Goal: Task Accomplishment & Management: Manage account settings

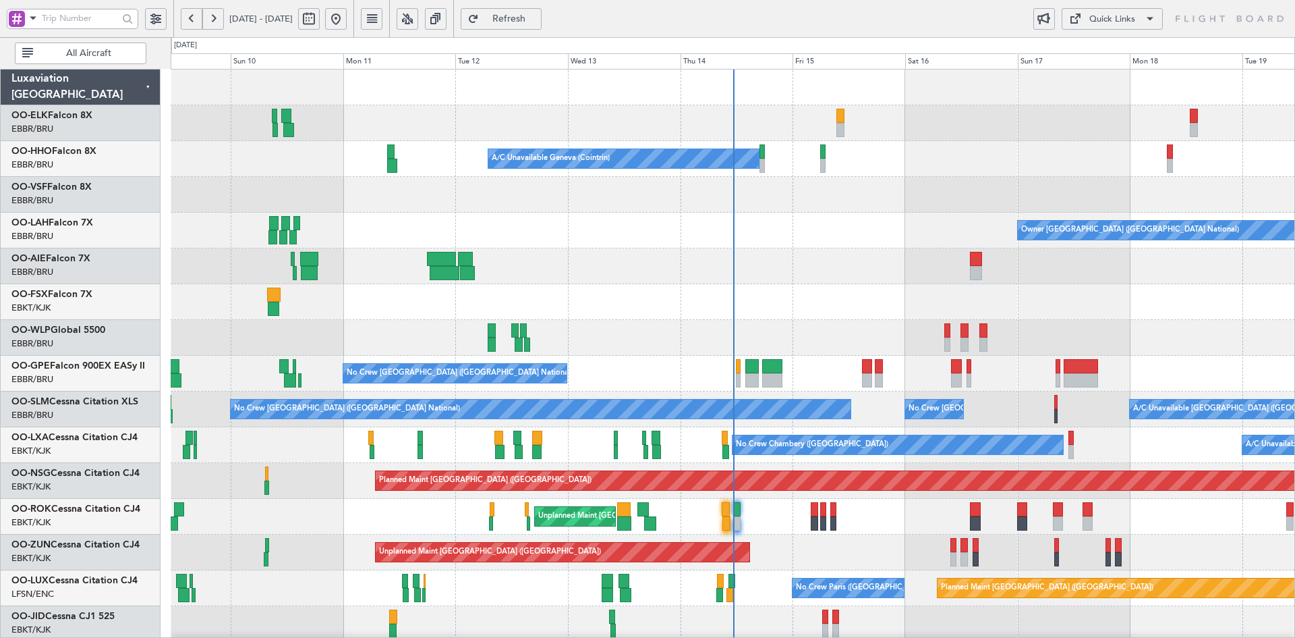
click at [812, 213] on div "Owner [GEOGRAPHIC_DATA] ([GEOGRAPHIC_DATA] National) - - EBBR 13:00 Z KVNY 00:4…" at bounding box center [733, 231] width 1124 height 36
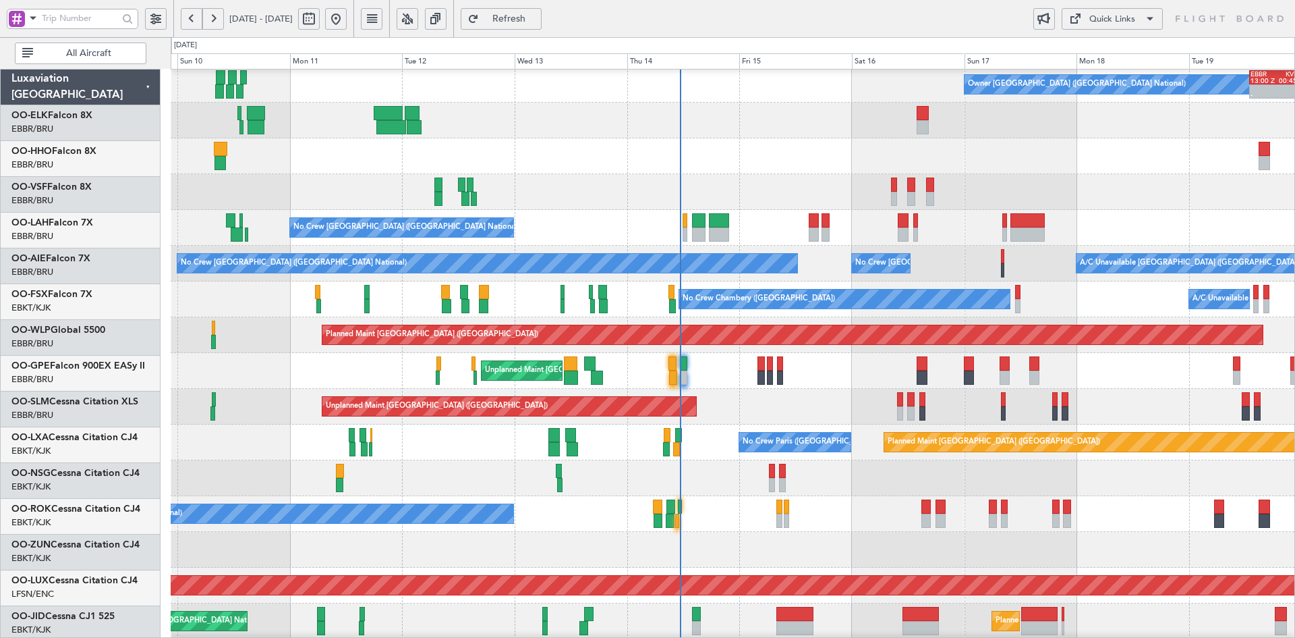
scroll to position [146, 0]
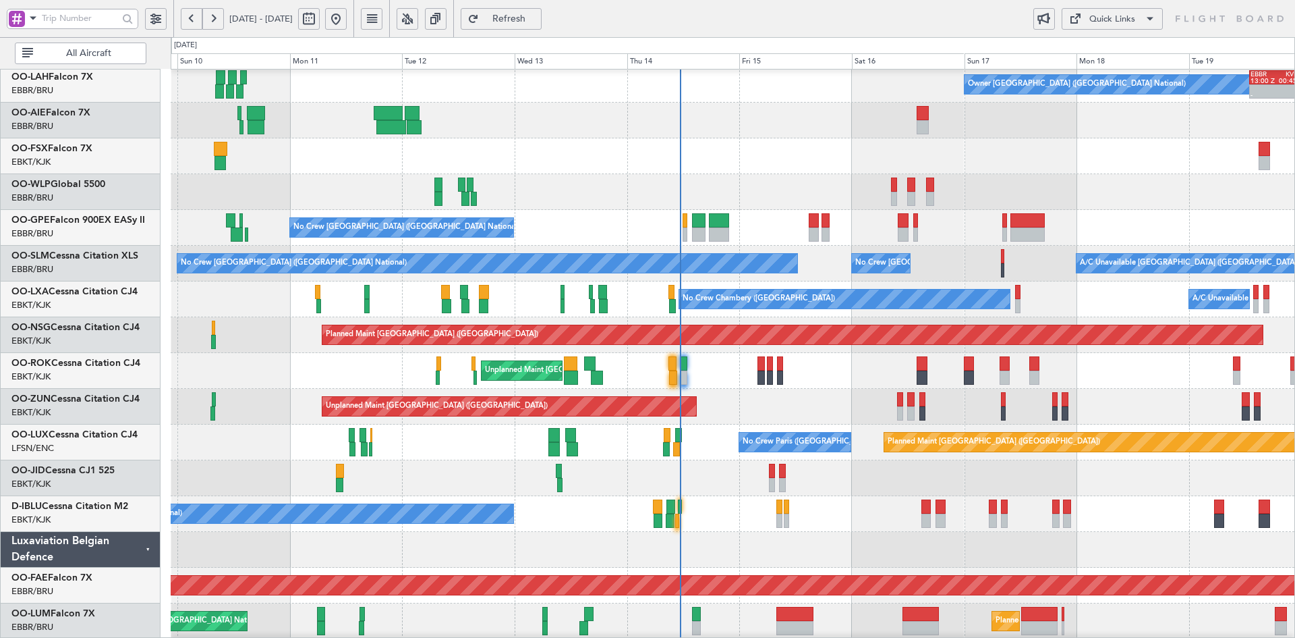
click at [823, 174] on div "Planned Maint [GEOGRAPHIC_DATA] ([GEOGRAPHIC_DATA]) Planned Maint Milan ([GEOGR…" at bounding box center [733, 192] width 1124 height 36
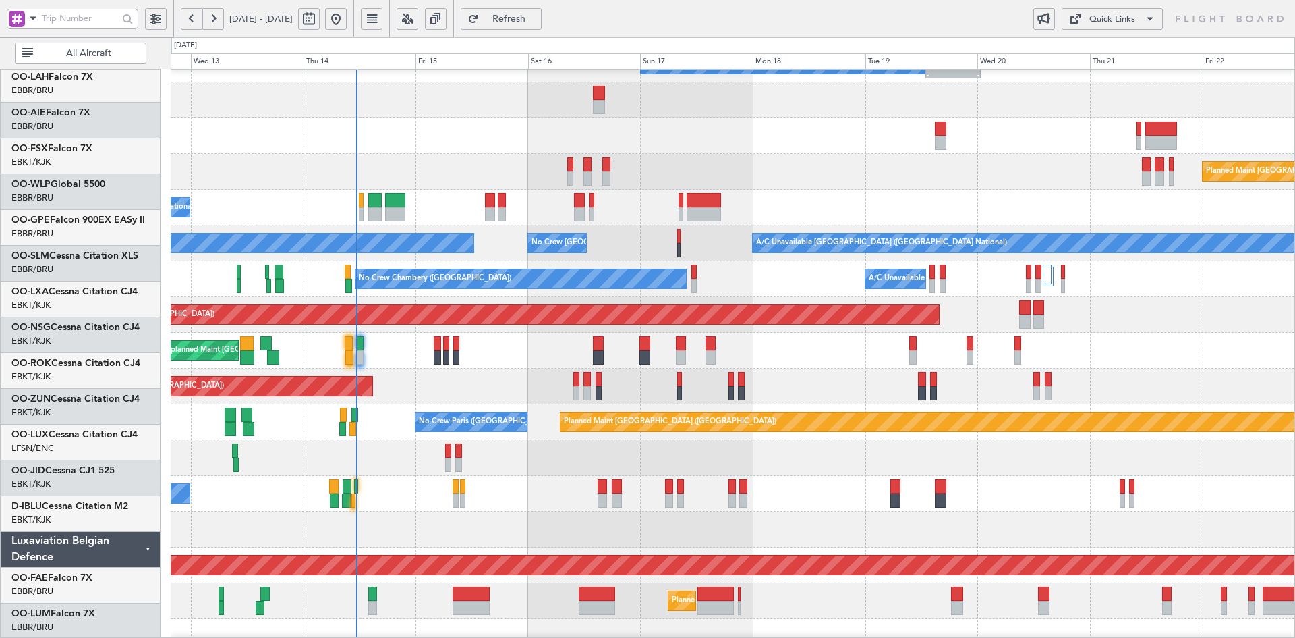
scroll to position [166, 0]
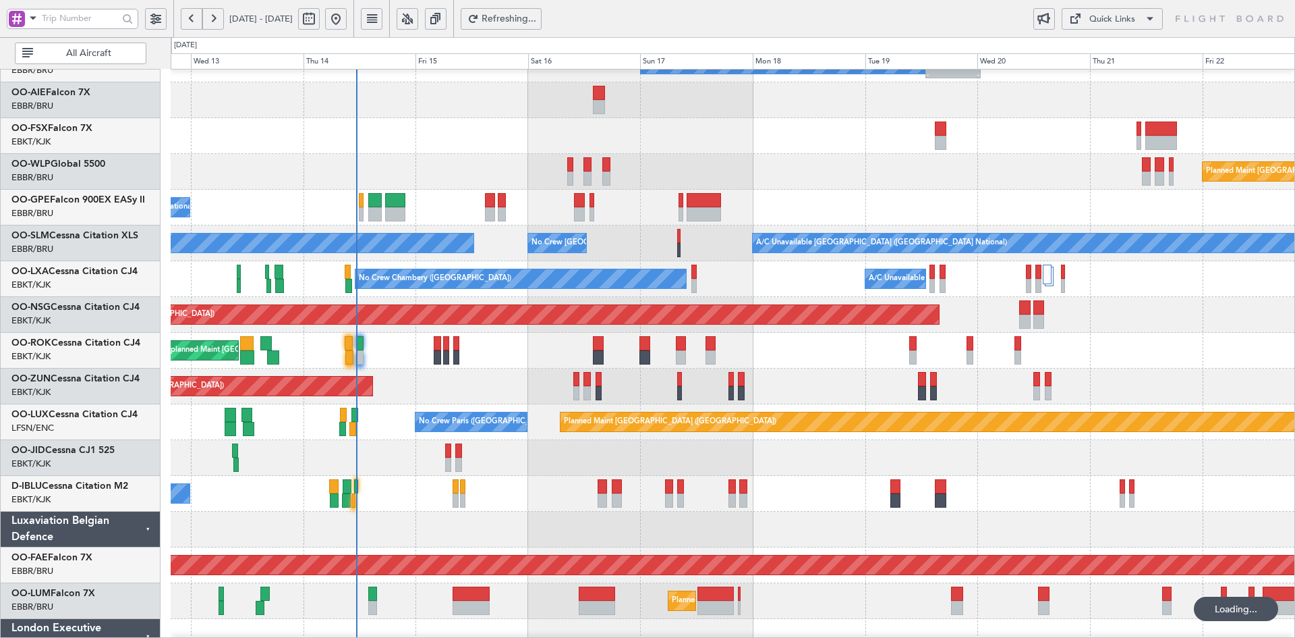
click at [895, 154] on div "Planned Maint [GEOGRAPHIC_DATA] ([GEOGRAPHIC_DATA])" at bounding box center [733, 172] width 1124 height 36
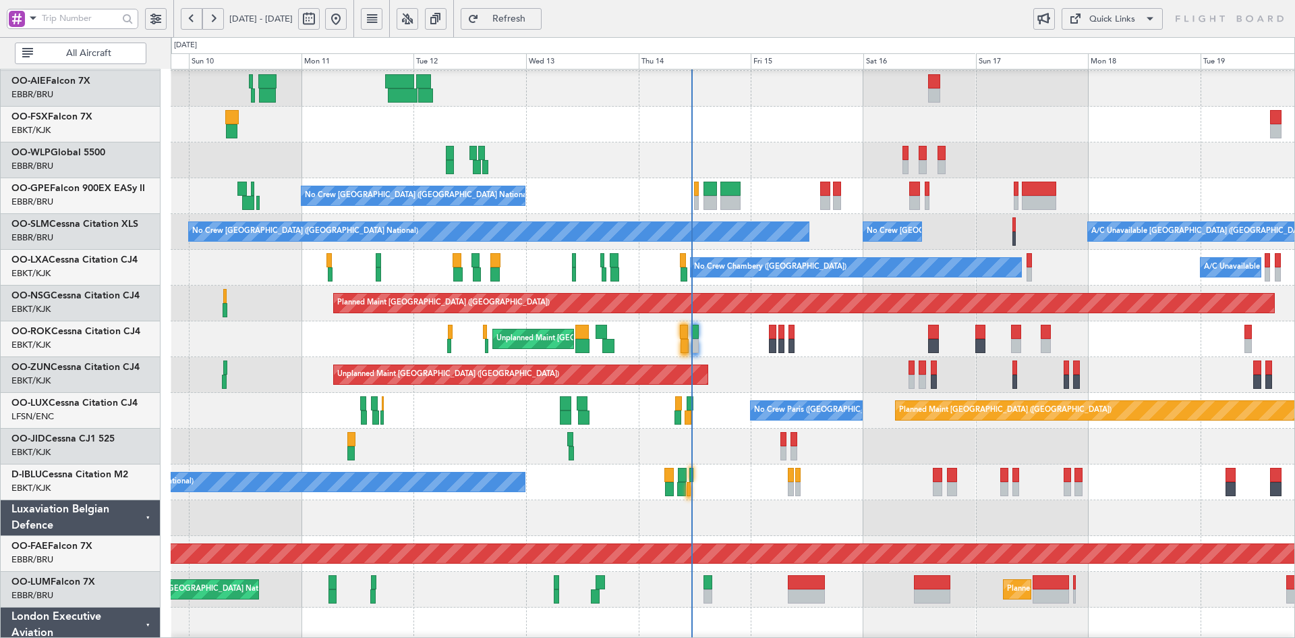
click at [746, 214] on div "No Crew [GEOGRAPHIC_DATA] ([GEOGRAPHIC_DATA] National)" at bounding box center [733, 196] width 1124 height 36
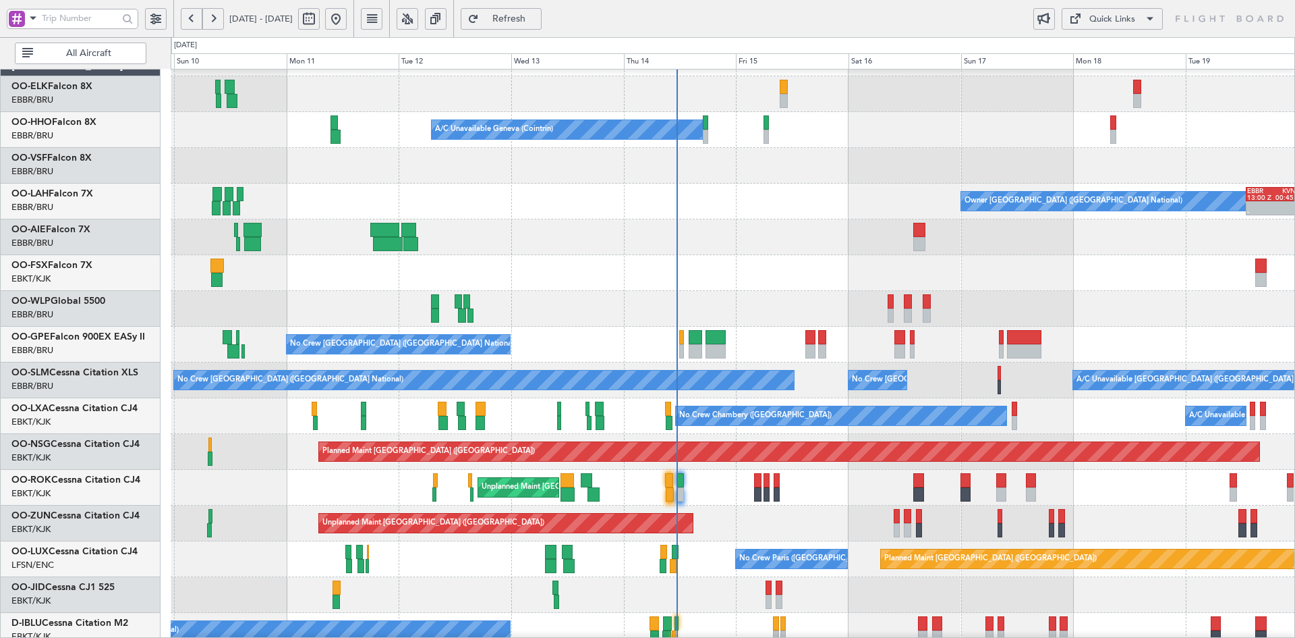
click at [1066, 219] on div "A/C Unavailable Geneva (Cointrin) Planned Maint Geneva ([GEOGRAPHIC_DATA]) Owne…" at bounding box center [733, 433] width 1124 height 787
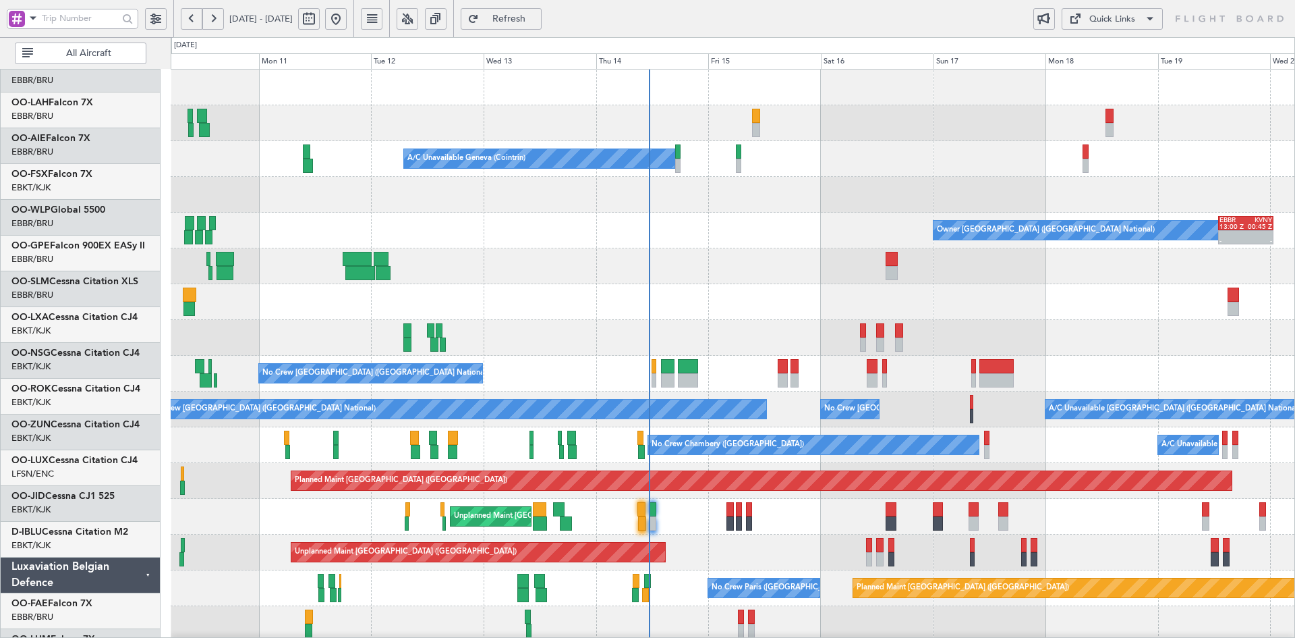
scroll to position [0, 0]
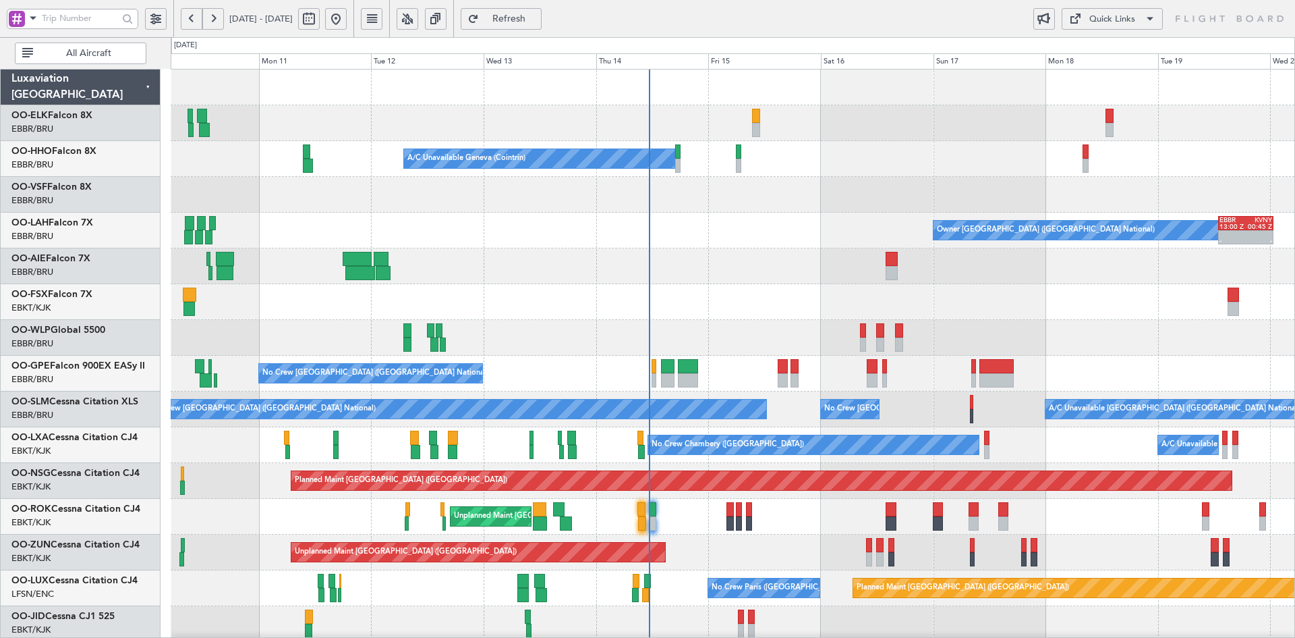
click at [743, 333] on div "A/C Unavailable Geneva (Cointrin) Planned Maint Geneva ([GEOGRAPHIC_DATA]) Owne…" at bounding box center [733, 462] width 1124 height 787
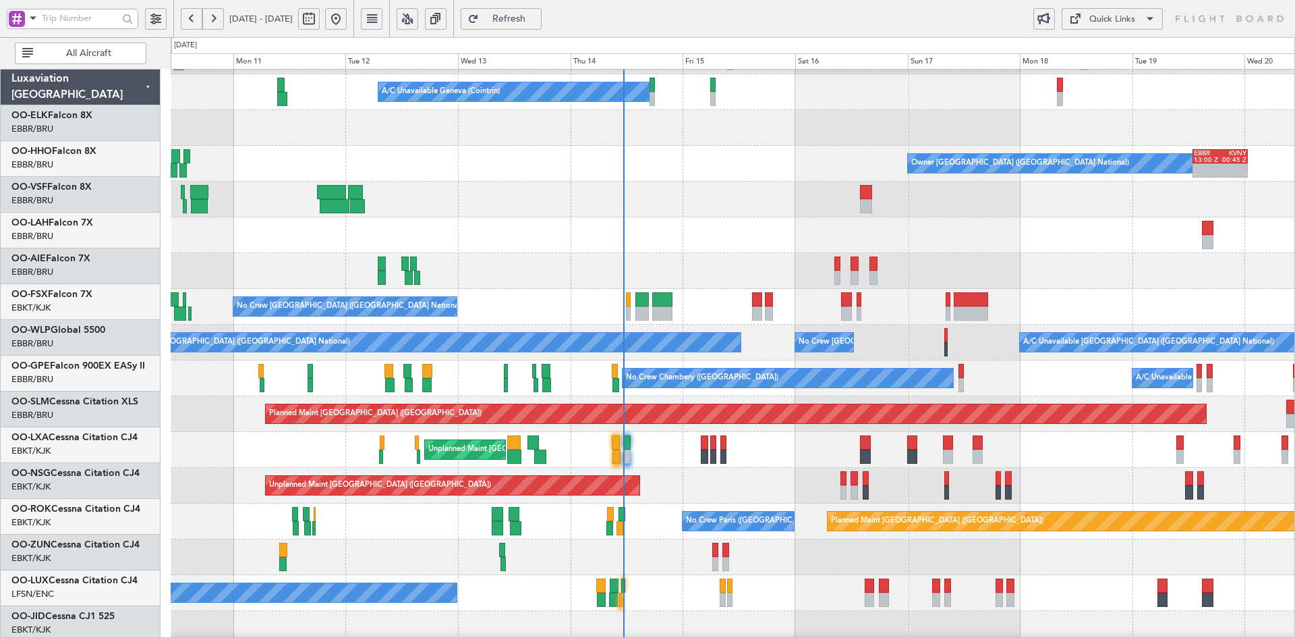
click at [819, 202] on div at bounding box center [733, 199] width 1124 height 36
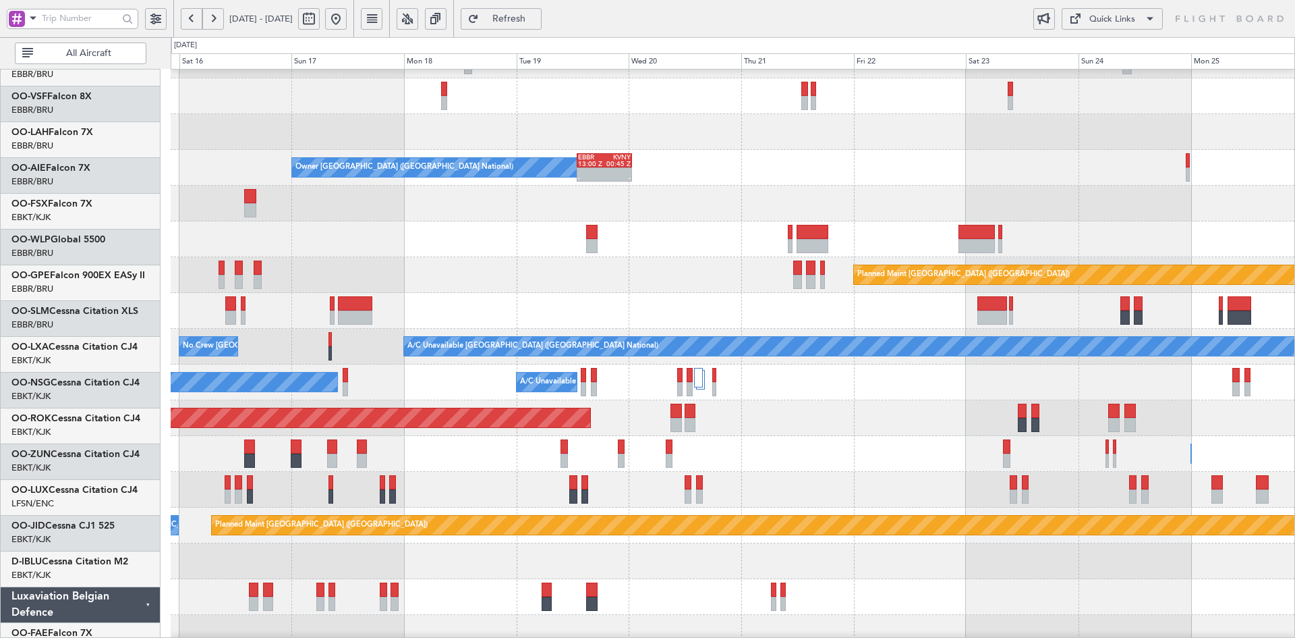
scroll to position [55, 0]
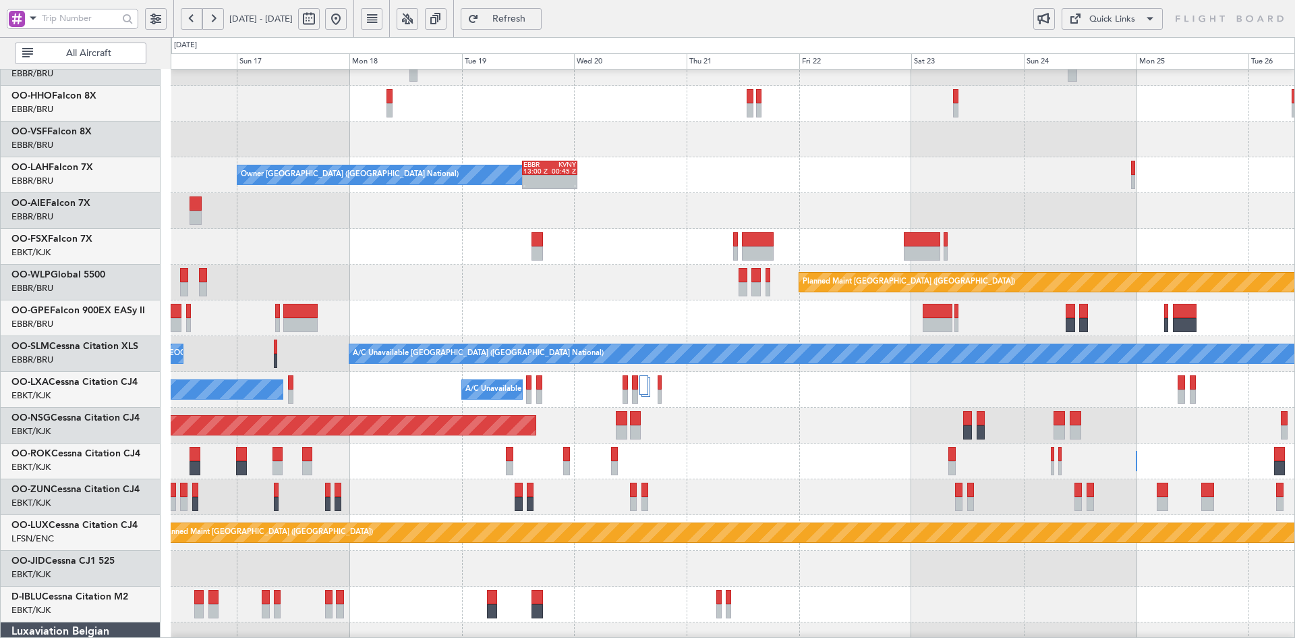
click at [879, 192] on div "Owner [GEOGRAPHIC_DATA] ([GEOGRAPHIC_DATA] National) - - EBBR 13:00 Z KVNY 00:4…" at bounding box center [733, 175] width 1124 height 36
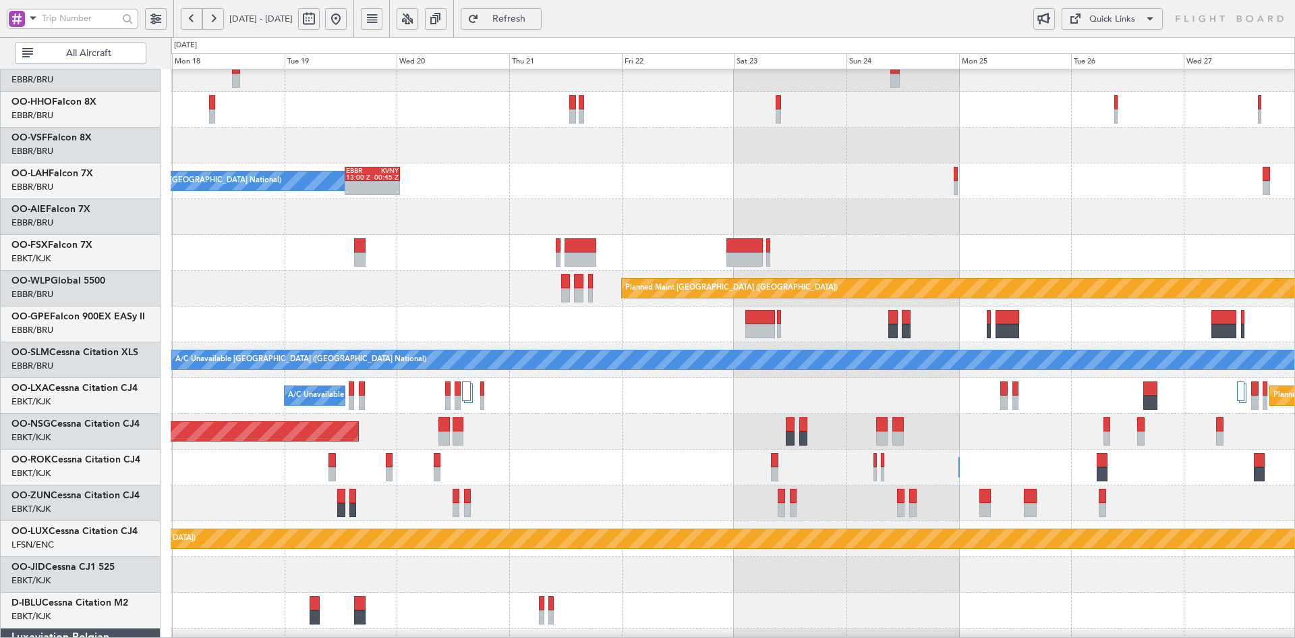
scroll to position [71, 0]
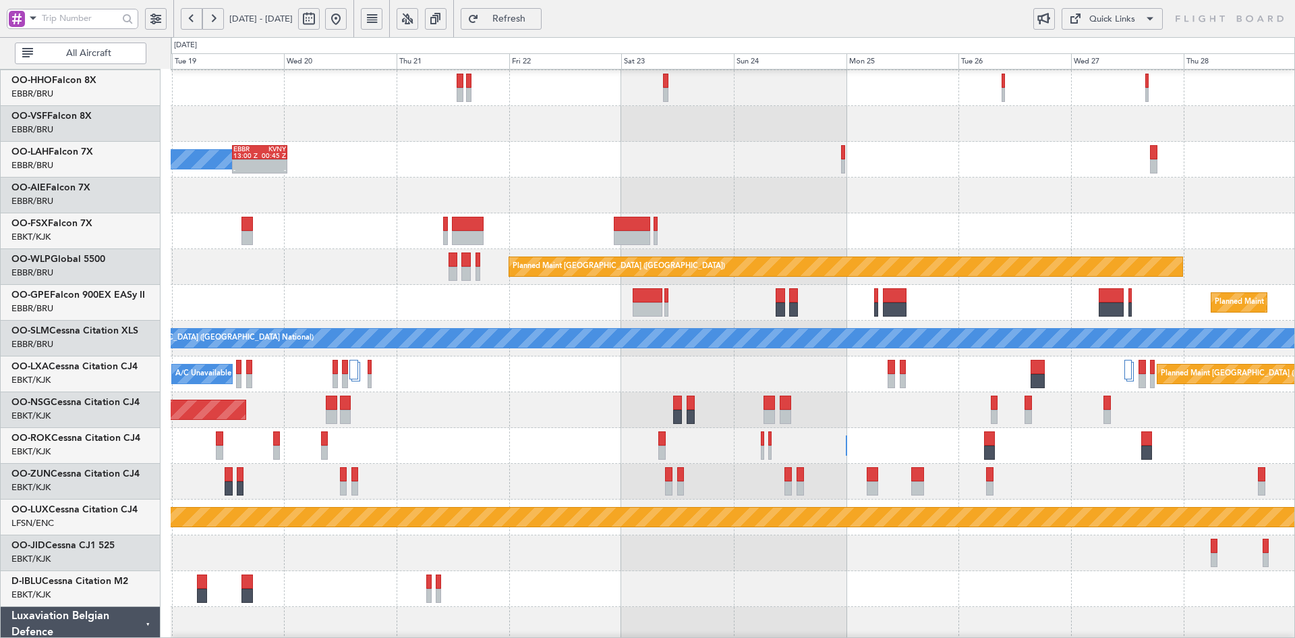
click at [952, 220] on div at bounding box center [733, 231] width 1124 height 36
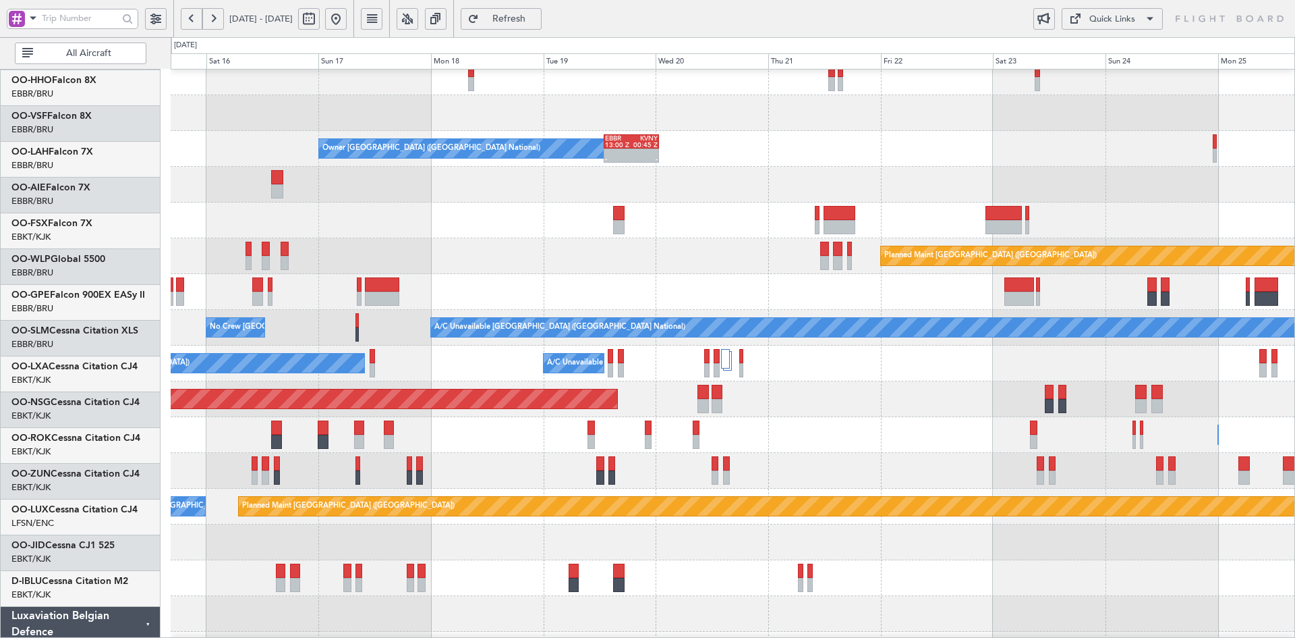
scroll to position [82, 0]
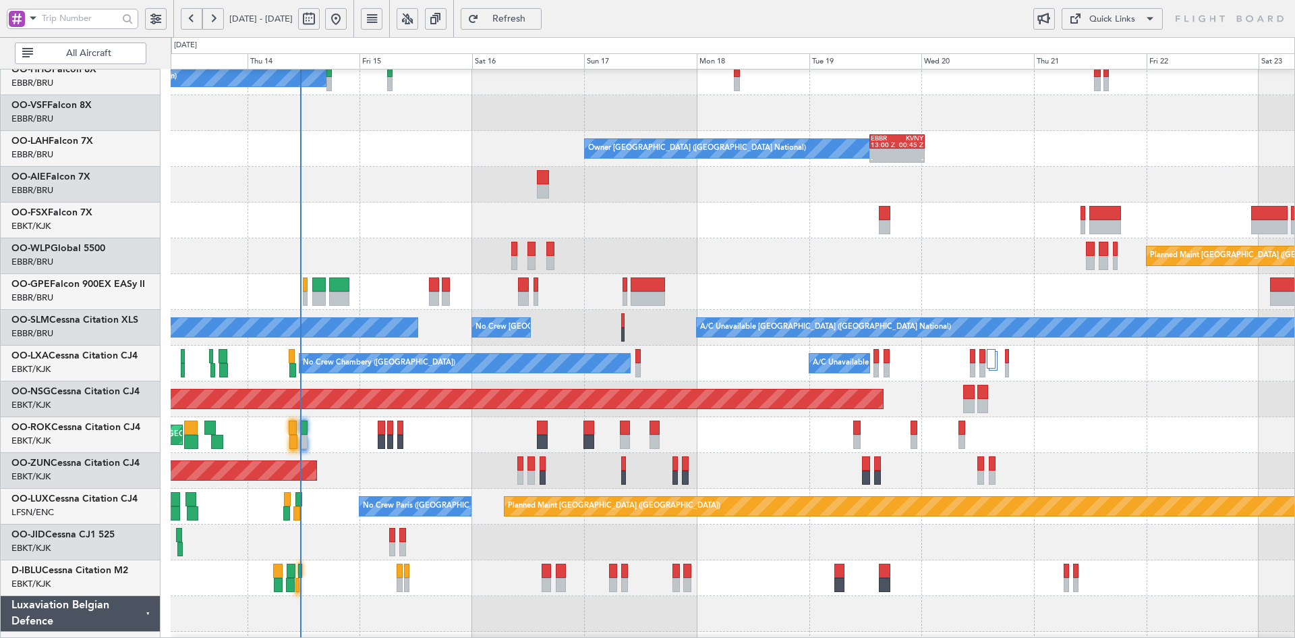
click at [1004, 174] on div at bounding box center [733, 185] width 1124 height 36
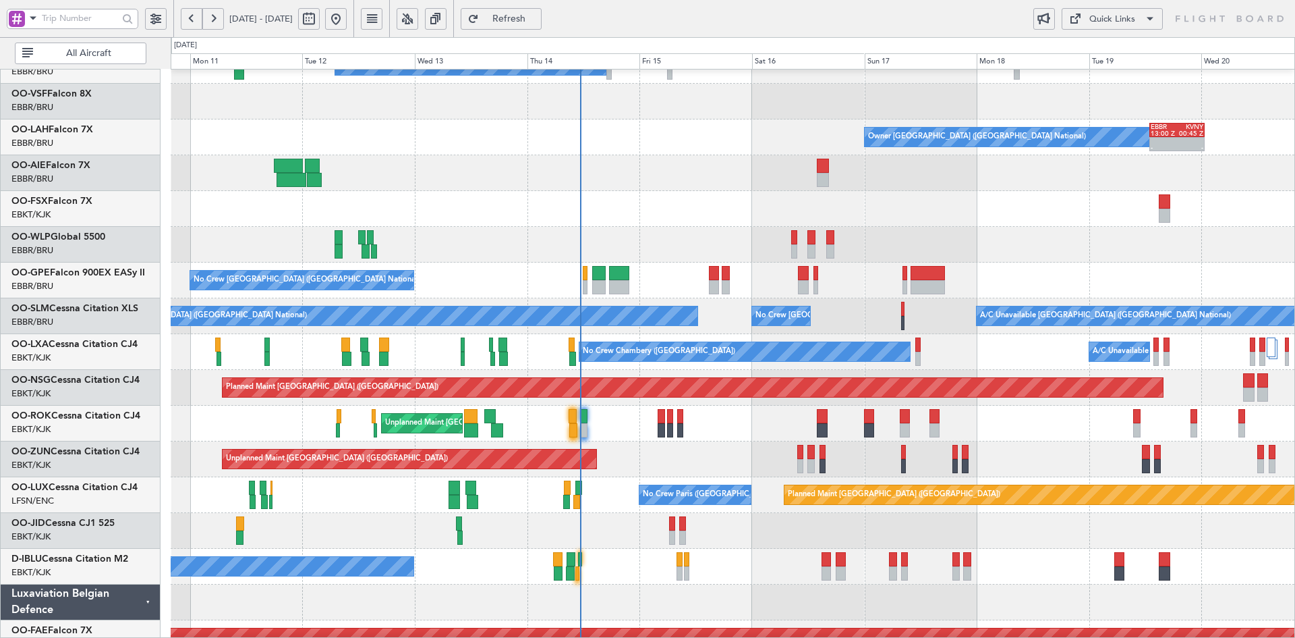
click at [837, 443] on div "Unplanned Maint [GEOGRAPHIC_DATA] ([GEOGRAPHIC_DATA])" at bounding box center [733, 459] width 1124 height 36
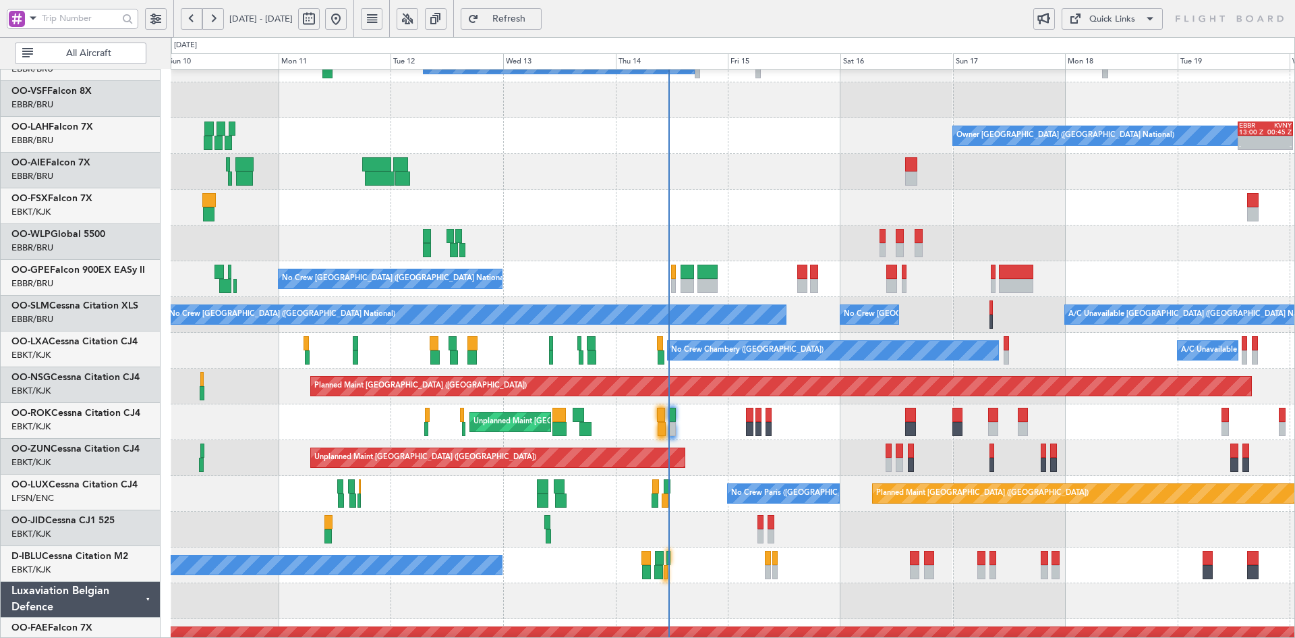
scroll to position [94, 0]
click at [791, 457] on div "Unplanned Maint [GEOGRAPHIC_DATA] ([GEOGRAPHIC_DATA])" at bounding box center [733, 458] width 1124 height 36
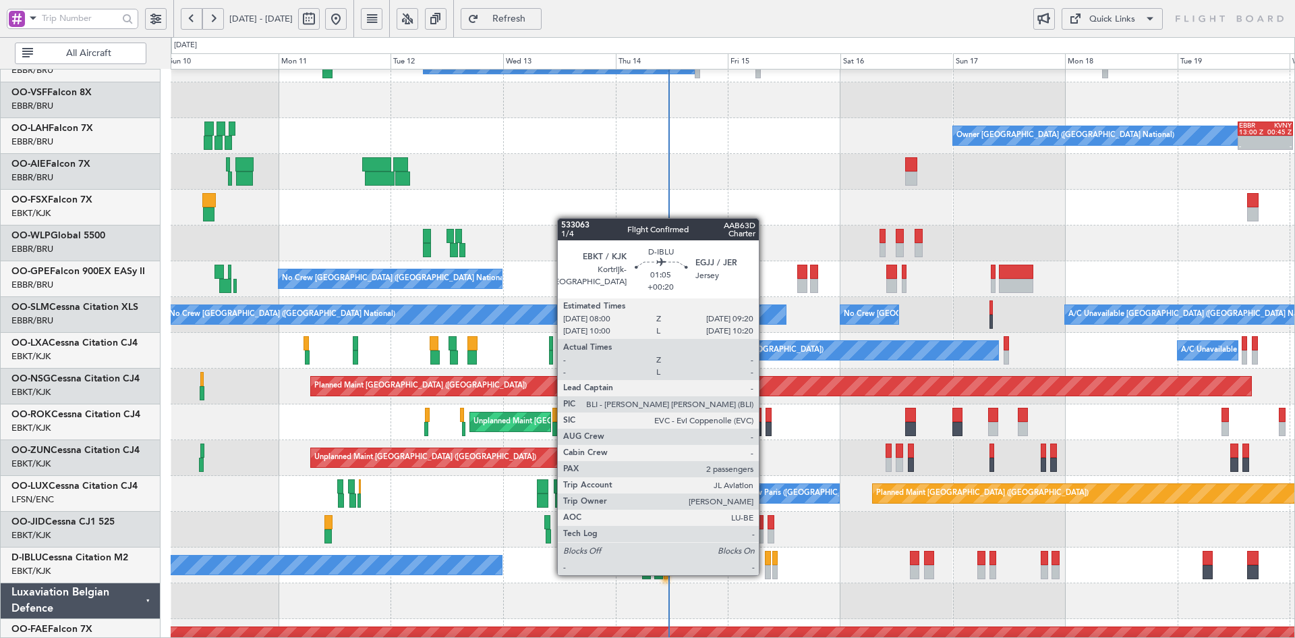
click at [765, 573] on div at bounding box center [768, 572] width 7 height 14
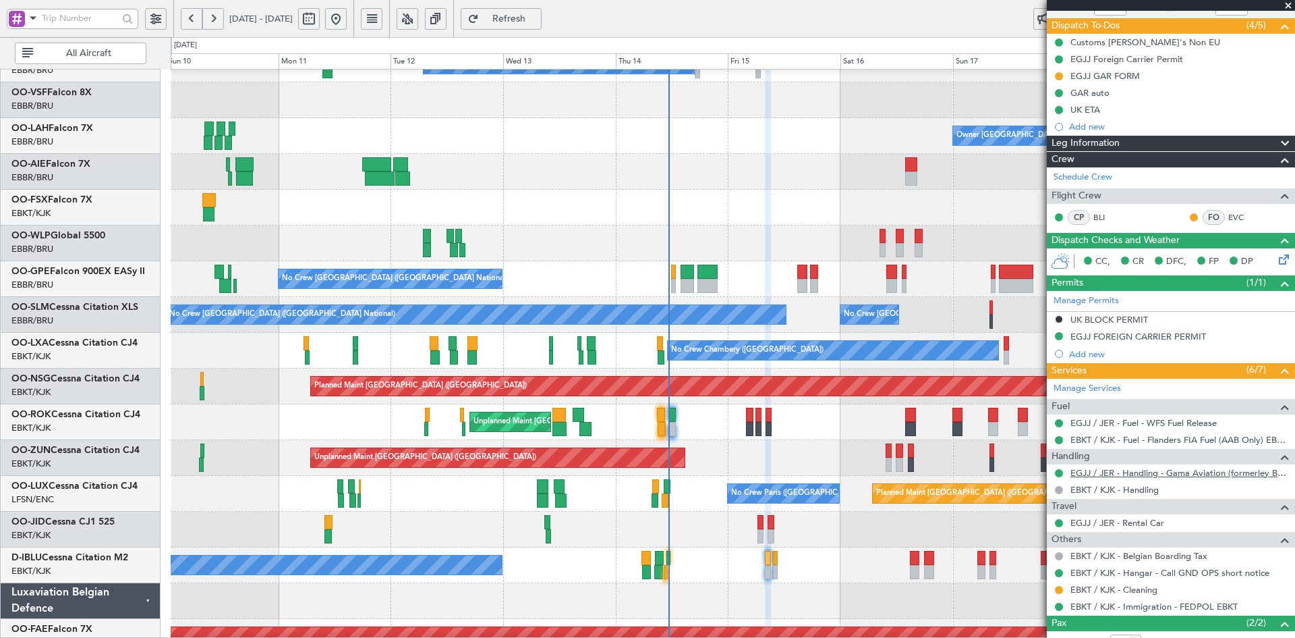
scroll to position [190, 0]
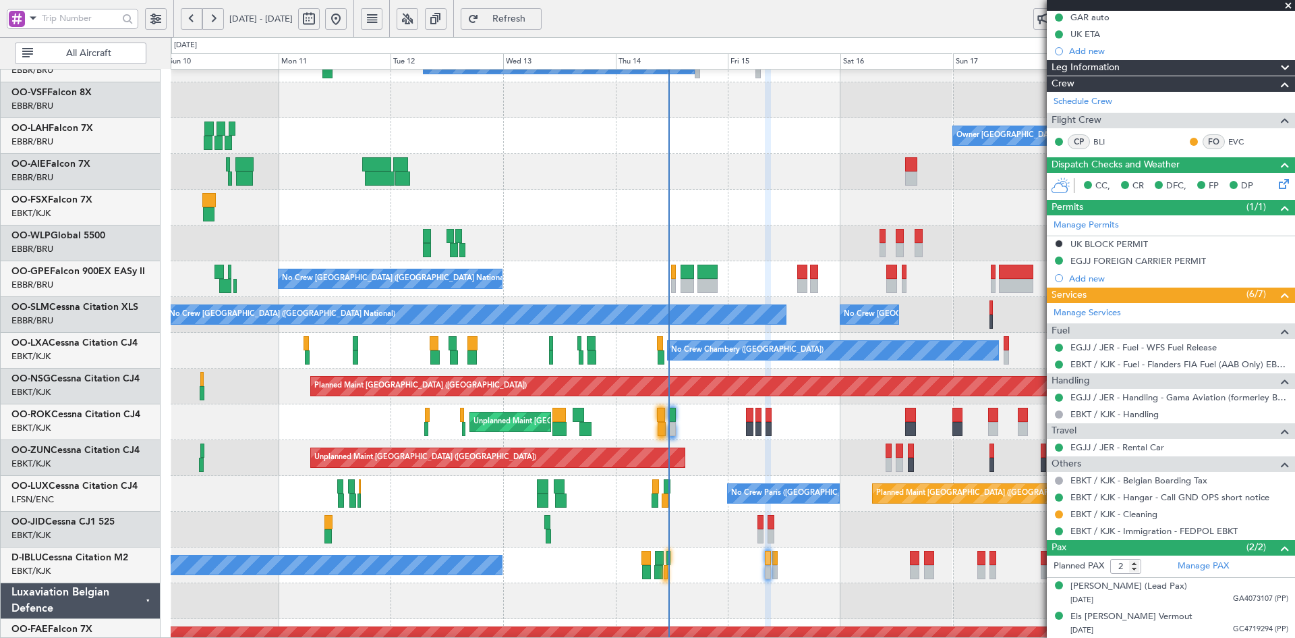
click at [1289, 3] on span at bounding box center [1288, 6] width 13 height 12
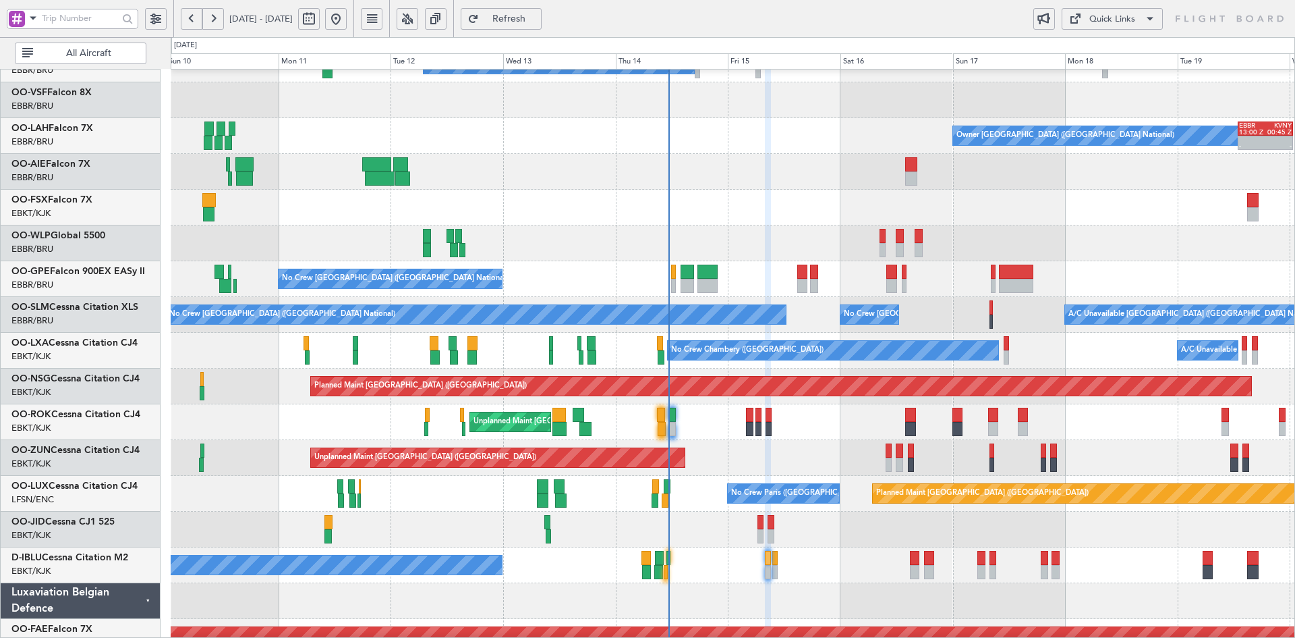
type input "0"
click at [982, 260] on div "Planned Maint Berlin (Brandenburg) Planned Maint Milan (Linate)" at bounding box center [733, 243] width 1124 height 36
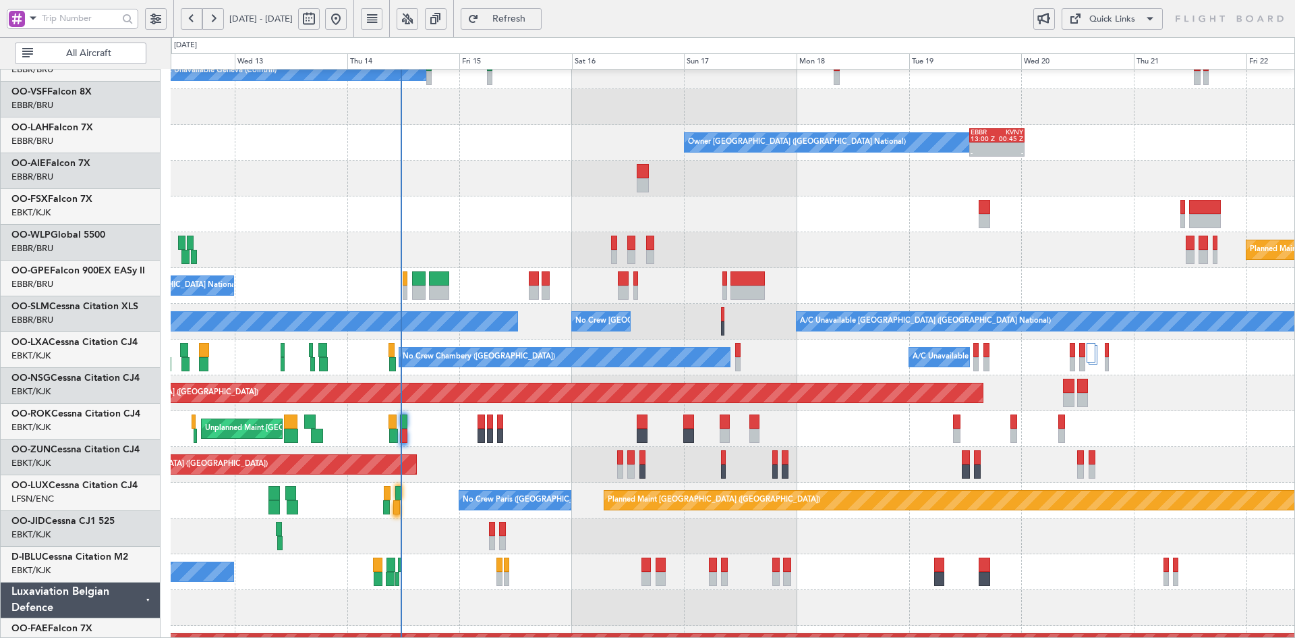
scroll to position [88, 0]
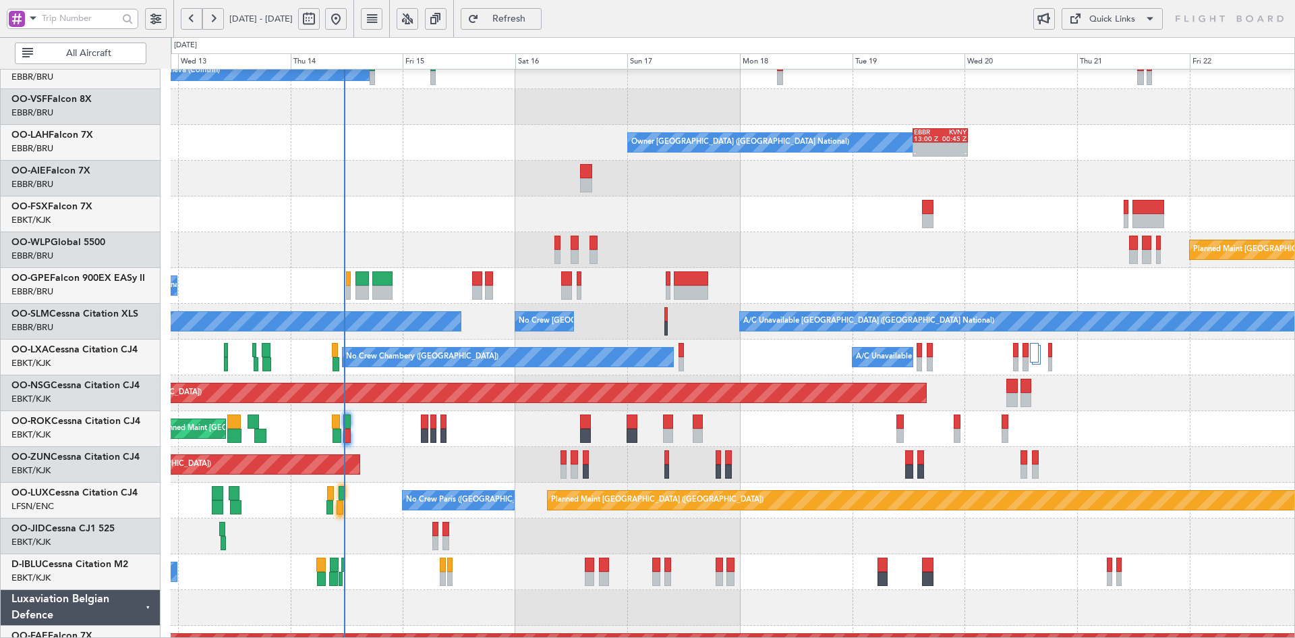
click at [1009, 577] on div "No Crew [GEOGRAPHIC_DATA] ([GEOGRAPHIC_DATA] National)" at bounding box center [733, 572] width 1124 height 36
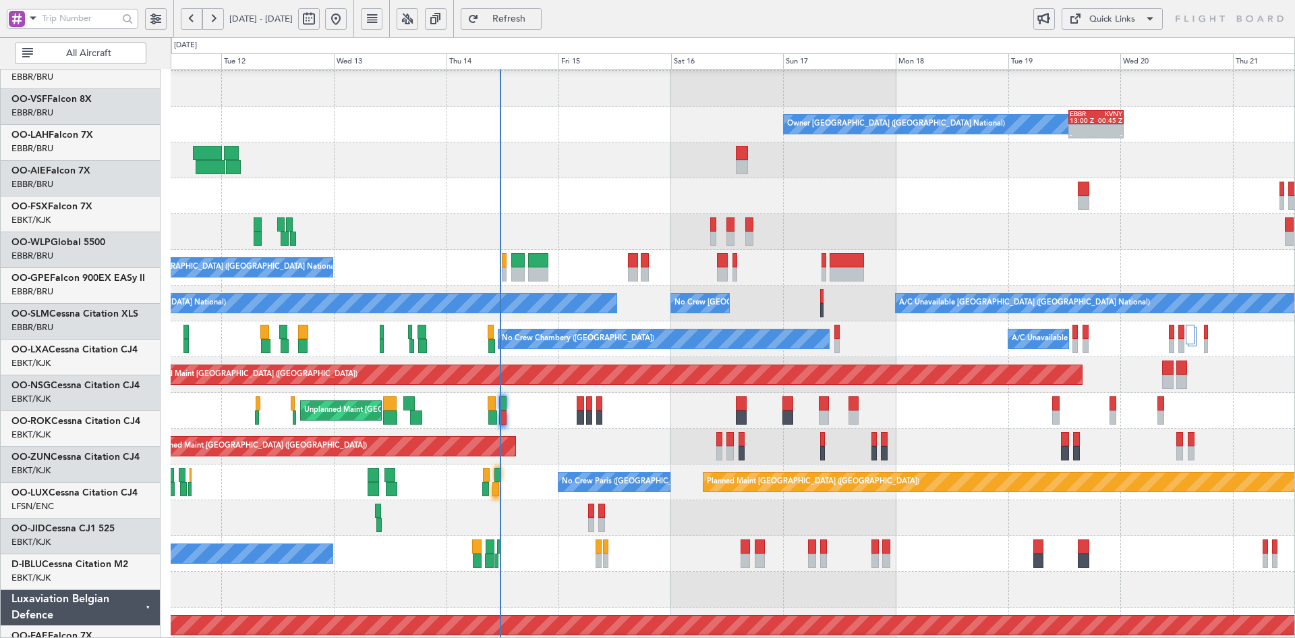
click at [985, 532] on div at bounding box center [733, 518] width 1124 height 36
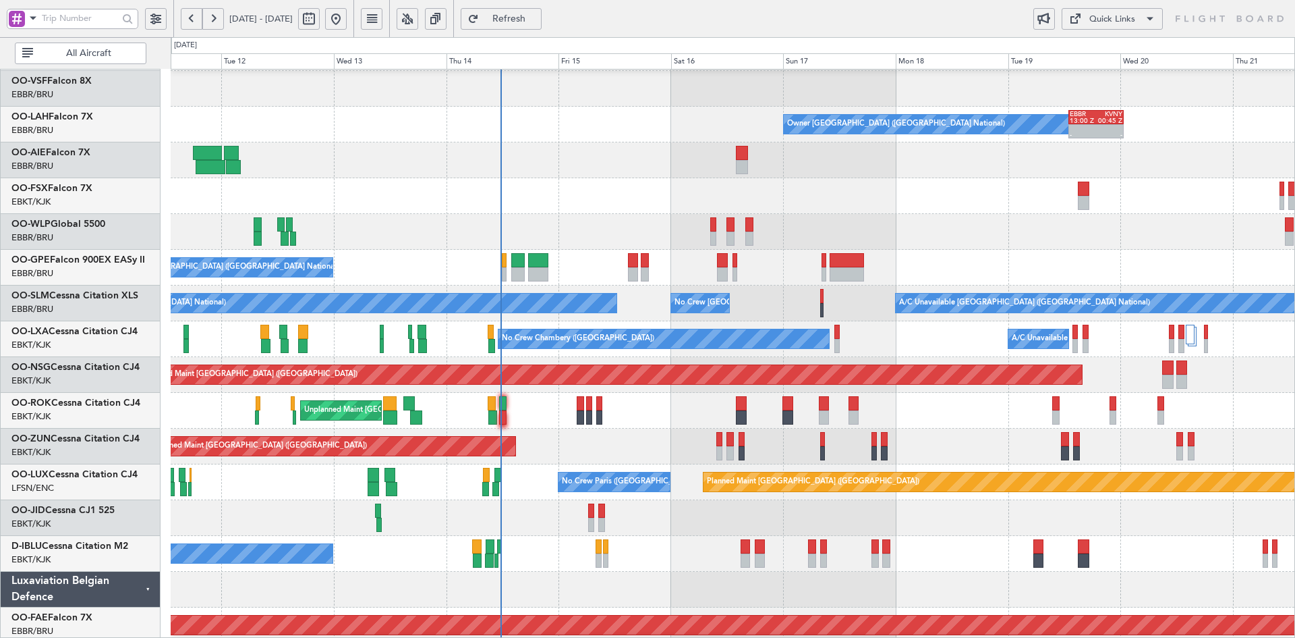
click at [909, 188] on div at bounding box center [733, 196] width 1124 height 36
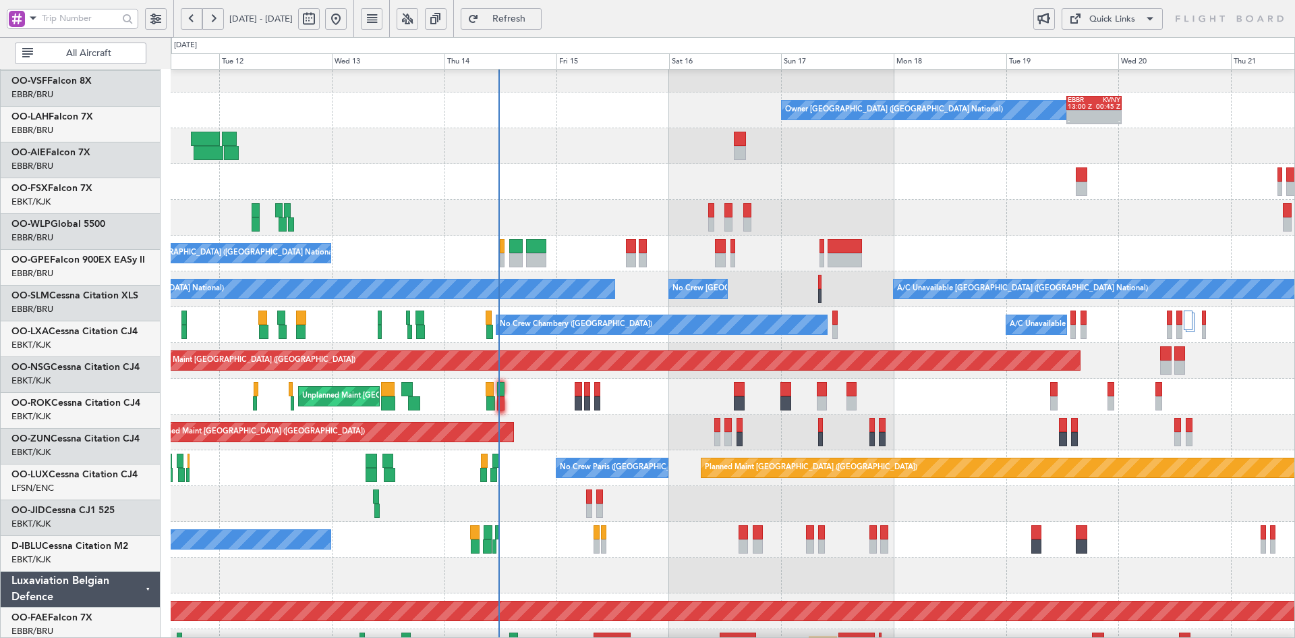
scroll to position [120, 0]
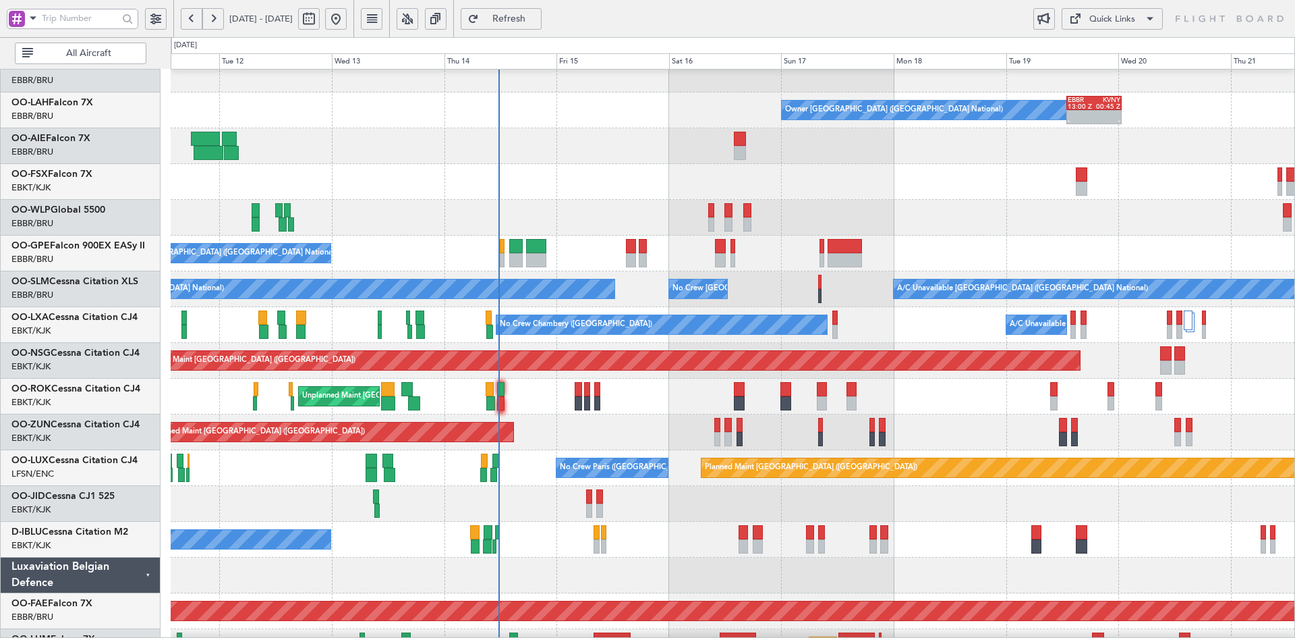
click at [810, 432] on div "Unplanned Maint [GEOGRAPHIC_DATA] ([GEOGRAPHIC_DATA])" at bounding box center [733, 432] width 1124 height 36
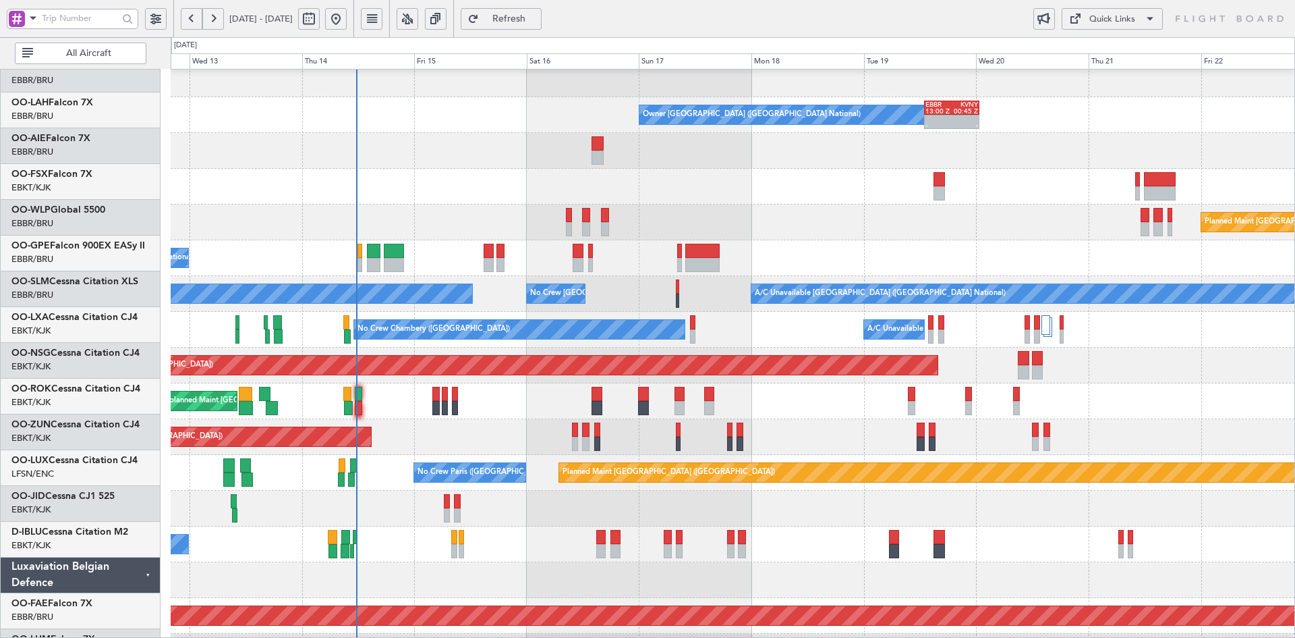
scroll to position [115, 0]
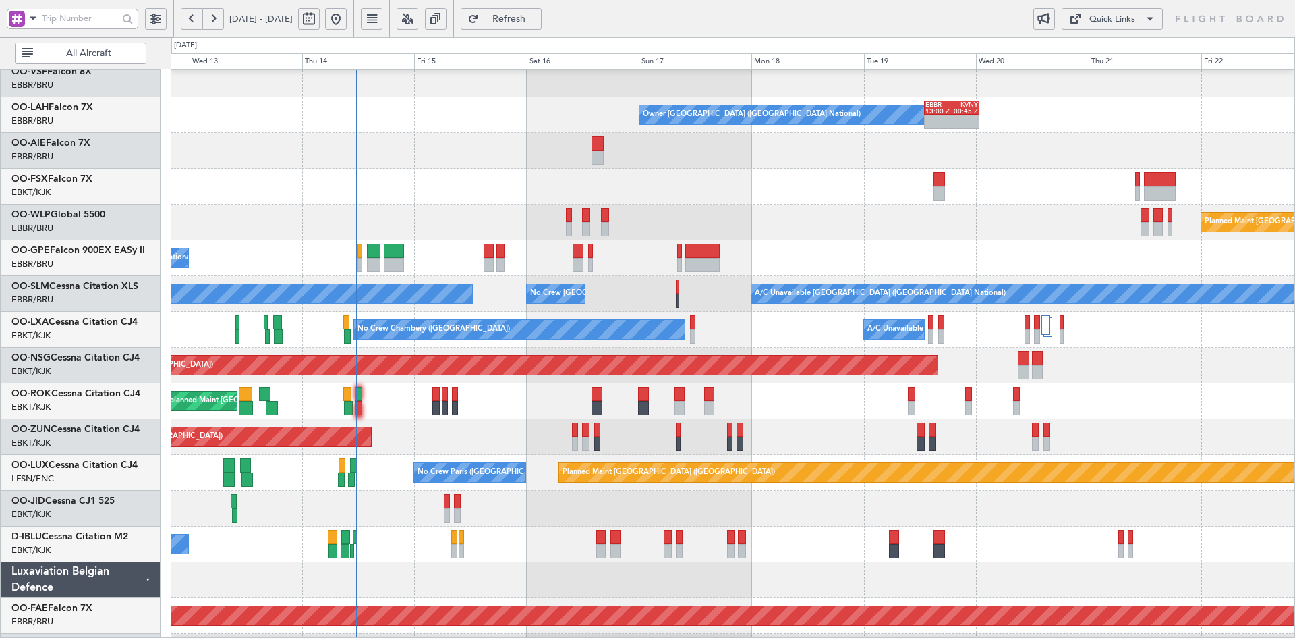
click at [1027, 419] on div "Unplanned Maint Kortrijk-Wevelgem Owner Kortrijk-Wevelgem" at bounding box center [733, 401] width 1124 height 36
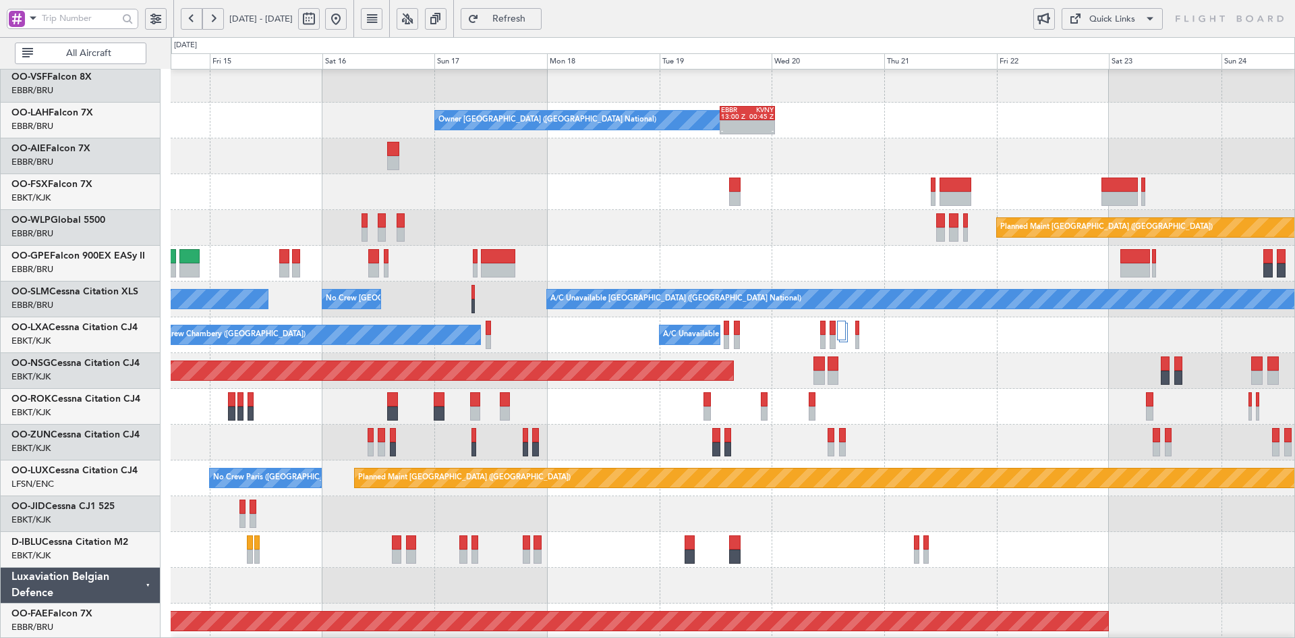
click at [692, 267] on div "No Crew [GEOGRAPHIC_DATA] ([GEOGRAPHIC_DATA] National)" at bounding box center [733, 264] width 1124 height 36
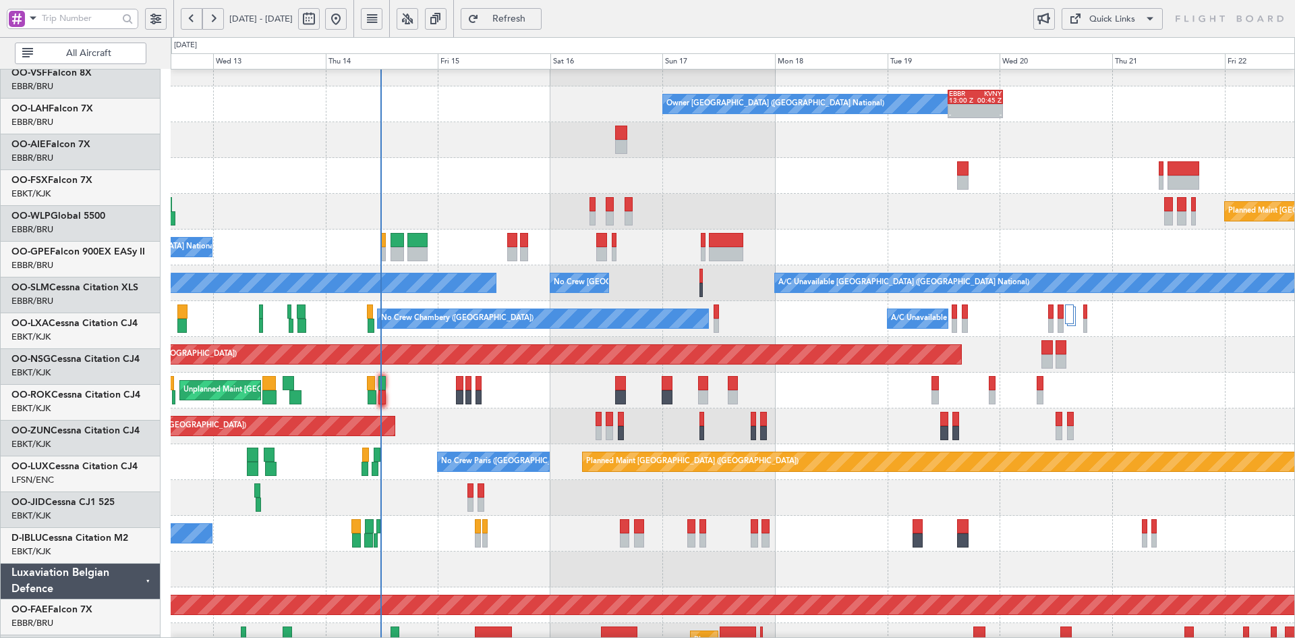
scroll to position [126, 0]
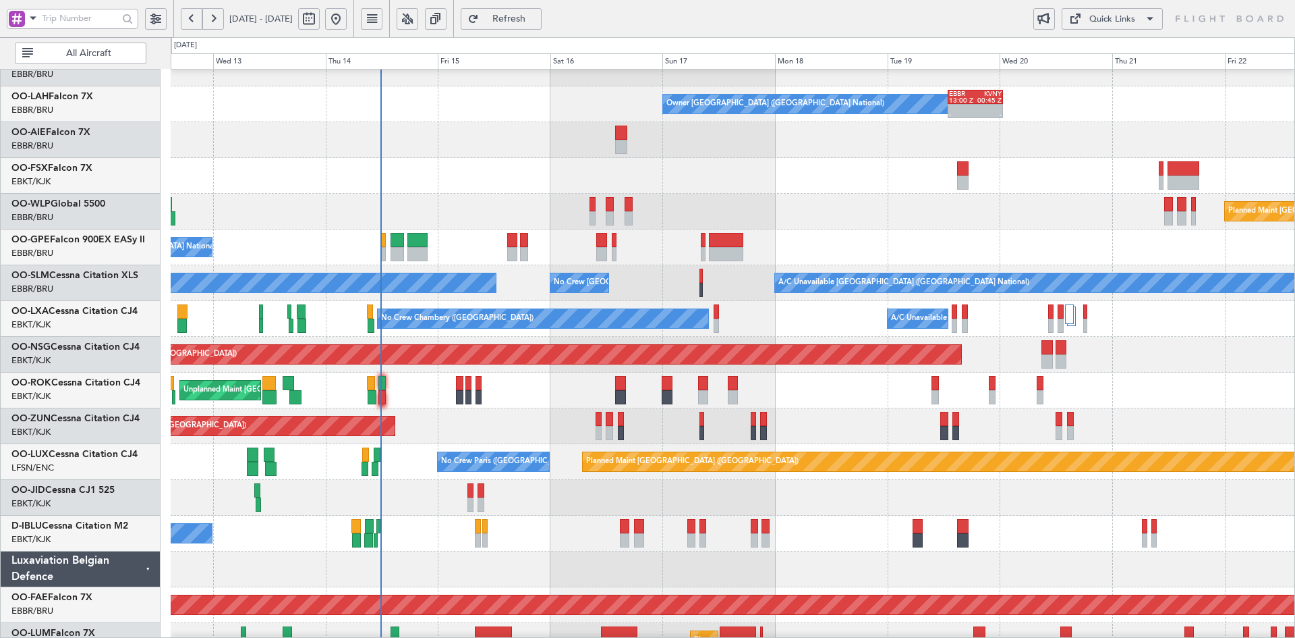
click at [832, 405] on div "Unplanned Maint [GEOGRAPHIC_DATA]-[GEOGRAPHIC_DATA] Owner [GEOGRAPHIC_DATA]-[GE…" at bounding box center [733, 390] width 1124 height 36
click at [551, 461] on div "Owner Brussels (Brussels National) - - EBBR 13:00 Z KVNY 00:45 Z Planned Maint …" at bounding box center [733, 336] width 1124 height 787
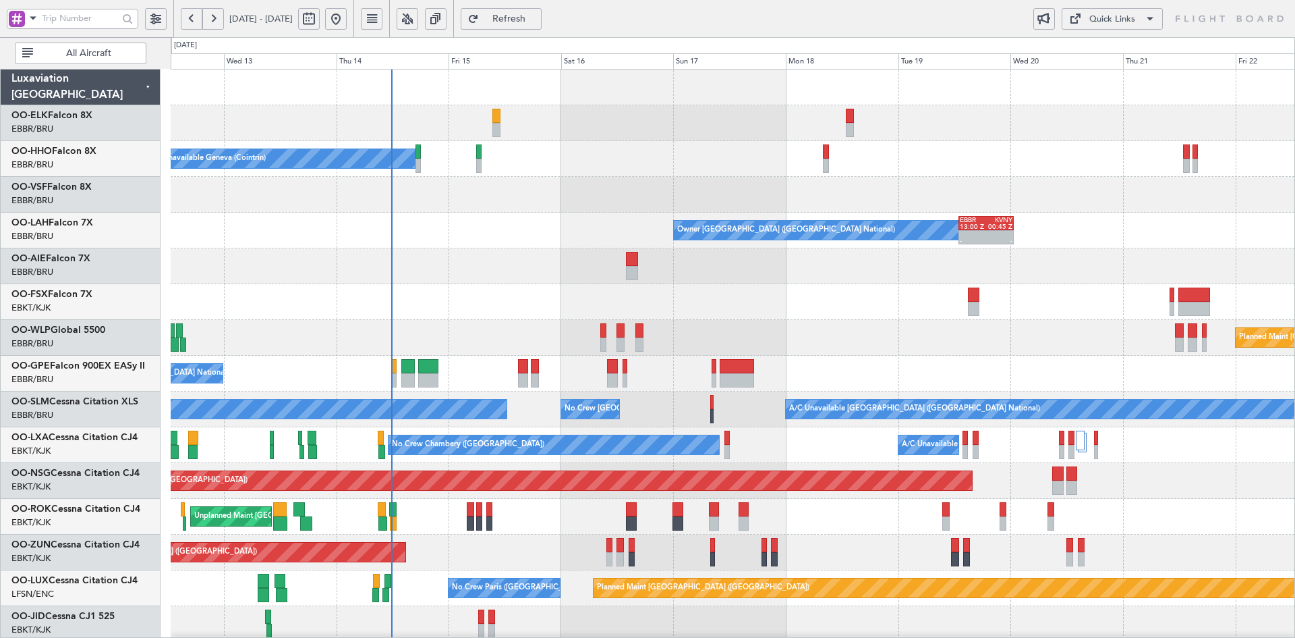
click at [524, 156] on div "A/C Unavailable Geneva (Cointrin) Owner Brussels (Brussels National) - - EBBR 1…" at bounding box center [733, 462] width 1124 height 787
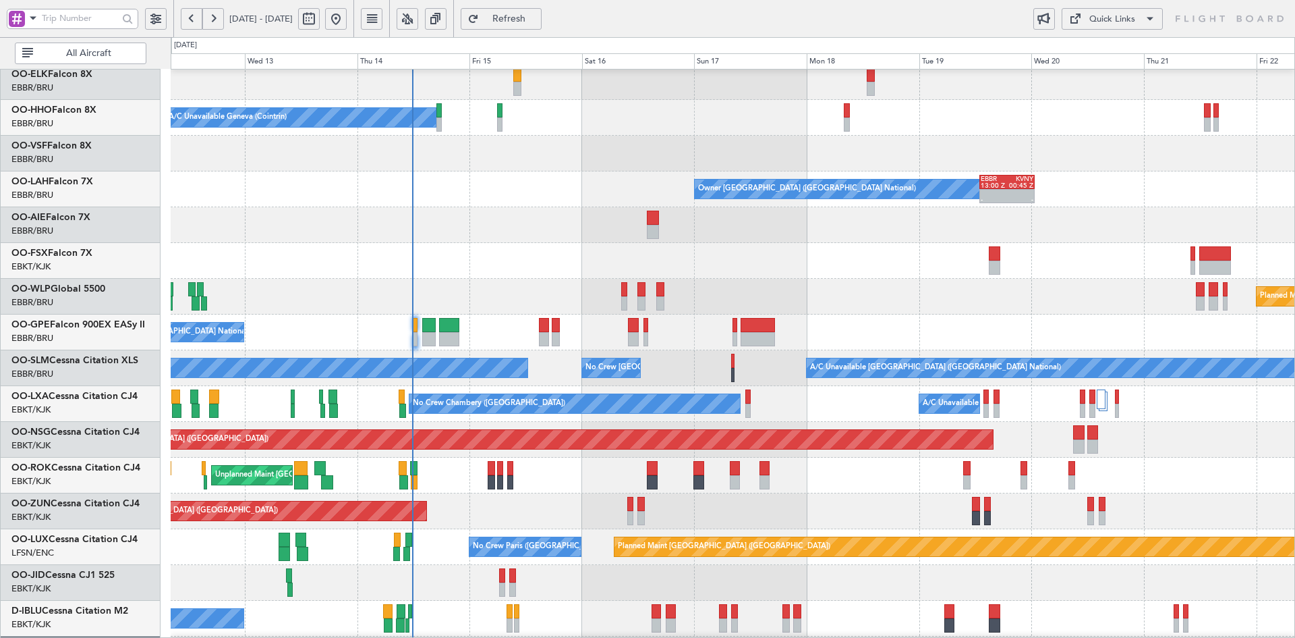
click at [482, 207] on div at bounding box center [733, 225] width 1124 height 36
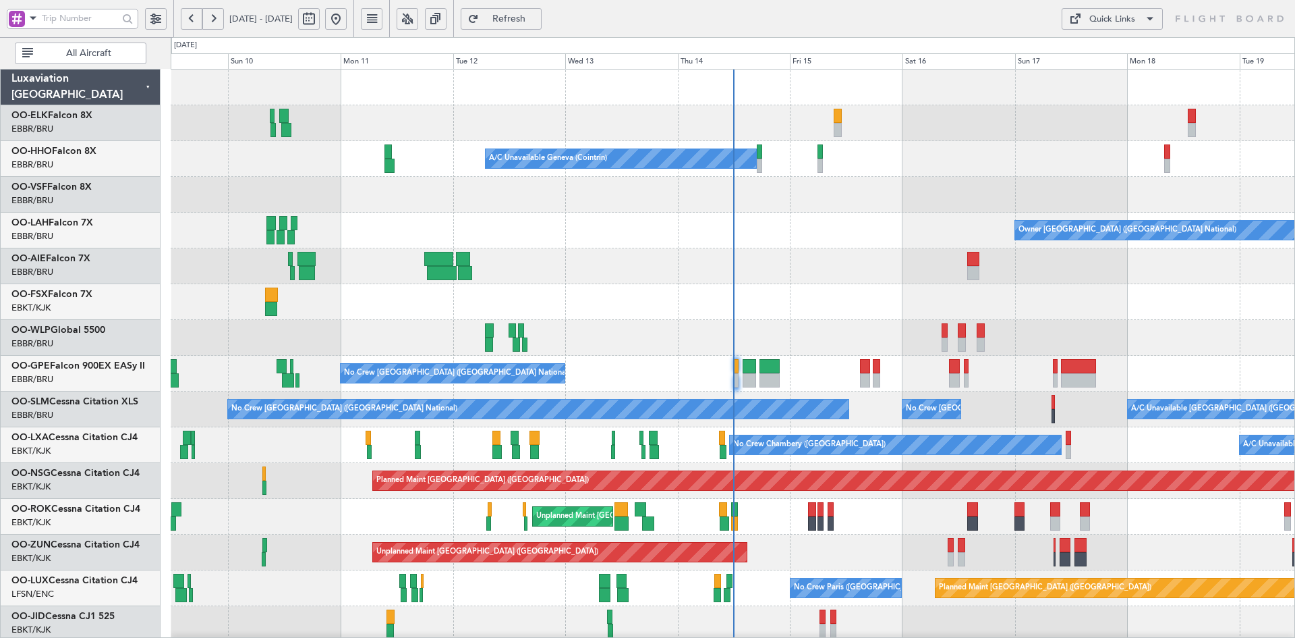
click at [785, 248] on div at bounding box center [733, 266] width 1124 height 36
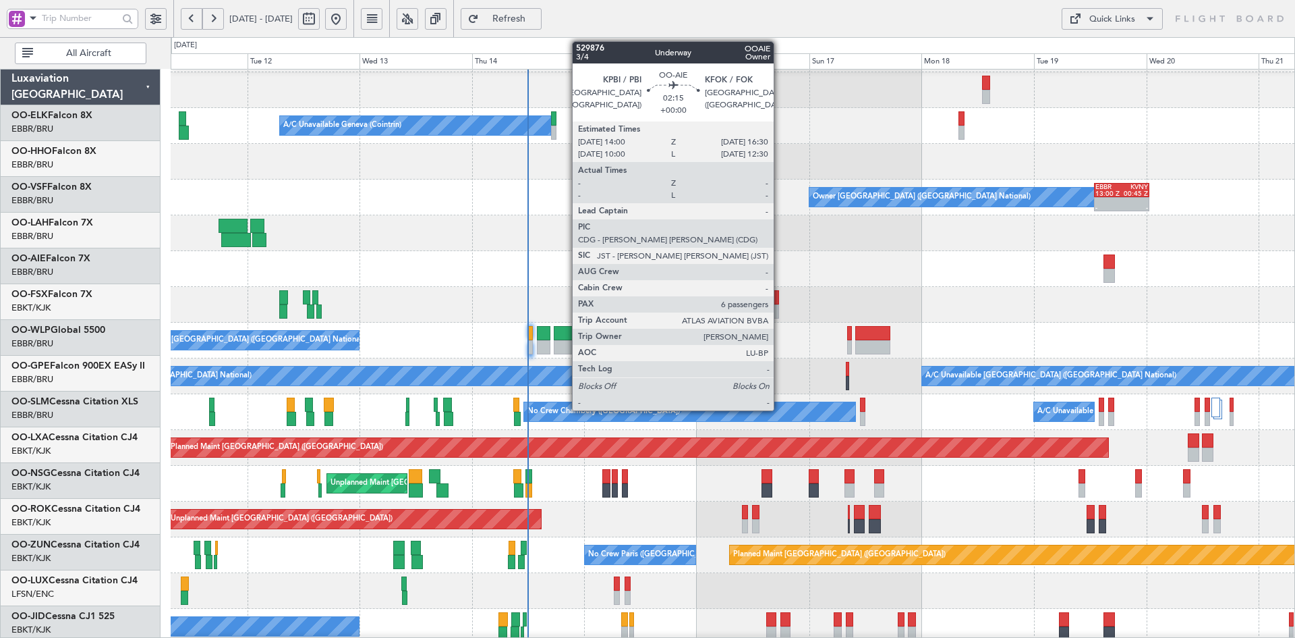
scroll to position [33, 0]
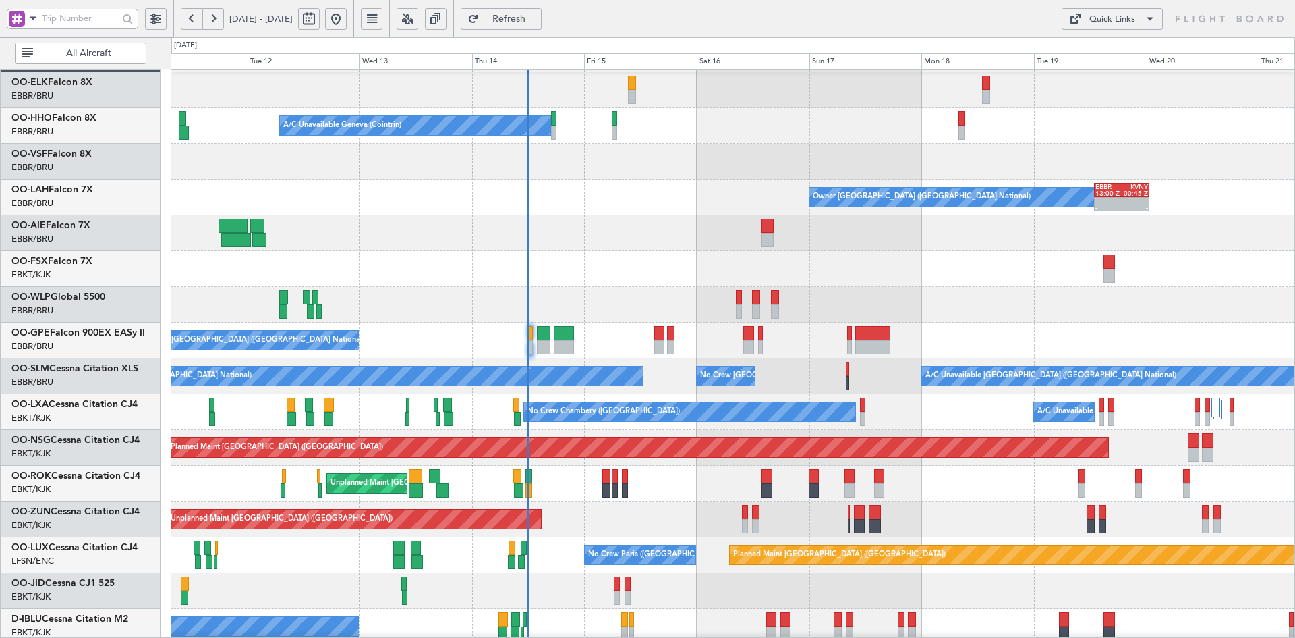
click at [876, 465] on div "Unplanned Maint [GEOGRAPHIC_DATA]-[GEOGRAPHIC_DATA]" at bounding box center [733, 483] width 1124 height 36
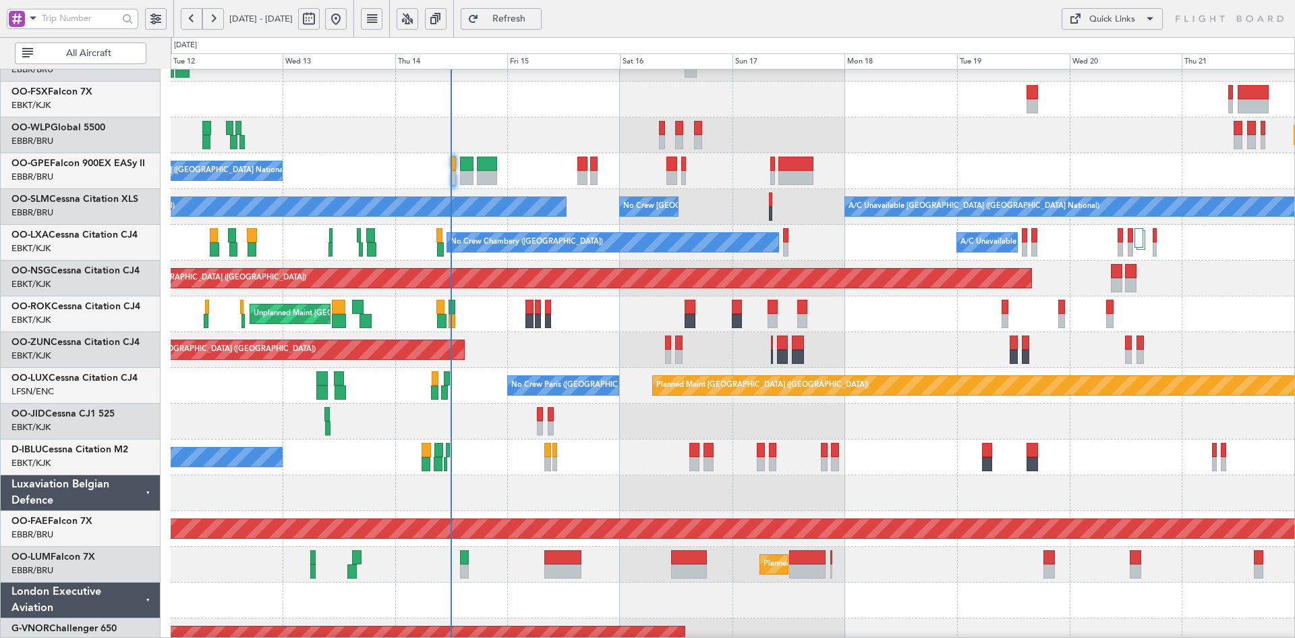
click at [937, 343] on div "Unplanned Maint [GEOGRAPHIC_DATA] ([GEOGRAPHIC_DATA])" at bounding box center [733, 350] width 1124 height 36
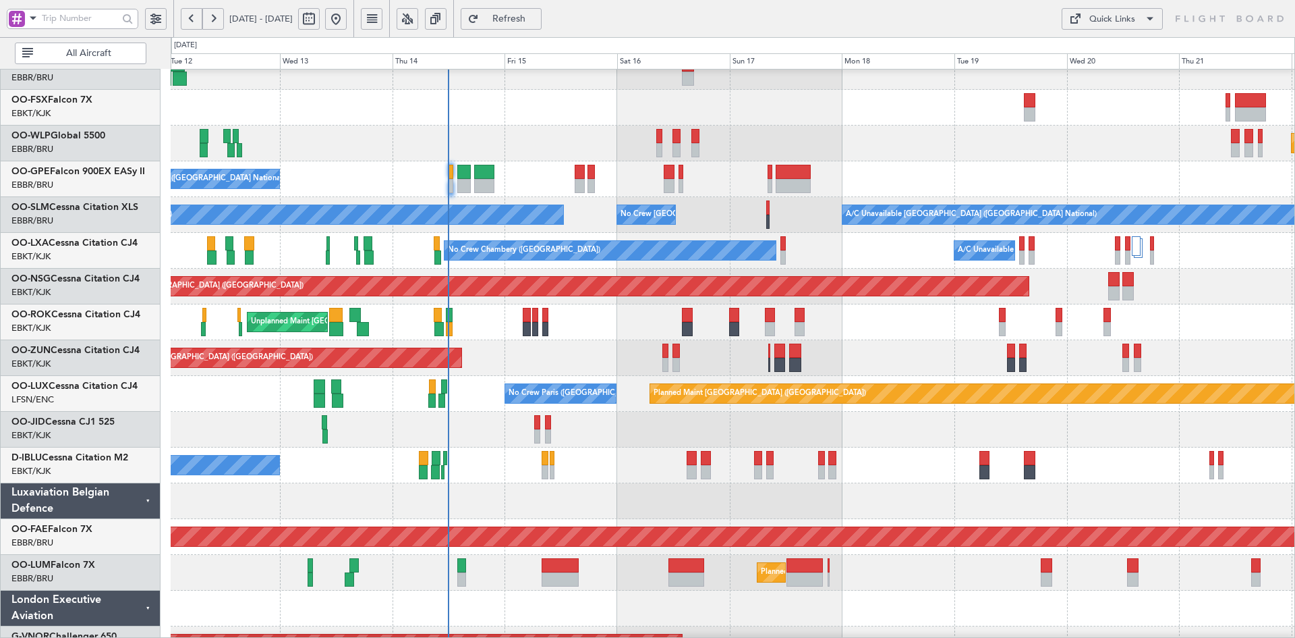
scroll to position [192, 0]
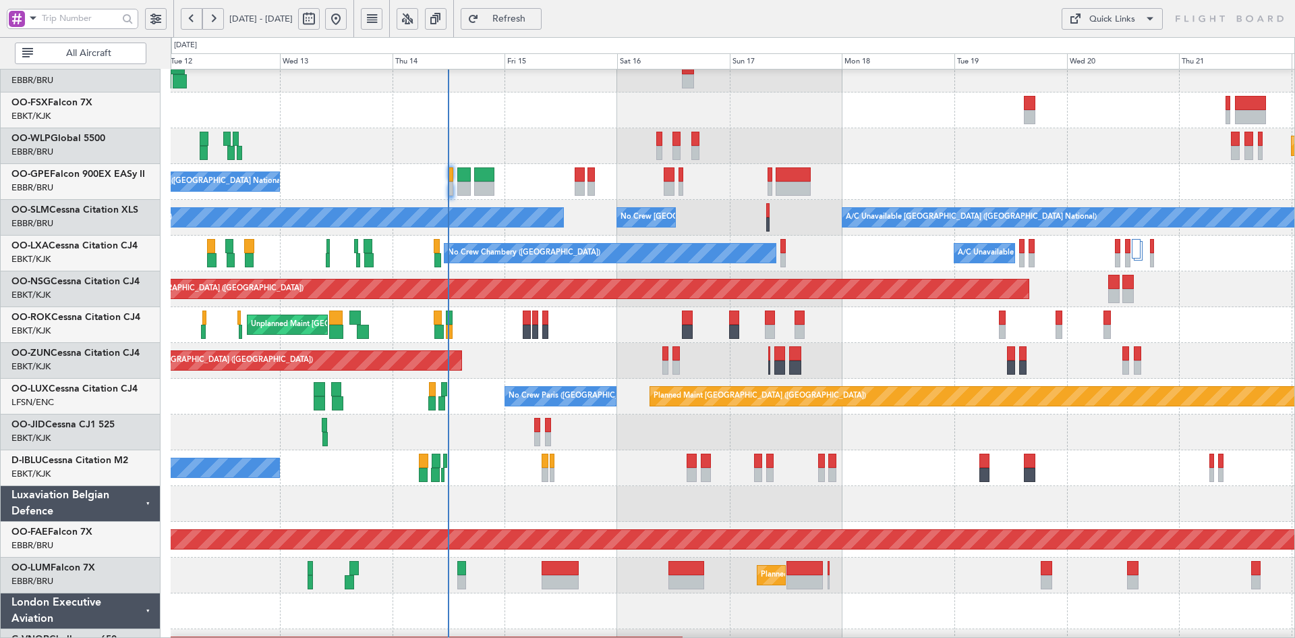
click at [901, 341] on div "Unplanned Maint [GEOGRAPHIC_DATA]-[GEOGRAPHIC_DATA]" at bounding box center [733, 325] width 1124 height 36
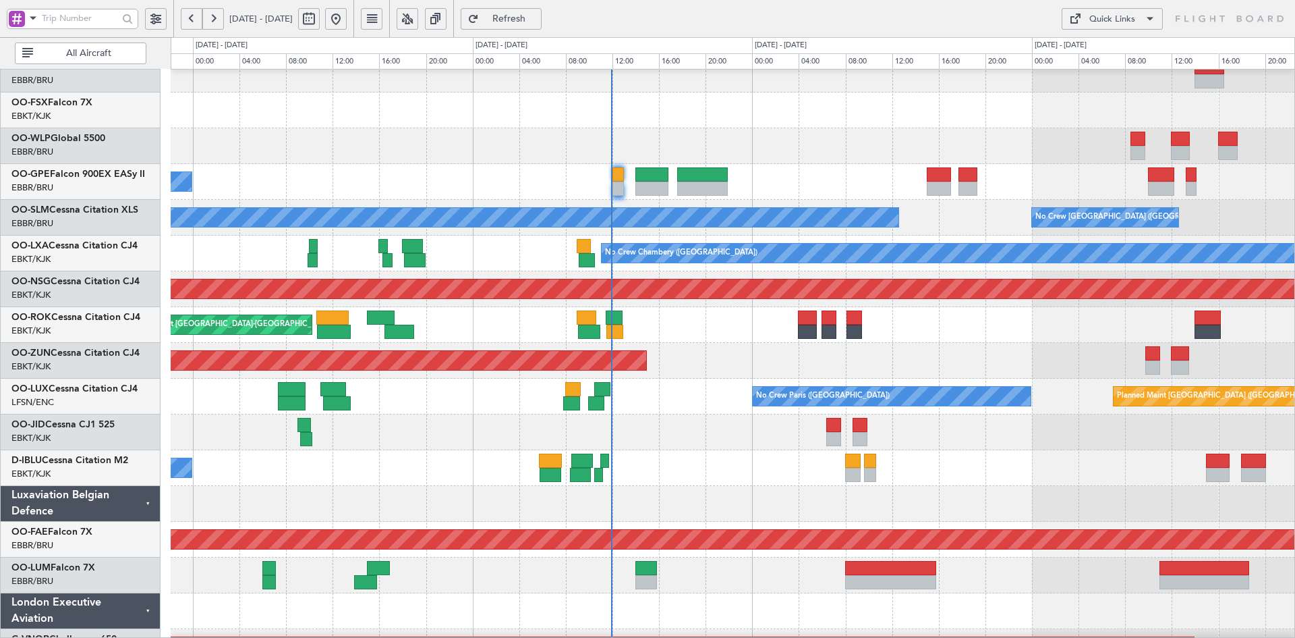
click at [722, 341] on div "Unplanned Maint [GEOGRAPHIC_DATA]-[GEOGRAPHIC_DATA]" at bounding box center [733, 325] width 1124 height 36
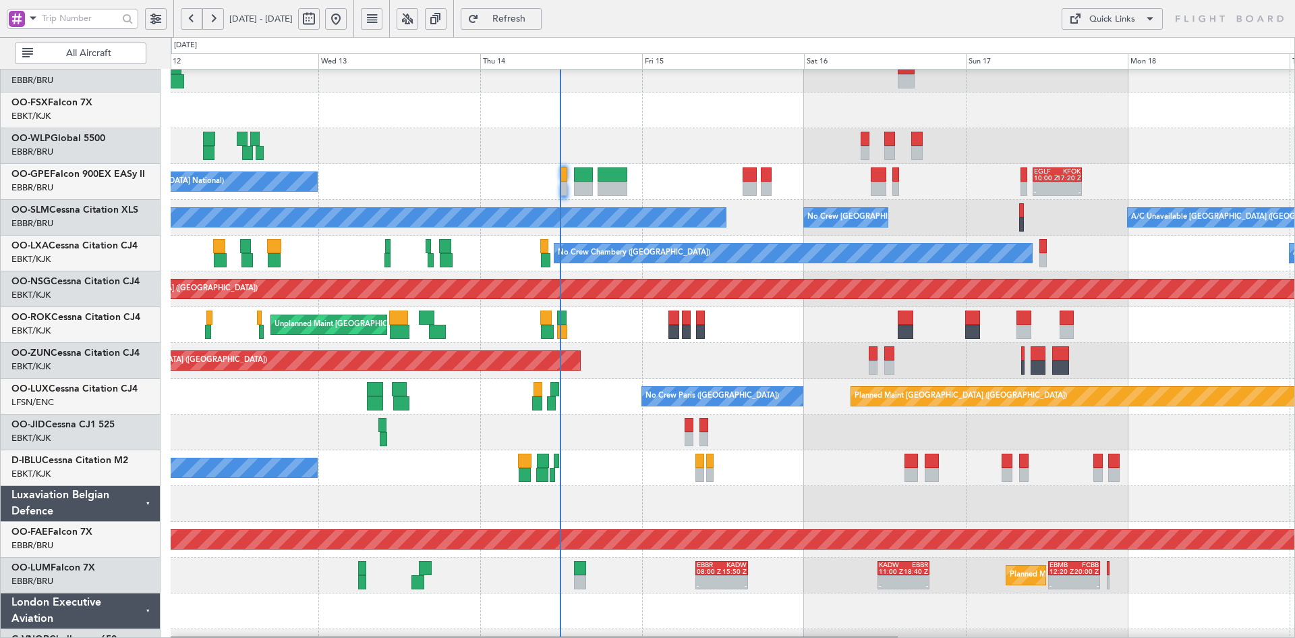
click at [530, 179] on div "No Crew Brussels (Brussels National) - - EGLF 10:00 Z KFOK 17:20 Z" at bounding box center [733, 182] width 1124 height 36
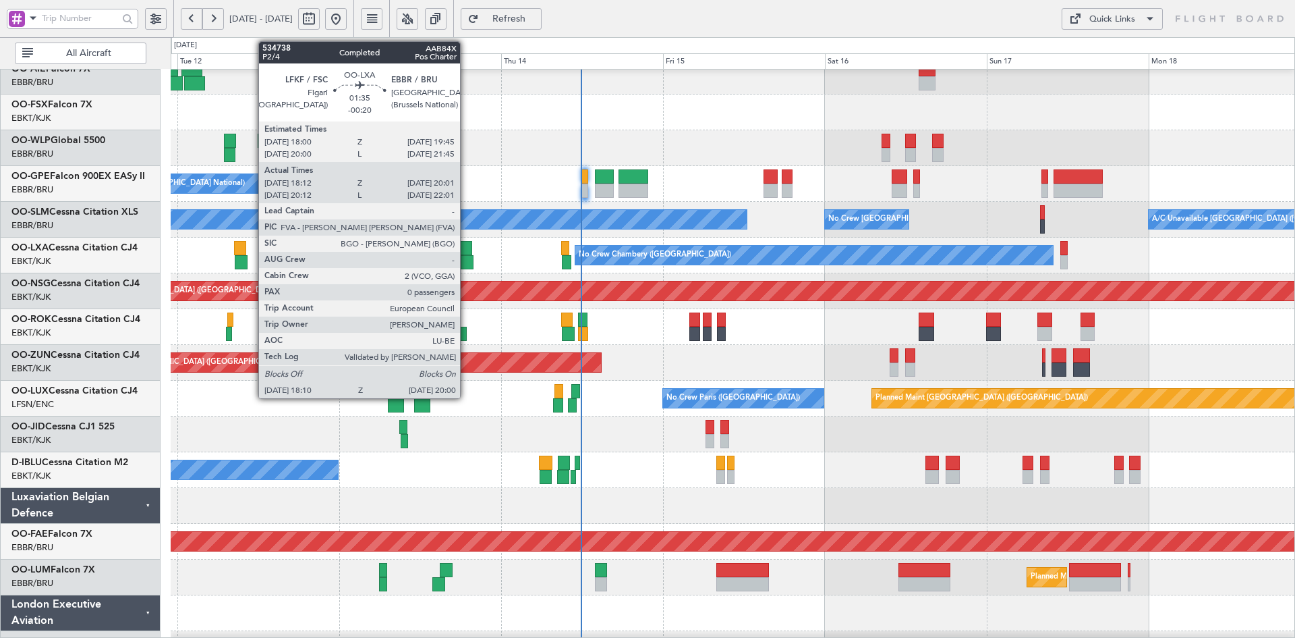
click at [466, 264] on div at bounding box center [467, 262] width 13 height 14
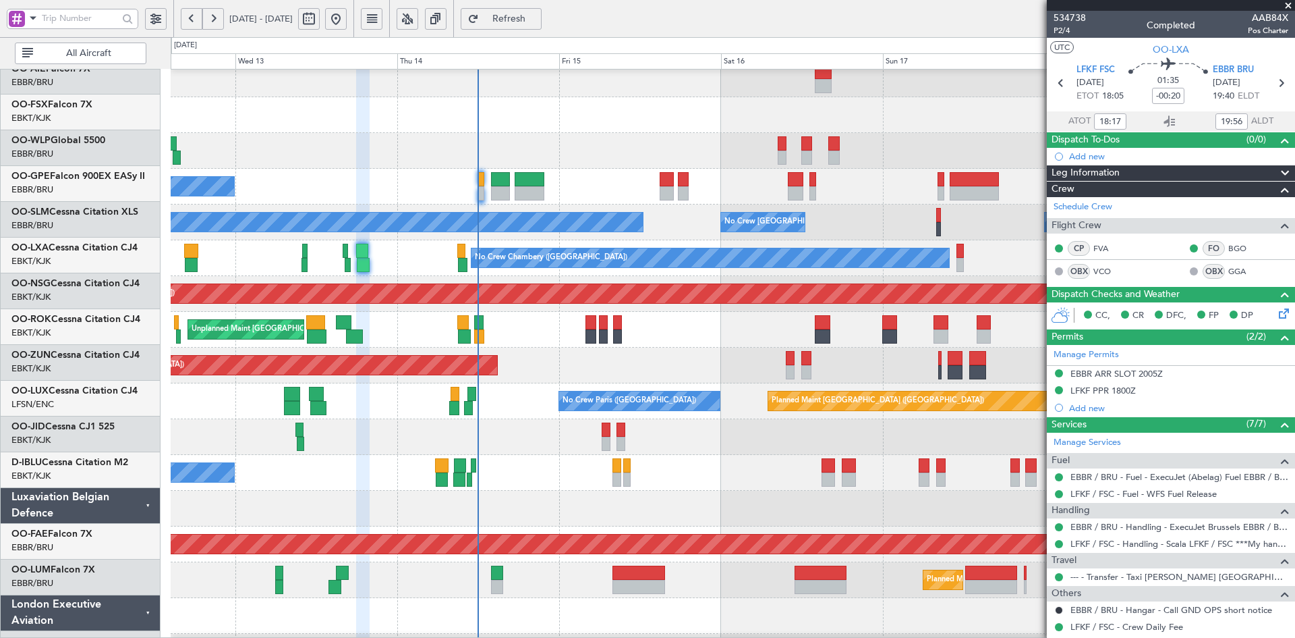
scroll to position [187, 0]
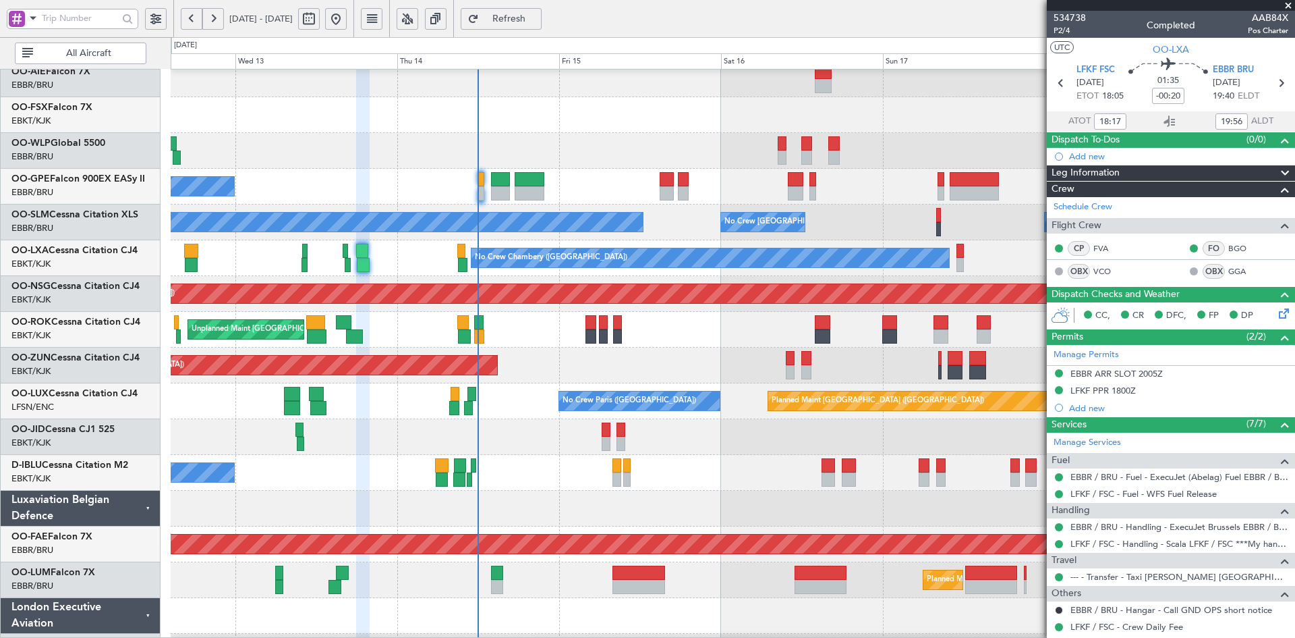
click at [864, 366] on div "Unplanned Maint [GEOGRAPHIC_DATA] ([GEOGRAPHIC_DATA])" at bounding box center [733, 365] width 1124 height 36
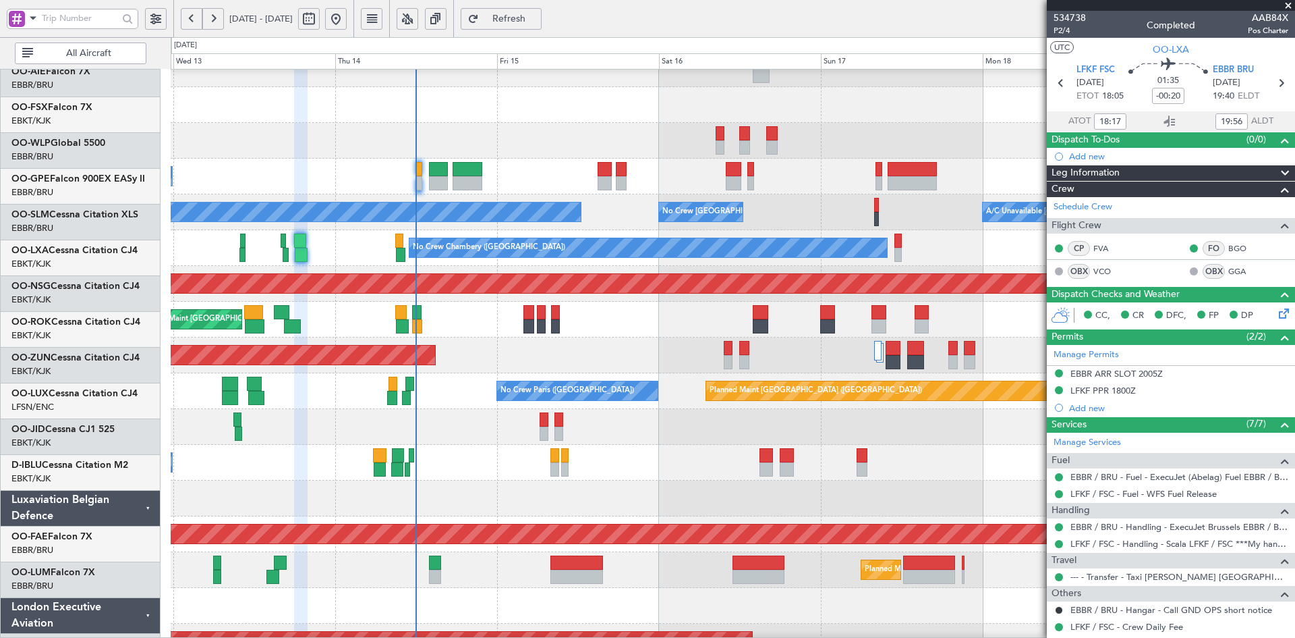
click at [893, 448] on div "No Crew [GEOGRAPHIC_DATA] ([GEOGRAPHIC_DATA] National)" at bounding box center [733, 463] width 1124 height 36
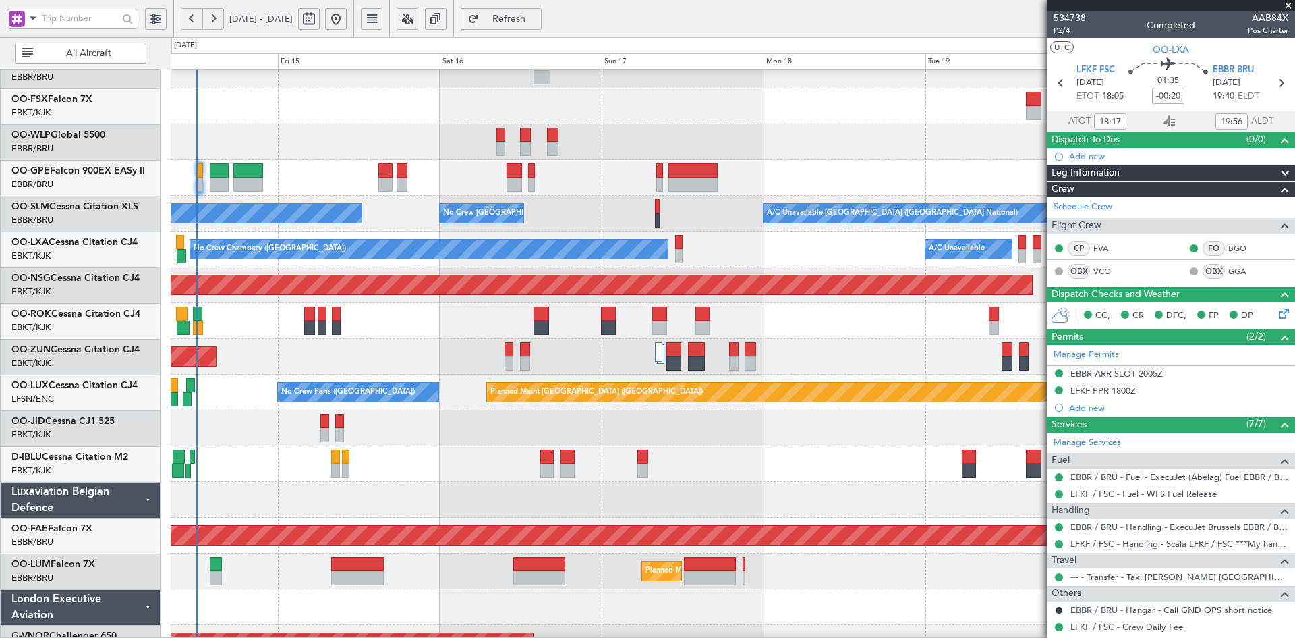
click at [548, 140] on div "Planned Maint [GEOGRAPHIC_DATA] ([GEOGRAPHIC_DATA])" at bounding box center [733, 142] width 1124 height 36
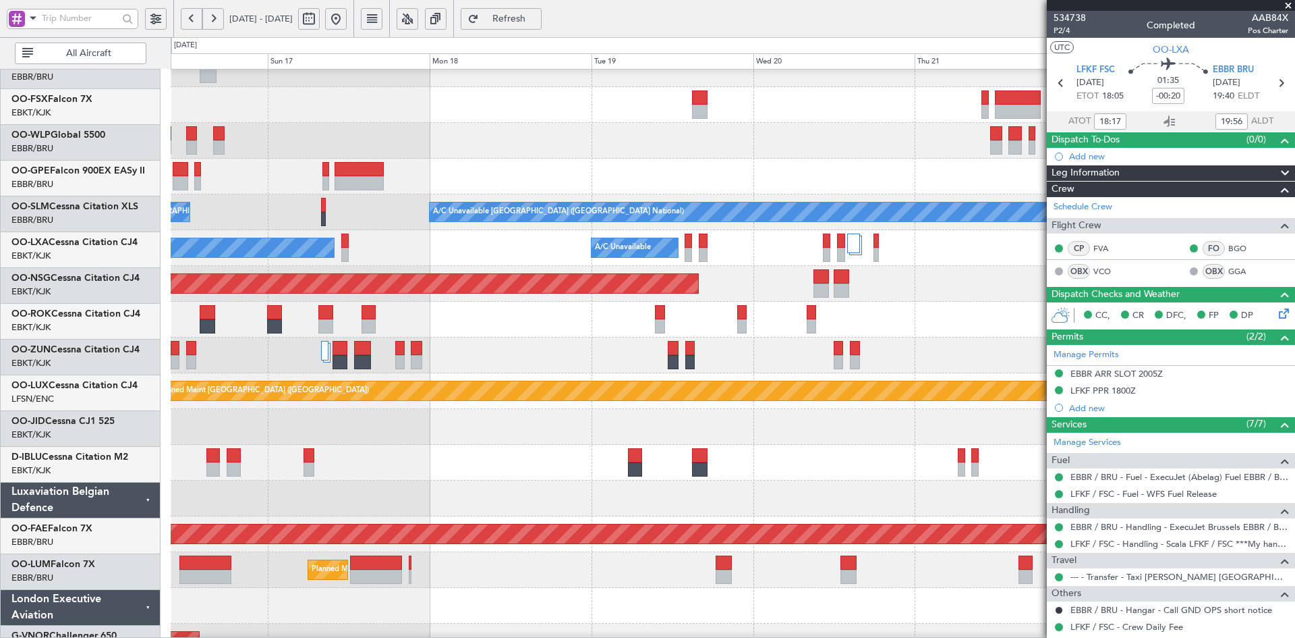
click at [679, 115] on div at bounding box center [733, 105] width 1124 height 36
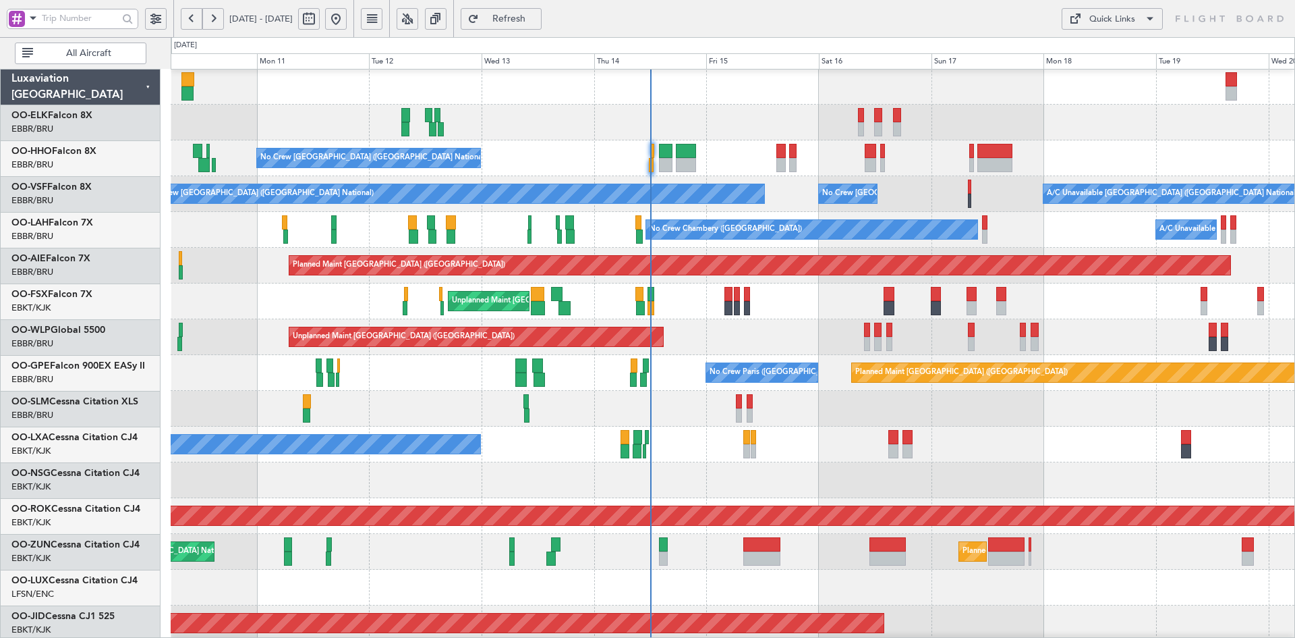
scroll to position [218, 0]
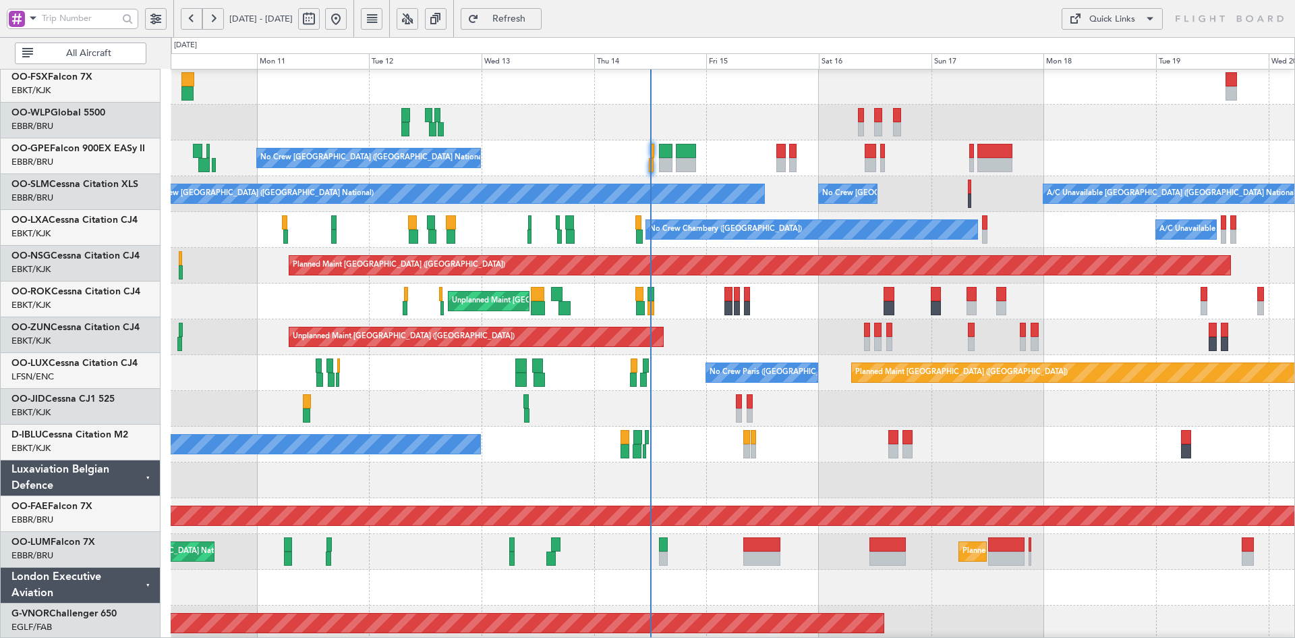
click at [964, 58] on div "Planned Maint [GEOGRAPHIC_DATA] ([GEOGRAPHIC_DATA]) No Crew [GEOGRAPHIC_DATA] (…" at bounding box center [647, 337] width 1295 height 600
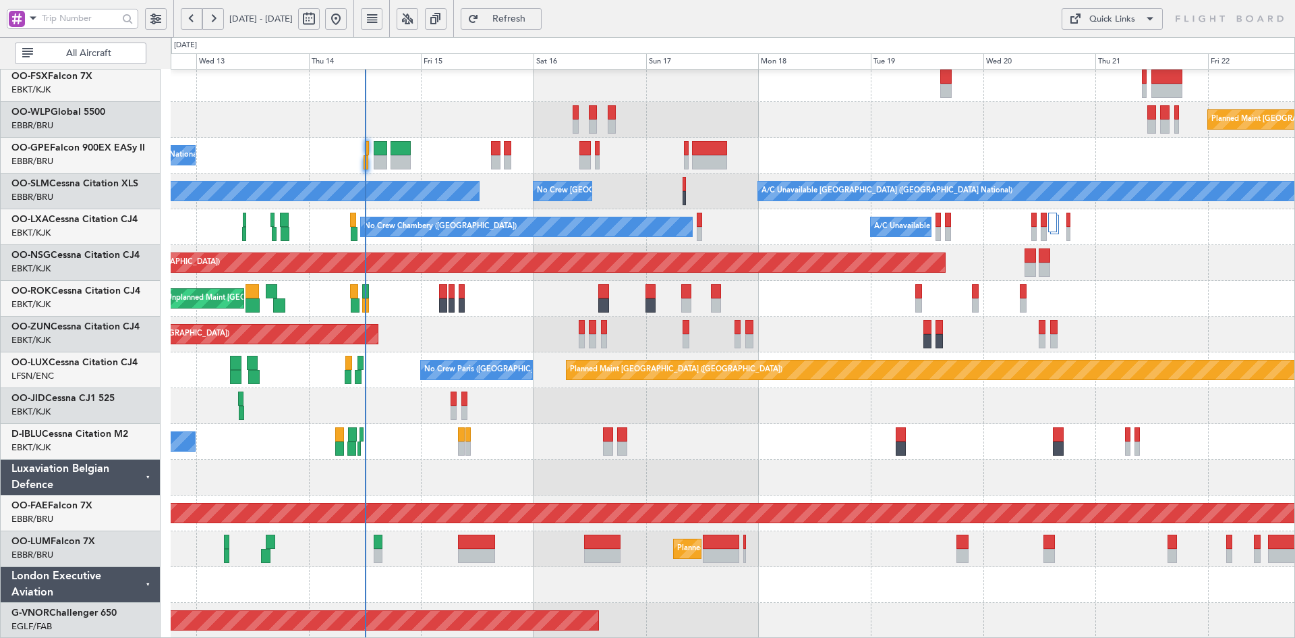
click at [782, 391] on div at bounding box center [733, 406] width 1124 height 36
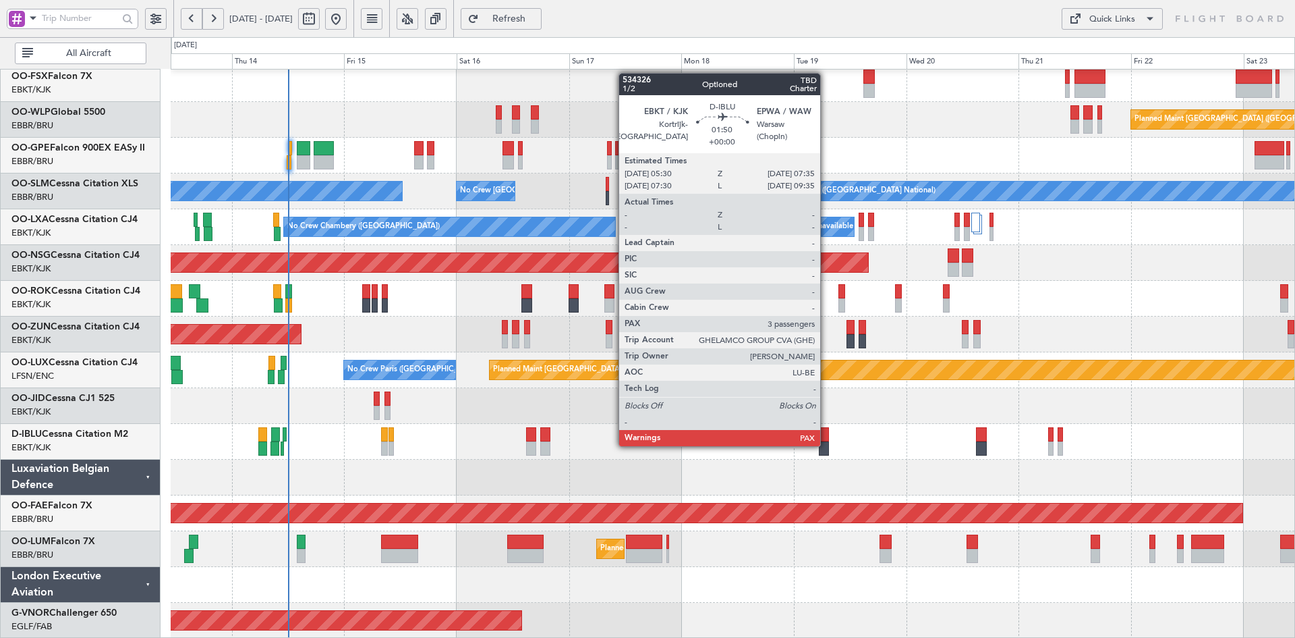
click at [826, 445] on div at bounding box center [824, 448] width 10 height 14
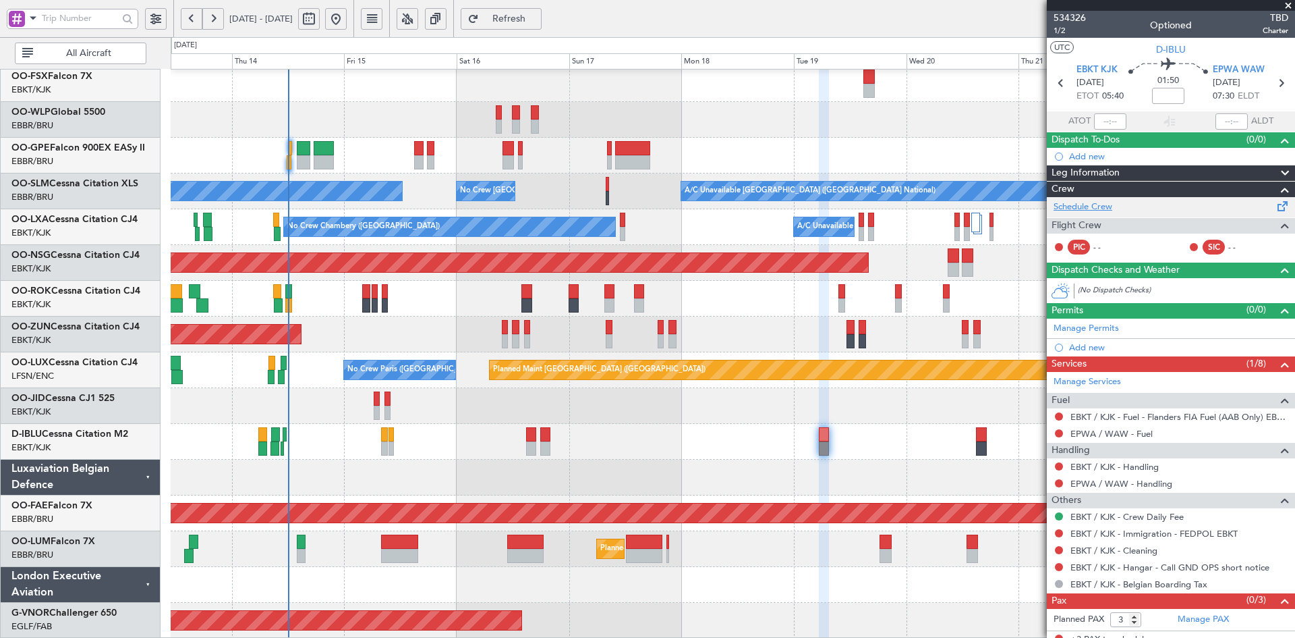
click at [1103, 204] on link "Schedule Crew" at bounding box center [1083, 206] width 59 height 13
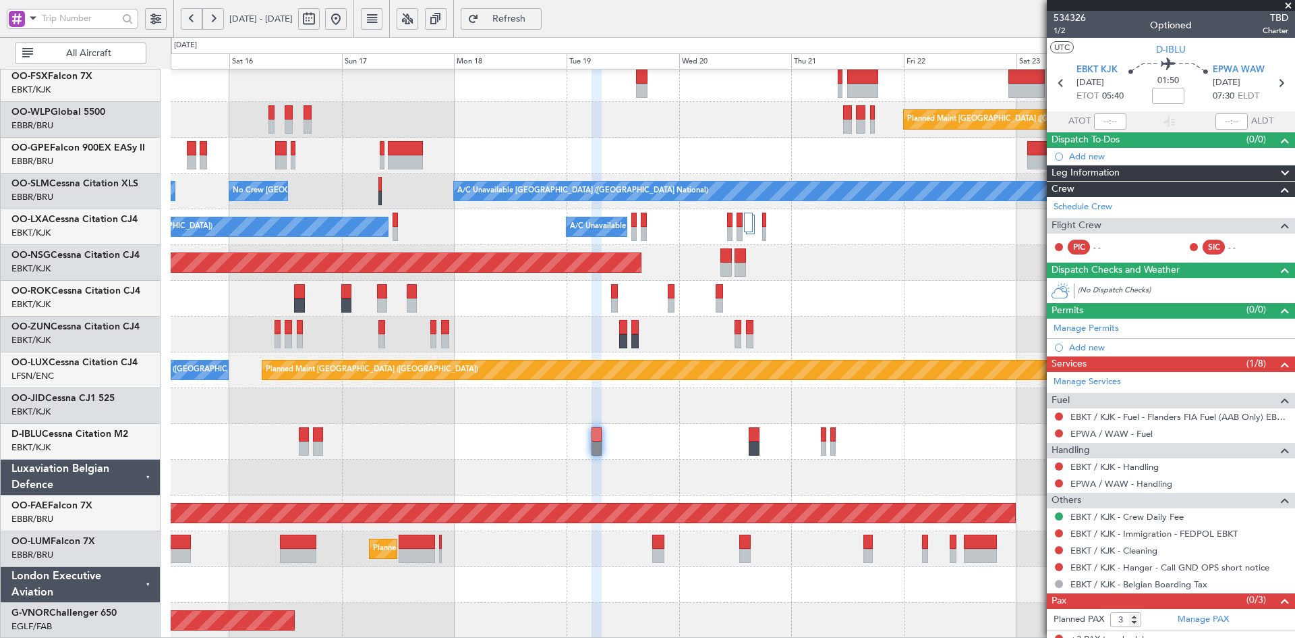
click at [815, 311] on div "Owner [GEOGRAPHIC_DATA]-[GEOGRAPHIC_DATA] Unplanned Maint [GEOGRAPHIC_DATA]-[GE…" at bounding box center [733, 299] width 1124 height 36
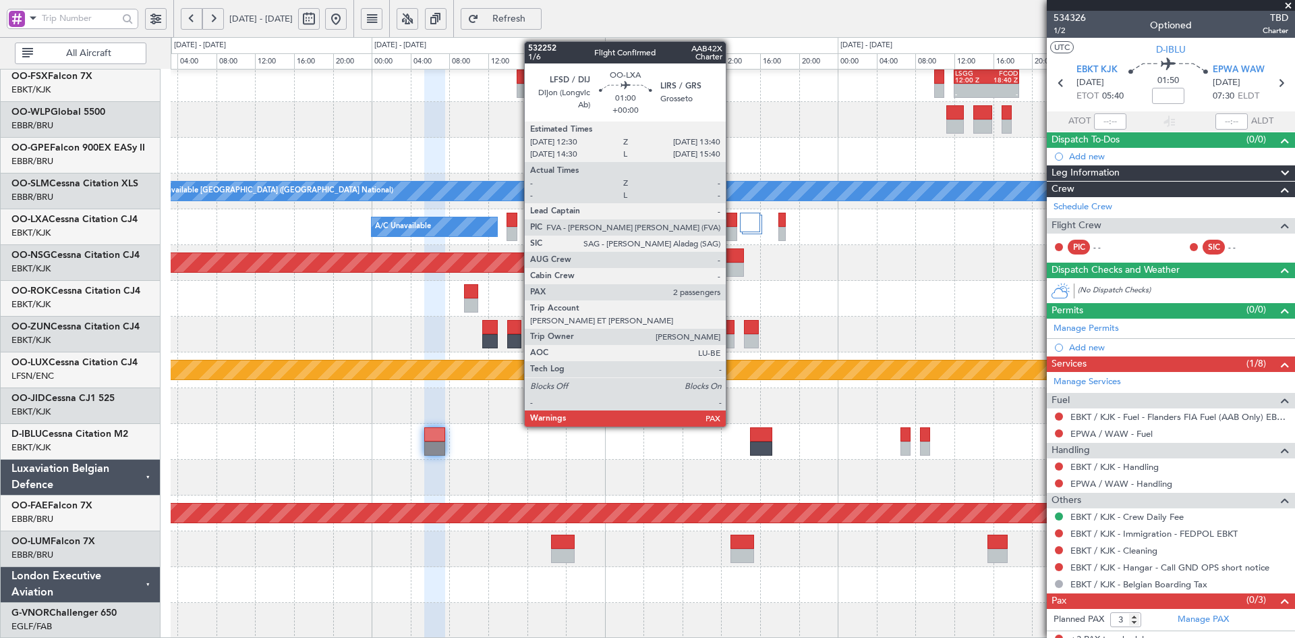
click at [732, 226] on div at bounding box center [731, 220] width 11 height 14
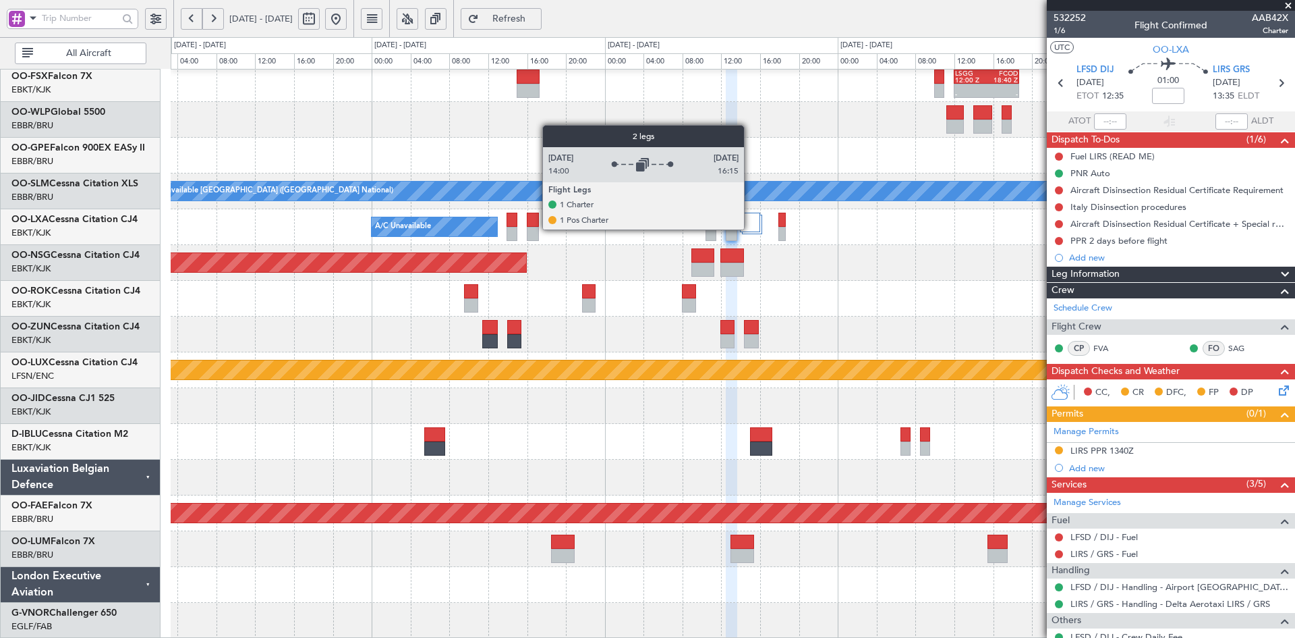
click at [750, 229] on div at bounding box center [750, 223] width 20 height 20
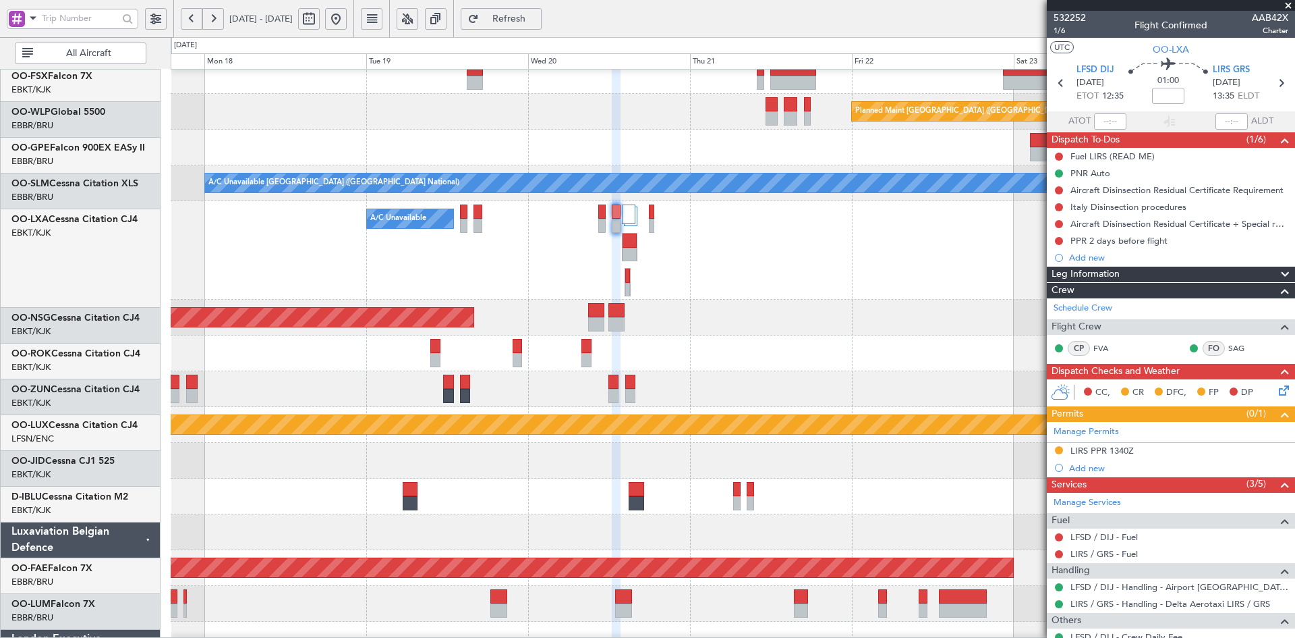
scroll to position [226, 0]
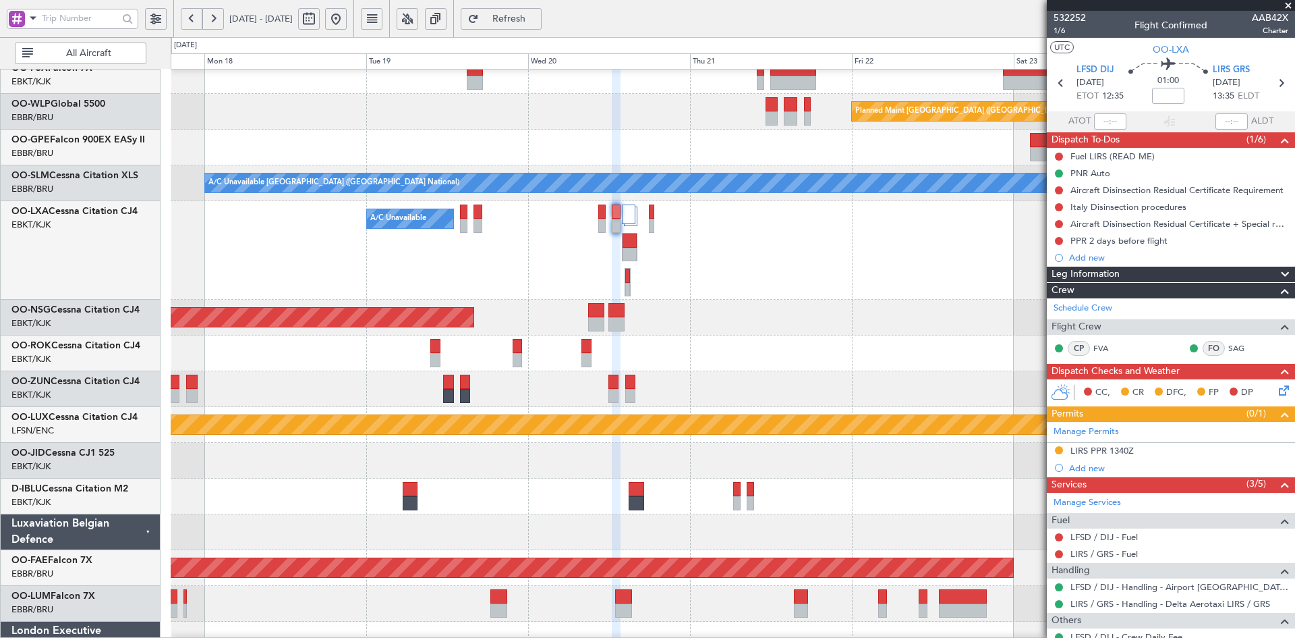
click at [693, 330] on div "Planned Maint [GEOGRAPHIC_DATA] ([GEOGRAPHIC_DATA])" at bounding box center [733, 318] width 1124 height 36
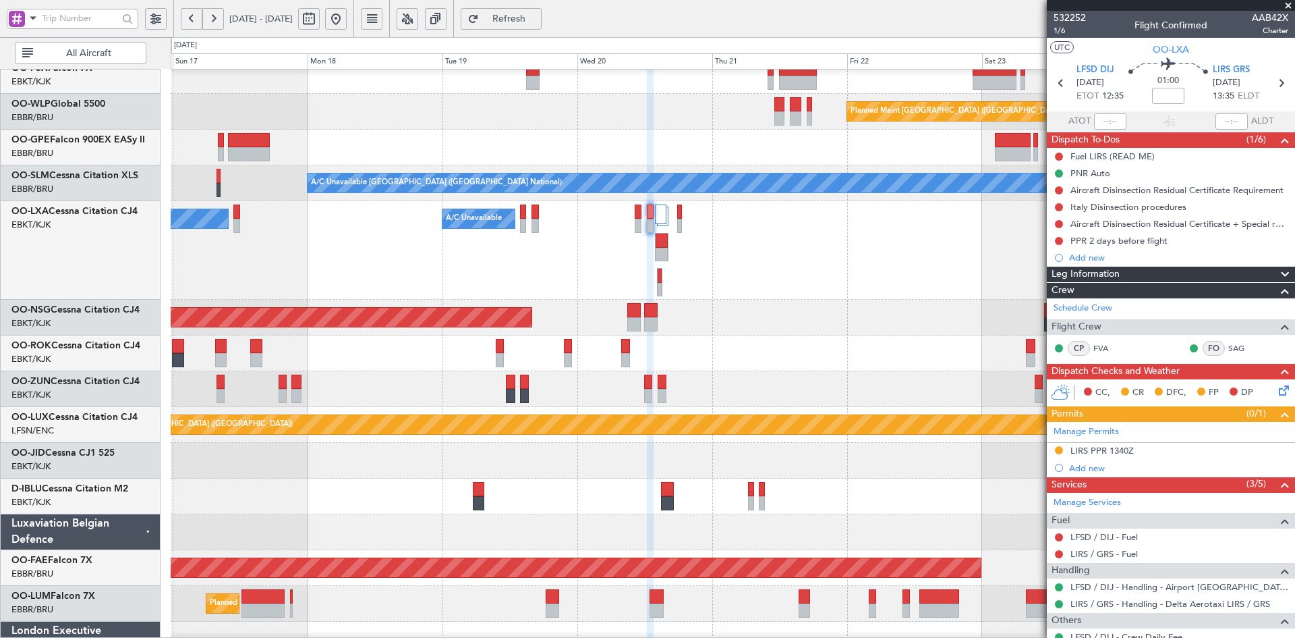
click at [822, 385] on div at bounding box center [733, 389] width 1124 height 36
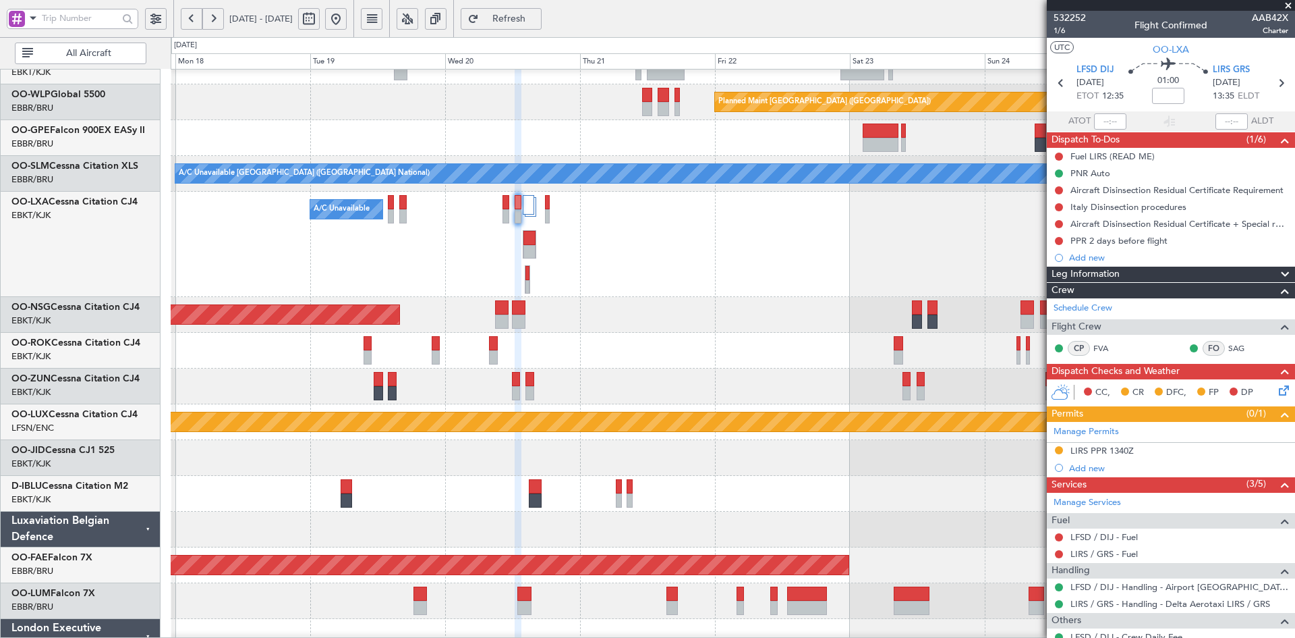
scroll to position [235, 0]
click at [616, 324] on div "Planned Maint [GEOGRAPHIC_DATA] ([GEOGRAPHIC_DATA])" at bounding box center [733, 315] width 1124 height 36
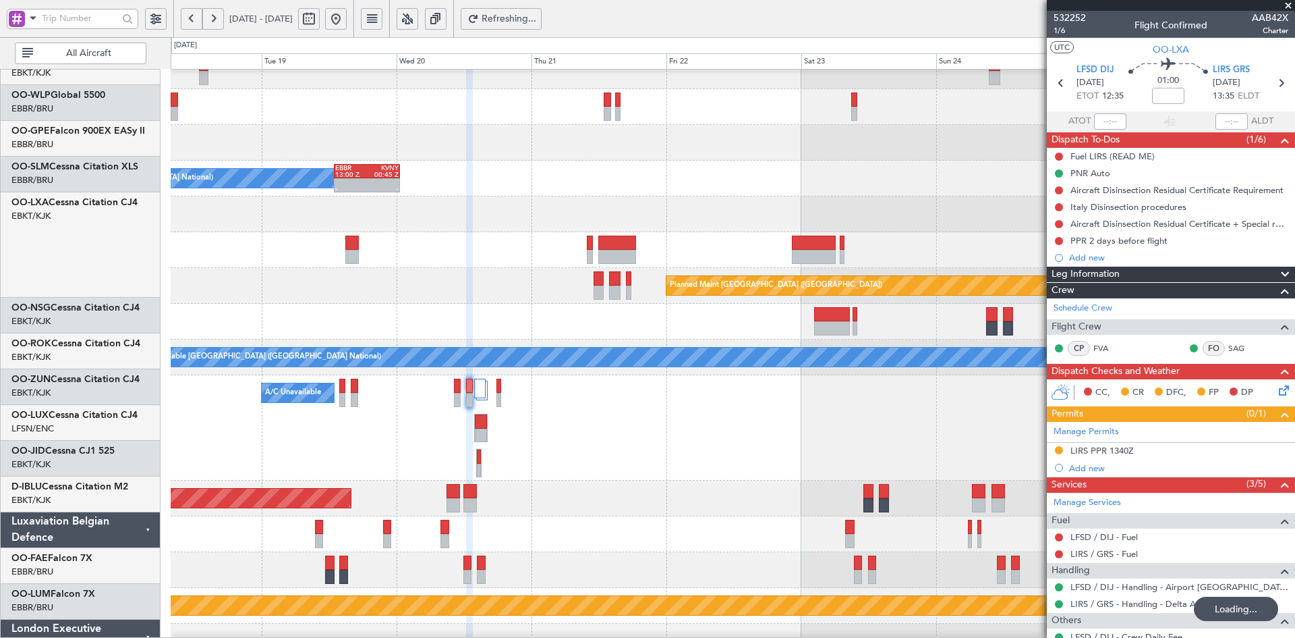
scroll to position [52, 0]
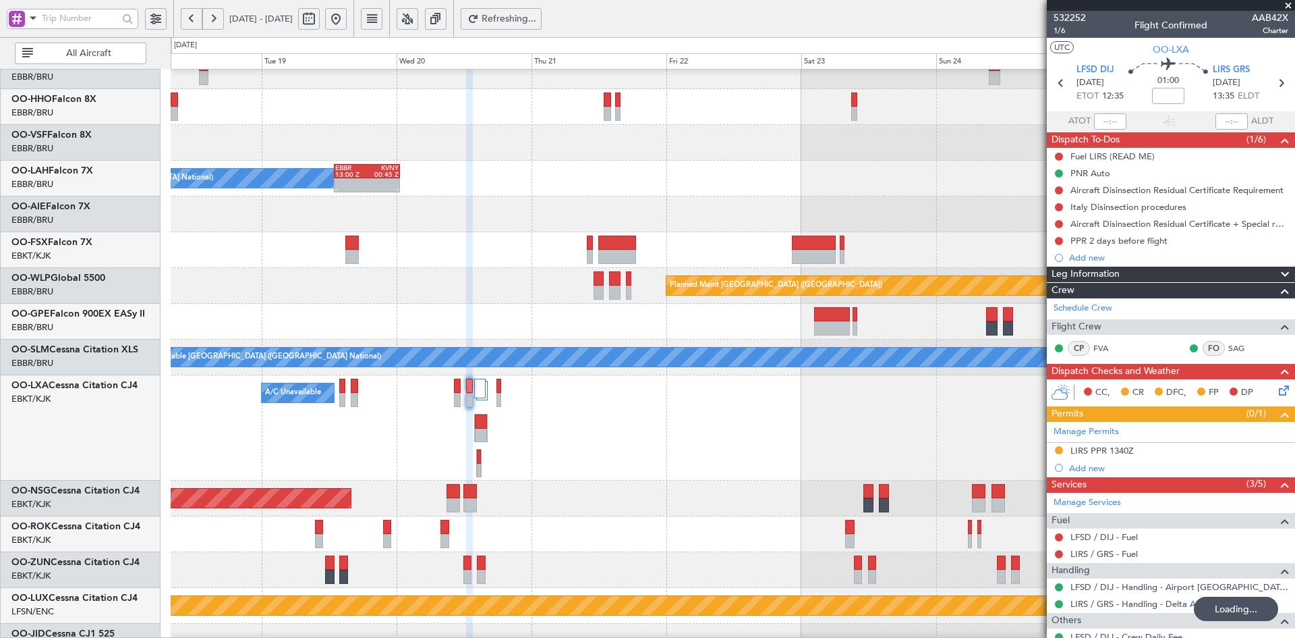
click at [683, 470] on div "A/C Unavailable Planned Maint Brussels (Brussels National) No Crew Chambery (Ai…" at bounding box center [733, 427] width 1124 height 105
click at [347, 14] on button at bounding box center [336, 19] width 22 height 22
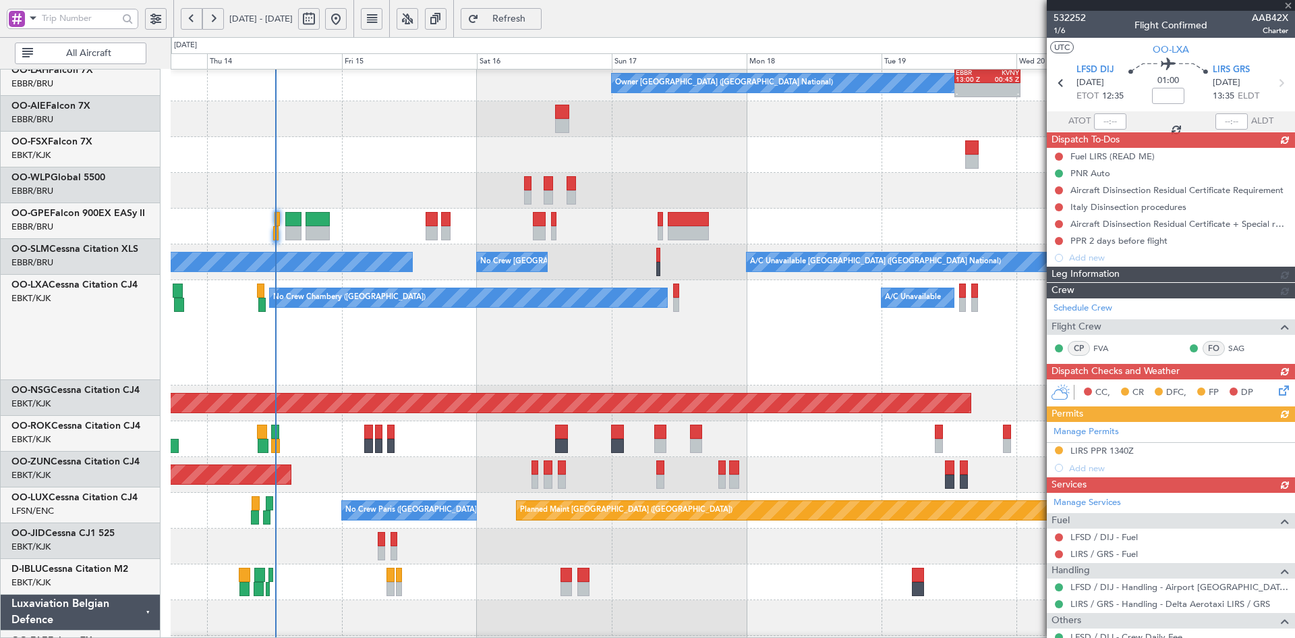
click at [509, 107] on div at bounding box center [733, 119] width 1124 height 36
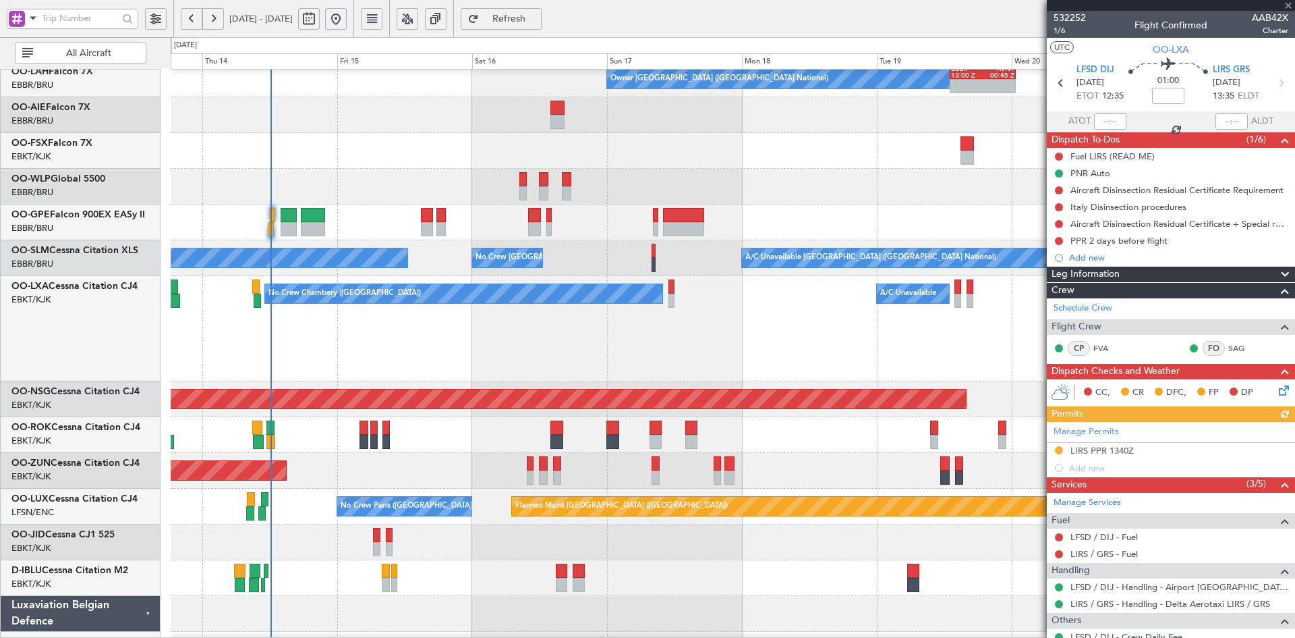
click at [793, 309] on div "No Crew Chambery (Aix-les-bains) A/C Unavailable" at bounding box center [733, 328] width 1124 height 105
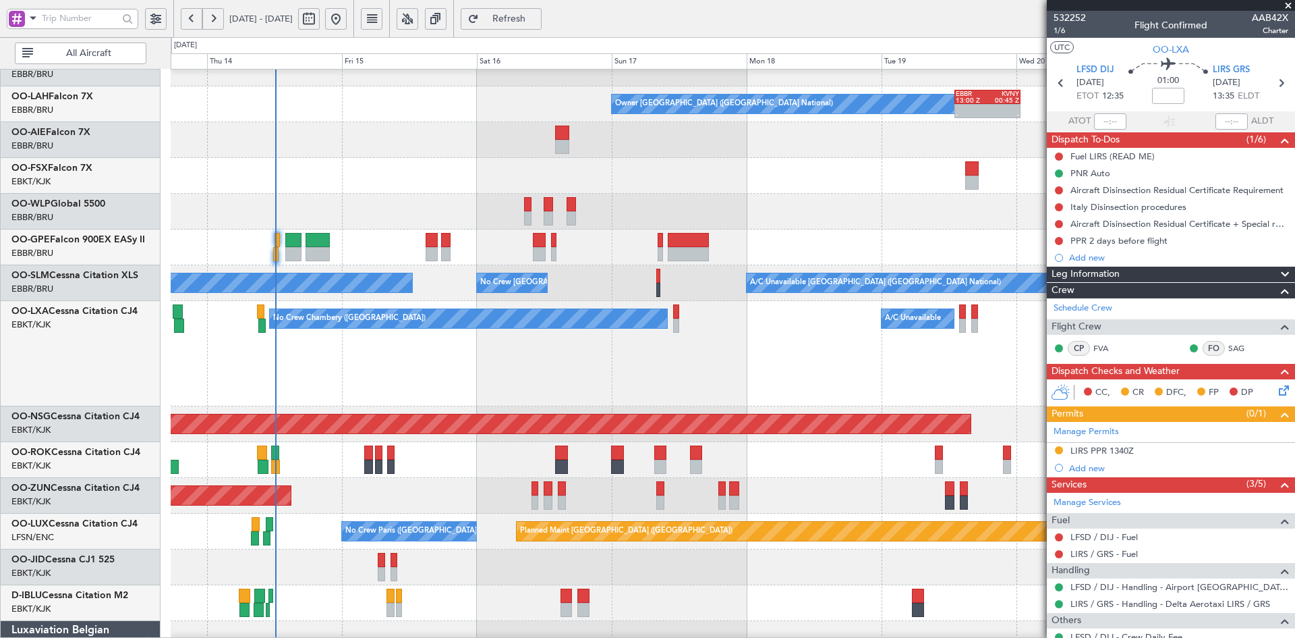
click at [779, 313] on div "No Crew Chambery (Aix-les-bains) A/C Unavailable" at bounding box center [733, 353] width 1124 height 105
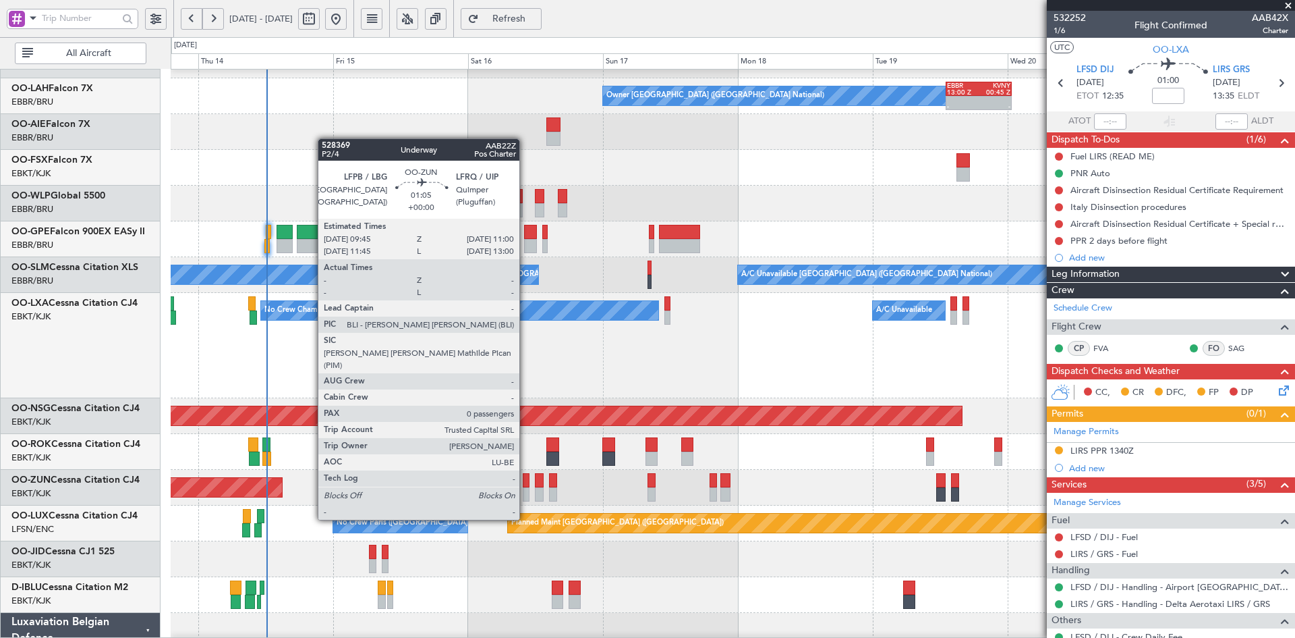
click at [526, 494] on div at bounding box center [526, 494] width 7 height 14
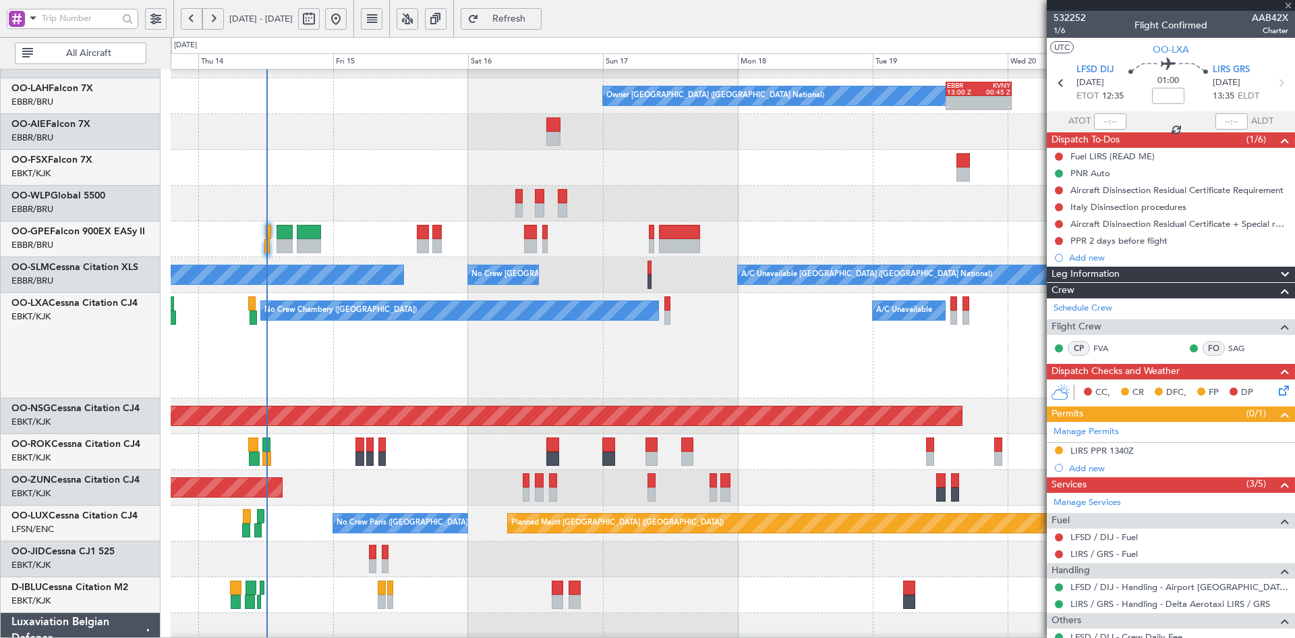
type input "0"
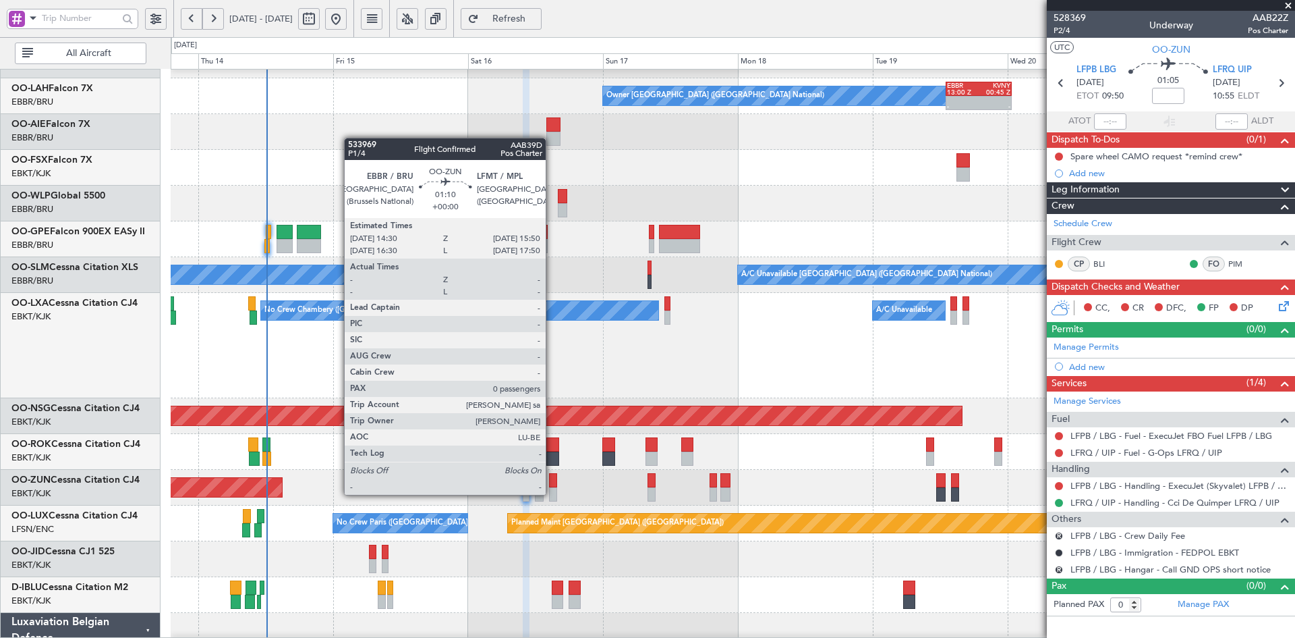
click at [552, 495] on div at bounding box center [553, 494] width 8 height 14
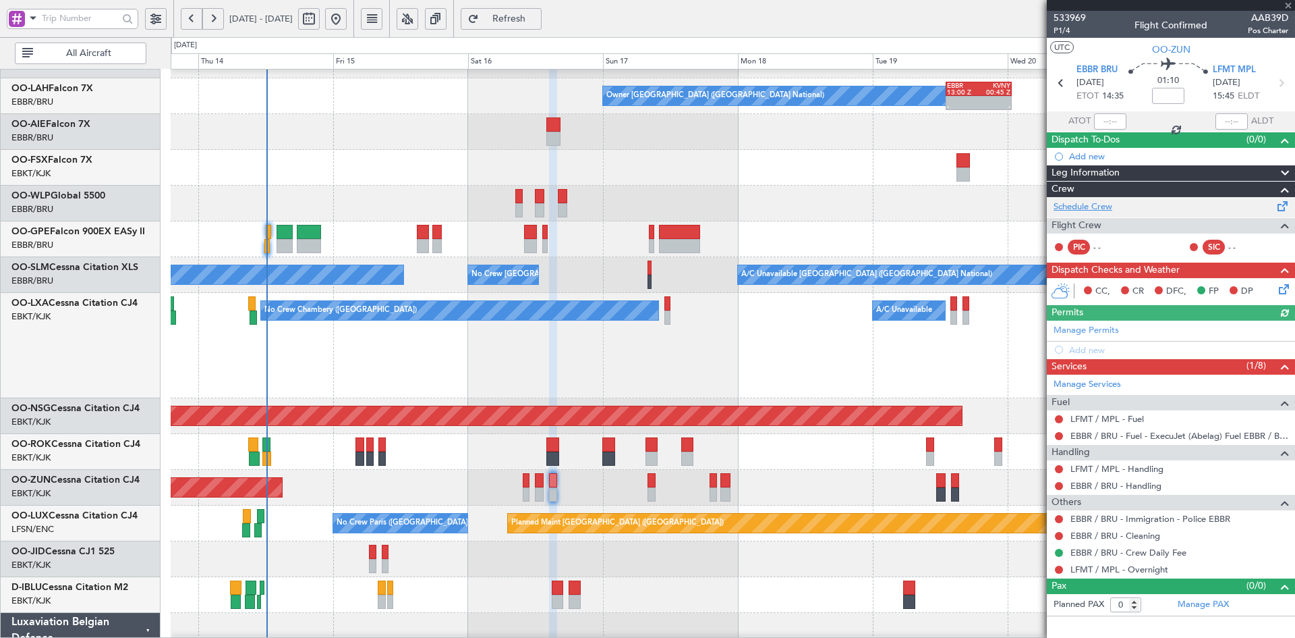
click at [1111, 202] on link "Schedule Crew" at bounding box center [1083, 206] width 59 height 13
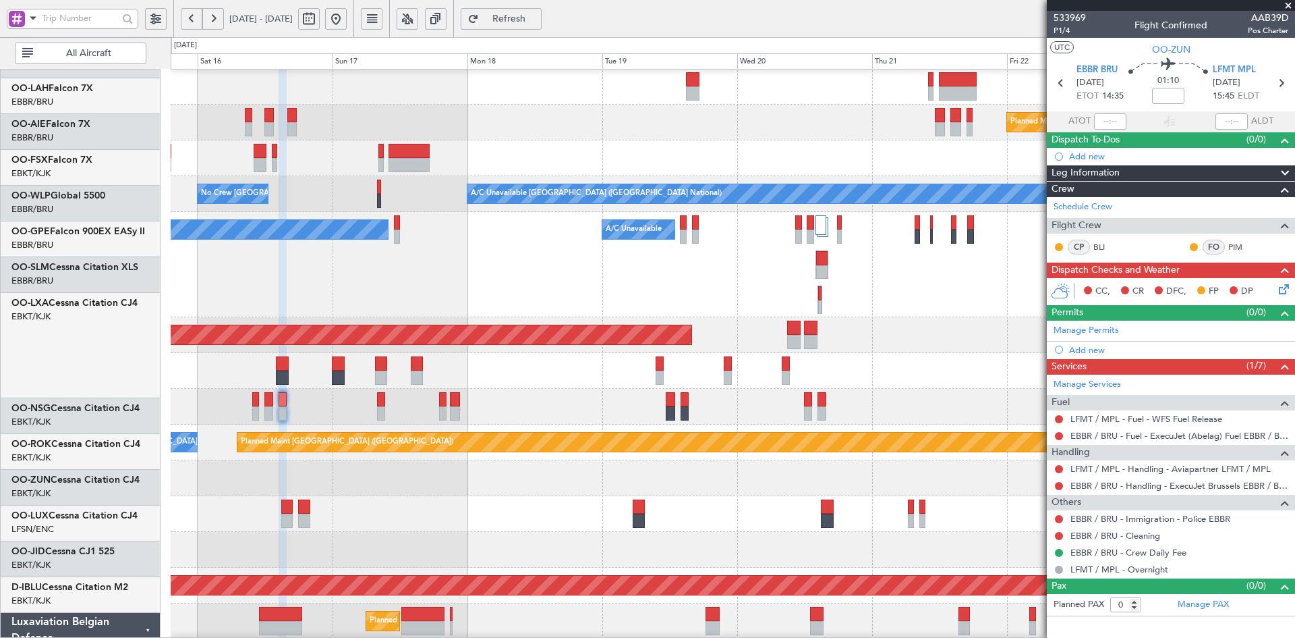
scroll to position [215, 0]
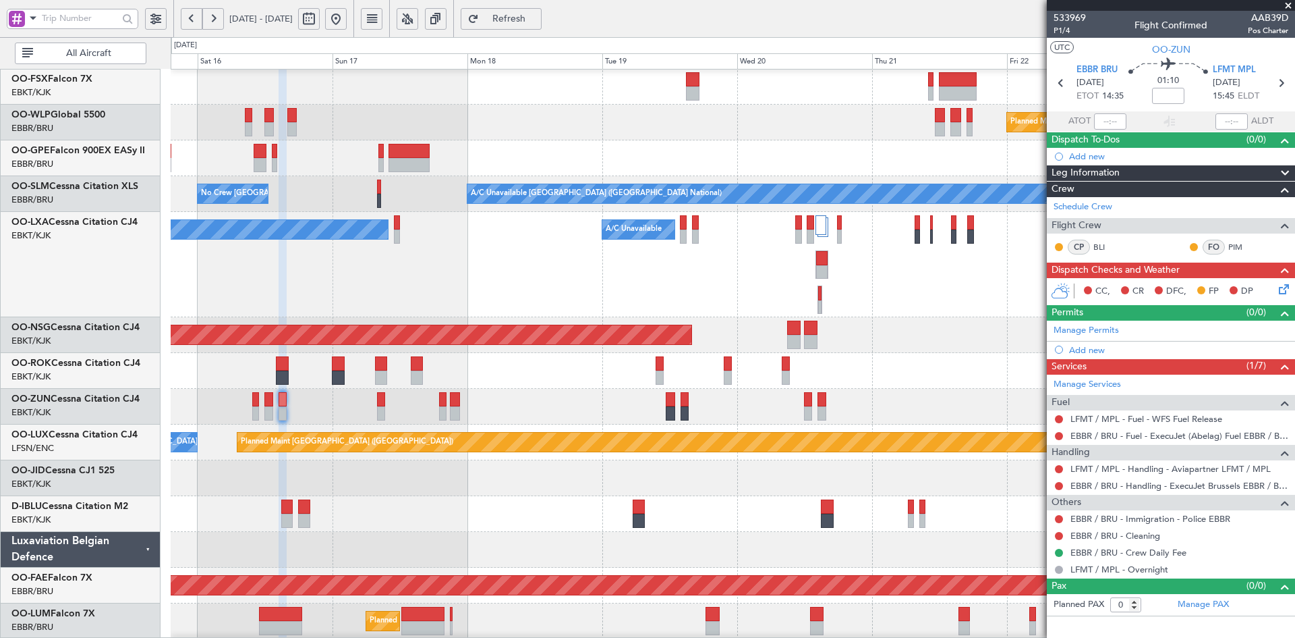
click at [578, 369] on div "Owner [GEOGRAPHIC_DATA]-[GEOGRAPHIC_DATA]" at bounding box center [733, 371] width 1124 height 36
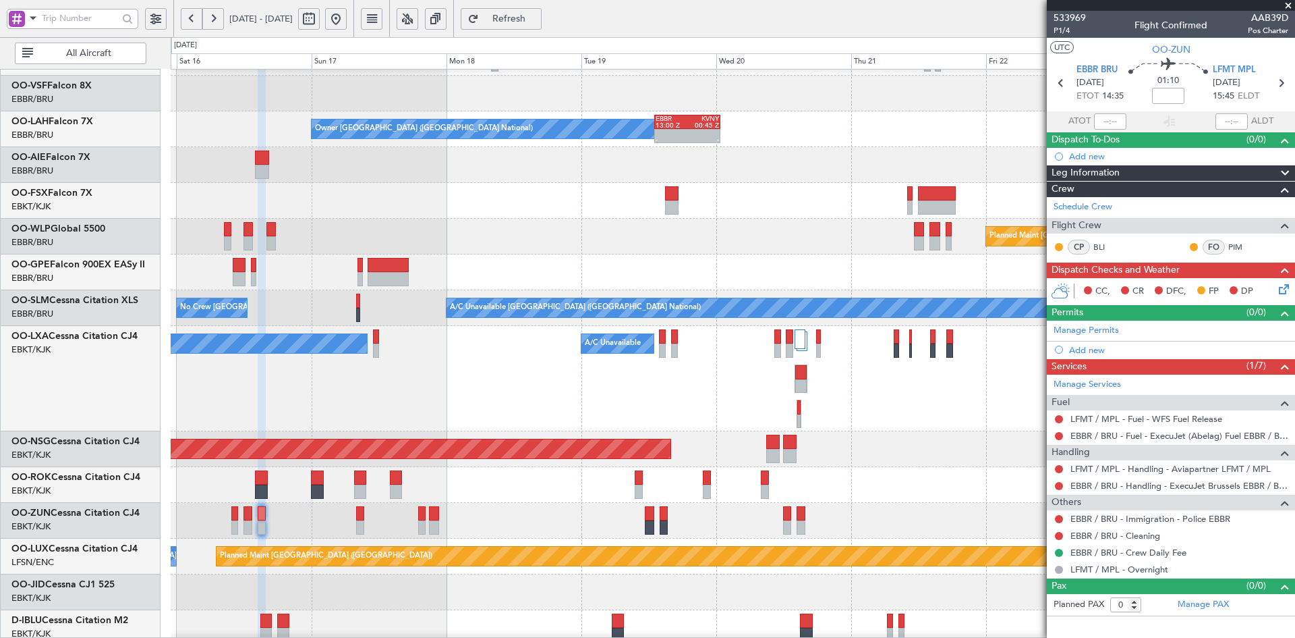
scroll to position [96, 0]
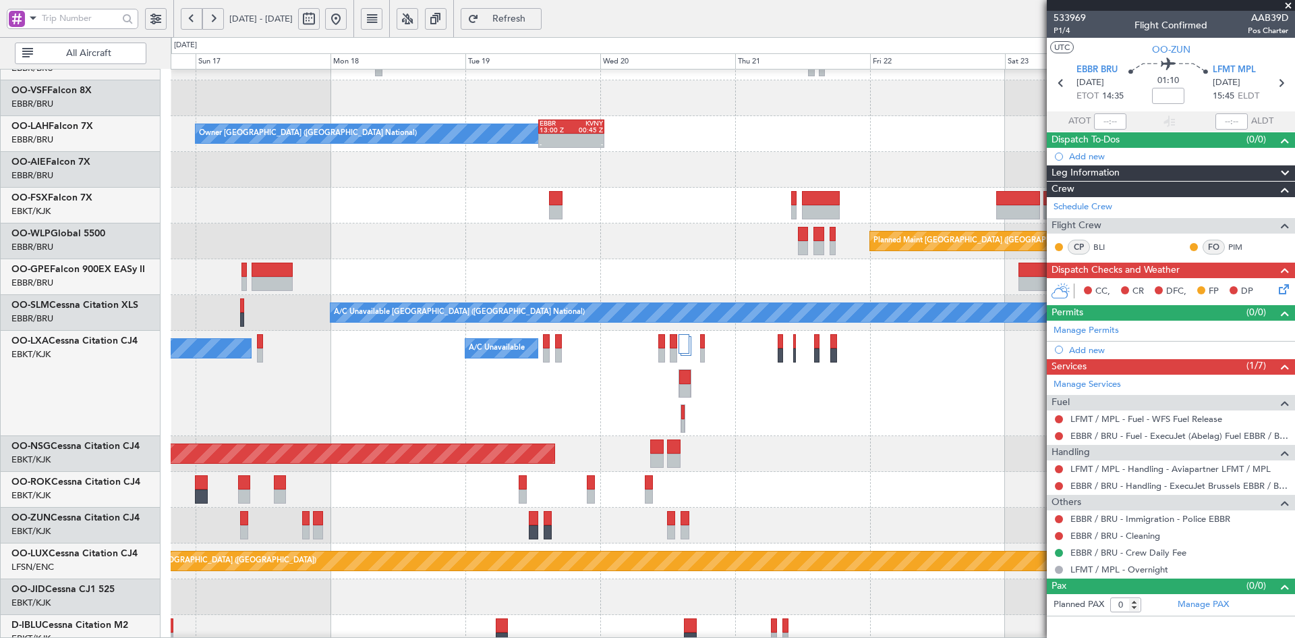
click at [853, 385] on div "No Crew Chambery (Aix-les-bains) A/C Unavailable" at bounding box center [733, 383] width 1124 height 105
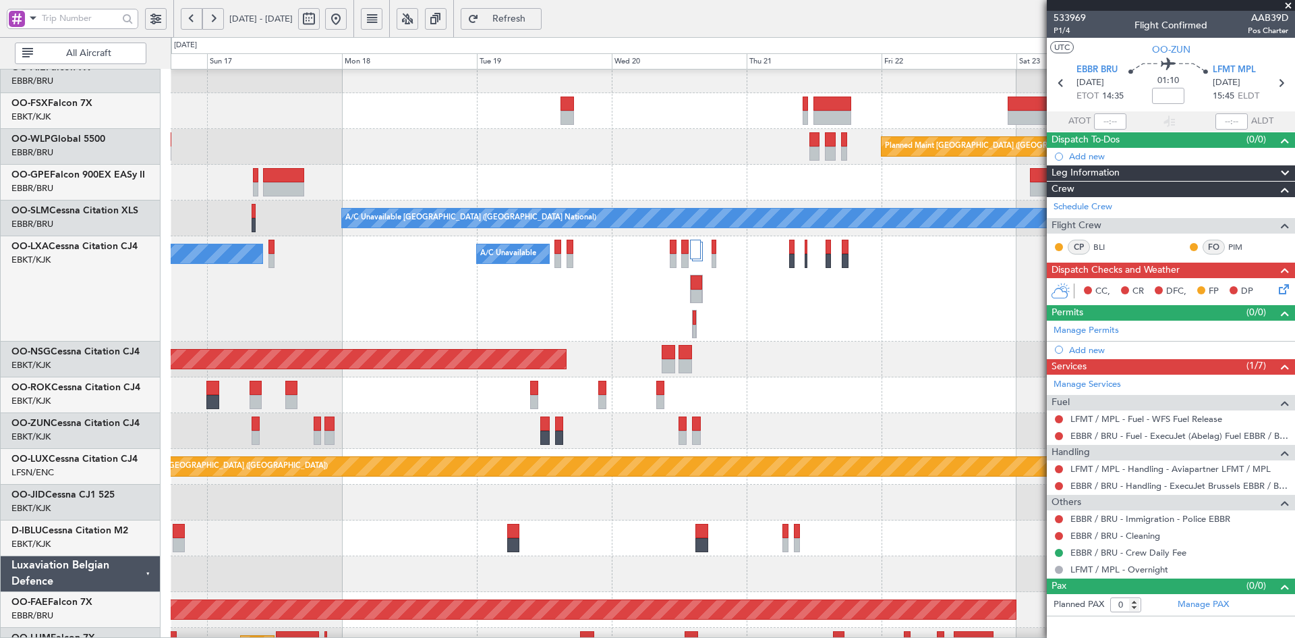
click at [973, 432] on div at bounding box center [733, 431] width 1124 height 36
click at [662, 329] on div "No Crew Chambery (Aix-les-bains) A/C Unavailable" at bounding box center [733, 287] width 1124 height 105
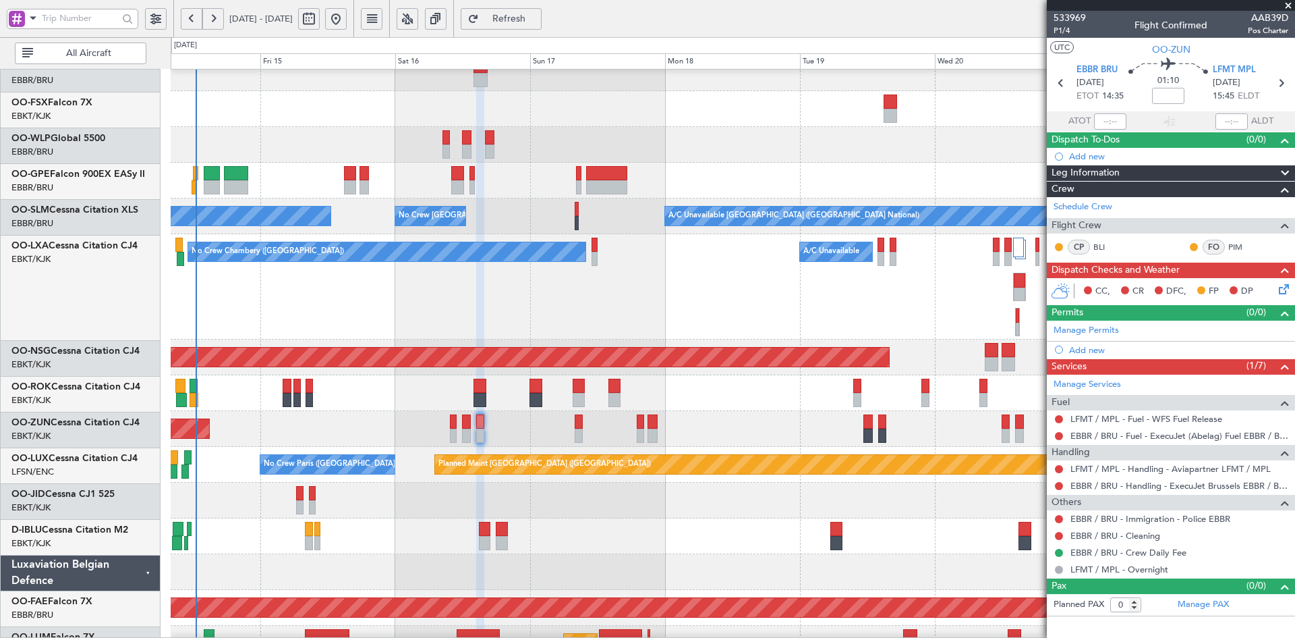
scroll to position [193, 0]
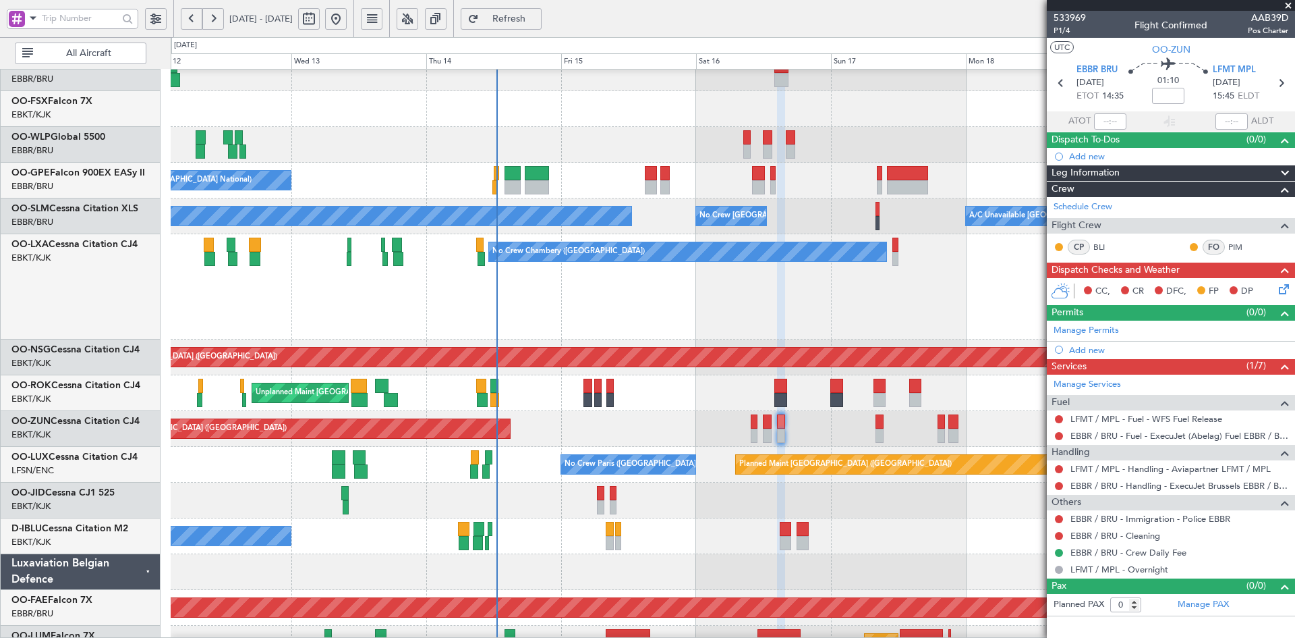
click at [798, 318] on div "No Crew Chambery (Aix-les-bains) A/C Unavailable" at bounding box center [733, 286] width 1124 height 105
click at [645, 316] on div "No Crew Chambery (Aix-les-bains) A/C Unavailable" at bounding box center [733, 286] width 1124 height 105
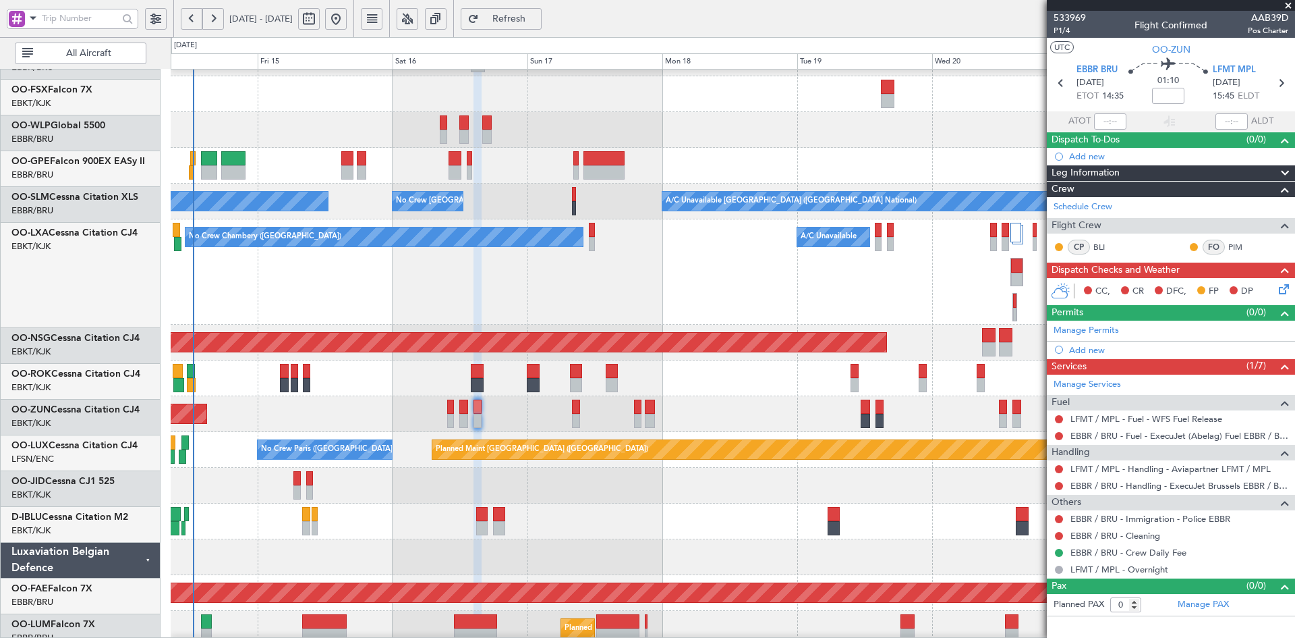
scroll to position [208, 0]
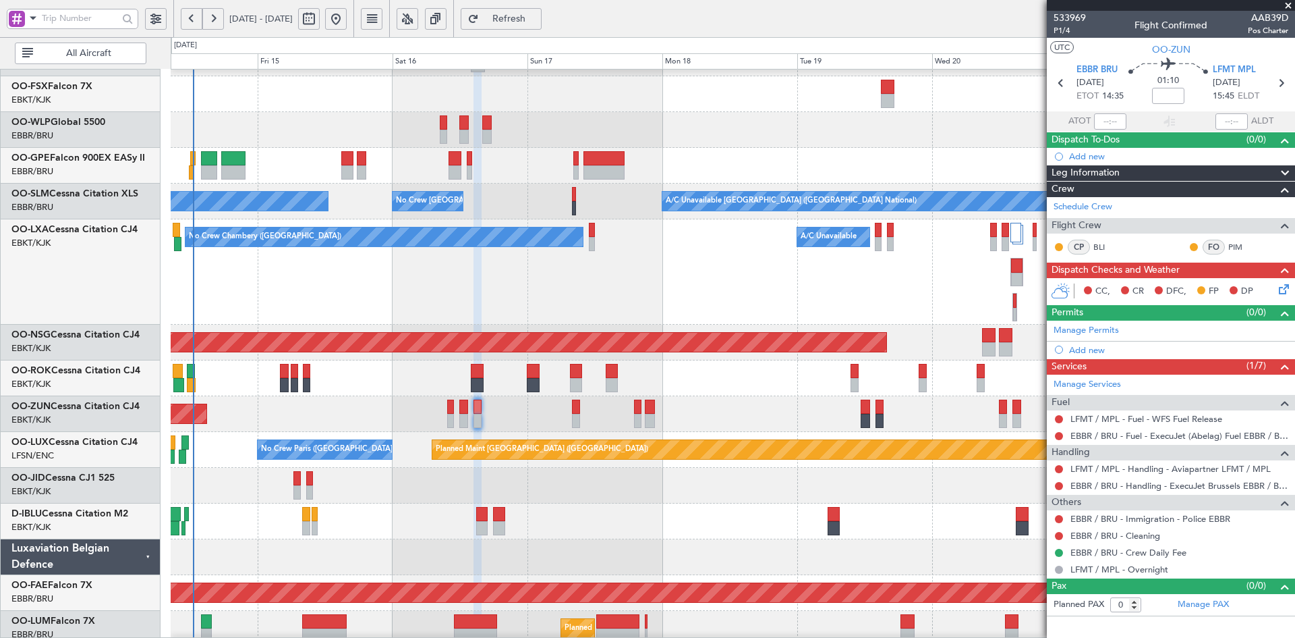
click at [563, 515] on div "No Crew [GEOGRAPHIC_DATA] ([GEOGRAPHIC_DATA] National)" at bounding box center [733, 521] width 1124 height 36
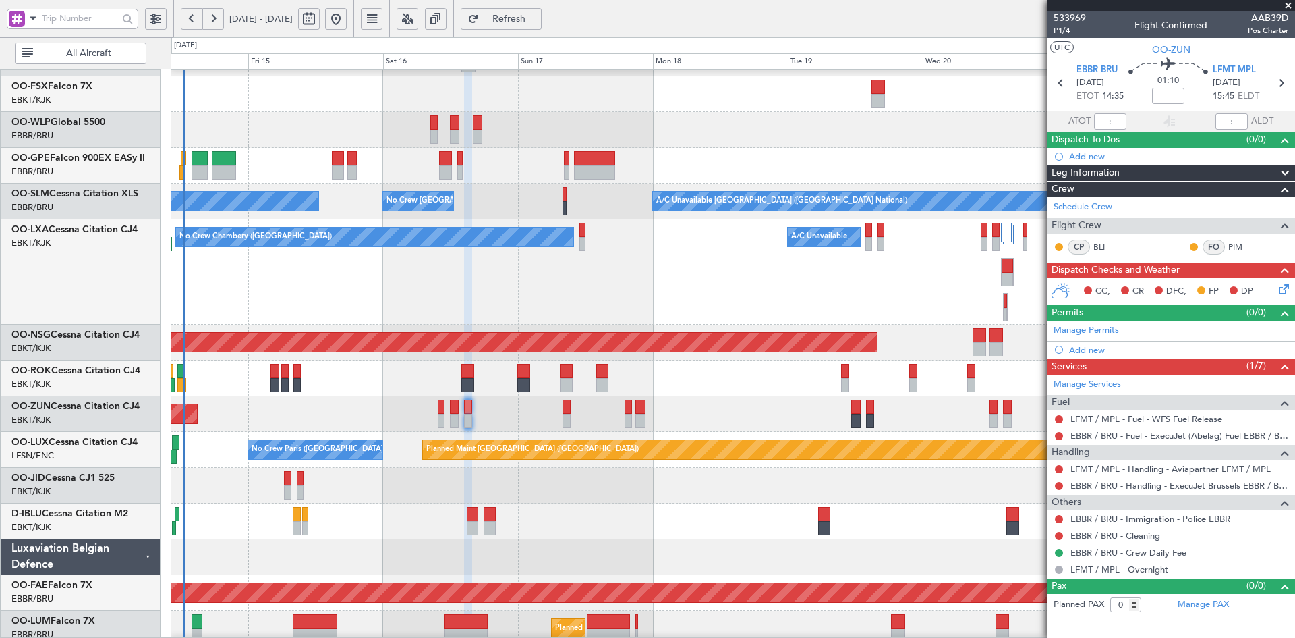
scroll to position [206, 0]
click at [550, 277] on div "No Crew Chambery (Aix-les-bains) A/C Unavailable" at bounding box center [733, 271] width 1124 height 105
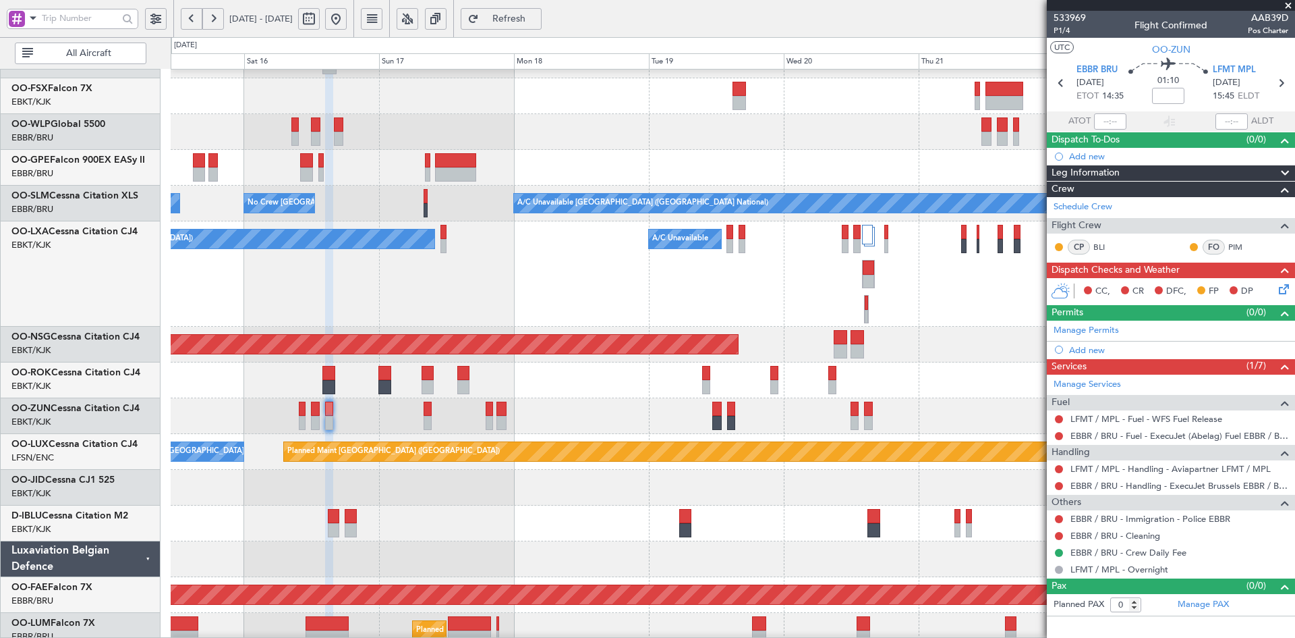
scroll to position [102, 0]
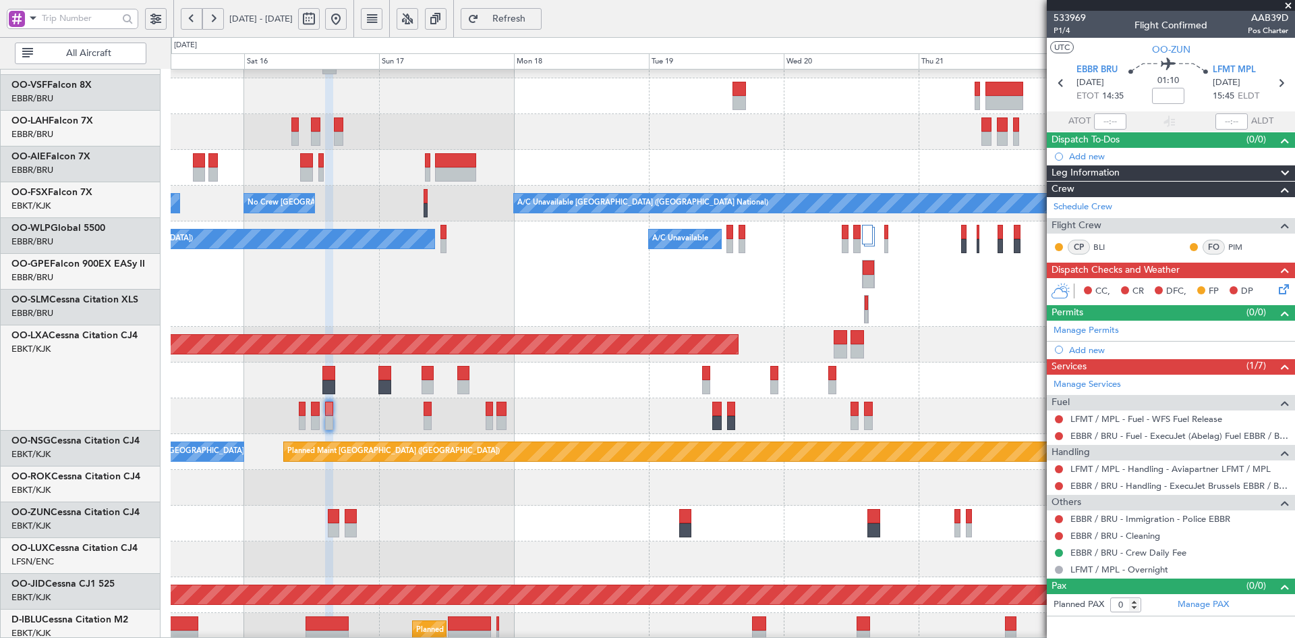
click at [598, 327] on div "No Crew Chambery (Aix-les-bains) A/C Unavailable" at bounding box center [733, 273] width 1124 height 105
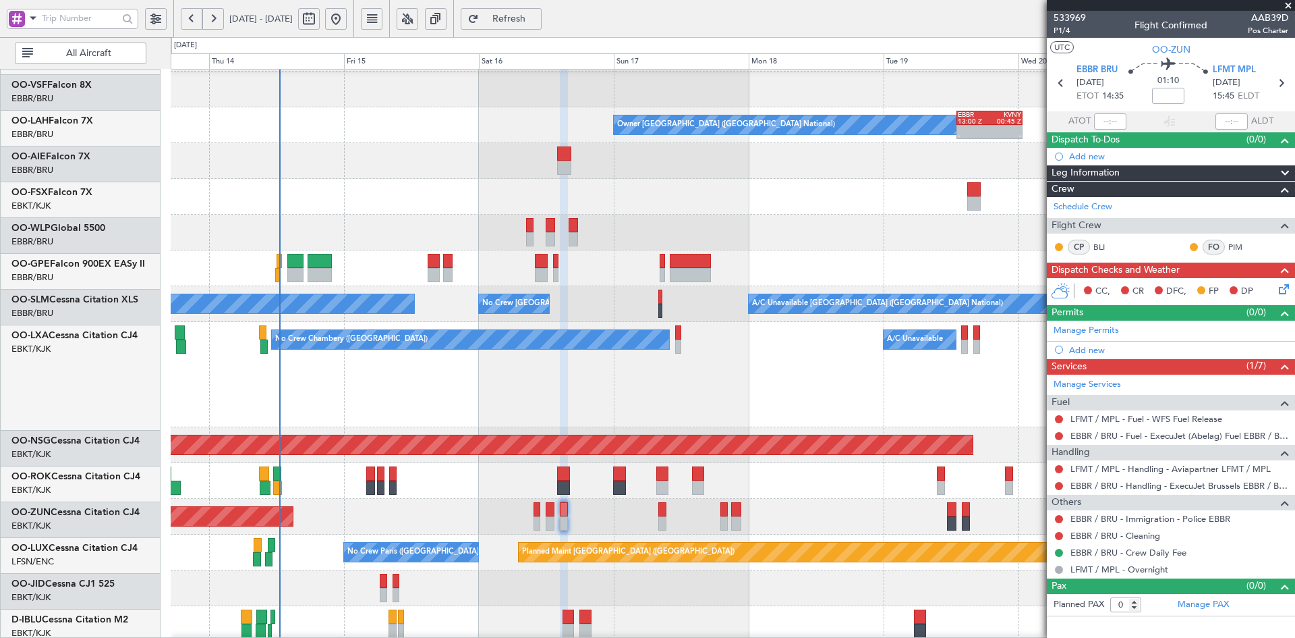
click at [914, 196] on div at bounding box center [733, 197] width 1124 height 36
click at [680, 360] on div "No Crew Chambery (Aix-les-bains) A/C Unavailable" at bounding box center [733, 374] width 1124 height 105
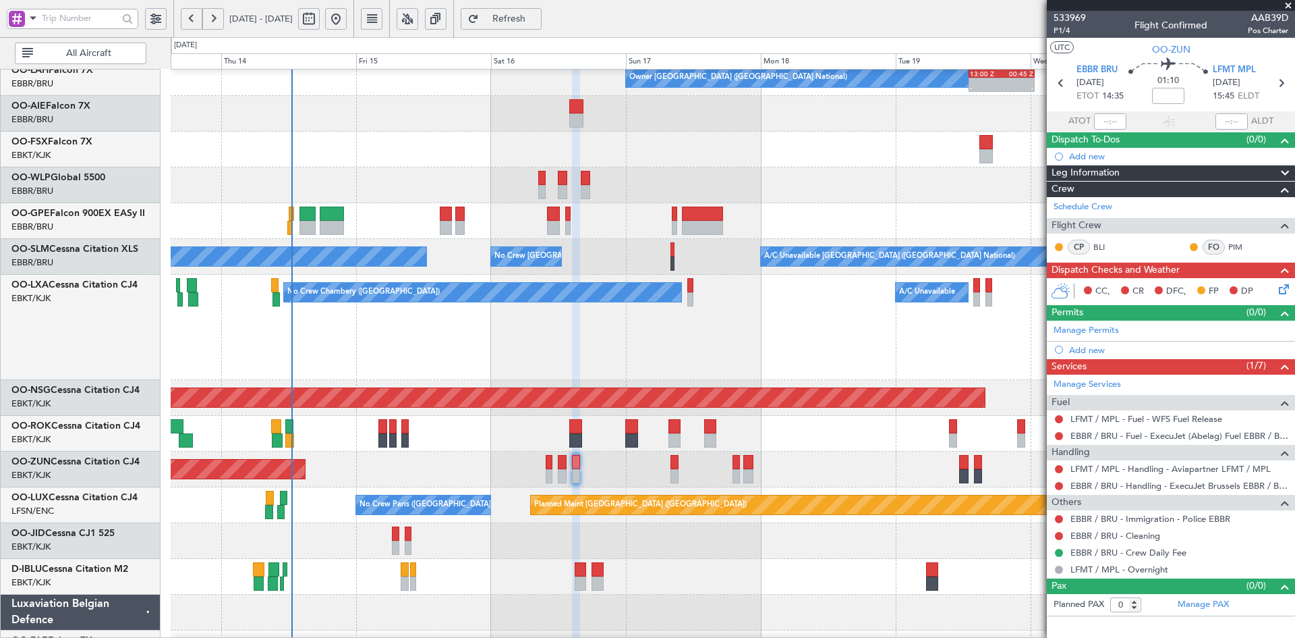
click at [768, 275] on div "No Crew Chambery (Aix-les-bains) A/C Unavailable" at bounding box center [733, 327] width 1124 height 105
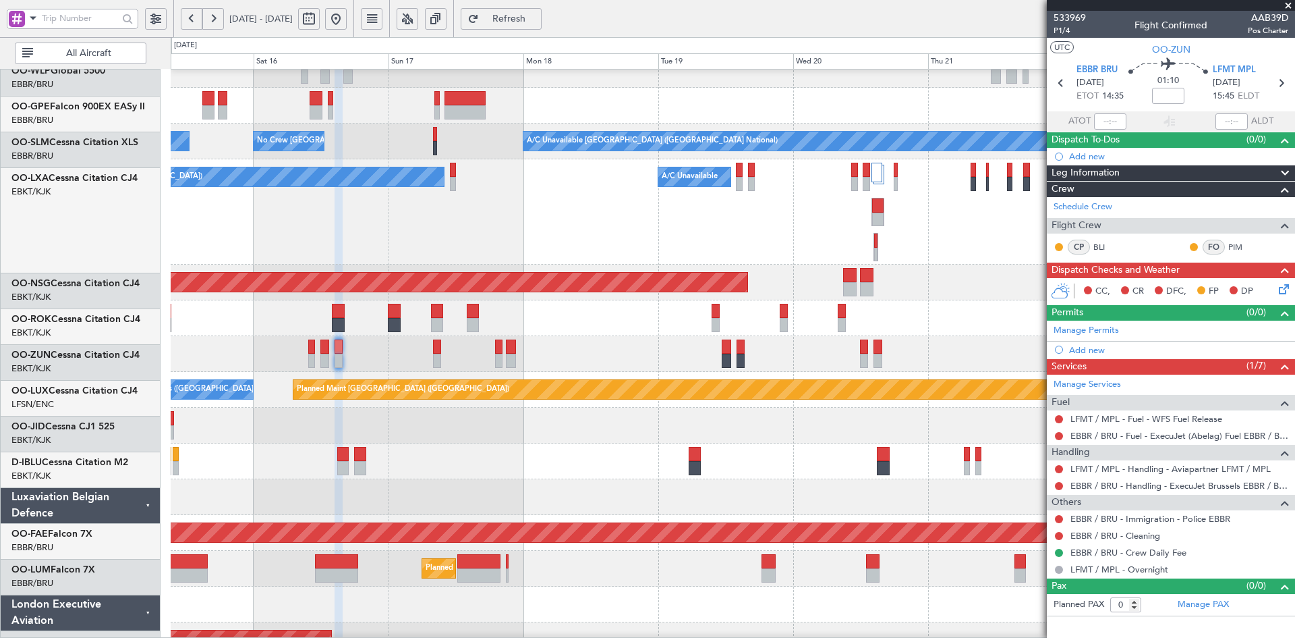
scroll to position [268, 0]
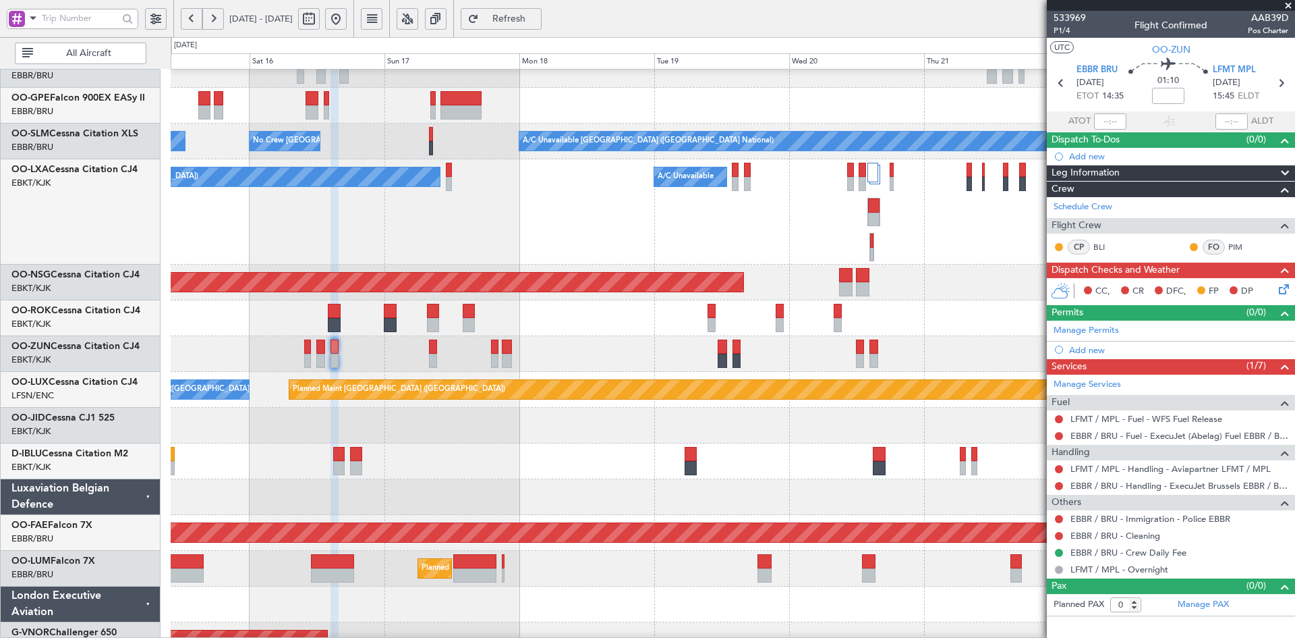
click at [594, 420] on div at bounding box center [733, 425] width 1124 height 36
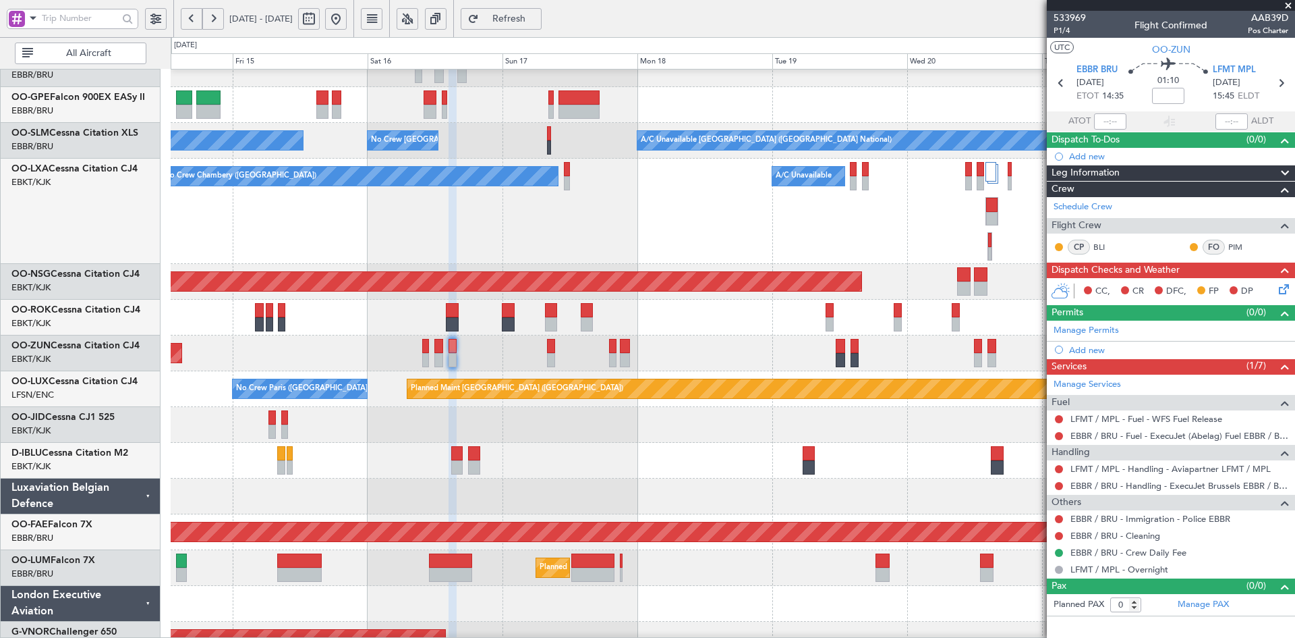
click at [483, 243] on div "No Crew Chambery (Aix-les-bains) A/C Unavailable" at bounding box center [733, 211] width 1124 height 105
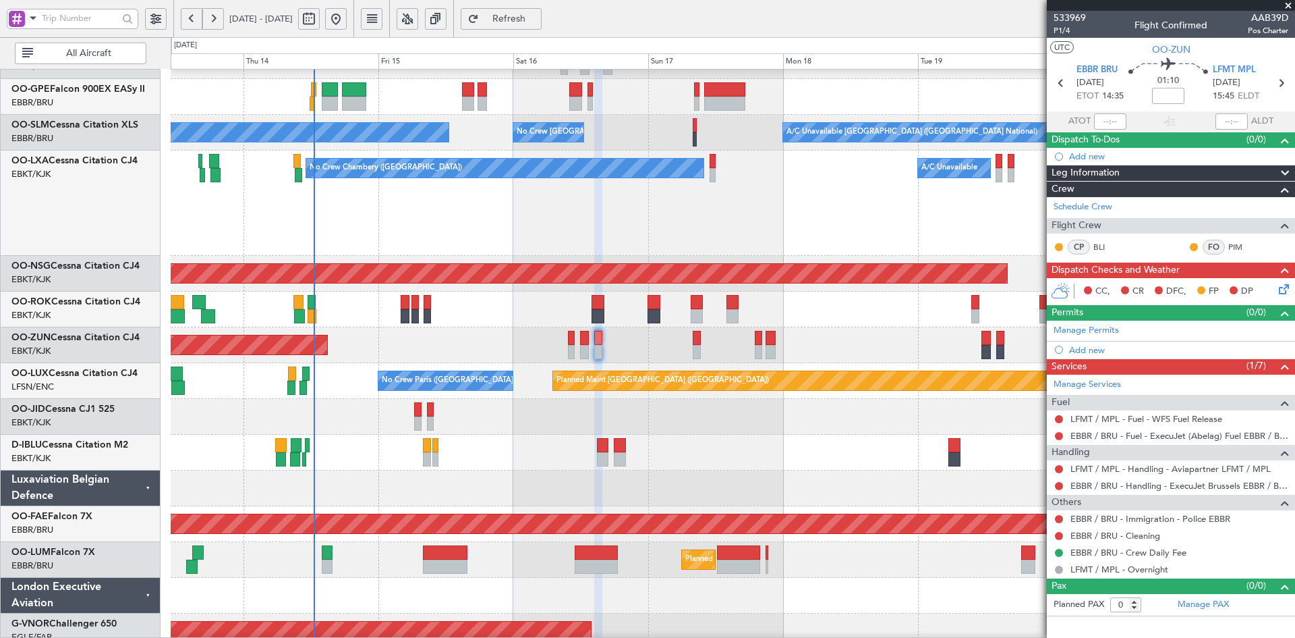
click at [830, 191] on div "No Crew Chambery (Aix-les-bains) A/C Unavailable" at bounding box center [733, 202] width 1124 height 105
click at [1288, 8] on span at bounding box center [1288, 6] width 13 height 12
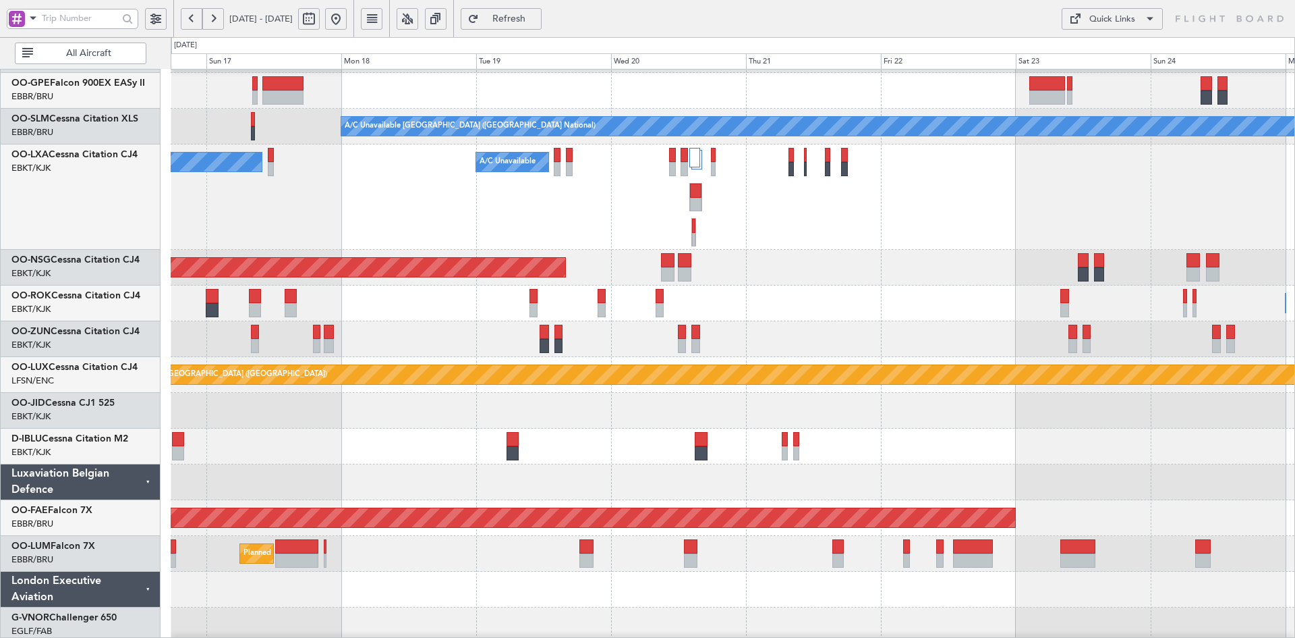
scroll to position [143, 0]
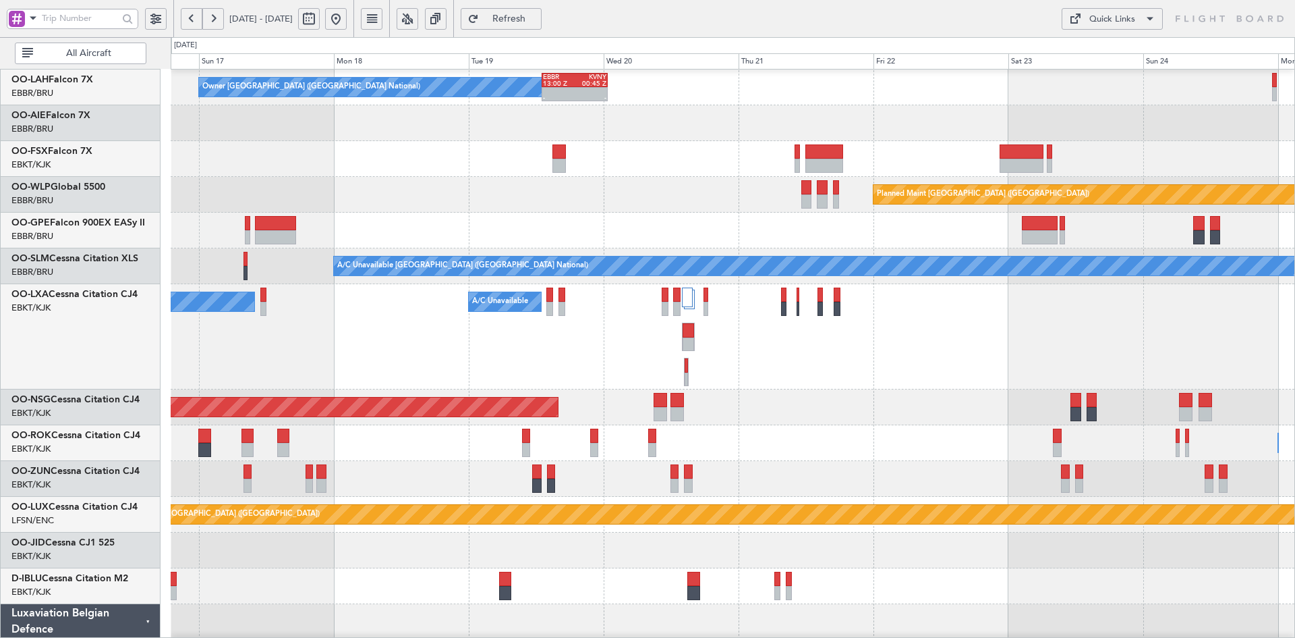
click at [742, 470] on div at bounding box center [733, 479] width 1124 height 36
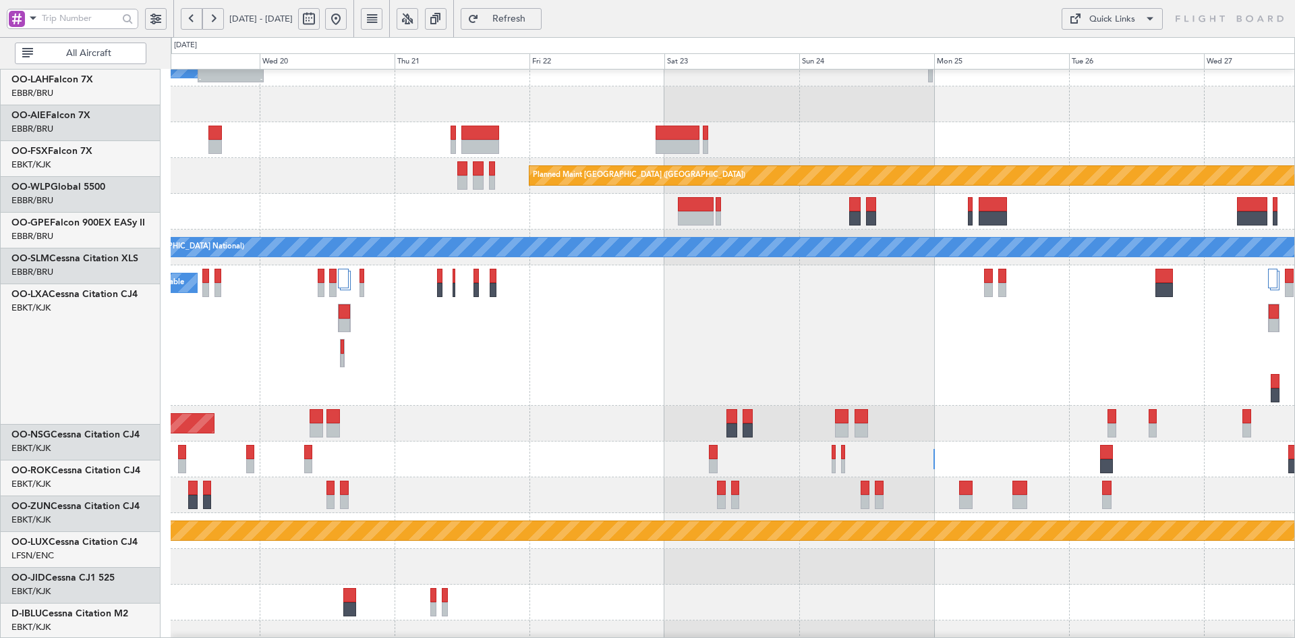
scroll to position [162, 0]
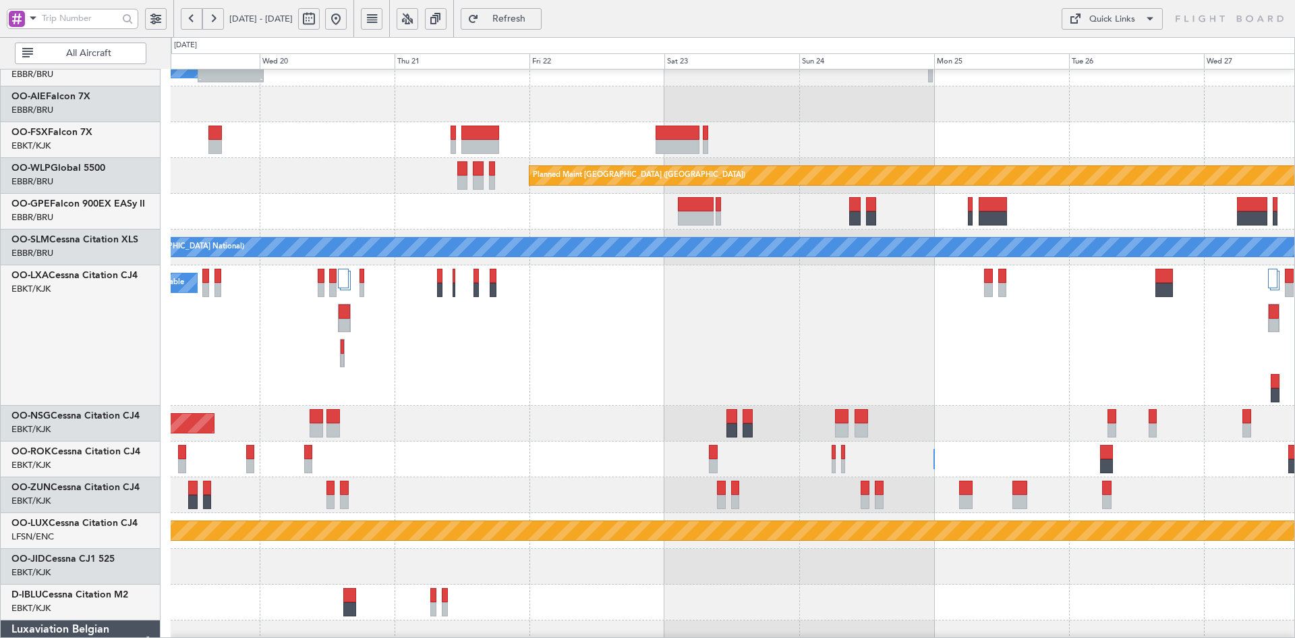
click at [816, 333] on div "A/C Unavailable Planned Maint Brussels (Brussels National) No Crew Chambery (Ai…" at bounding box center [733, 335] width 1124 height 140
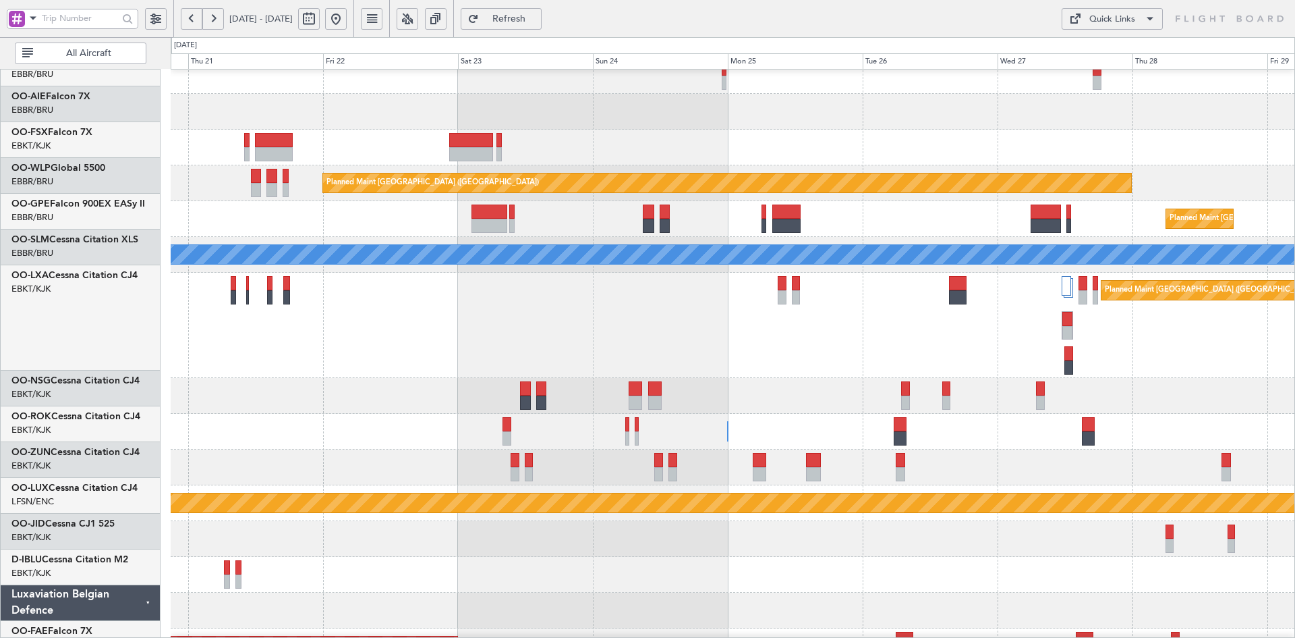
click at [931, 116] on div at bounding box center [733, 112] width 1124 height 36
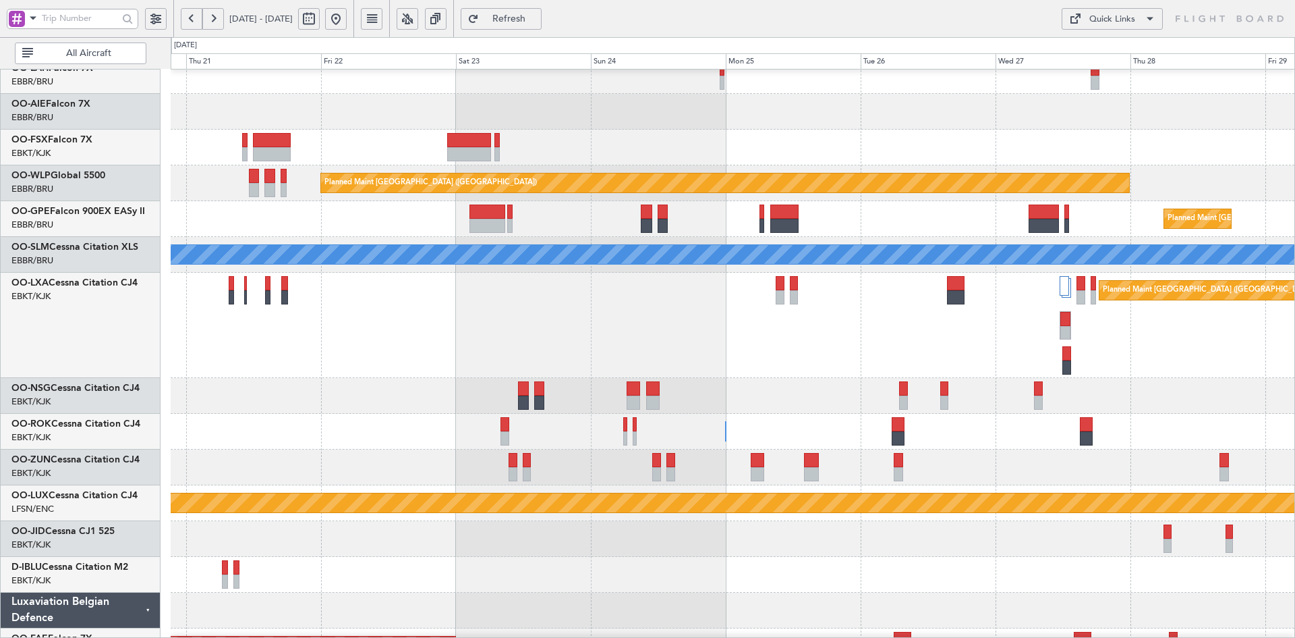
scroll to position [124, 0]
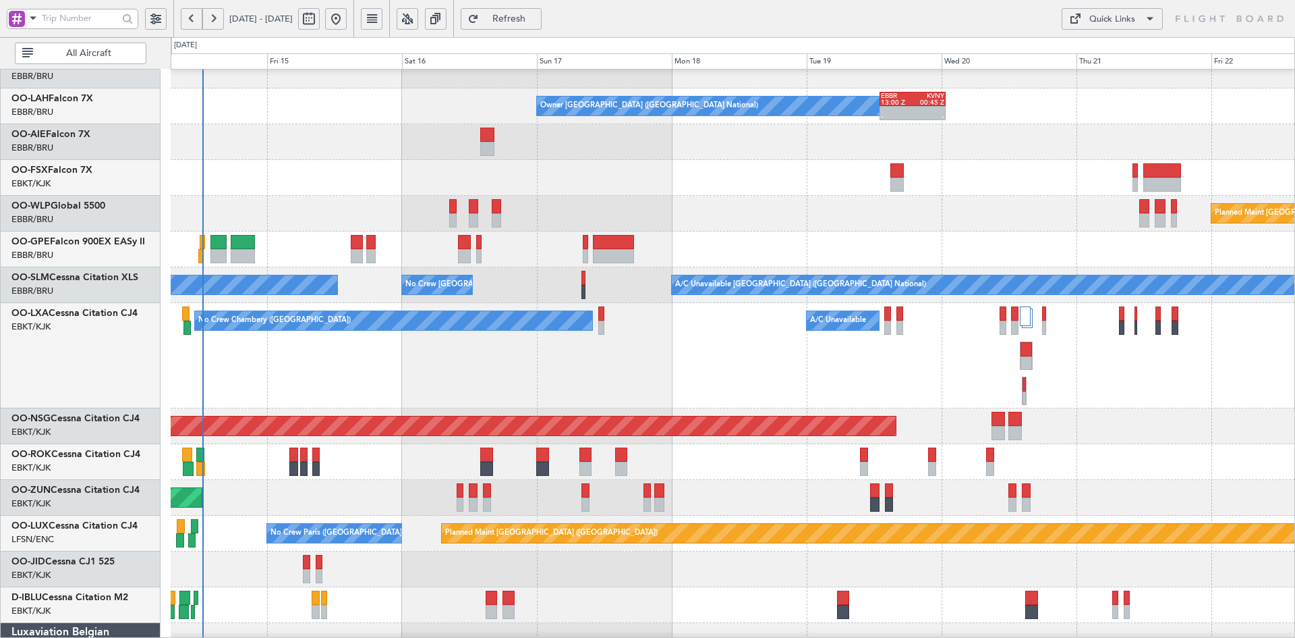
click at [1295, 124] on html "20 Aug 2025 - 29 Aug 2025 Refresh Quick Links All Aircraft EBBR 13:00 Z KVNY 00…" at bounding box center [647, 319] width 1295 height 638
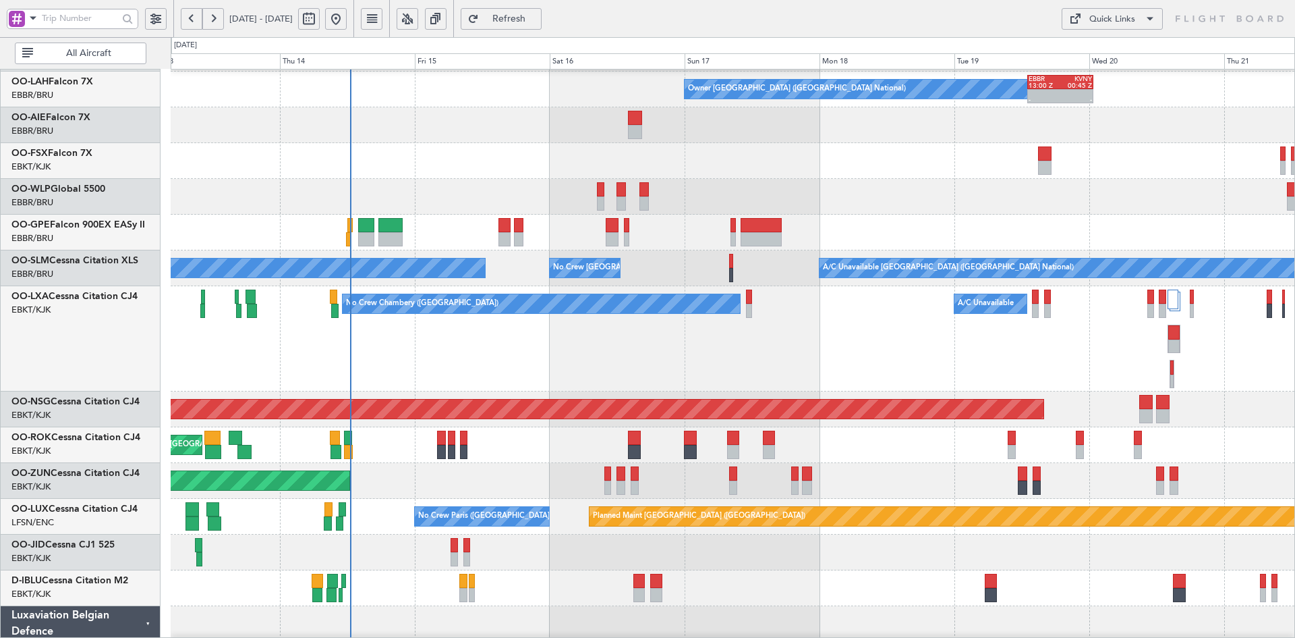
click at [709, 208] on div "Planned Maint [GEOGRAPHIC_DATA] ([GEOGRAPHIC_DATA])" at bounding box center [733, 197] width 1124 height 36
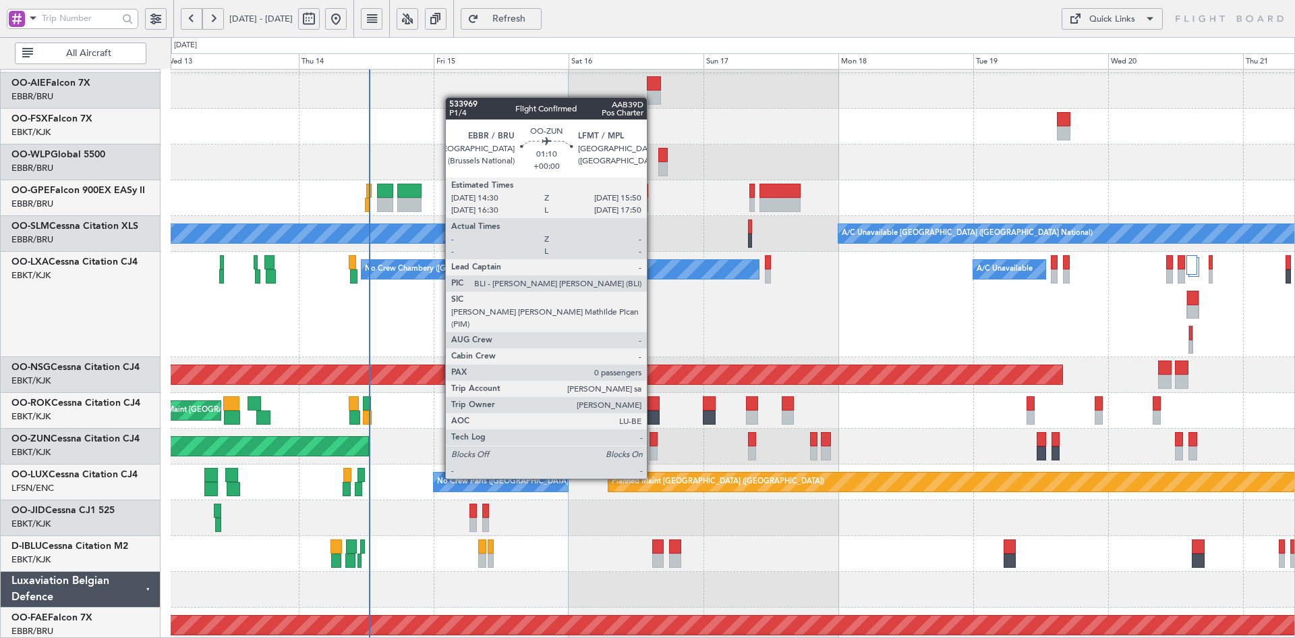
click at [653, 454] on div at bounding box center [654, 453] width 8 height 14
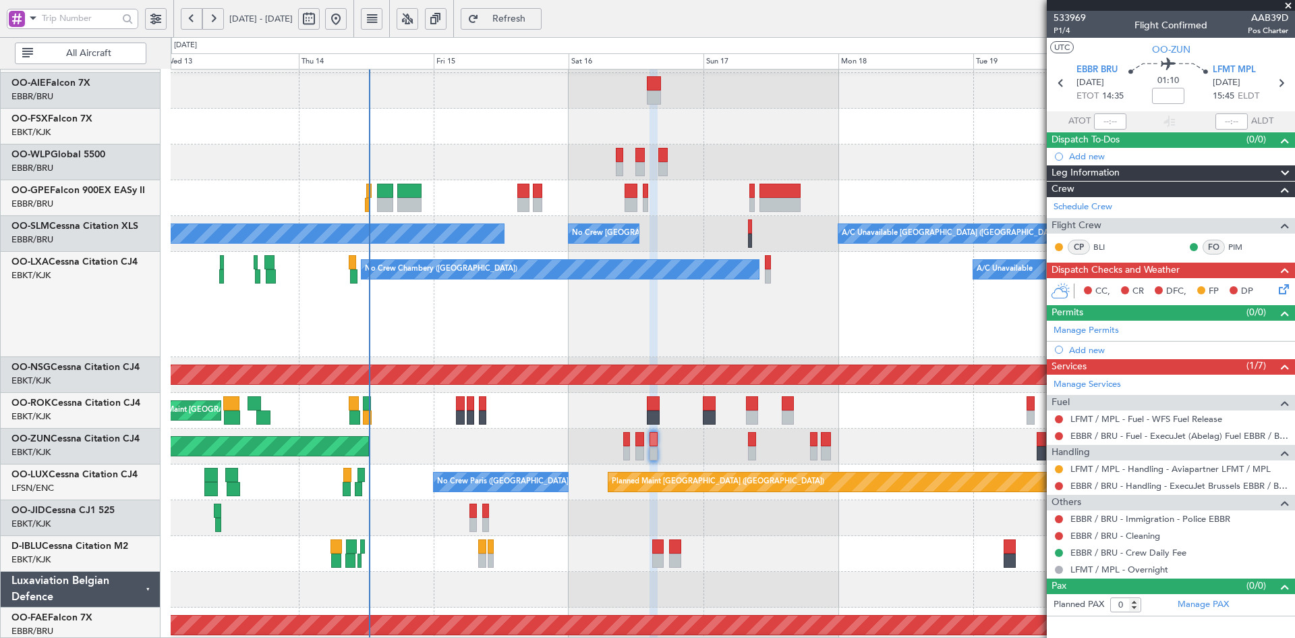
click at [1285, 3] on span at bounding box center [1288, 6] width 13 height 12
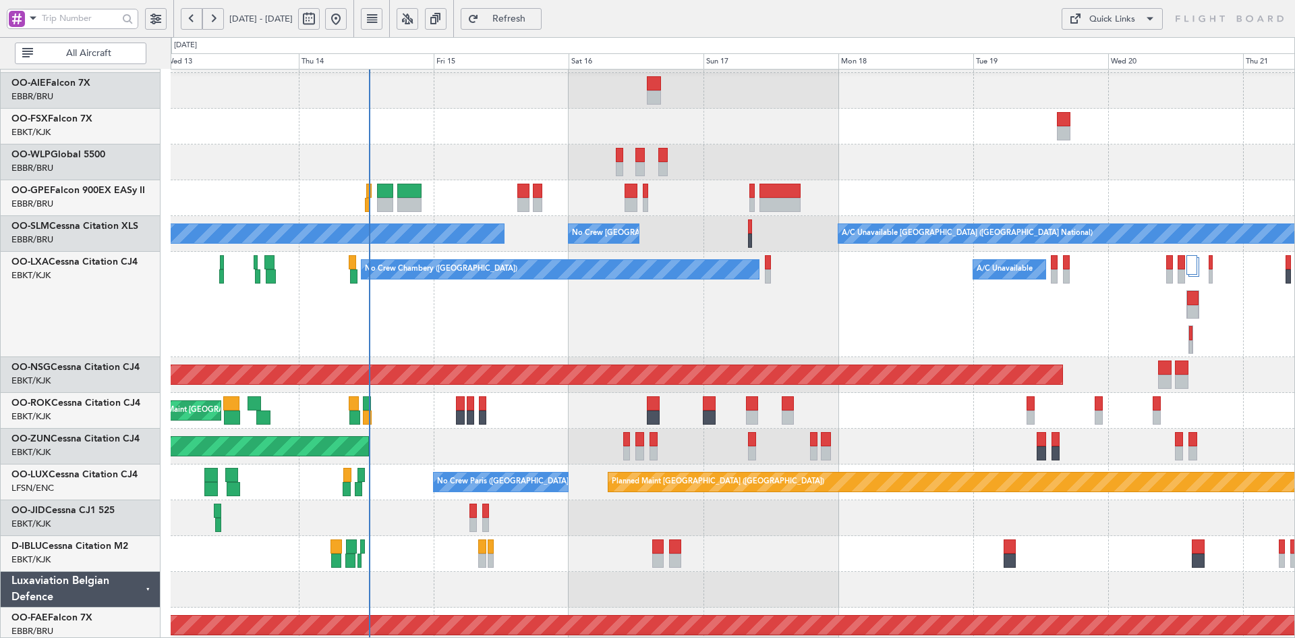
click at [759, 316] on div "No Crew Chambery (Aix-les-bains) A/C Unavailable" at bounding box center [733, 304] width 1124 height 105
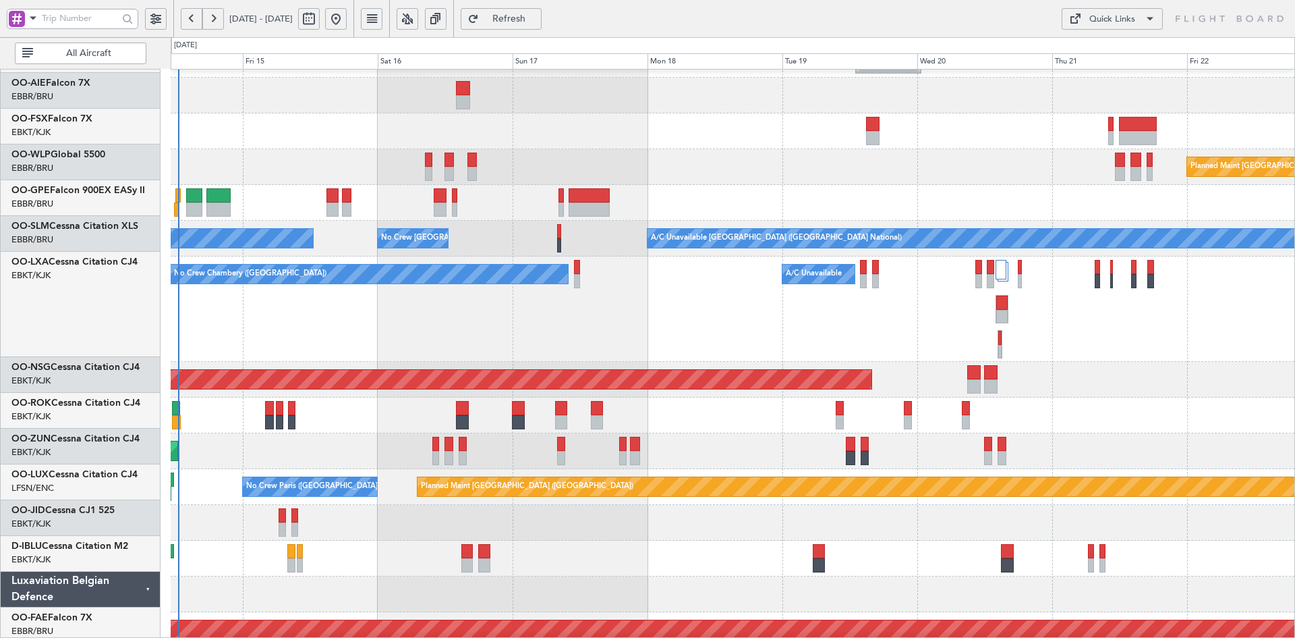
scroll to position [171, 0]
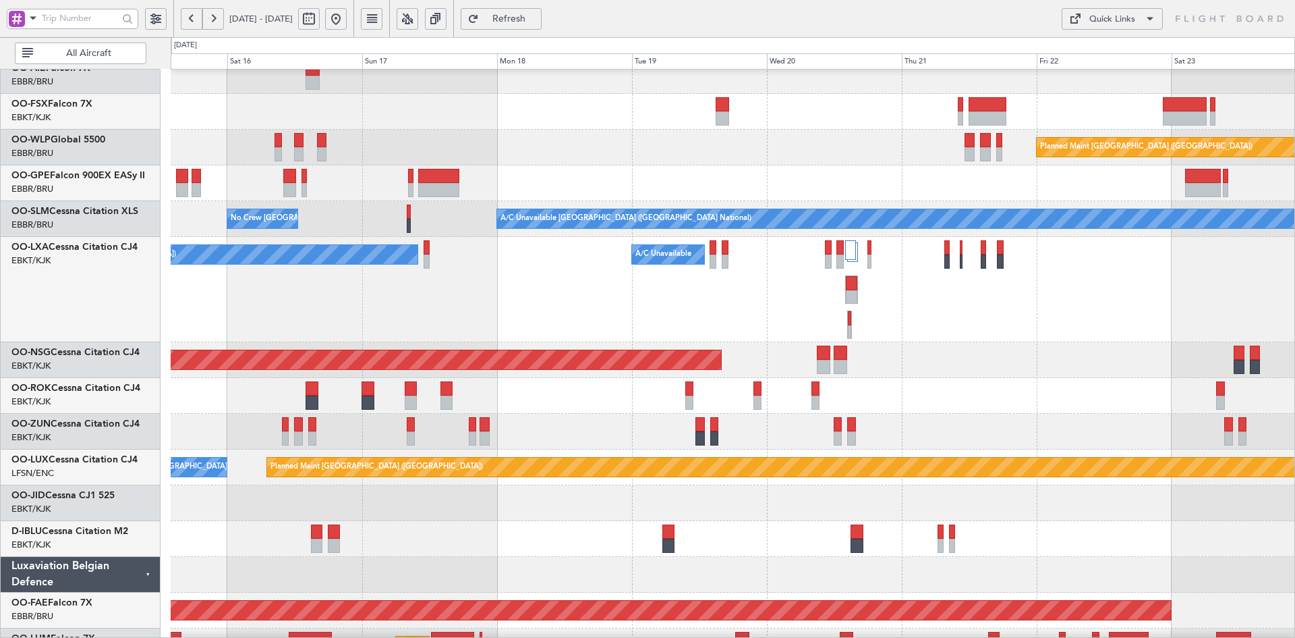
click at [963, 387] on div "Owner [GEOGRAPHIC_DATA]-[GEOGRAPHIC_DATA]" at bounding box center [733, 396] width 1124 height 36
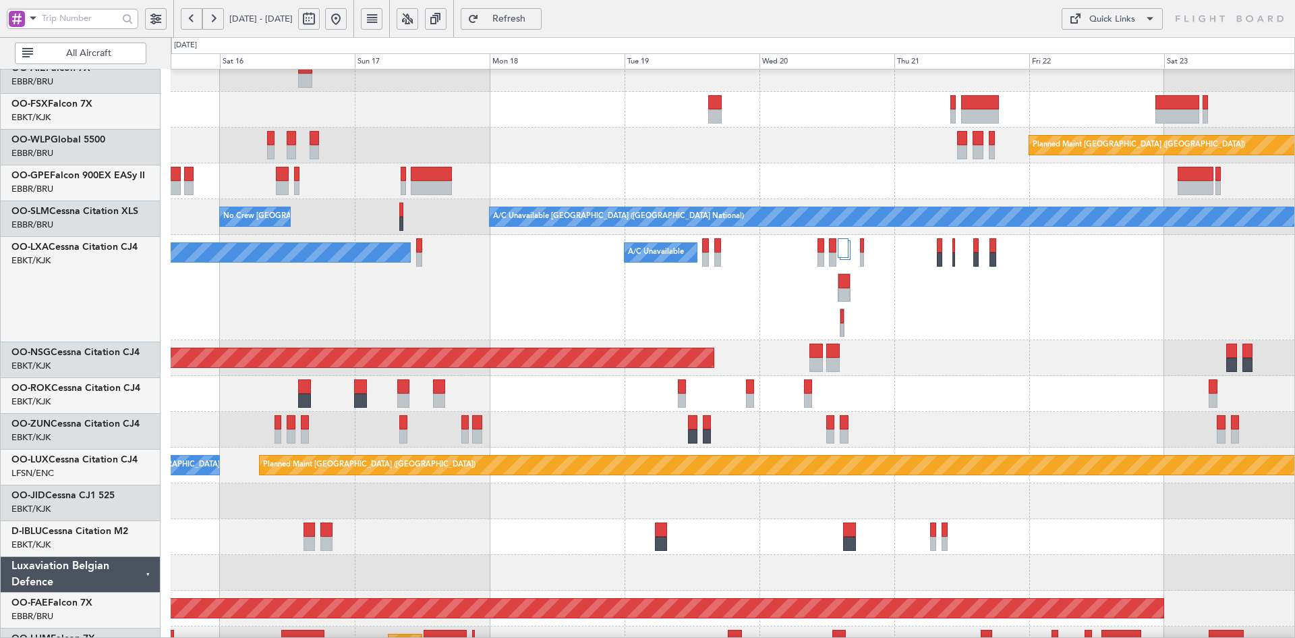
scroll to position [192, 0]
click at [747, 273] on div "No Crew Chambery (Aix-les-bains) A/C Unavailable" at bounding box center [733, 287] width 1124 height 105
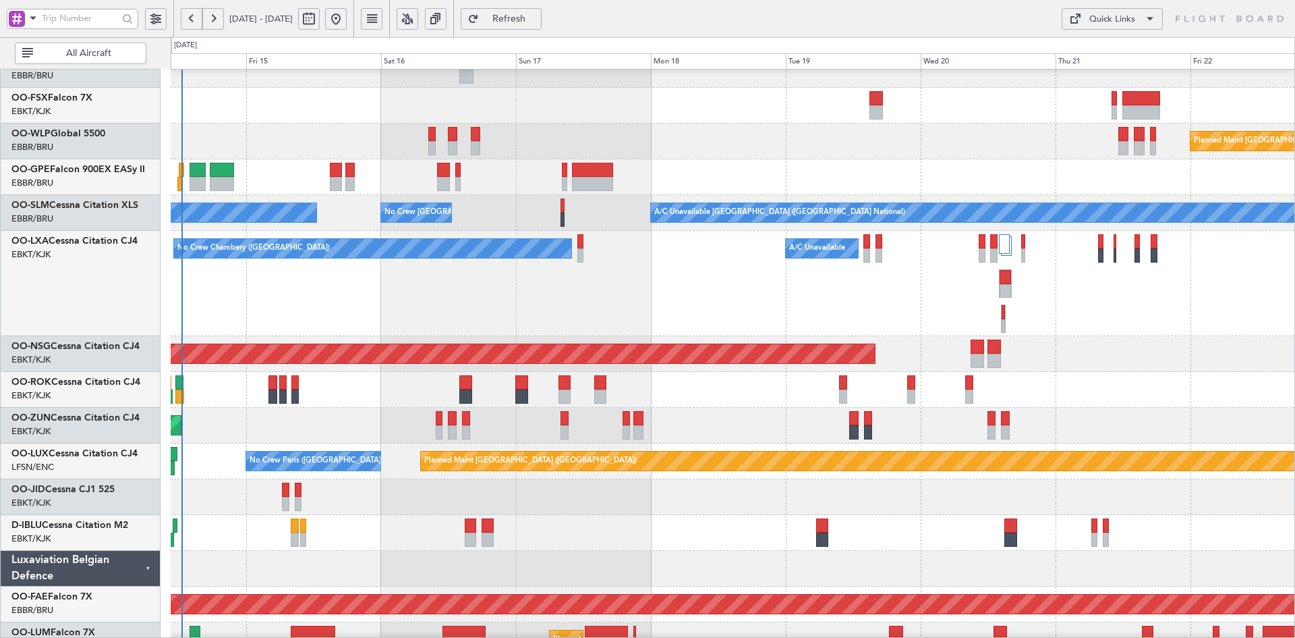
click at [851, 231] on div "A/C Unavailable Brussels (Brussels National) No Crew Brussels (Brussels Nationa…" at bounding box center [733, 213] width 1124 height 36
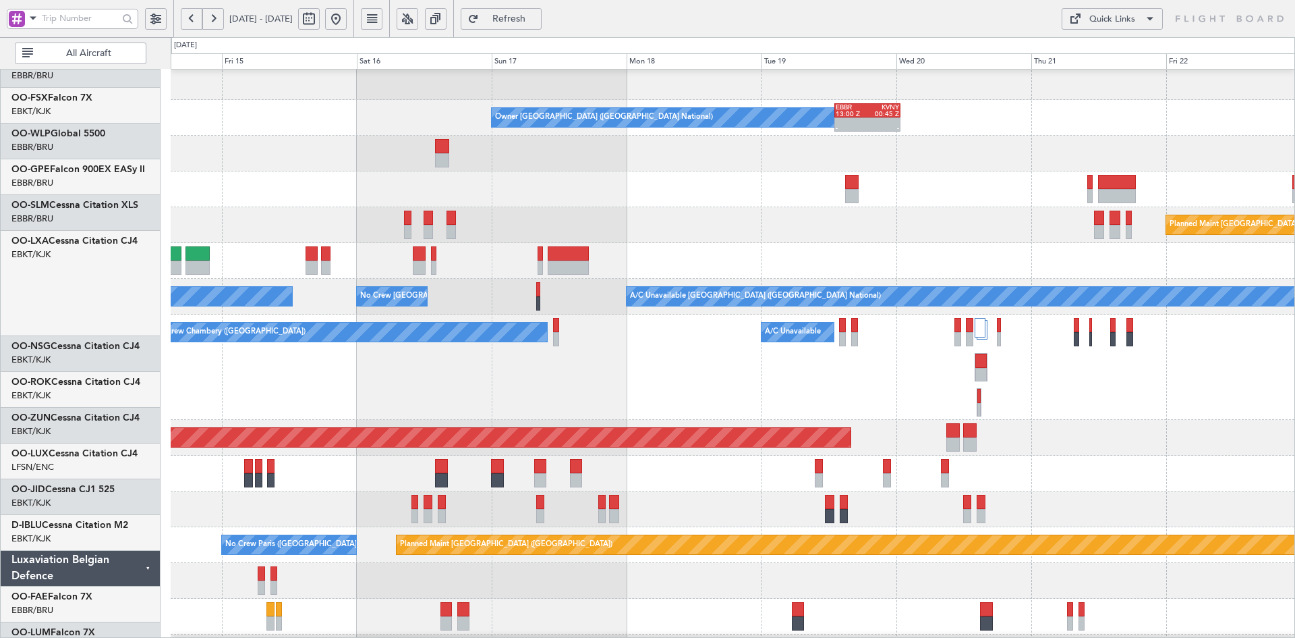
scroll to position [113, 0]
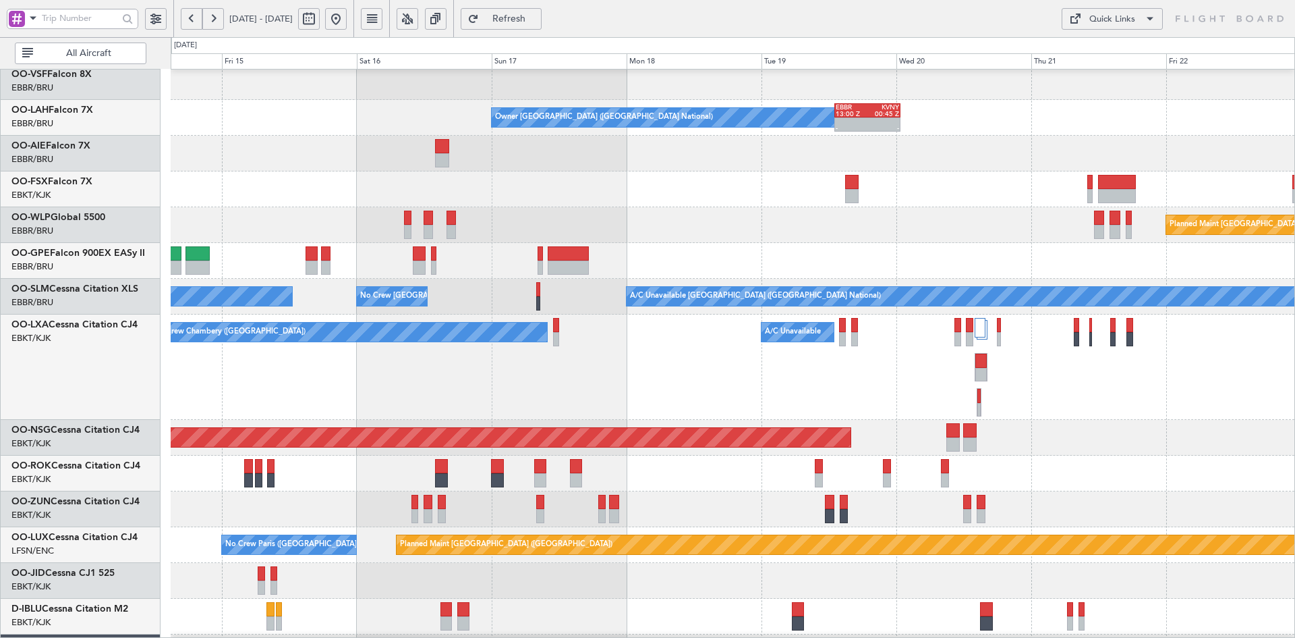
click at [901, 214] on div "Planned Maint [GEOGRAPHIC_DATA] ([GEOGRAPHIC_DATA])" at bounding box center [733, 225] width 1124 height 36
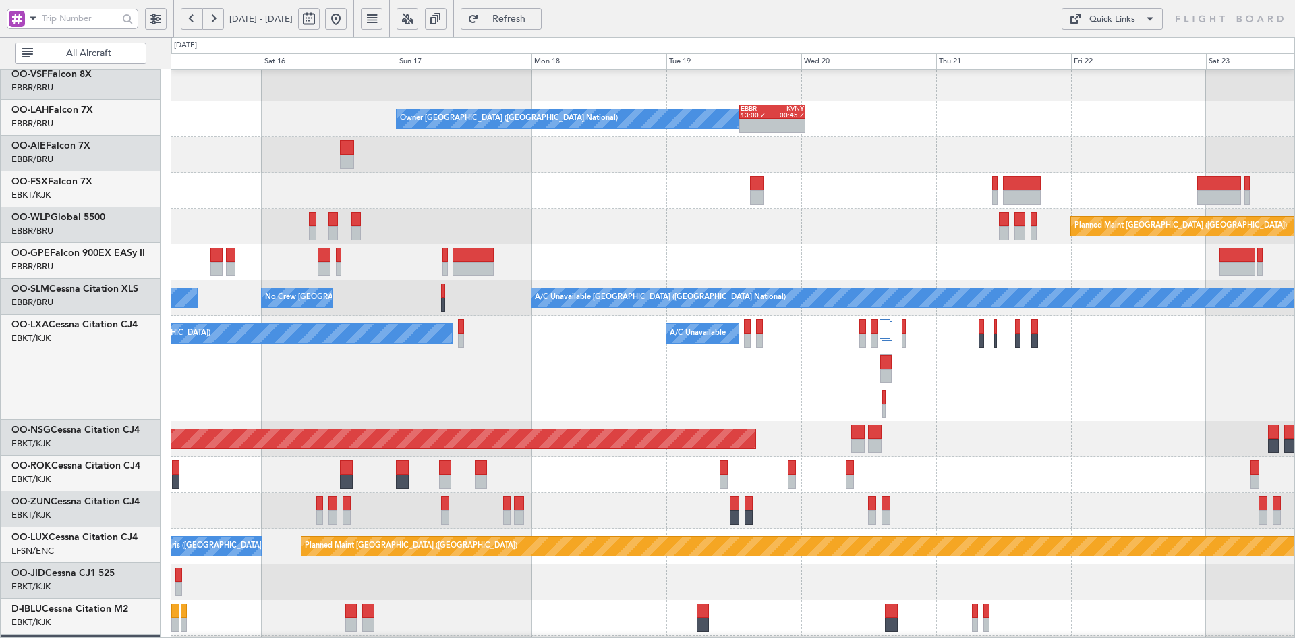
scroll to position [111, 0]
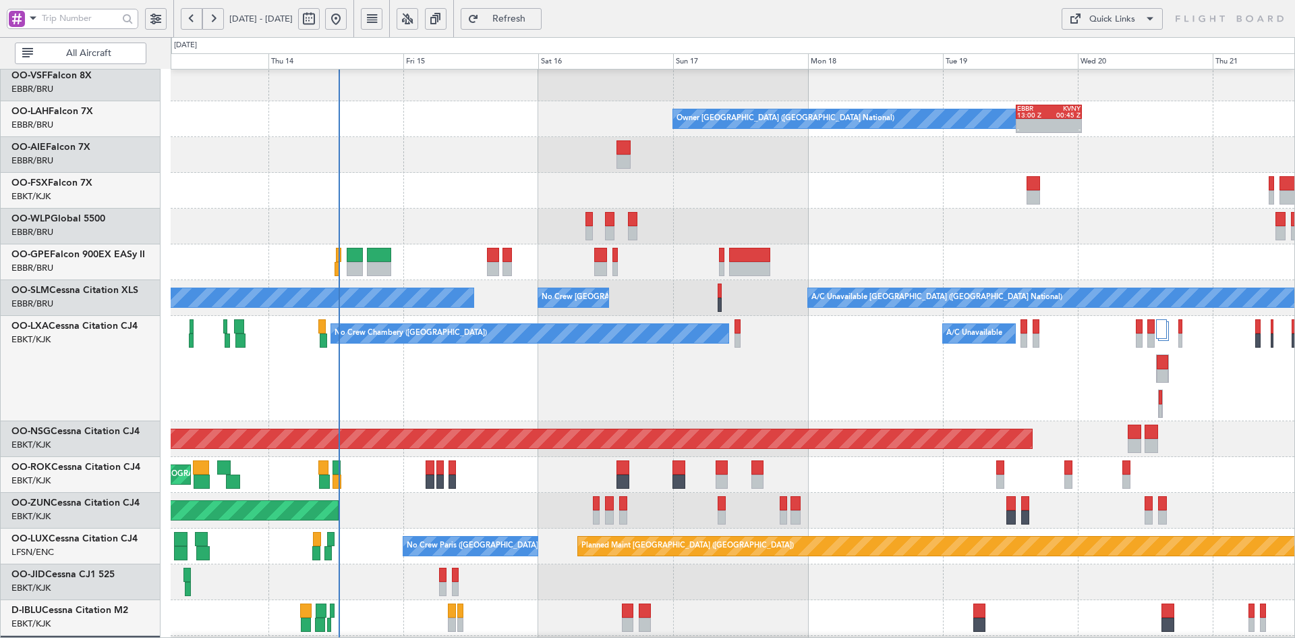
click at [812, 179] on div at bounding box center [733, 191] width 1124 height 36
click at [922, 216] on div "Planned Maint [GEOGRAPHIC_DATA] ([GEOGRAPHIC_DATA])" at bounding box center [733, 226] width 1124 height 36
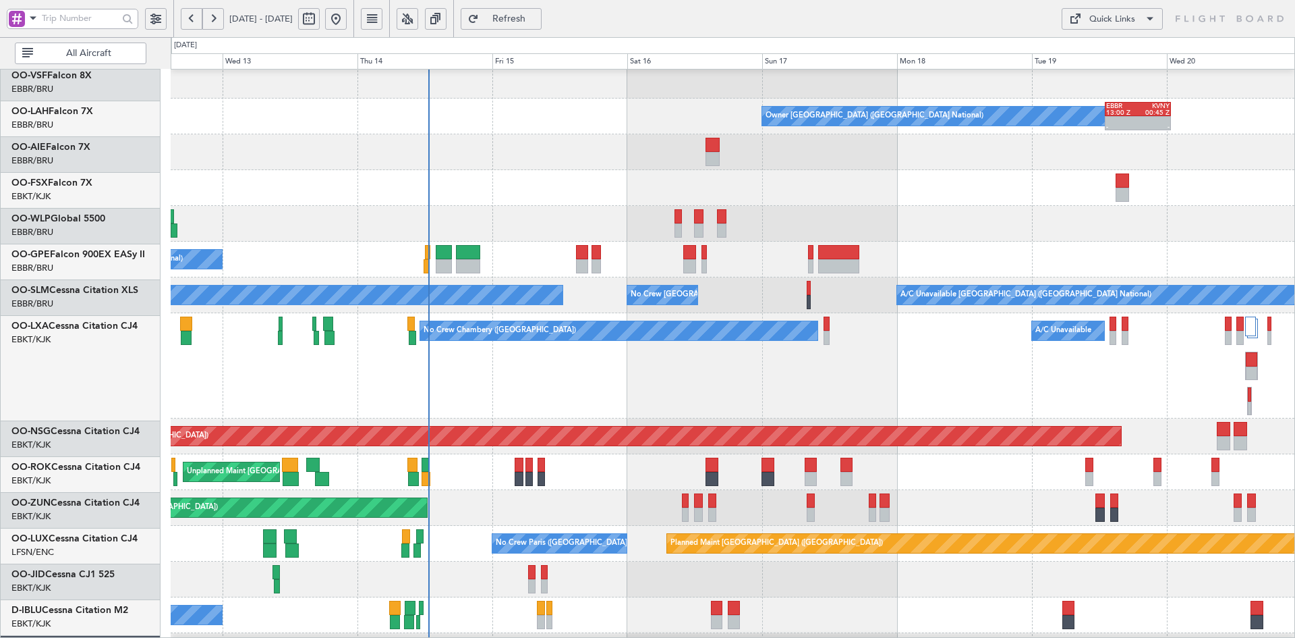
scroll to position [114, 0]
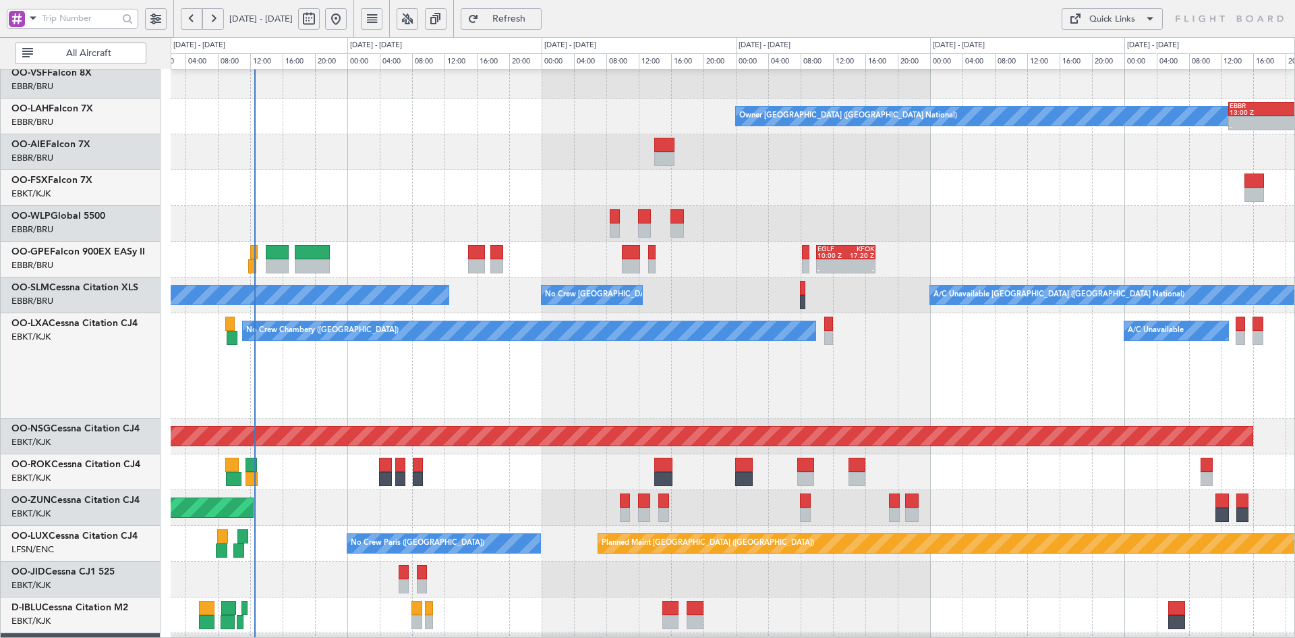
click at [978, 337] on div "No Crew Chambery (Aix-les-bains) A/C Unavailable" at bounding box center [733, 365] width 1124 height 105
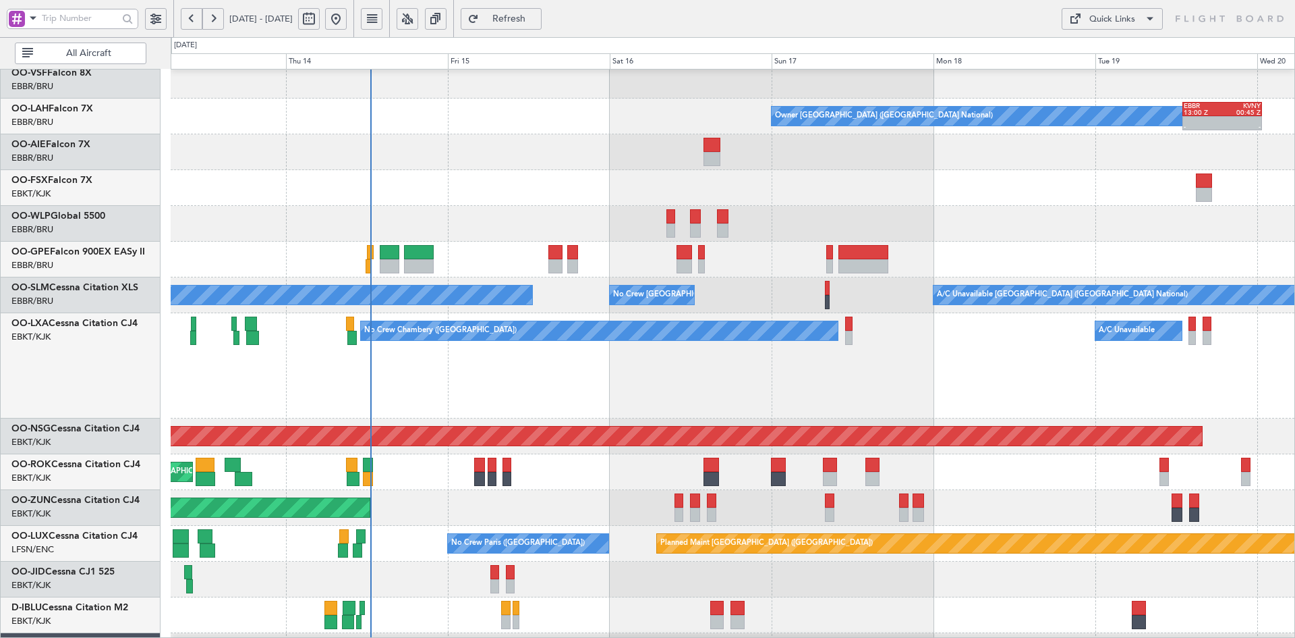
click at [944, 231] on div at bounding box center [733, 224] width 1124 height 36
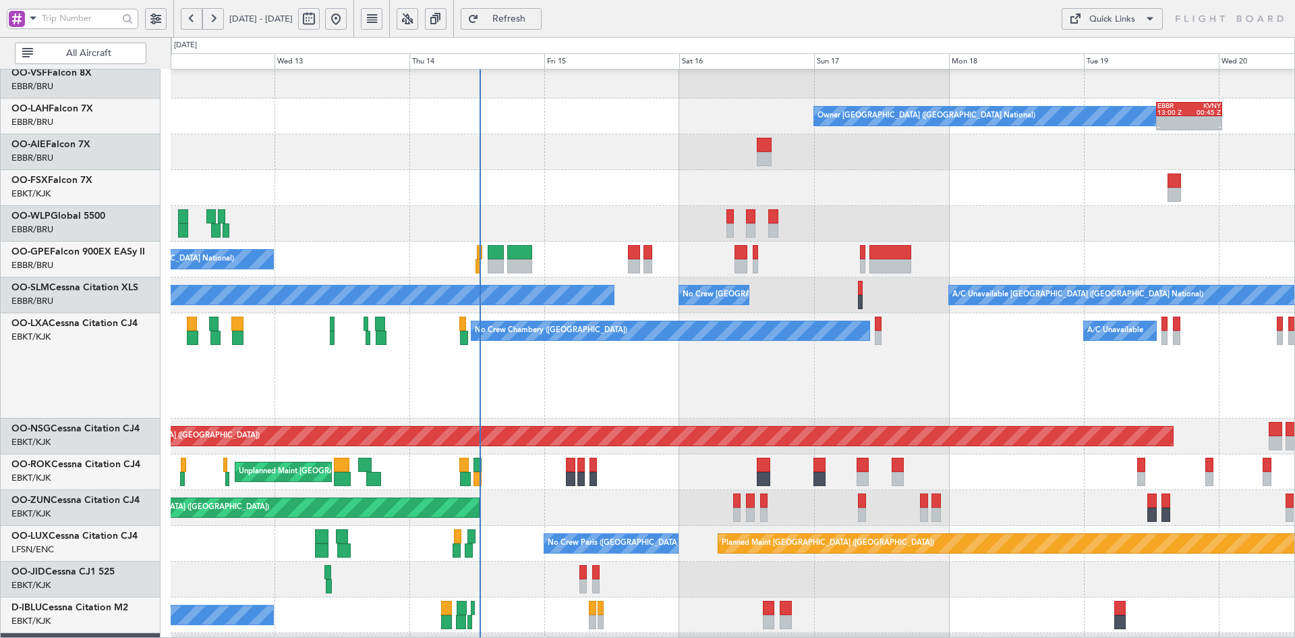
click at [1012, 242] on div "No Crew [GEOGRAPHIC_DATA] ([GEOGRAPHIC_DATA] National)" at bounding box center [733, 260] width 1124 height 36
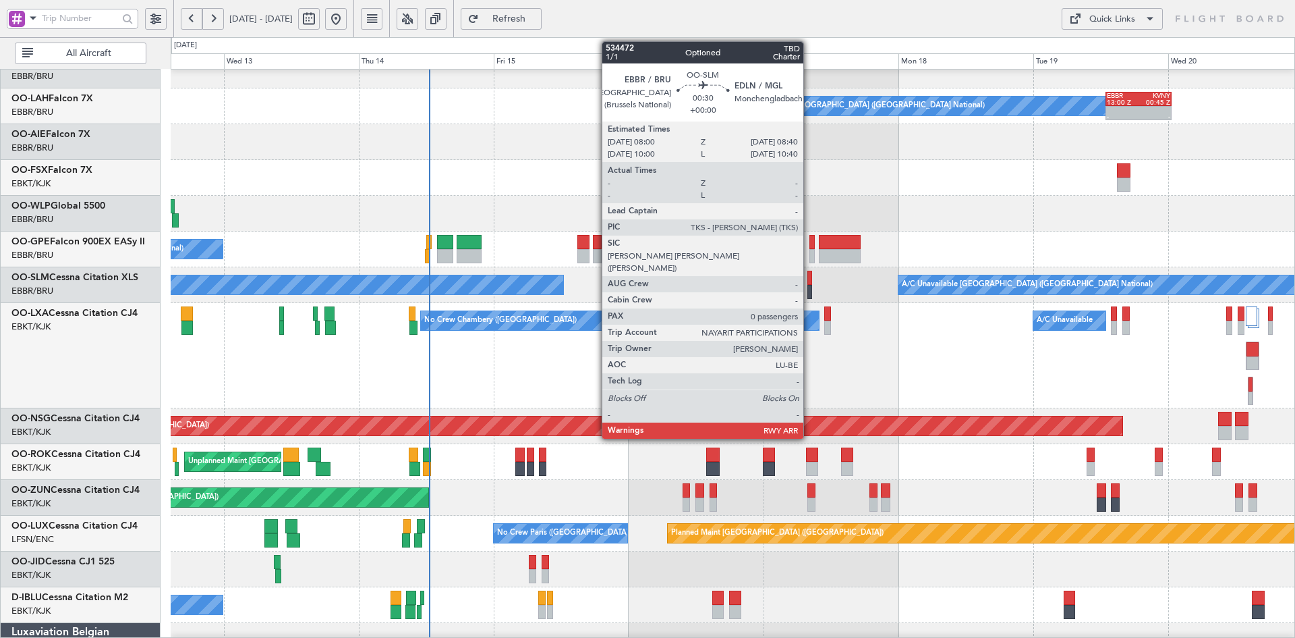
click at [810, 289] on div at bounding box center [810, 292] width 4 height 14
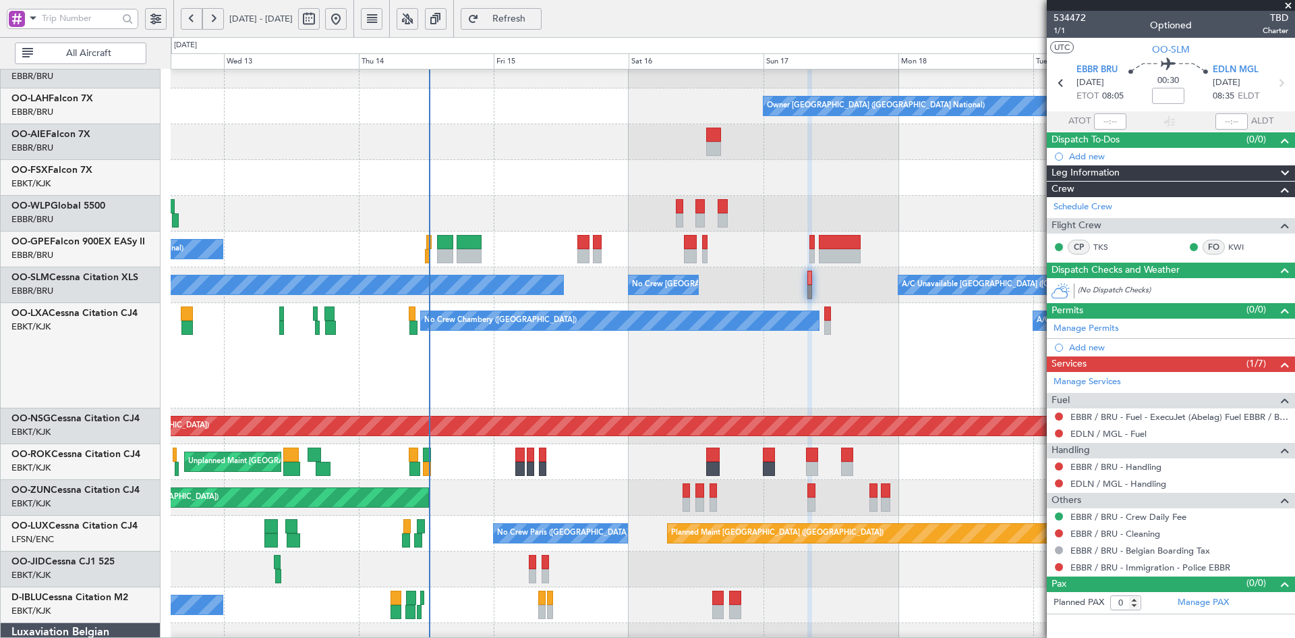
click at [1288, 7] on span at bounding box center [1288, 6] width 13 height 12
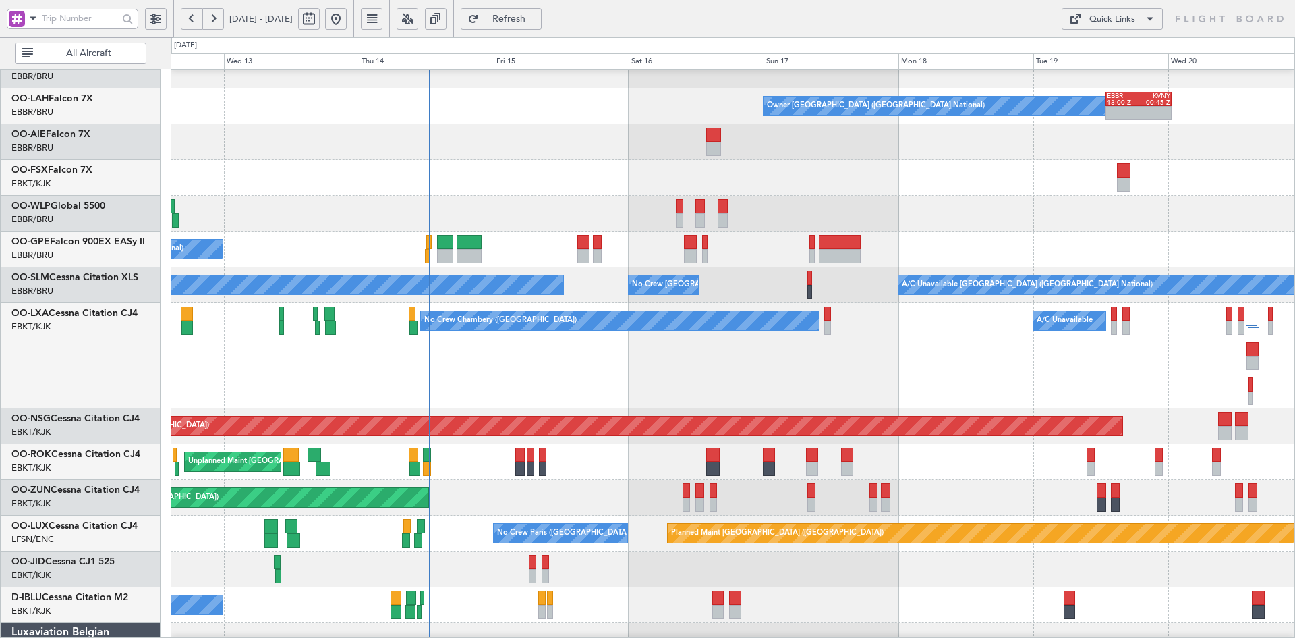
click at [825, 231] on div "Planned Maint [GEOGRAPHIC_DATA] ([GEOGRAPHIC_DATA])" at bounding box center [733, 214] width 1124 height 36
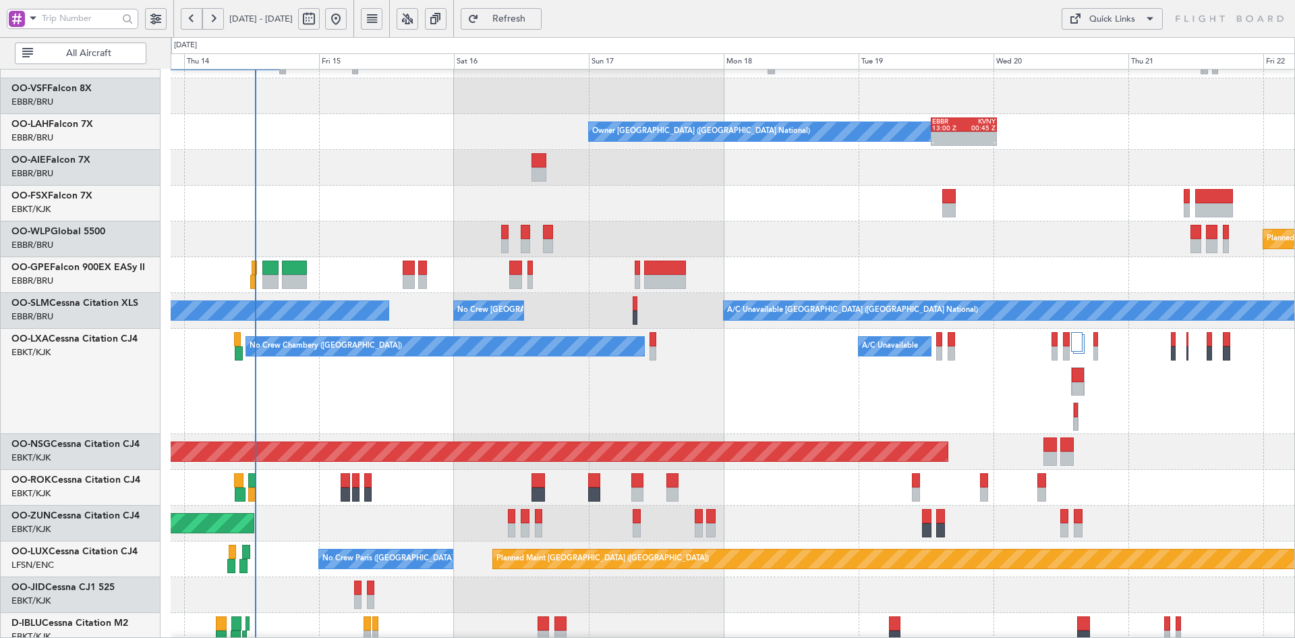
click at [938, 186] on div at bounding box center [733, 204] width 1124 height 36
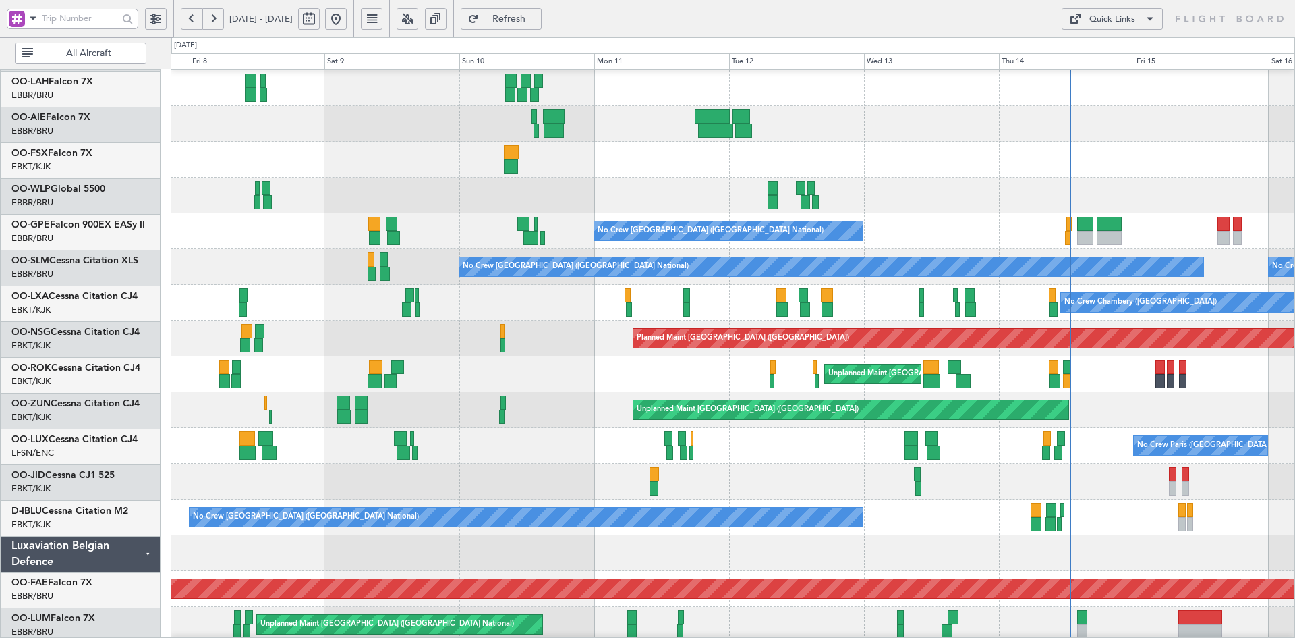
scroll to position [140, 0]
click at [1295, 350] on html "13 Aug 2025 - 22 Aug 2025 Refresh Quick Links All Aircraft Planned Maint Brusse…" at bounding box center [647, 319] width 1295 height 638
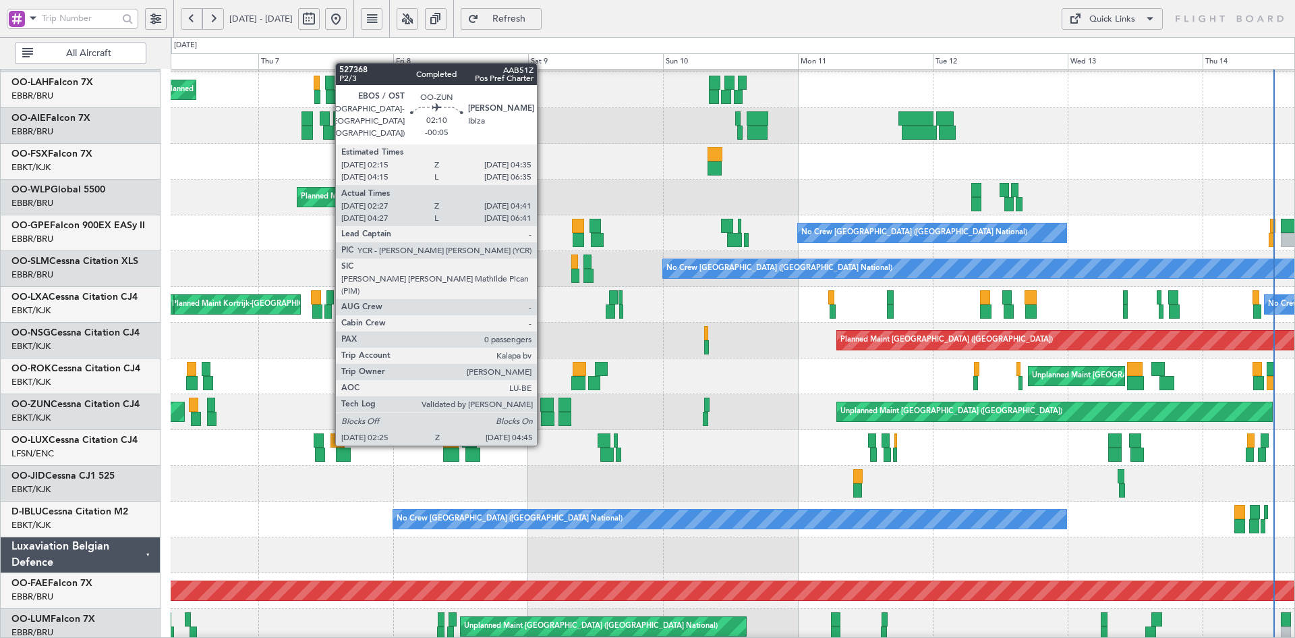
click at [543, 418] on div at bounding box center [547, 419] width 13 height 14
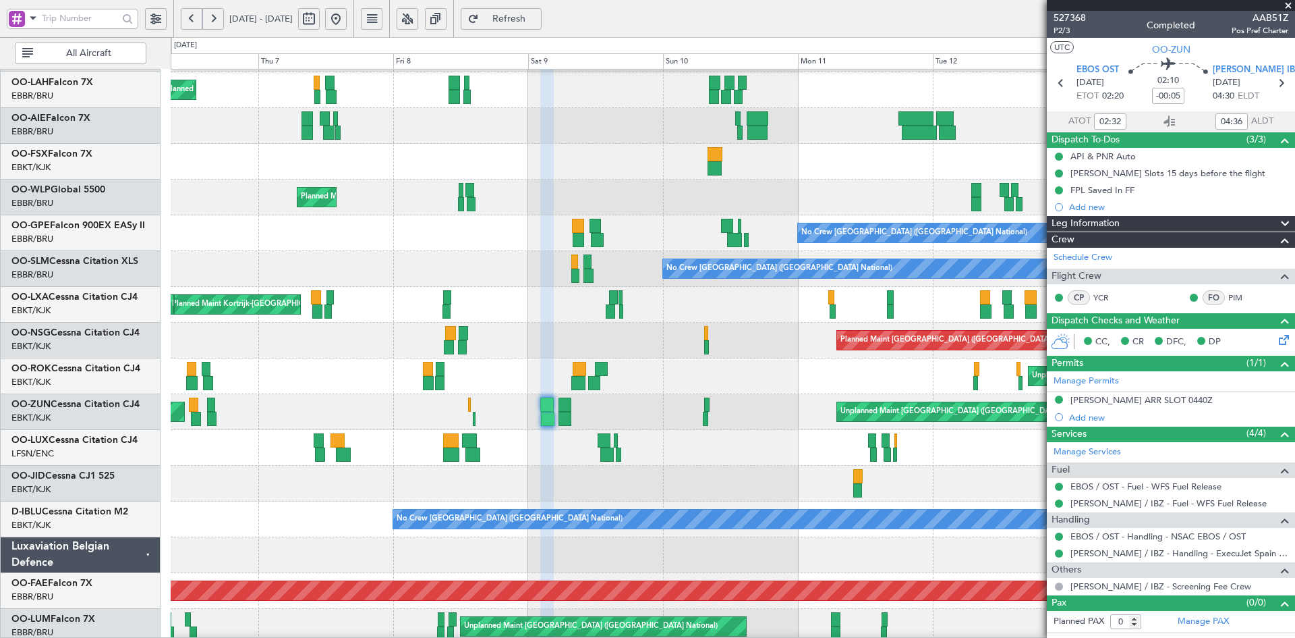
click at [1290, 4] on span at bounding box center [1288, 6] width 13 height 12
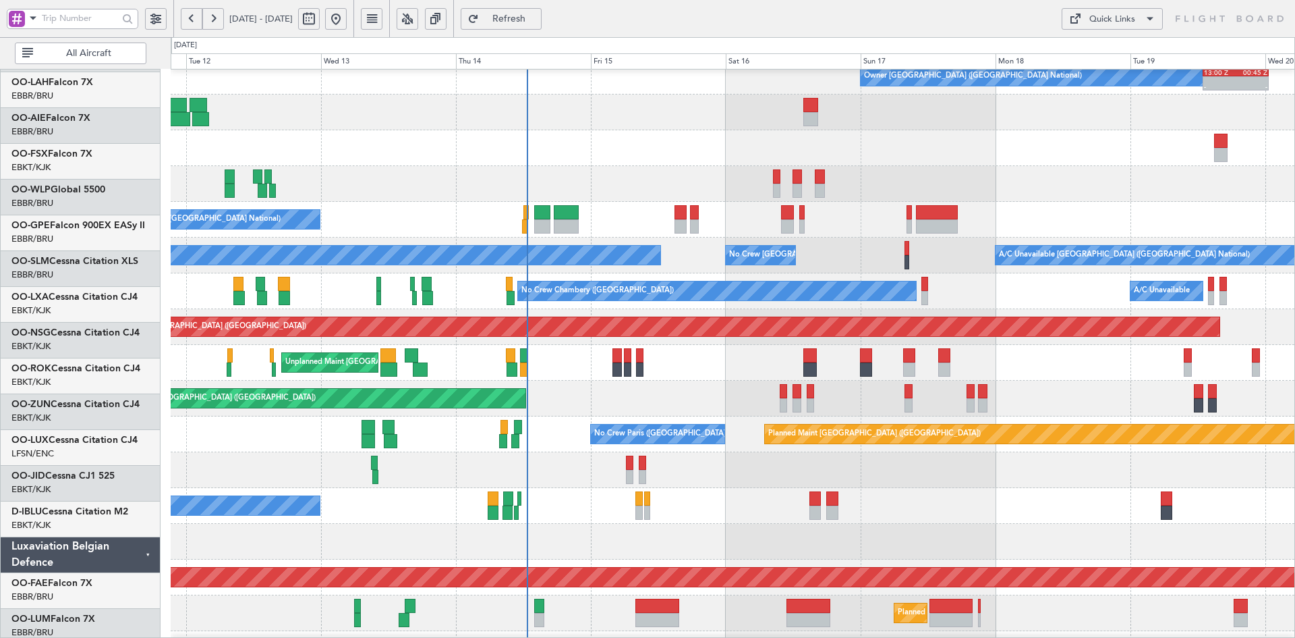
scroll to position [157, 0]
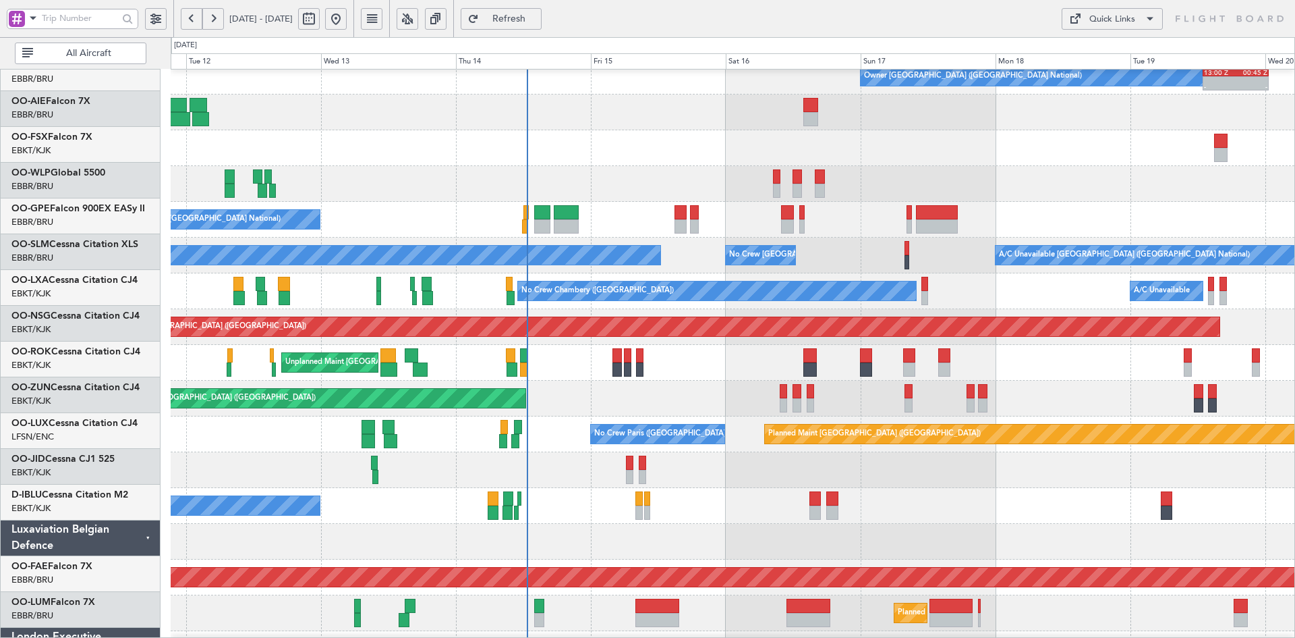
click at [232, 166] on div "Planned Maint [GEOGRAPHIC_DATA] ([GEOGRAPHIC_DATA])" at bounding box center [733, 184] width 1124 height 36
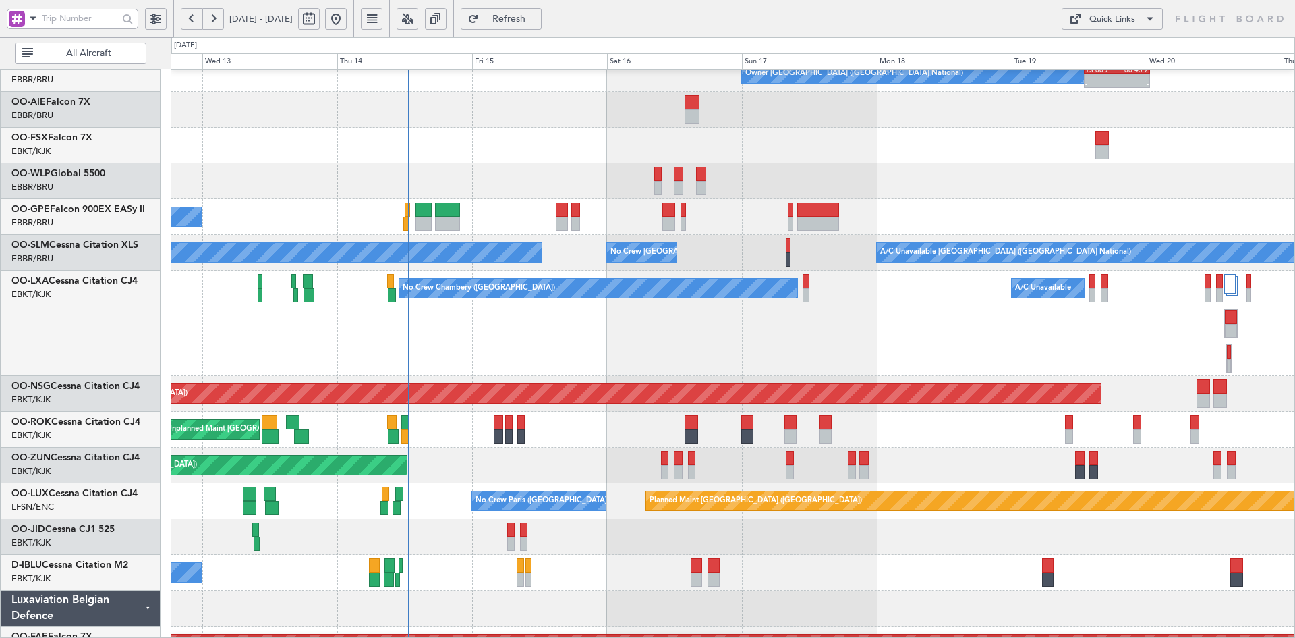
click at [888, 333] on div "No Crew Chambery (Aix-les-bains) A/C Unavailable" at bounding box center [733, 323] width 1124 height 105
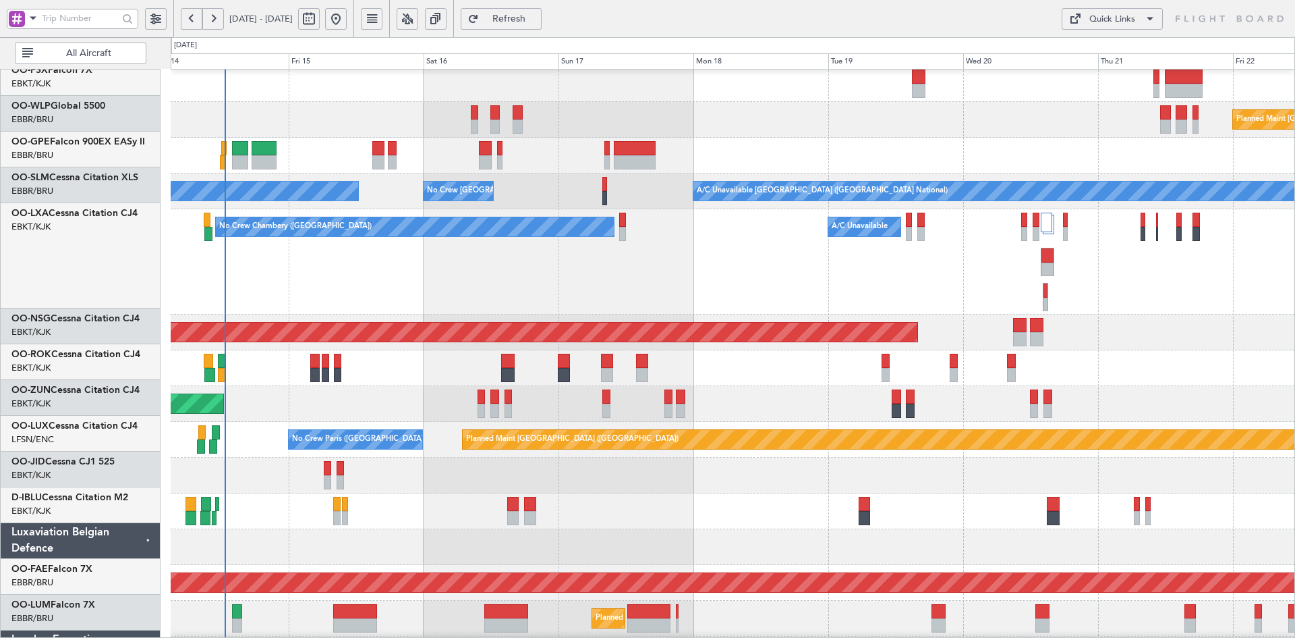
click at [1187, 314] on div "Planned Maint [GEOGRAPHIC_DATA] ([GEOGRAPHIC_DATA])" at bounding box center [733, 332] width 1124 height 36
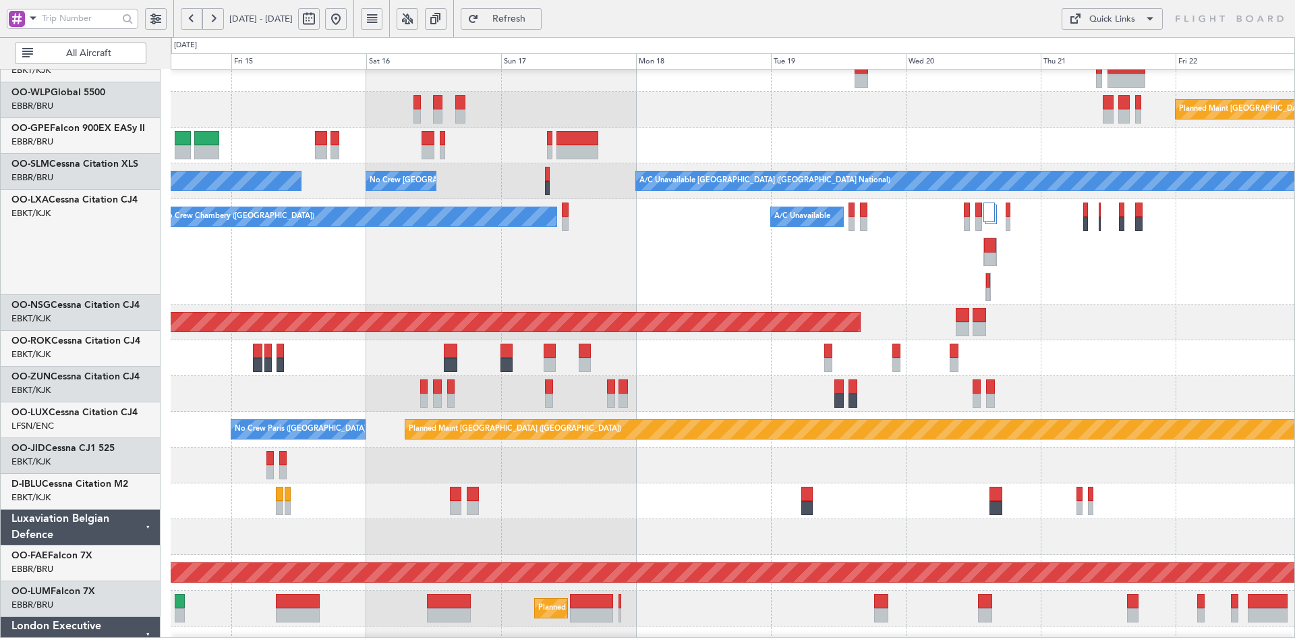
scroll to position [227, 0]
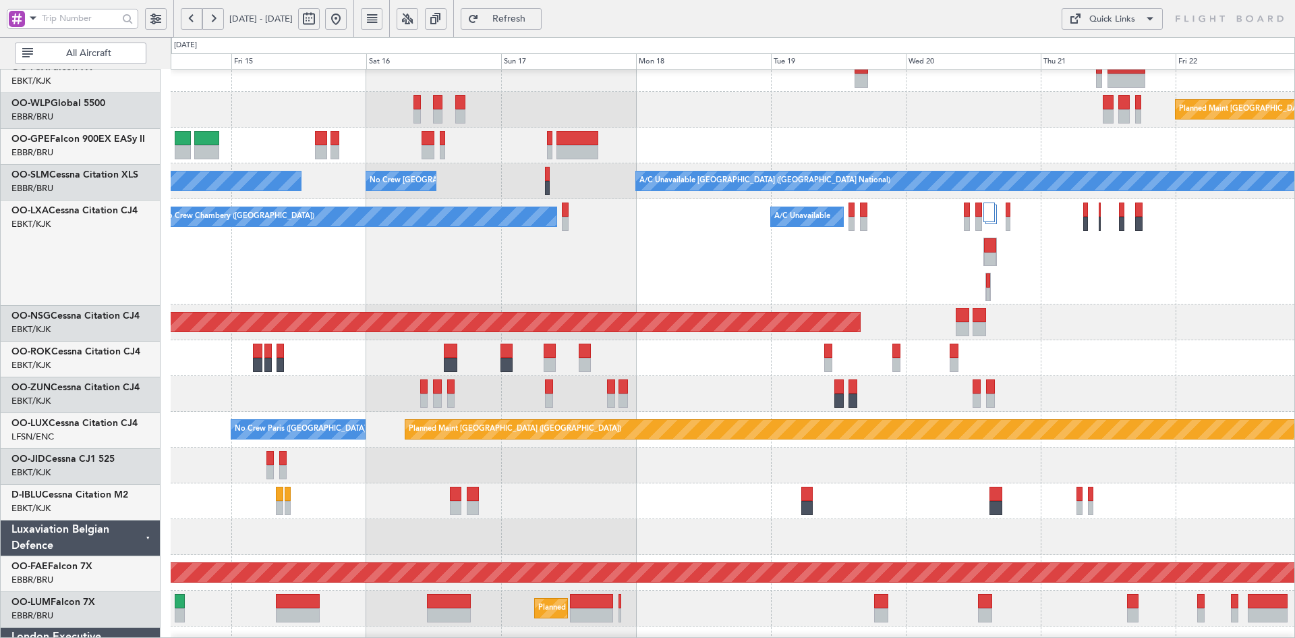
click at [1088, 374] on div "Unplanned Maint [GEOGRAPHIC_DATA]-[GEOGRAPHIC_DATA]" at bounding box center [733, 358] width 1124 height 36
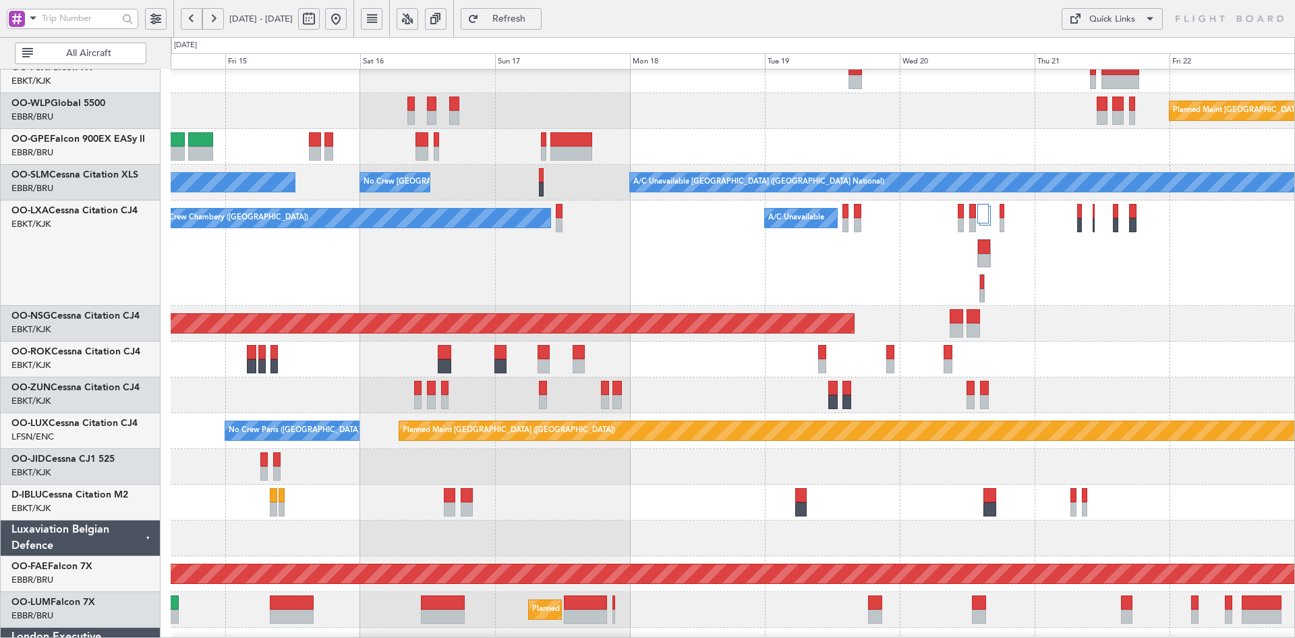
scroll to position [227, 0]
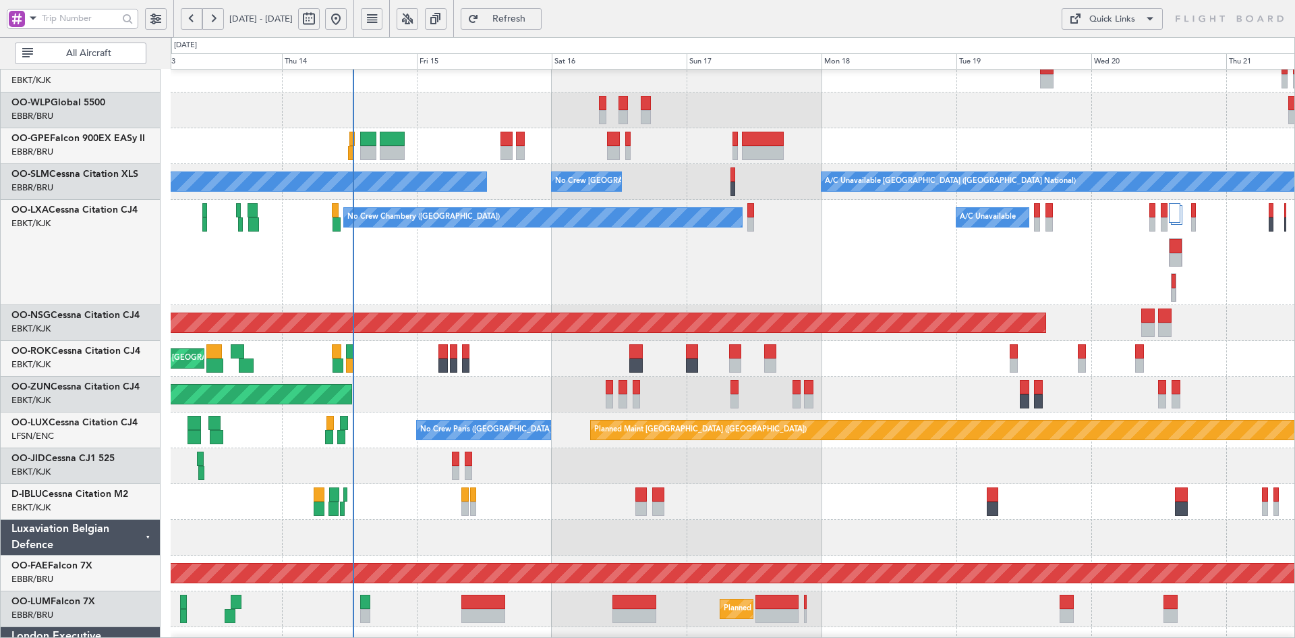
click at [843, 508] on div "No Crew [GEOGRAPHIC_DATA] ([GEOGRAPHIC_DATA] National)" at bounding box center [733, 502] width 1124 height 36
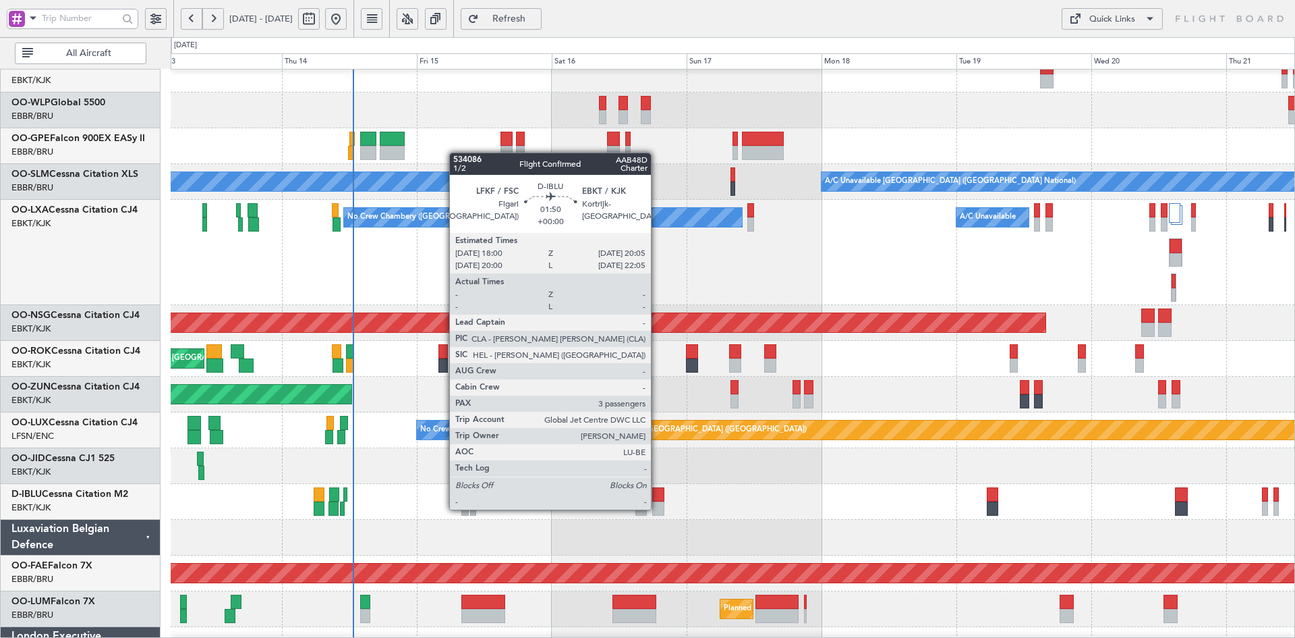
click at [657, 508] on div at bounding box center [658, 508] width 12 height 14
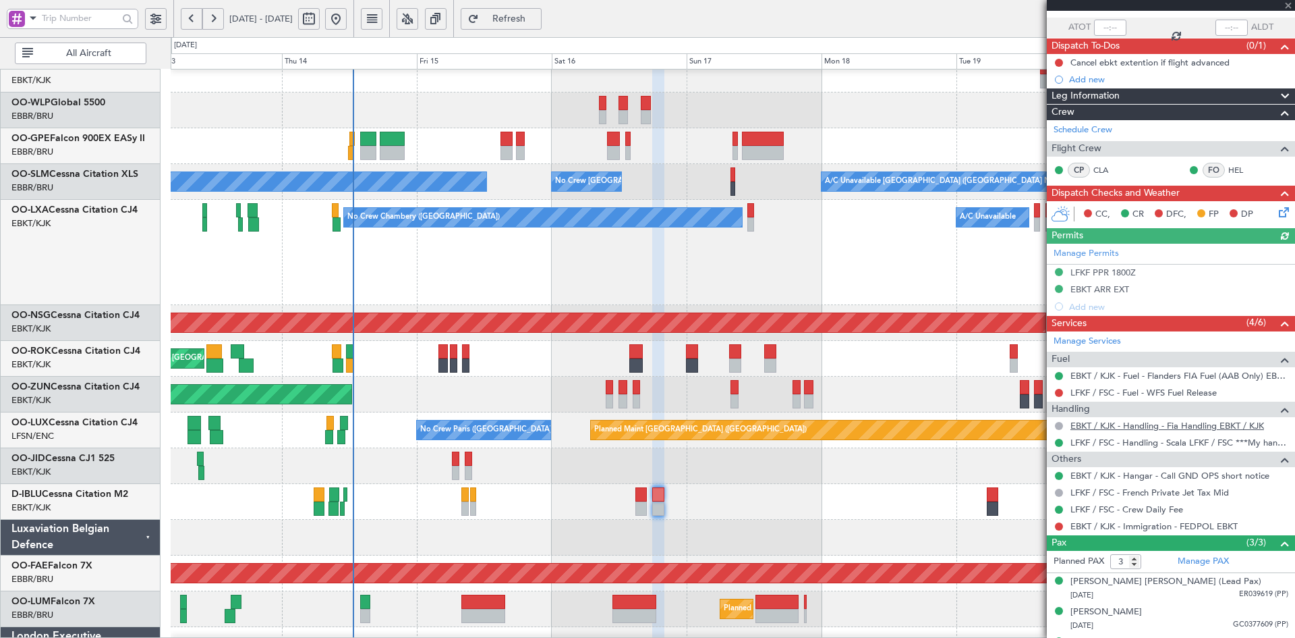
scroll to position [119, 0]
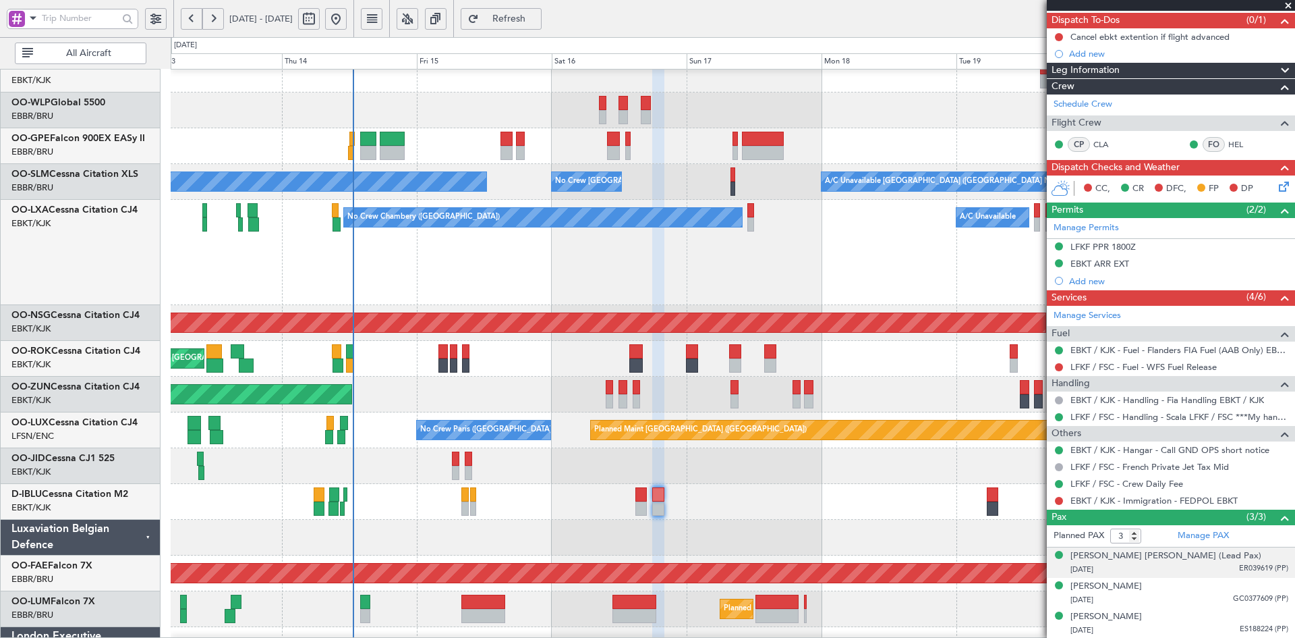
click at [1162, 572] on div "25/08/1993 ER039619 (PP)" at bounding box center [1180, 569] width 218 height 13
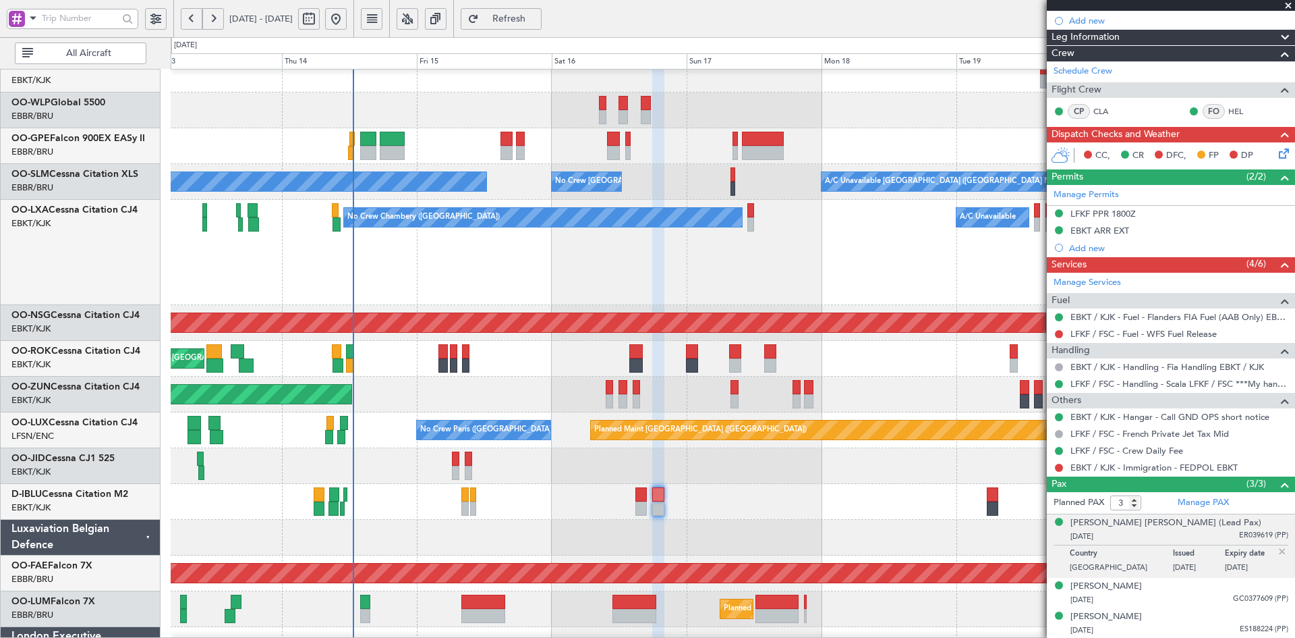
click at [1286, 9] on span at bounding box center [1288, 6] width 13 height 12
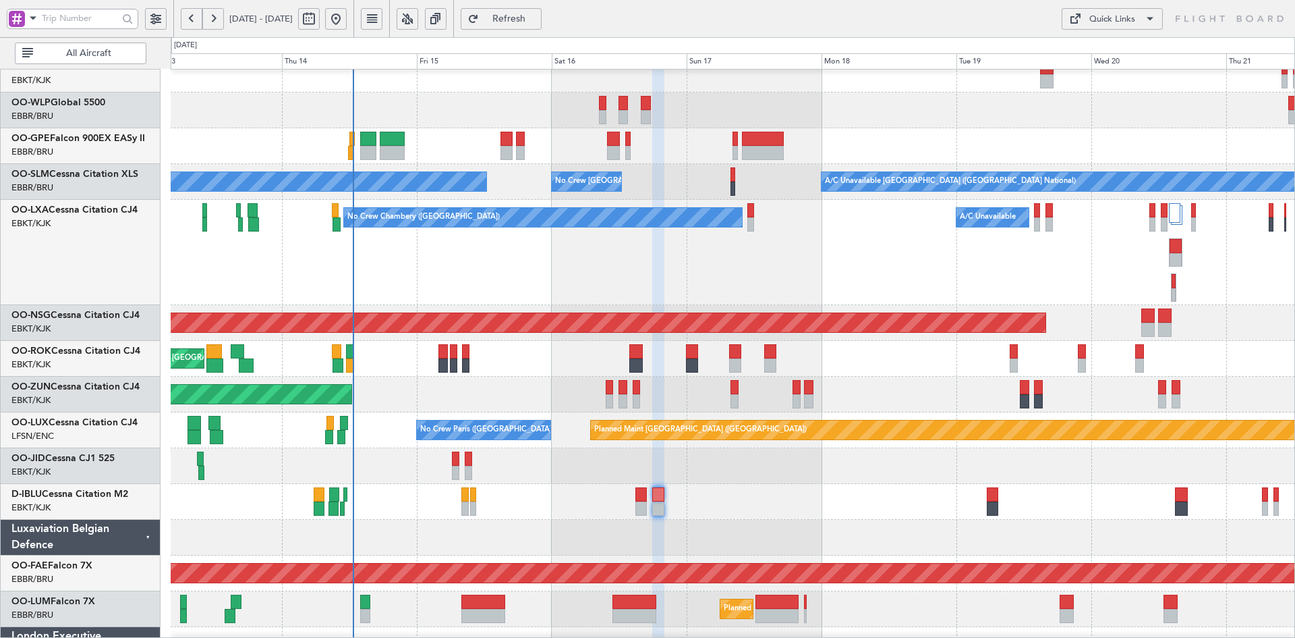
type input "0"
click at [1194, 342] on div "Unplanned Maint [GEOGRAPHIC_DATA]-[GEOGRAPHIC_DATA]" at bounding box center [733, 359] width 1124 height 36
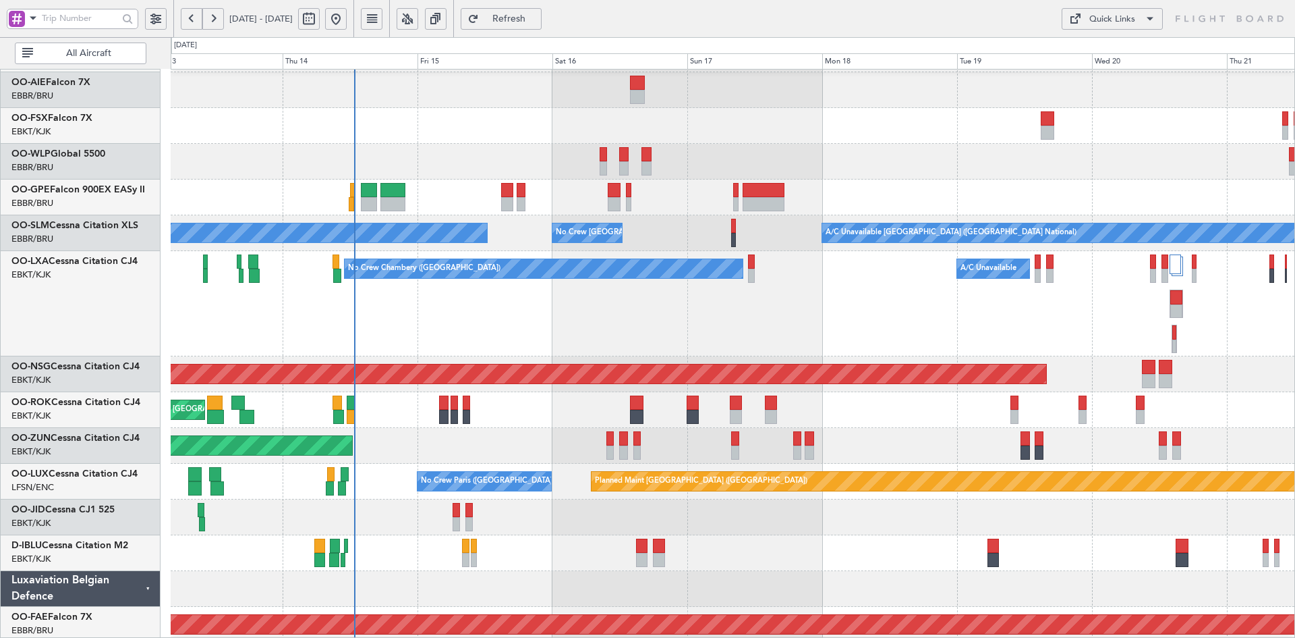
click at [776, 343] on div "No Crew Chambery (Aix-les-bains) A/C Unavailable" at bounding box center [733, 303] width 1124 height 105
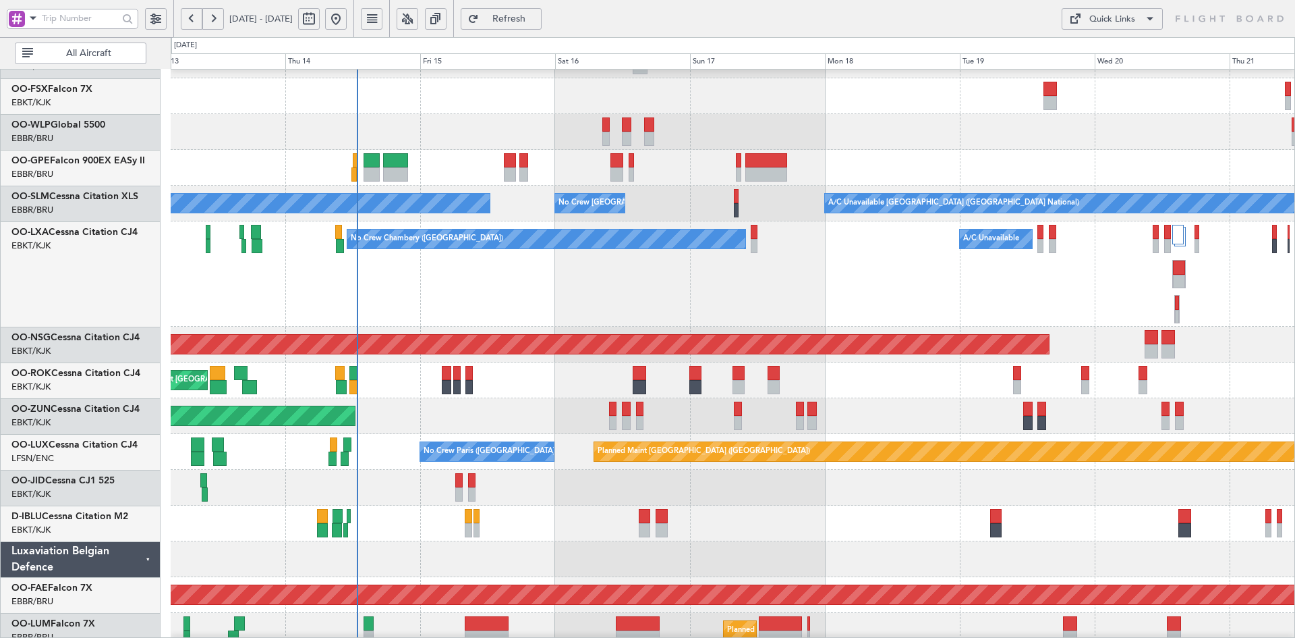
scroll to position [206, 0]
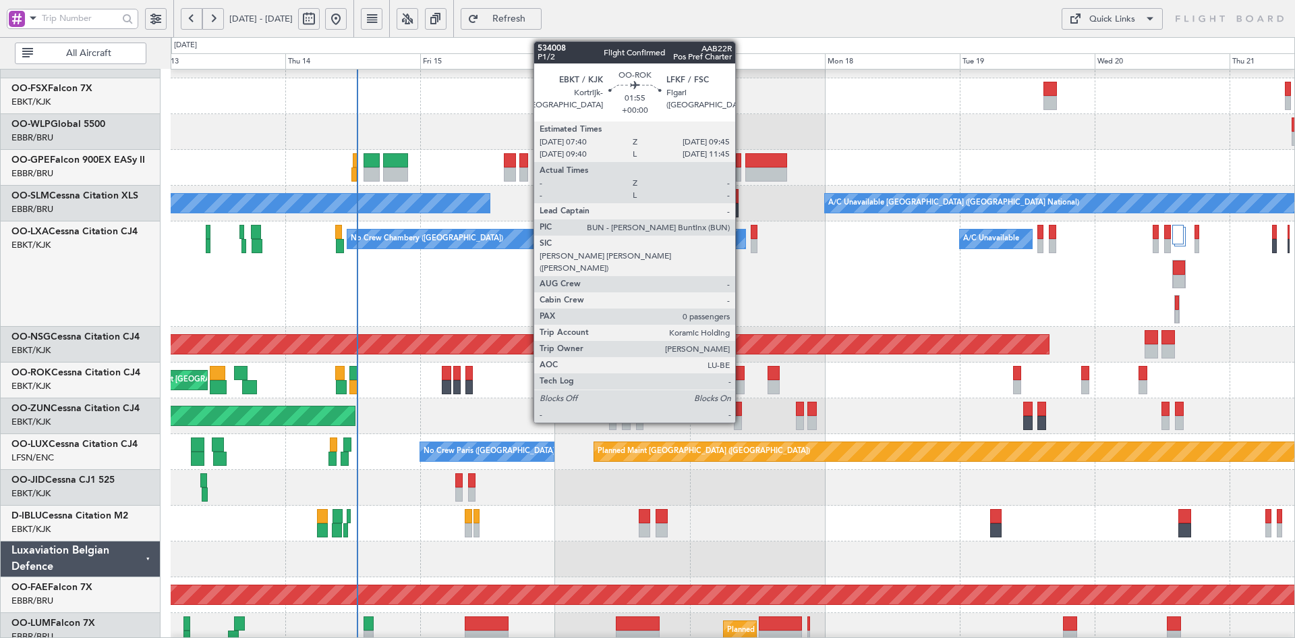
click at [741, 383] on div at bounding box center [739, 387] width 12 height 14
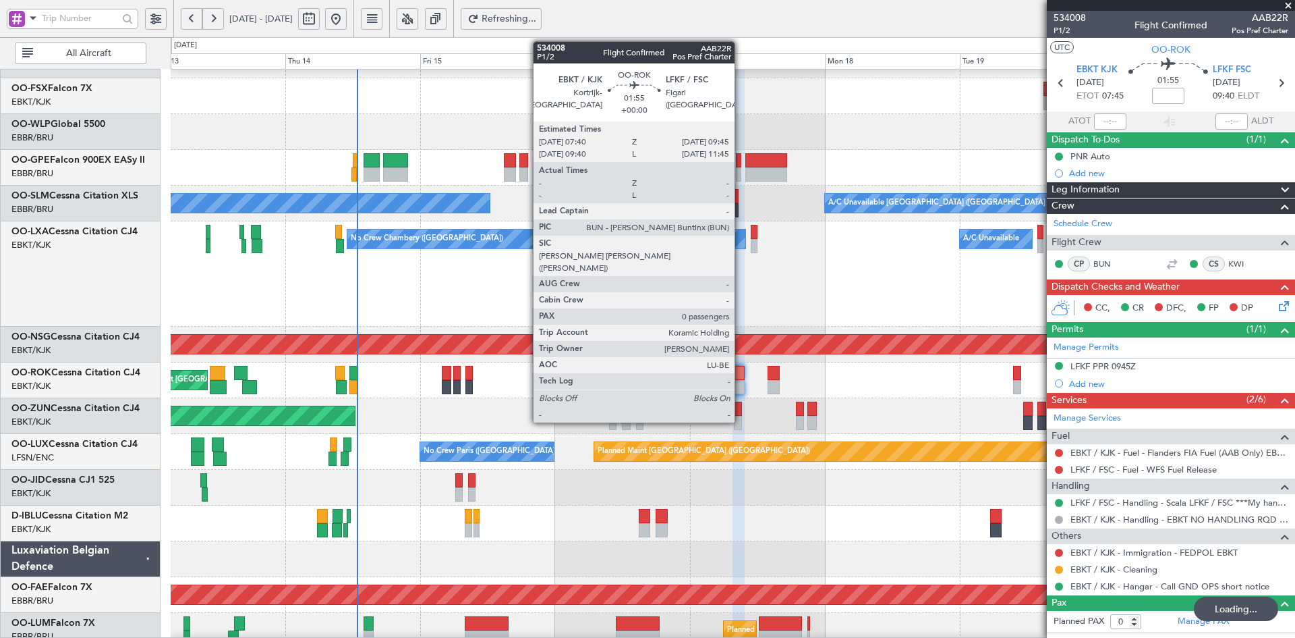
click at [741, 389] on div at bounding box center [739, 387] width 12 height 14
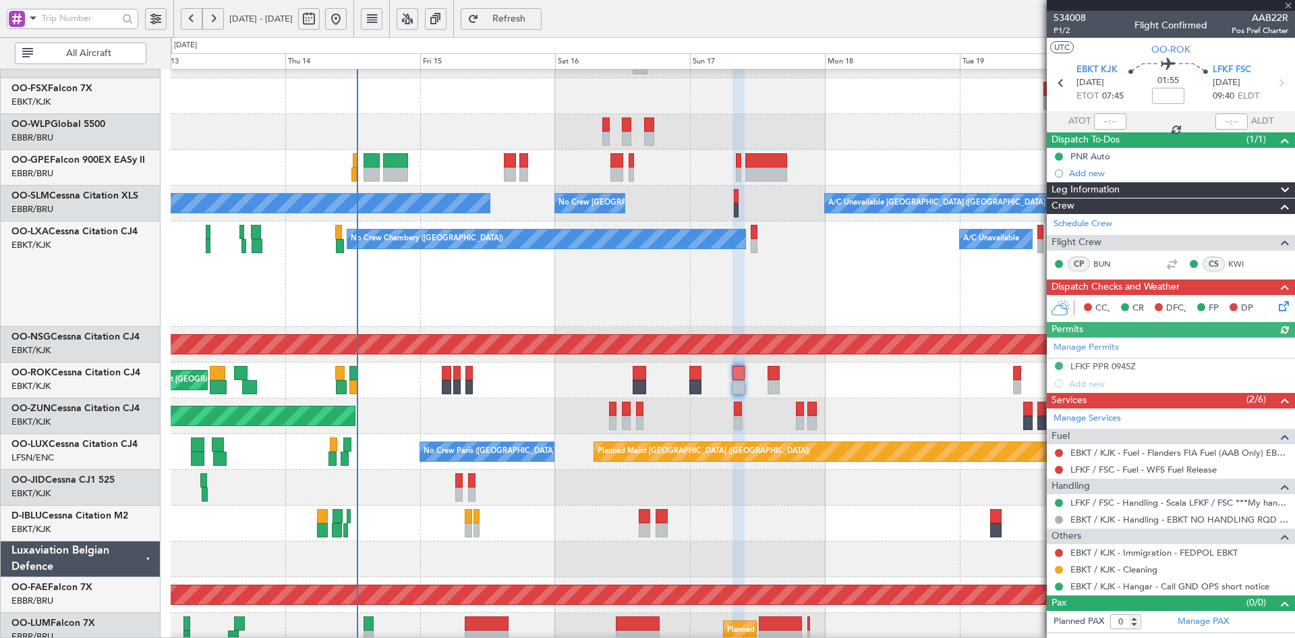
click at [880, 362] on div "Unplanned Maint [GEOGRAPHIC_DATA]-[GEOGRAPHIC_DATA]" at bounding box center [733, 380] width 1124 height 36
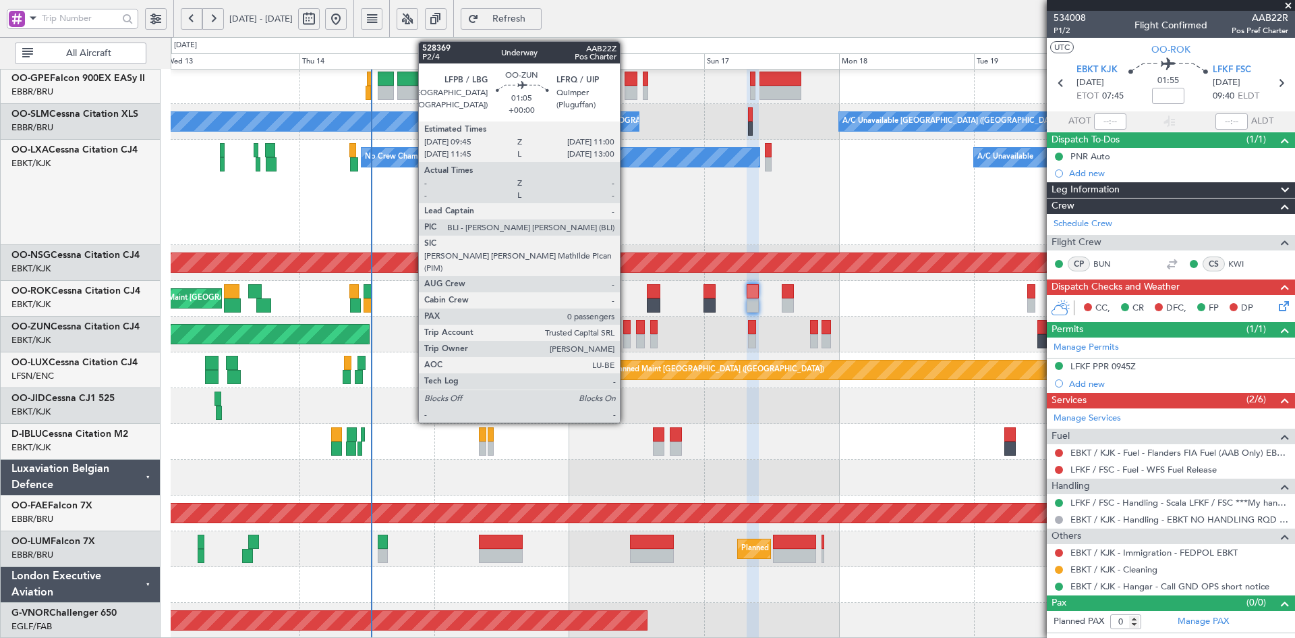
click at [626, 343] on div at bounding box center [626, 341] width 7 height 14
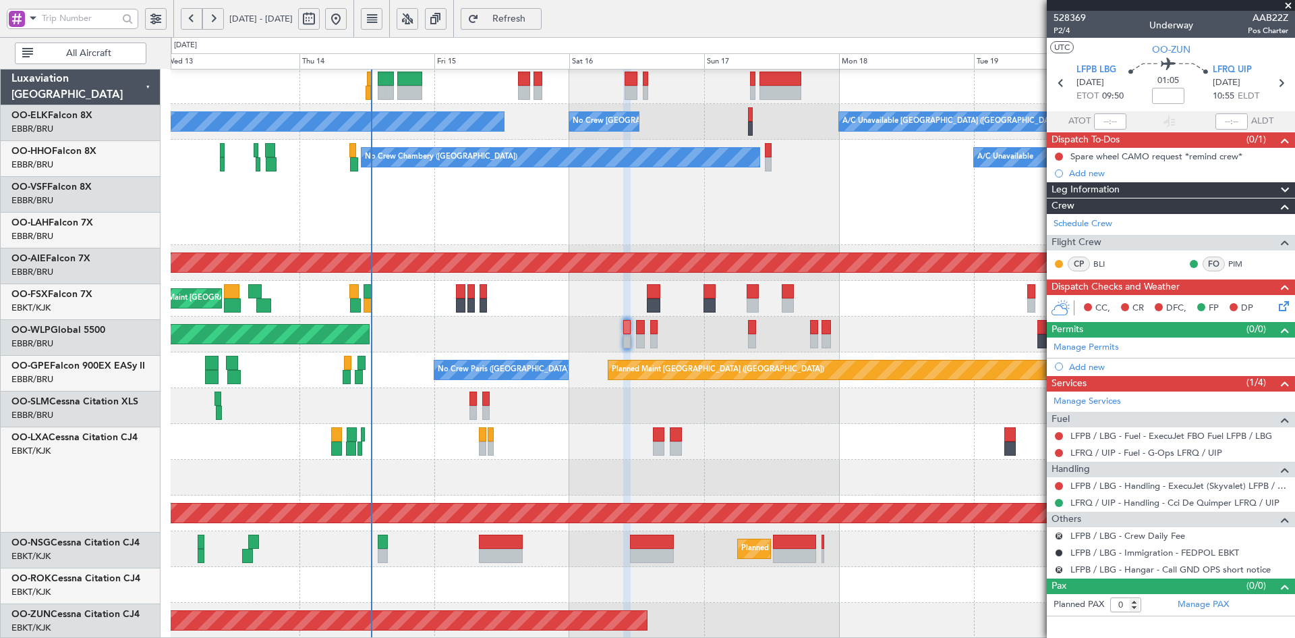
scroll to position [287, 0]
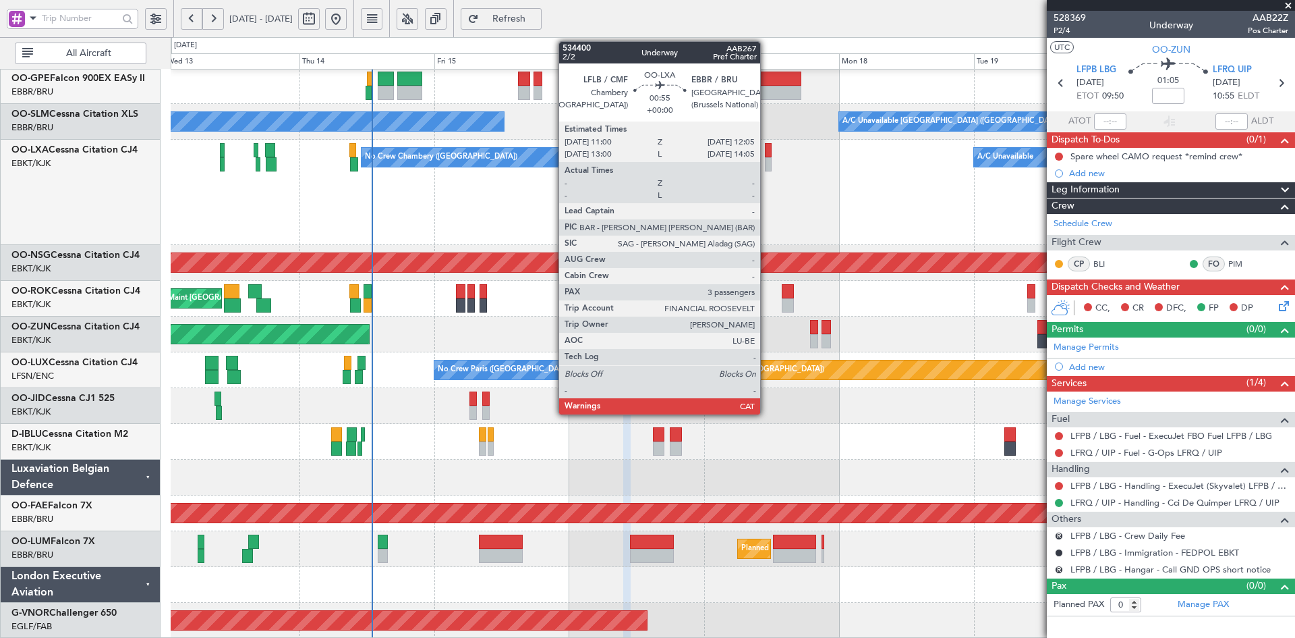
click at [765, 171] on div at bounding box center [768, 164] width 7 height 14
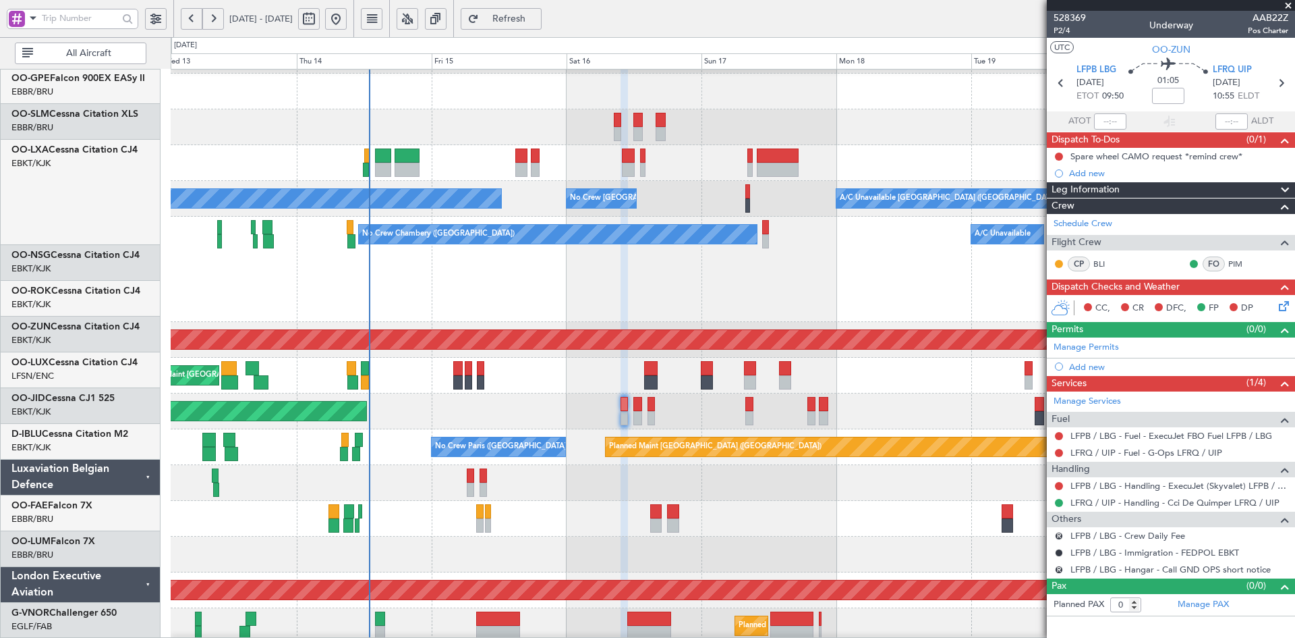
scroll to position [210, 0]
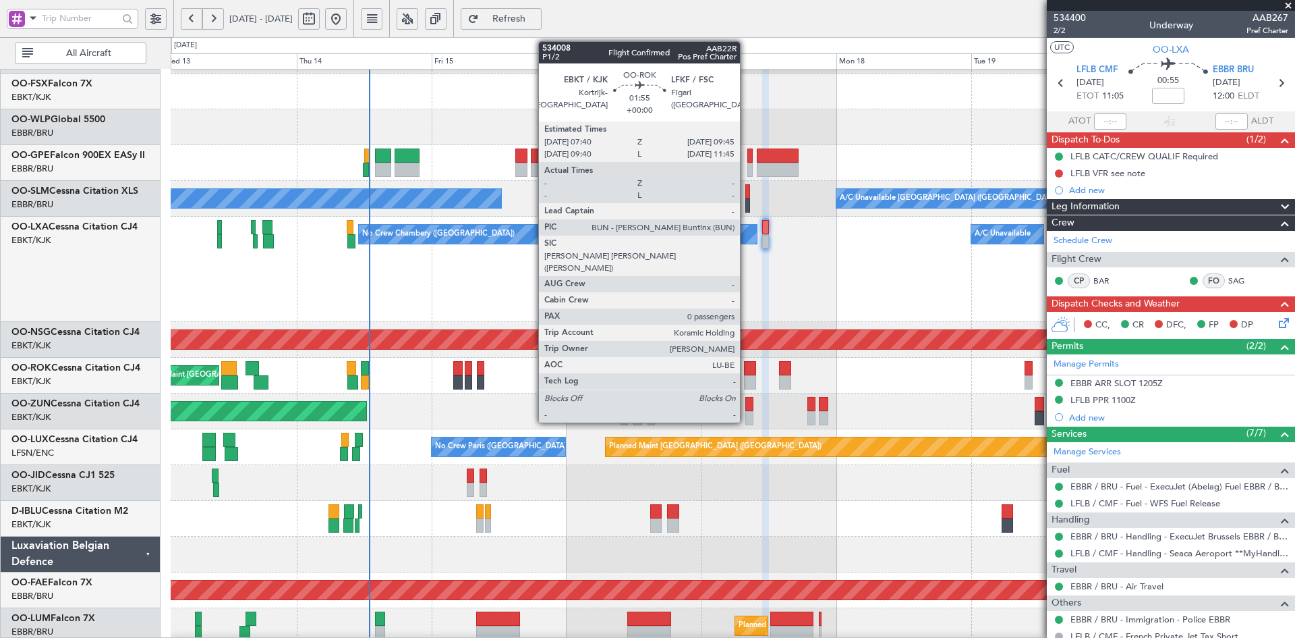
click at [746, 373] on div at bounding box center [750, 368] width 12 height 14
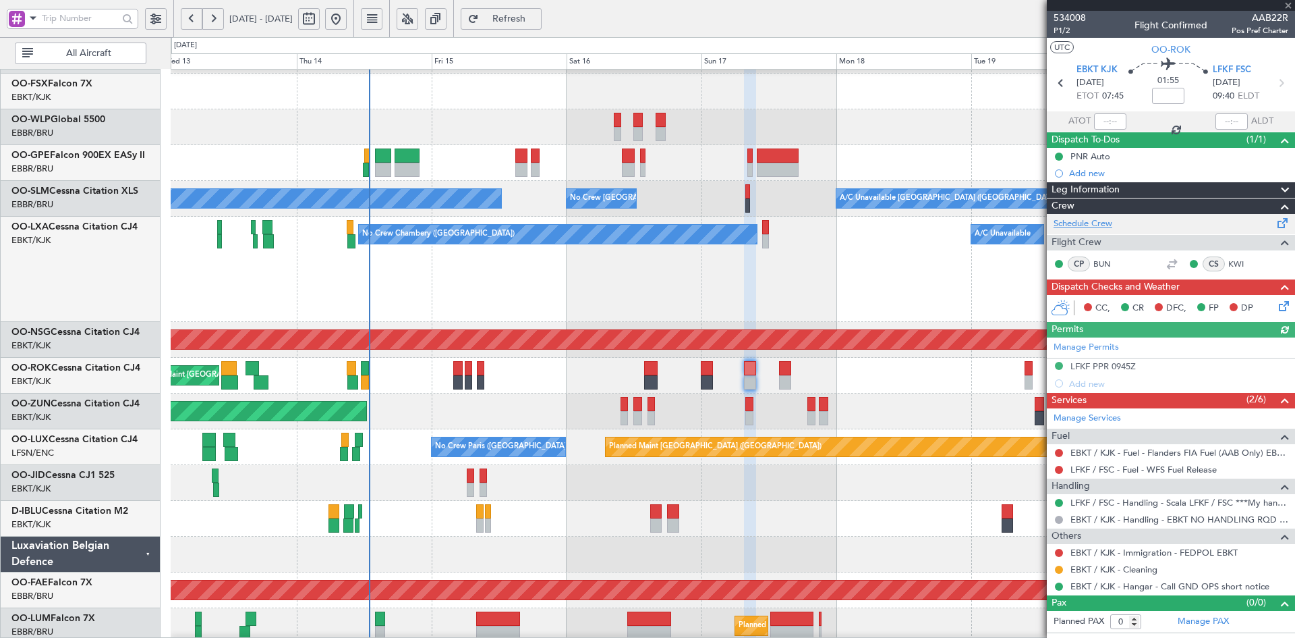
click at [1101, 223] on link "Schedule Crew" at bounding box center [1083, 223] width 59 height 13
click at [904, 447] on div "Planned Maint Berlin (Brandenburg) No Crew Brussels (Brussels National) A/C Una…" at bounding box center [733, 287] width 1124 height 856
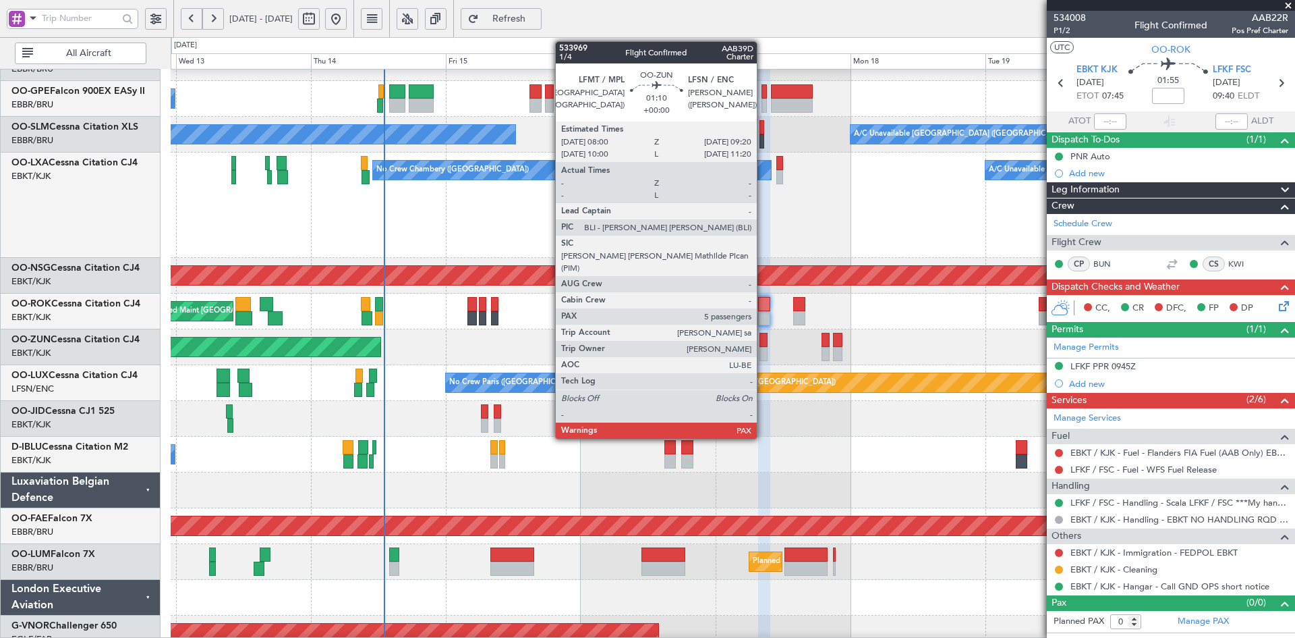
click at [763, 352] on div at bounding box center [764, 354] width 8 height 14
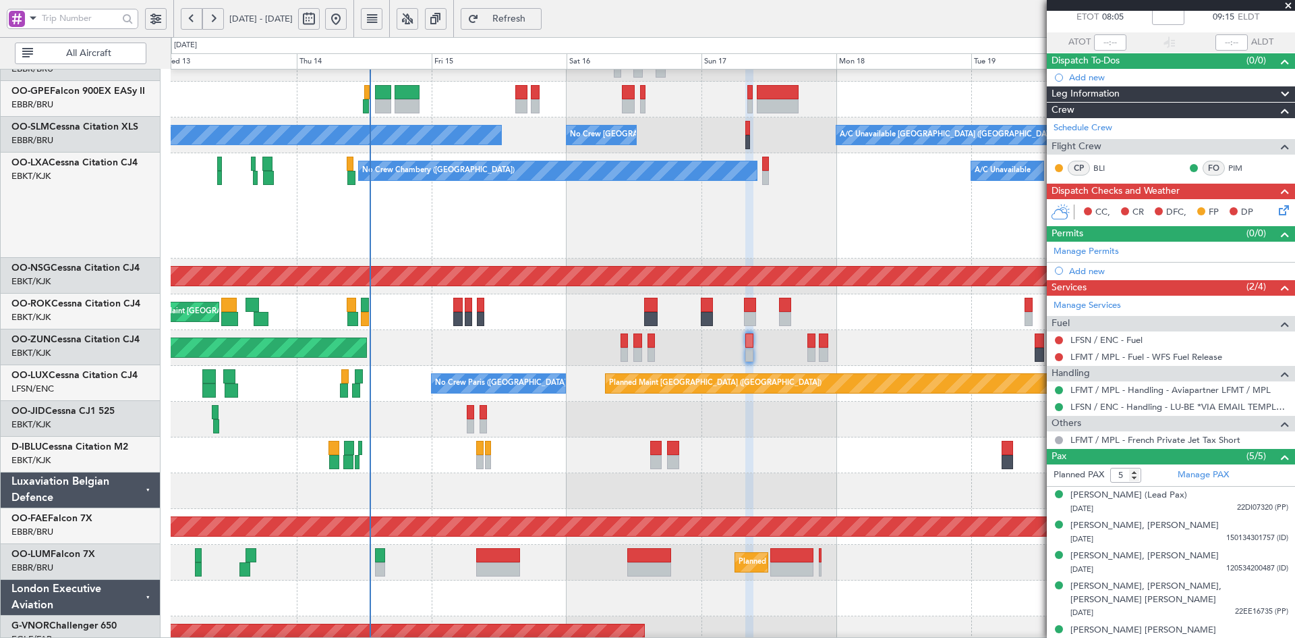
scroll to position [274, 0]
click at [931, 420] on div at bounding box center [733, 419] width 1124 height 36
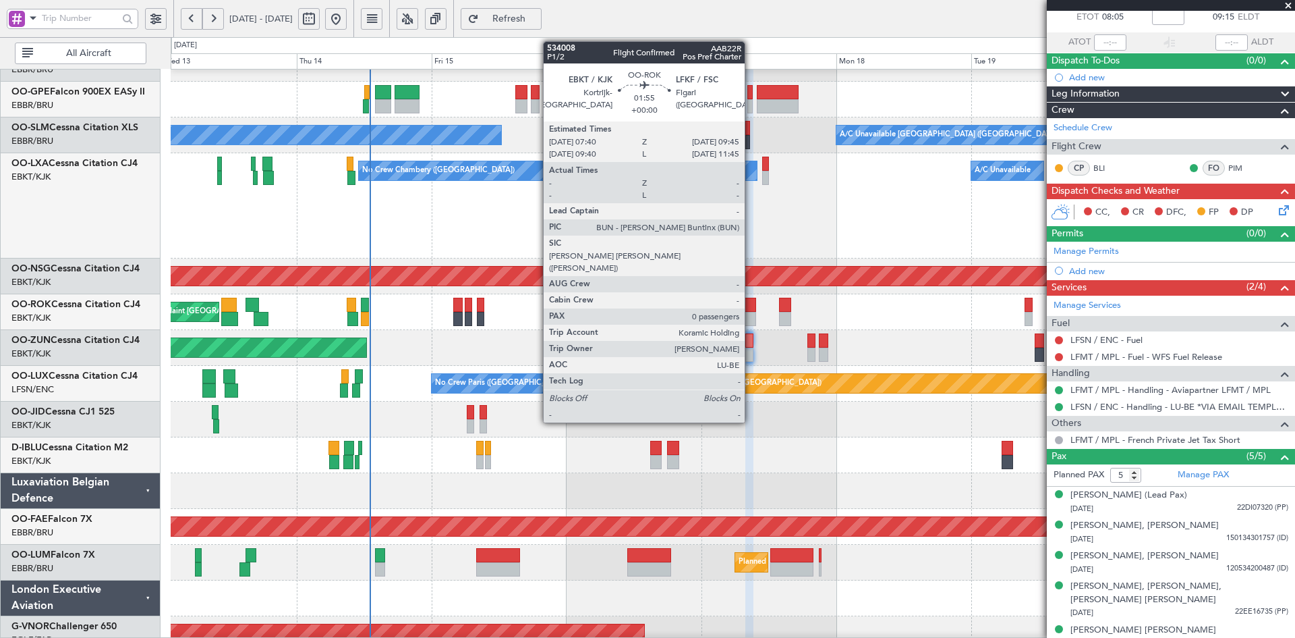
click at [751, 314] on div at bounding box center [750, 319] width 12 height 14
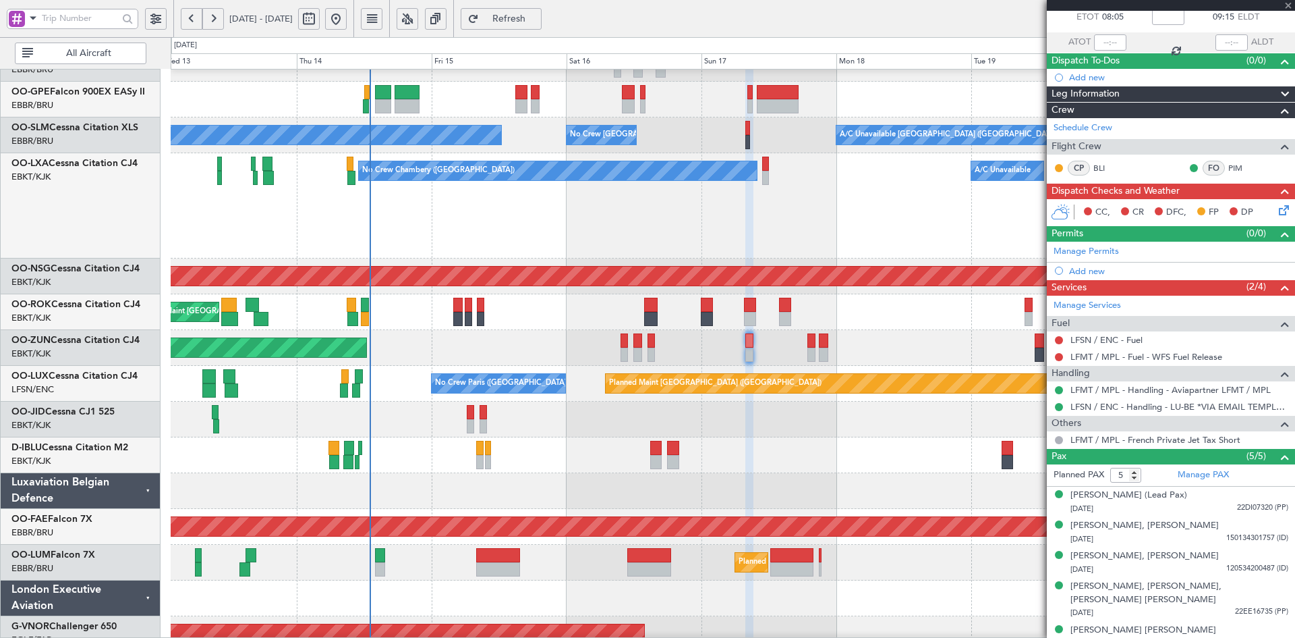
type input "0"
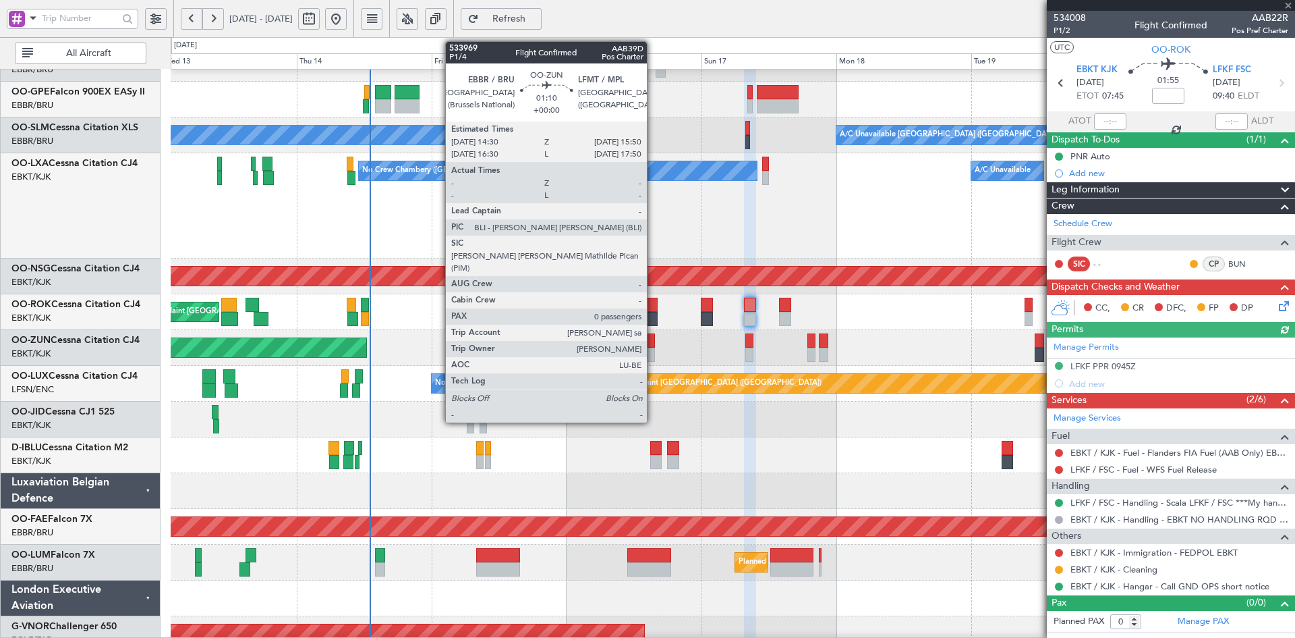
click at [653, 350] on div at bounding box center [652, 354] width 8 height 14
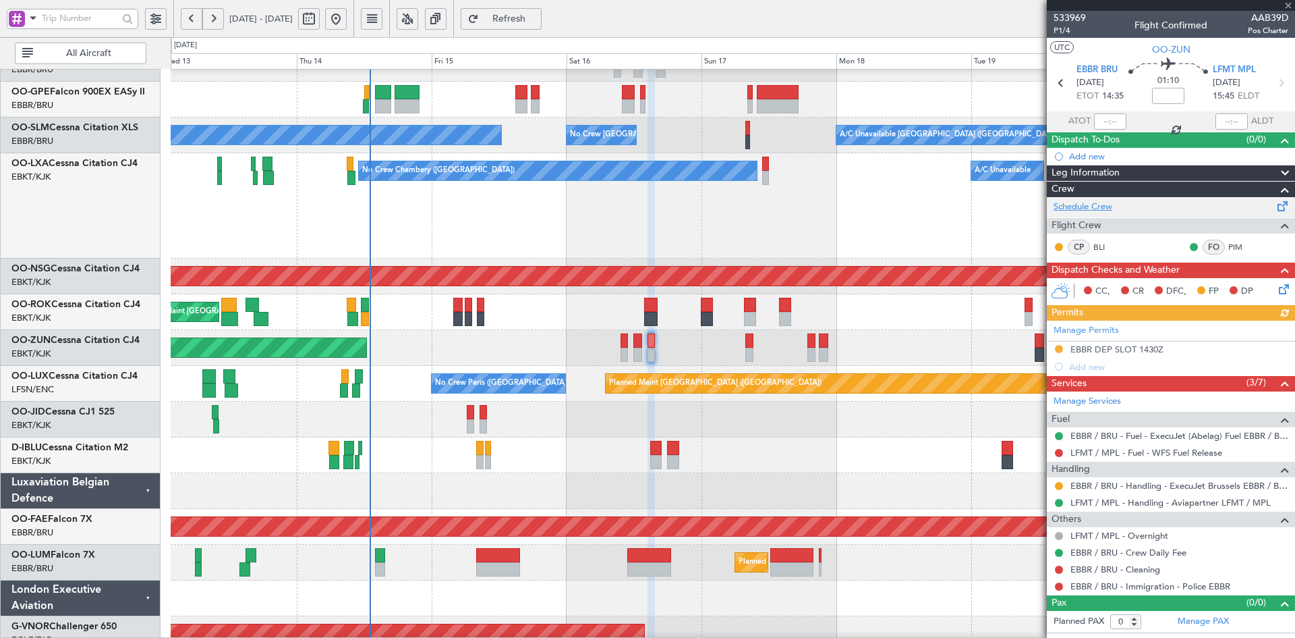
click at [1109, 208] on link "Schedule Crew" at bounding box center [1083, 206] width 59 height 13
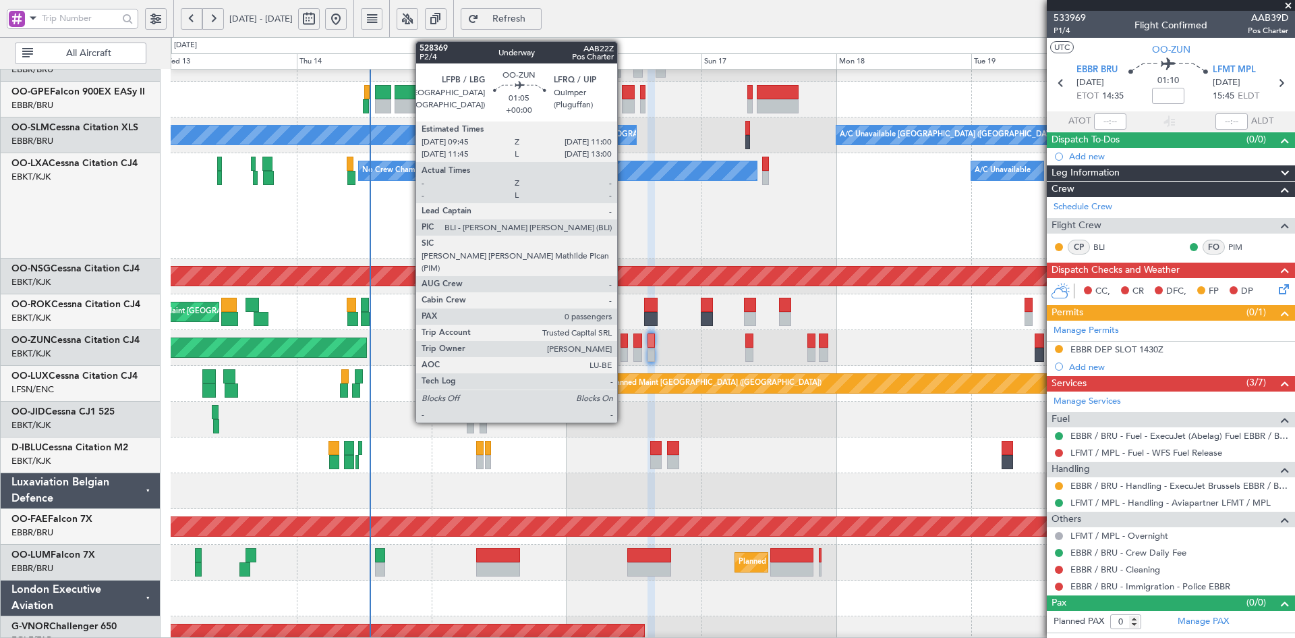
click at [623, 352] on div at bounding box center [624, 354] width 7 height 14
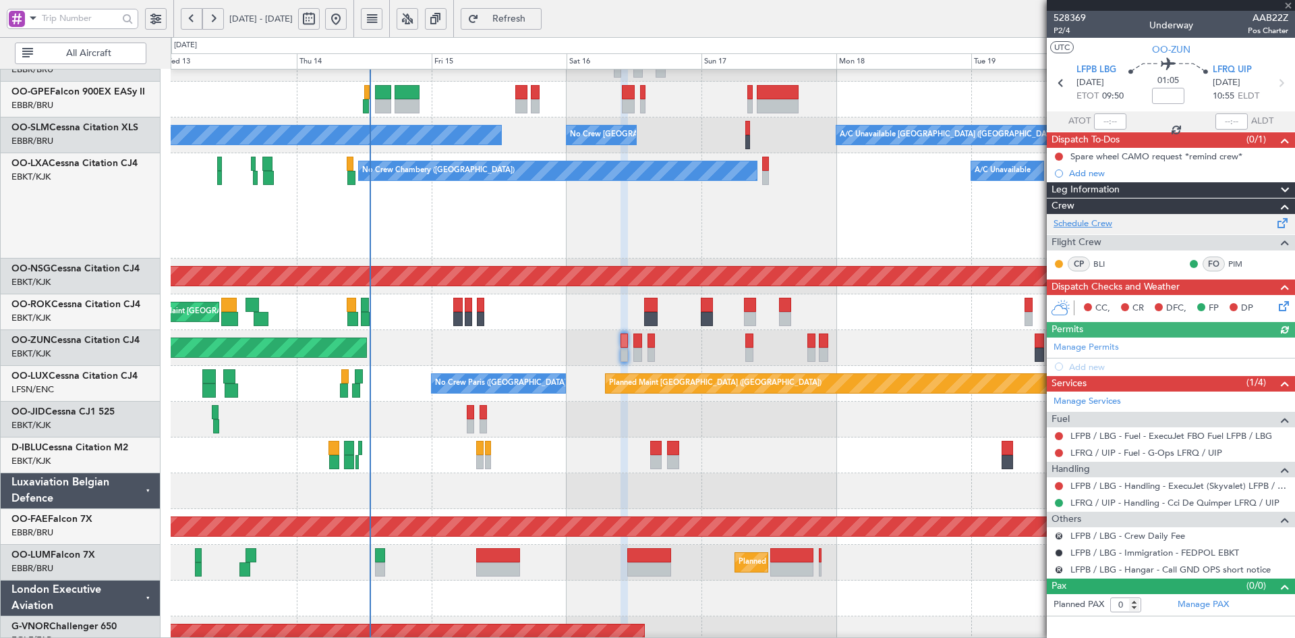
click at [1083, 222] on link "Schedule Crew" at bounding box center [1083, 223] width 59 height 13
click at [771, 215] on div "No Crew Chambery (Aix-les-bains) A/C Unavailable" at bounding box center [733, 205] width 1124 height 105
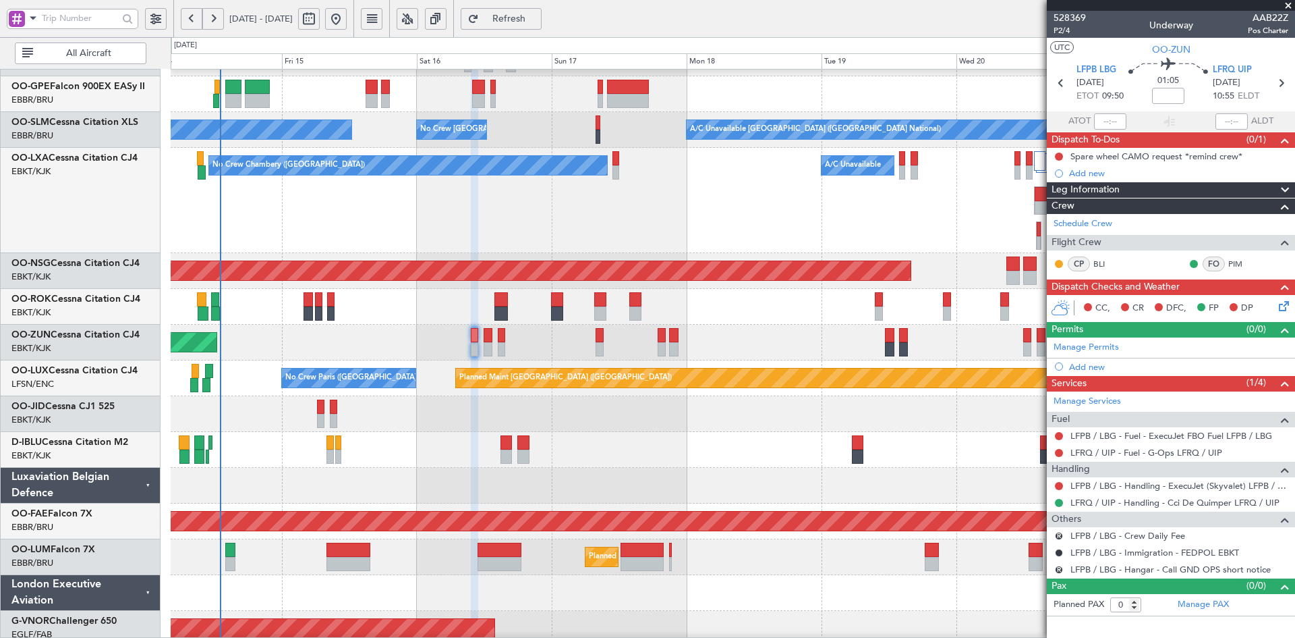
click at [623, 462] on div "No Crew [GEOGRAPHIC_DATA] ([GEOGRAPHIC_DATA] National)" at bounding box center [733, 450] width 1124 height 36
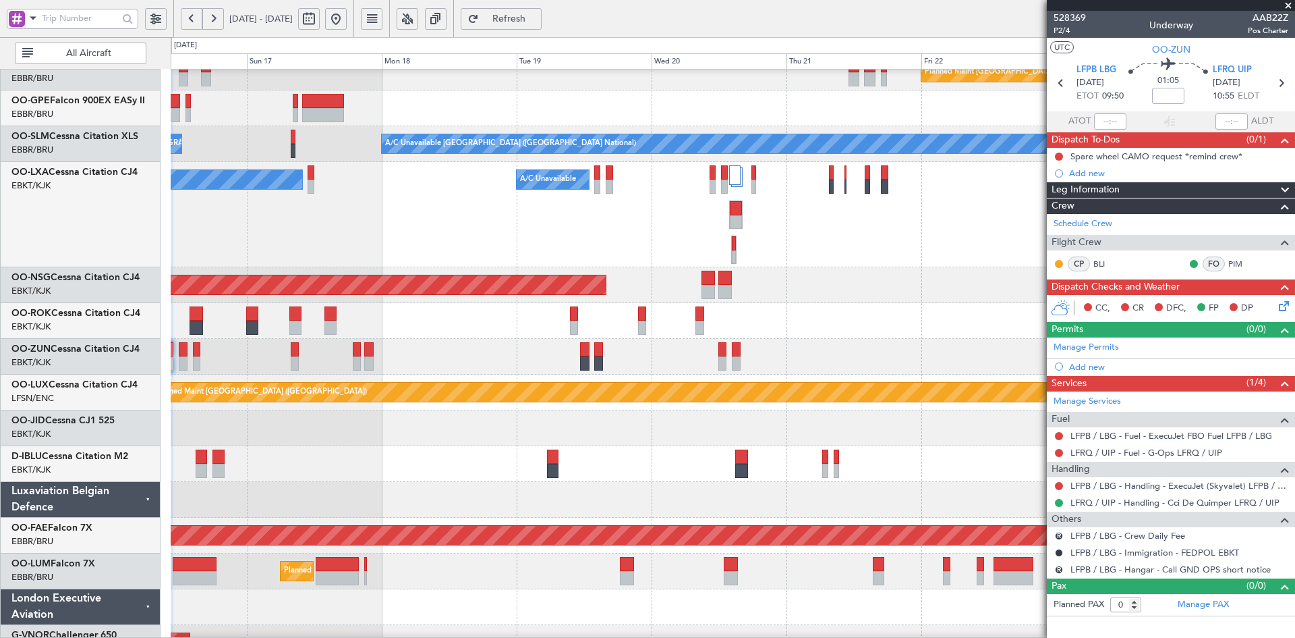
scroll to position [287, 0]
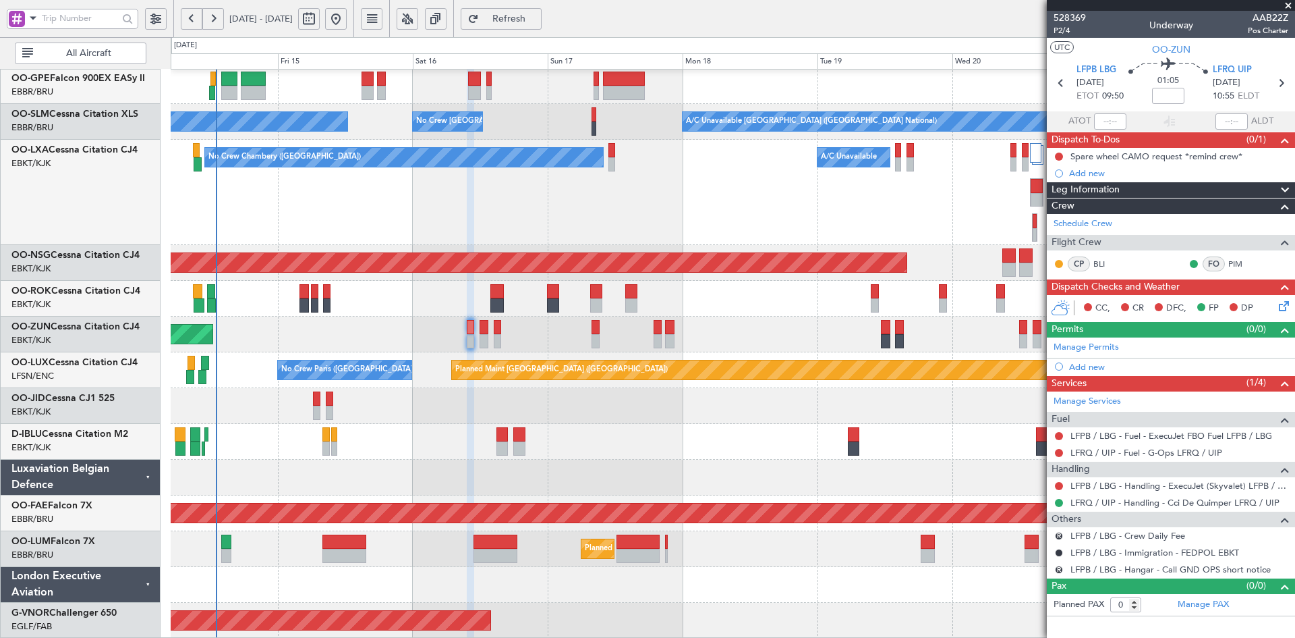
click at [821, 397] on div at bounding box center [733, 406] width 1124 height 36
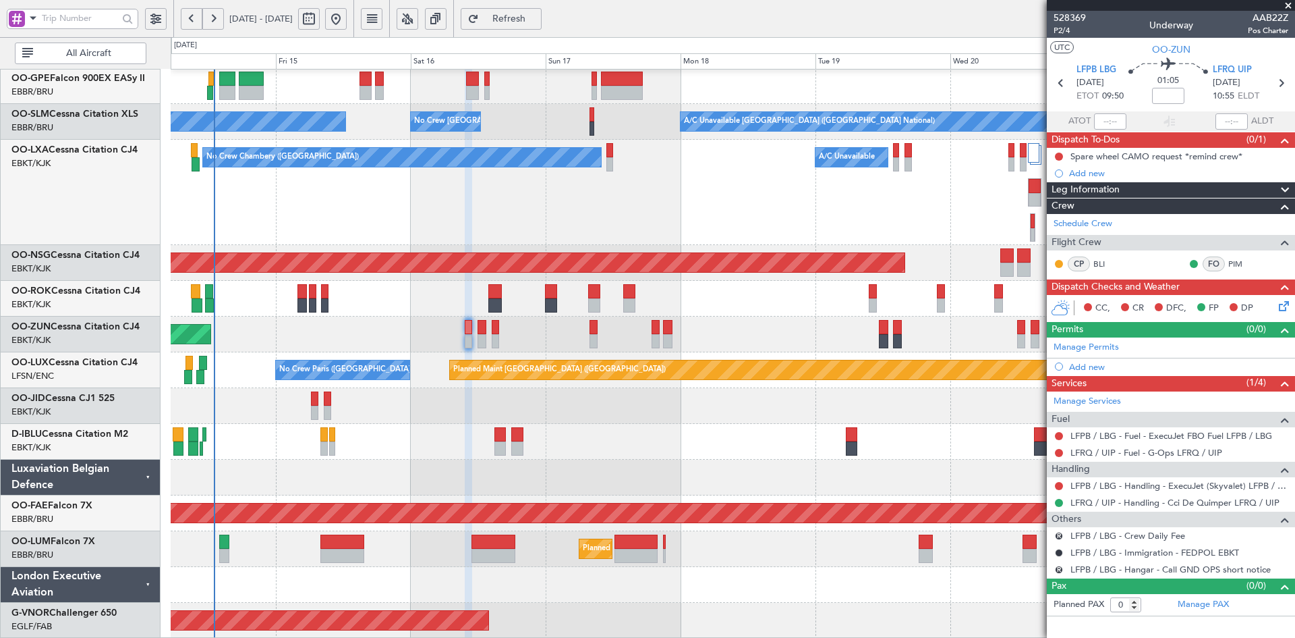
click at [341, 444] on div "No Crew [GEOGRAPHIC_DATA] ([GEOGRAPHIC_DATA] National)" at bounding box center [733, 442] width 1124 height 36
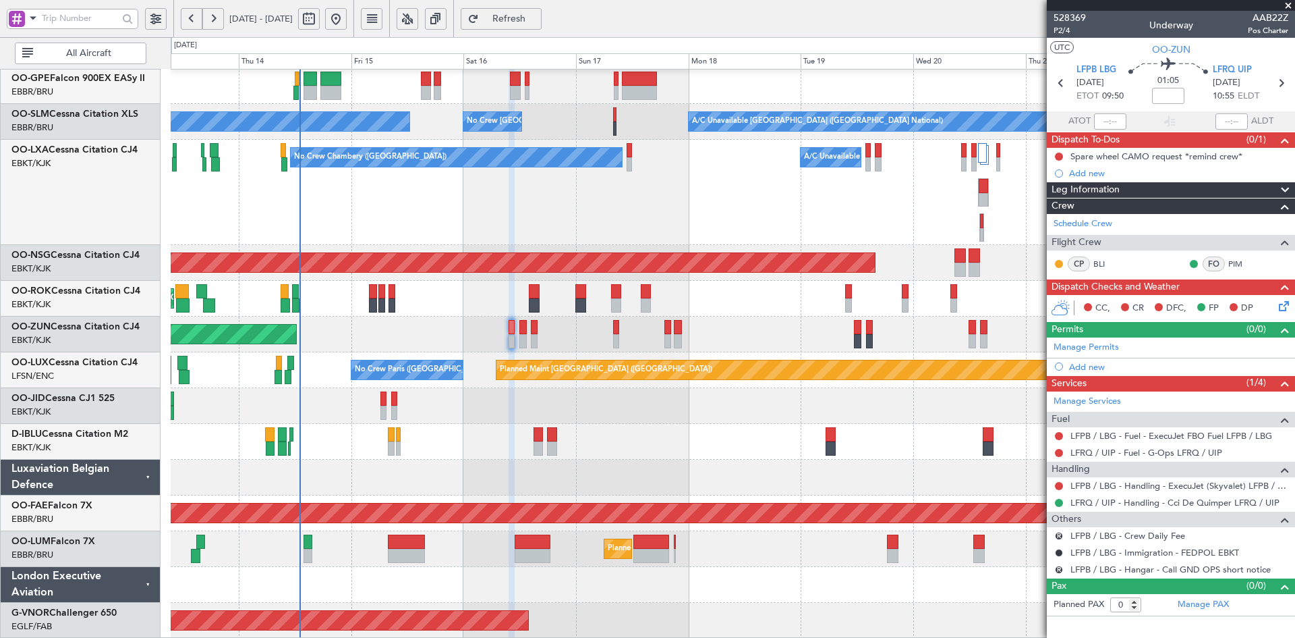
click at [811, 412] on div "Planned Maint Berlin (Brandenburg) No Crew Brussels (Brussels National) A/C Una…" at bounding box center [733, 210] width 1124 height 856
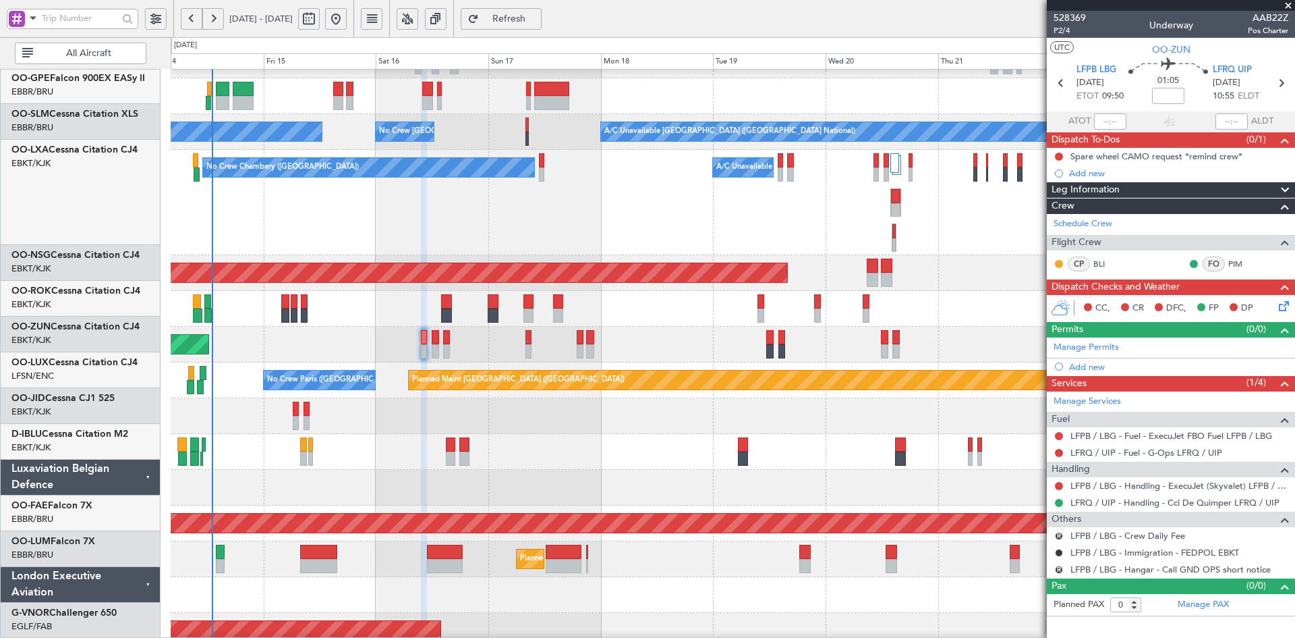
scroll to position [277, 0]
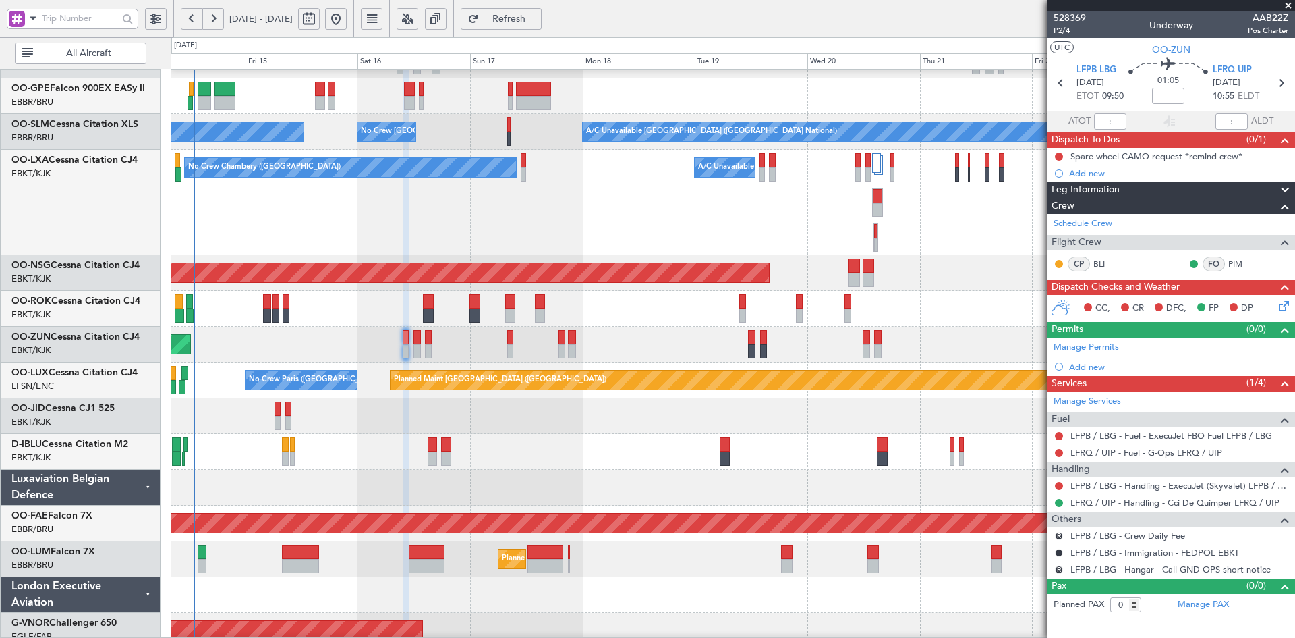
click at [649, 318] on div "Unplanned Maint [GEOGRAPHIC_DATA]-[GEOGRAPHIC_DATA] Owner [GEOGRAPHIC_DATA]-[GE…" at bounding box center [733, 309] width 1124 height 36
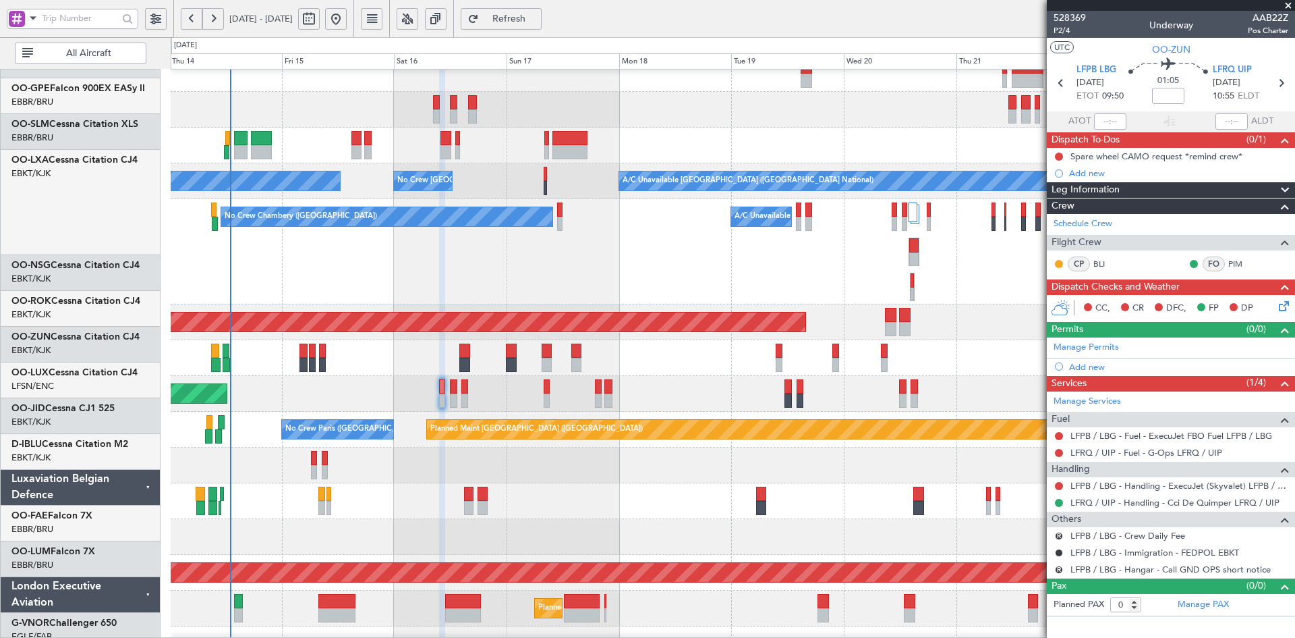
scroll to position [228, 0]
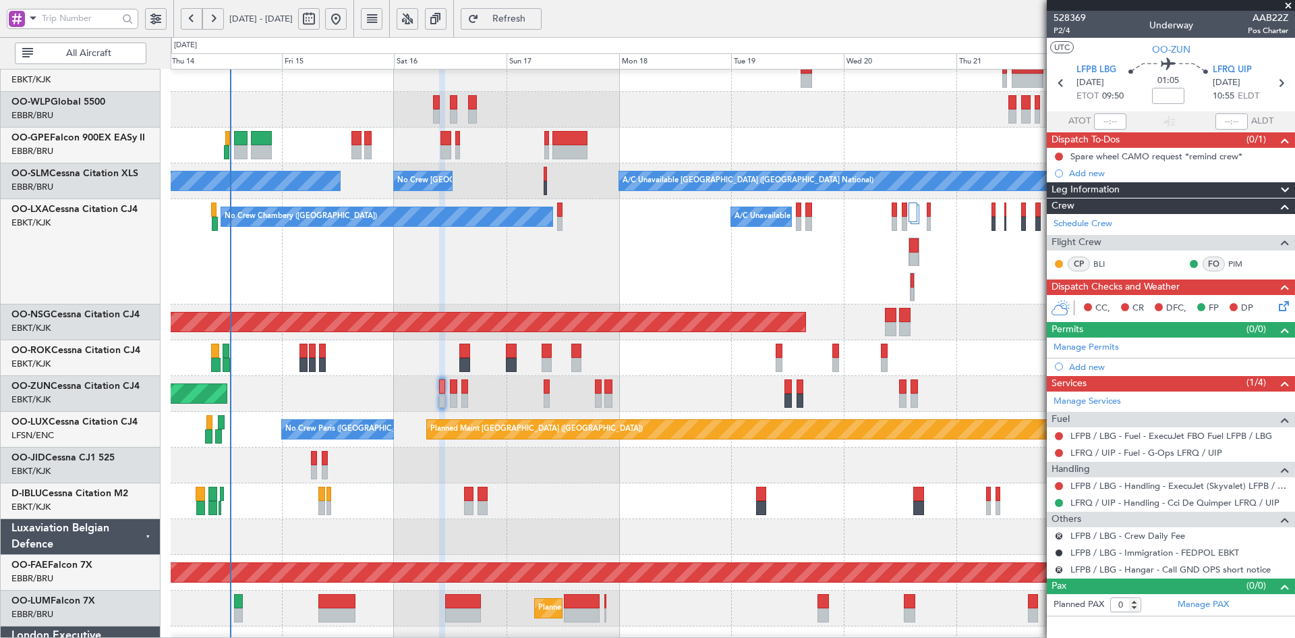
click at [582, 233] on div "No Crew Chambery (Aix-les-bains) A/C Unavailable" at bounding box center [733, 251] width 1124 height 105
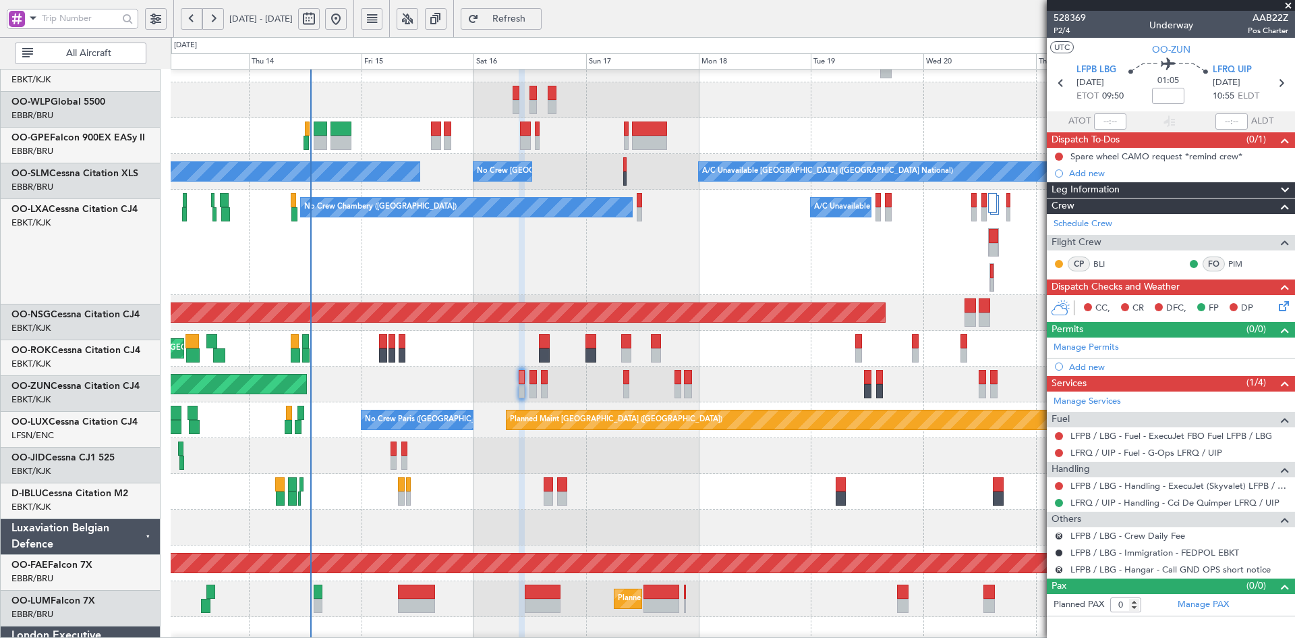
scroll to position [237, 0]
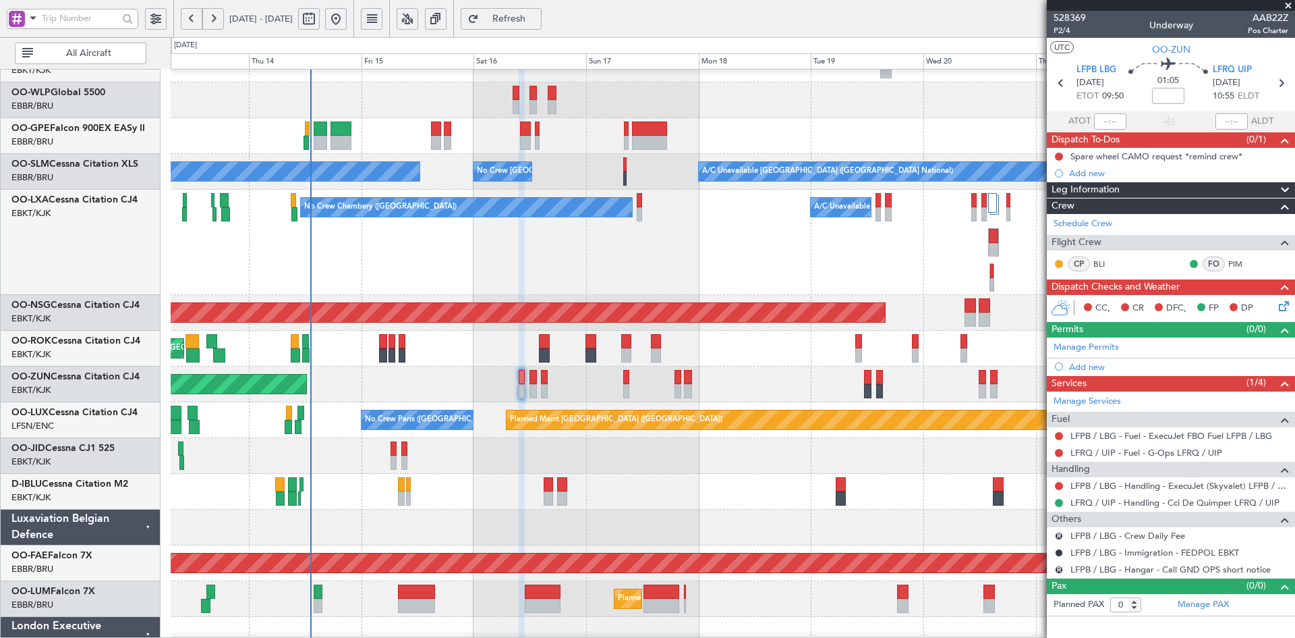
click at [656, 447] on div at bounding box center [733, 456] width 1124 height 36
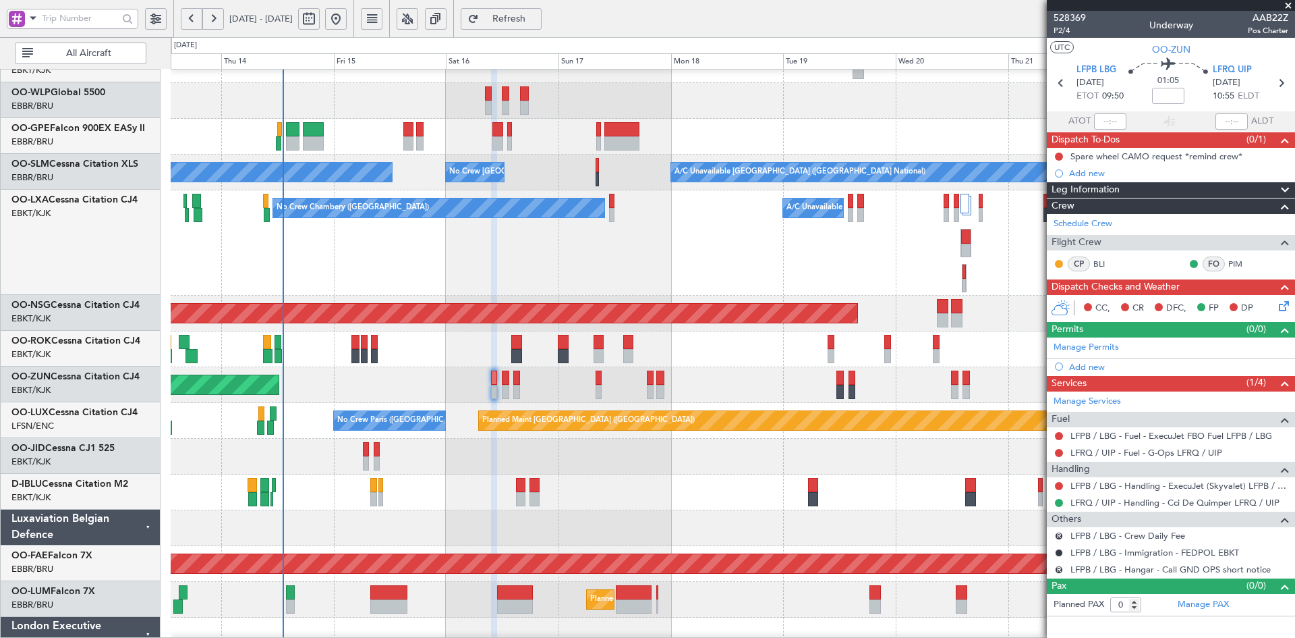
click at [849, 448] on div at bounding box center [733, 457] width 1124 height 36
click at [790, 467] on div at bounding box center [733, 457] width 1124 height 36
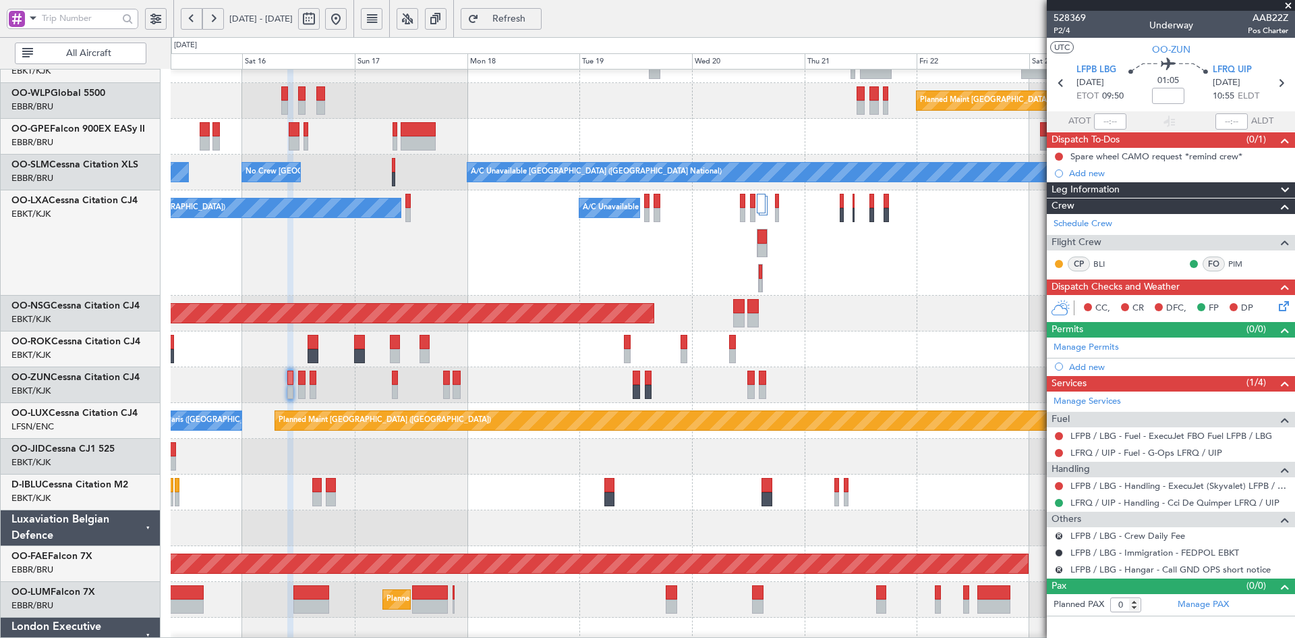
scroll to position [250, 0]
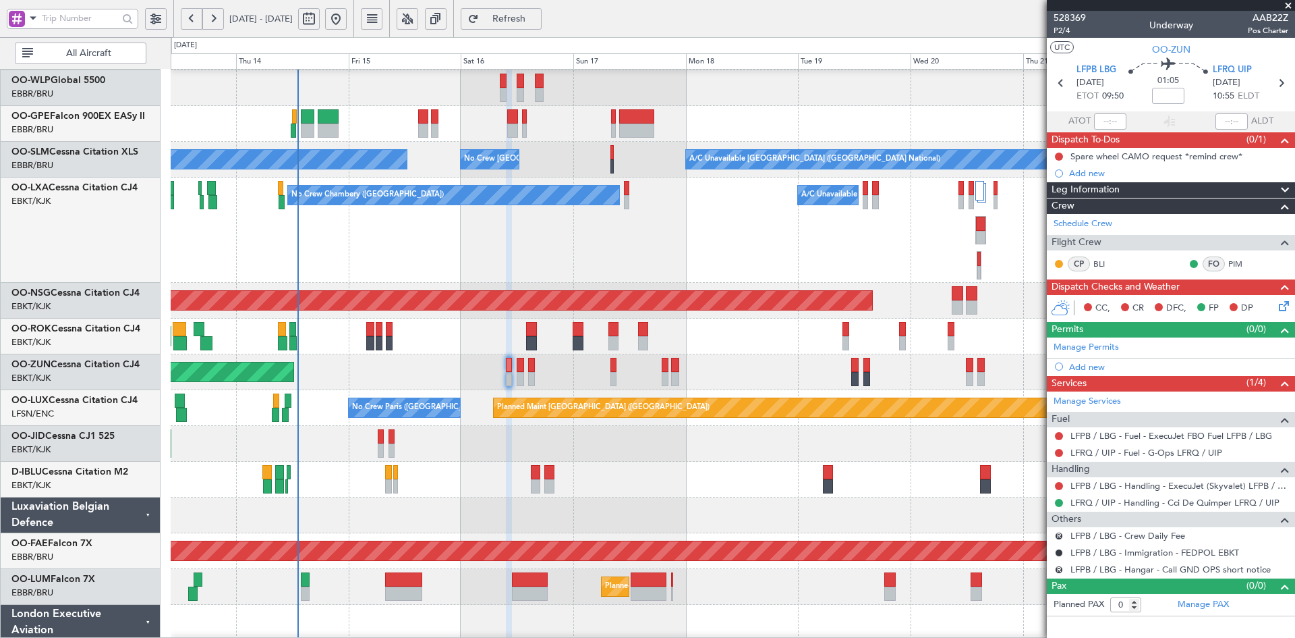
click at [765, 248] on div "No Crew Chambery (Aix-les-bains) A/C Unavailable" at bounding box center [733, 229] width 1124 height 105
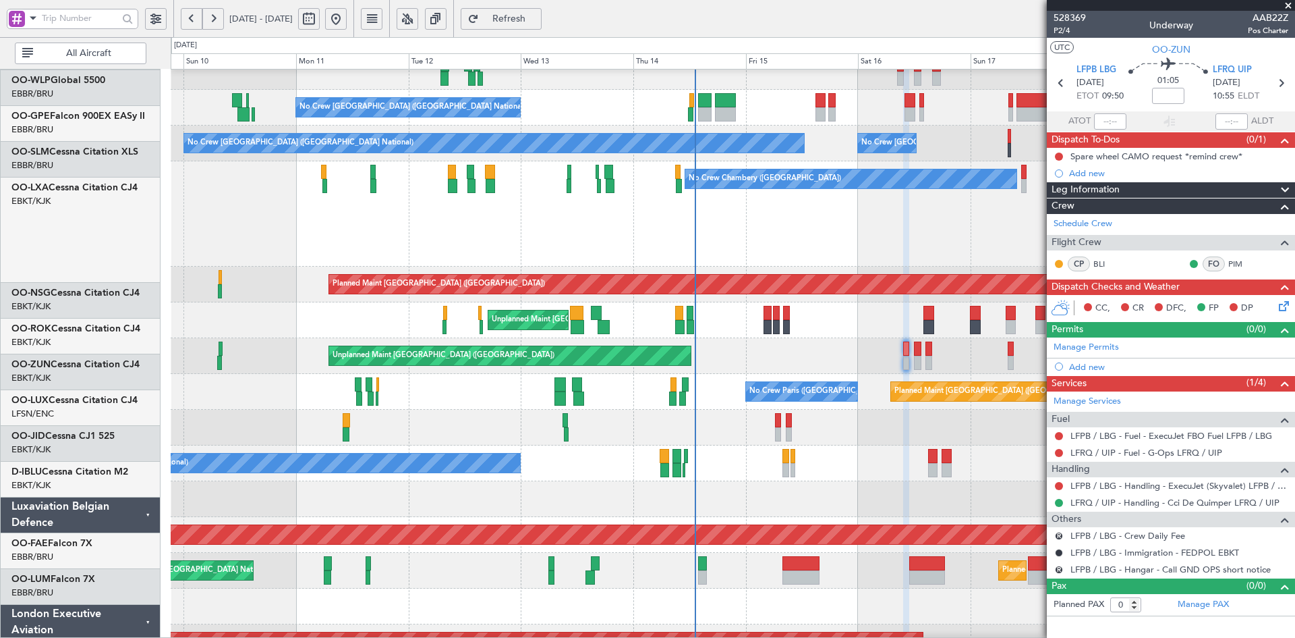
scroll to position [266, 0]
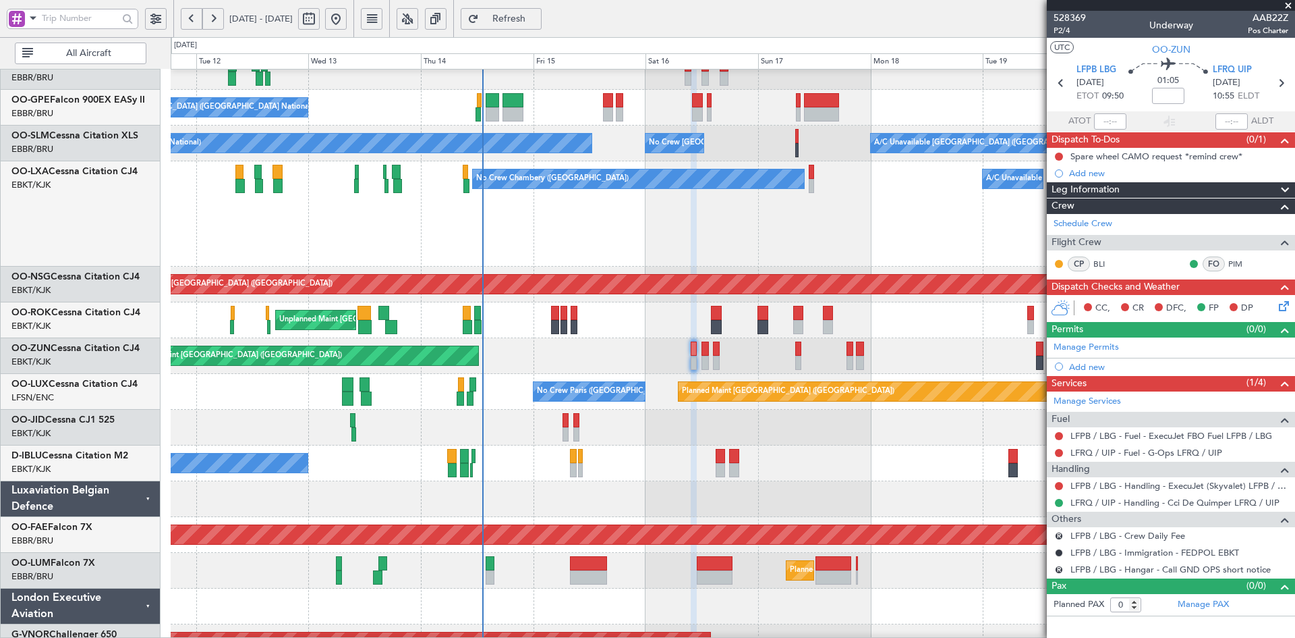
click at [750, 239] on div "No Crew Chambery (Aix-les-bains) A/C Unavailable" at bounding box center [733, 213] width 1124 height 105
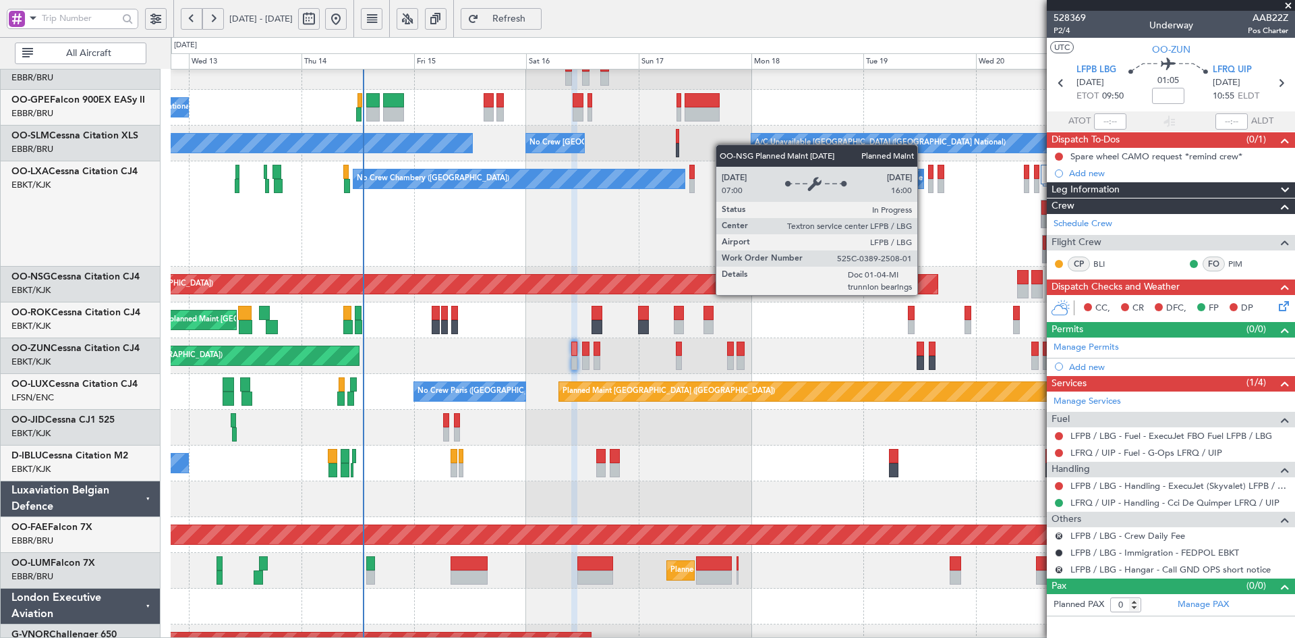
click at [804, 294] on div "Planned Maint [GEOGRAPHIC_DATA] ([GEOGRAPHIC_DATA])" at bounding box center [468, 285] width 942 height 22
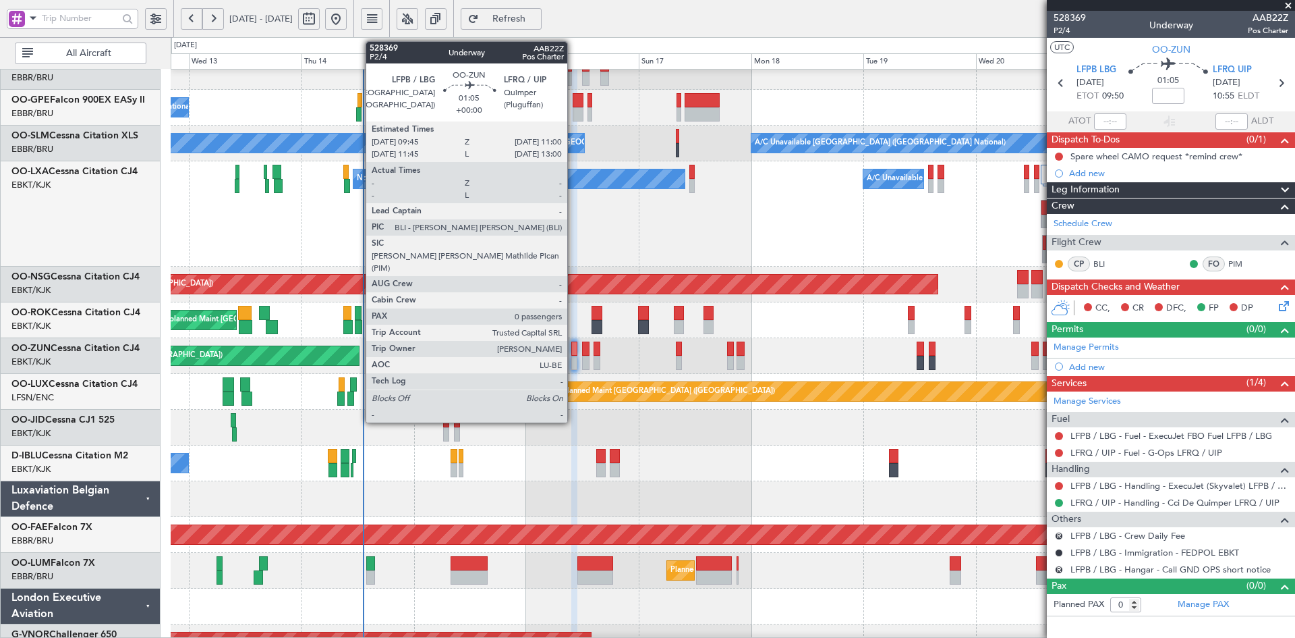
click at [573, 364] on div at bounding box center [574, 363] width 6 height 14
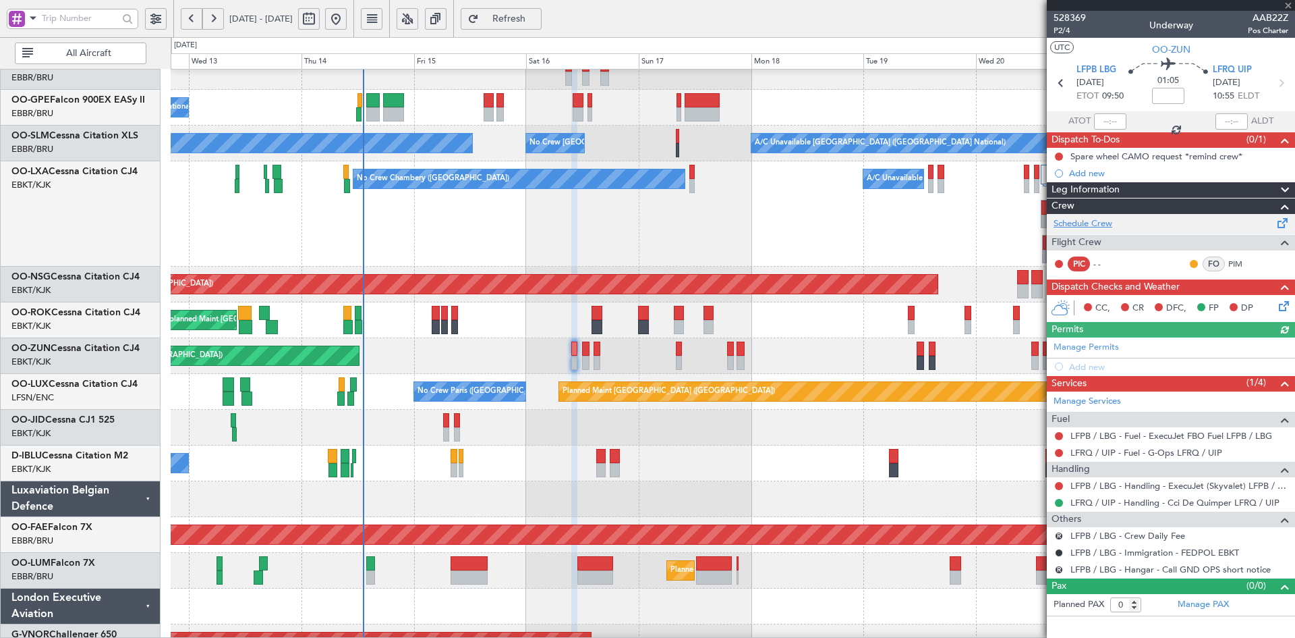
click at [1110, 218] on link "Schedule Crew" at bounding box center [1083, 223] width 59 height 13
drag, startPoint x: 1289, startPoint y: 1, endPoint x: 1259, endPoint y: 17, distance: 33.5
click at [1289, 1] on span at bounding box center [1288, 6] width 13 height 12
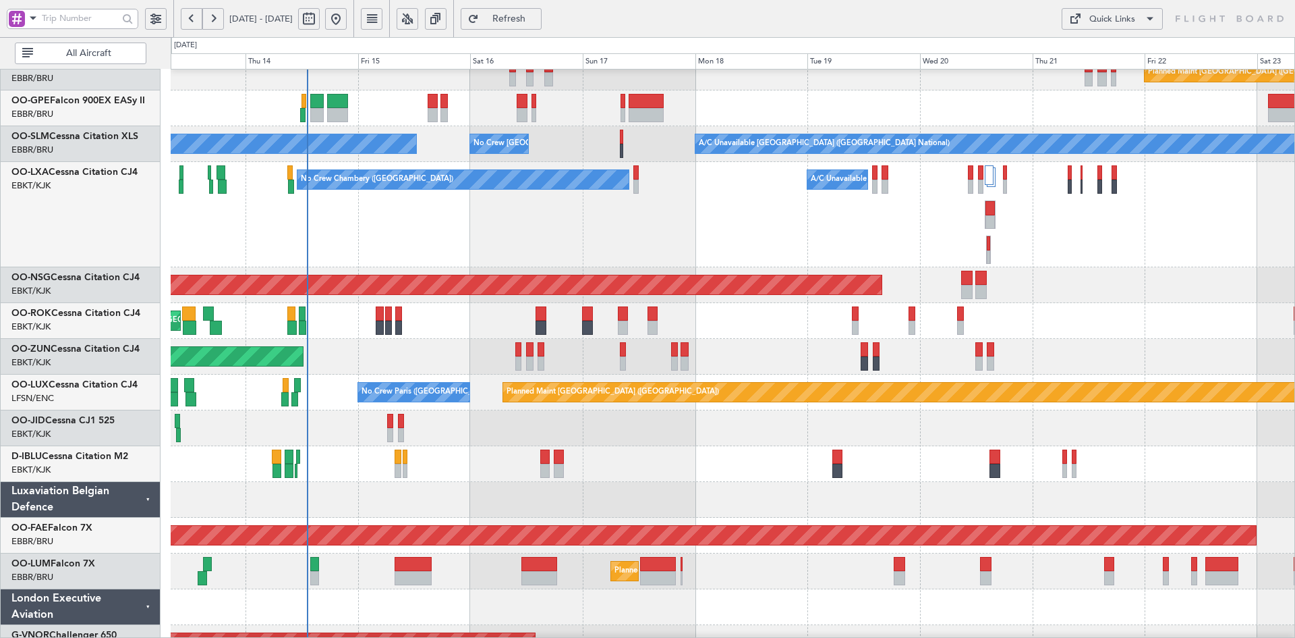
click at [1008, 262] on div "No Crew Chambery (Aix-les-bains) A/C Unavailable" at bounding box center [733, 214] width 1124 height 105
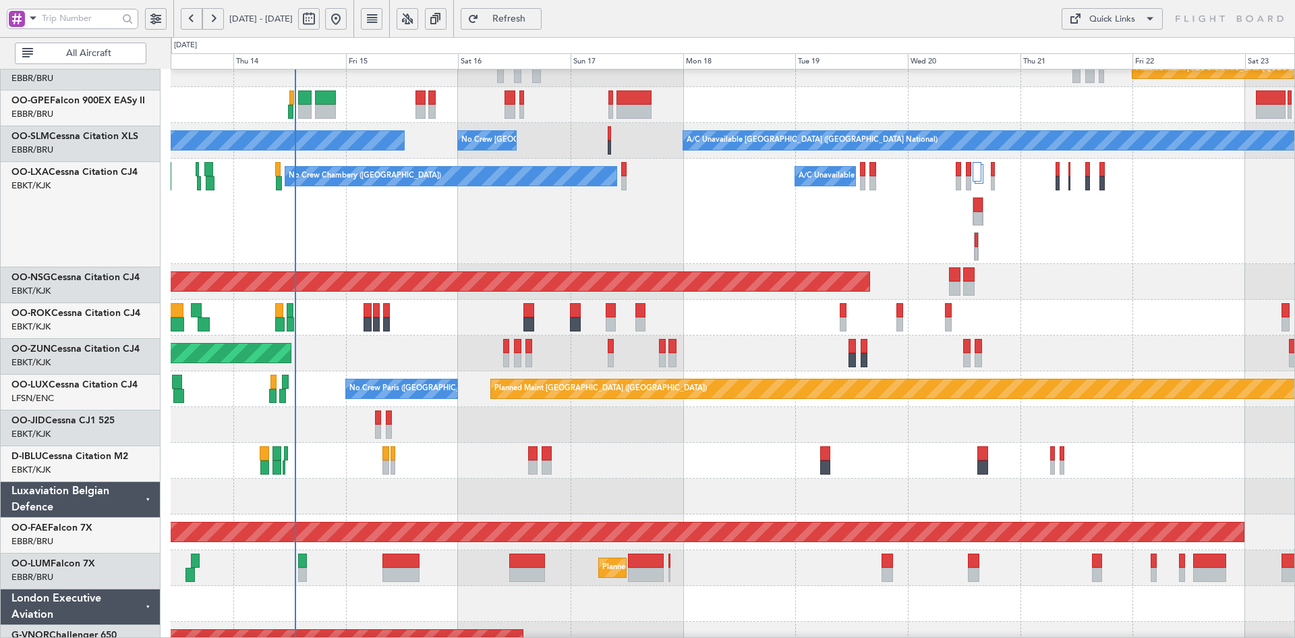
scroll to position [269, 0]
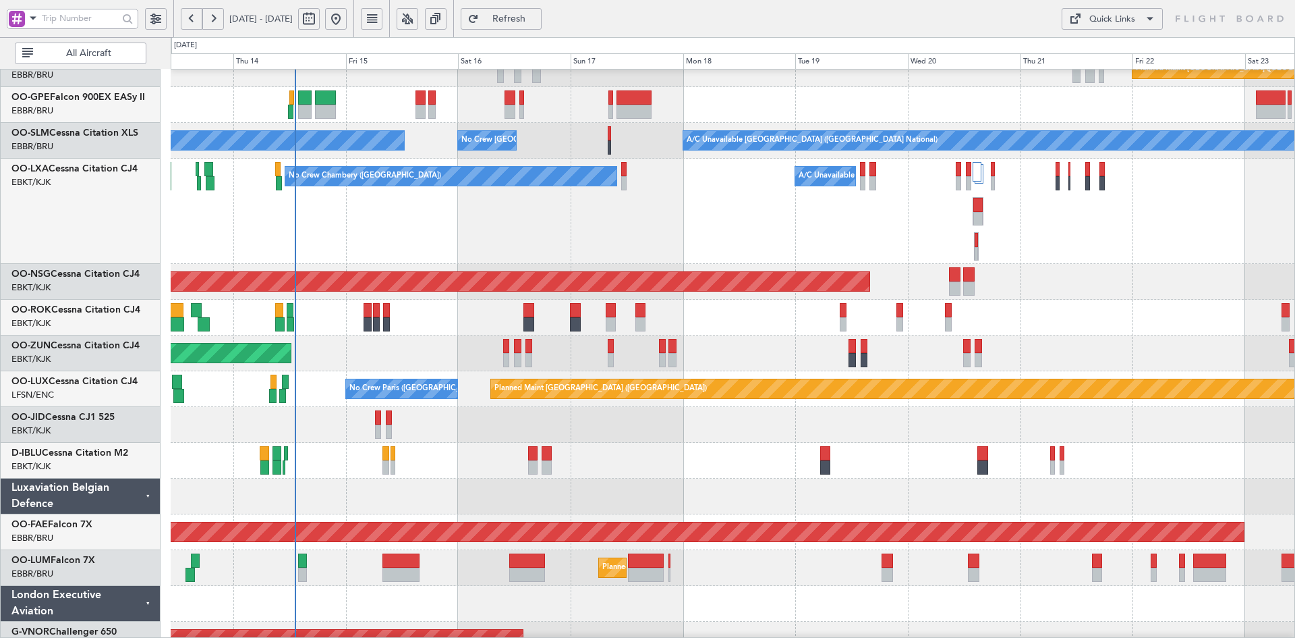
click at [1082, 335] on div "Unplanned Maint [GEOGRAPHIC_DATA]-[GEOGRAPHIC_DATA] Owner [GEOGRAPHIC_DATA]-[GE…" at bounding box center [733, 318] width 1124 height 36
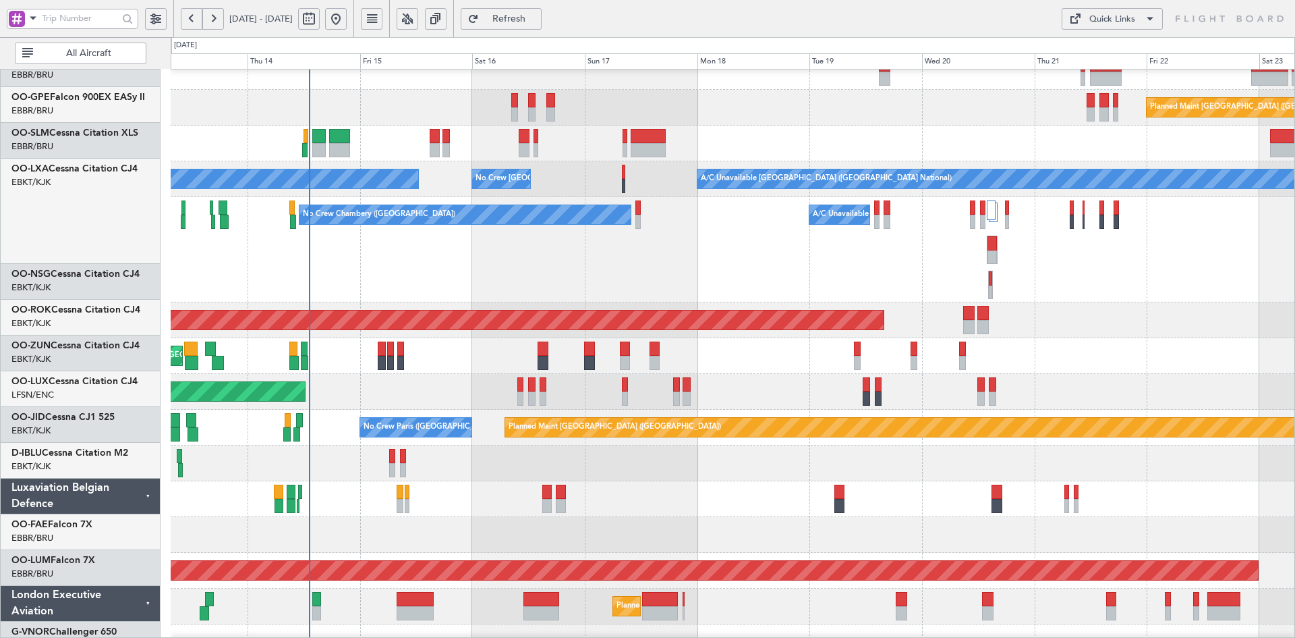
scroll to position [230, 0]
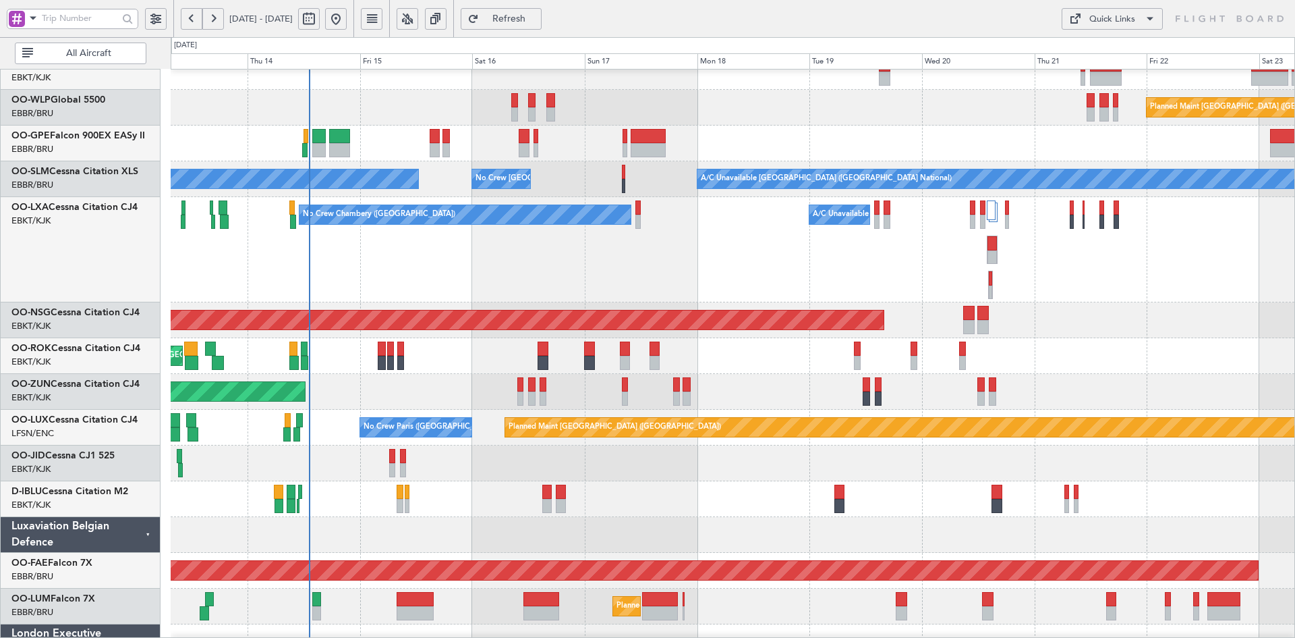
click at [825, 239] on div "No Crew Chambery (Aix-les-bains) A/C Unavailable" at bounding box center [733, 249] width 1124 height 105
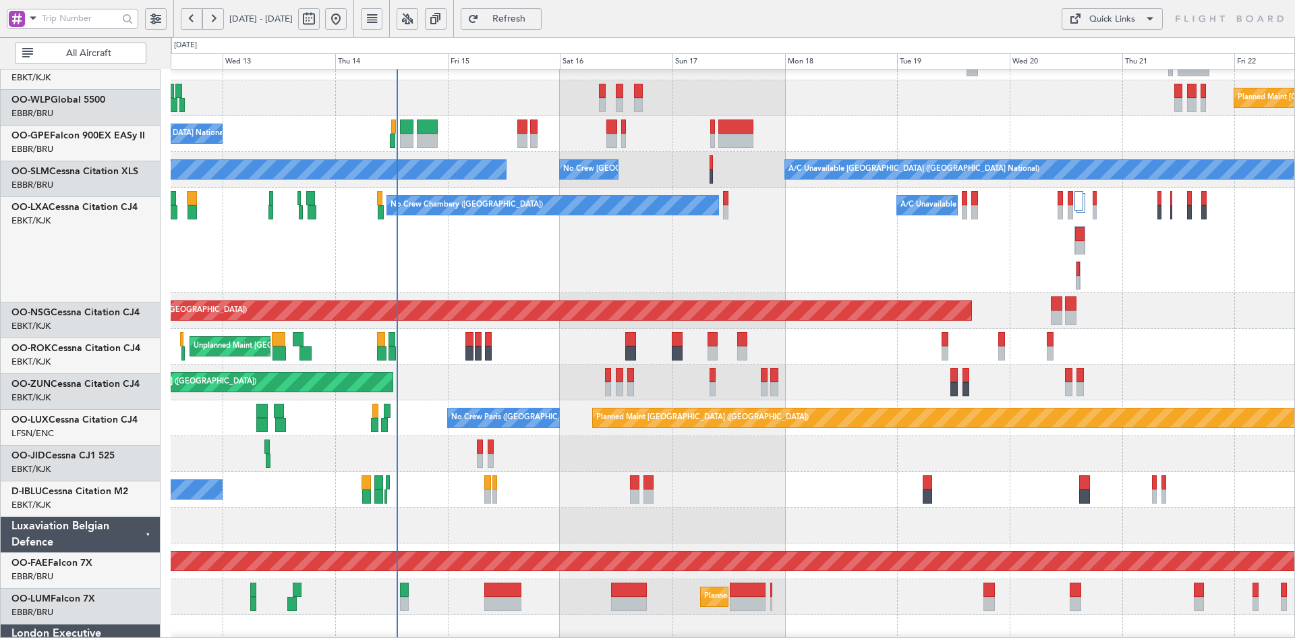
scroll to position [239, 0]
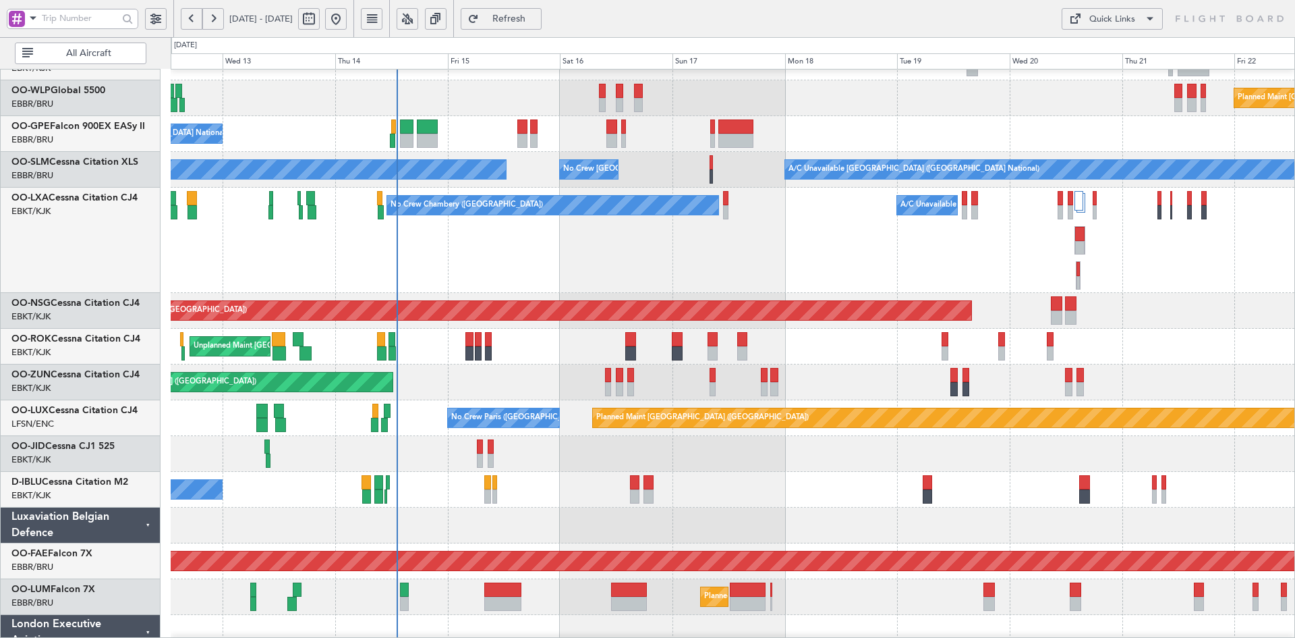
click at [580, 256] on div "No Crew Chambery (Aix-les-bains) A/C Unavailable" at bounding box center [733, 240] width 1124 height 105
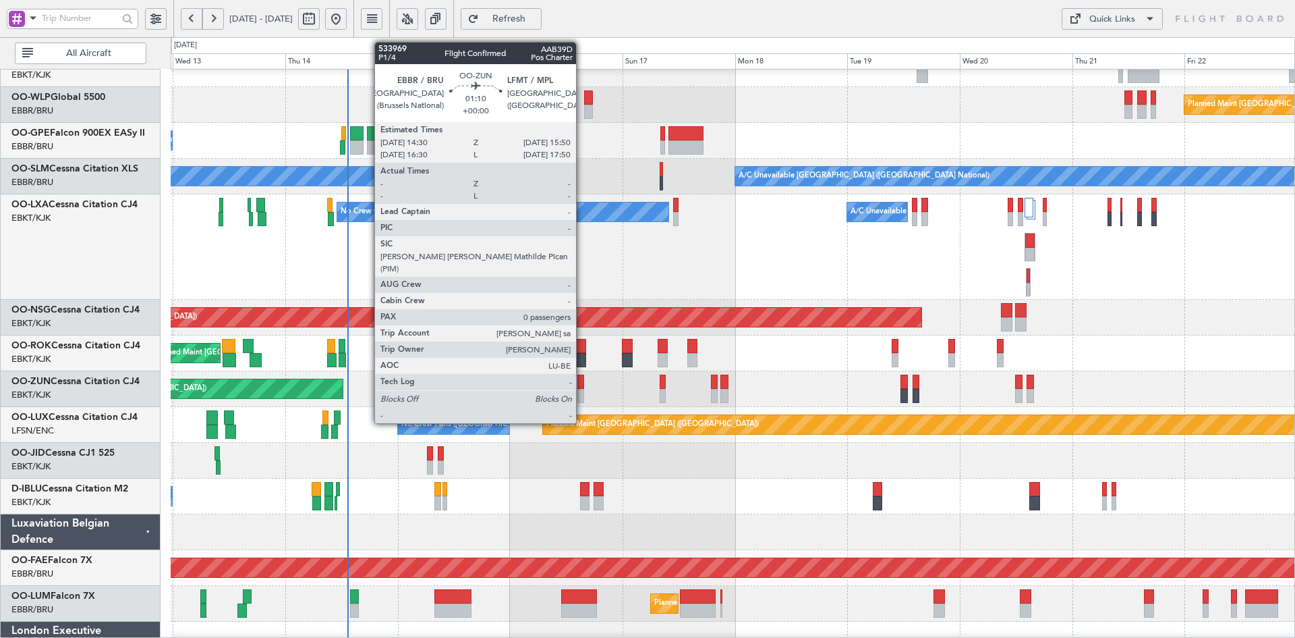
click at [582, 399] on div at bounding box center [580, 396] width 7 height 14
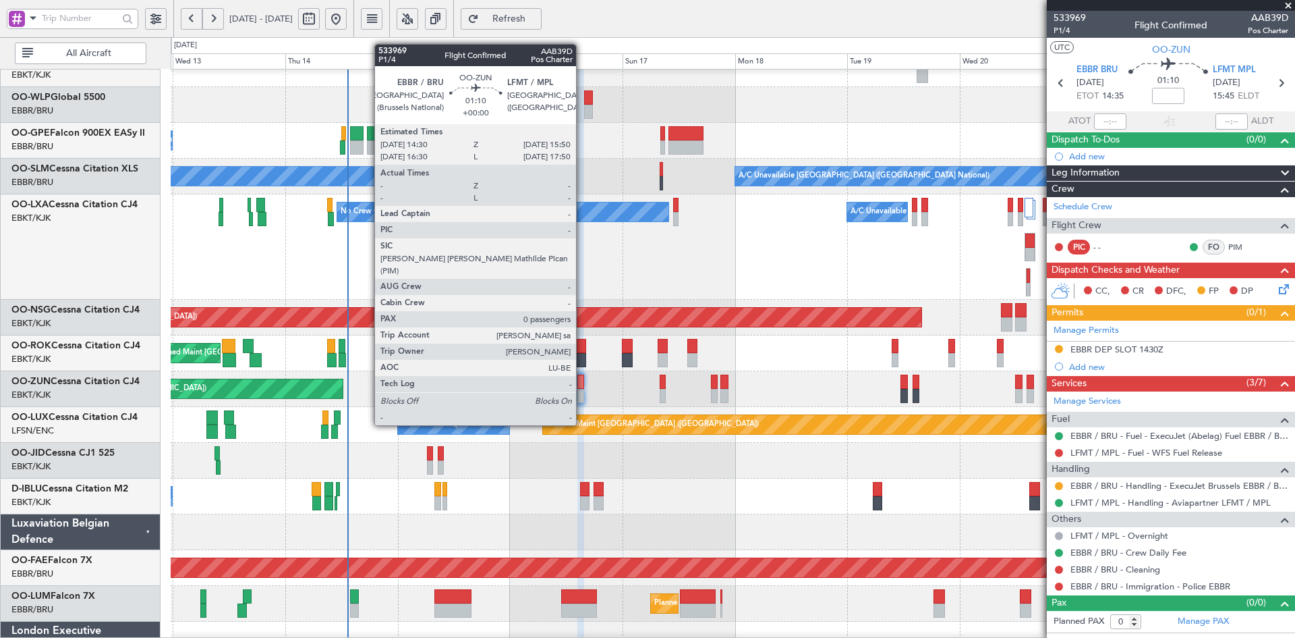
click at [582, 401] on div at bounding box center [580, 396] width 7 height 14
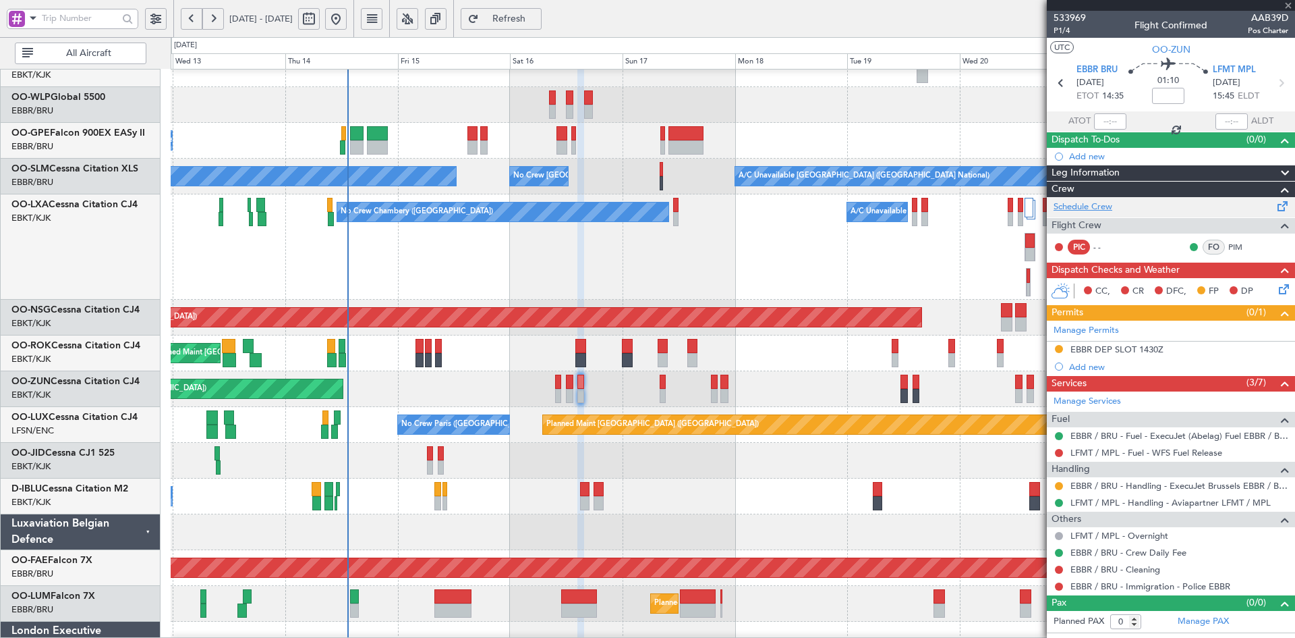
click at [1088, 207] on link "Schedule Crew" at bounding box center [1083, 206] width 59 height 13
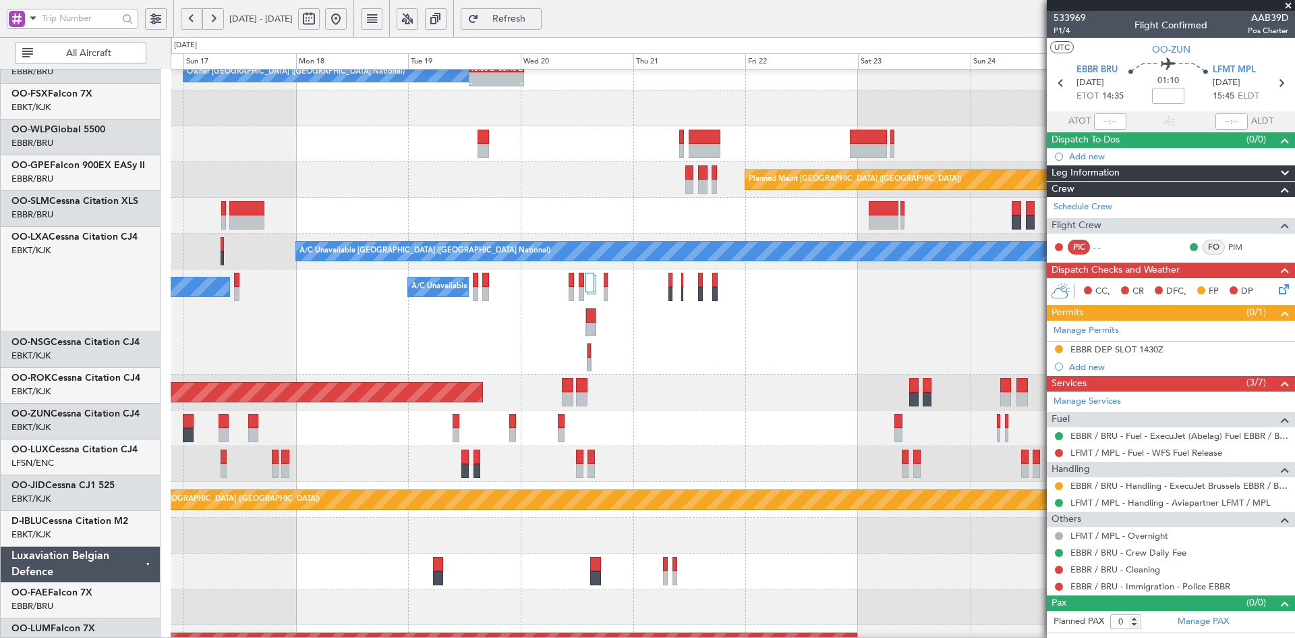
scroll to position [158, 0]
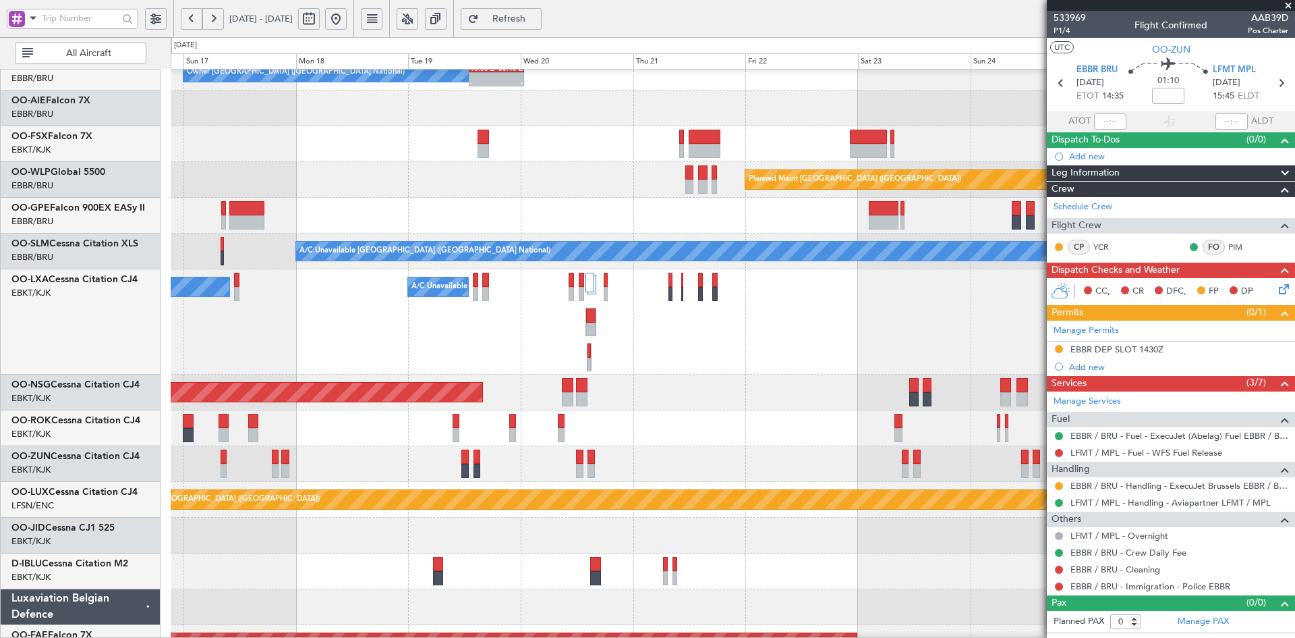
click at [468, 165] on div "Planned Maint [GEOGRAPHIC_DATA] ([GEOGRAPHIC_DATA])" at bounding box center [733, 180] width 1124 height 36
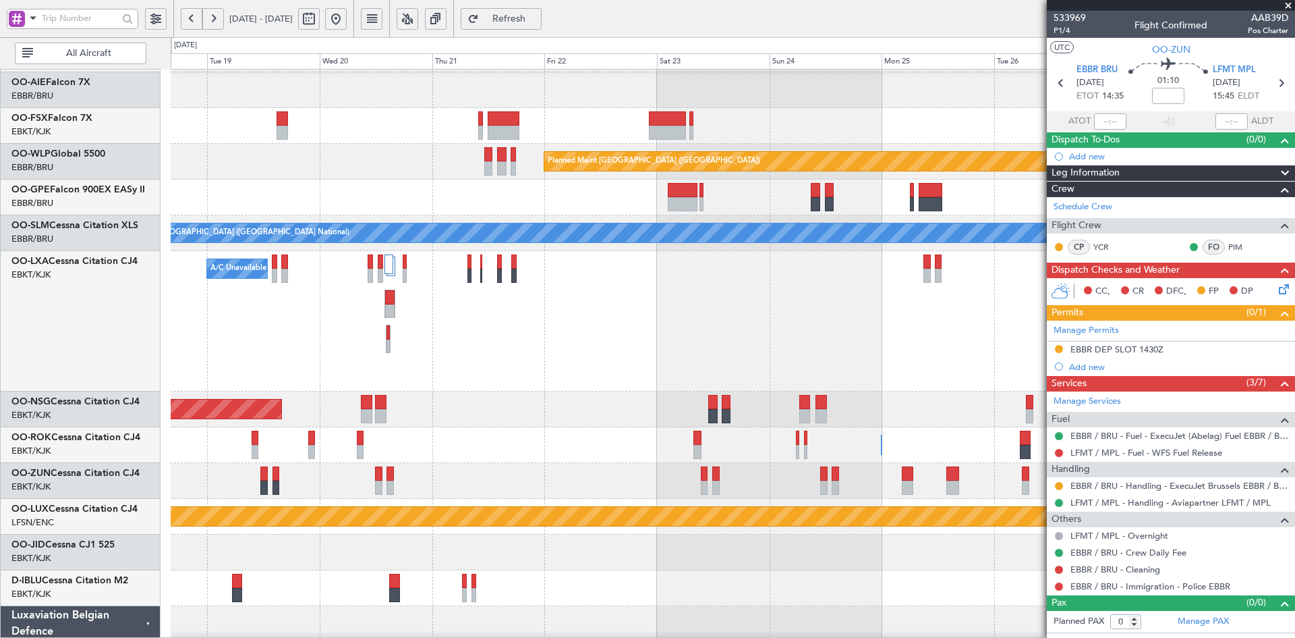
scroll to position [186, 0]
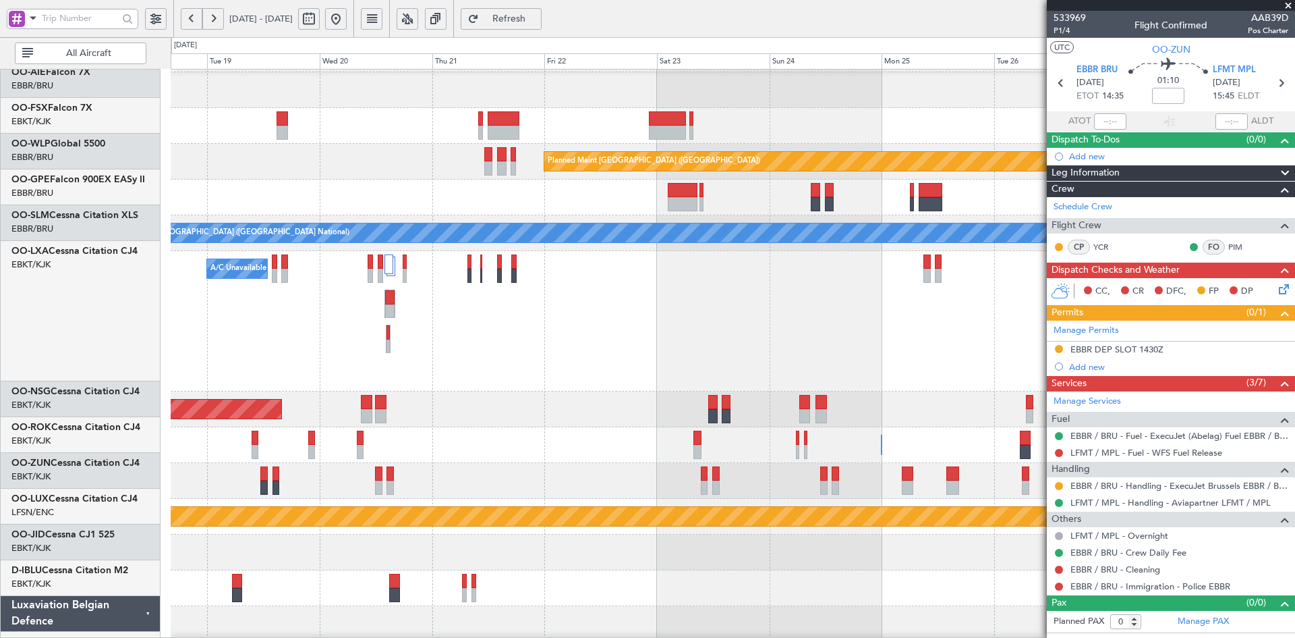
click at [867, 335] on div "A/C Unavailable Planned Maint Brussels (Brussels National) No Crew Chambery (Ai…" at bounding box center [733, 321] width 1124 height 140
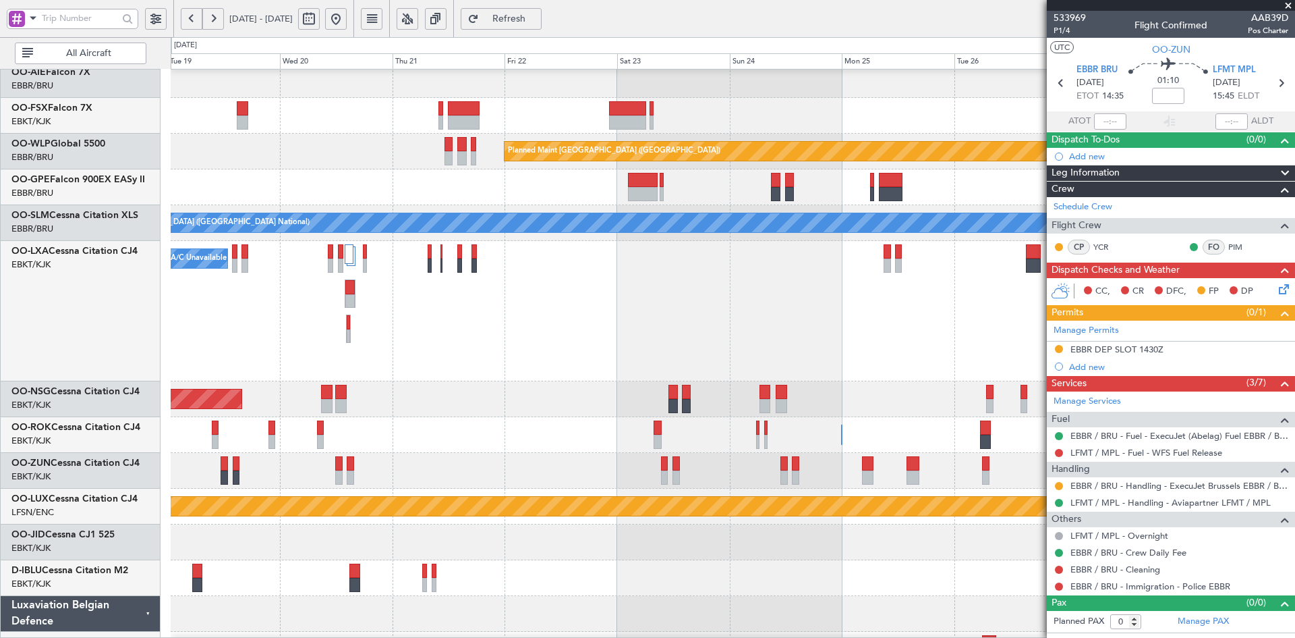
click at [1188, 299] on fb-app "19 Aug 2025 - 29 Aug 2025 Refresh Quick Links All Aircraft Planned Maint Berlin…" at bounding box center [647, 327] width 1295 height 621
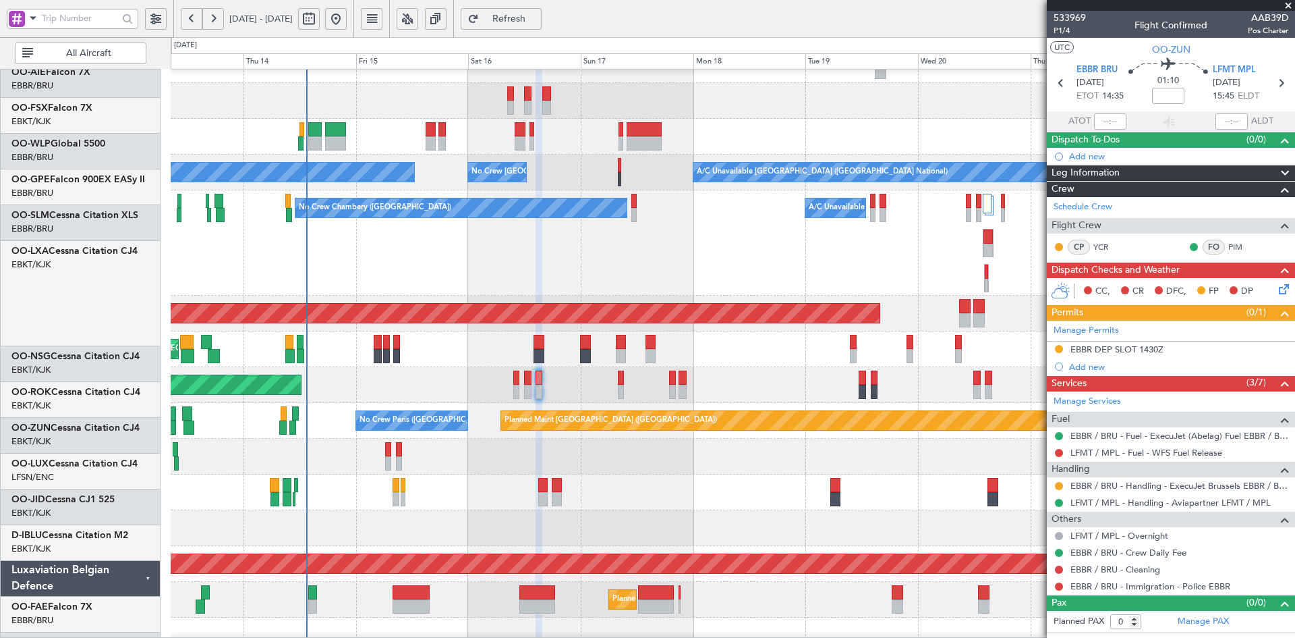
scroll to position [237, 0]
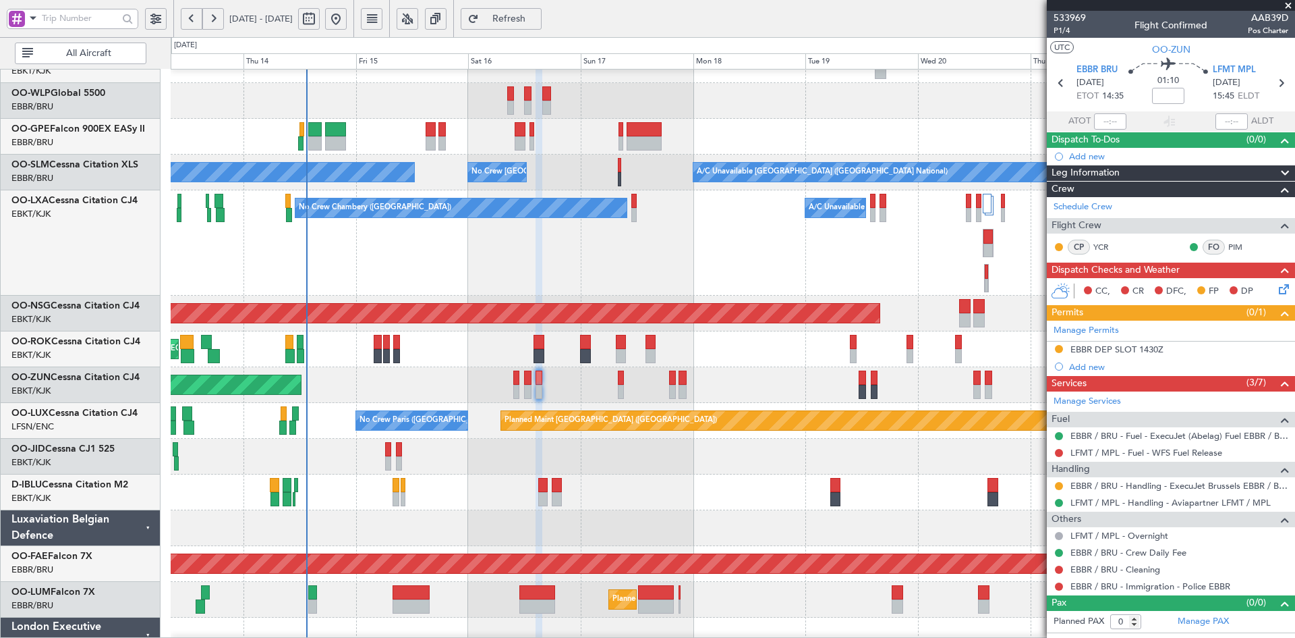
click at [738, 295] on div "A/C Unavailable No Crew Chambery (Aix-les-bains)" at bounding box center [733, 242] width 1124 height 105
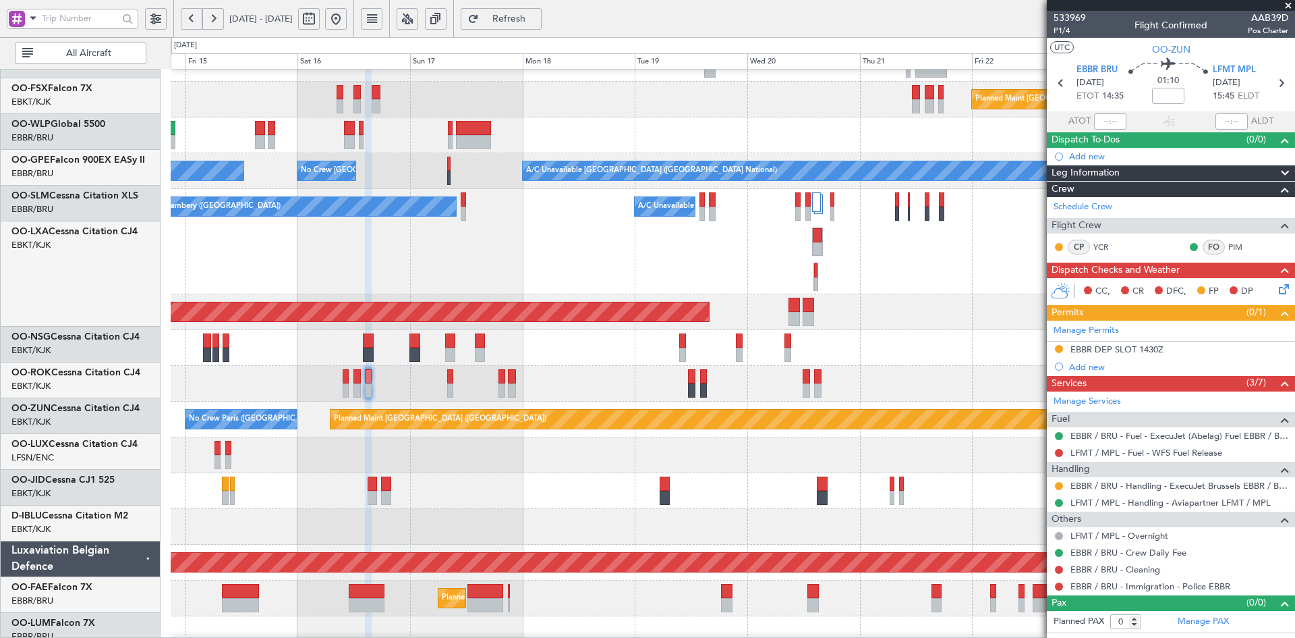
scroll to position [238, 0]
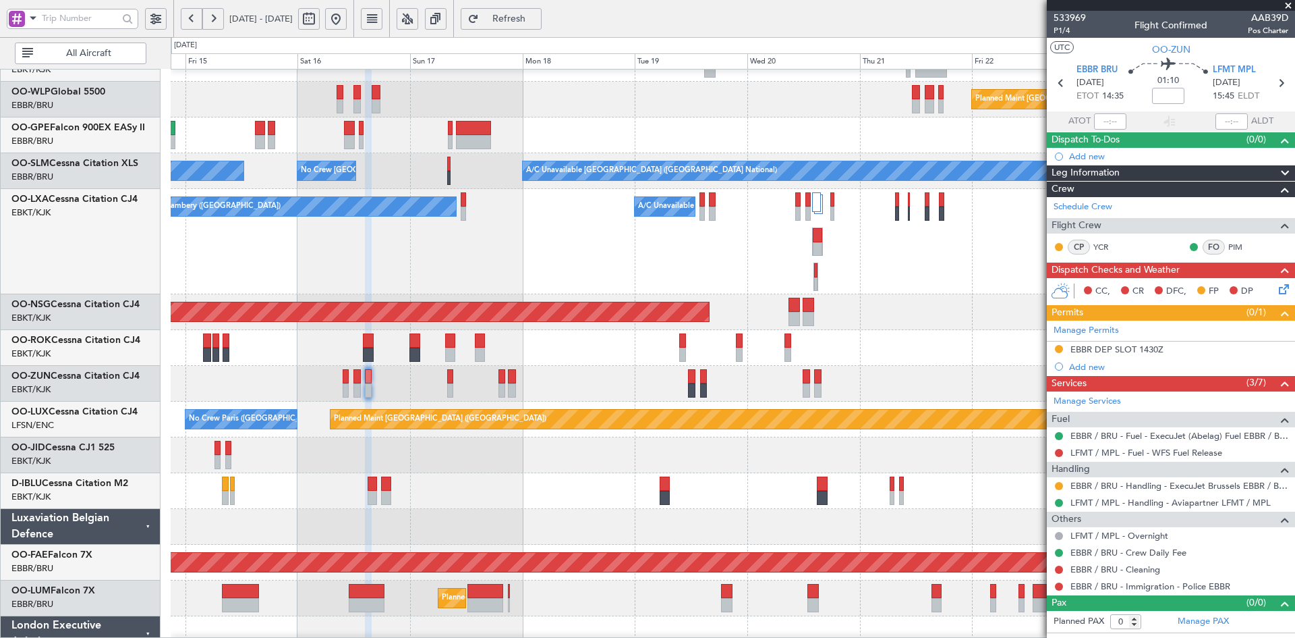
click at [753, 485] on div "No Crew [GEOGRAPHIC_DATA] ([GEOGRAPHIC_DATA] National)" at bounding box center [733, 491] width 1124 height 36
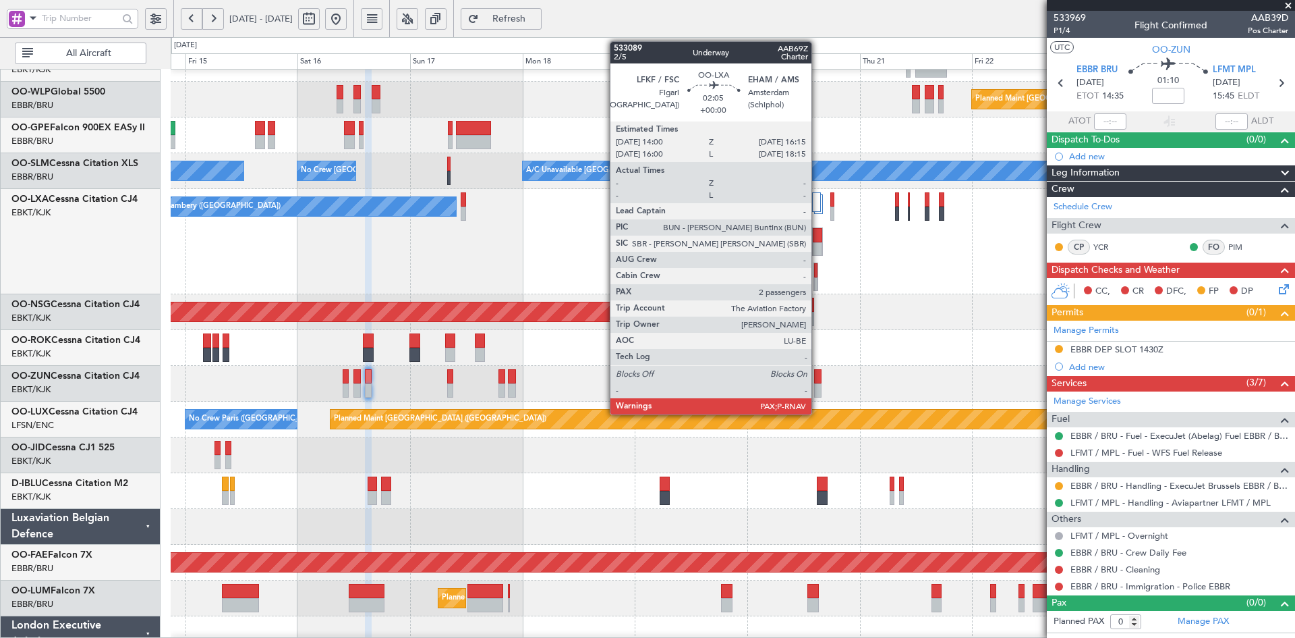
click at [818, 240] on div at bounding box center [817, 235] width 9 height 14
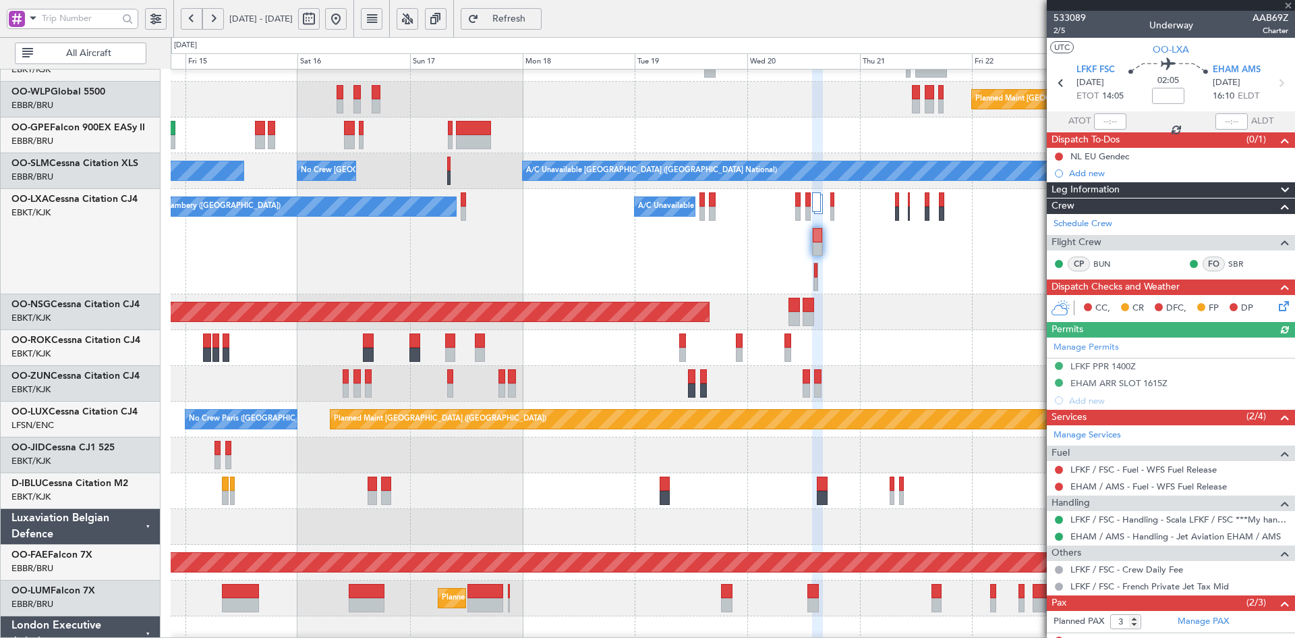
click at [1098, 221] on link "Schedule Crew" at bounding box center [1083, 223] width 59 height 13
click at [1289, 2] on span at bounding box center [1288, 6] width 13 height 12
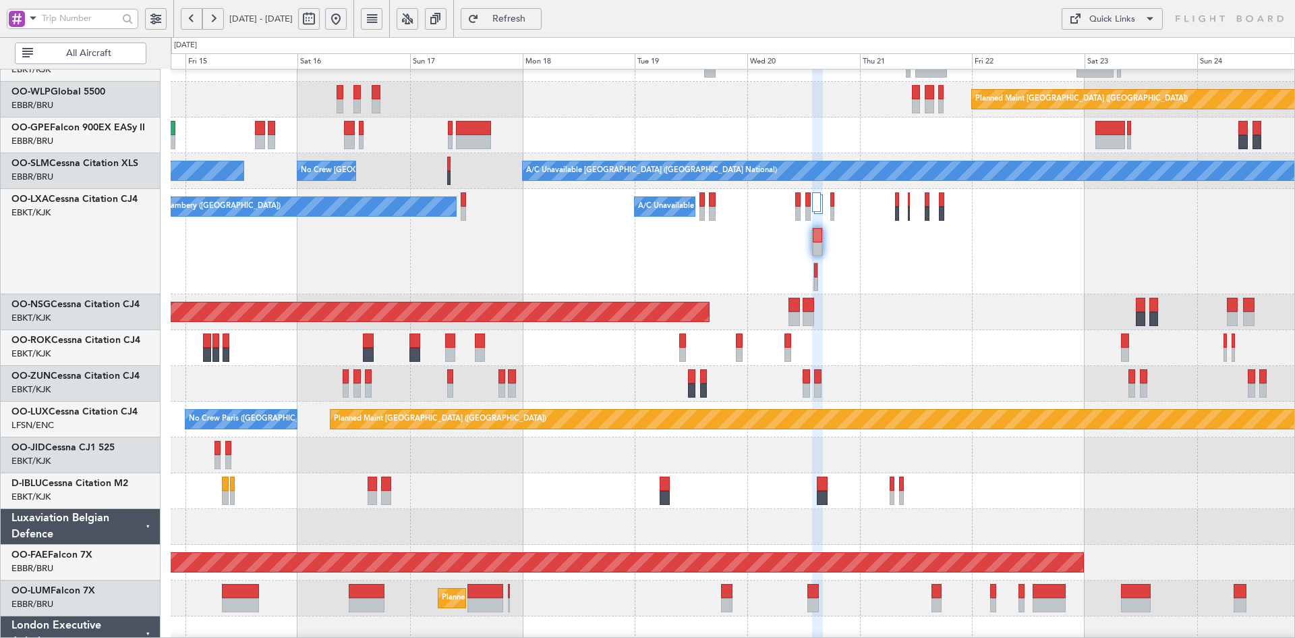
type input "0"
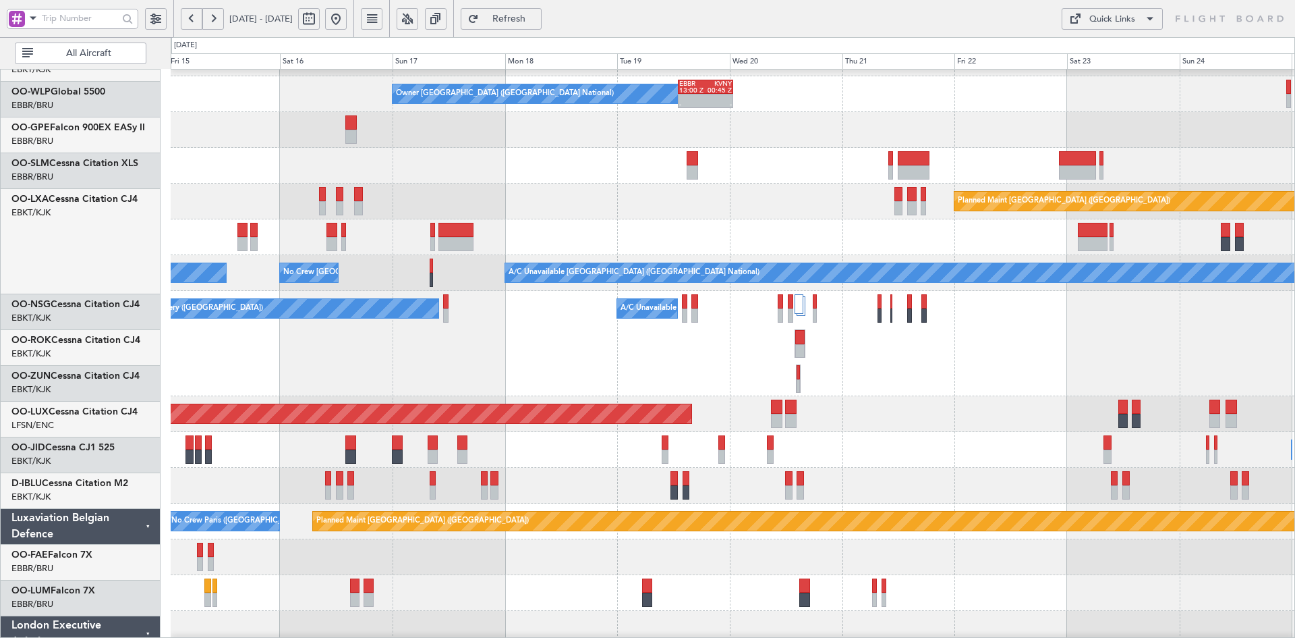
scroll to position [136, 0]
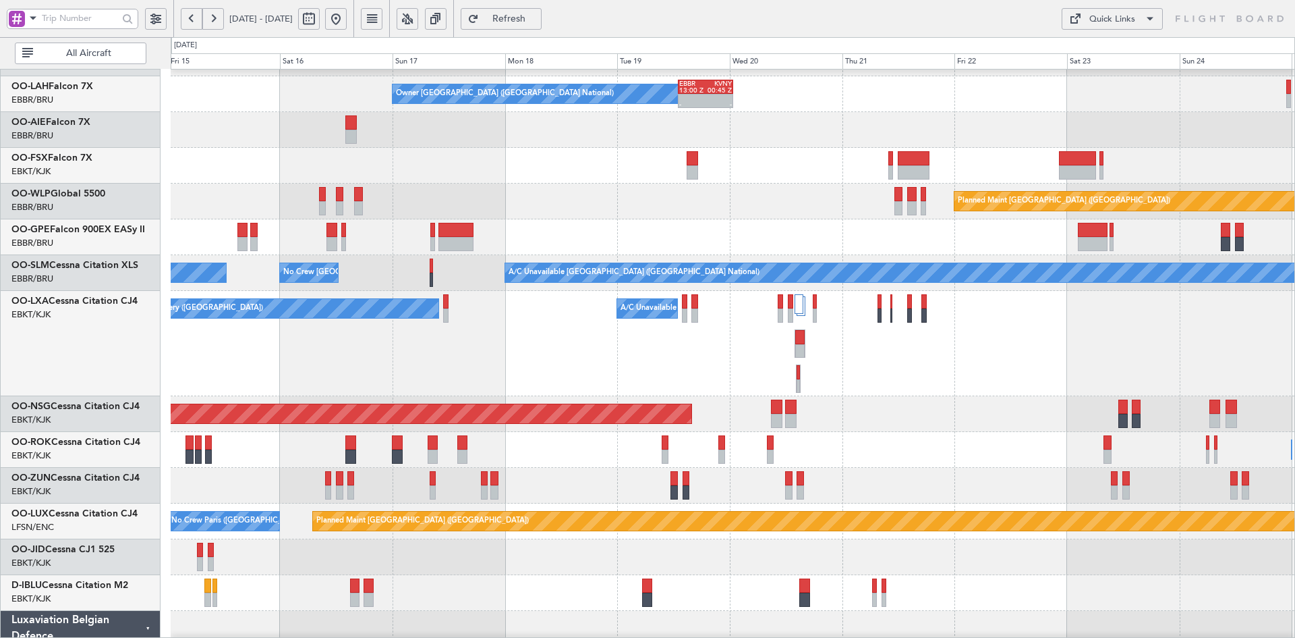
click at [988, 255] on div "No Crew Brussels (Brussels National) A/C Unavailable Brussels (Brussels Nationa…" at bounding box center [733, 273] width 1124 height 36
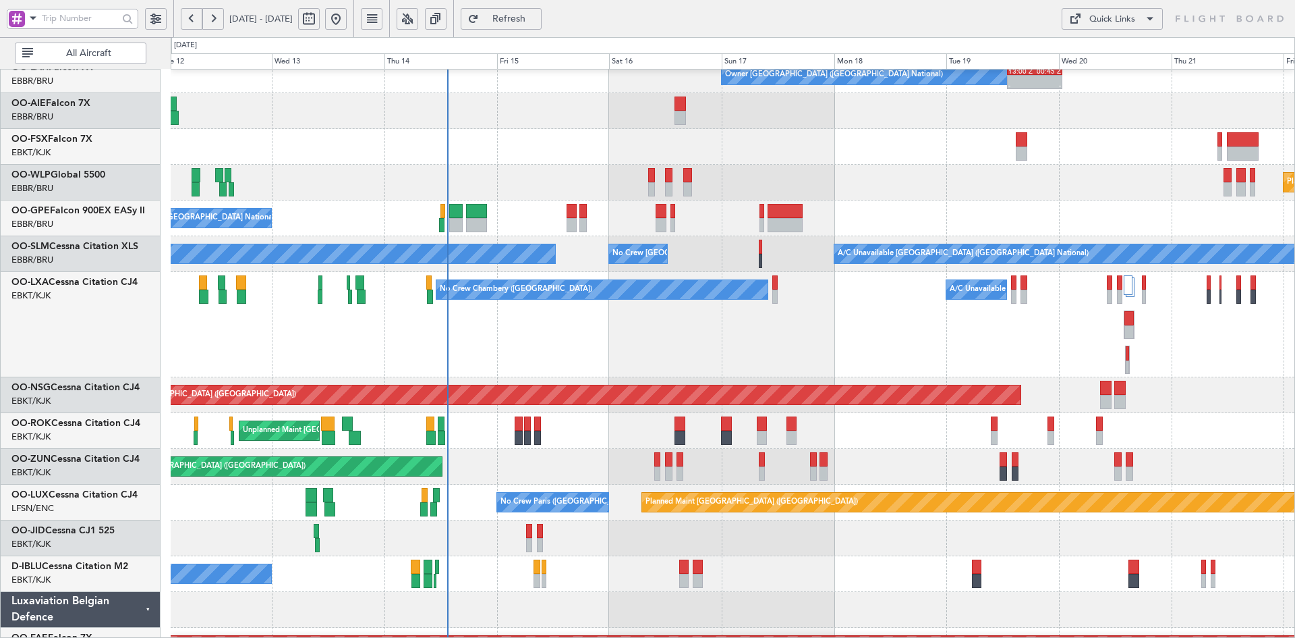
scroll to position [159, 0]
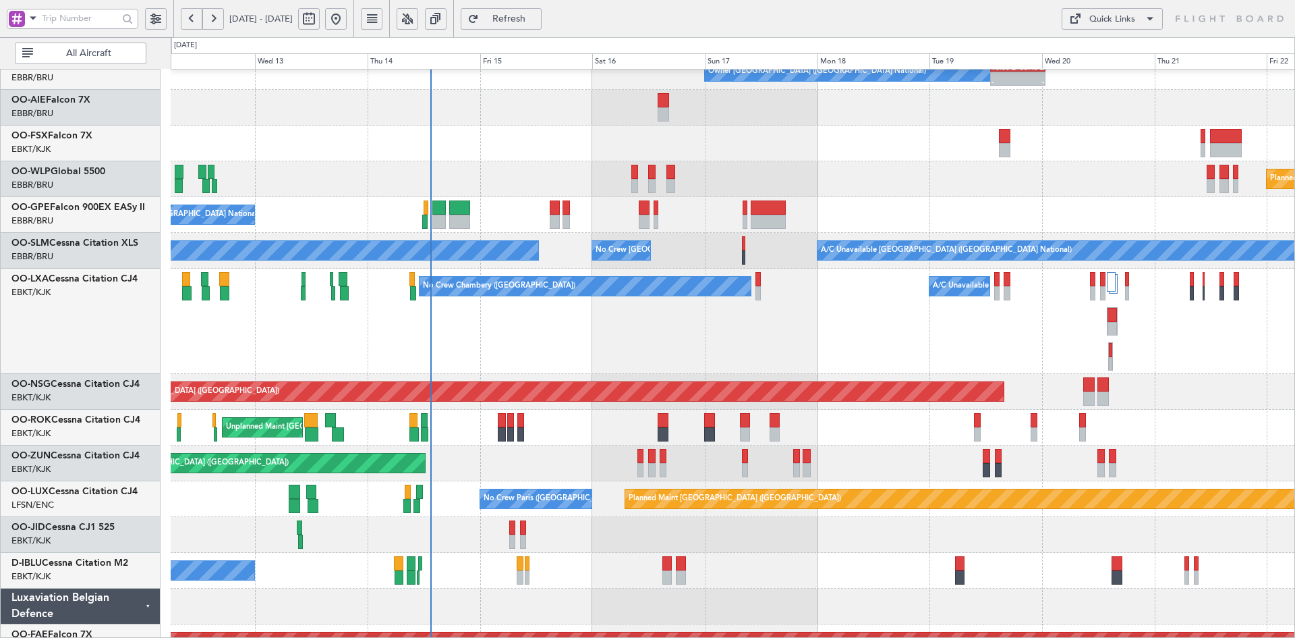
click at [996, 210] on div "No Crew [GEOGRAPHIC_DATA] ([GEOGRAPHIC_DATA] National)" at bounding box center [733, 215] width 1124 height 36
click at [871, 156] on div at bounding box center [733, 143] width 1124 height 36
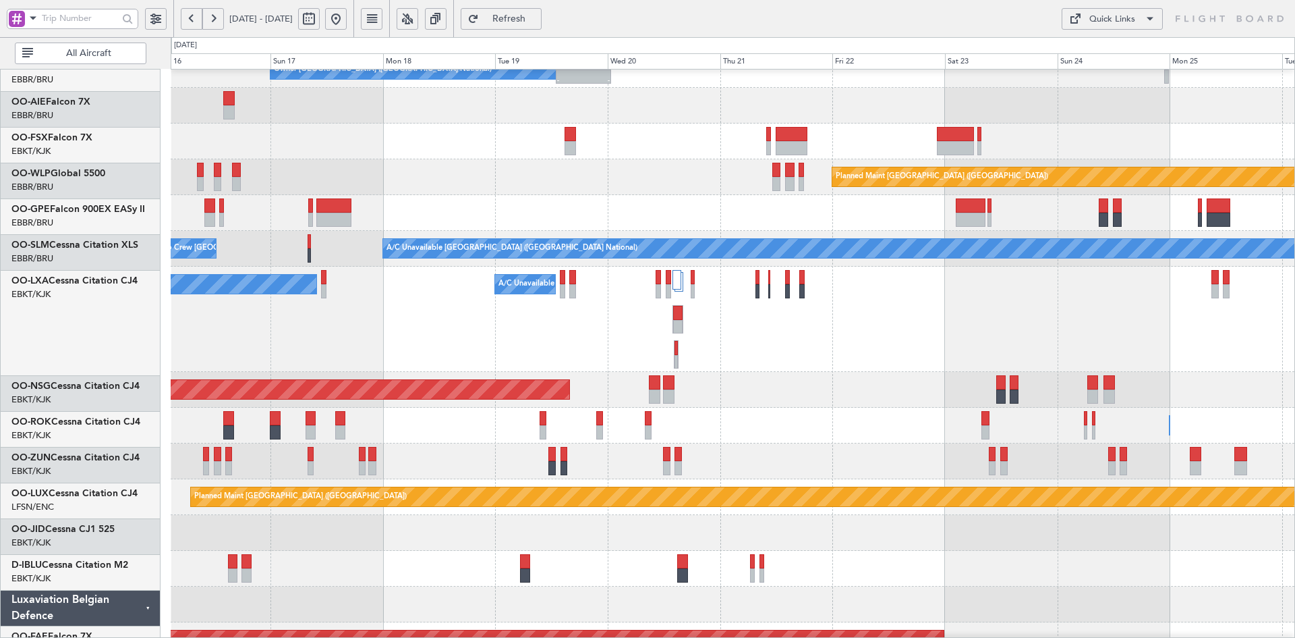
scroll to position [161, 0]
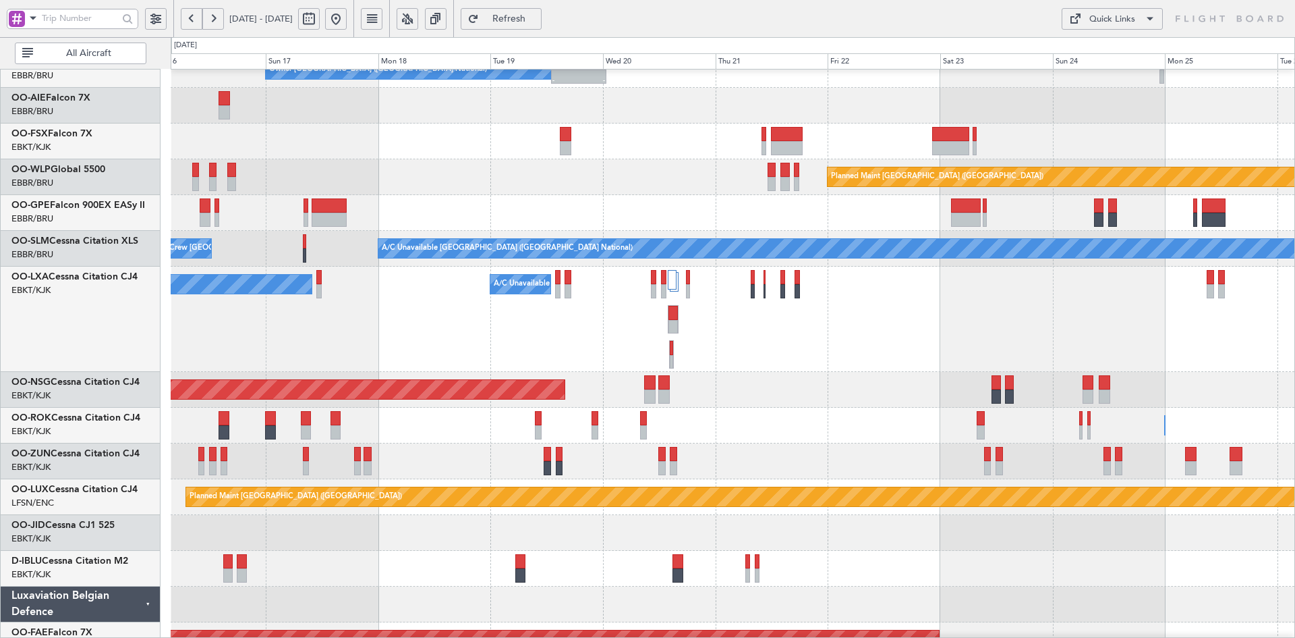
click at [668, 214] on div "Planned Maint [GEOGRAPHIC_DATA] ([GEOGRAPHIC_DATA] National)" at bounding box center [733, 213] width 1124 height 36
click at [895, 225] on div "Planned Maint [GEOGRAPHIC_DATA] ([GEOGRAPHIC_DATA] National)" at bounding box center [733, 213] width 1124 height 36
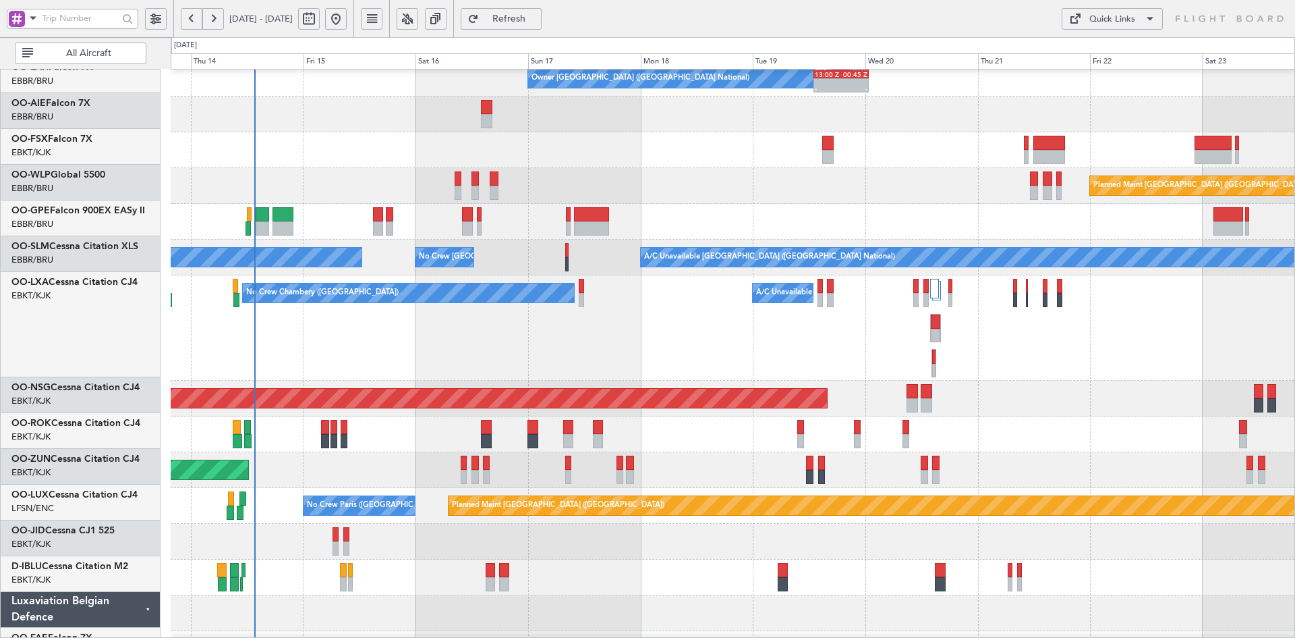
scroll to position [148, 0]
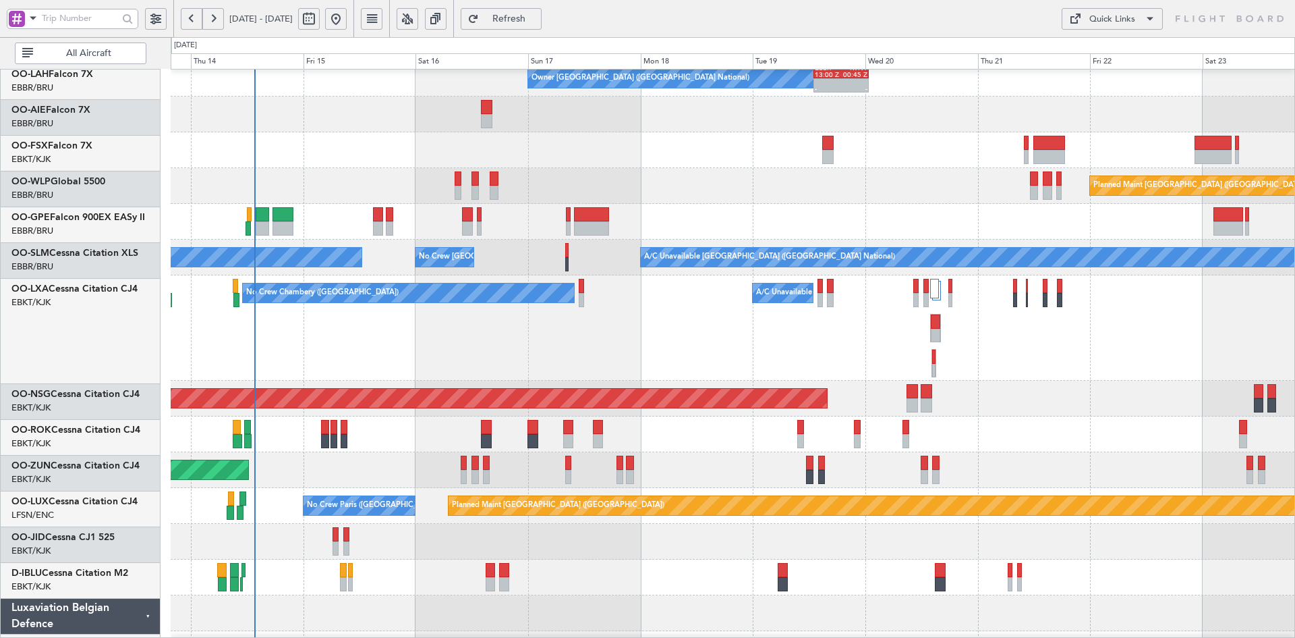
click at [1129, 226] on div "No Crew [GEOGRAPHIC_DATA] ([GEOGRAPHIC_DATA] National)" at bounding box center [733, 222] width 1124 height 36
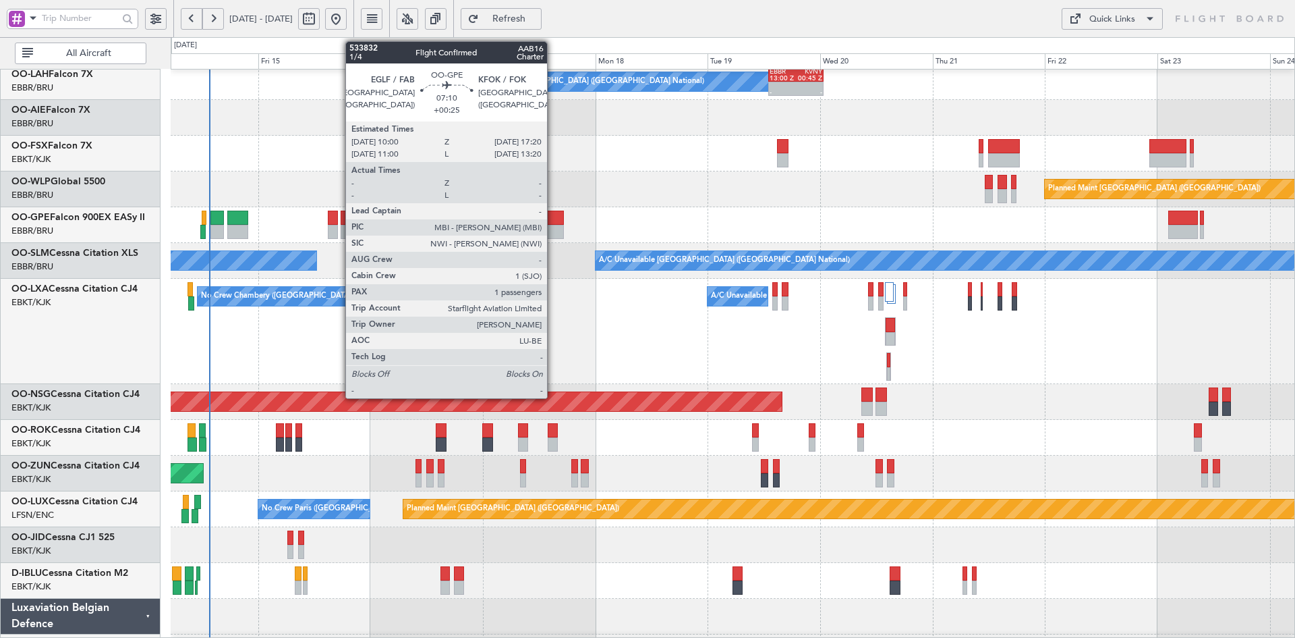
click at [553, 217] on div at bounding box center [546, 217] width 34 height 14
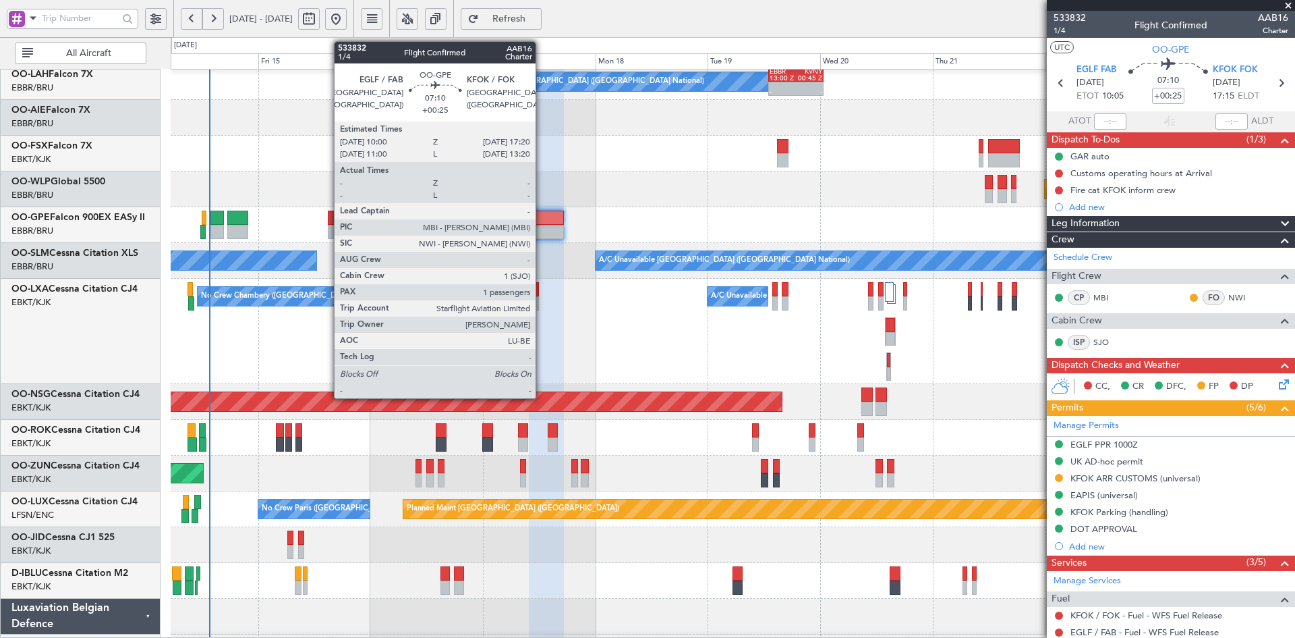
click at [543, 233] on div at bounding box center [546, 232] width 34 height 14
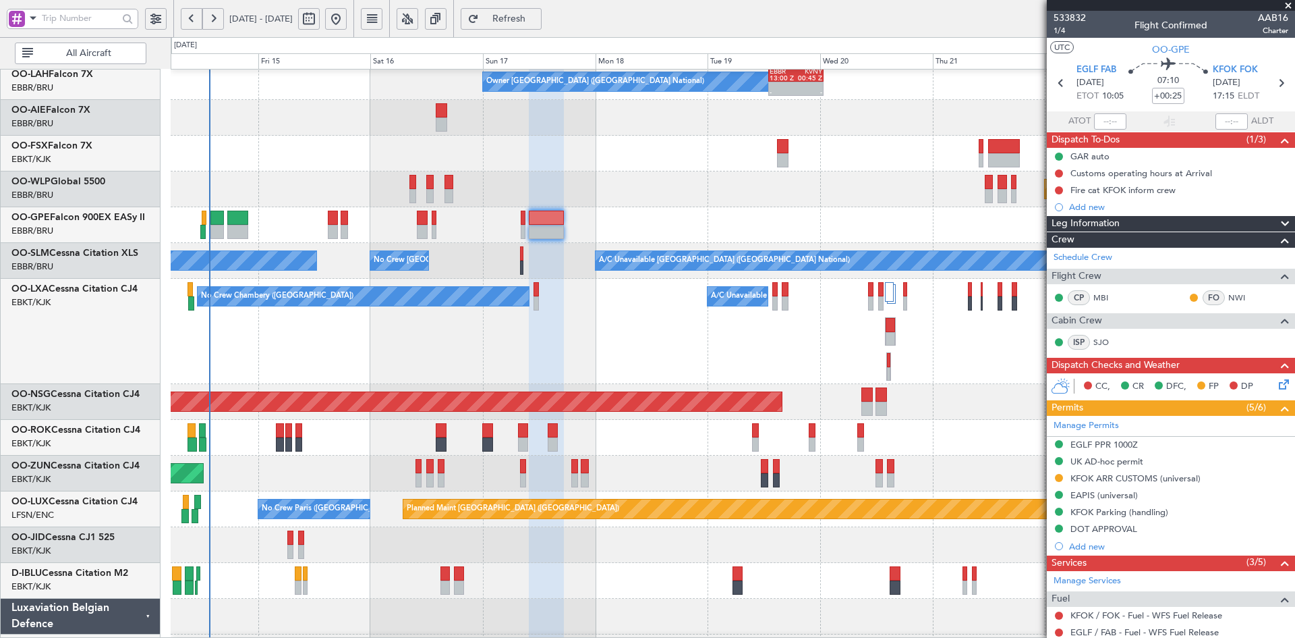
click at [1289, 3] on span at bounding box center [1288, 6] width 13 height 12
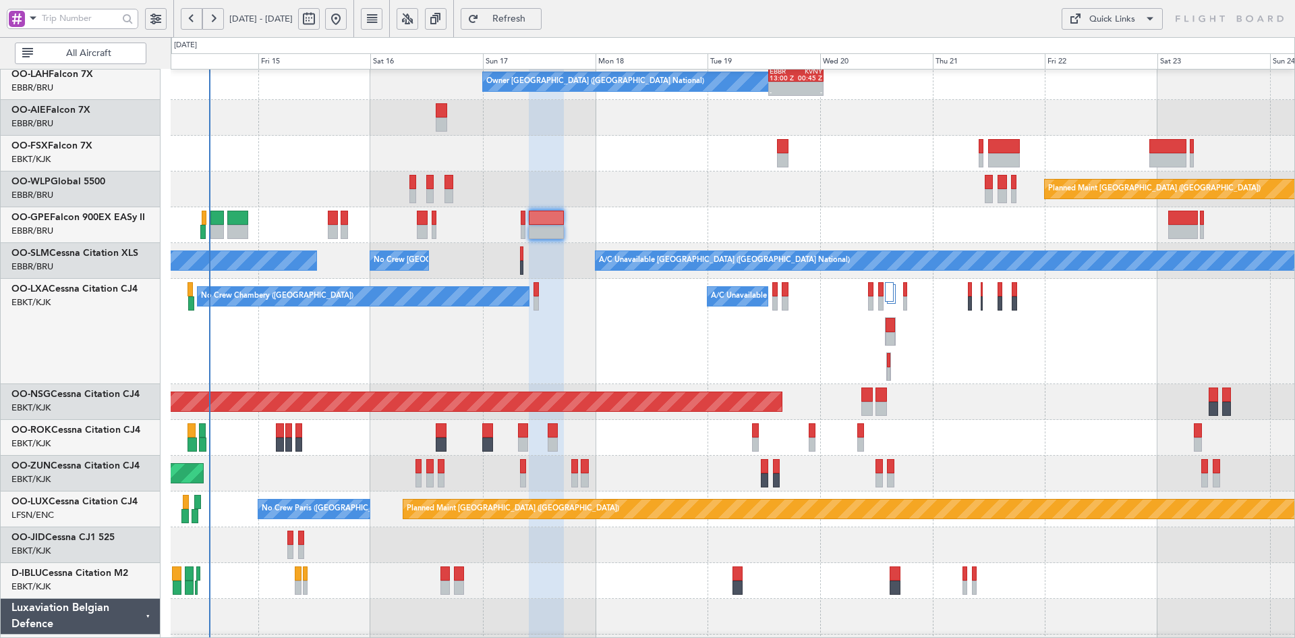
type input "0"
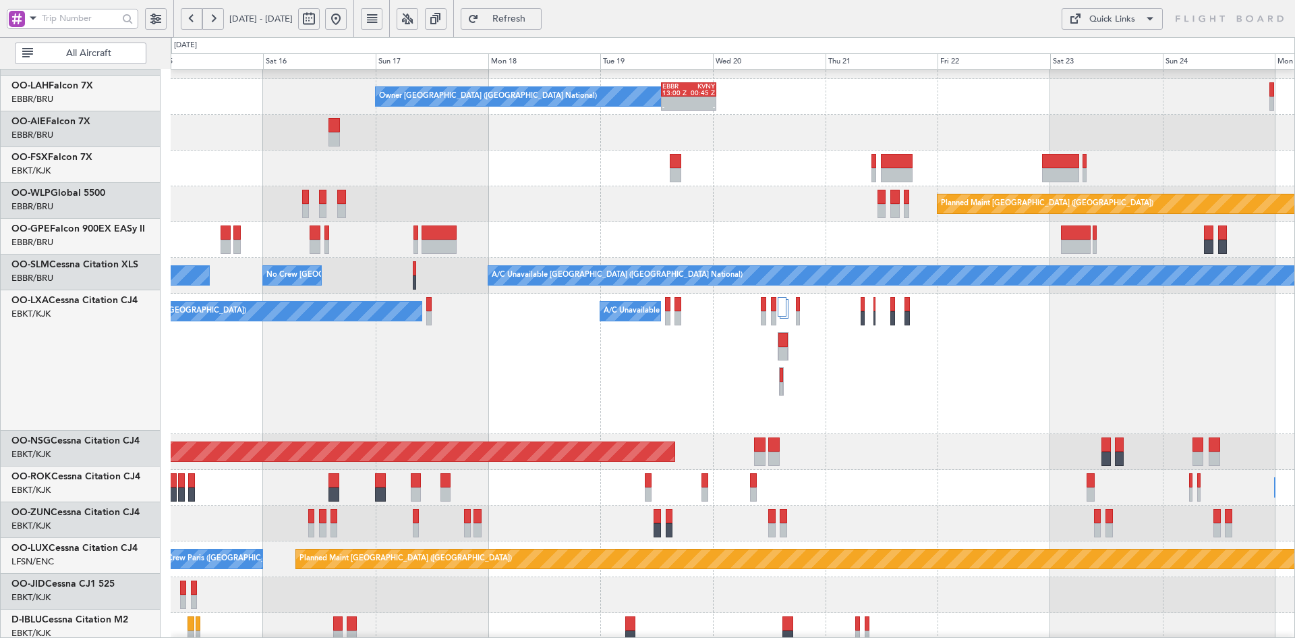
scroll to position [134, 0]
click at [1104, 362] on div "A/C Unavailable No Crew Chambery (Aix-les-bains)" at bounding box center [733, 363] width 1124 height 140
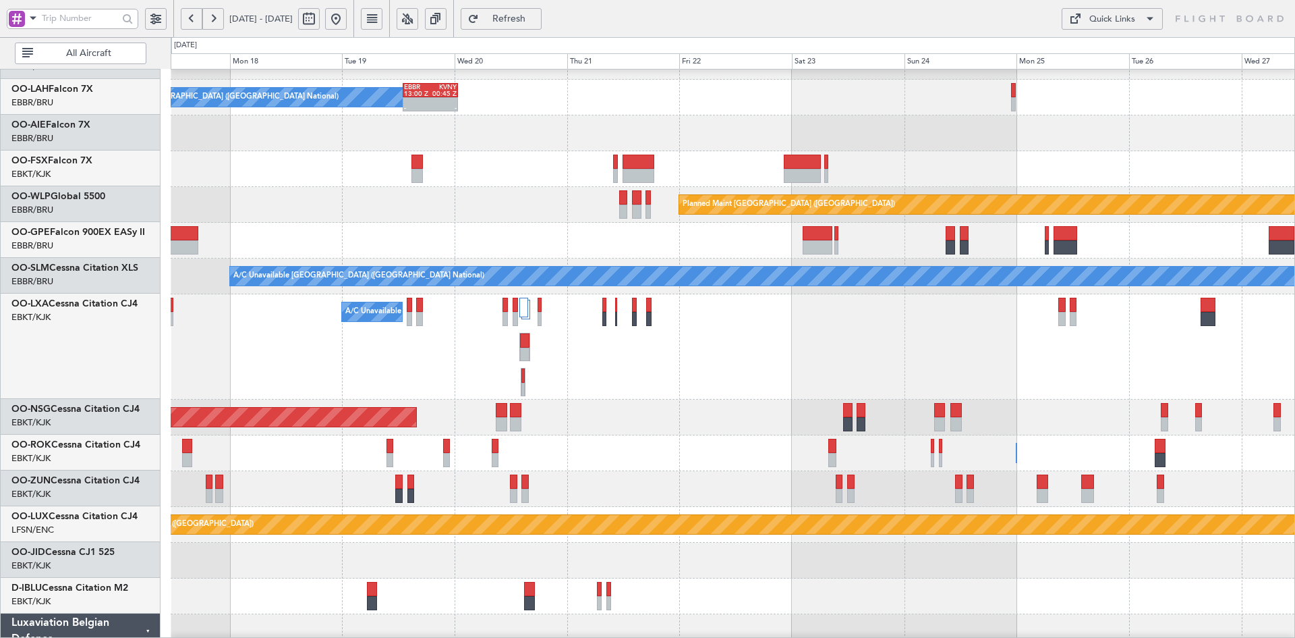
click at [829, 155] on div at bounding box center [733, 169] width 1124 height 36
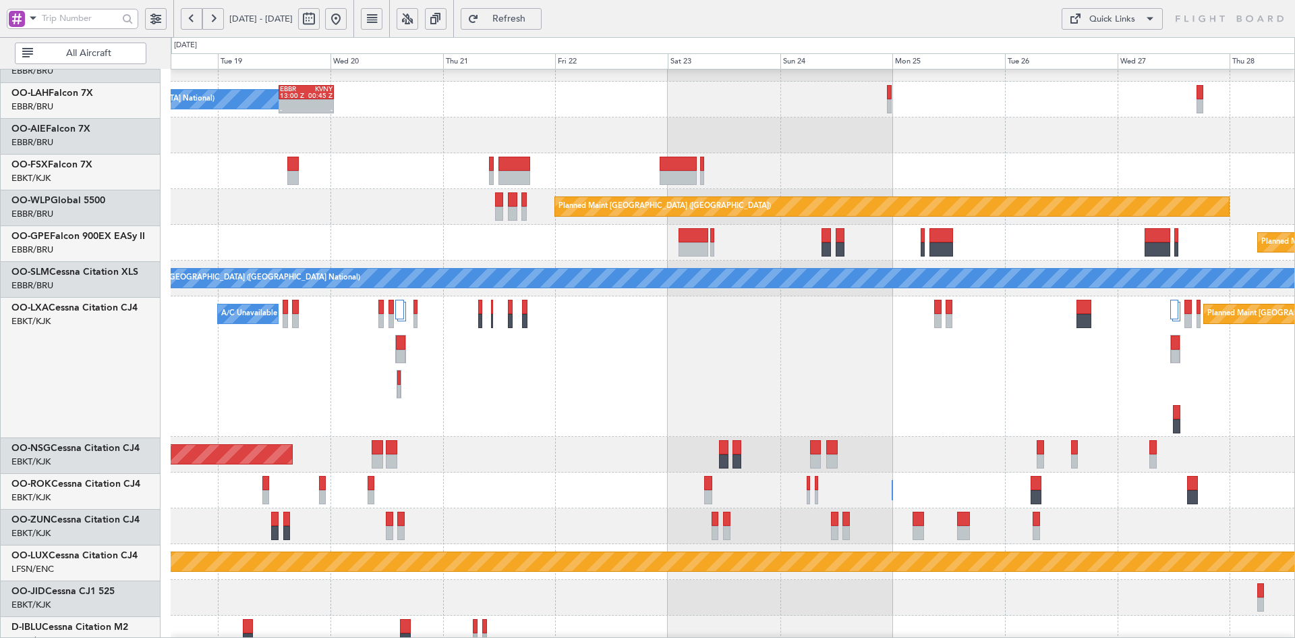
click at [905, 191] on div "Planned Maint [GEOGRAPHIC_DATA] ([GEOGRAPHIC_DATA])" at bounding box center [733, 207] width 1124 height 36
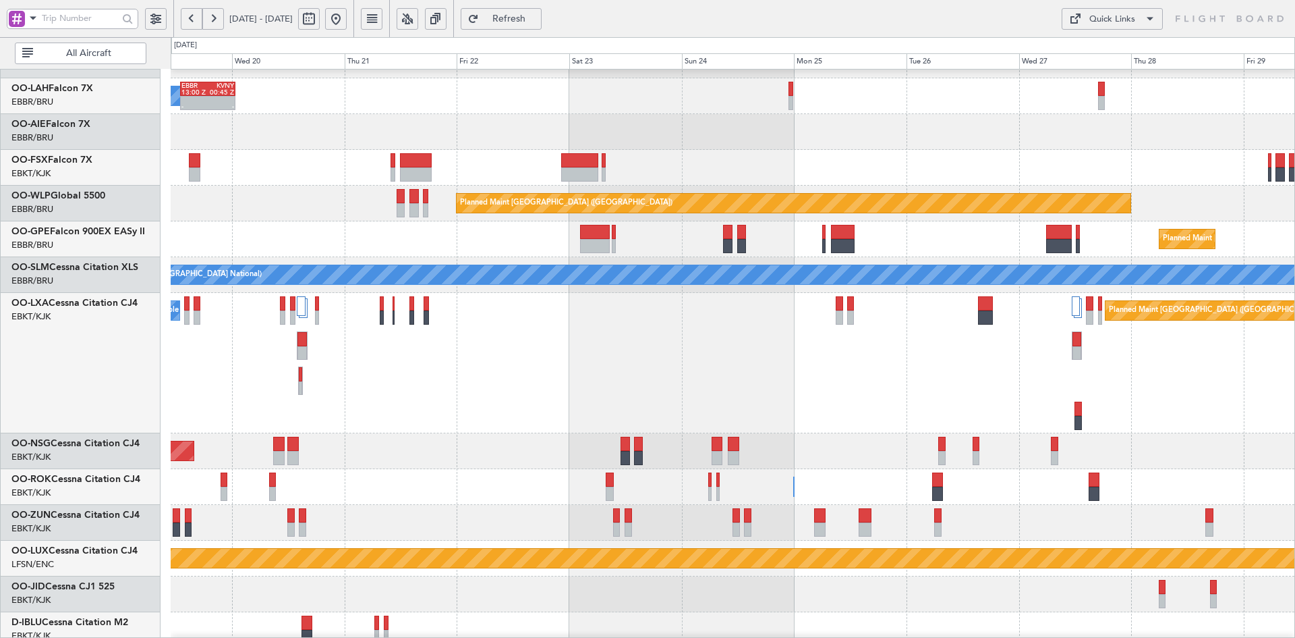
click at [950, 186] on div "Planned Maint [GEOGRAPHIC_DATA] ([GEOGRAPHIC_DATA])" at bounding box center [733, 204] width 1124 height 36
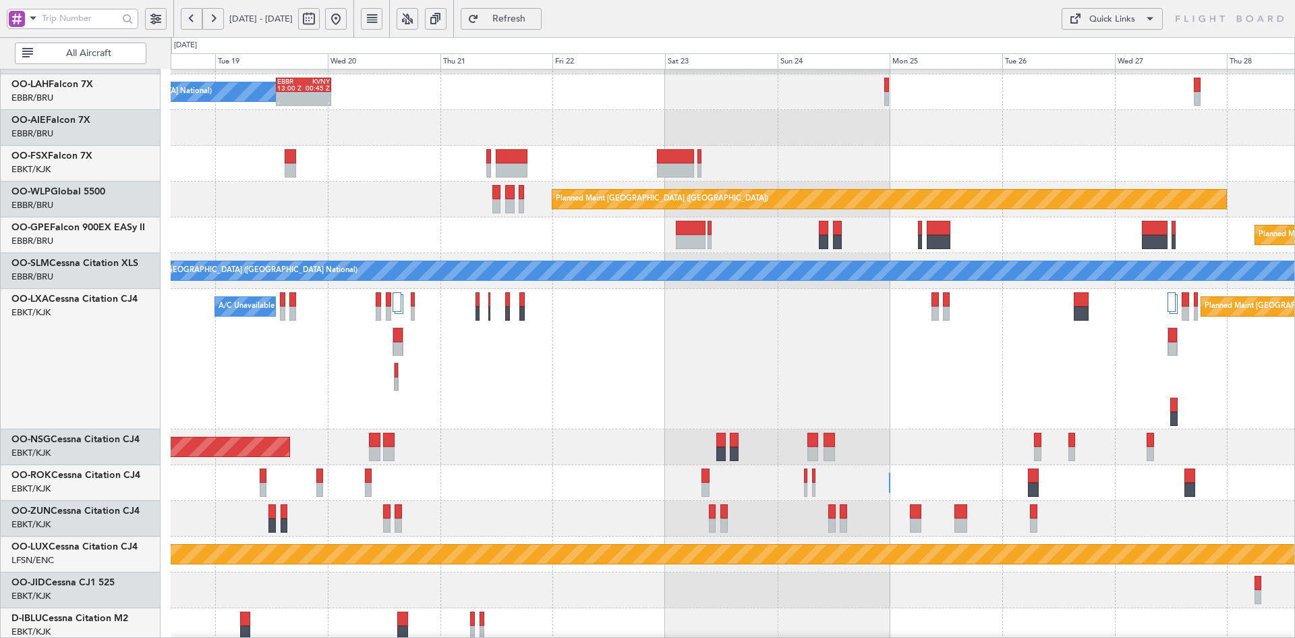
click at [710, 159] on div at bounding box center [733, 164] width 1124 height 36
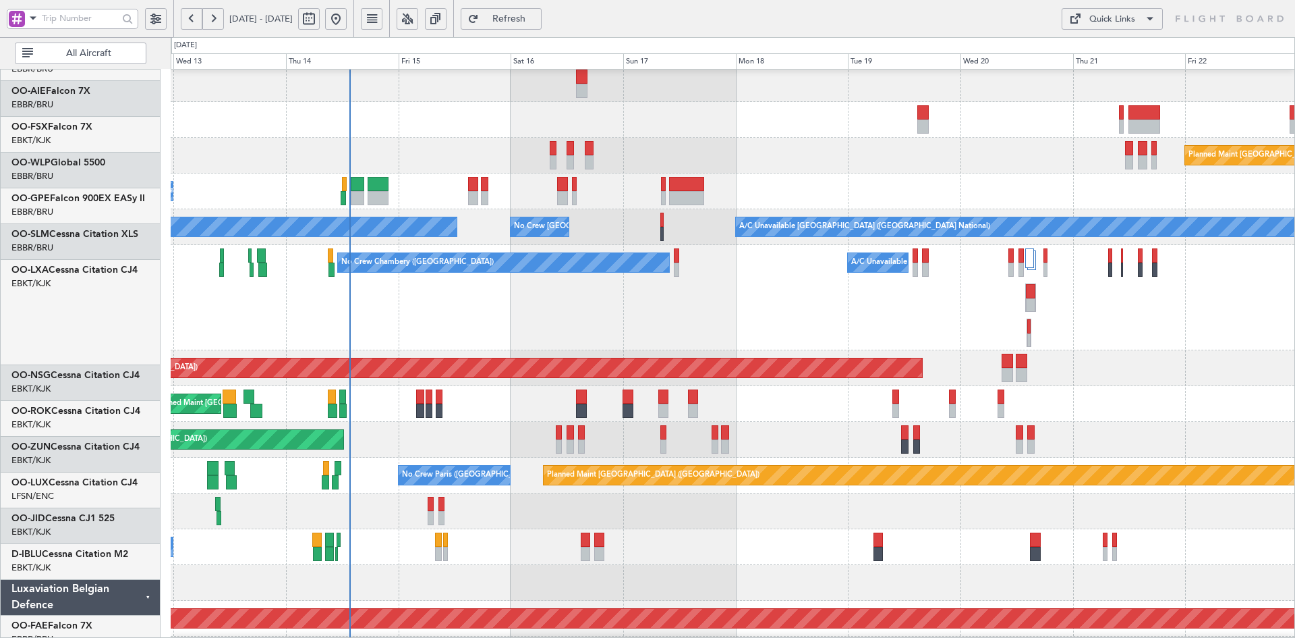
scroll to position [182, 0]
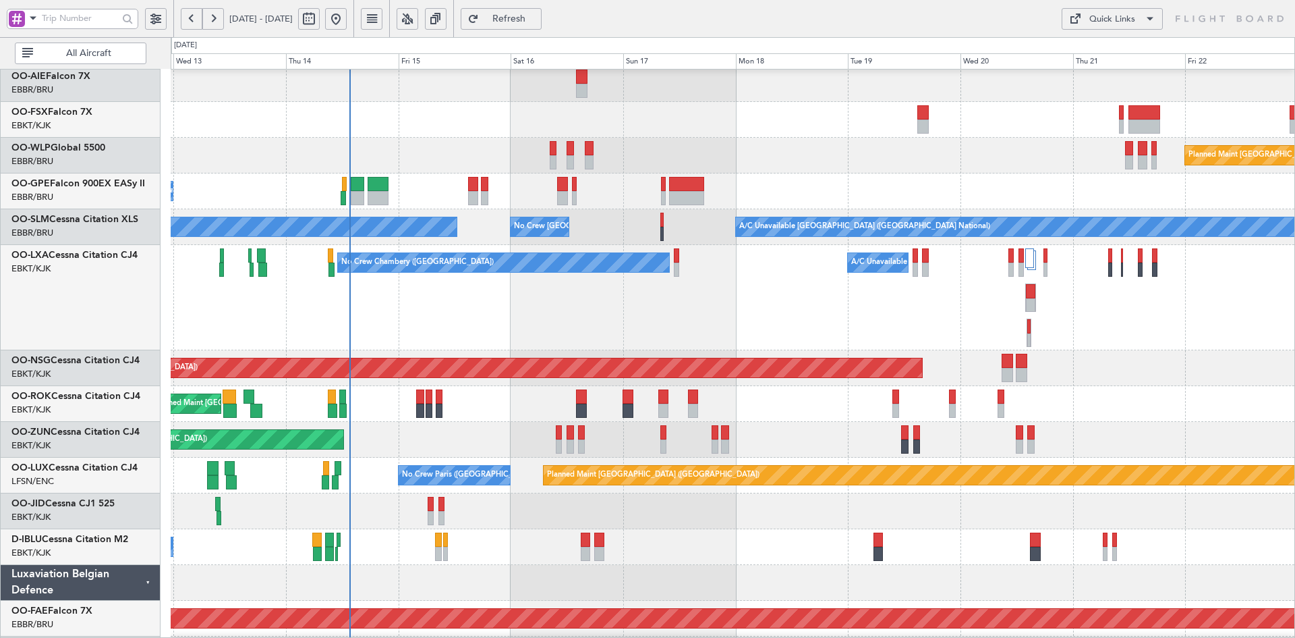
click at [531, 333] on div "No Crew Chambery (Aix-les-bains) A/C Unavailable" at bounding box center [733, 297] width 1124 height 105
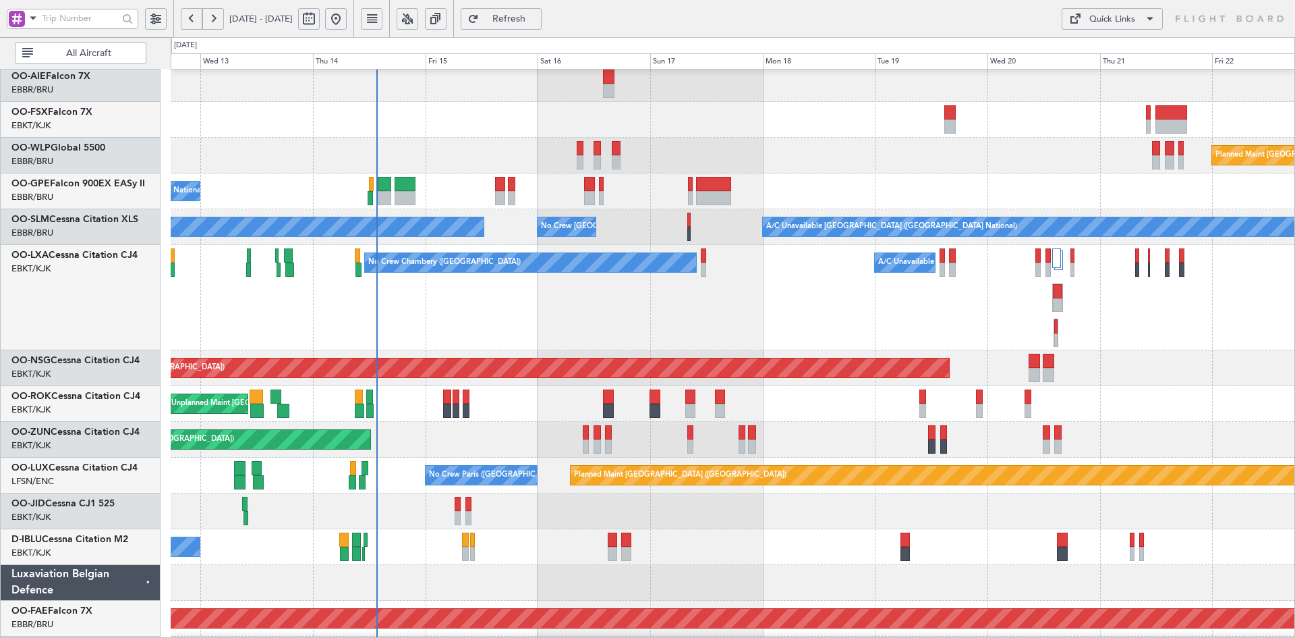
click at [726, 310] on div "No Crew Chambery (Aix-les-bains) A/C Unavailable" at bounding box center [733, 297] width 1124 height 105
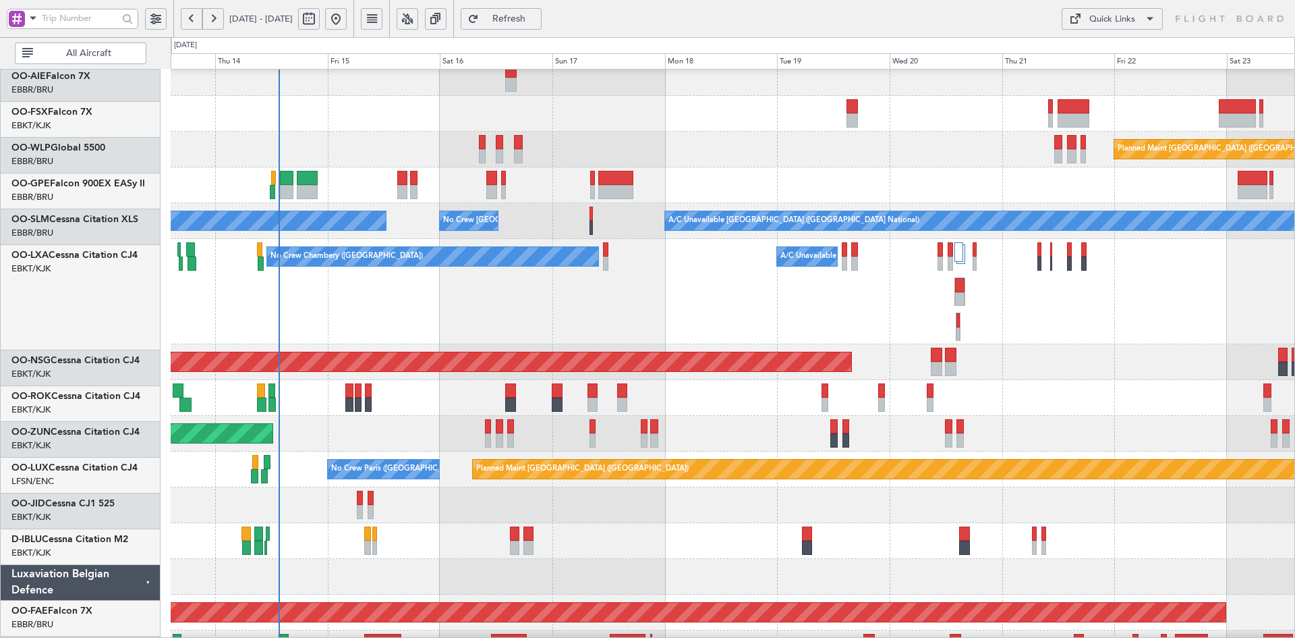
scroll to position [188, 0]
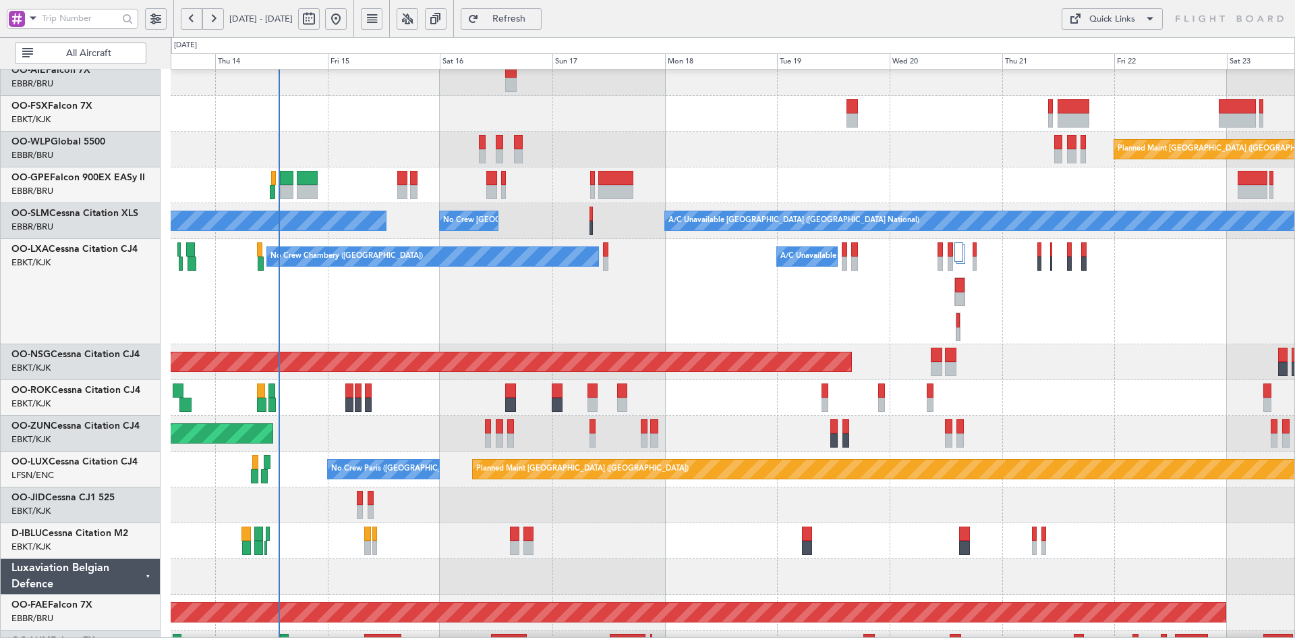
click at [406, 344] on div "No Crew Chambery (Aix-les-bains) A/C Unavailable" at bounding box center [733, 291] width 1124 height 105
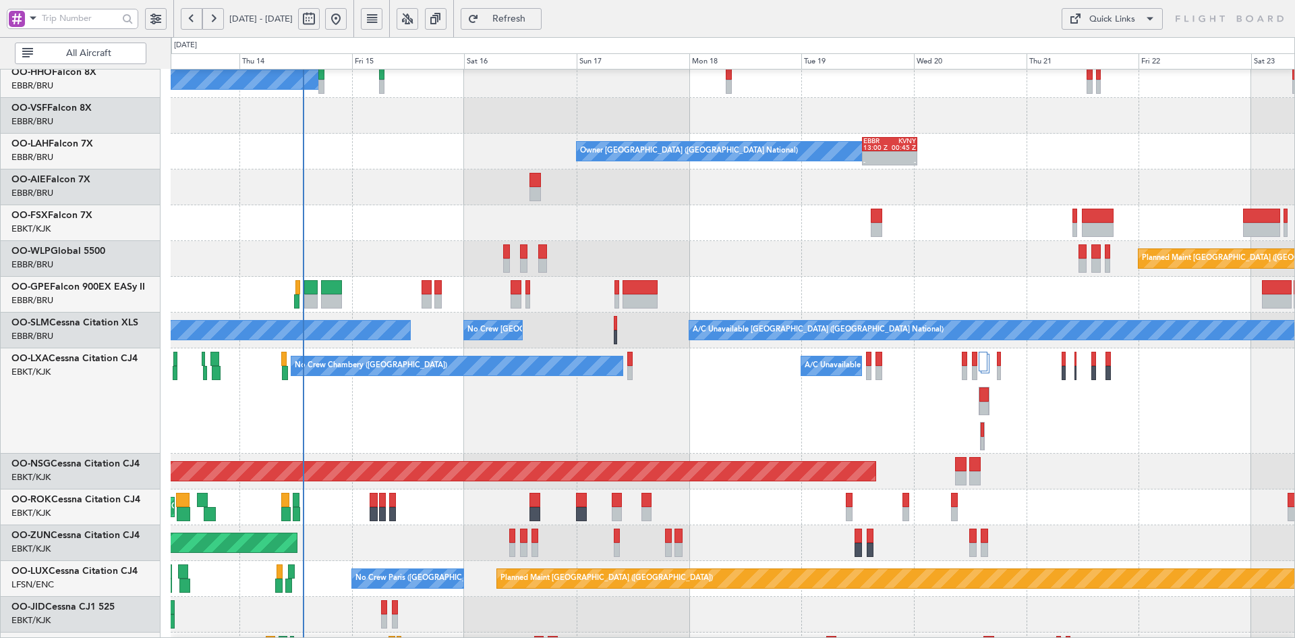
click at [471, 169] on div "Owner [GEOGRAPHIC_DATA] ([GEOGRAPHIC_DATA] National) - - EBBR 13:00 Z KVNY 00:4…" at bounding box center [733, 152] width 1124 height 36
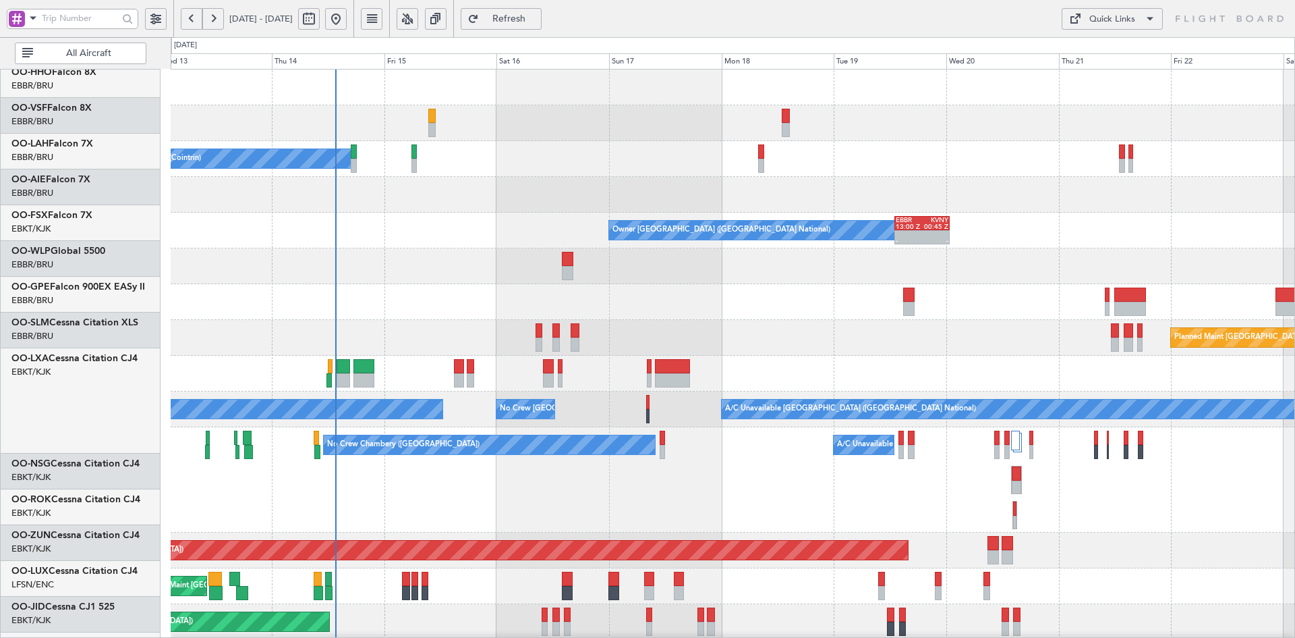
scroll to position [0, 0]
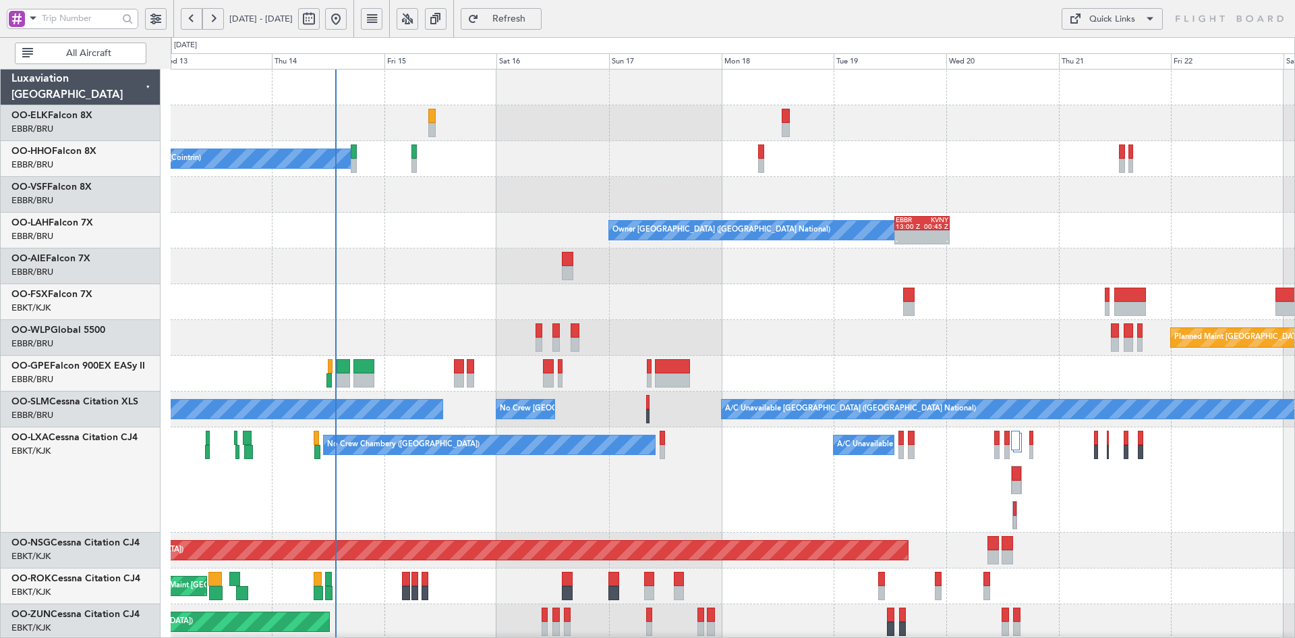
click at [613, 314] on div "A/C Unavailable Geneva (Cointrin) Owner Brussels (Brussels National) - - EBBR 1…" at bounding box center [733, 497] width 1124 height 856
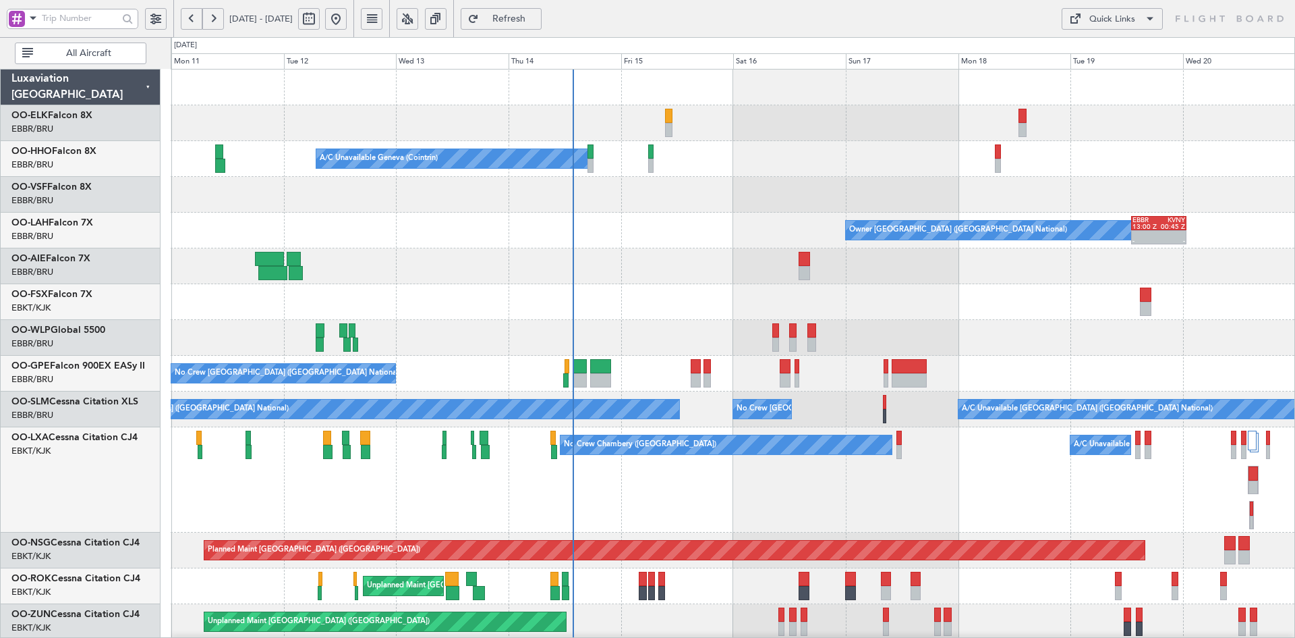
click at [657, 211] on div at bounding box center [733, 195] width 1124 height 36
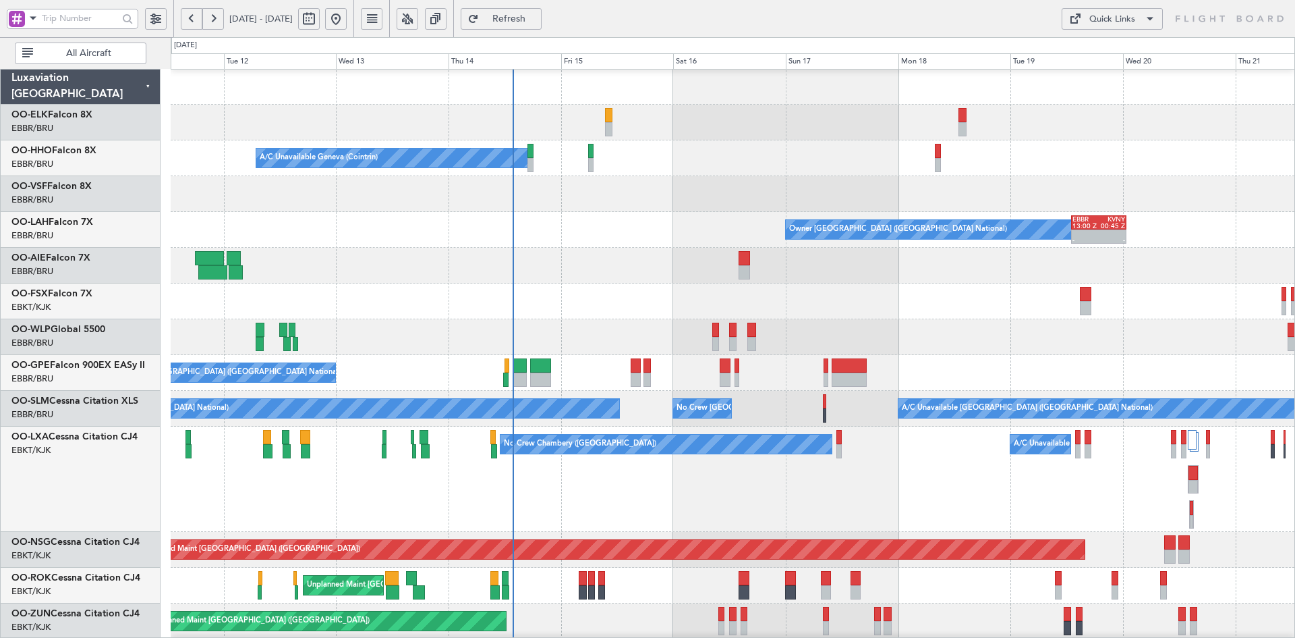
click at [868, 242] on div "A/C Unavailable Geneva (Cointrin) Owner Brussels (Brussels National) - - EBBR 1…" at bounding box center [733, 497] width 1124 height 856
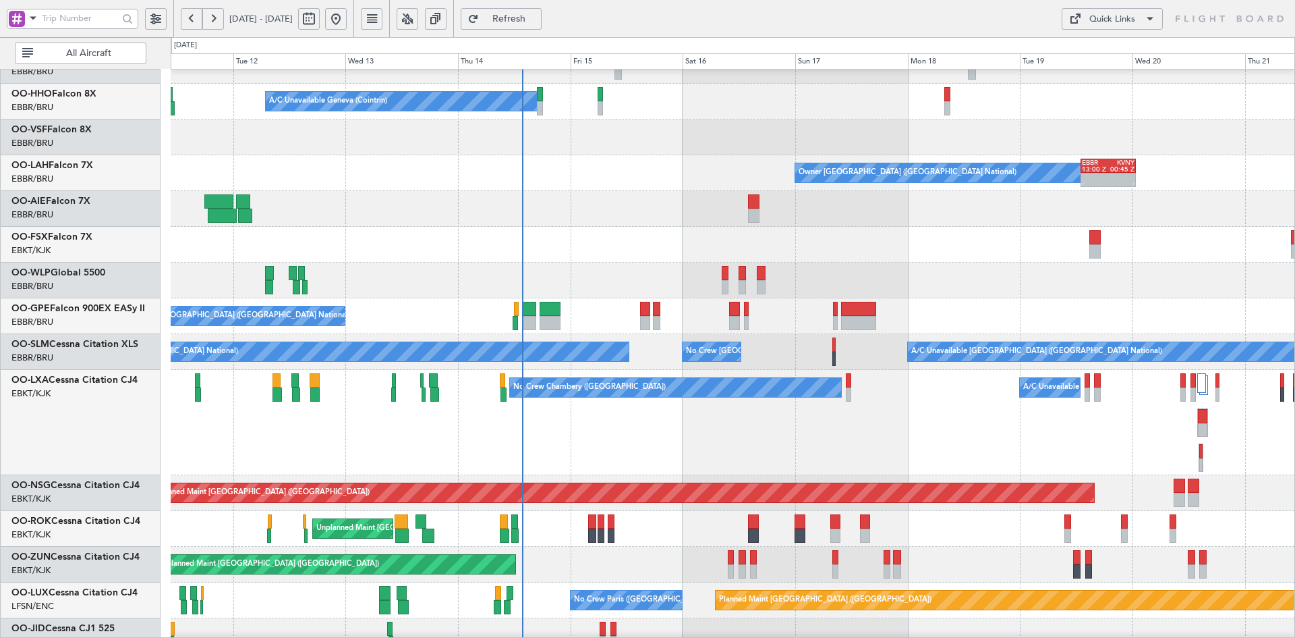
click at [934, 190] on div "A/C Unavailable Geneva (Cointrin) Owner Brussels (Brussels National) - - EBBR 1…" at bounding box center [733, 440] width 1124 height 856
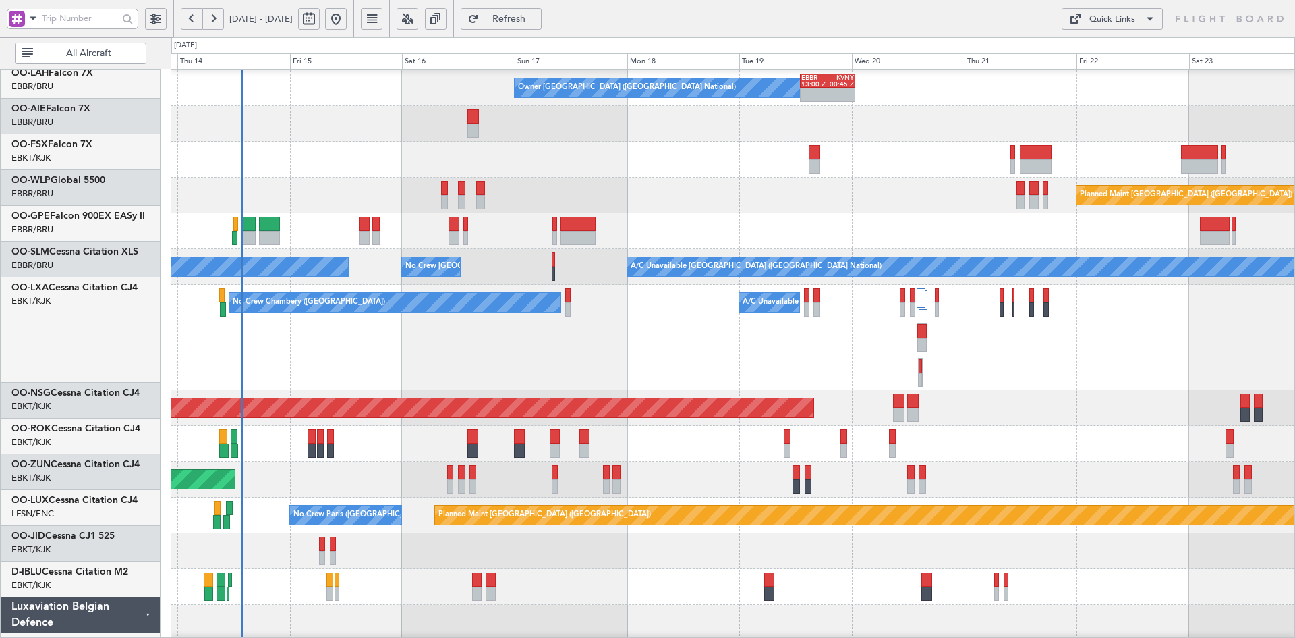
scroll to position [142, 0]
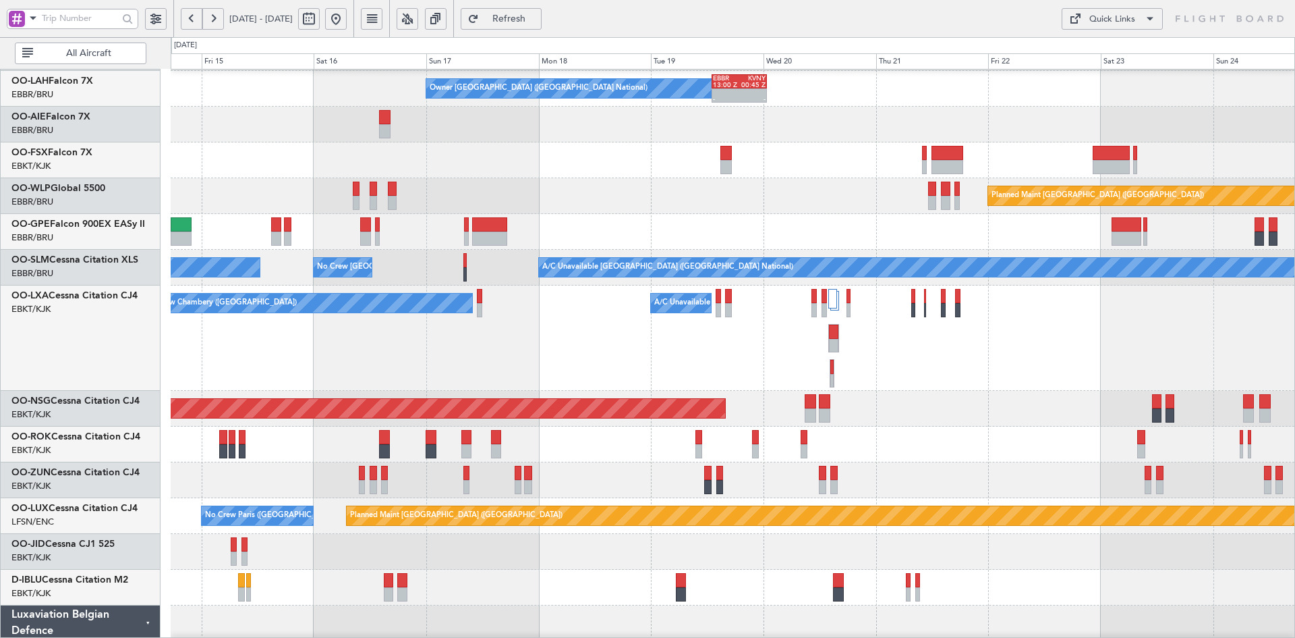
click at [816, 191] on div "Planned Maint [GEOGRAPHIC_DATA] ([GEOGRAPHIC_DATA])" at bounding box center [733, 196] width 1124 height 36
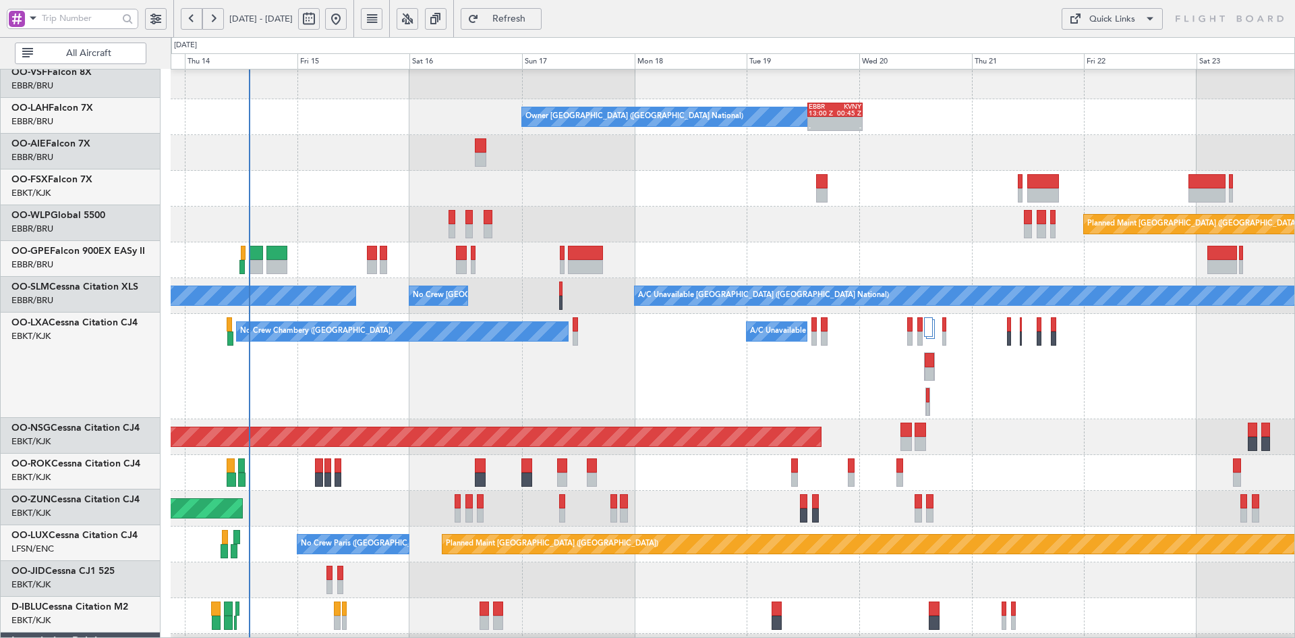
click at [795, 233] on div "Planned Maint [GEOGRAPHIC_DATA] ([GEOGRAPHIC_DATA])" at bounding box center [733, 224] width 1124 height 36
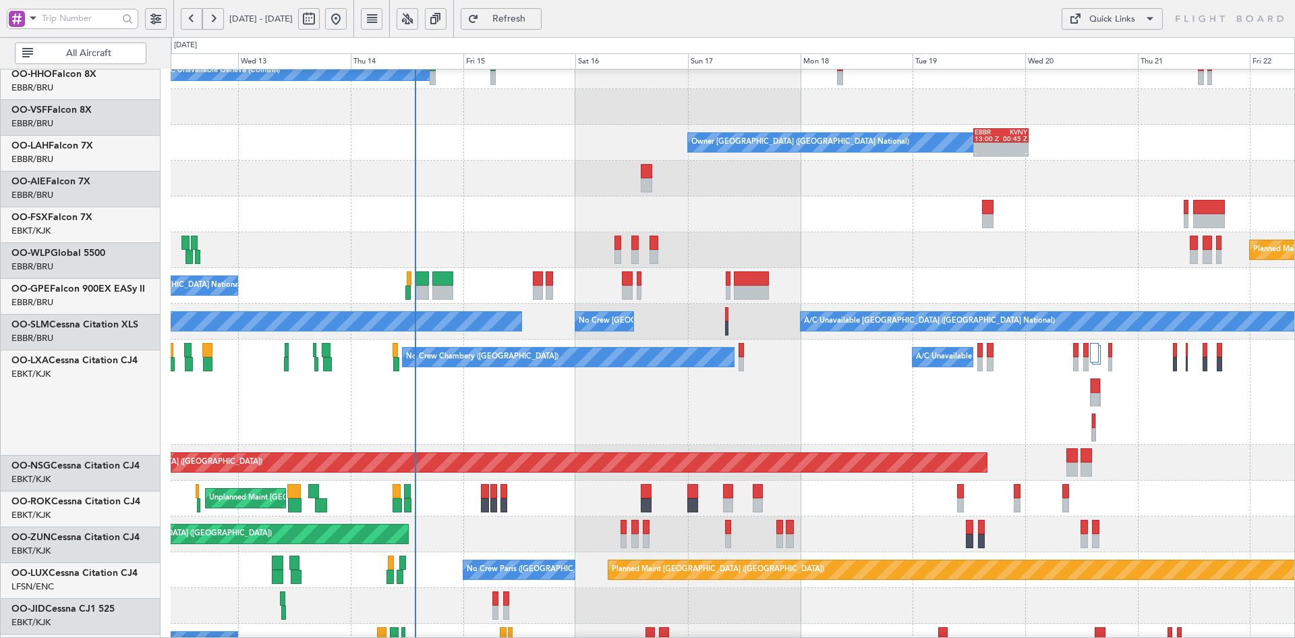
scroll to position [92, 0]
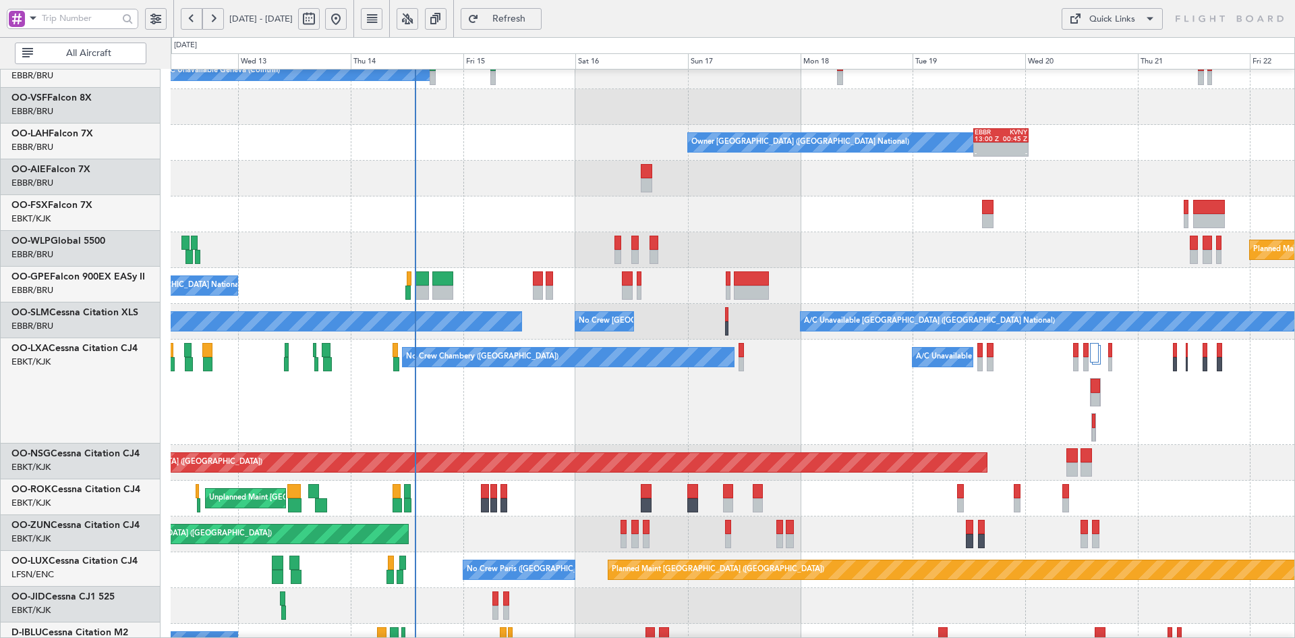
click at [849, 215] on div at bounding box center [733, 214] width 1124 height 36
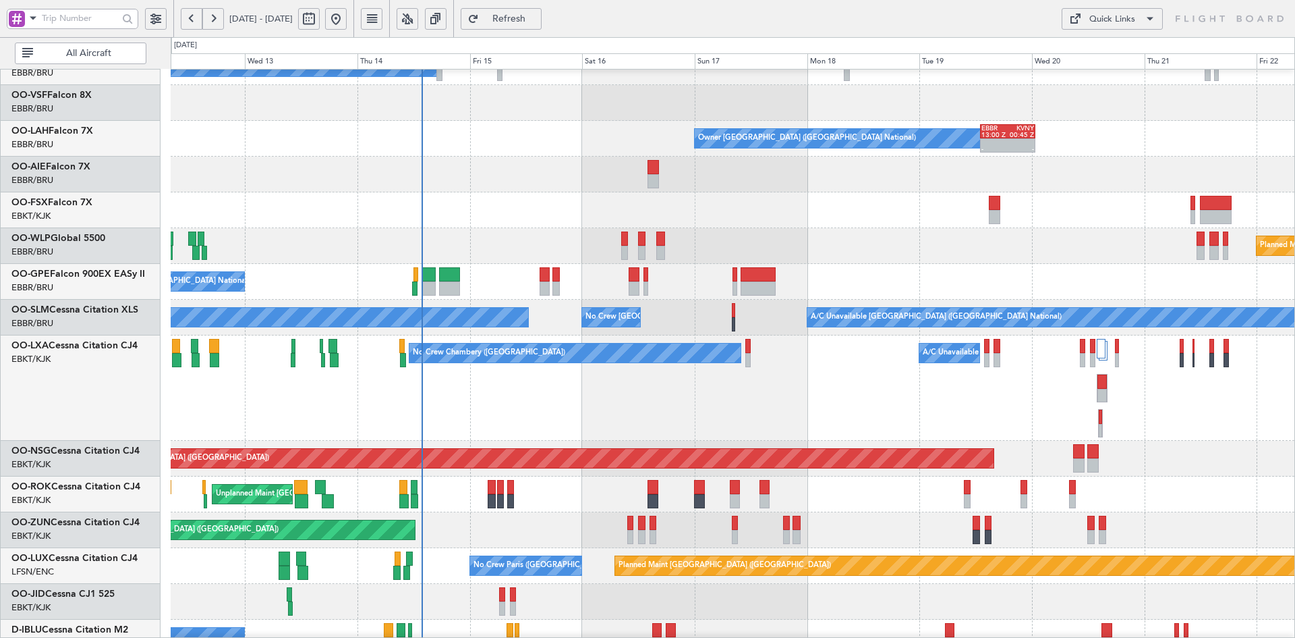
click at [771, 498] on div "Unplanned Maint [GEOGRAPHIC_DATA]-[GEOGRAPHIC_DATA]" at bounding box center [733, 494] width 1124 height 36
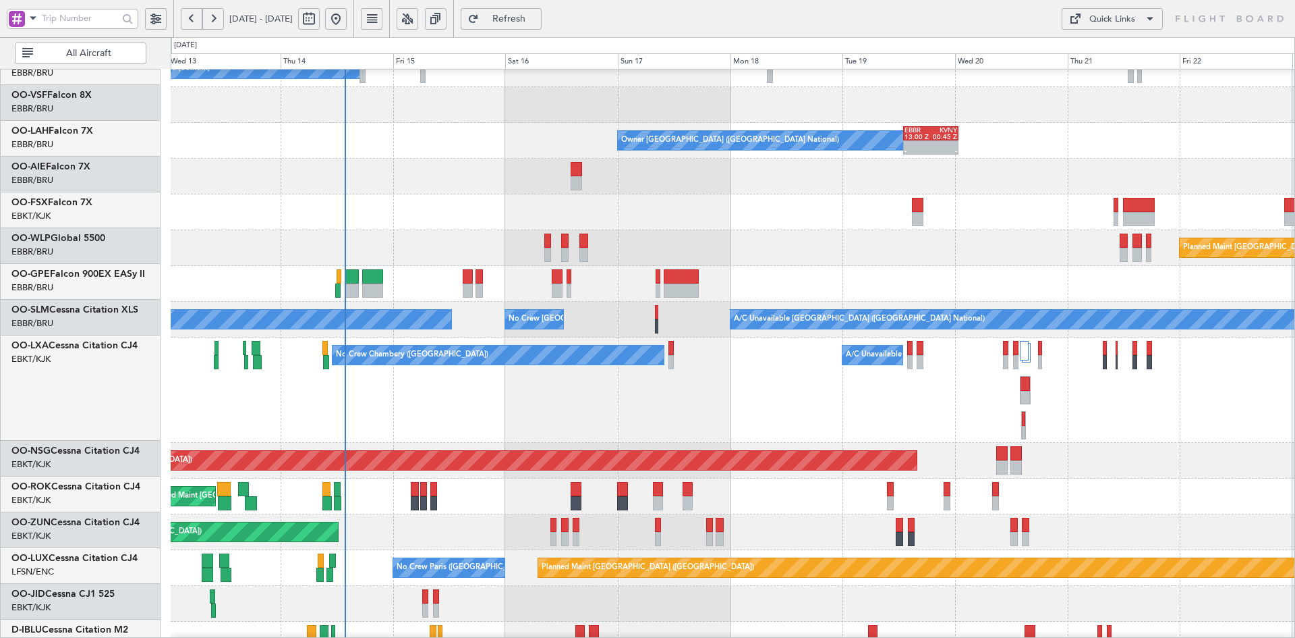
scroll to position [90, 0]
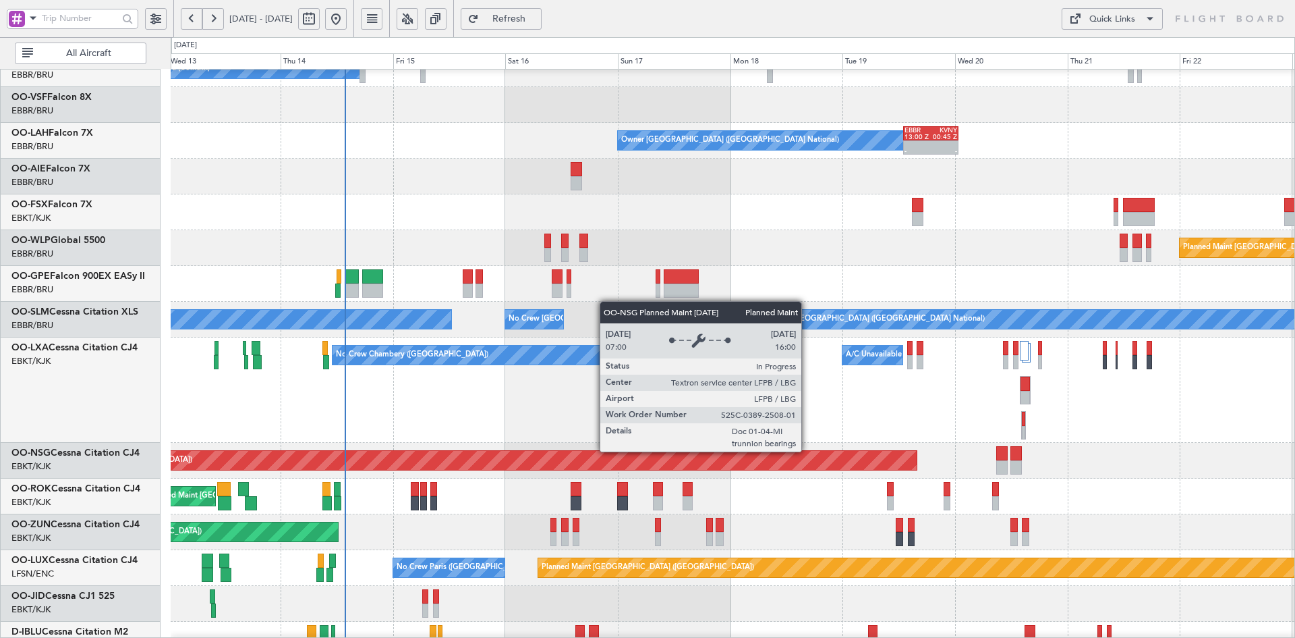
click at [751, 443] on div "Planned Maint [GEOGRAPHIC_DATA] ([GEOGRAPHIC_DATA])" at bounding box center [733, 461] width 1124 height 36
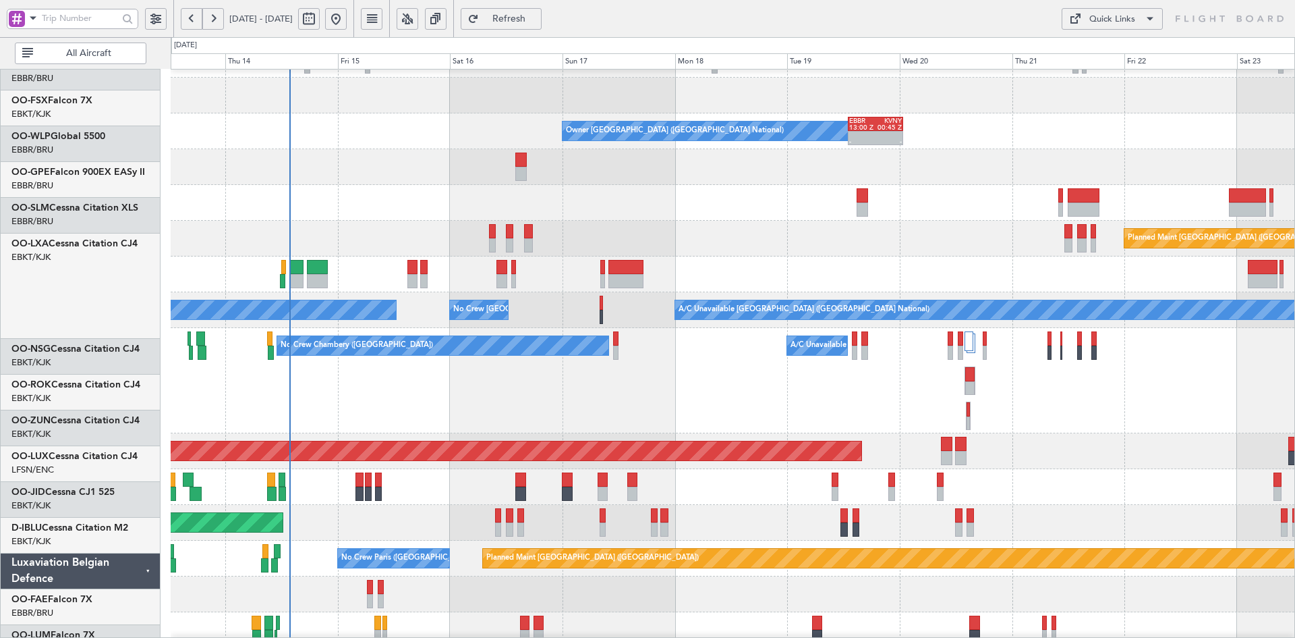
click at [1000, 469] on div "Unplanned Maint Kortrijk-Wevelgem Owner Kortrijk-Wevelgem" at bounding box center [733, 487] width 1124 height 36
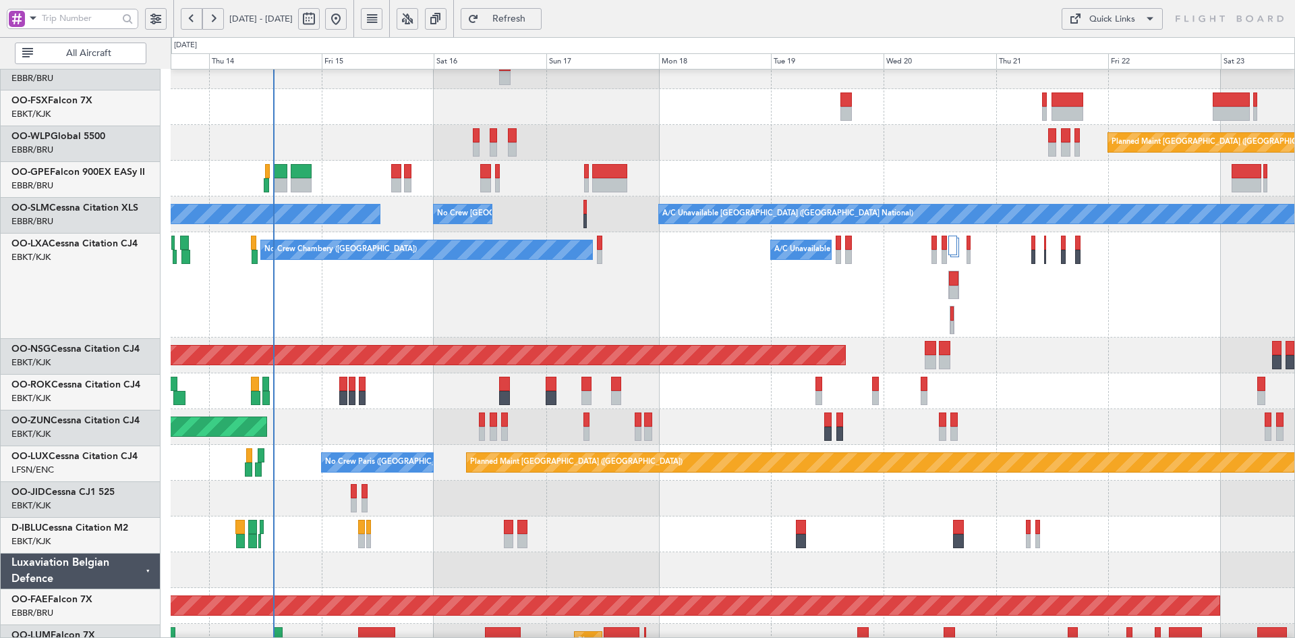
scroll to position [195, 0]
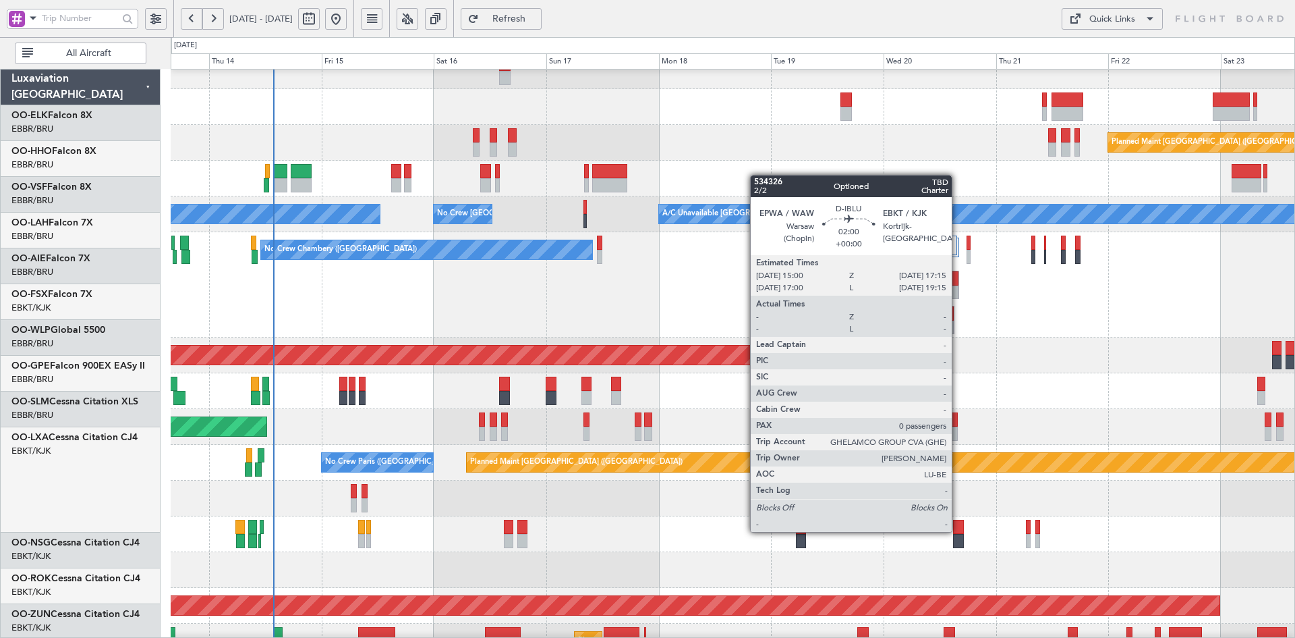
scroll to position [195, 0]
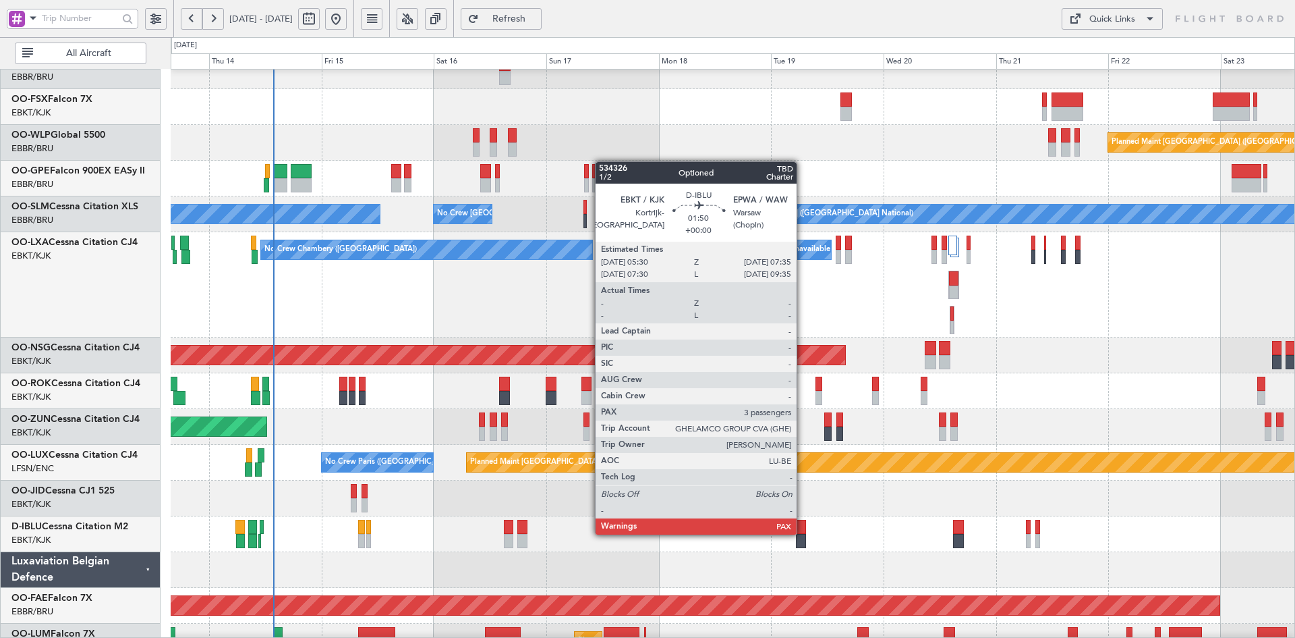
click at [803, 533] on div at bounding box center [801, 526] width 10 height 14
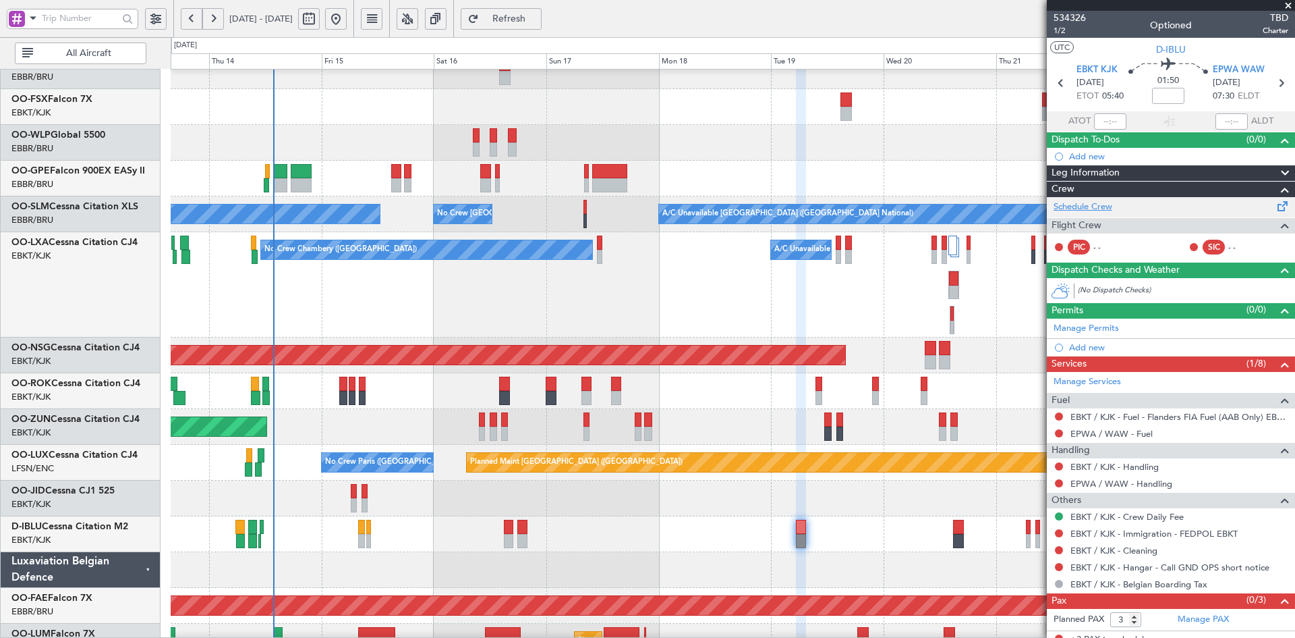
click at [1086, 208] on link "Schedule Crew" at bounding box center [1083, 206] width 59 height 13
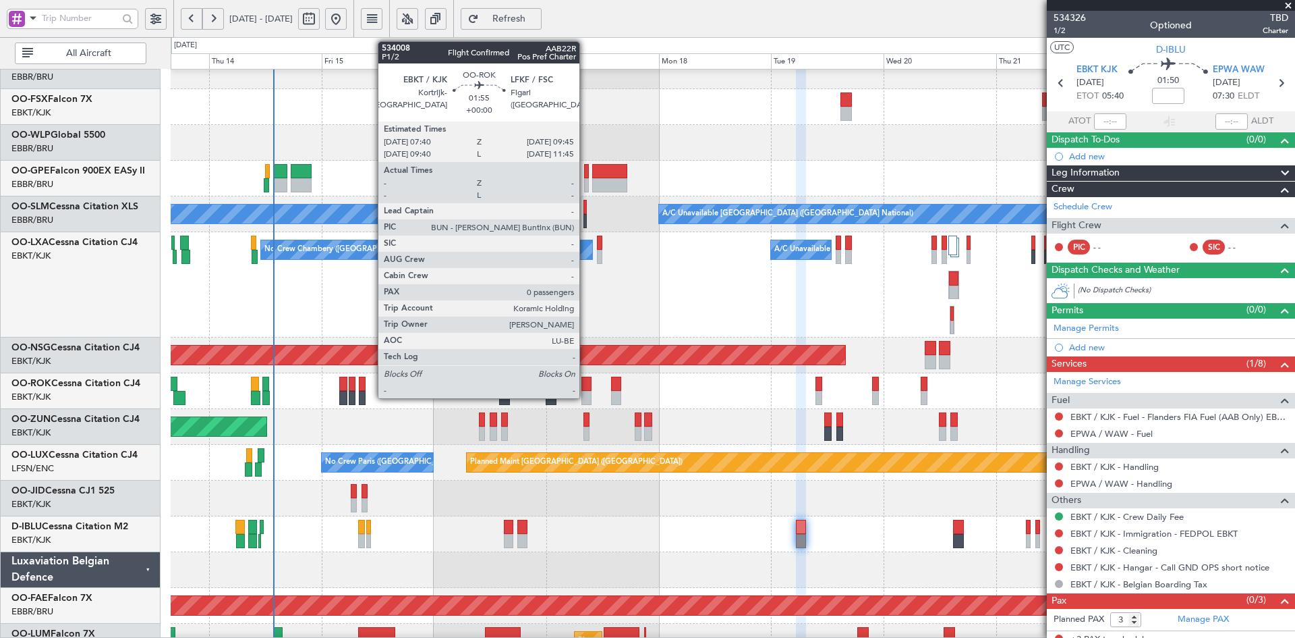
click at [586, 394] on div at bounding box center [587, 398] width 10 height 14
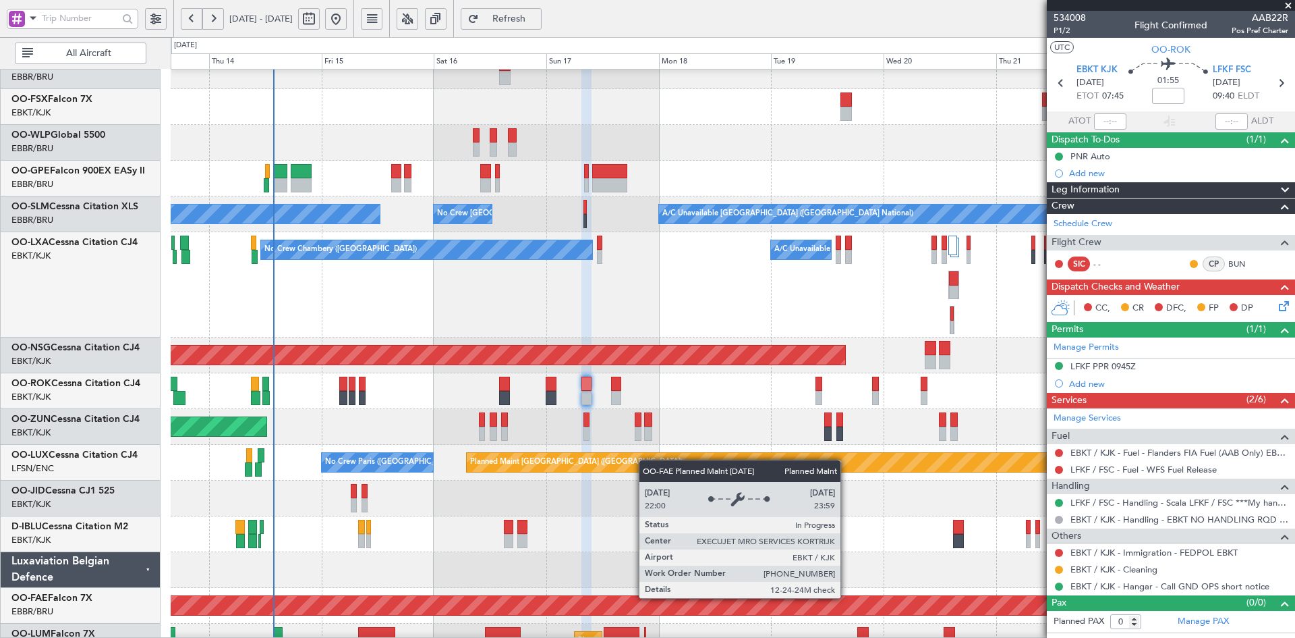
click at [772, 577] on div at bounding box center [733, 570] width 1124 height 36
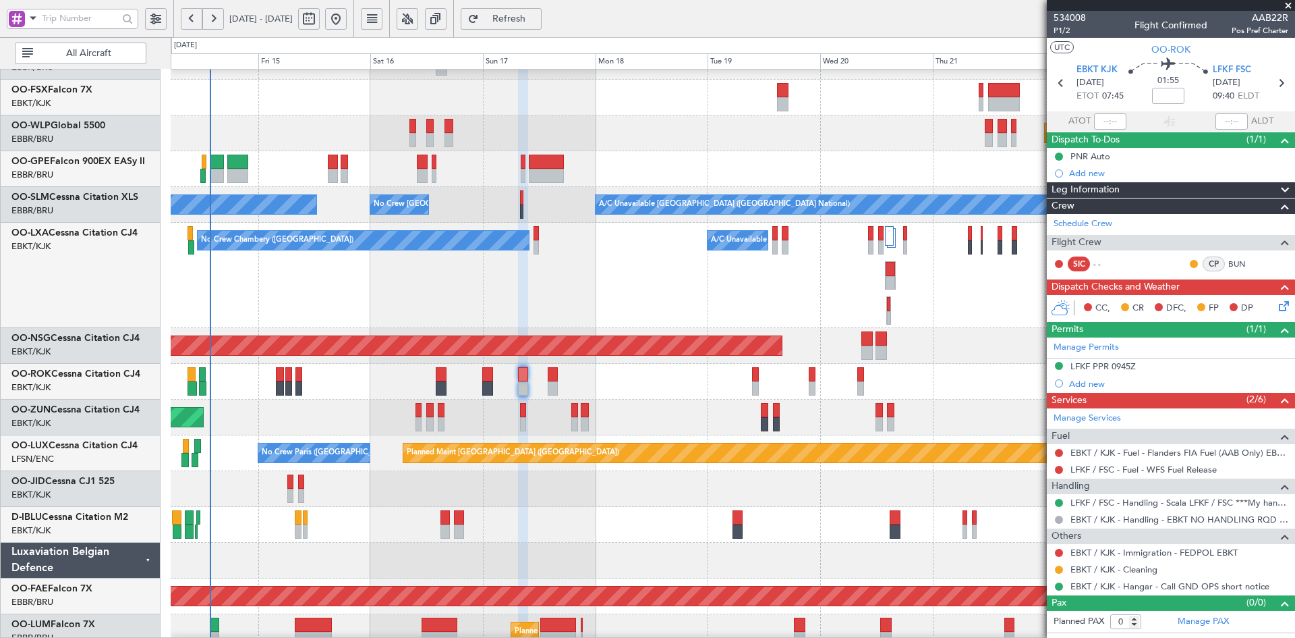
click at [772, 167] on div "Planned Maint Berlin (Brandenburg) No Crew Brussels (Brussels National) A/C Una…" at bounding box center [733, 293] width 1124 height 856
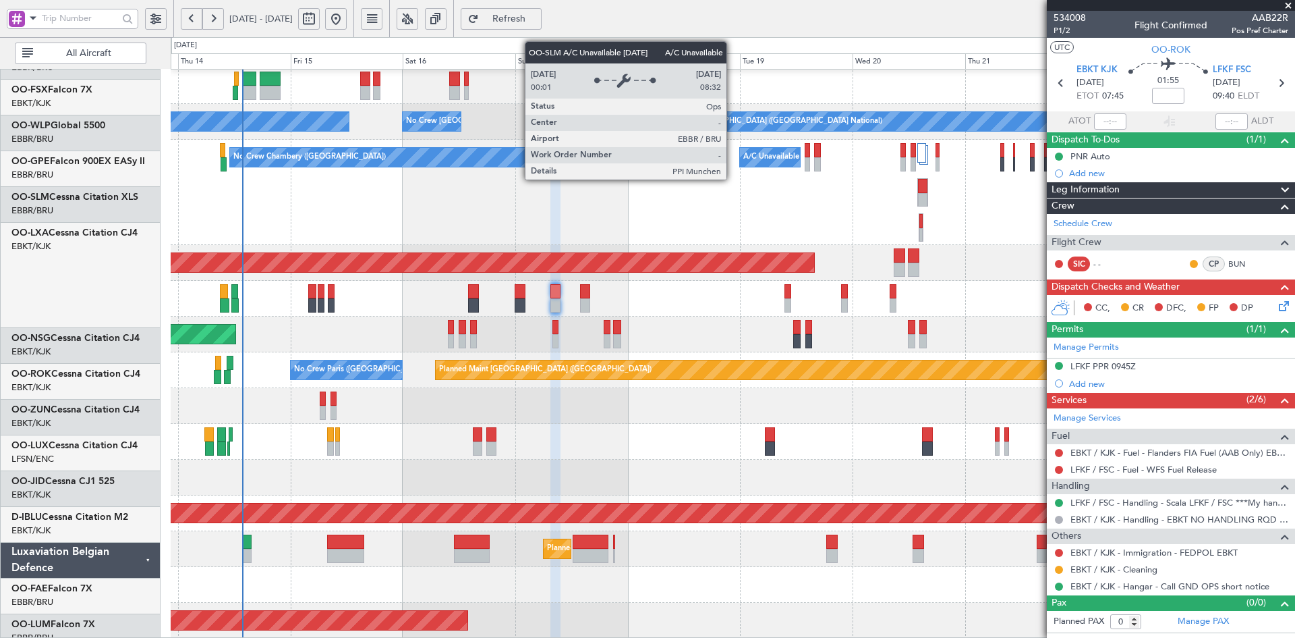
scroll to position [287, 0]
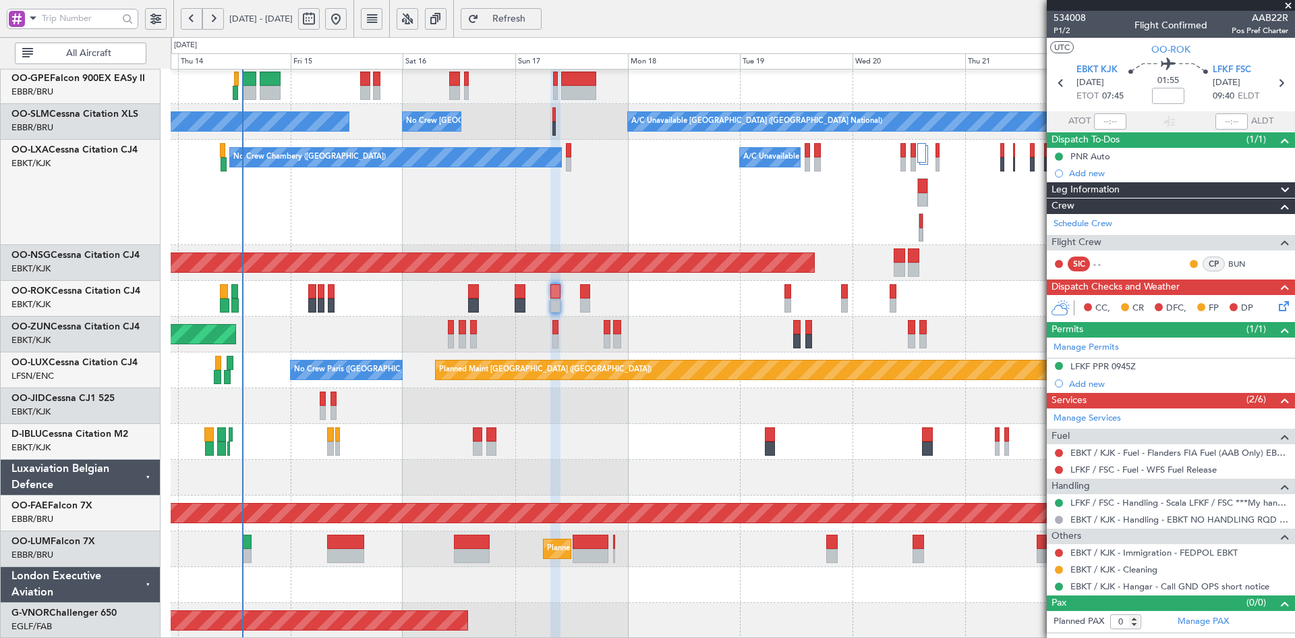
click at [839, 432] on div "No Crew [GEOGRAPHIC_DATA] ([GEOGRAPHIC_DATA] National)" at bounding box center [733, 442] width 1124 height 36
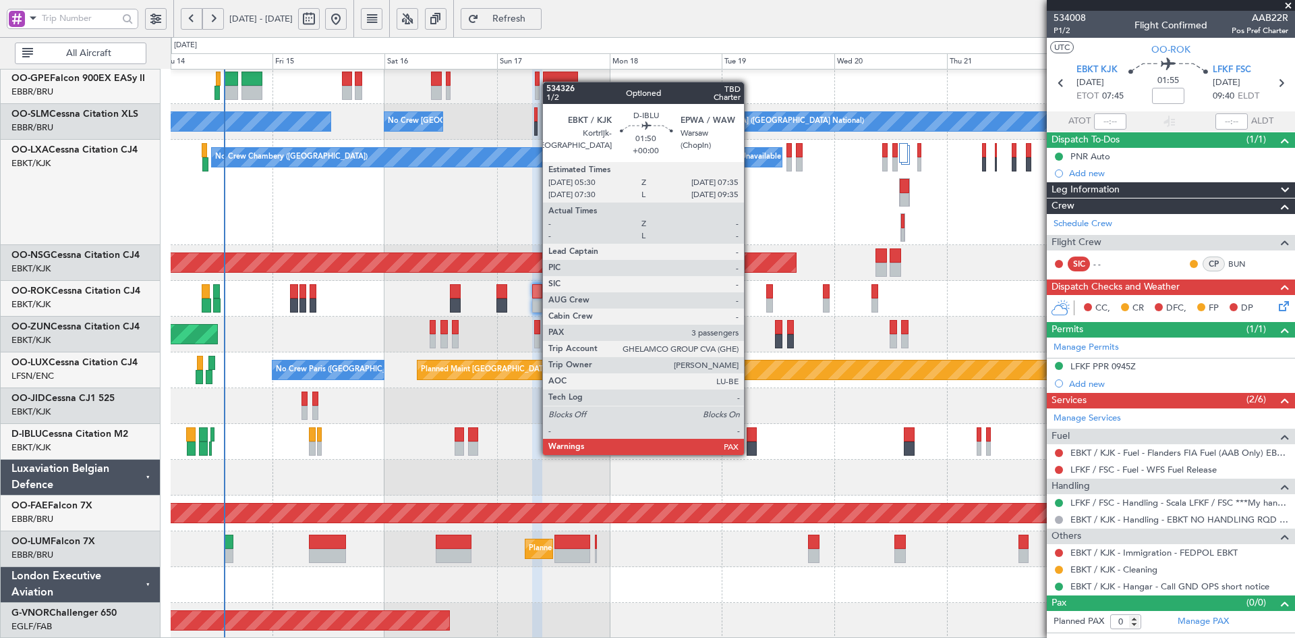
click at [750, 453] on div at bounding box center [752, 448] width 10 height 14
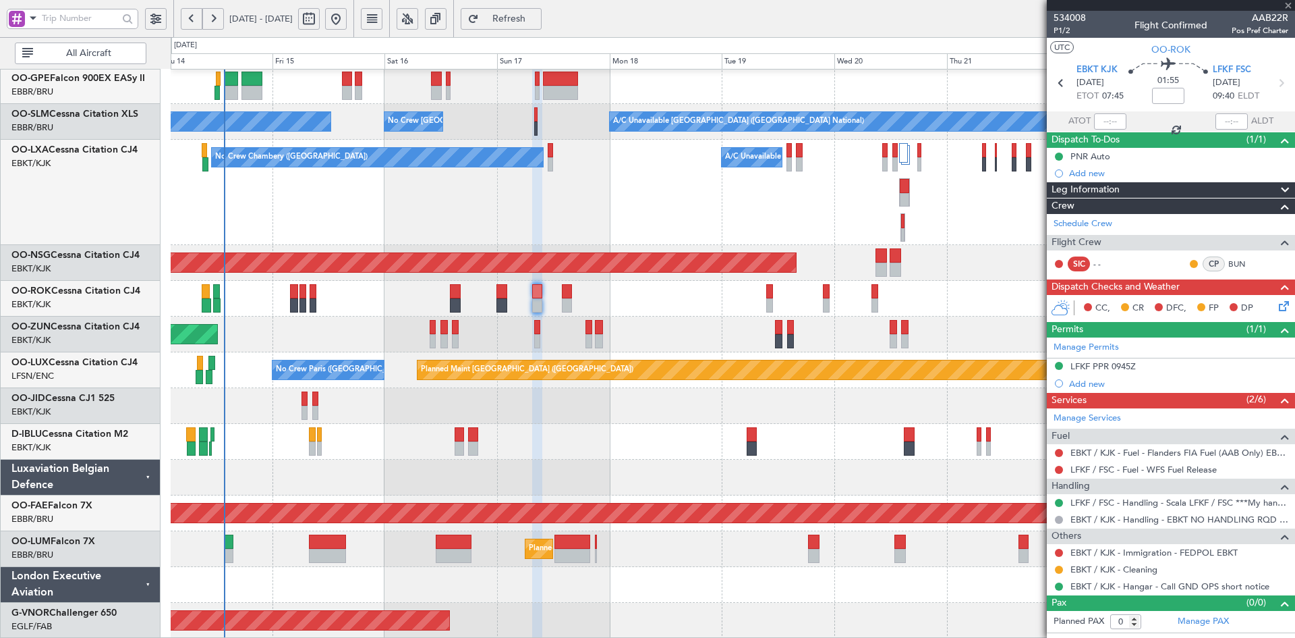
click at [1085, 222] on div "Schedule Crew Flight Crew SIC - - CP BUN" at bounding box center [1171, 246] width 248 height 65
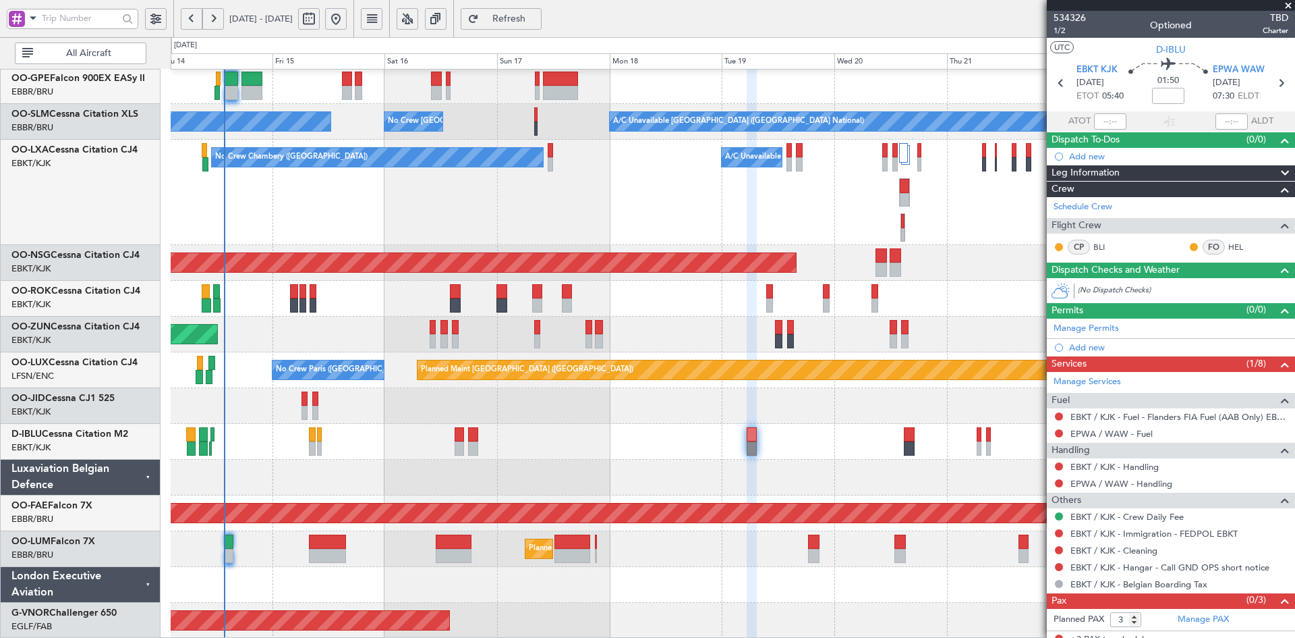
click at [1111, 193] on div "Crew" at bounding box center [1171, 189] width 248 height 16
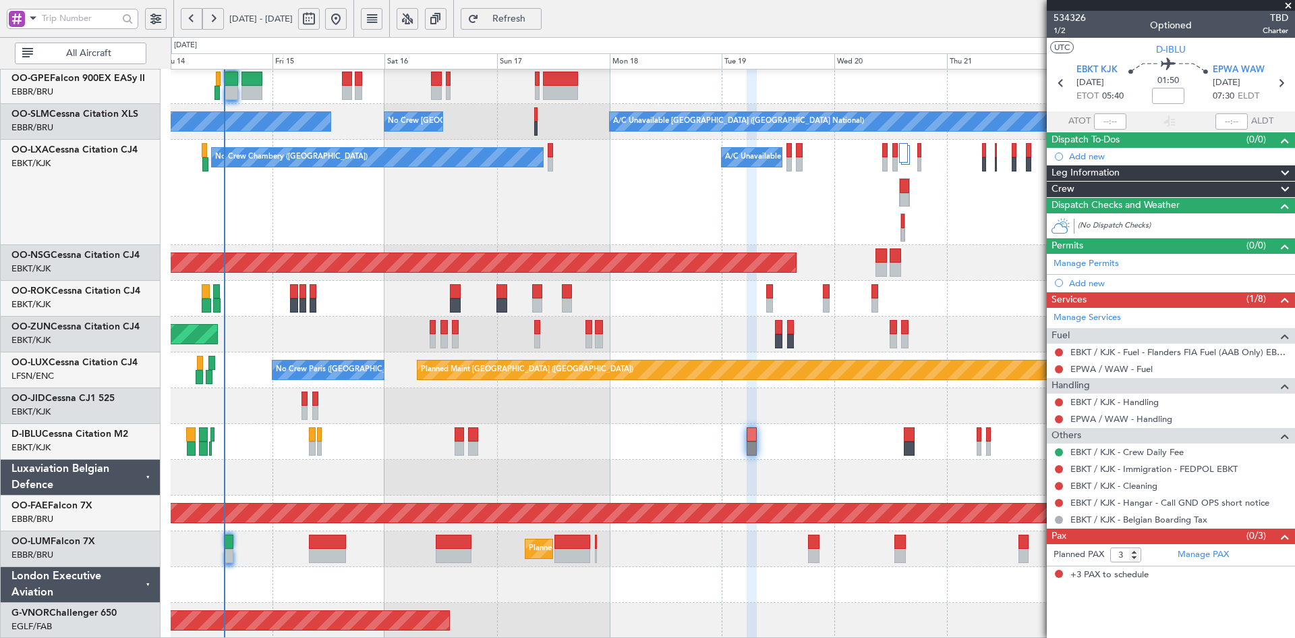
click at [1289, 192] on span at bounding box center [1285, 189] width 16 height 16
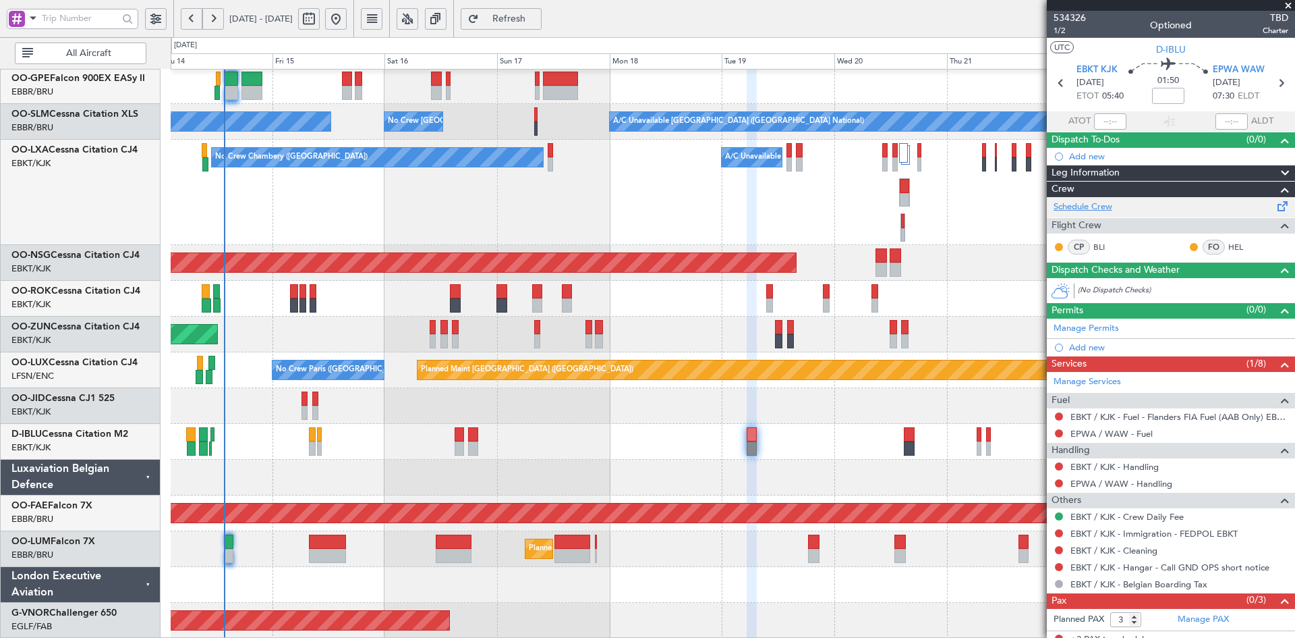
click at [1096, 206] on link "Schedule Crew" at bounding box center [1083, 206] width 59 height 13
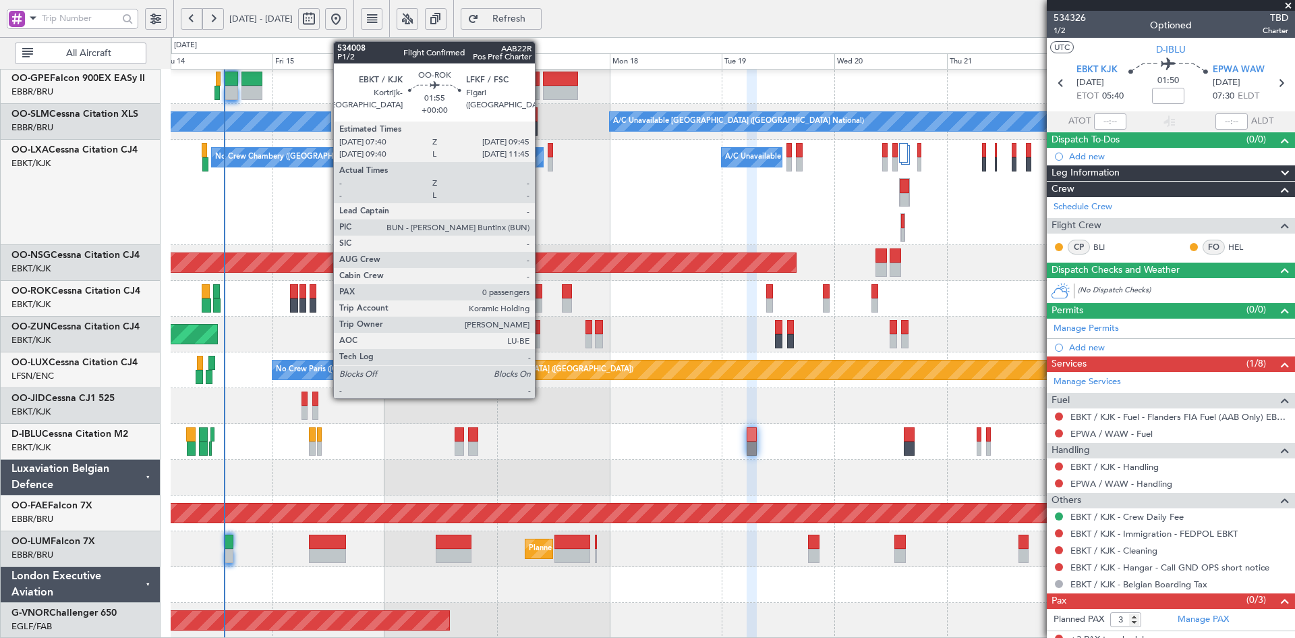
click at [541, 302] on div at bounding box center [537, 305] width 10 height 14
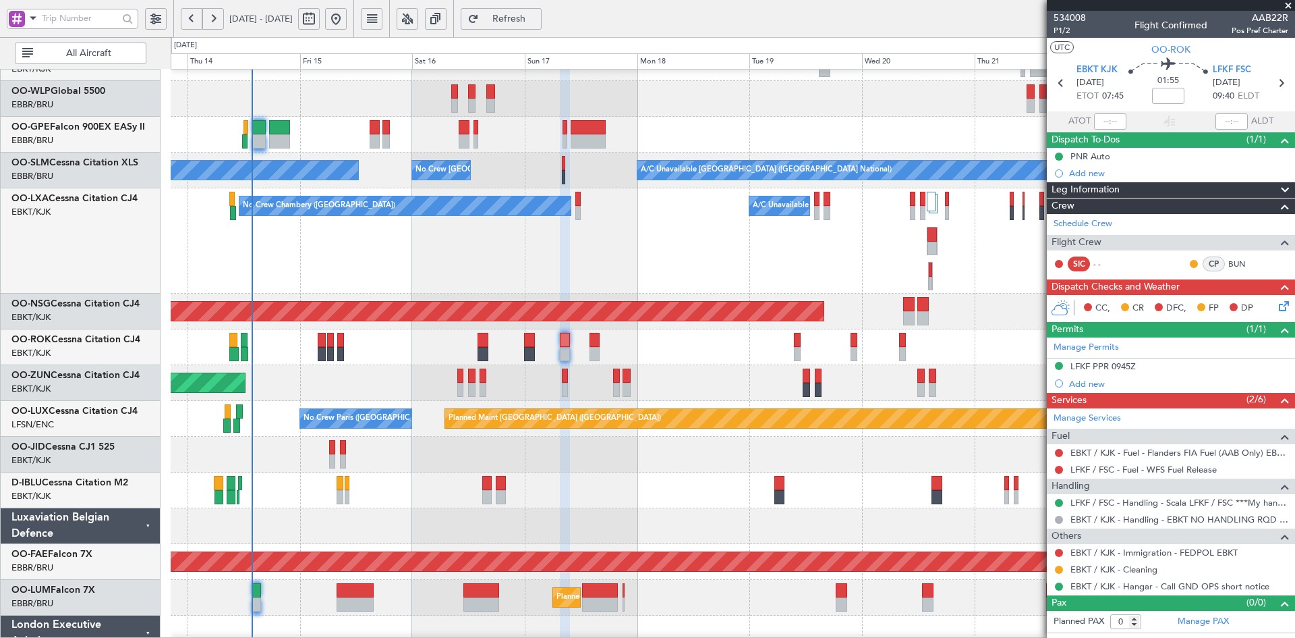
scroll to position [272, 0]
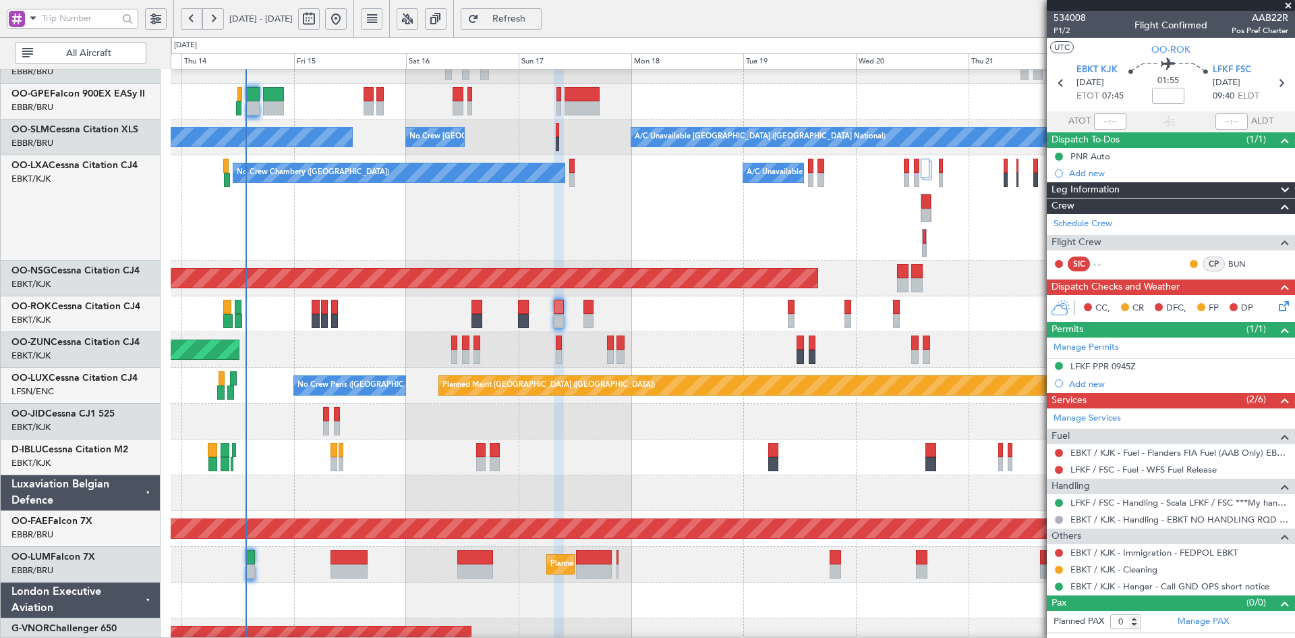
click at [665, 237] on div "No Crew Chambery (Aix-les-bains) A/C Unavailable" at bounding box center [733, 207] width 1124 height 105
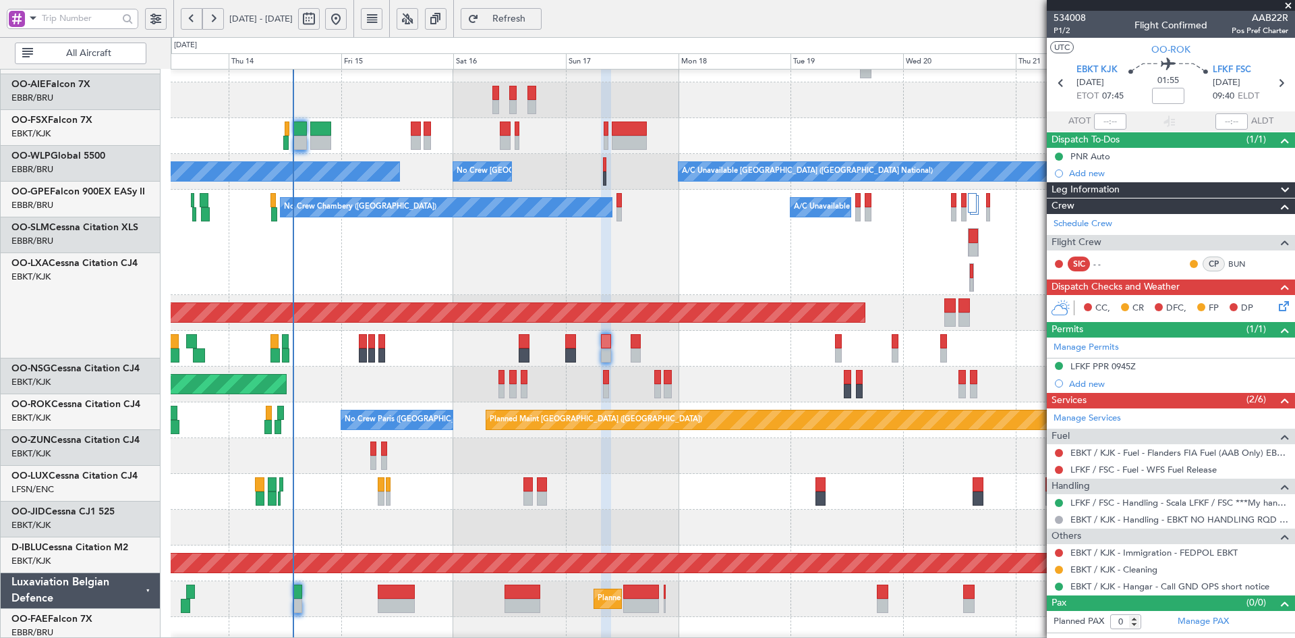
scroll to position [237, 0]
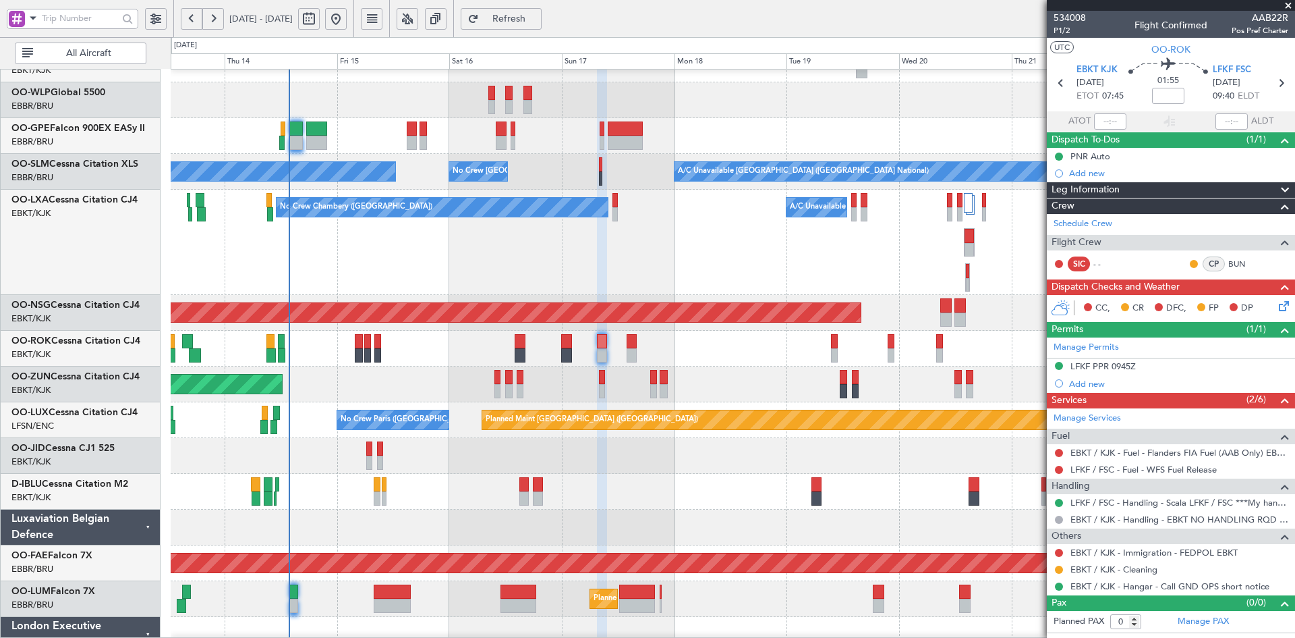
click at [714, 207] on div "No Crew Chambery (Aix-les-bains) A/C Unavailable" at bounding box center [733, 242] width 1124 height 105
click at [1097, 216] on div "Schedule Crew" at bounding box center [1171, 224] width 248 height 20
click at [787, 262] on div "No Crew Chambery (Aix-les-bains) A/C Unavailable" at bounding box center [733, 242] width 1124 height 105
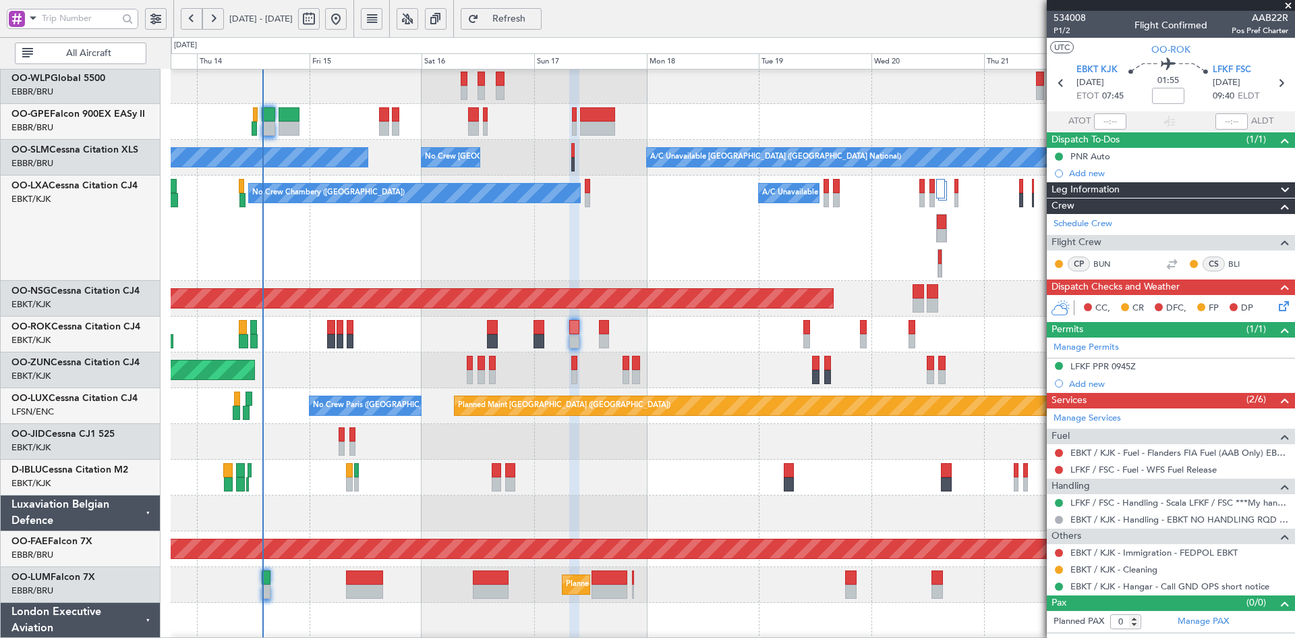
click at [737, 363] on div "Unplanned Maint [GEOGRAPHIC_DATA] ([GEOGRAPHIC_DATA])" at bounding box center [733, 370] width 1124 height 36
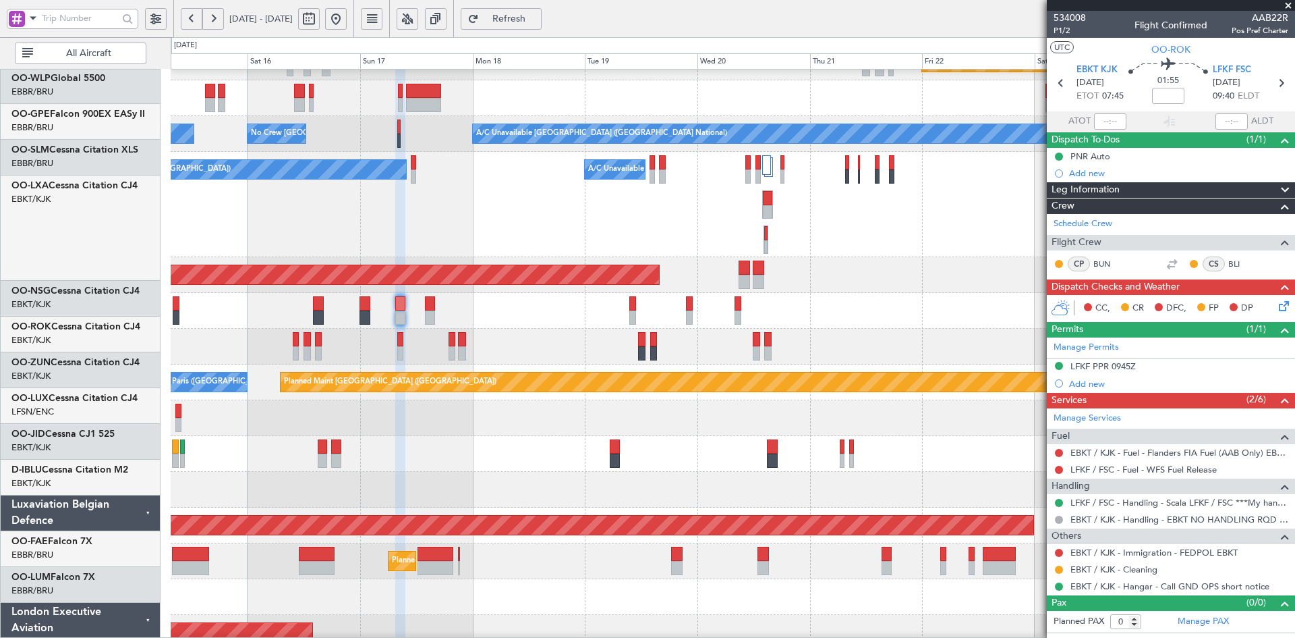
scroll to position [275, 0]
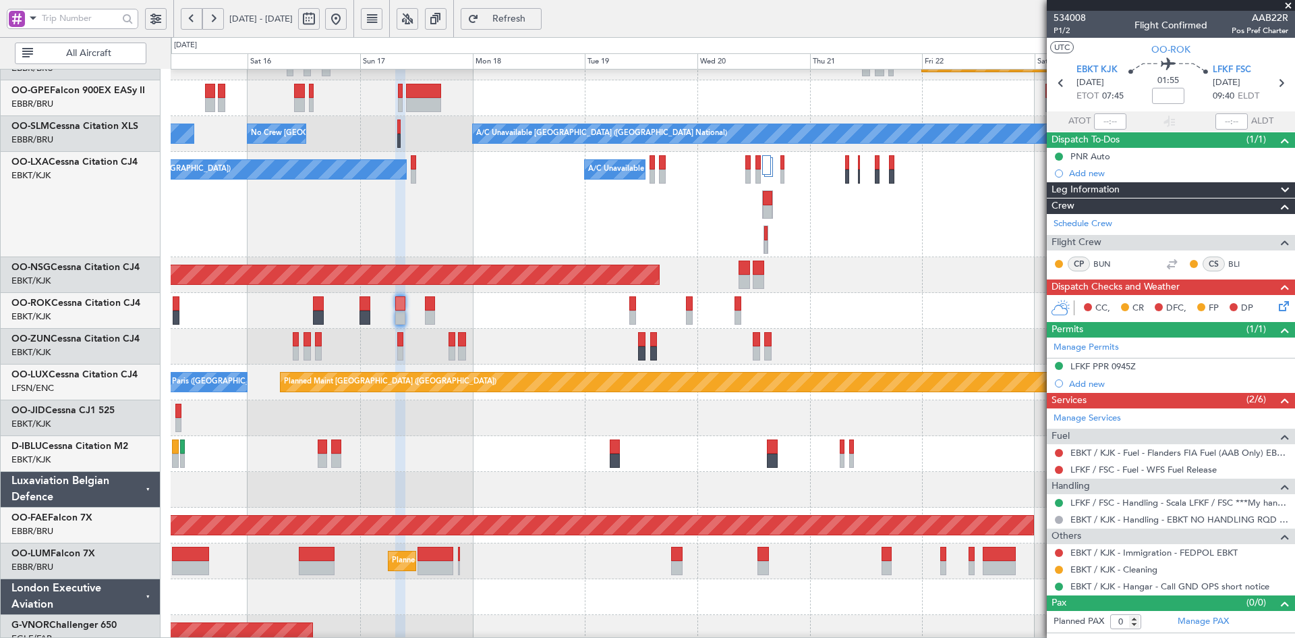
click at [705, 436] on div "No Crew [GEOGRAPHIC_DATA] ([GEOGRAPHIC_DATA] National)" at bounding box center [733, 454] width 1124 height 36
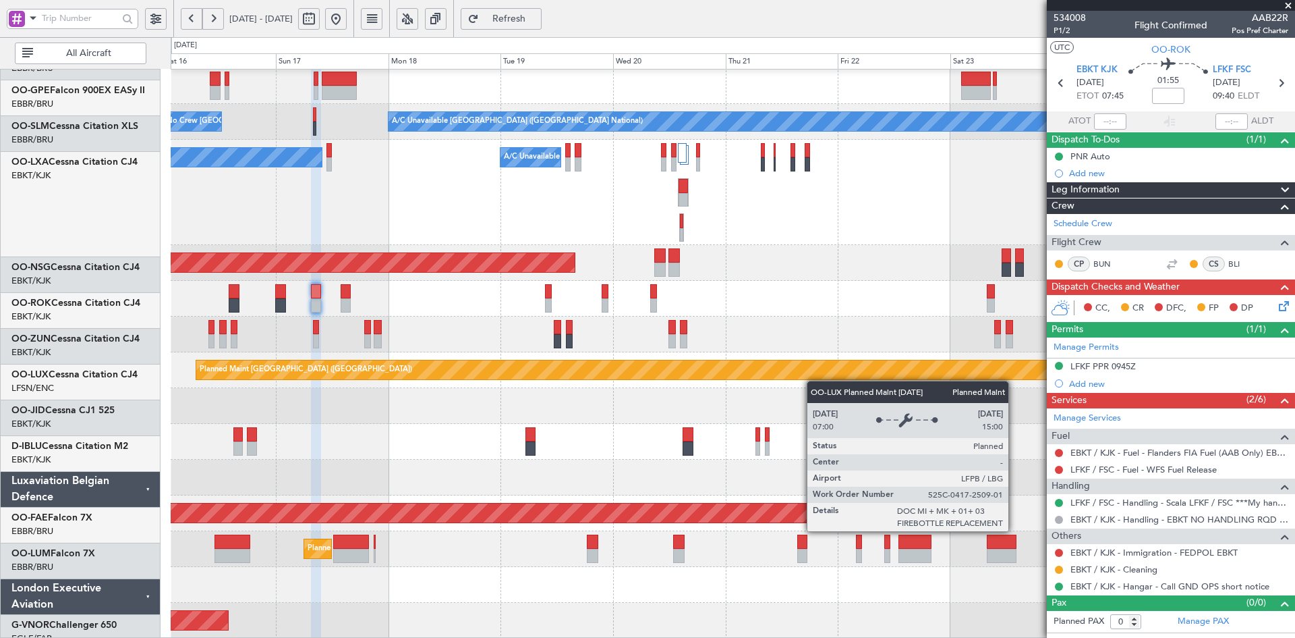
scroll to position [287, 0]
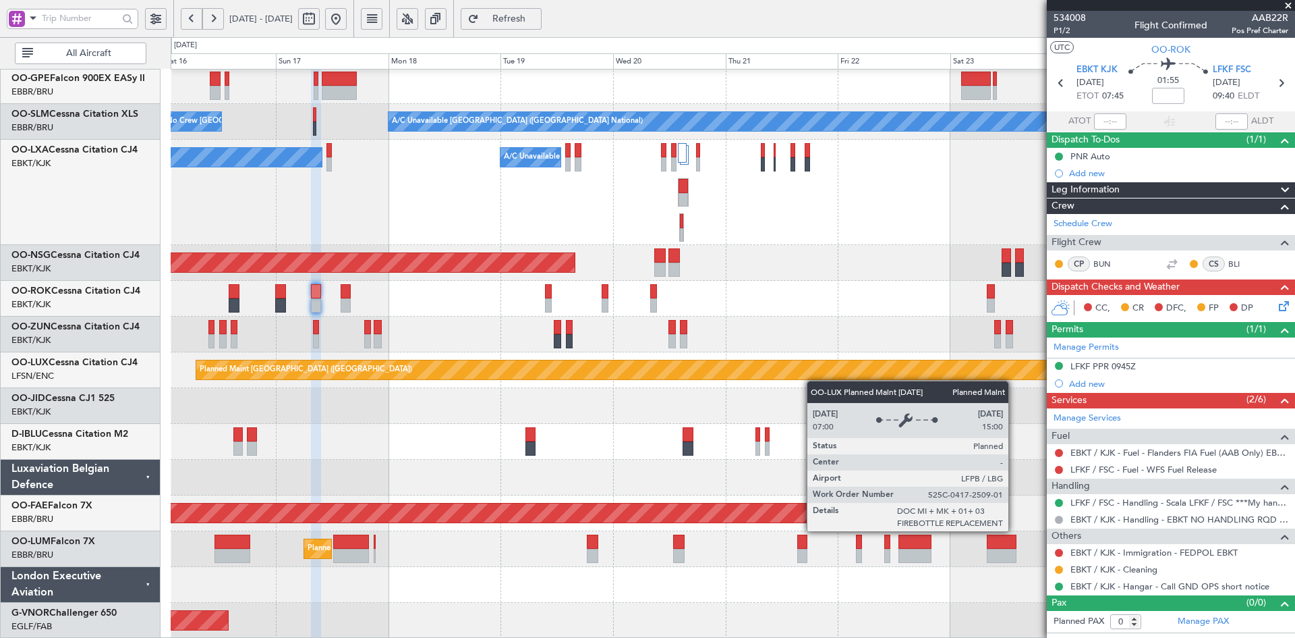
click at [810, 350] on div "Planned Maint Berlin (Brandenburg) Planned Maint Brussels (Brussels National) A…" at bounding box center [733, 210] width 1124 height 856
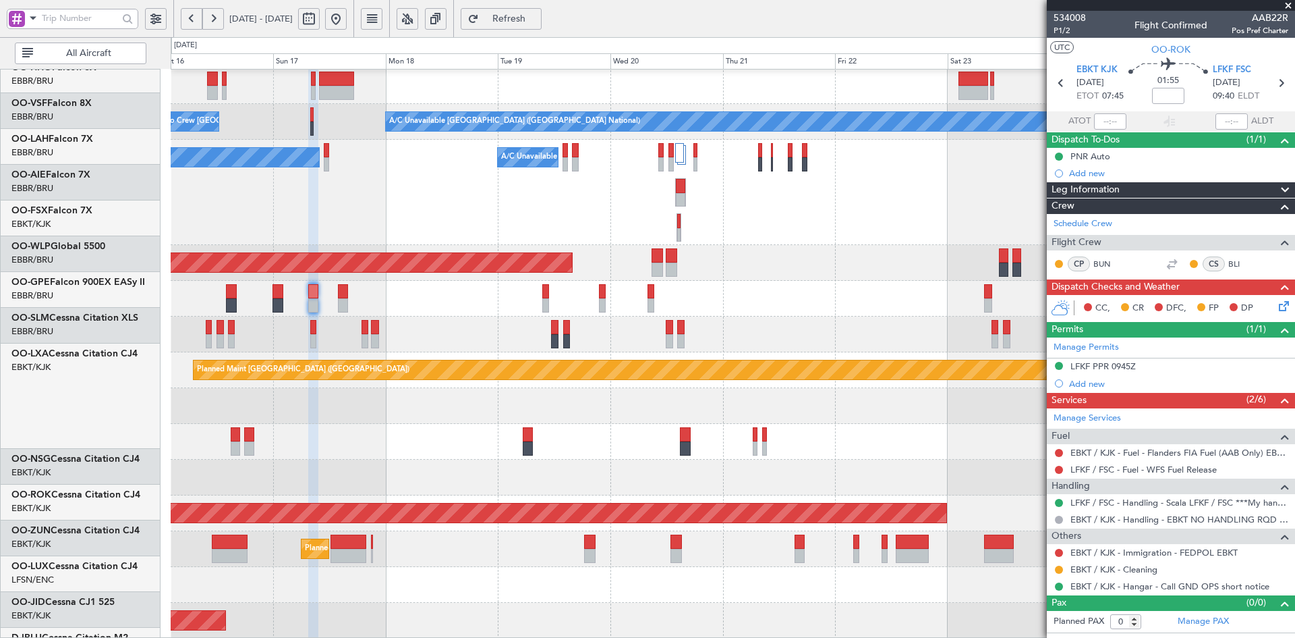
click at [888, 245] on div "No Crew Chambery (Aix-les-bains) A/C Unavailable Planned Maint Brussels (Brusse…" at bounding box center [733, 192] width 1124 height 105
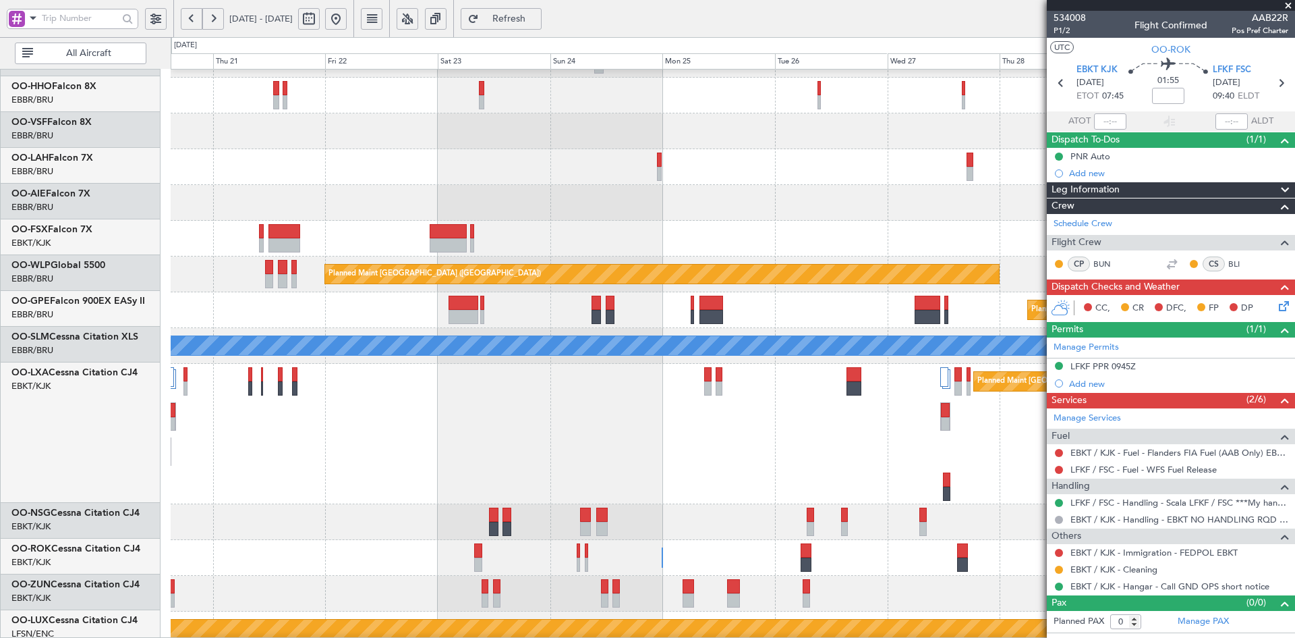
scroll to position [63, 0]
click at [776, 150] on div "- - EBBR 13:00 Z KVNY 00:45 Z Planned Maint Alton-st Louis (St Louis Regl) Owne…" at bounding box center [733, 167] width 1124 height 36
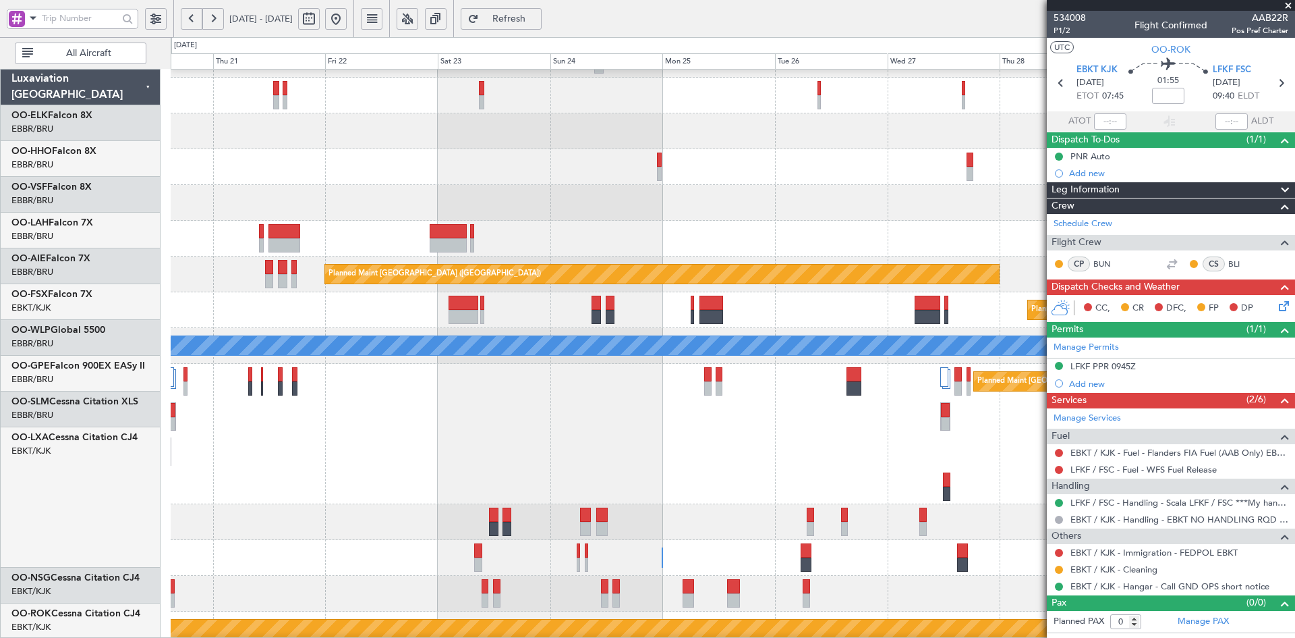
click at [810, 410] on div "- - EBBR 13:00 Z KVNY 00:45 Z Planned Maint Alton-st Louis (St Louis Regl) Owne…" at bounding box center [733, 451] width 1124 height 891
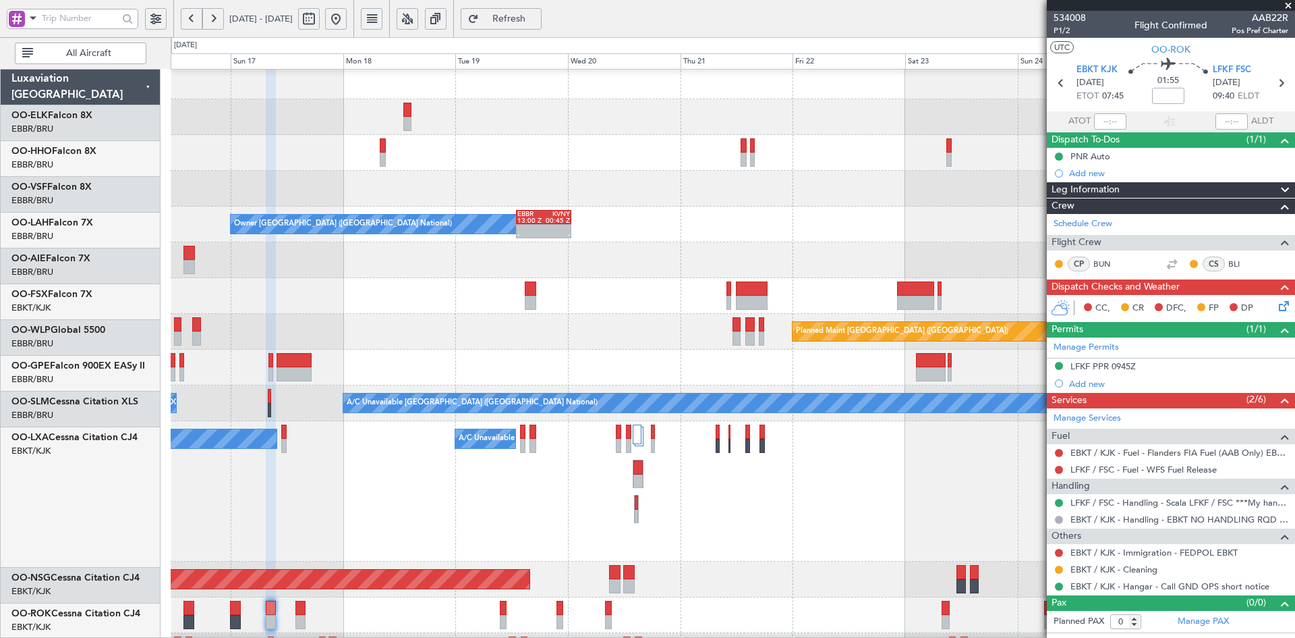
scroll to position [6, 0]
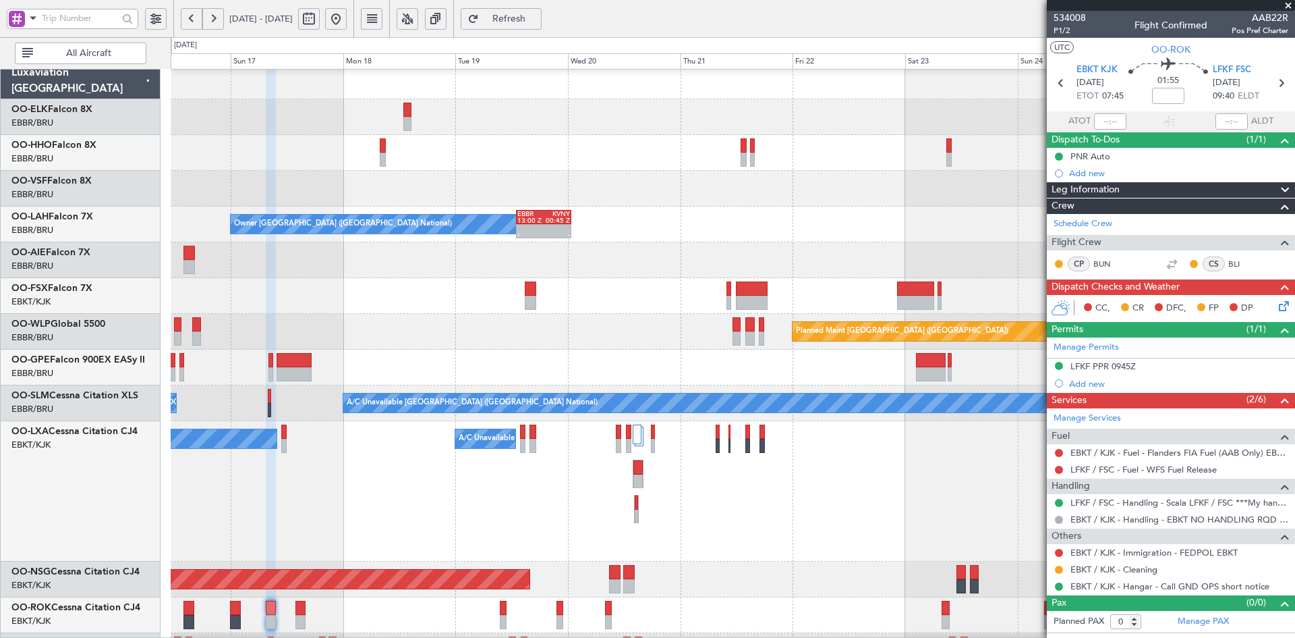
click at [1000, 229] on div "- - EBBR 13:00 Z KVNY 00:45 Z Owner Brussels (Brussels National)" at bounding box center [733, 224] width 1124 height 36
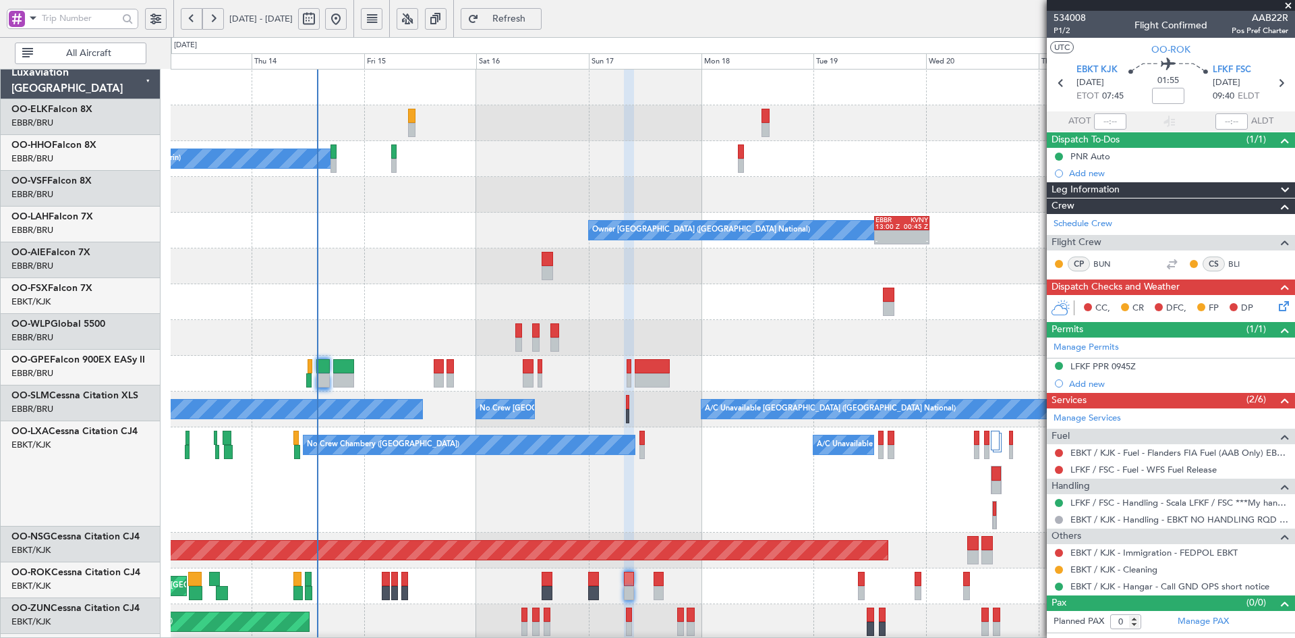
scroll to position [0, 0]
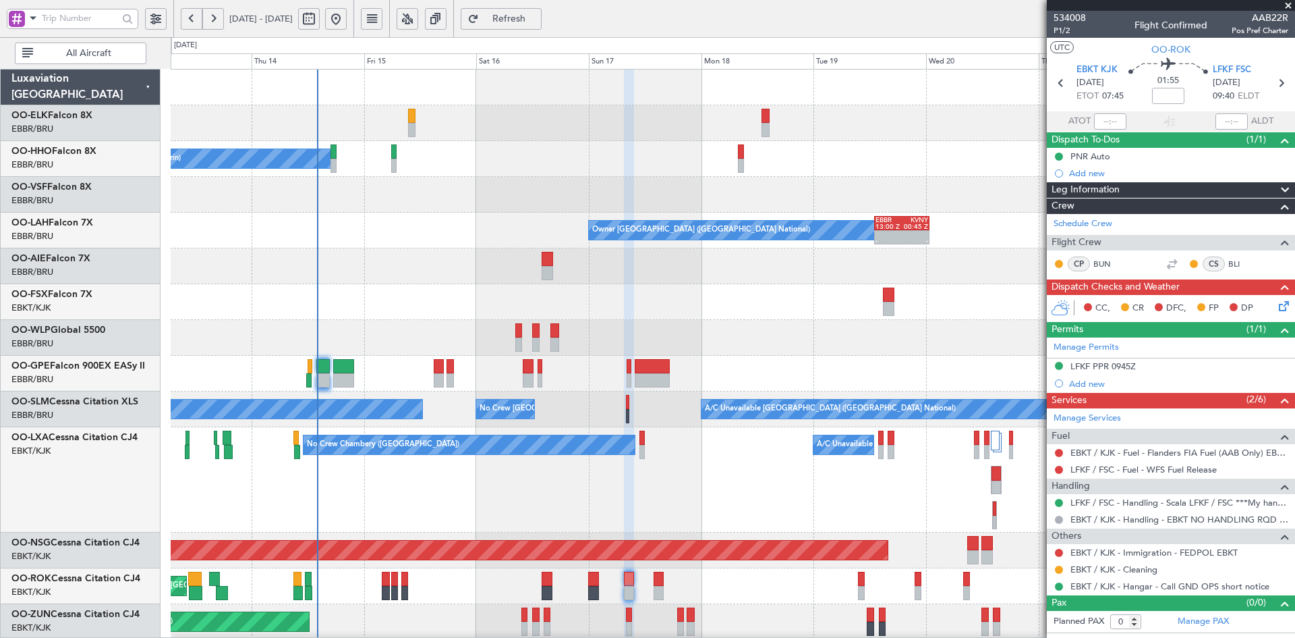
click at [757, 338] on div "Planned Maint [GEOGRAPHIC_DATA] ([GEOGRAPHIC_DATA])" at bounding box center [733, 338] width 1124 height 36
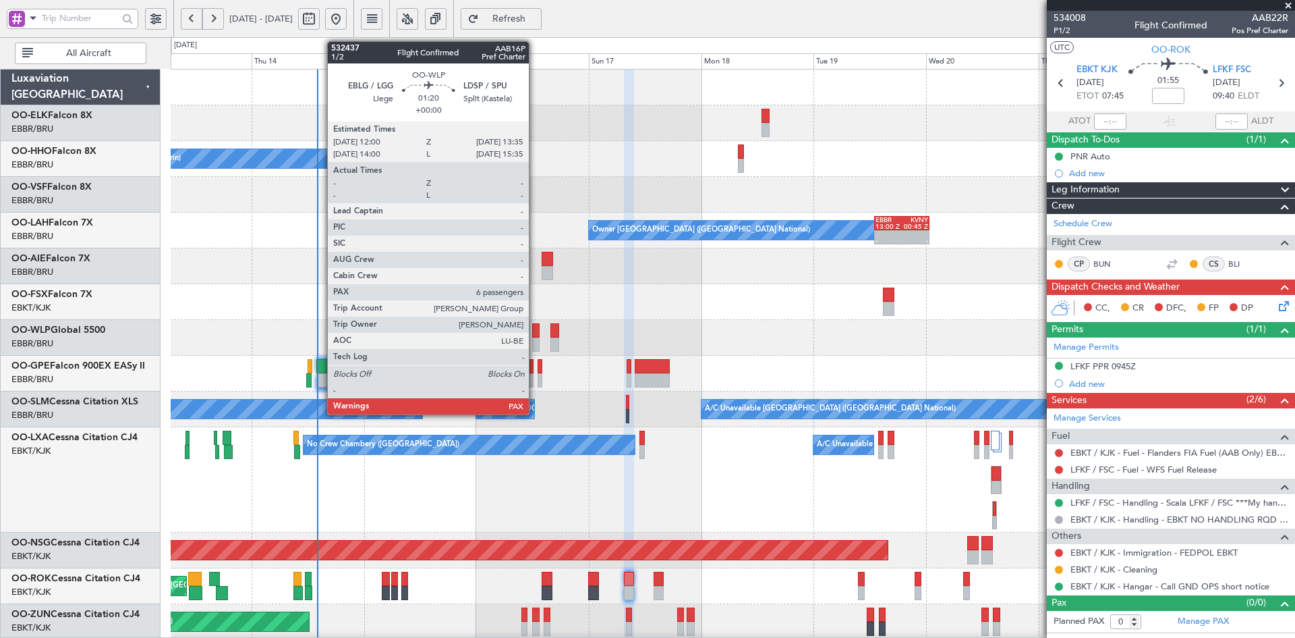
click at [535, 342] on div at bounding box center [535, 344] width 7 height 14
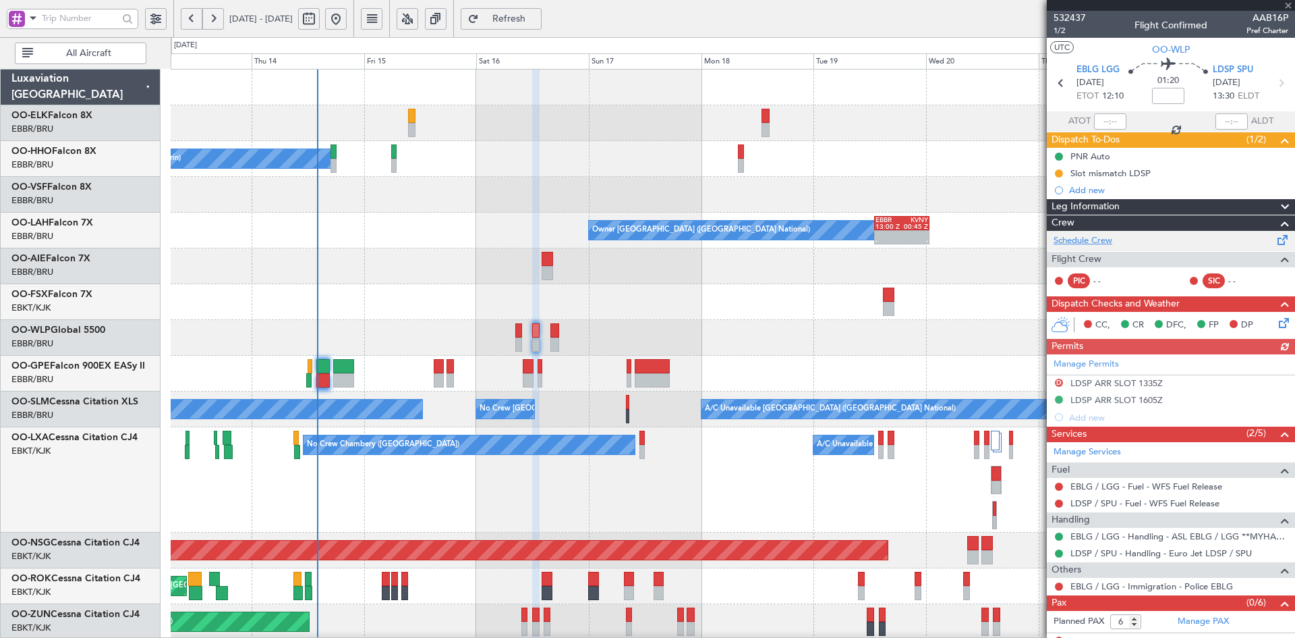
click at [1095, 235] on link "Schedule Crew" at bounding box center [1083, 240] width 59 height 13
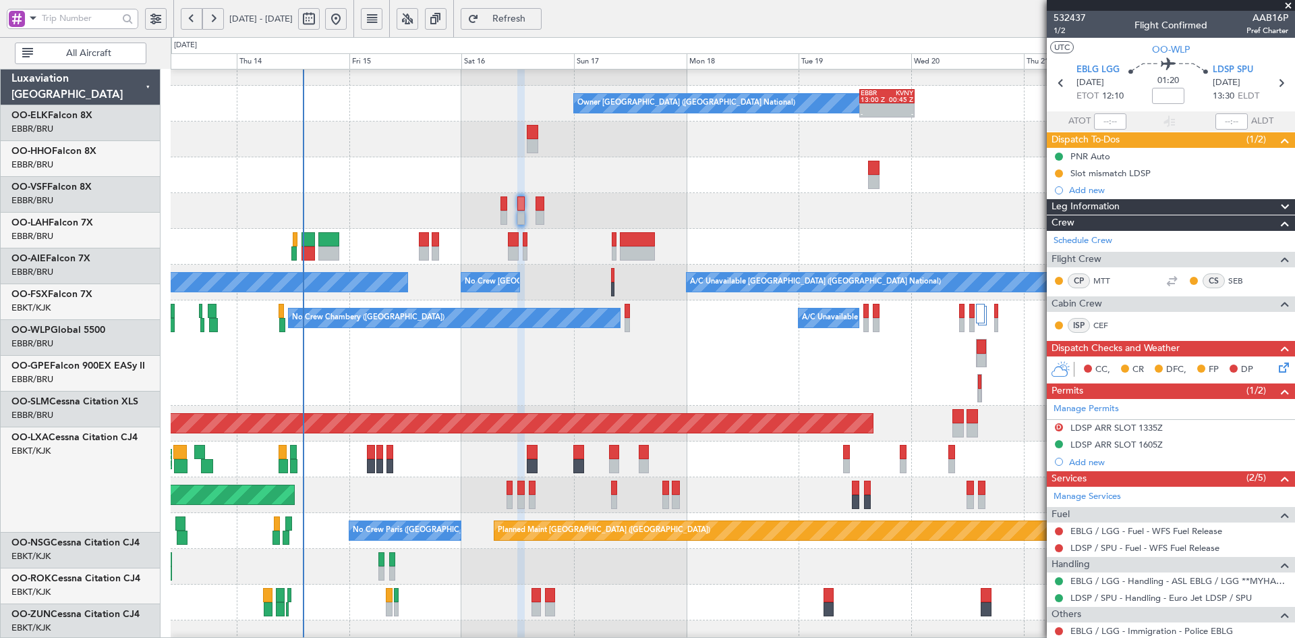
scroll to position [132, 0]
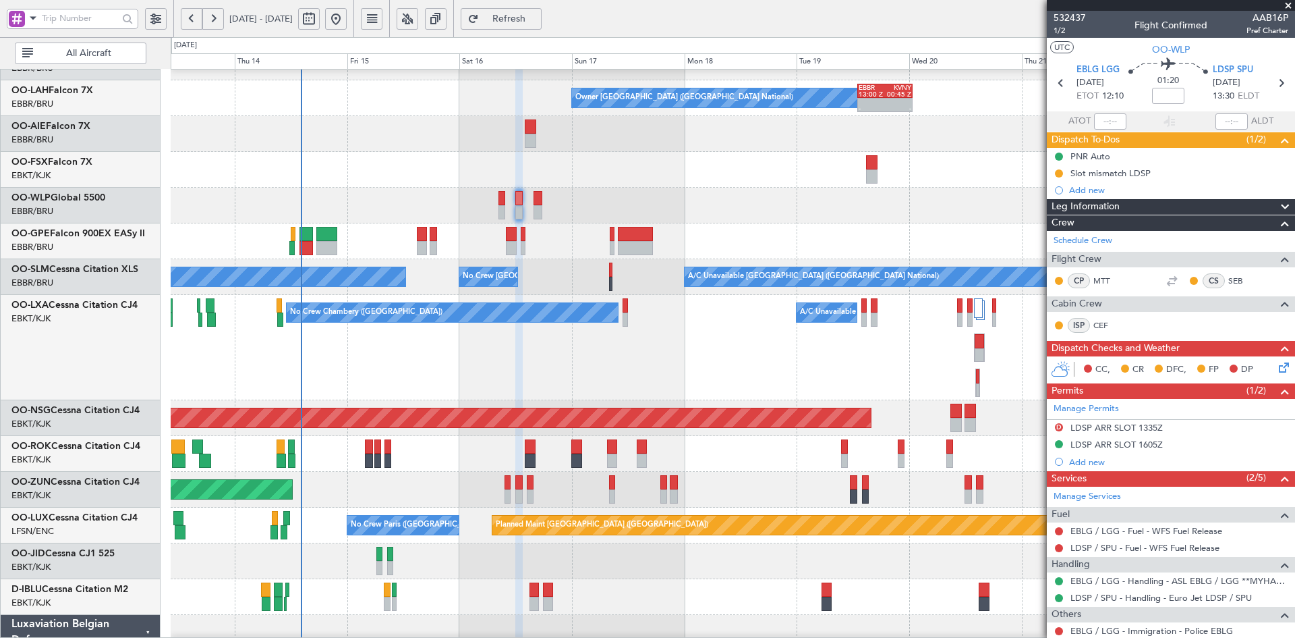
click at [638, 214] on div "Planned Maint [GEOGRAPHIC_DATA] ([GEOGRAPHIC_DATA])" at bounding box center [733, 206] width 1124 height 36
click at [688, 337] on div "No Crew Chambery (Aix-les-bains) A/C Unavailable" at bounding box center [733, 347] width 1124 height 105
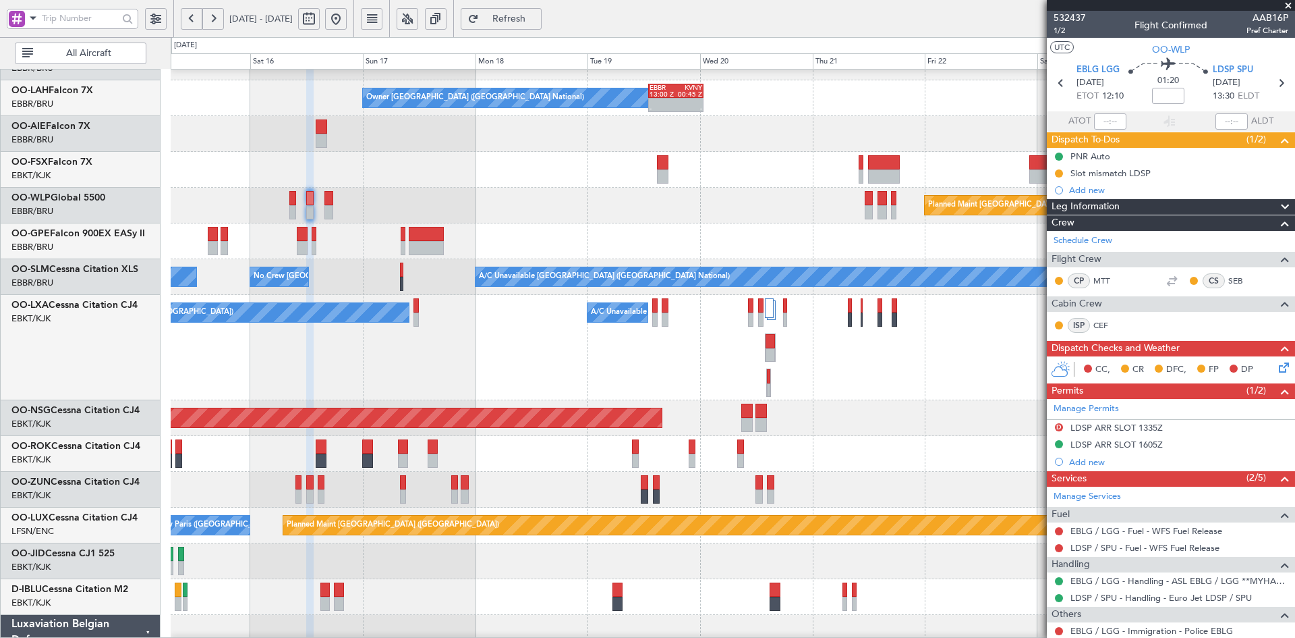
scroll to position [156, 0]
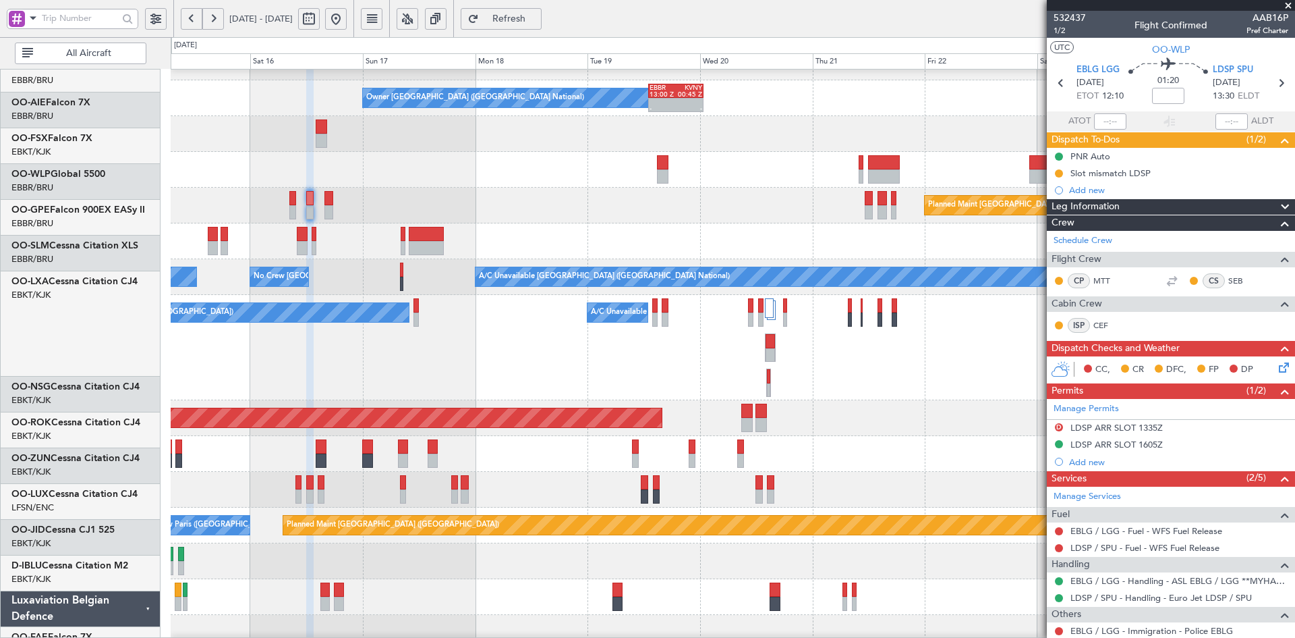
click at [713, 472] on div "Unplanned Maint [GEOGRAPHIC_DATA] ([GEOGRAPHIC_DATA])" at bounding box center [733, 490] width 1124 height 36
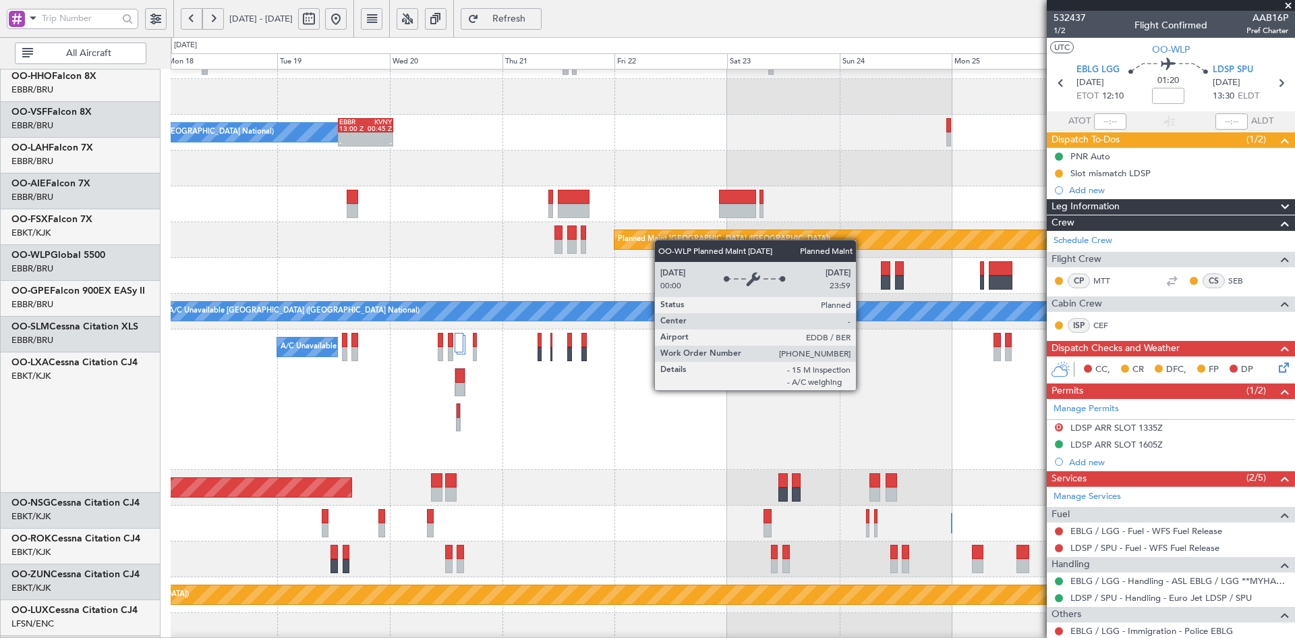
scroll to position [98, 0]
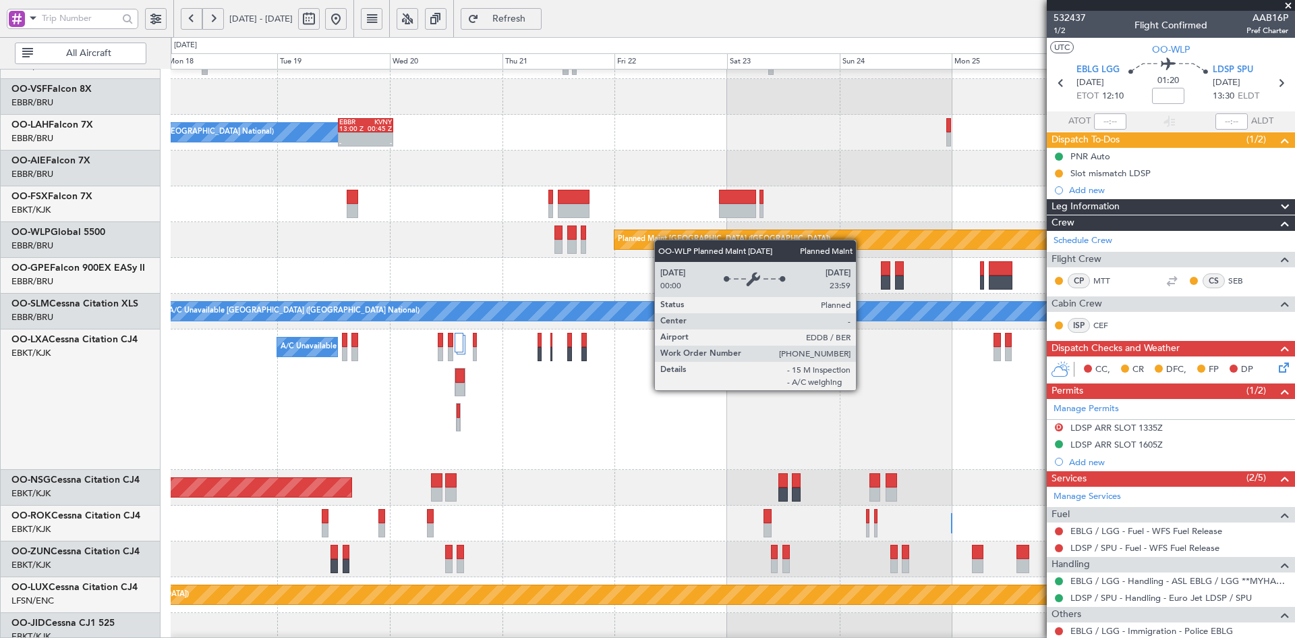
click at [658, 239] on div "Planned Maint [GEOGRAPHIC_DATA] ([GEOGRAPHIC_DATA])" at bounding box center [724, 239] width 213 height 20
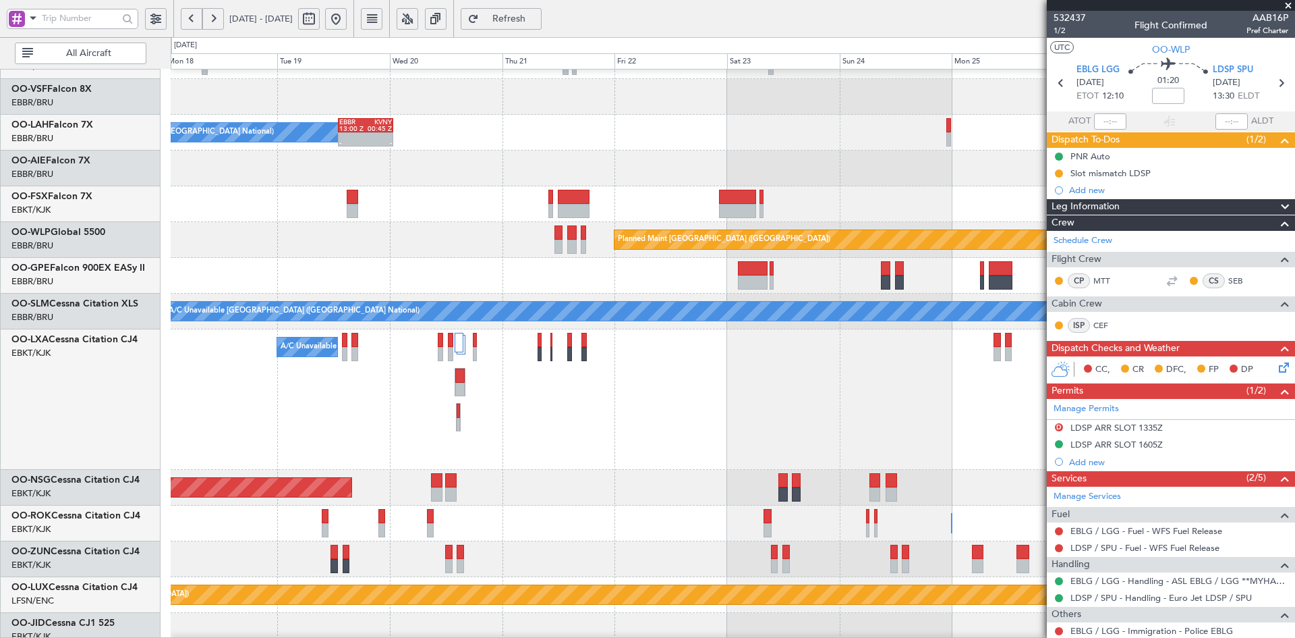
click at [1290, 4] on span at bounding box center [1288, 6] width 13 height 12
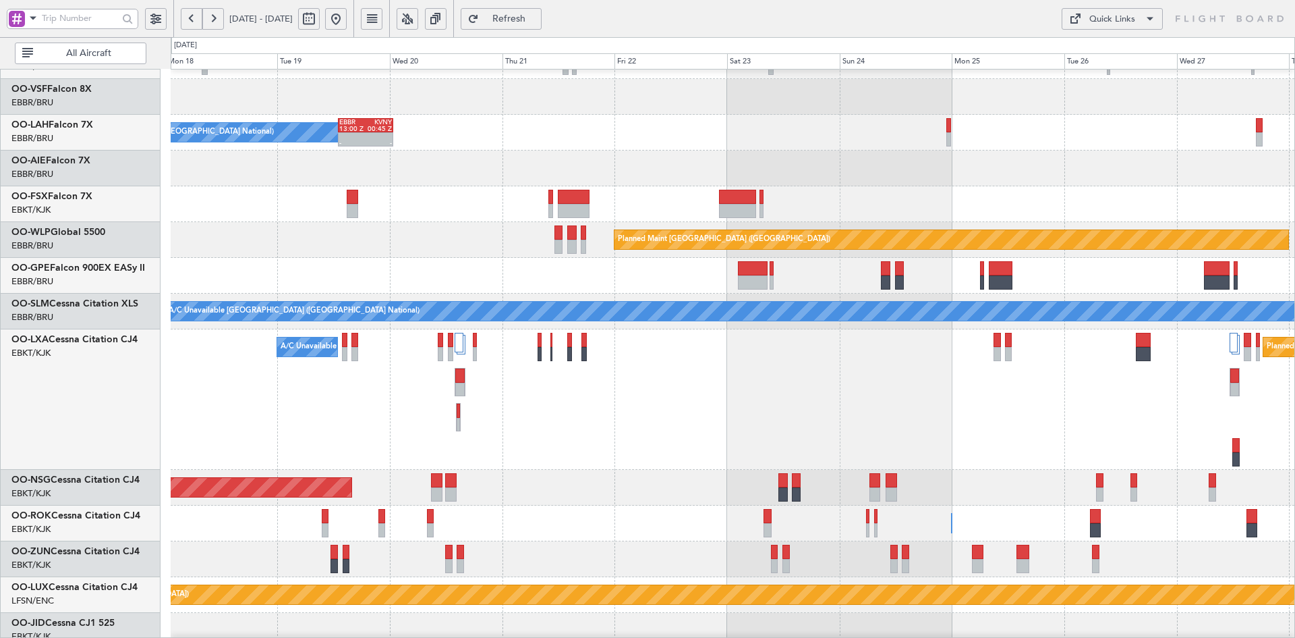
type input "0"
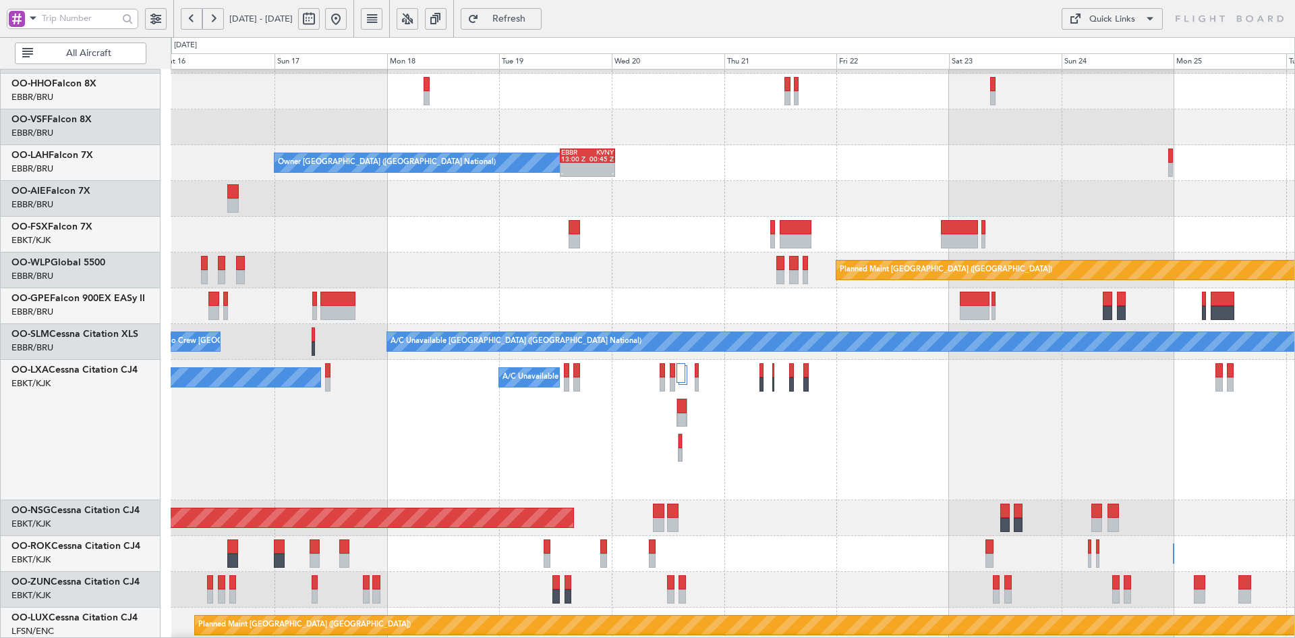
click at [1295, 163] on html "18 Aug 2025 - 28 Aug 2025 Refresh Quick Links All Aircraft A/C Unavailable Gene…" at bounding box center [647, 319] width 1295 height 638
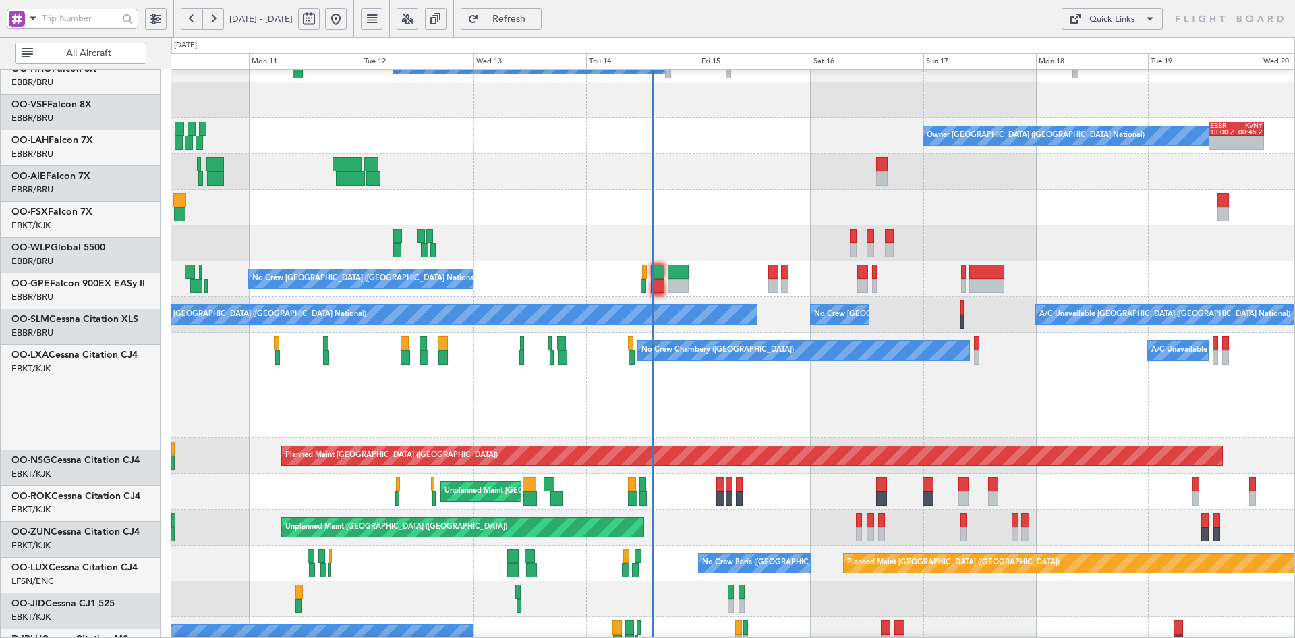
scroll to position [94, 0]
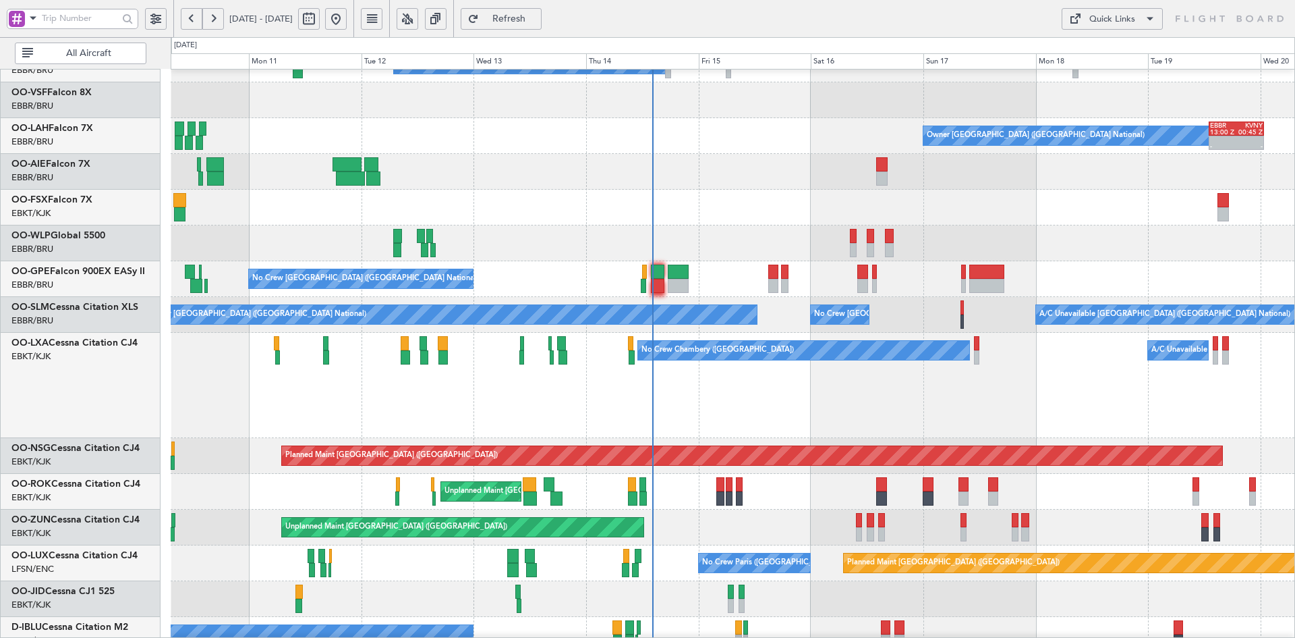
click at [1266, 183] on div at bounding box center [733, 172] width 1124 height 36
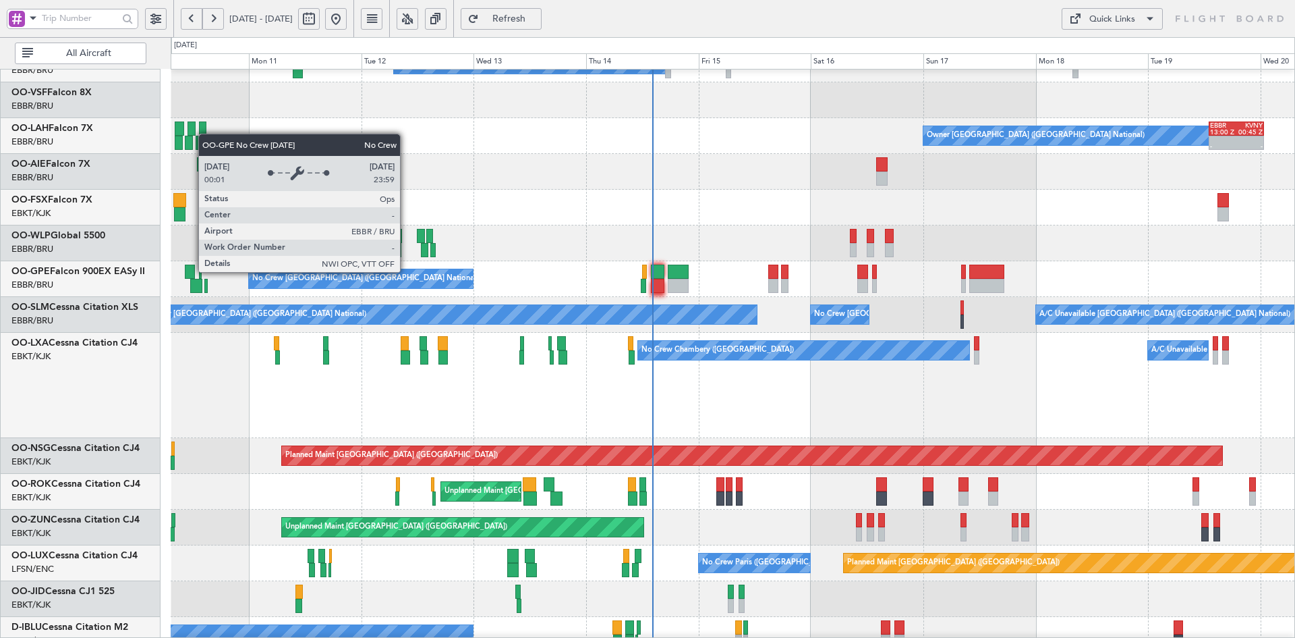
click at [406, 271] on div "No Crew [GEOGRAPHIC_DATA] ([GEOGRAPHIC_DATA] National)" at bounding box center [361, 278] width 224 height 19
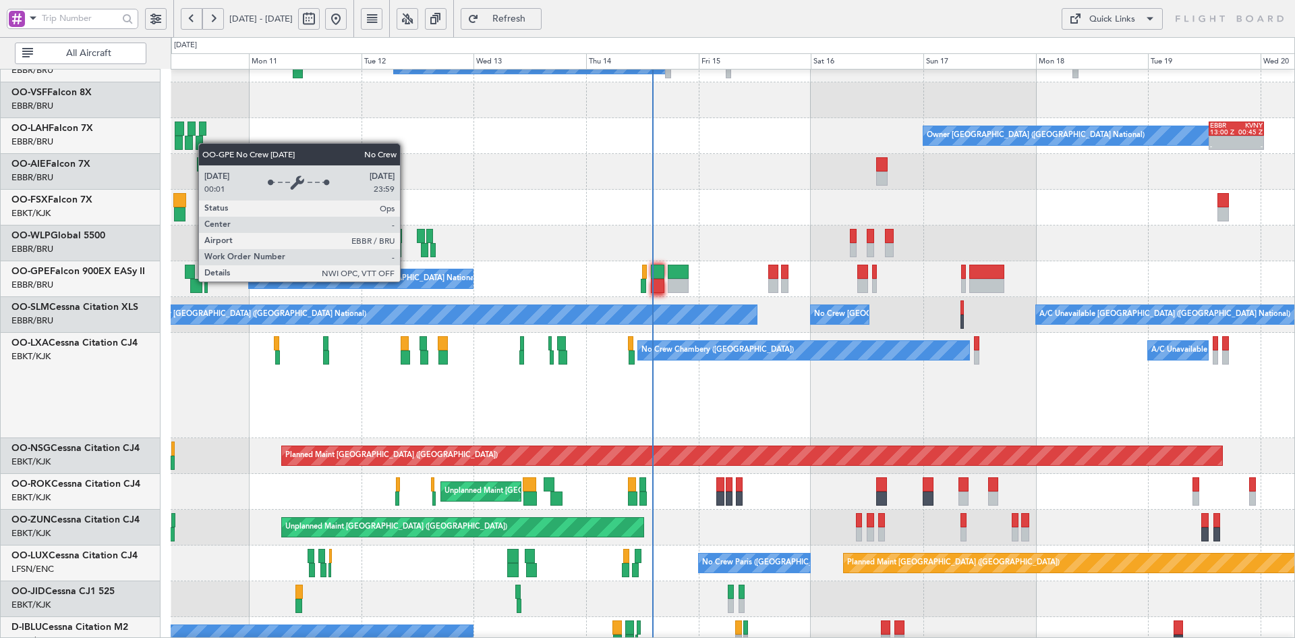
click at [406, 281] on div "No Crew [GEOGRAPHIC_DATA] ([GEOGRAPHIC_DATA] National)" at bounding box center [361, 278] width 224 height 19
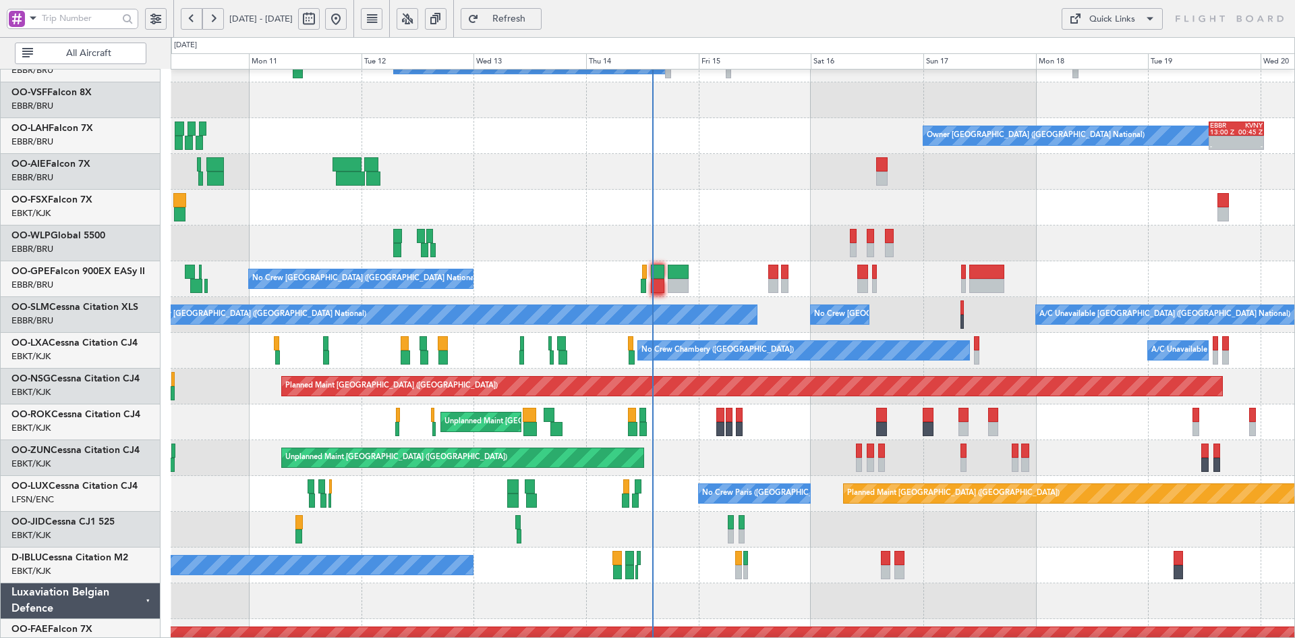
click at [481, 230] on div "Planned Maint [GEOGRAPHIC_DATA] ([GEOGRAPHIC_DATA])" at bounding box center [733, 243] width 1124 height 36
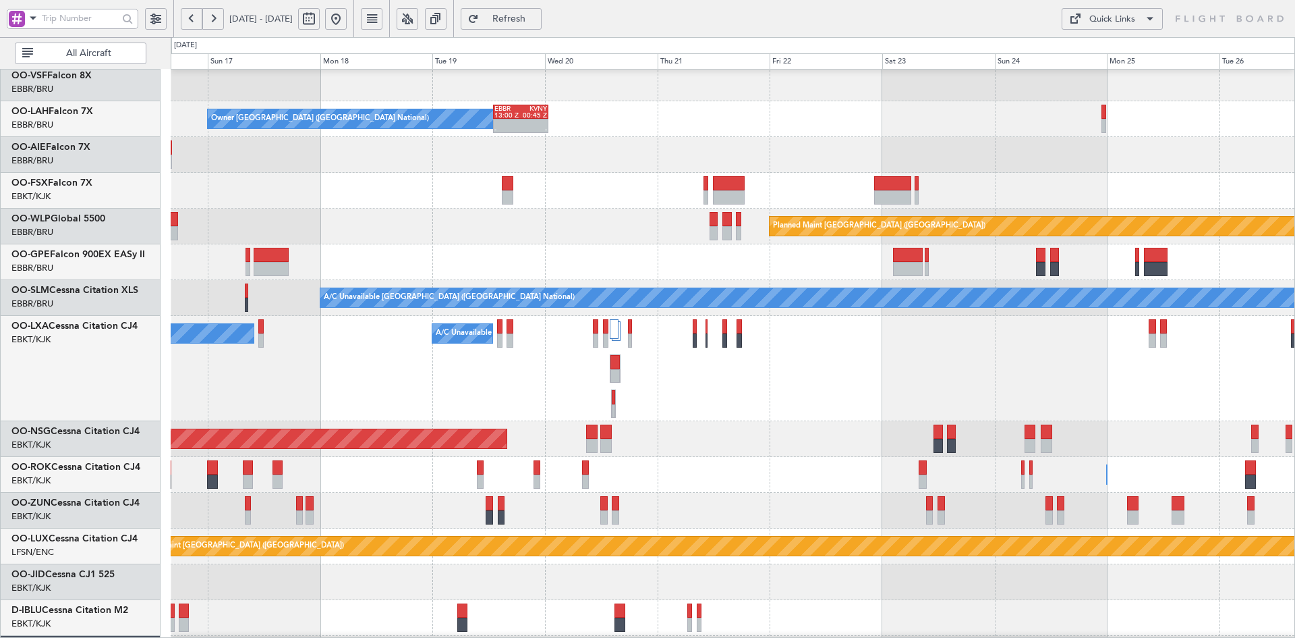
scroll to position [80, 0]
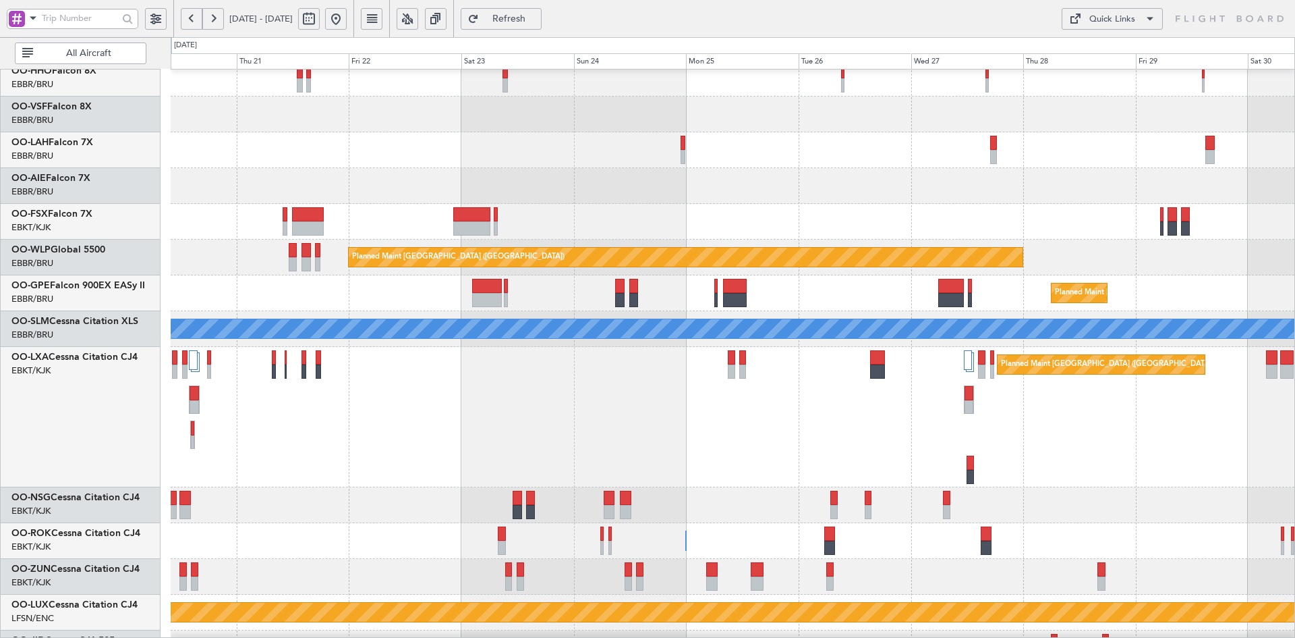
click at [774, 190] on div "Planned Maint London (Farnborough)" at bounding box center [733, 186] width 1124 height 36
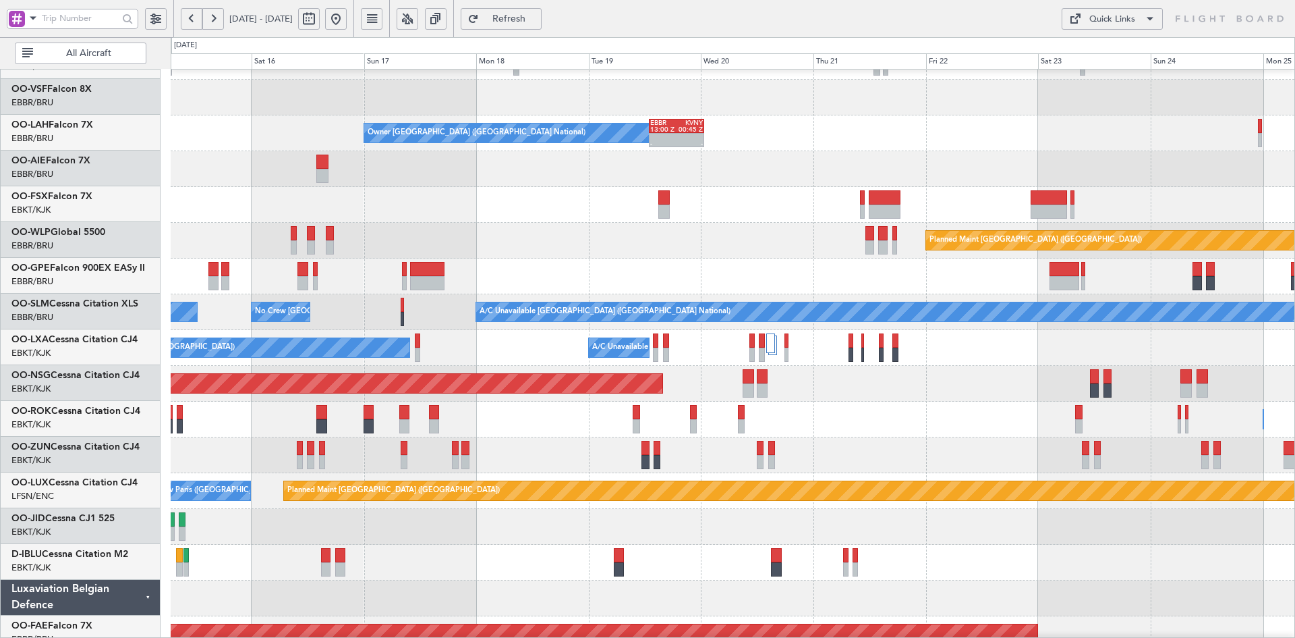
click at [467, 219] on div at bounding box center [733, 205] width 1124 height 36
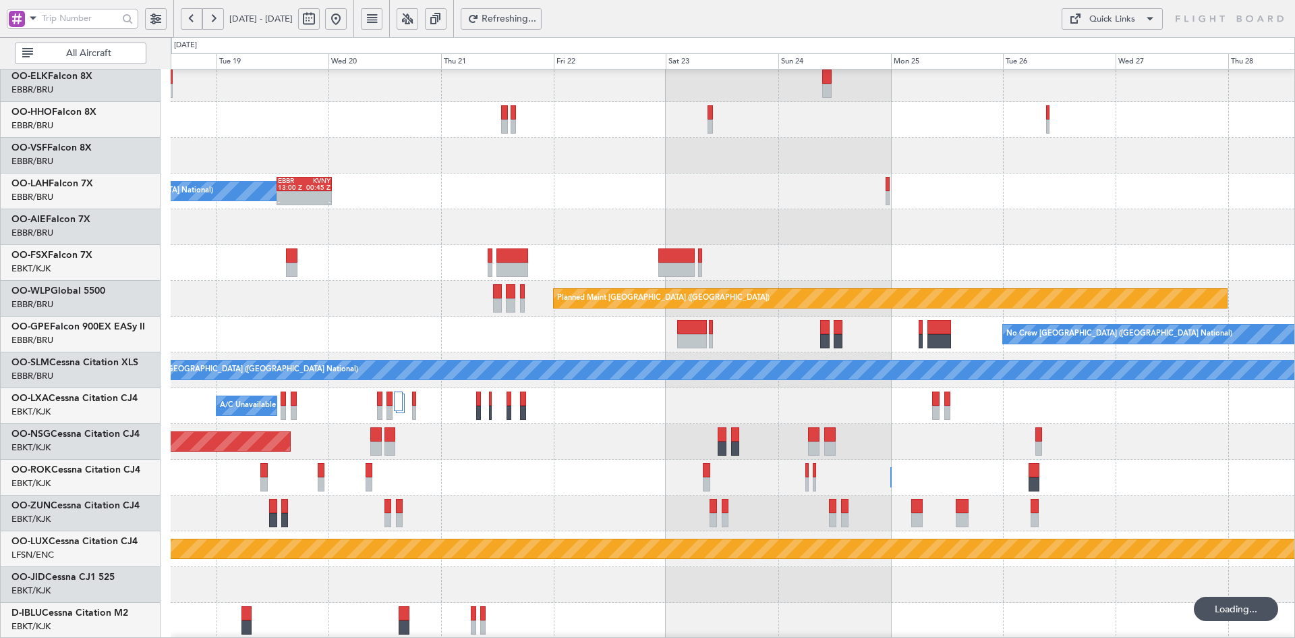
scroll to position [14, 0]
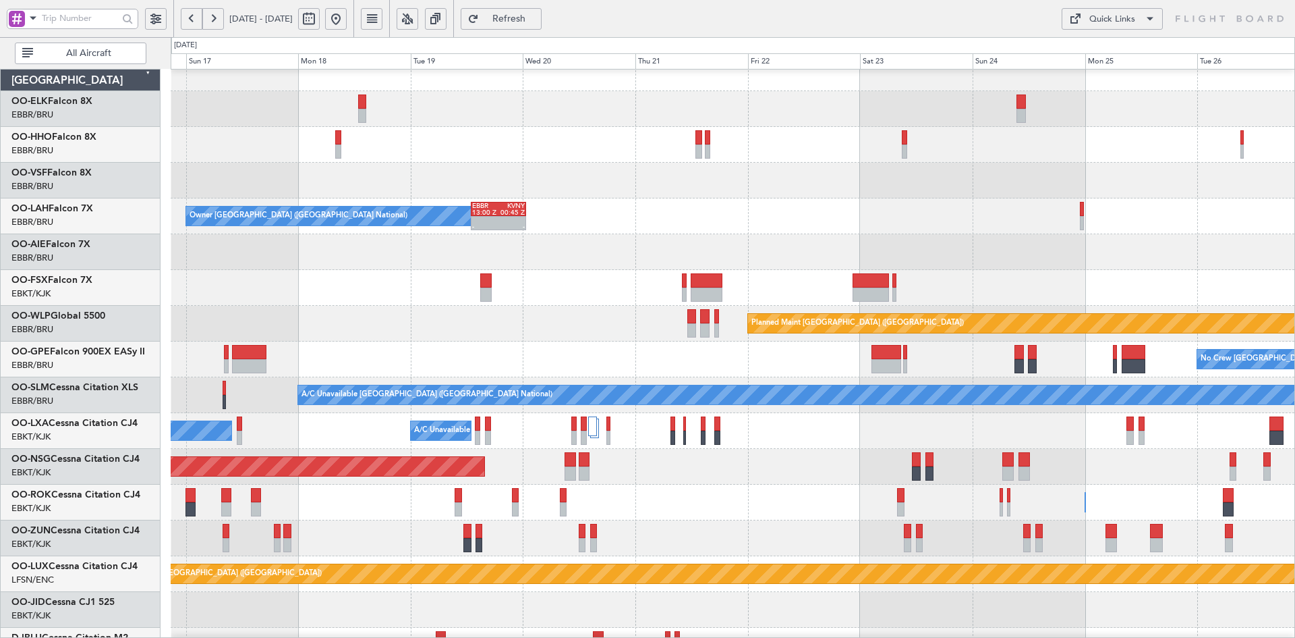
click at [969, 254] on div at bounding box center [733, 252] width 1124 height 36
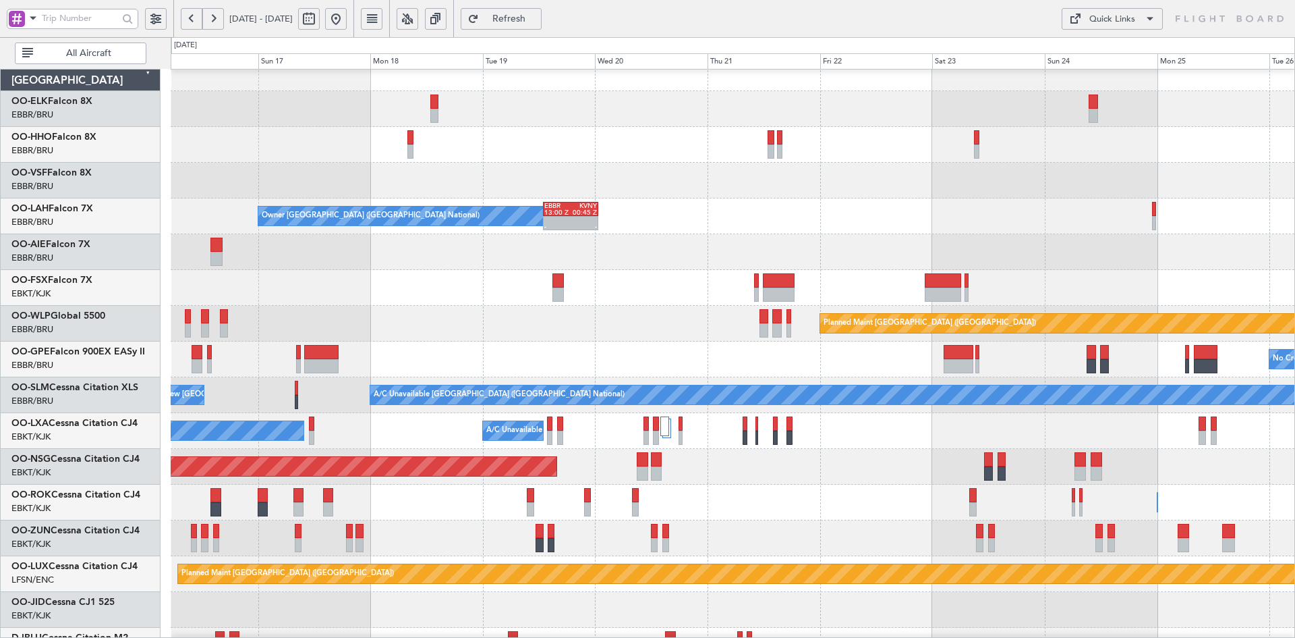
scroll to position [43, 0]
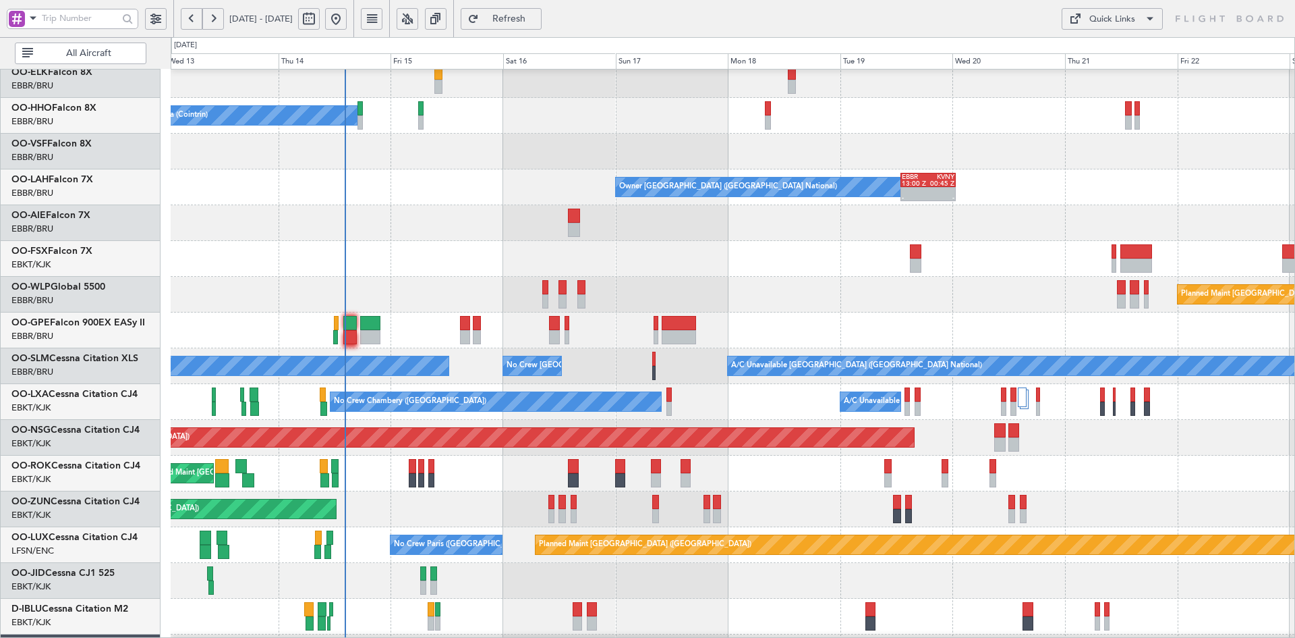
click at [789, 311] on div "Planned Maint [GEOGRAPHIC_DATA] ([GEOGRAPHIC_DATA])" at bounding box center [733, 295] width 1124 height 36
click at [949, 420] on div "Planned Maint [GEOGRAPHIC_DATA] ([GEOGRAPHIC_DATA])" at bounding box center [733, 438] width 1124 height 36
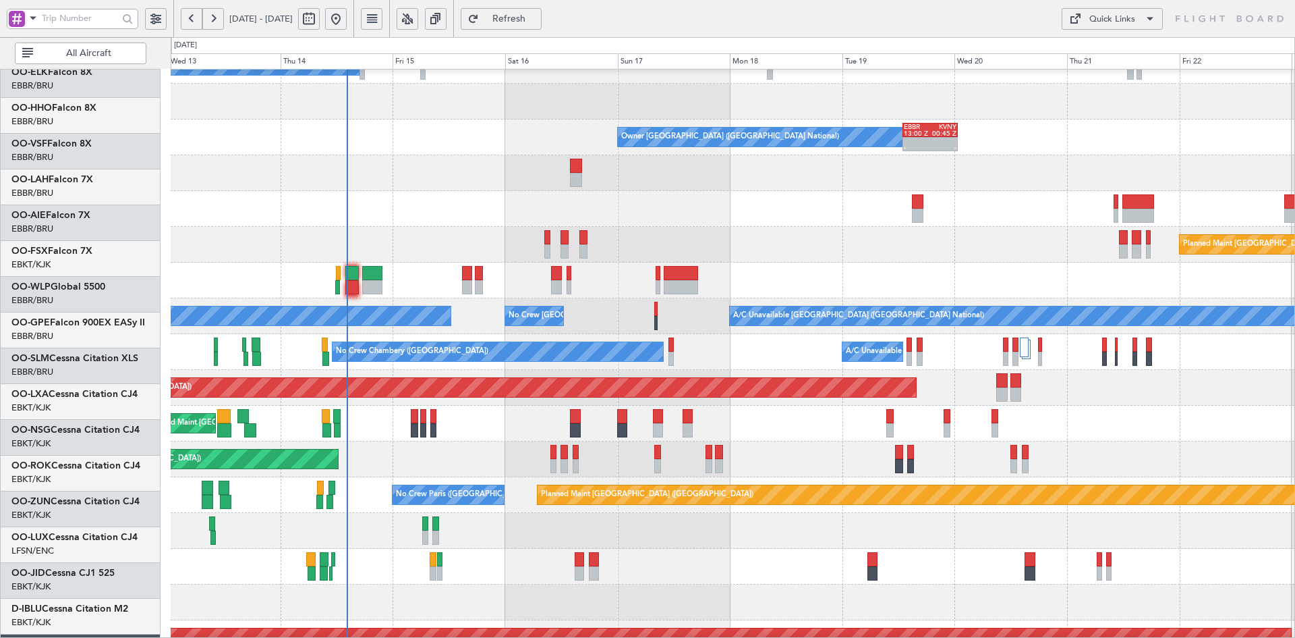
scroll to position [93, 0]
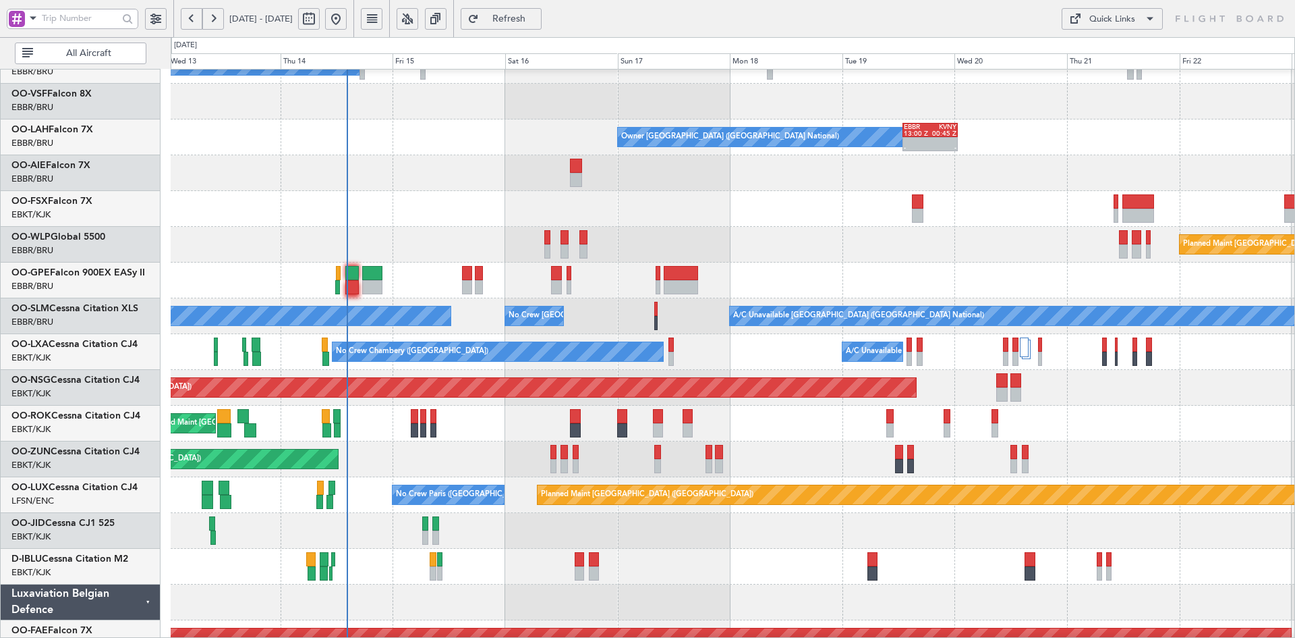
click at [324, 262] on div "No Crew [GEOGRAPHIC_DATA] ([GEOGRAPHIC_DATA] National)" at bounding box center [733, 280] width 1124 height 36
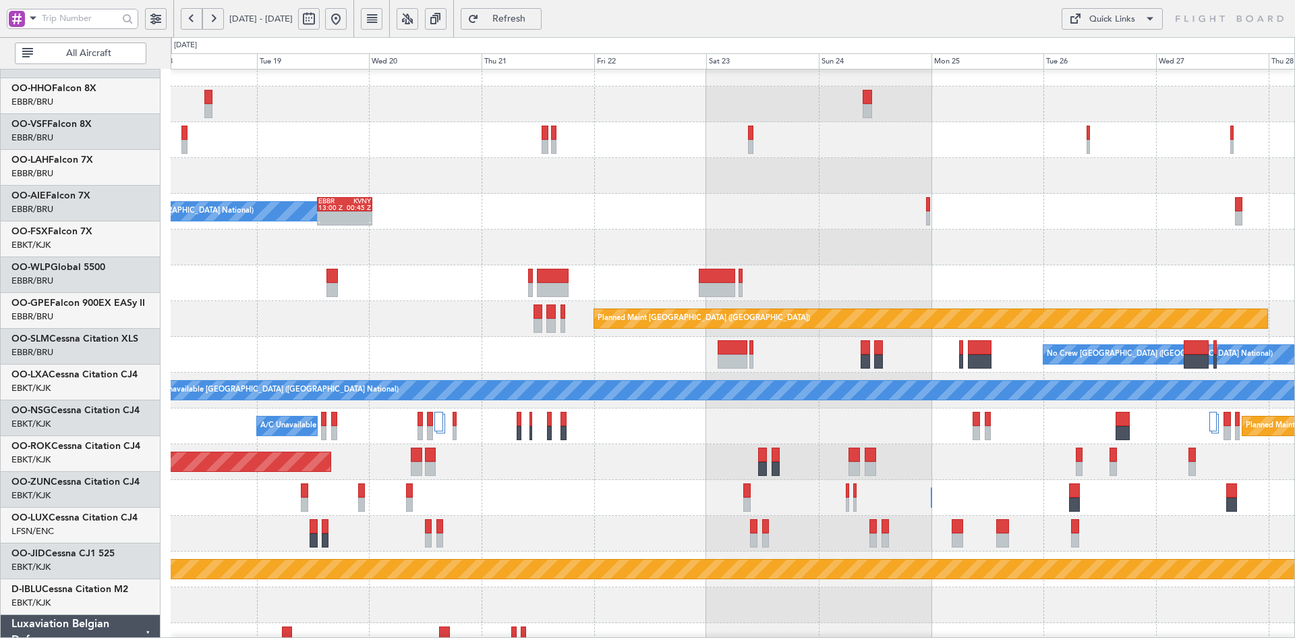
scroll to position [6, 0]
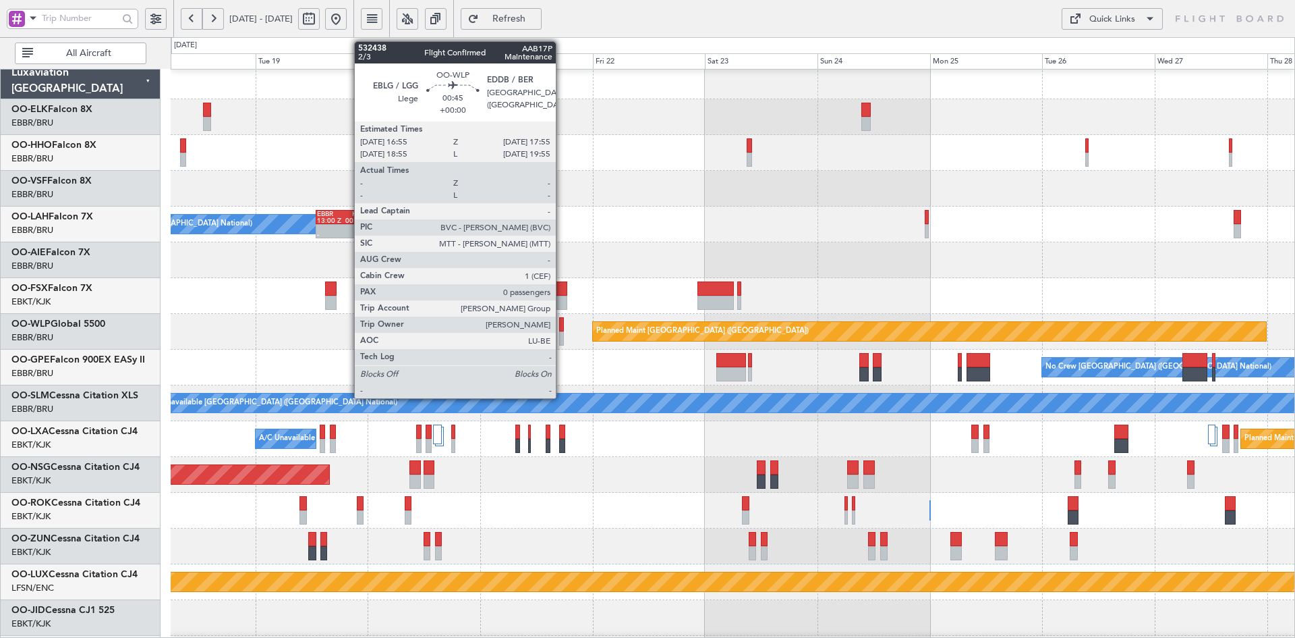
click at [562, 341] on div at bounding box center [561, 338] width 5 height 14
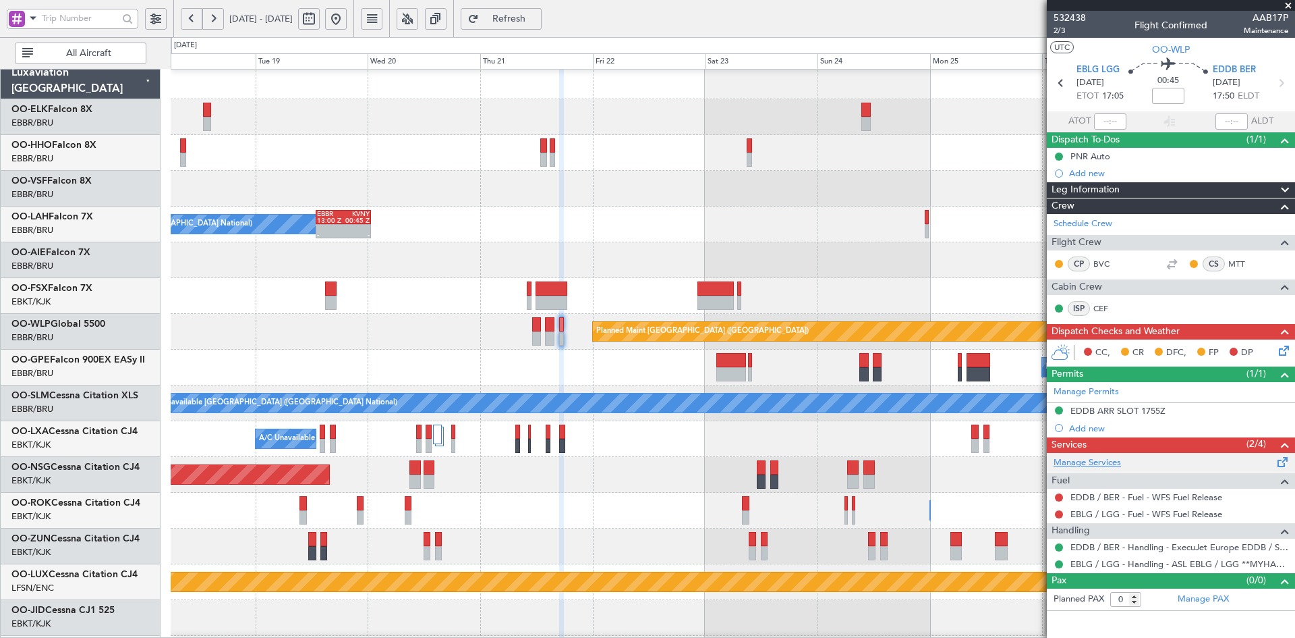
click at [1090, 461] on link "Manage Services" at bounding box center [1087, 462] width 67 height 13
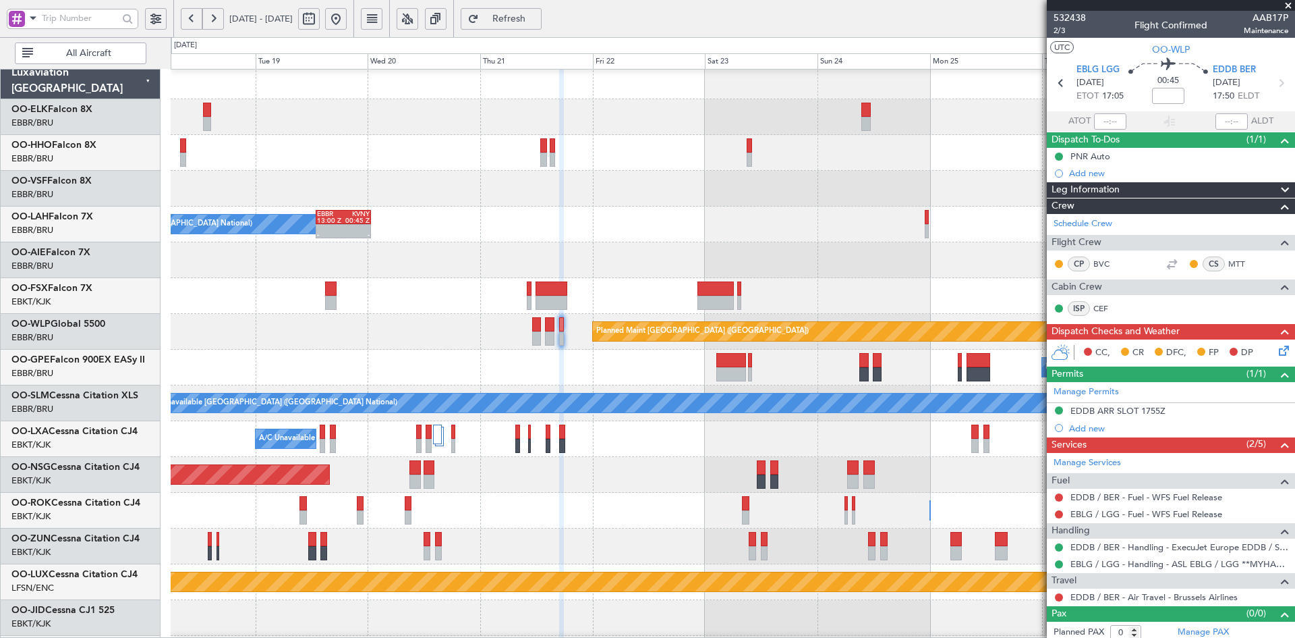
click at [347, 24] on button at bounding box center [336, 19] width 22 height 22
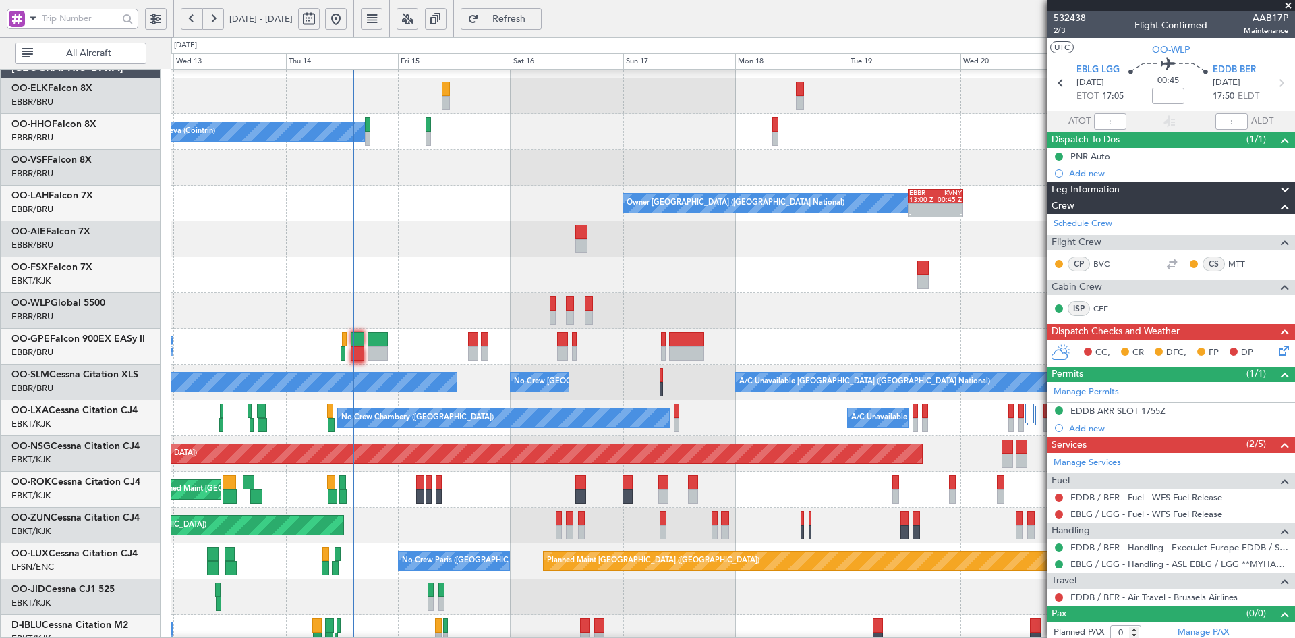
click at [550, 173] on div at bounding box center [733, 168] width 1124 height 36
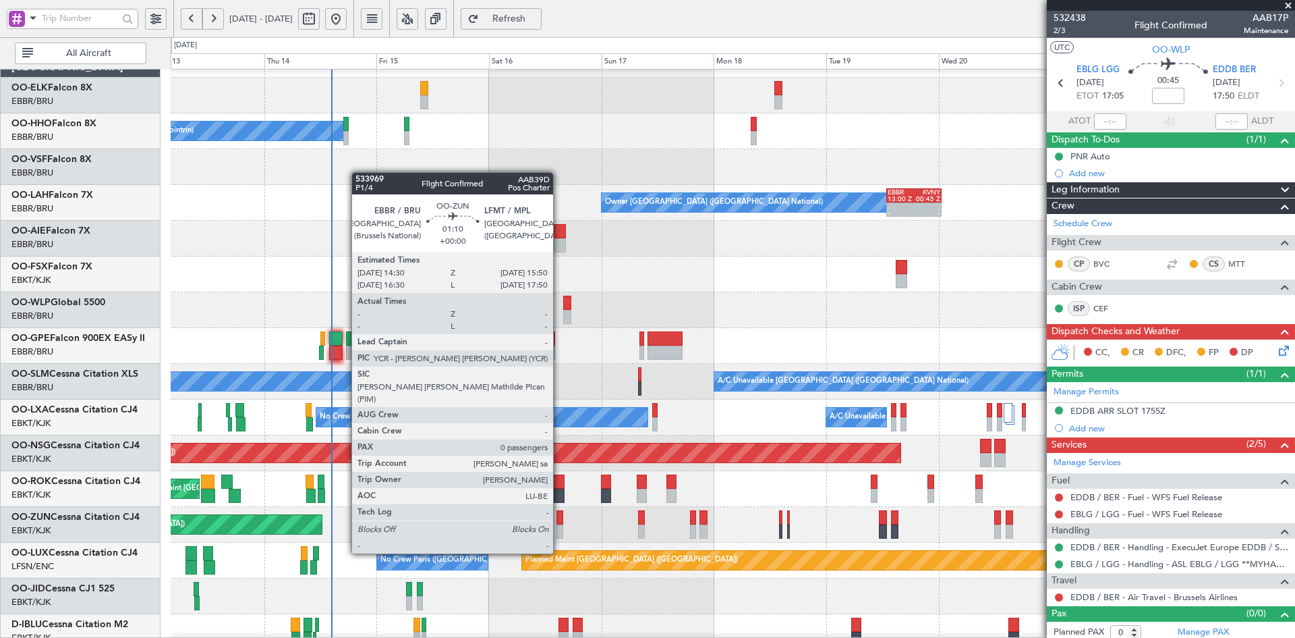
click at [559, 529] on div at bounding box center [560, 531] width 7 height 14
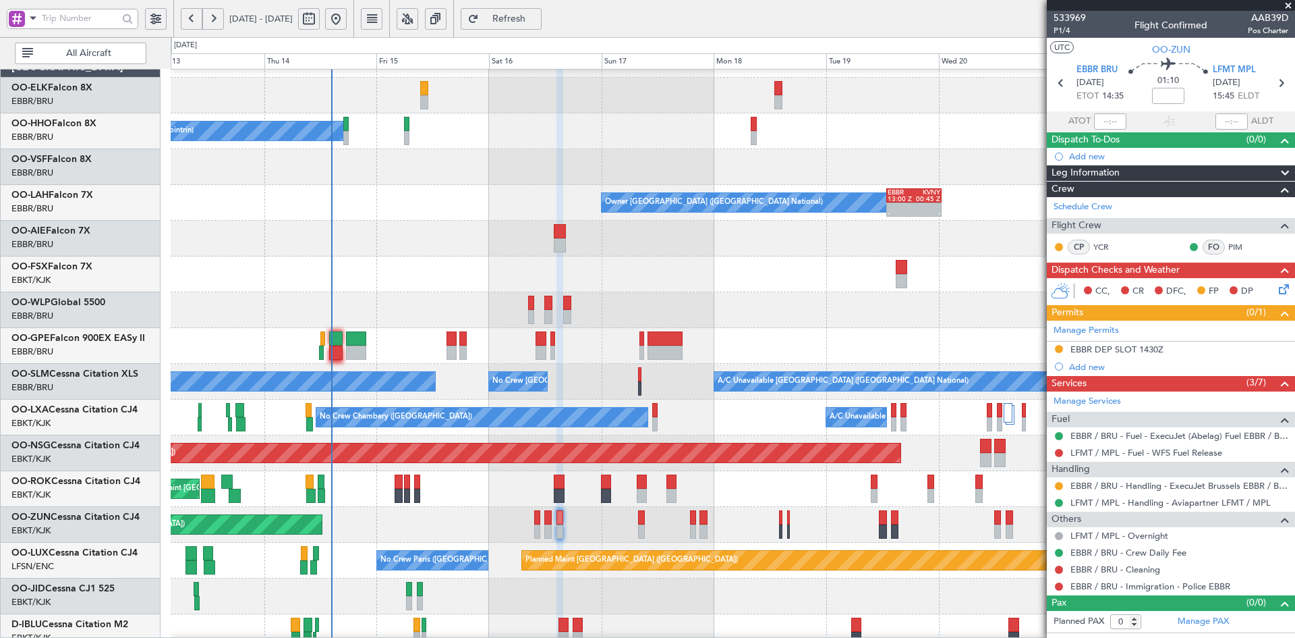
click at [1287, 4] on span at bounding box center [1288, 6] width 13 height 12
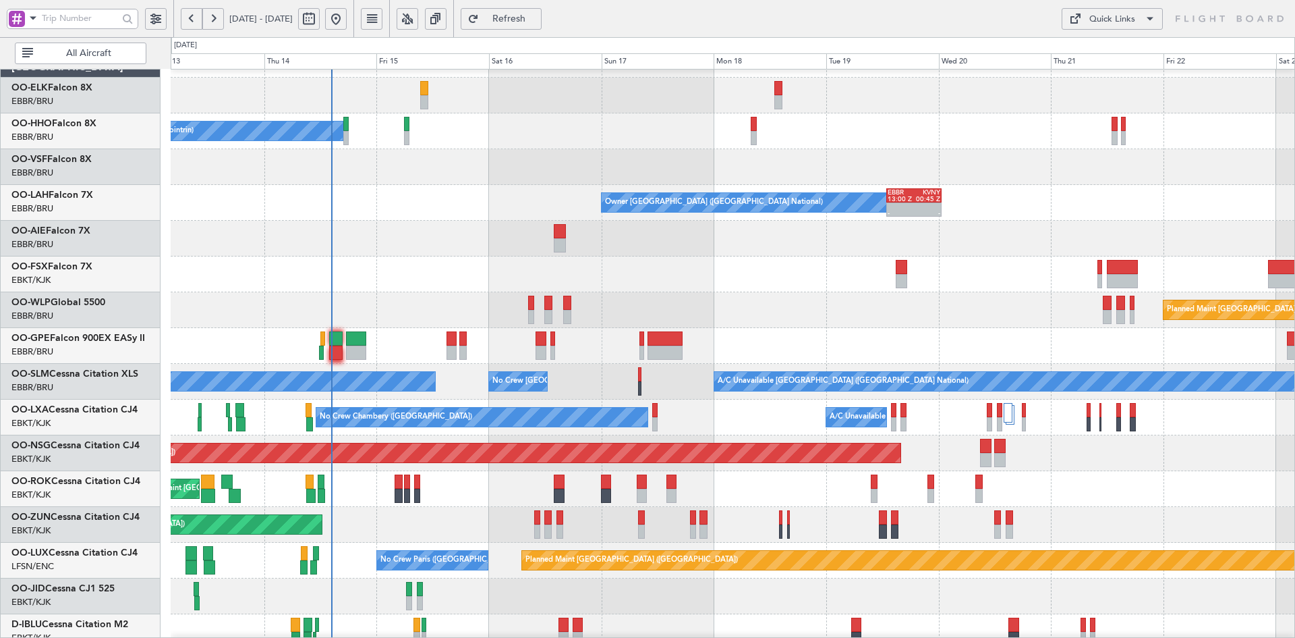
click at [1035, 450] on div "Planned Maint [GEOGRAPHIC_DATA] ([GEOGRAPHIC_DATA])" at bounding box center [733, 453] width 1124 height 36
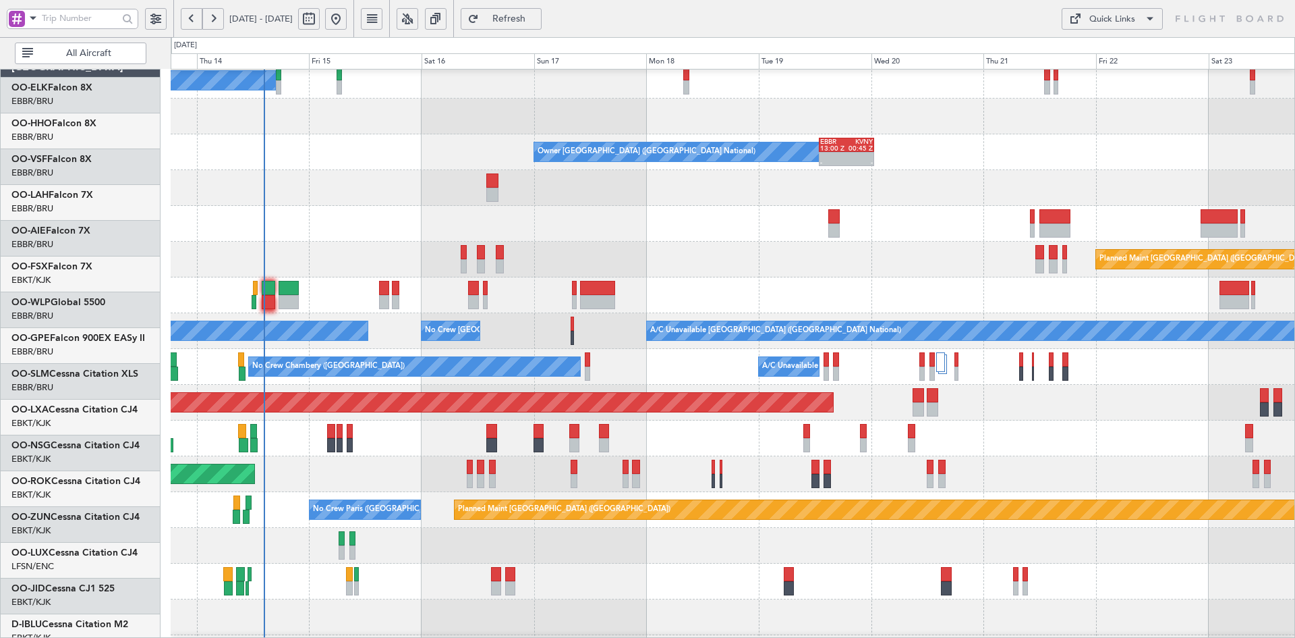
scroll to position [78, 0]
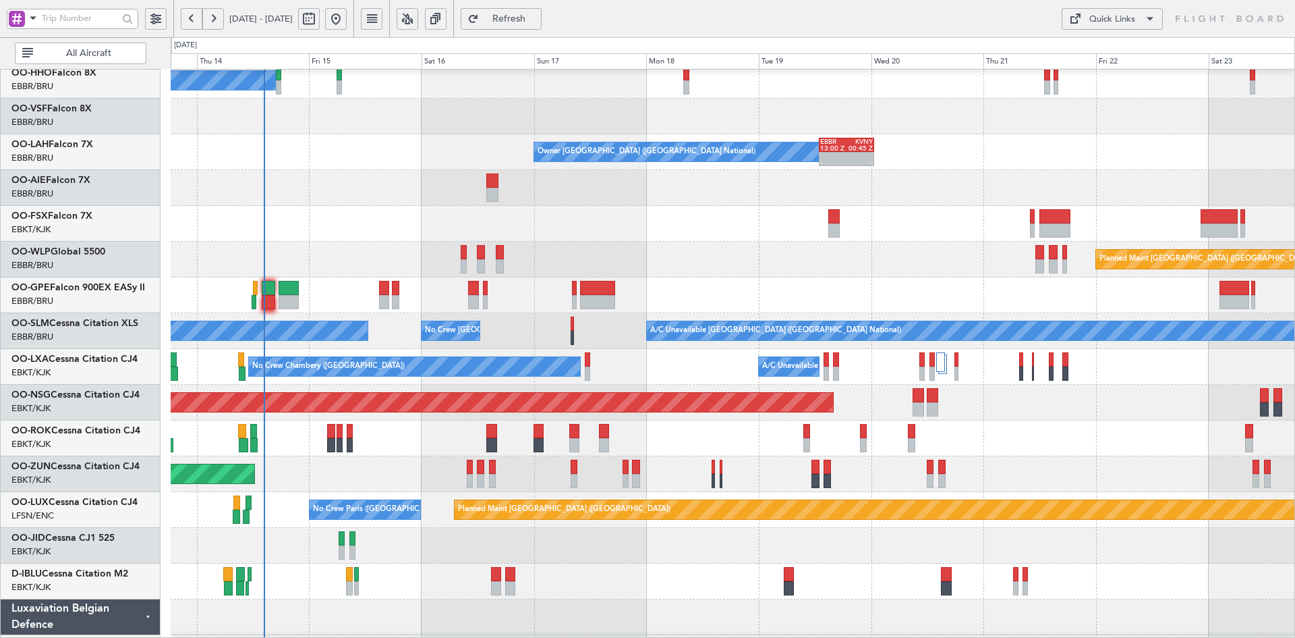
click at [983, 403] on div "Planned Maint [GEOGRAPHIC_DATA] ([GEOGRAPHIC_DATA])" at bounding box center [733, 403] width 1124 height 36
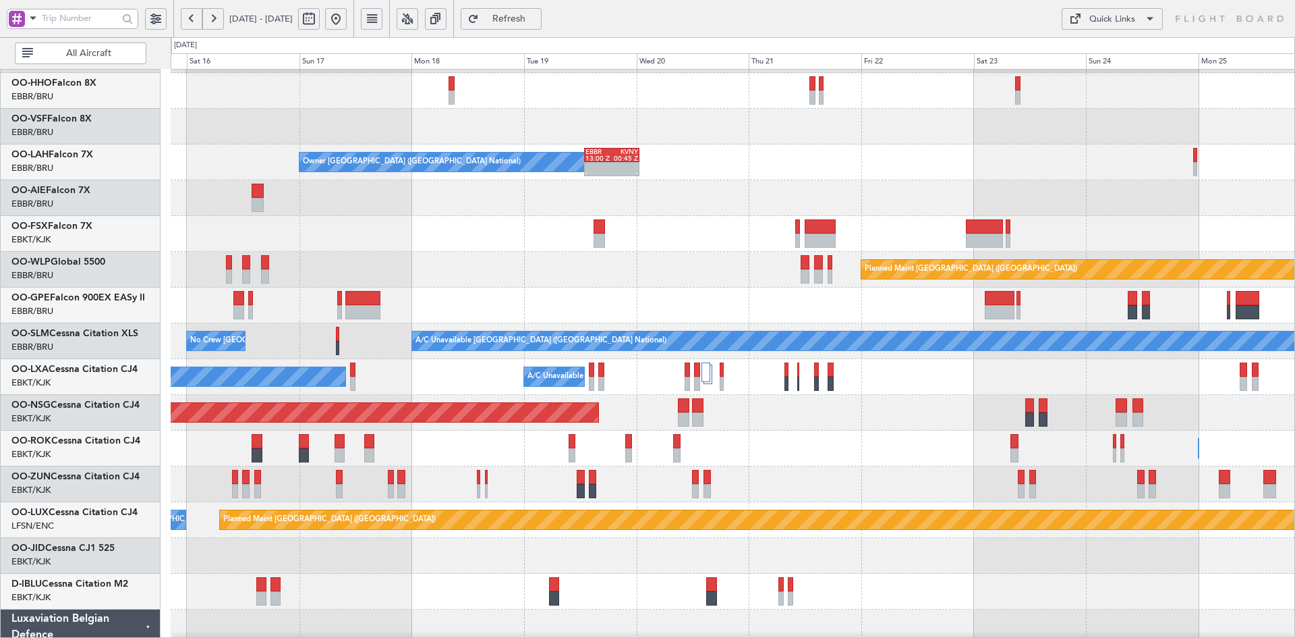
click at [574, 216] on div at bounding box center [733, 234] width 1124 height 36
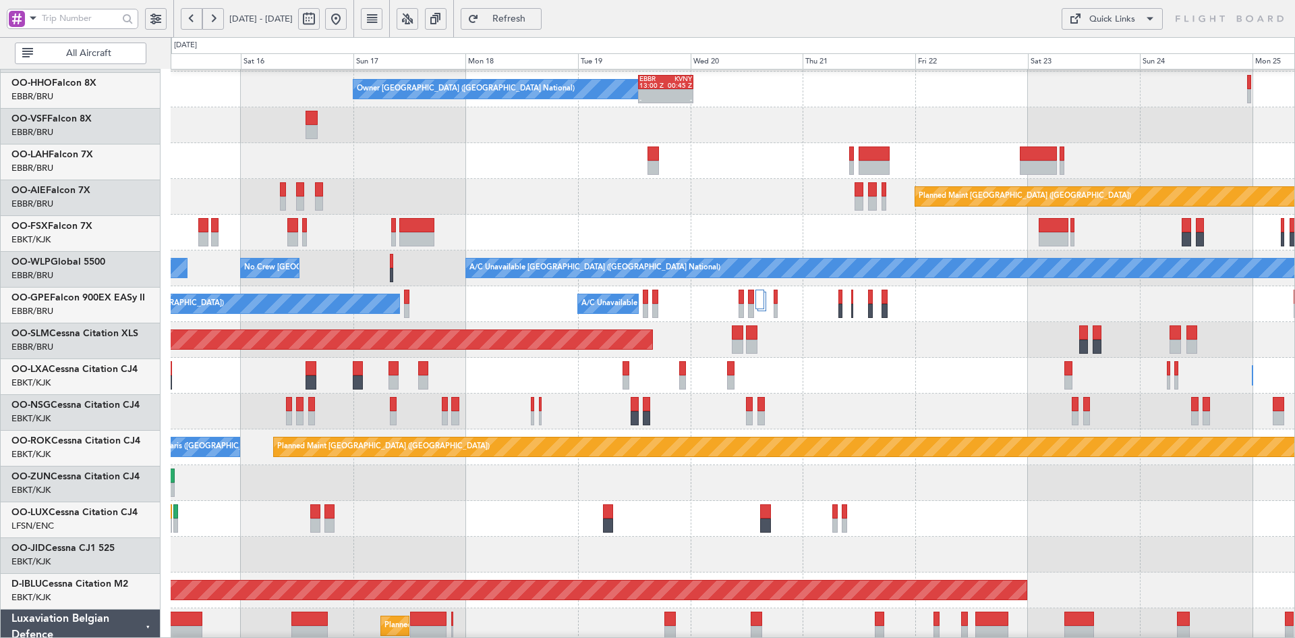
scroll to position [141, 0]
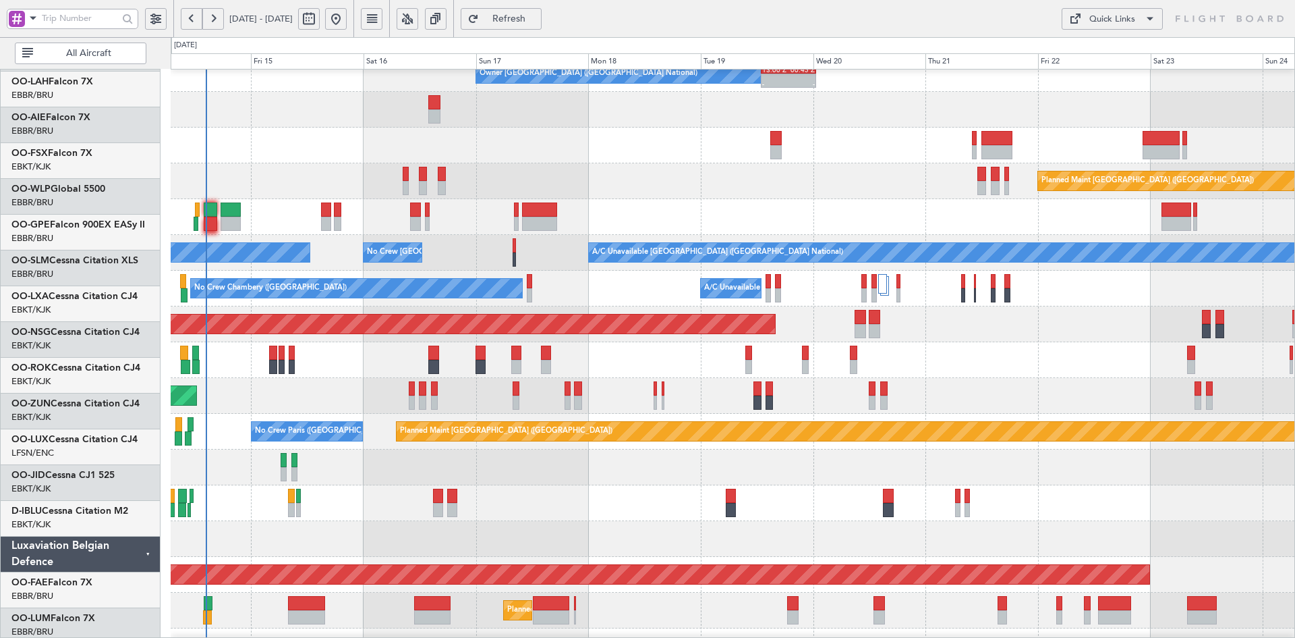
click at [660, 221] on div "No Crew Brussels (Brussels National) No Crew Brussels (Brussels National)" at bounding box center [733, 217] width 1124 height 36
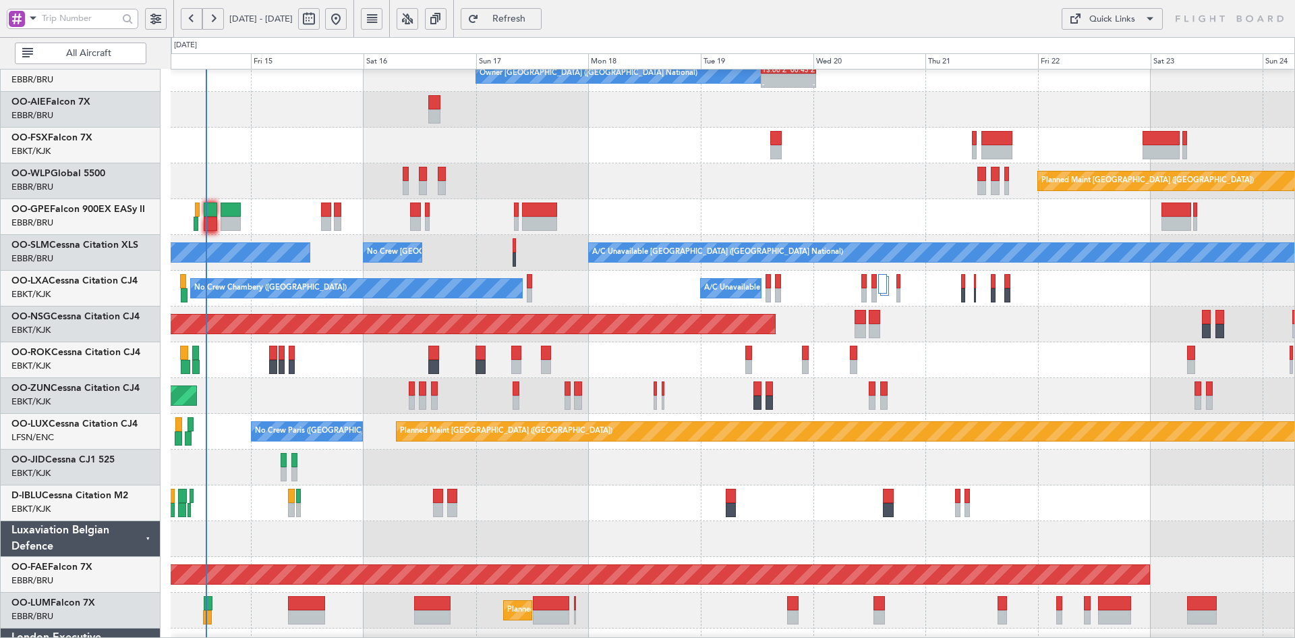
click at [718, 163] on div "Planned Maint [GEOGRAPHIC_DATA] ([GEOGRAPHIC_DATA])" at bounding box center [733, 181] width 1124 height 36
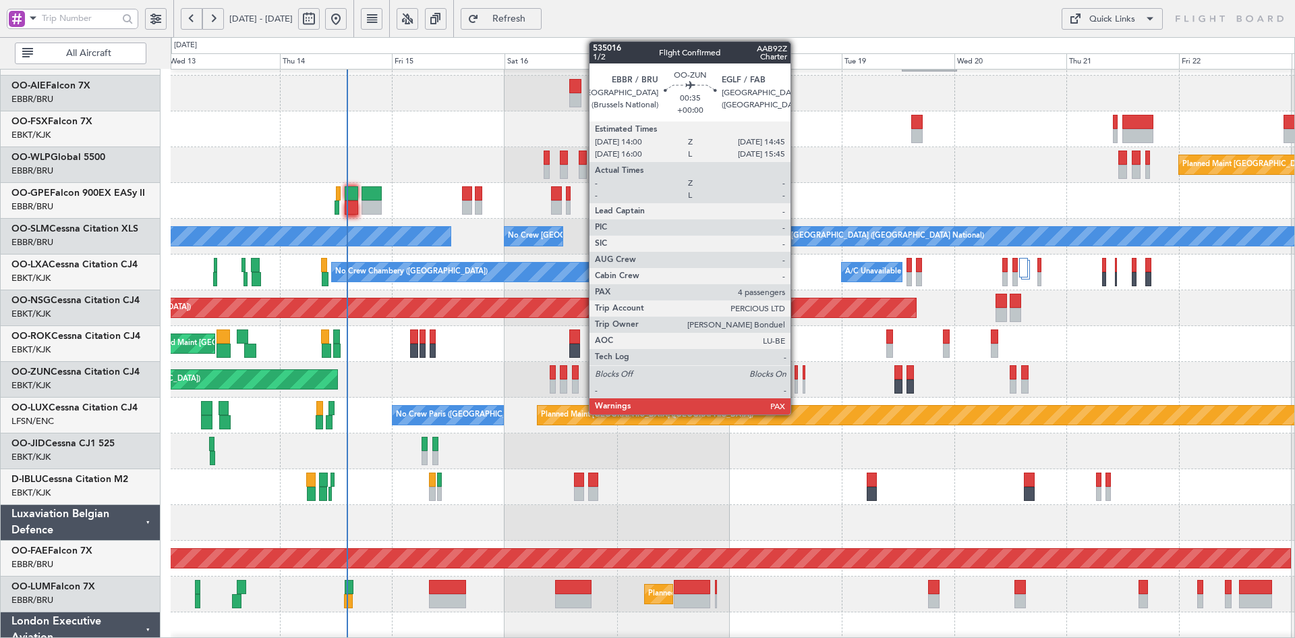
click at [797, 391] on div at bounding box center [797, 386] width 4 height 14
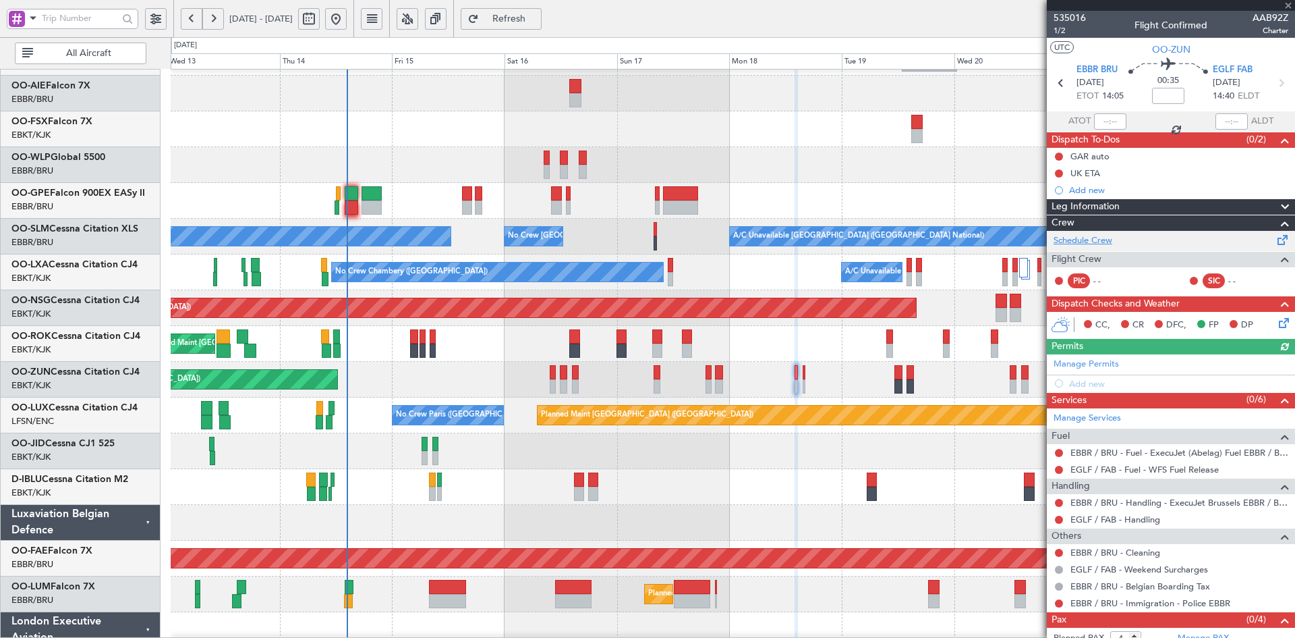
click at [1112, 246] on link "Schedule Crew" at bounding box center [1083, 240] width 59 height 13
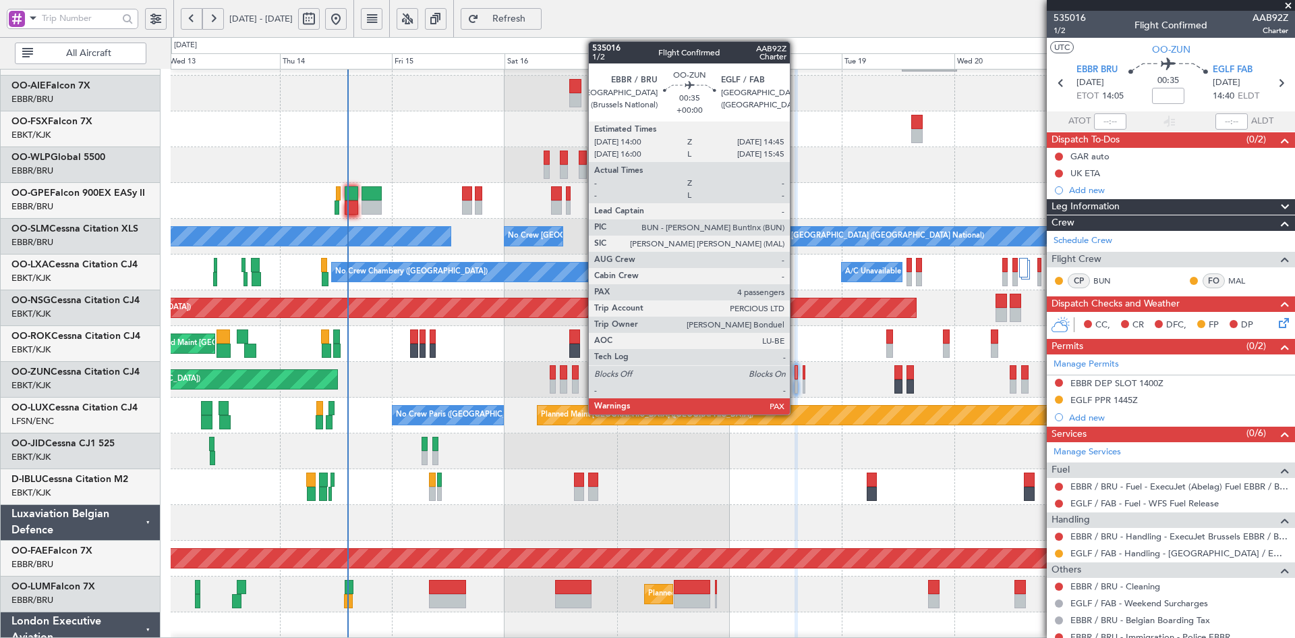
click at [796, 385] on div at bounding box center [797, 386] width 4 height 14
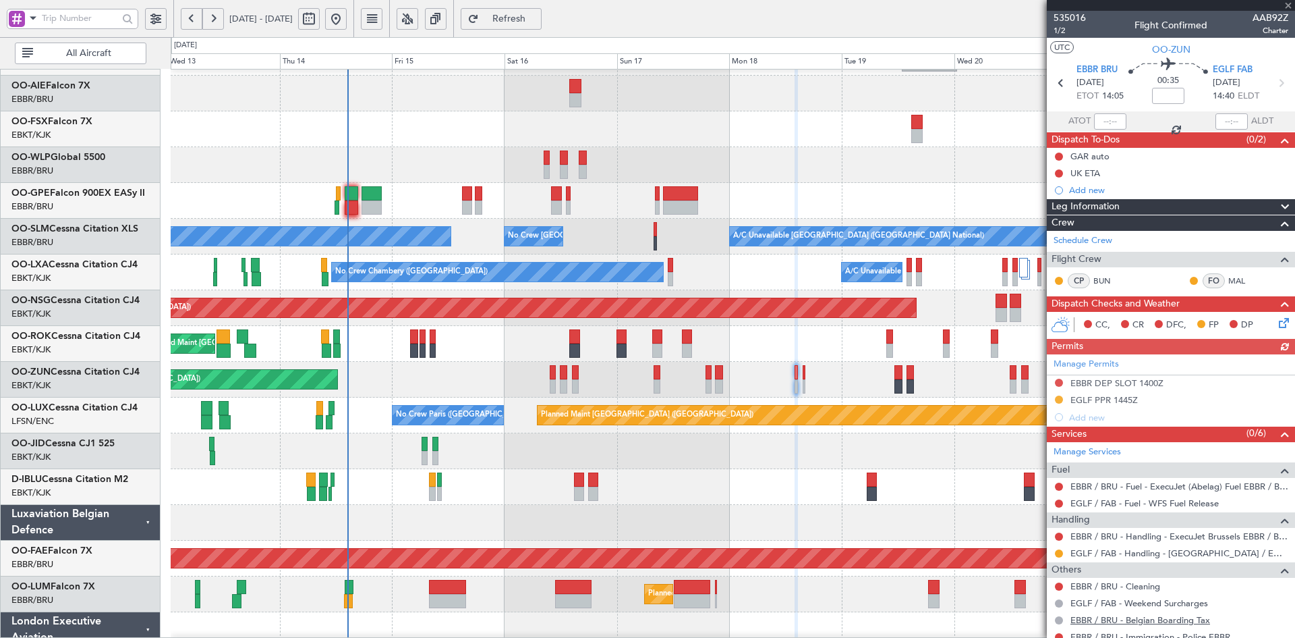
scroll to position [63, 0]
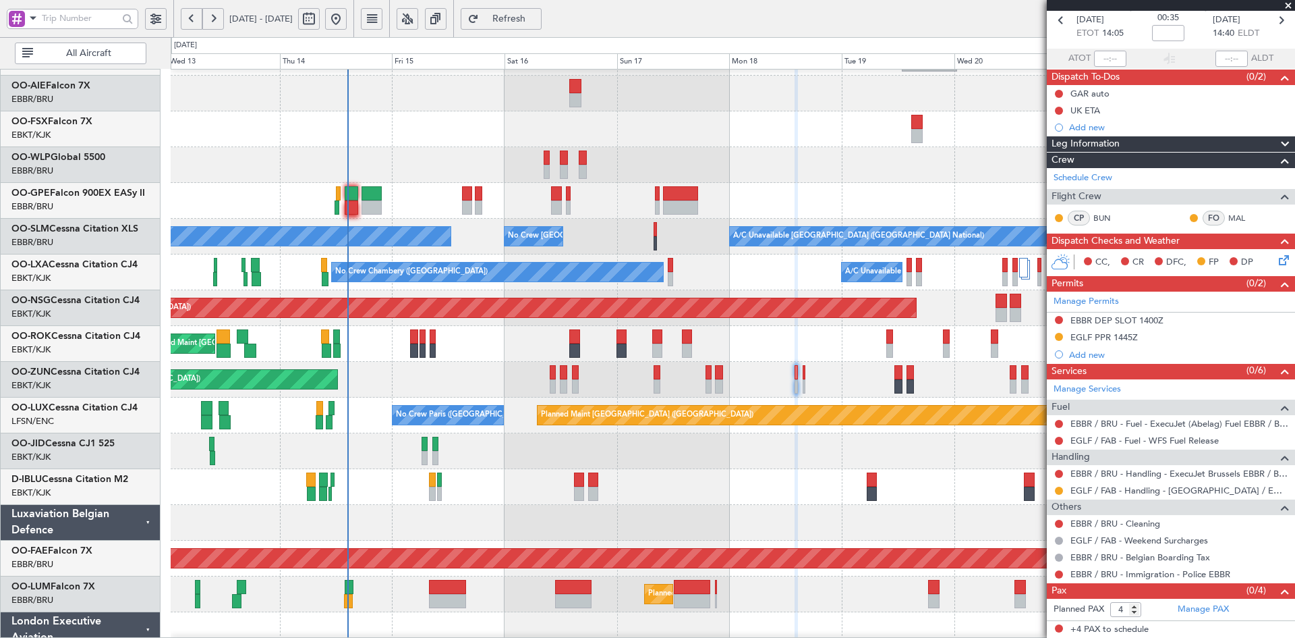
click at [1291, 5] on span at bounding box center [1288, 6] width 13 height 12
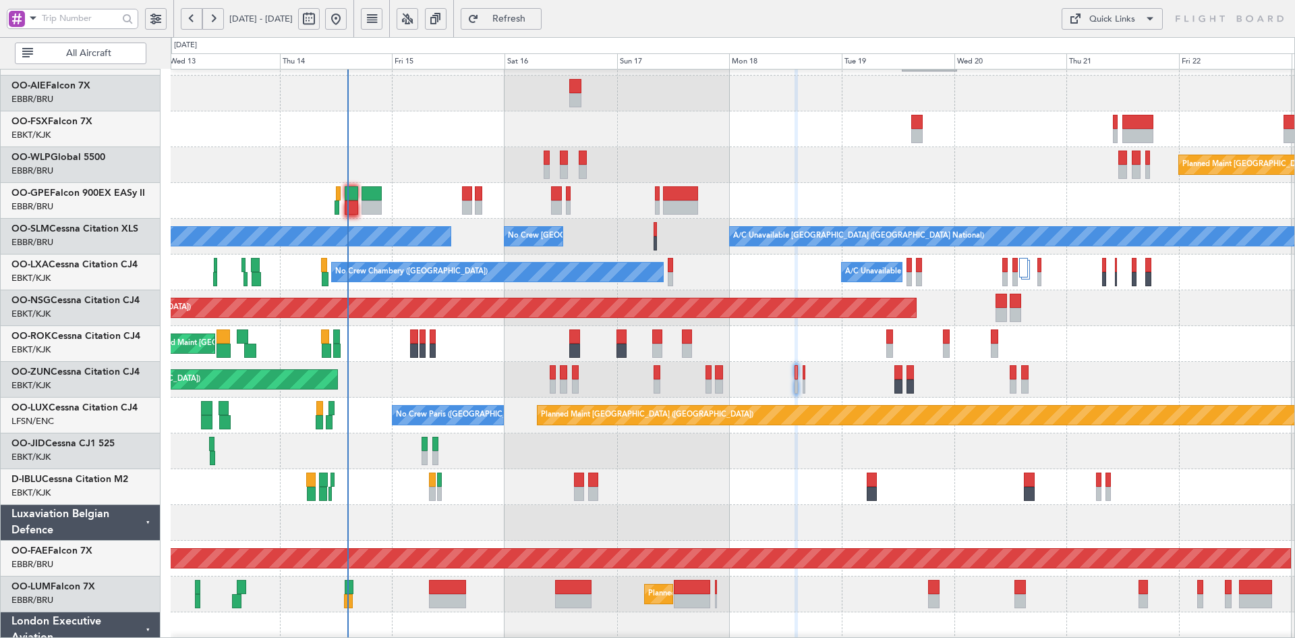
type input "0"
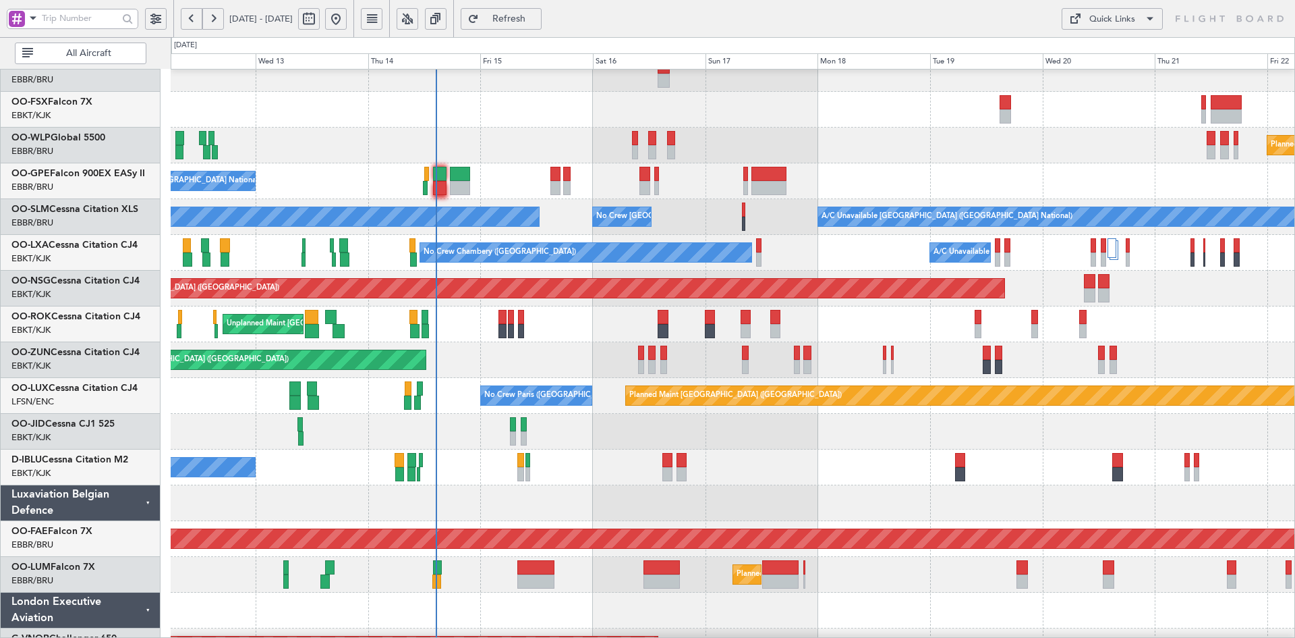
scroll to position [196, 0]
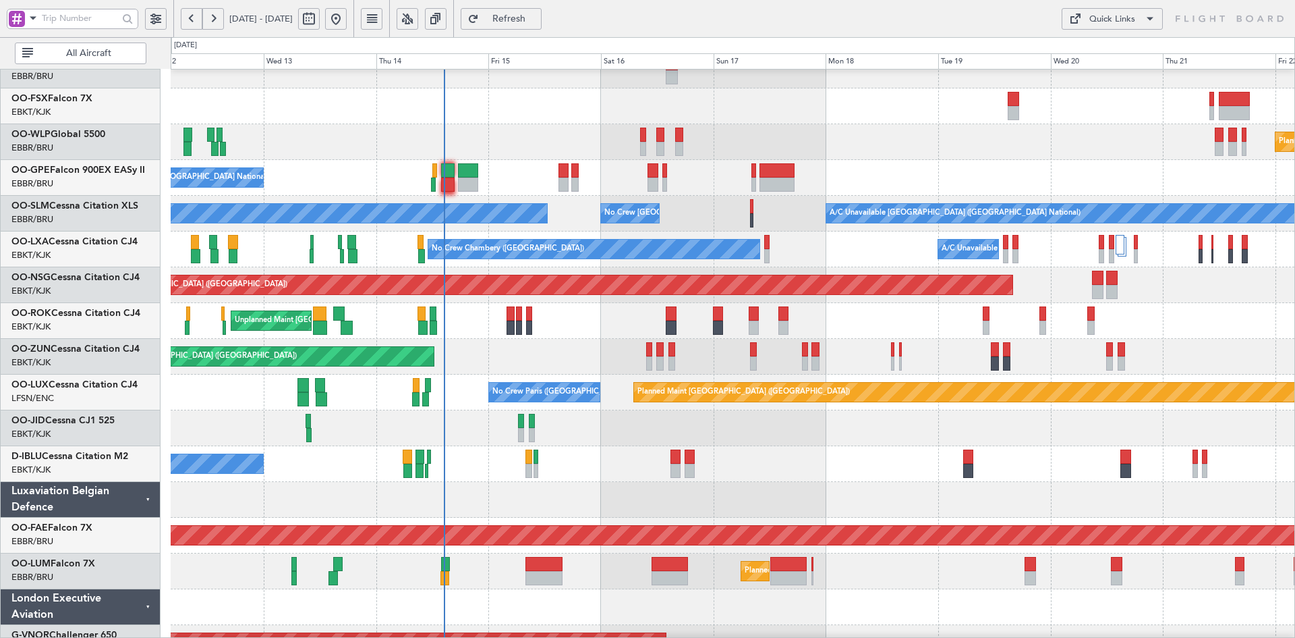
click at [1058, 154] on div "Planned Maint [GEOGRAPHIC_DATA] ([GEOGRAPHIC_DATA])" at bounding box center [733, 142] width 1124 height 36
click at [893, 196] on div "No Crew [GEOGRAPHIC_DATA] ([GEOGRAPHIC_DATA] National)" at bounding box center [733, 178] width 1124 height 36
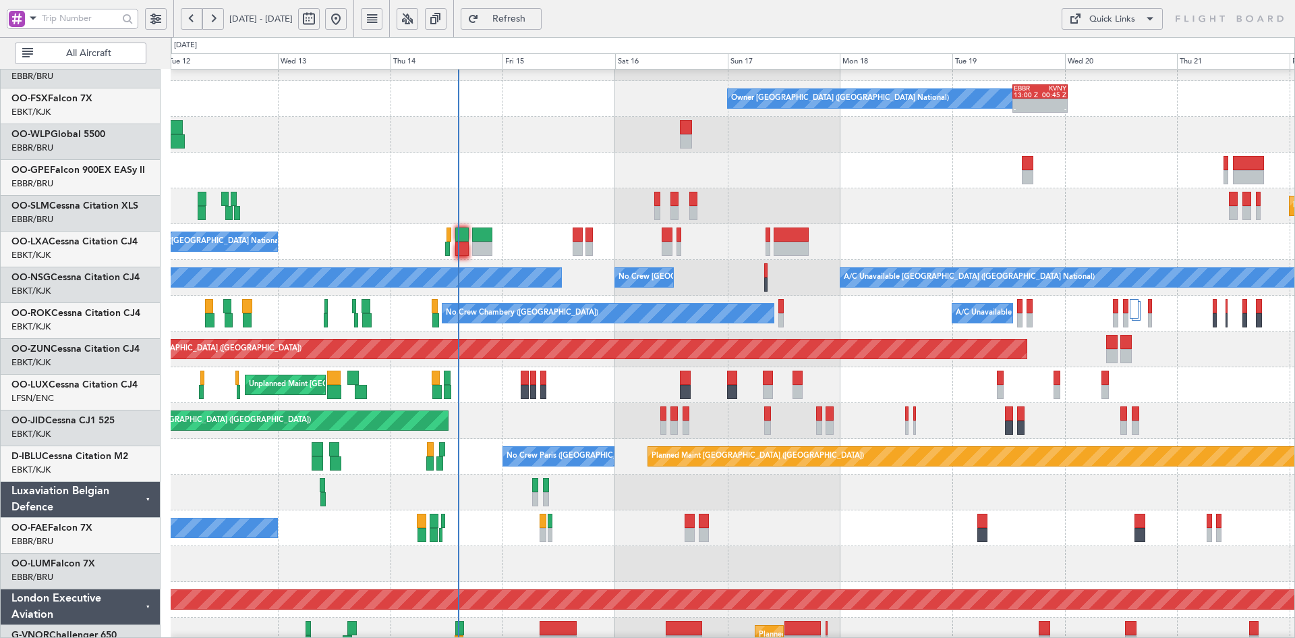
scroll to position [132, 0]
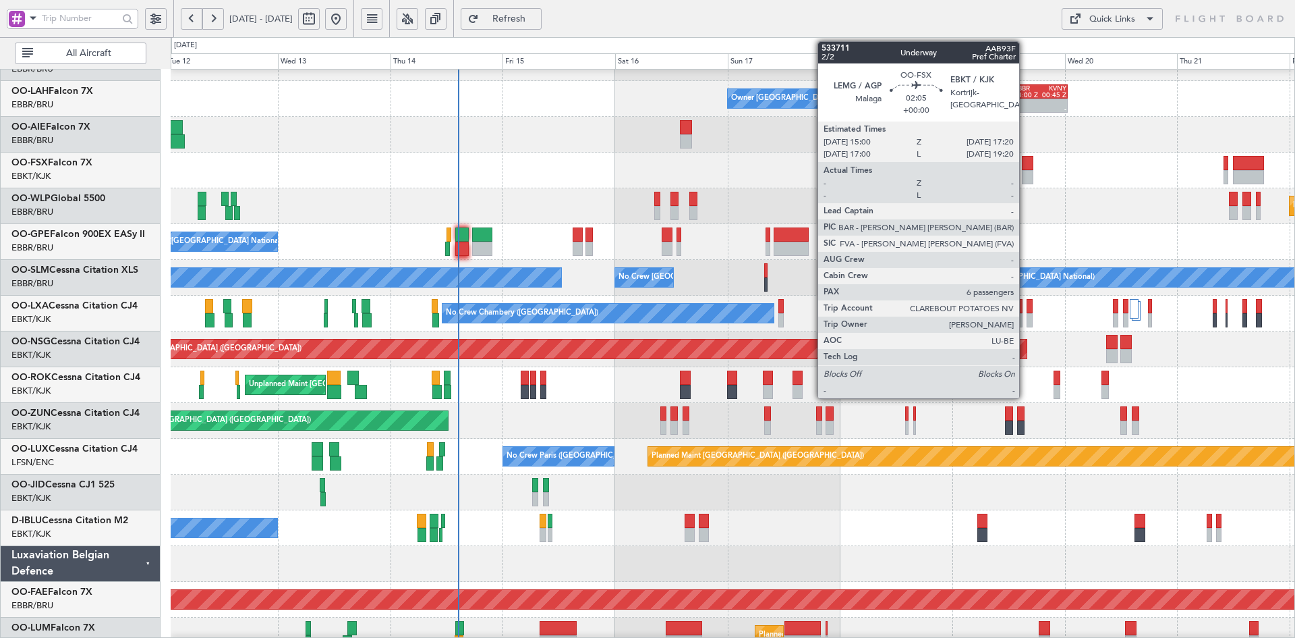
click at [958, 188] on div "Planned Maint [GEOGRAPHIC_DATA] ([GEOGRAPHIC_DATA])" at bounding box center [733, 206] width 1124 height 36
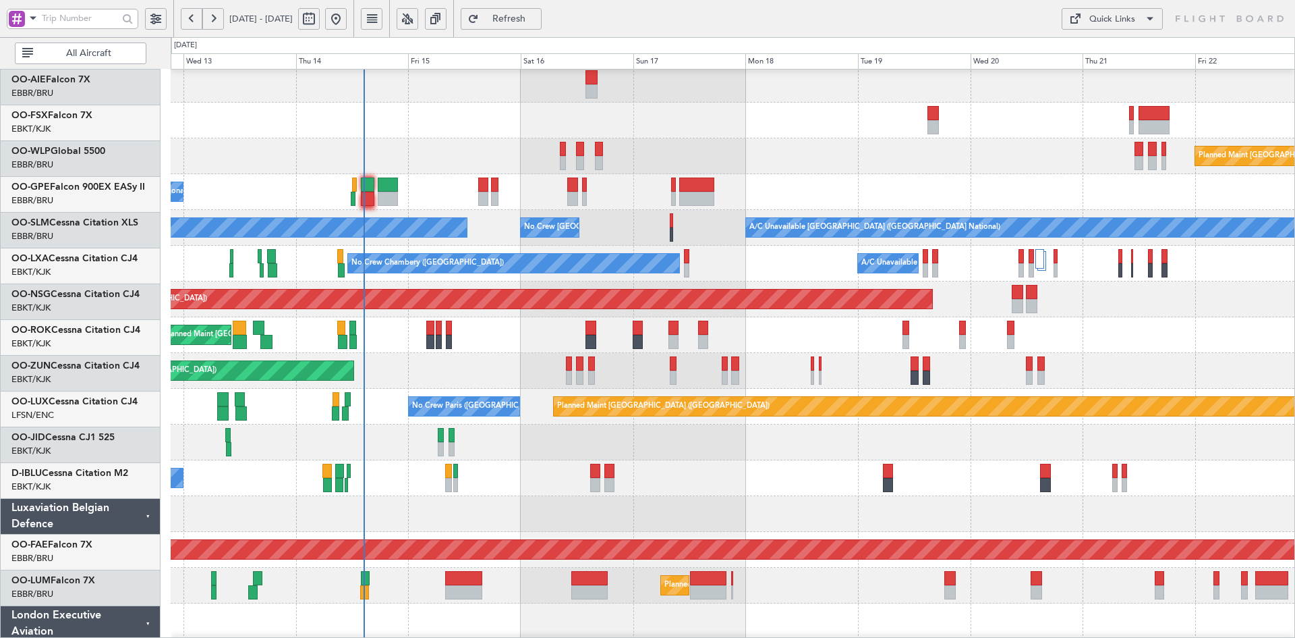
scroll to position [181, 0]
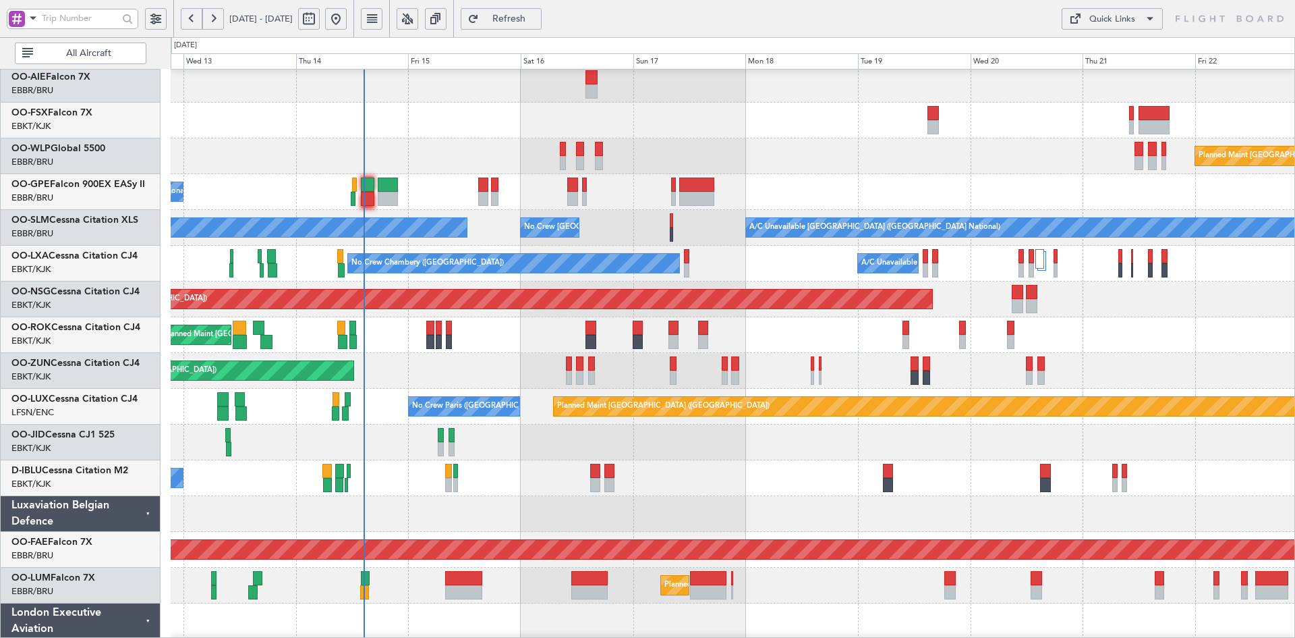
click at [816, 196] on div "No Crew [GEOGRAPHIC_DATA] ([GEOGRAPHIC_DATA] National)" at bounding box center [733, 192] width 1124 height 36
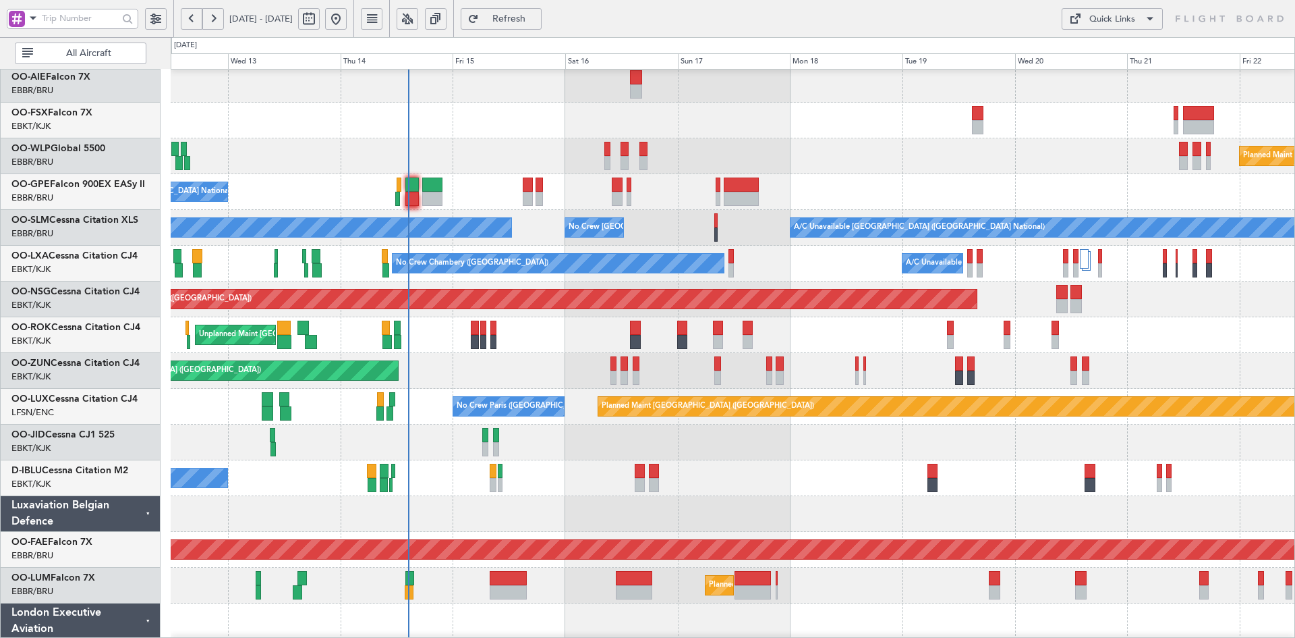
click at [737, 145] on div "Planned Maint [GEOGRAPHIC_DATA] ([GEOGRAPHIC_DATA])" at bounding box center [733, 156] width 1124 height 36
click at [524, 258] on div "Owner Brussels (Brussels National) - - EBBR 13:00 Z KVNY 00:45 Z Planned Maint …" at bounding box center [733, 281] width 1124 height 787
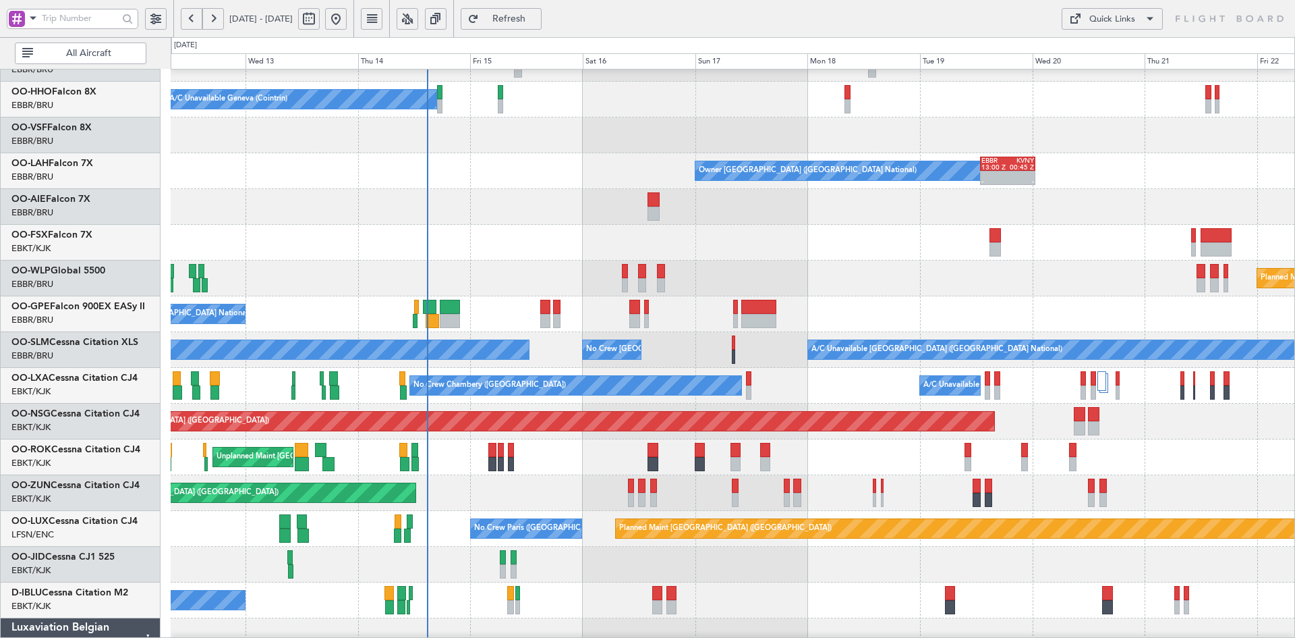
click at [571, 294] on div "A/C Unavailable Geneva (Cointrin) Owner Brussels (Brussels National) - - EBBR 1…" at bounding box center [733, 403] width 1124 height 787
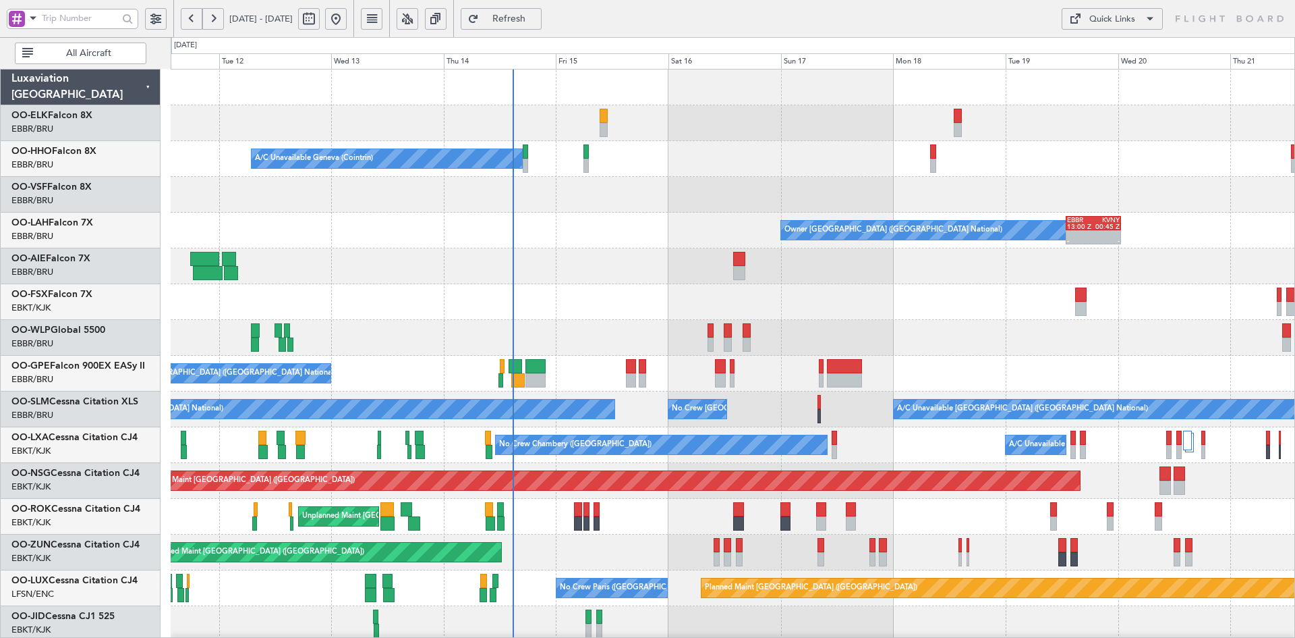
click at [664, 167] on div "A/C Unavailable Geneva (Cointrin) Owner Brussels (Brussels National) - - EBBR 1…" at bounding box center [733, 462] width 1124 height 787
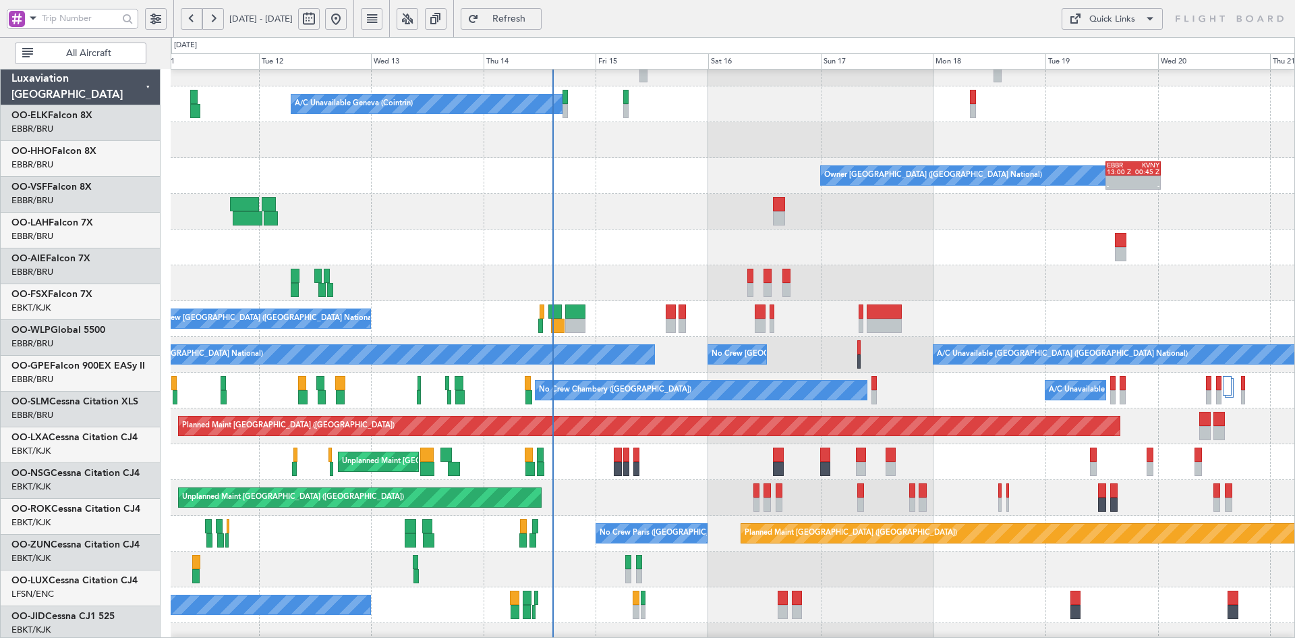
scroll to position [55, 0]
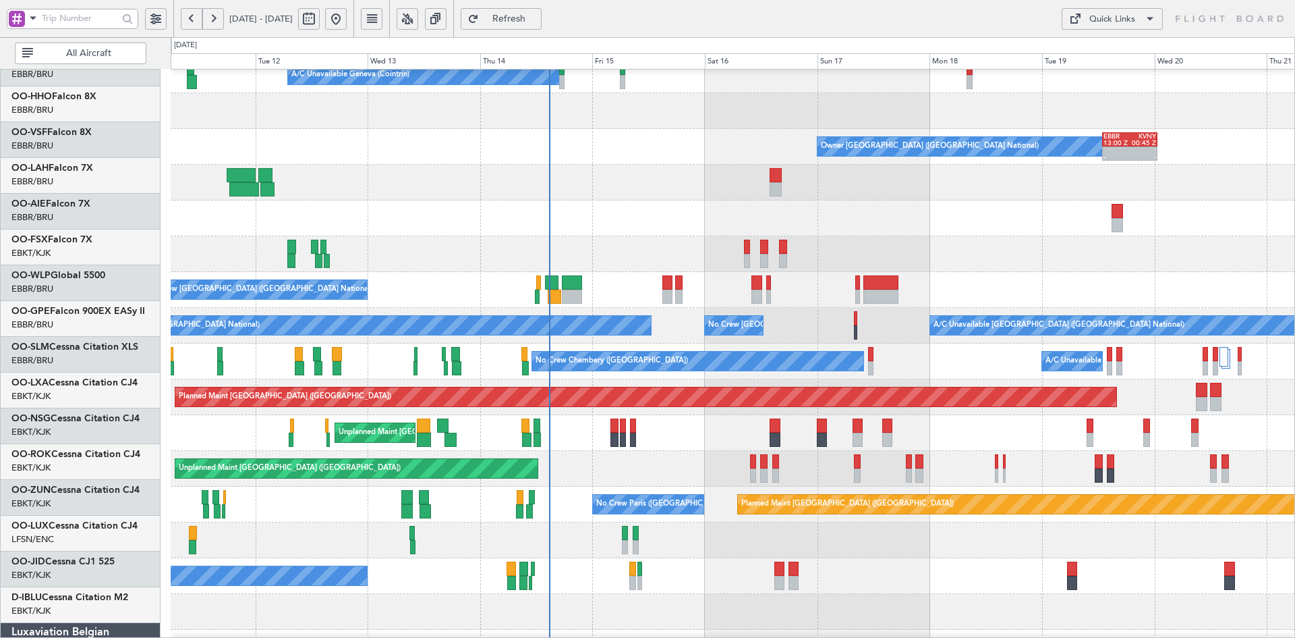
click at [649, 200] on div at bounding box center [733, 183] width 1124 height 36
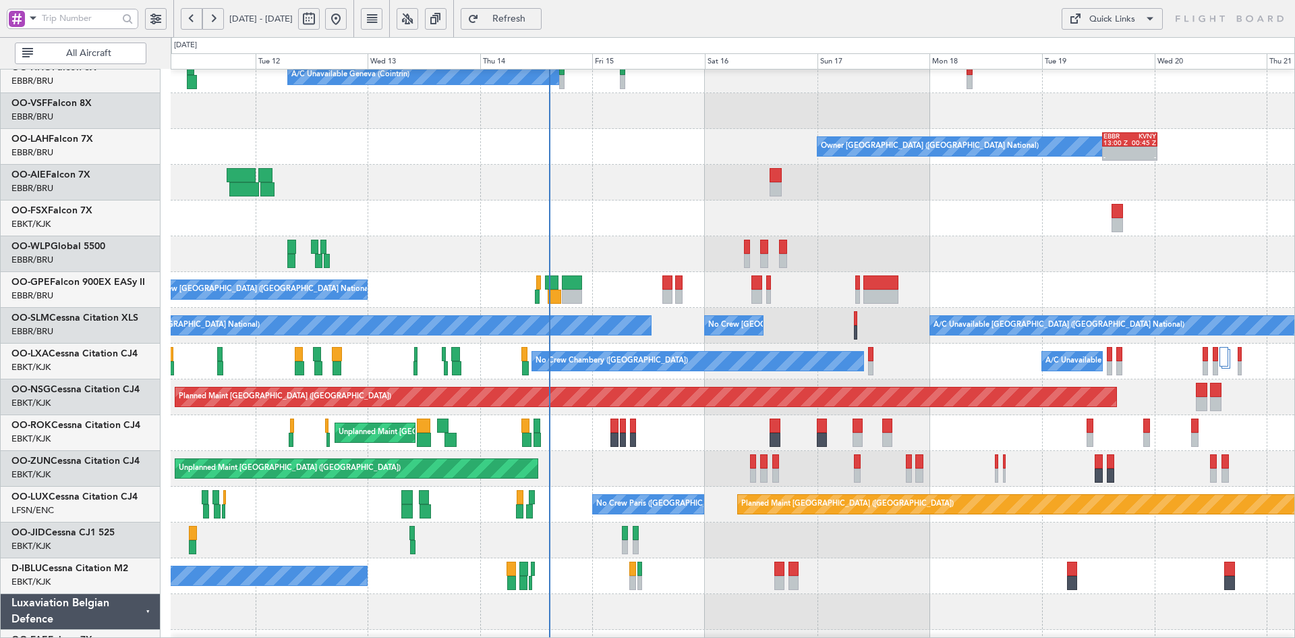
click at [608, 236] on div at bounding box center [733, 218] width 1124 height 36
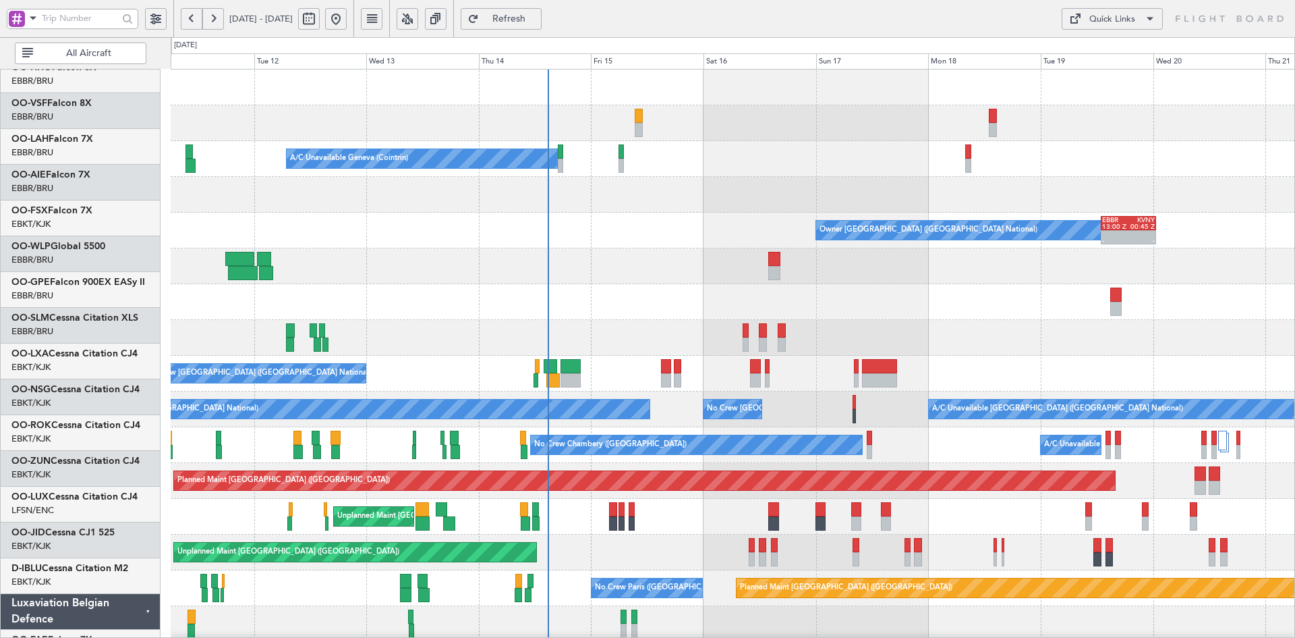
scroll to position [0, 0]
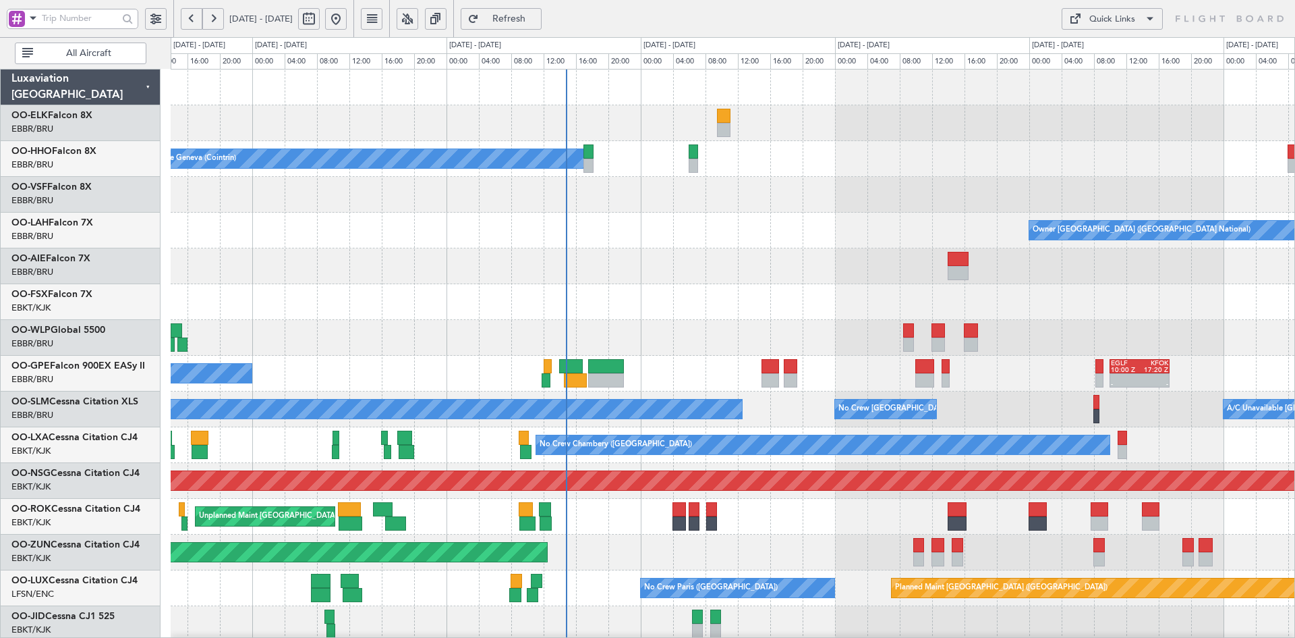
click at [618, 213] on div "Owner Brussels (Brussels National) - - EBBR 13:00 Z KVNY 00:45 Z" at bounding box center [733, 231] width 1124 height 36
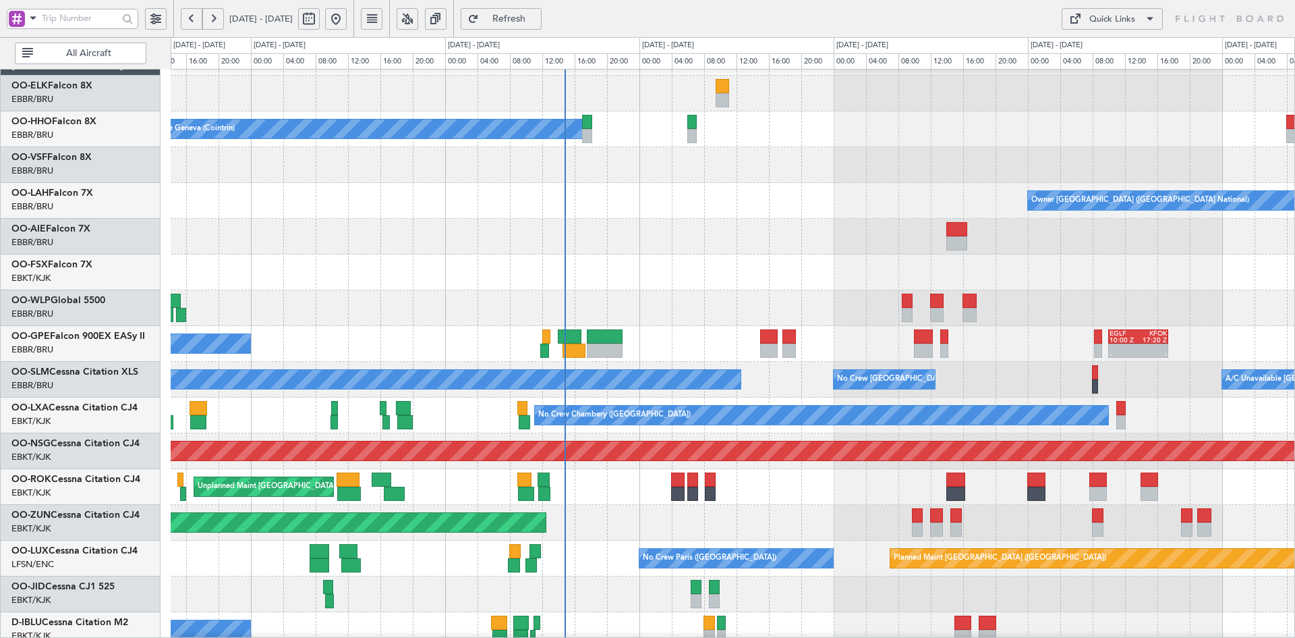
click at [602, 183] on div "Owner Brussels (Brussels National) - - EBBR 13:00 Z KVNY 00:45 Z" at bounding box center [733, 201] width 1124 height 36
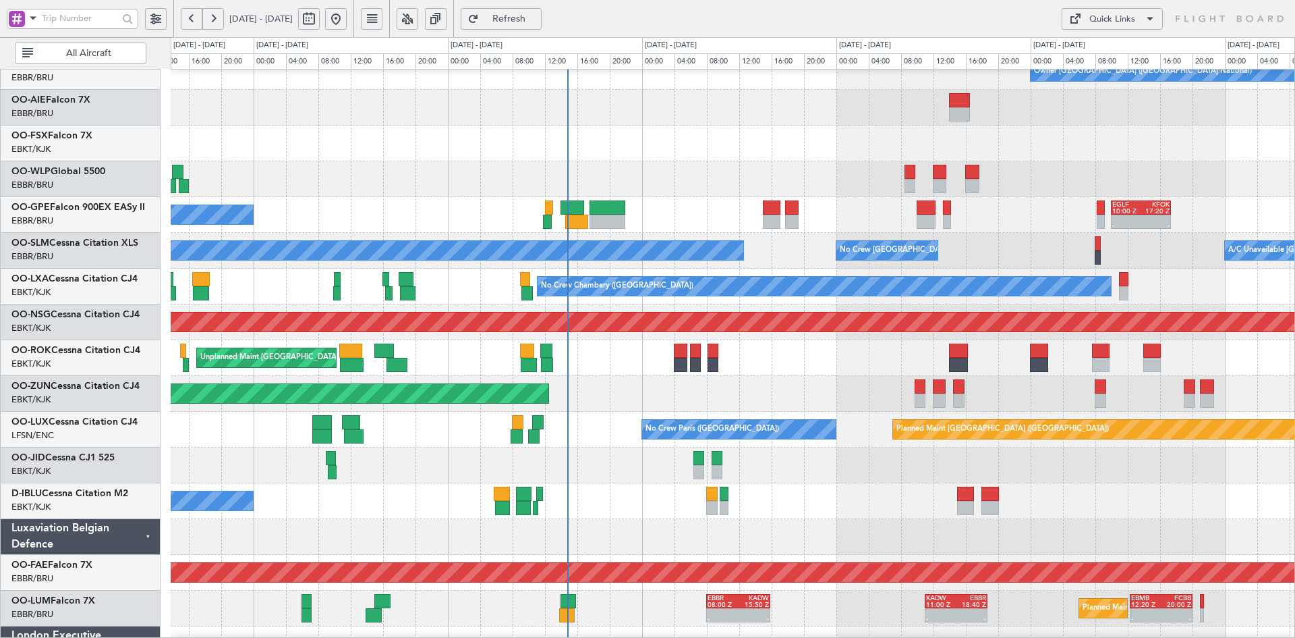
click at [764, 388] on div "Owner Brussels (Brussels National) - - EBBR 13:00 Z KVNY 00:45 Z No Crew Brusse…" at bounding box center [733, 304] width 1124 height 787
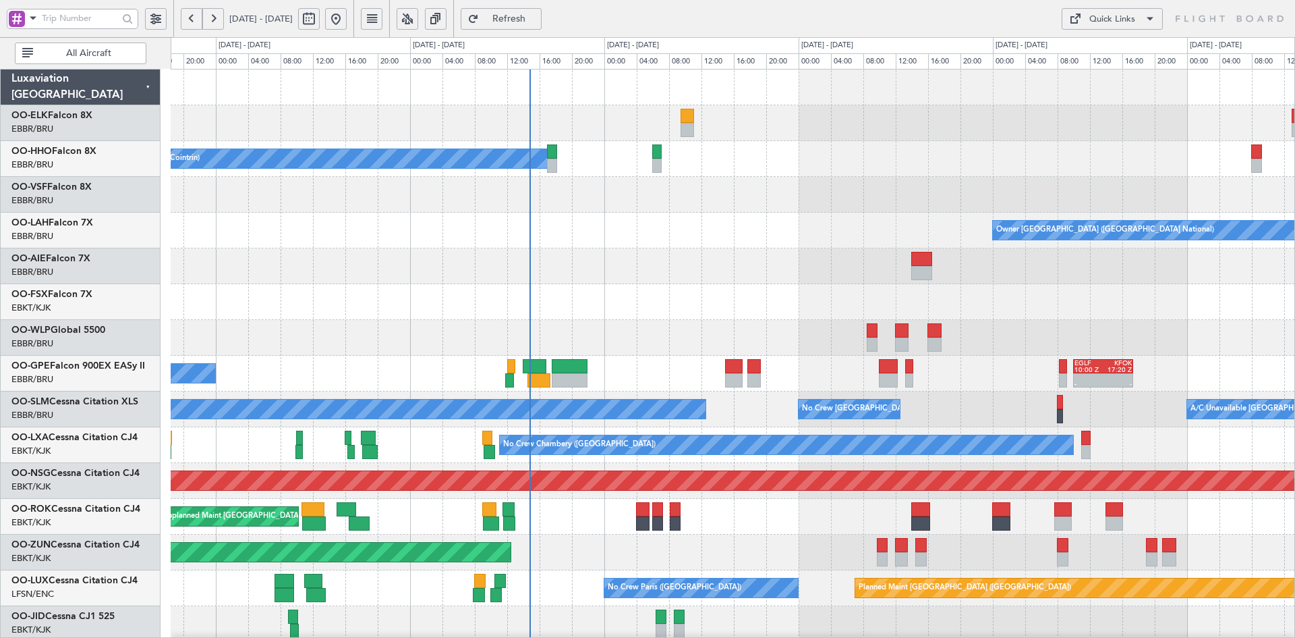
click at [696, 393] on div "A/C Unavailable Geneva (Cointrin) Owner Brussels (Brussels National) - - EBBR 1…" at bounding box center [733, 462] width 1124 height 787
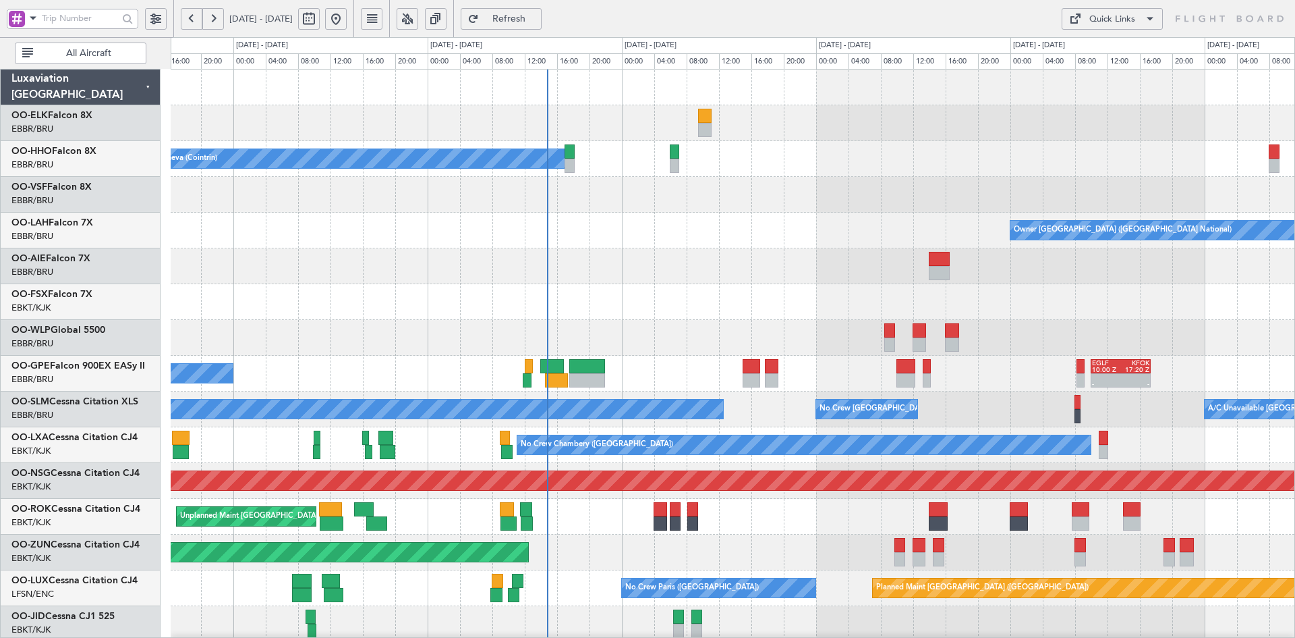
click at [673, 245] on div "Owner Brussels (Brussels National) - - EBBR 13:00 Z KVNY 00:45 Z" at bounding box center [733, 231] width 1124 height 36
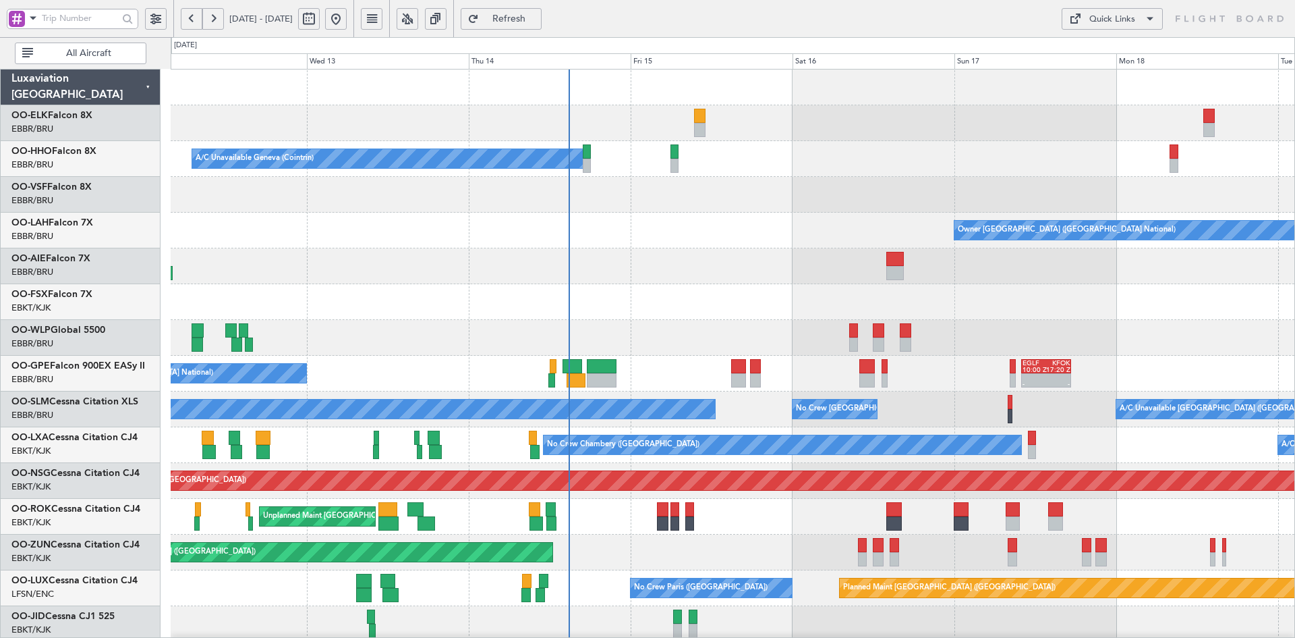
click at [637, 248] on div at bounding box center [733, 266] width 1124 height 36
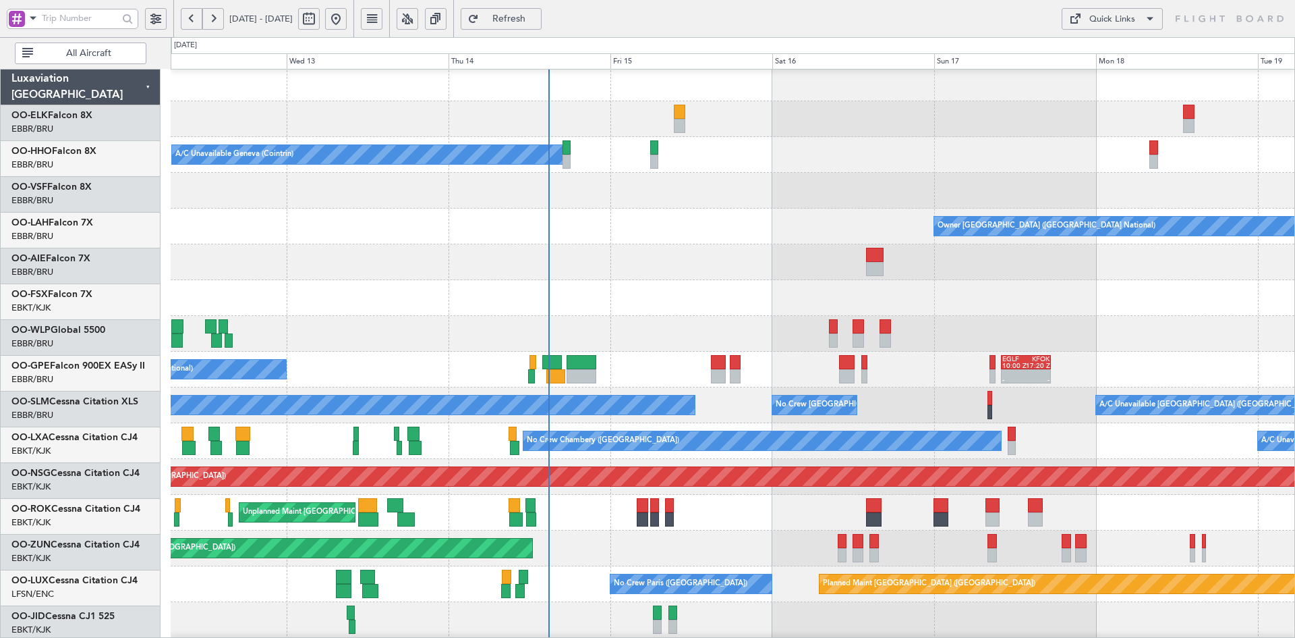
scroll to position [4, 0]
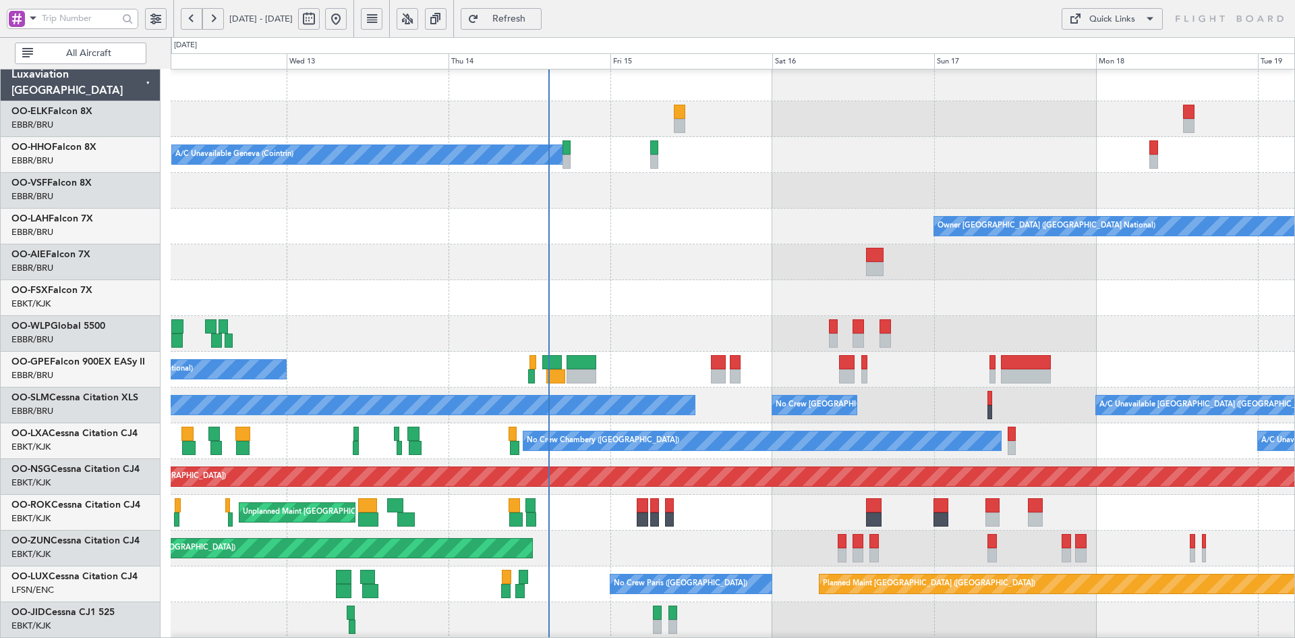
click at [1183, 280] on div at bounding box center [733, 298] width 1124 height 36
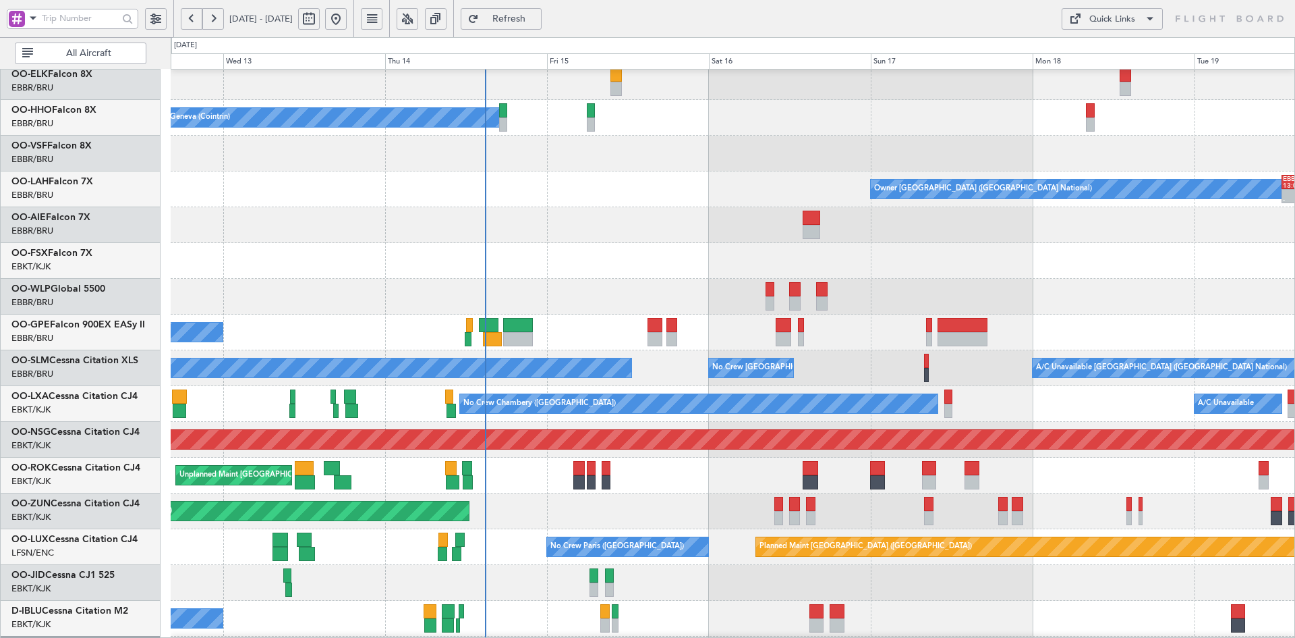
click at [1046, 243] on div at bounding box center [733, 261] width 1124 height 36
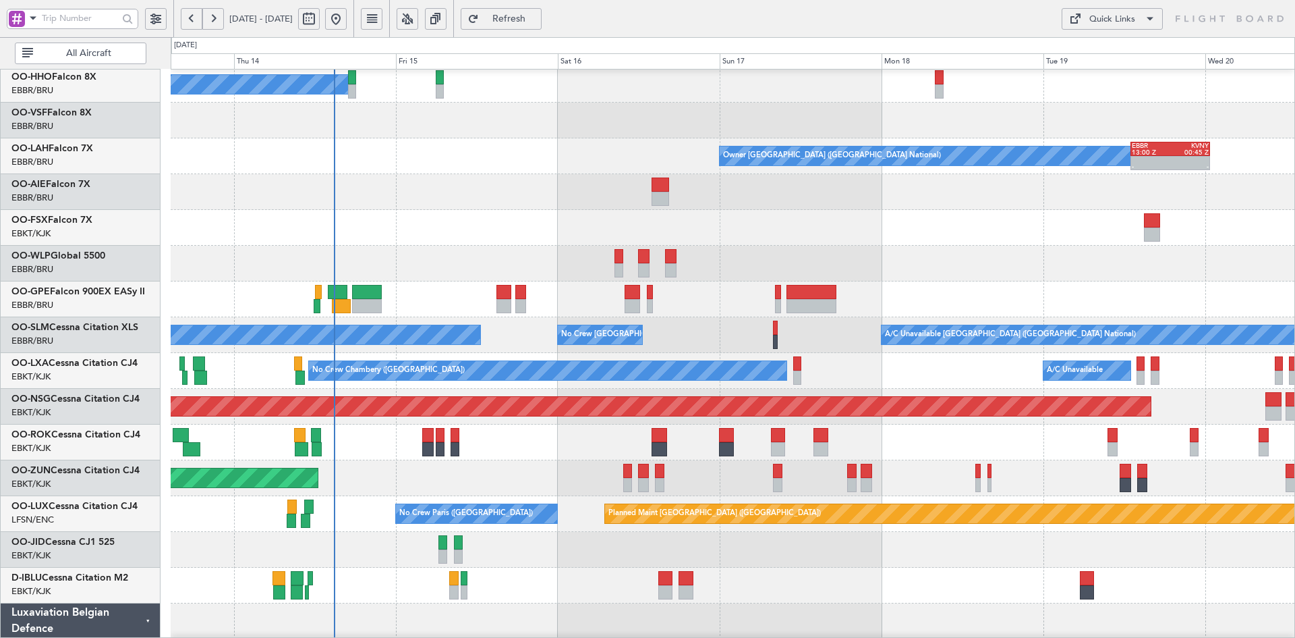
click at [928, 238] on div at bounding box center [733, 228] width 1124 height 36
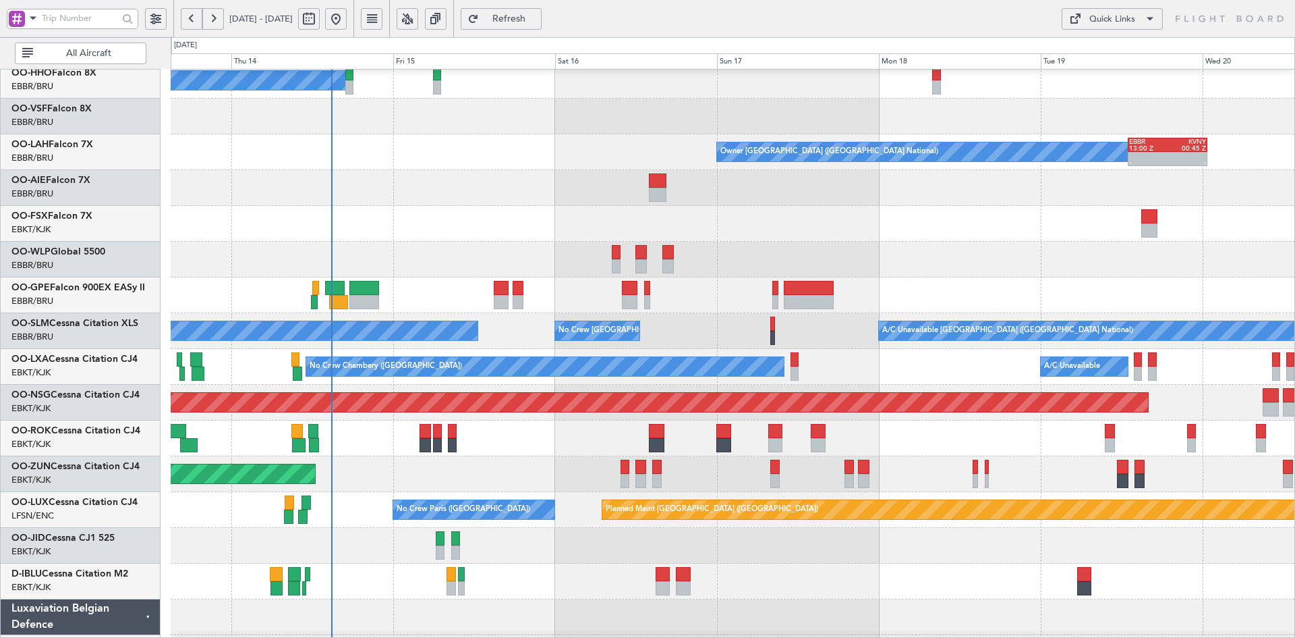
click at [898, 246] on div "A/C Unavailable Geneva (Cointrin) Owner Brussels (Brussels National) - - EBBR 1…" at bounding box center [733, 384] width 1124 height 787
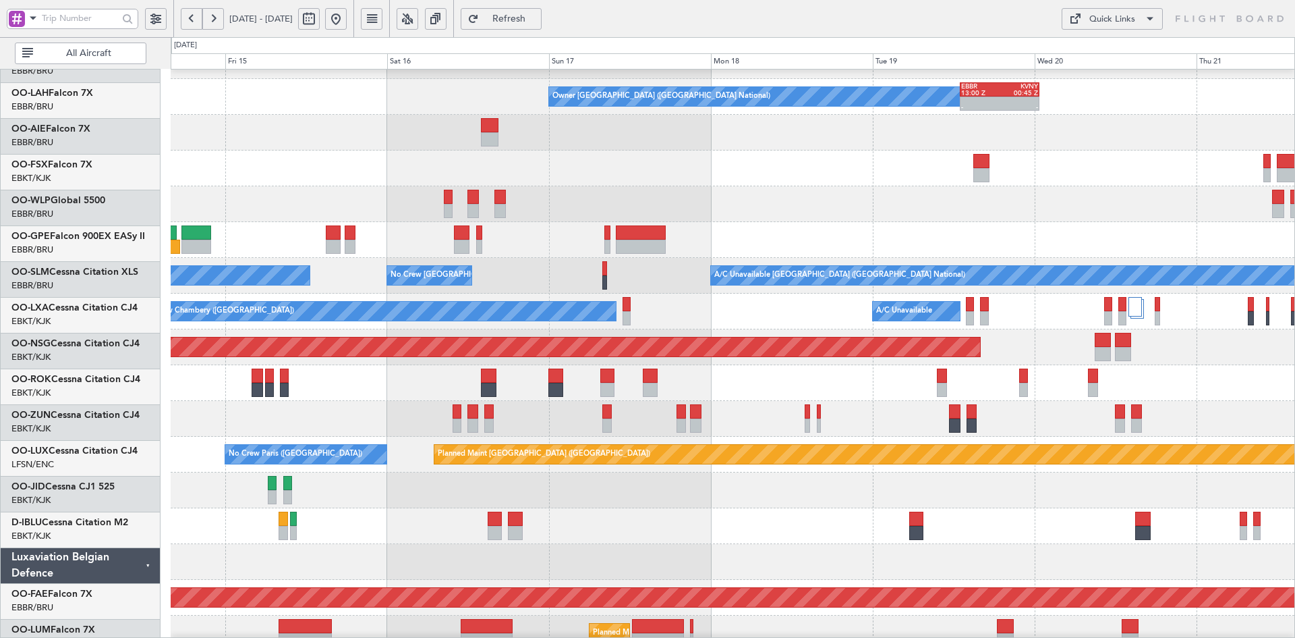
scroll to position [134, 0]
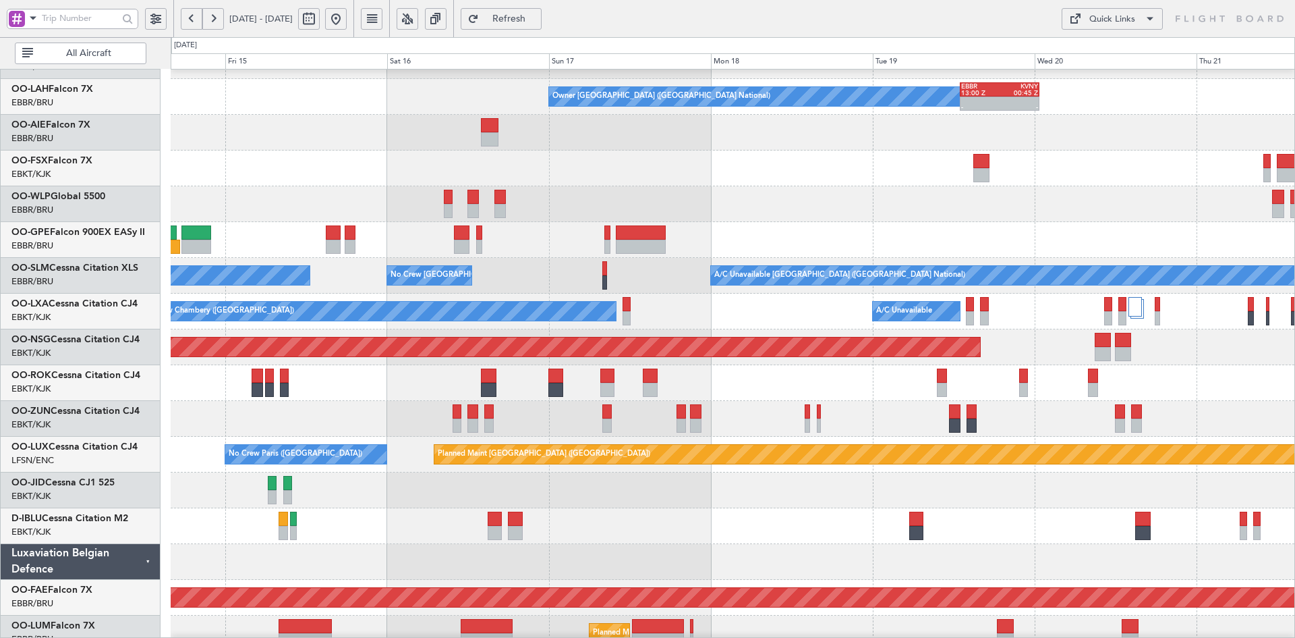
click at [807, 286] on div "A/C Unavailable Brussels (Brussels National) No Crew Brussels (Brussels Nationa…" at bounding box center [733, 276] width 1124 height 36
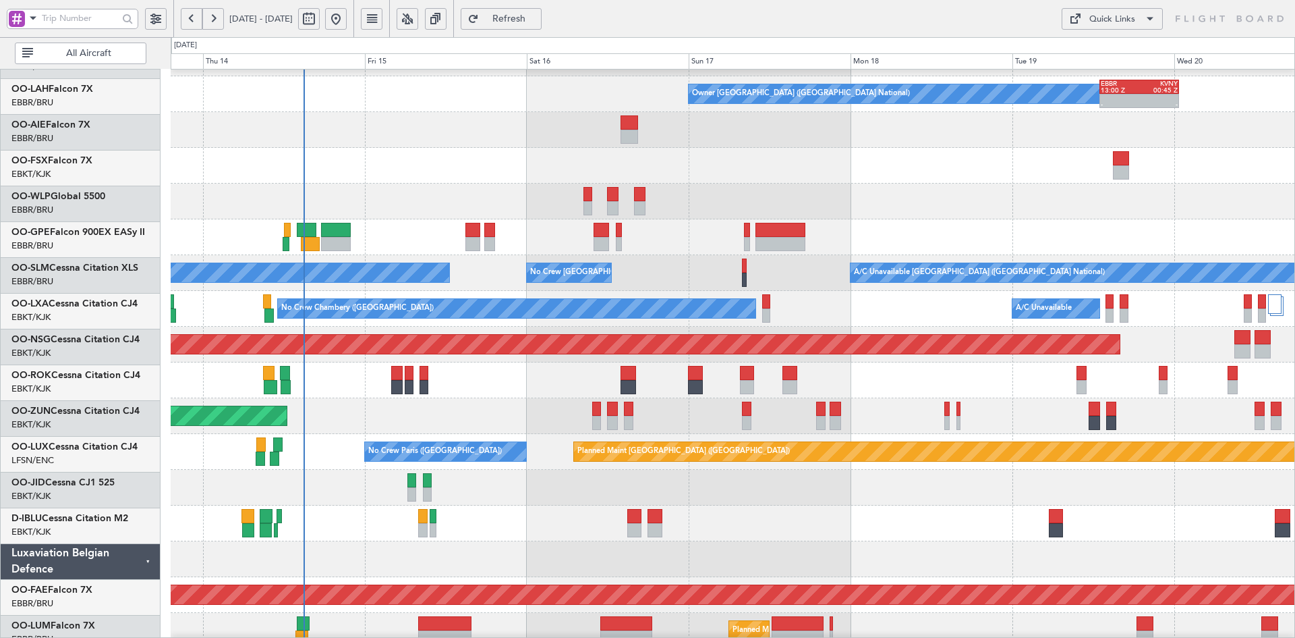
scroll to position [136, 0]
click at [804, 485] on div at bounding box center [733, 488] width 1124 height 36
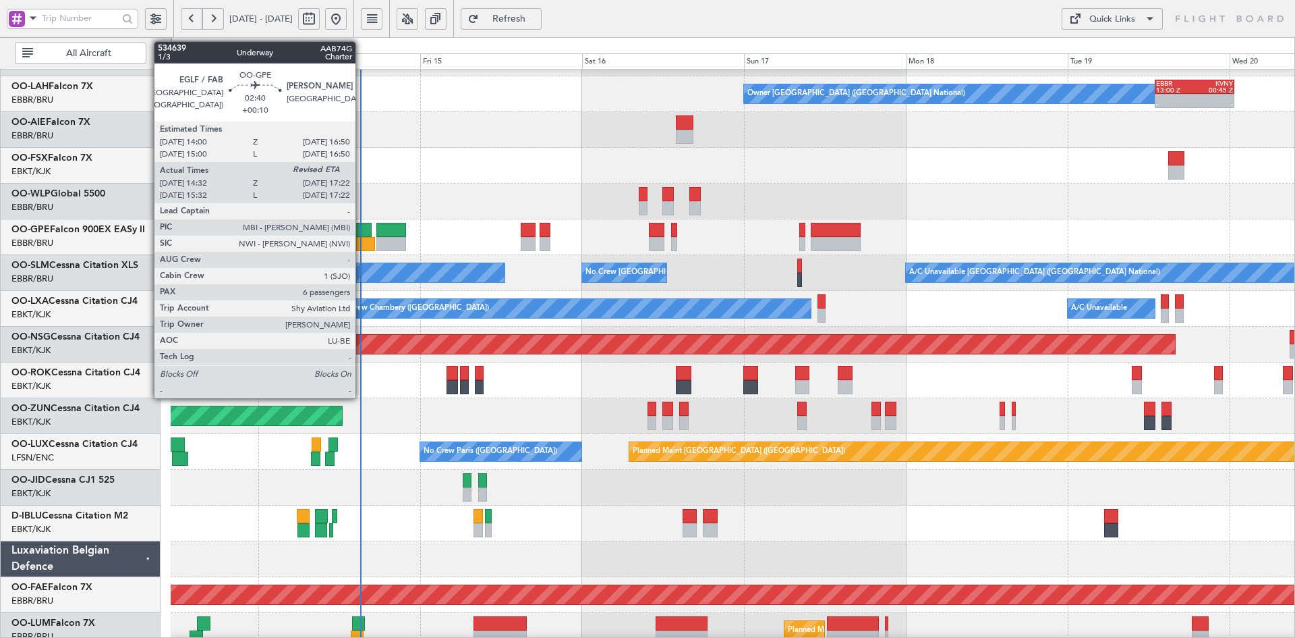
click at [362, 239] on div at bounding box center [366, 244] width 20 height 14
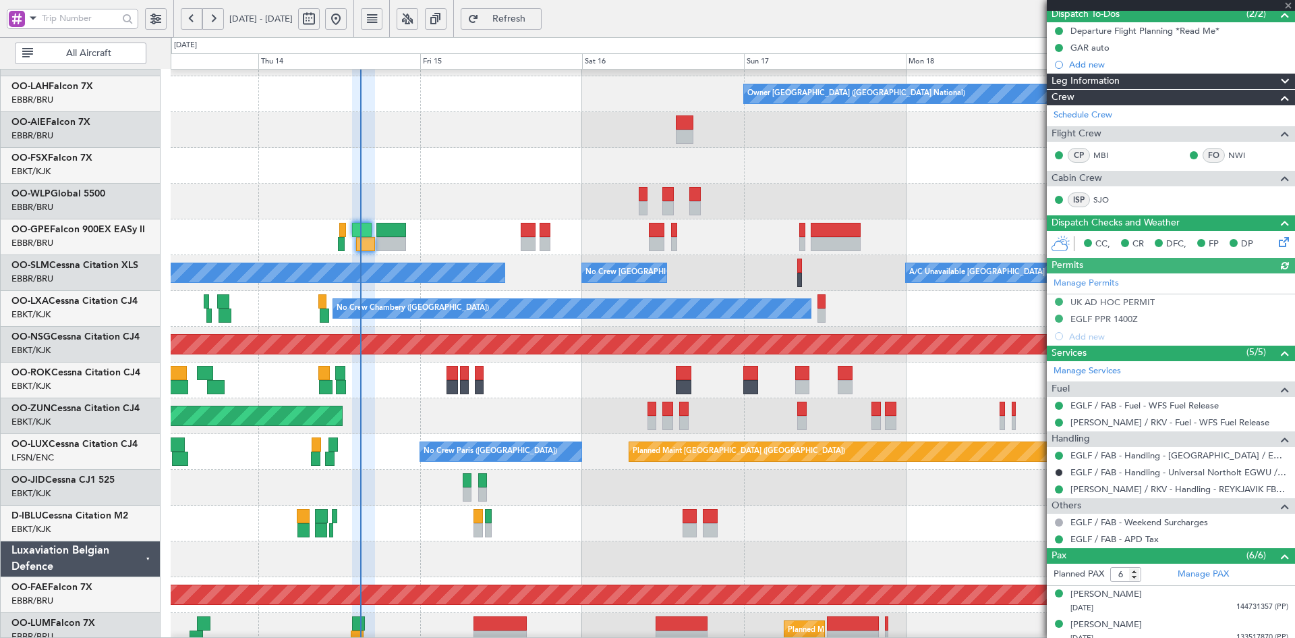
scroll to position [255, 0]
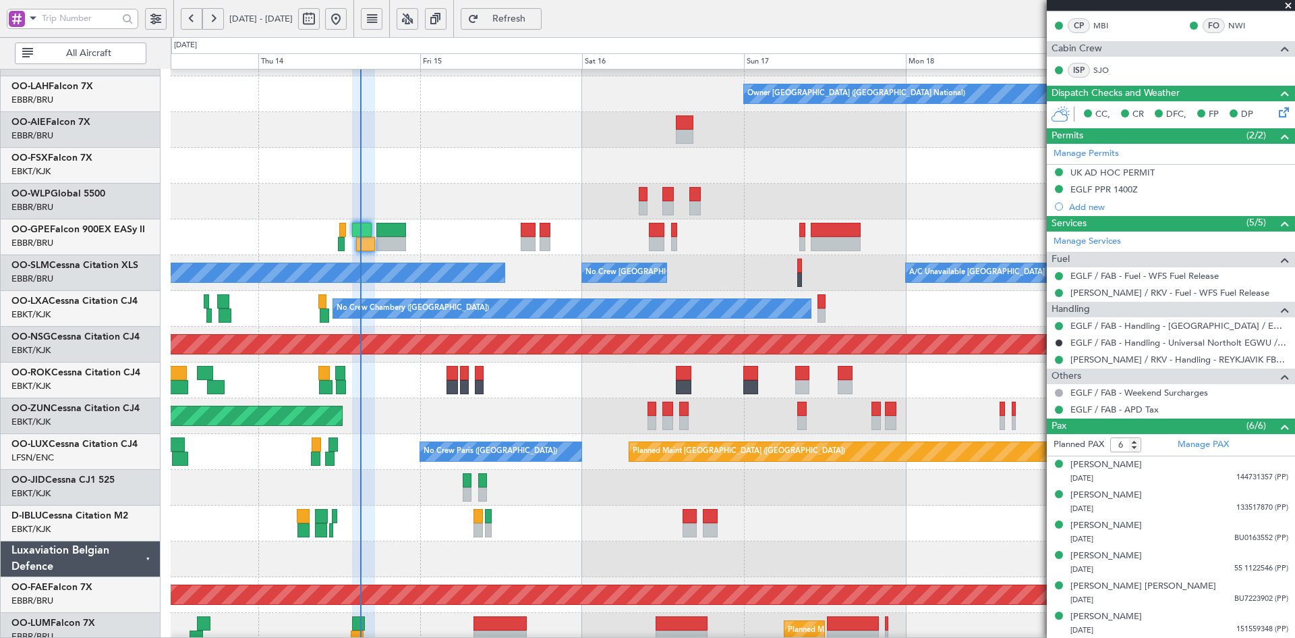
click at [1291, 3] on span at bounding box center [1288, 6] width 13 height 12
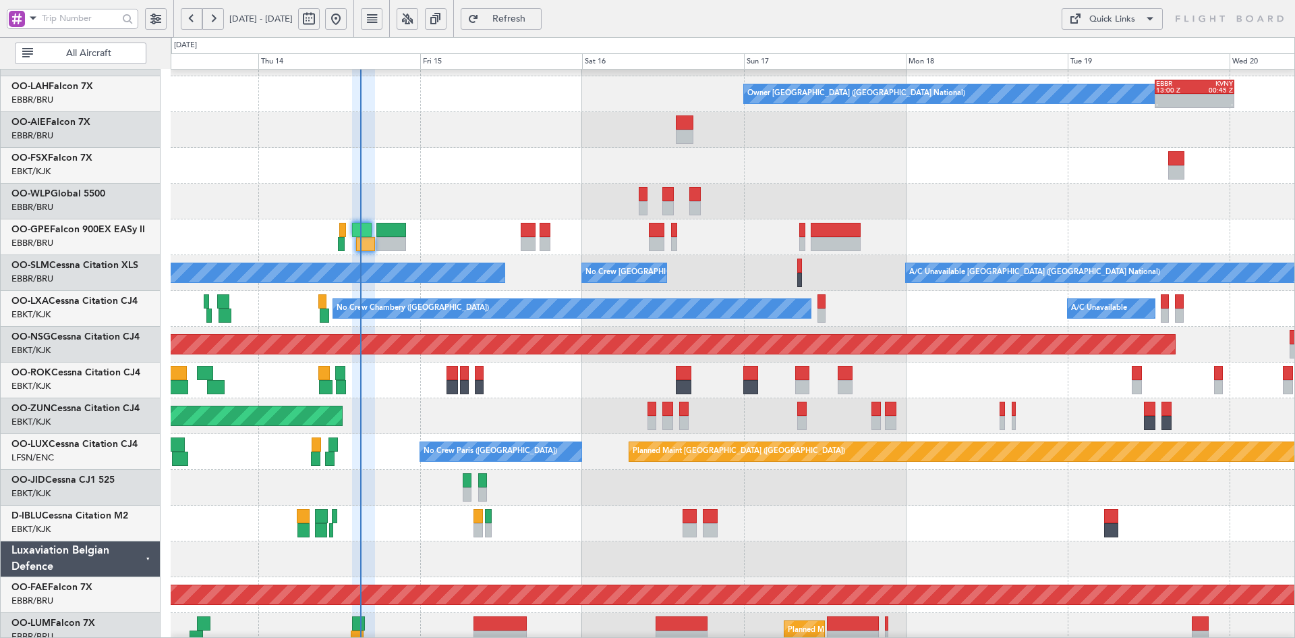
type input "0"
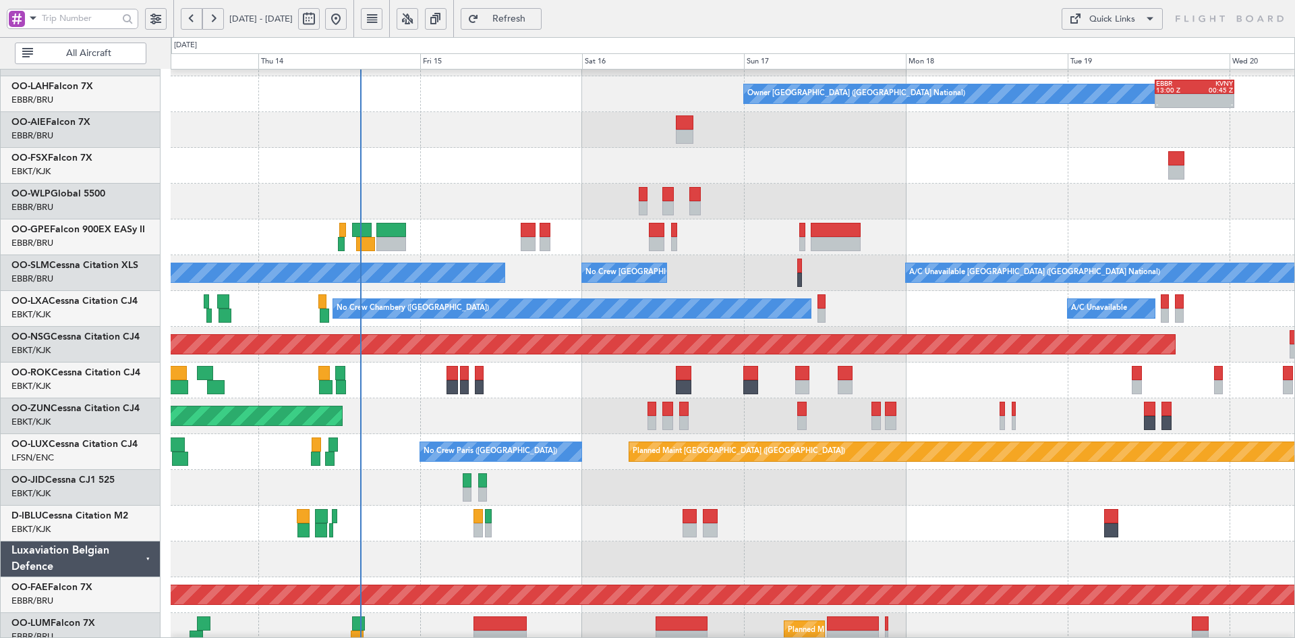
scroll to position [0, 0]
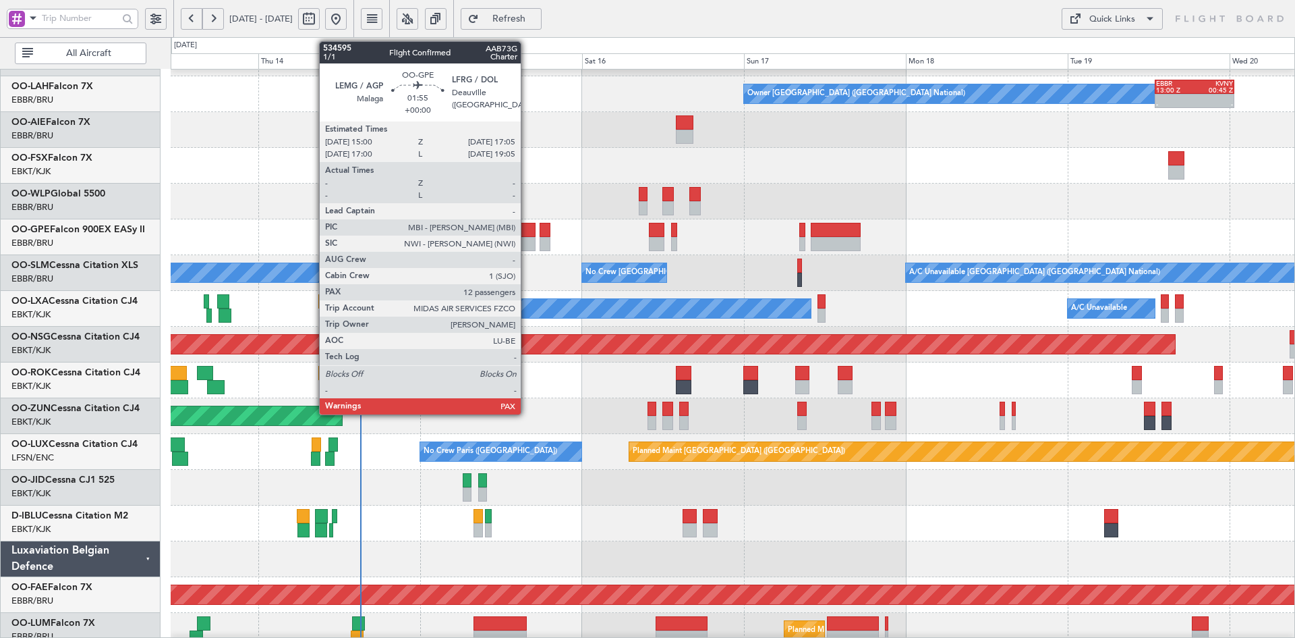
click at [527, 246] on div at bounding box center [528, 244] width 14 height 14
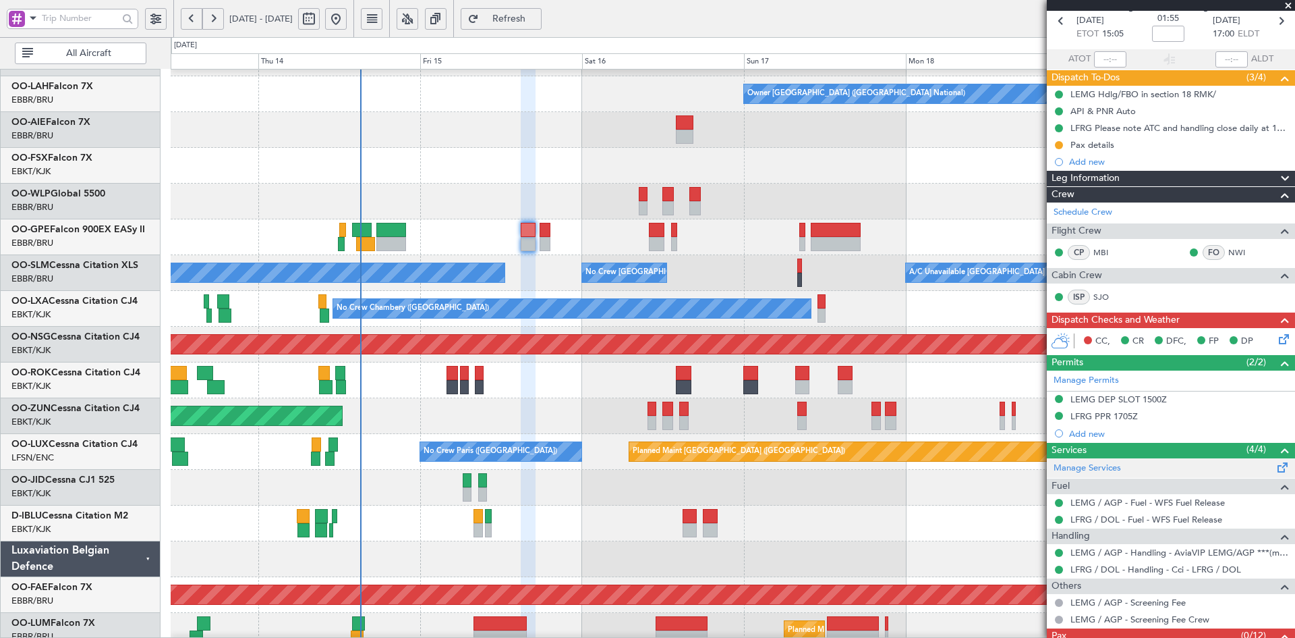
scroll to position [107, 0]
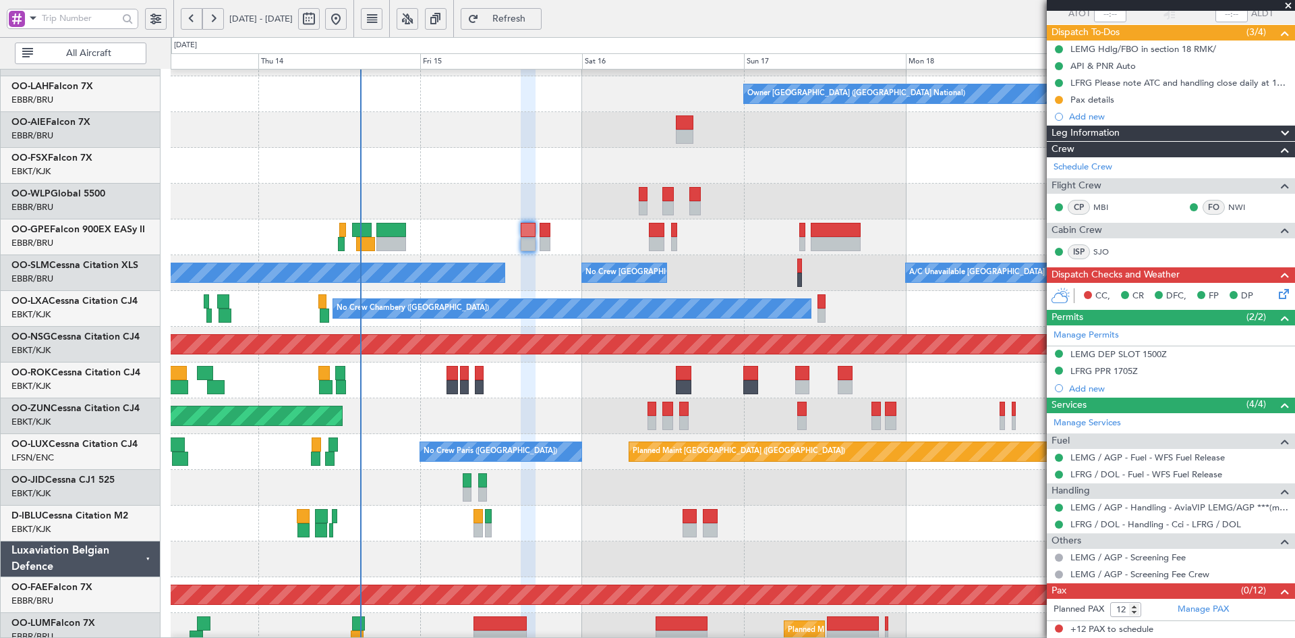
click at [1287, 4] on span at bounding box center [1288, 6] width 13 height 12
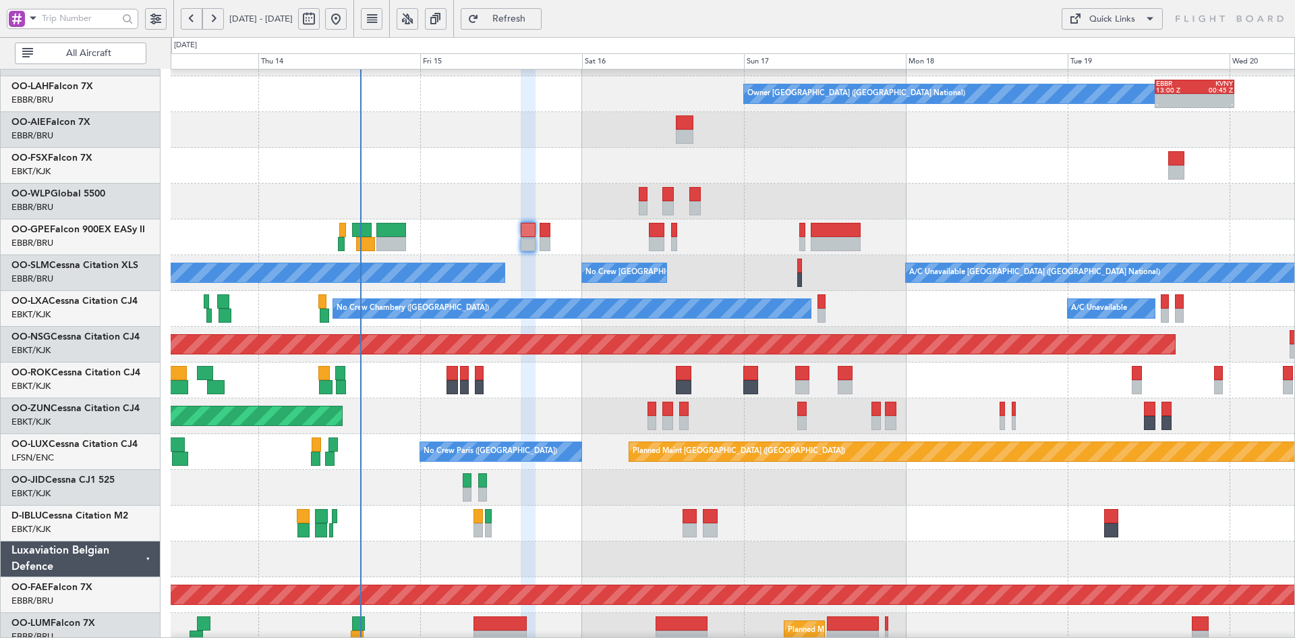
type input "0"
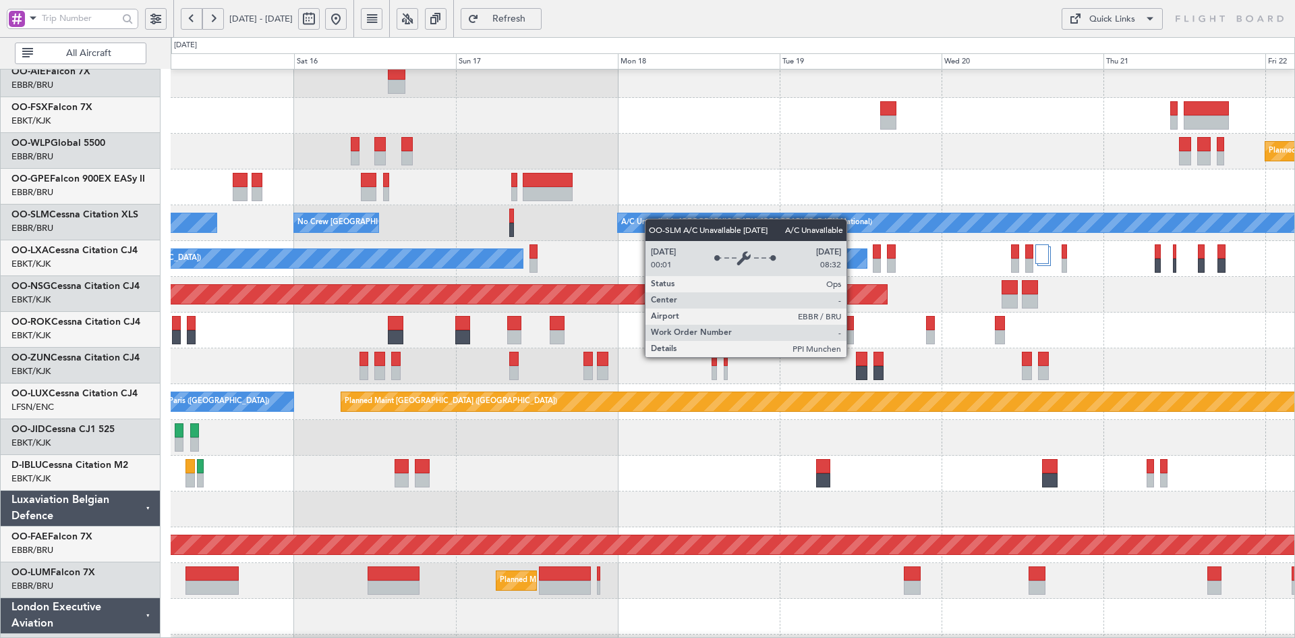
scroll to position [208, 0]
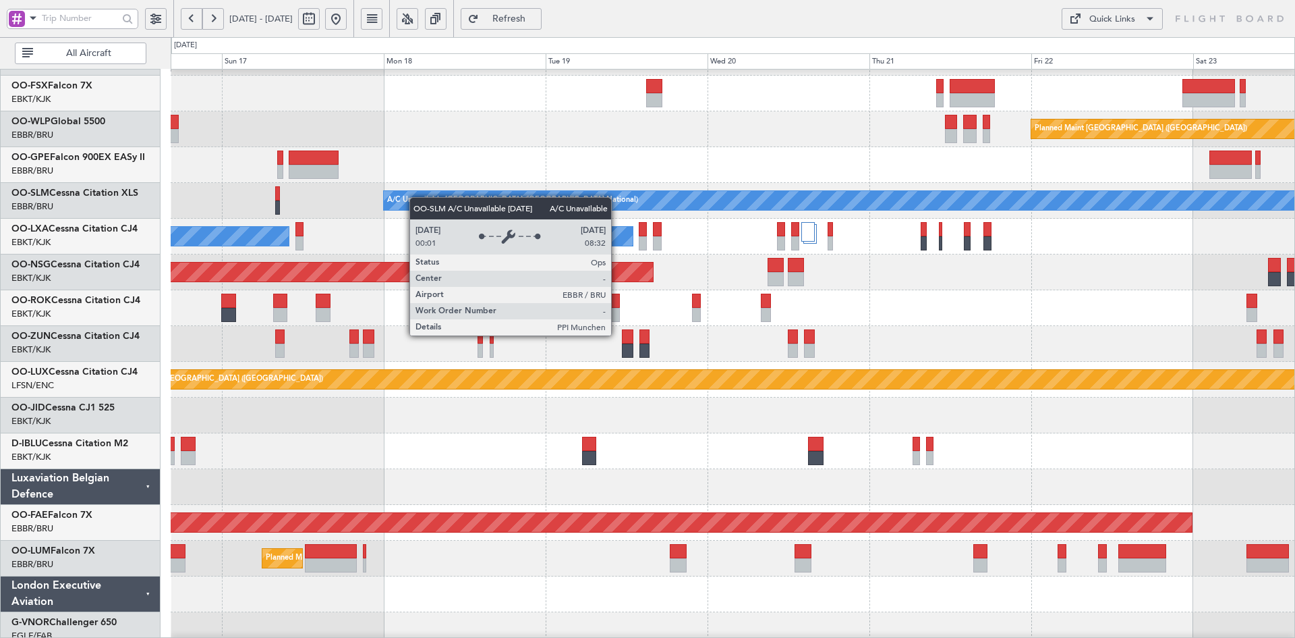
click at [410, 197] on div "A/C Unavailable [GEOGRAPHIC_DATA] ([GEOGRAPHIC_DATA] National)" at bounding box center [512, 200] width 251 height 20
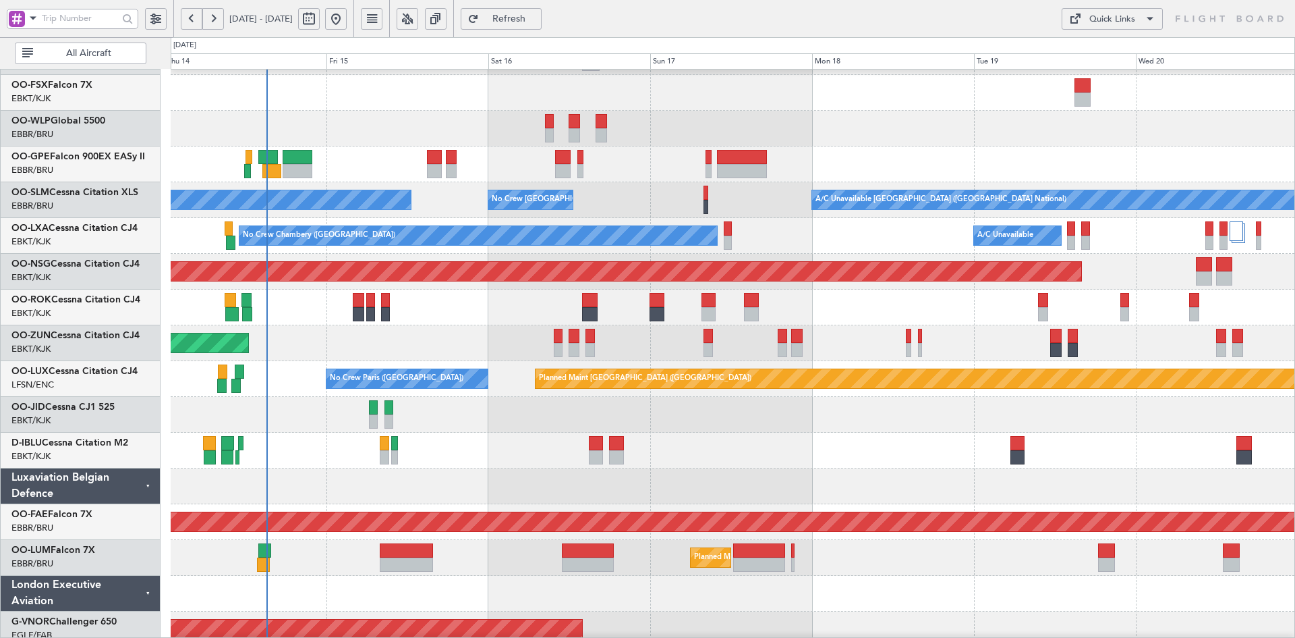
click at [871, 140] on div "Planned Maint [GEOGRAPHIC_DATA] ([GEOGRAPHIC_DATA])" at bounding box center [733, 129] width 1124 height 36
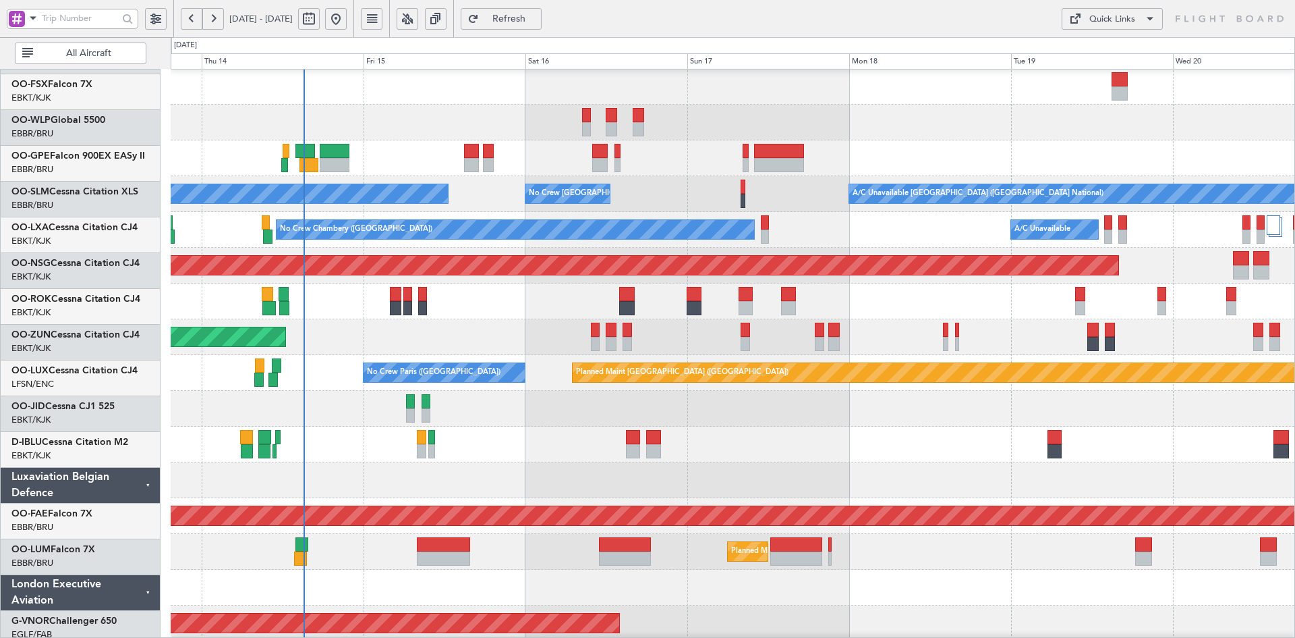
scroll to position [217, 0]
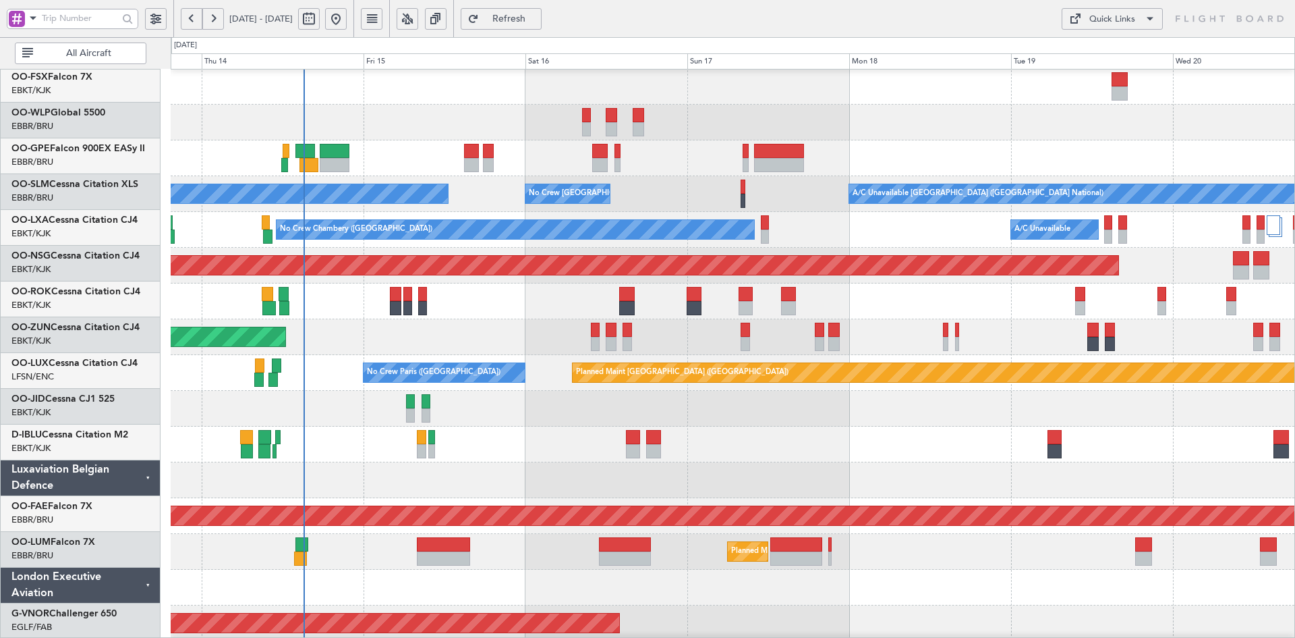
click at [853, 417] on div at bounding box center [733, 409] width 1124 height 36
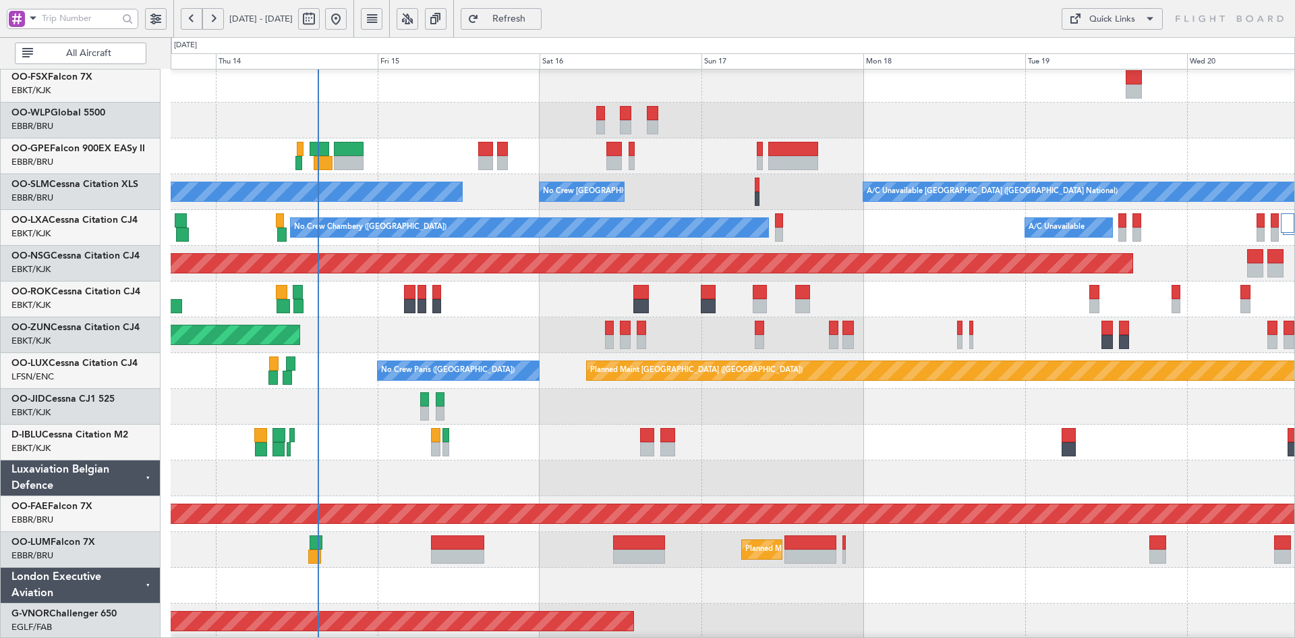
scroll to position [218, 0]
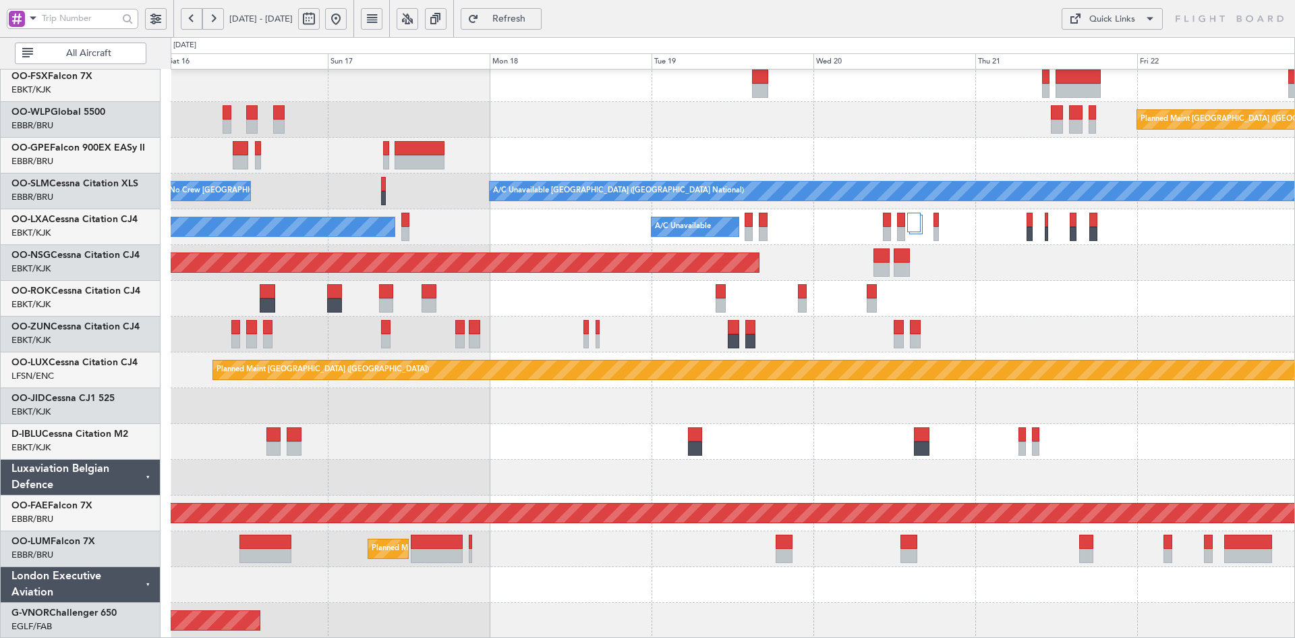
click at [621, 414] on div "Planned Maint Berlin (Brandenburg) A/C Unavailable Brussels (Brussels National)…" at bounding box center [733, 245] width 1124 height 787
click at [1000, 405] on div at bounding box center [733, 406] width 1124 height 36
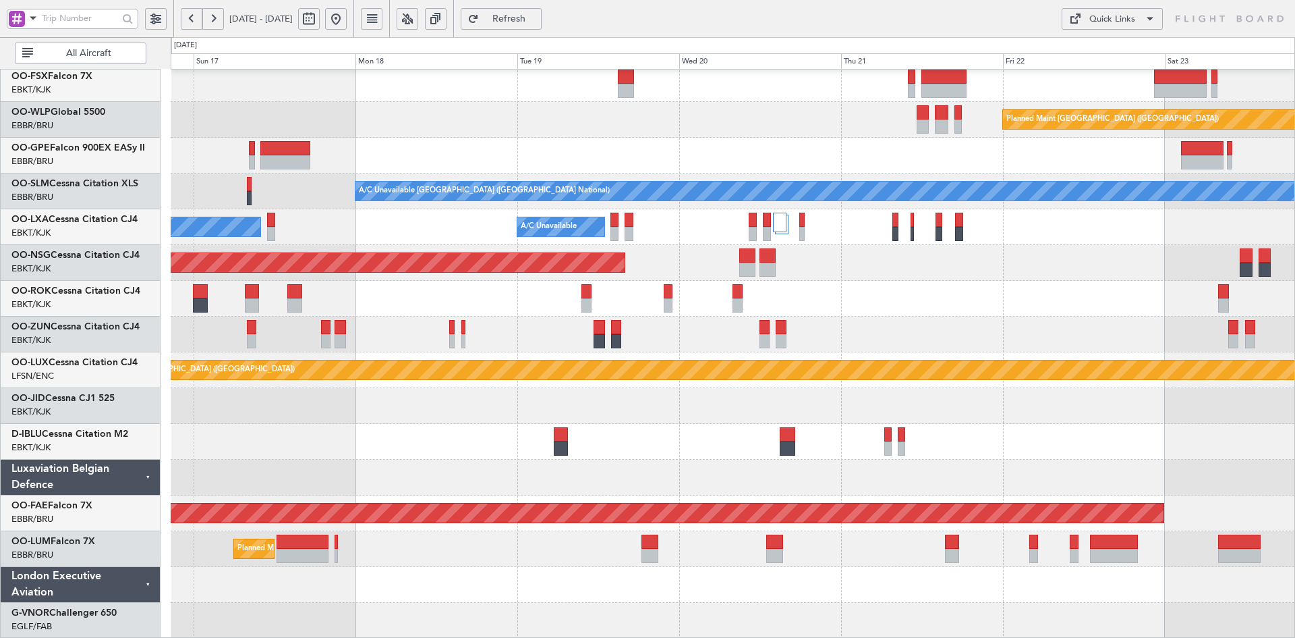
click at [996, 356] on div "Planned Maint Berlin (Brandenburg) A/C Unavailable Brussels (Brussels National)…" at bounding box center [733, 245] width 1124 height 787
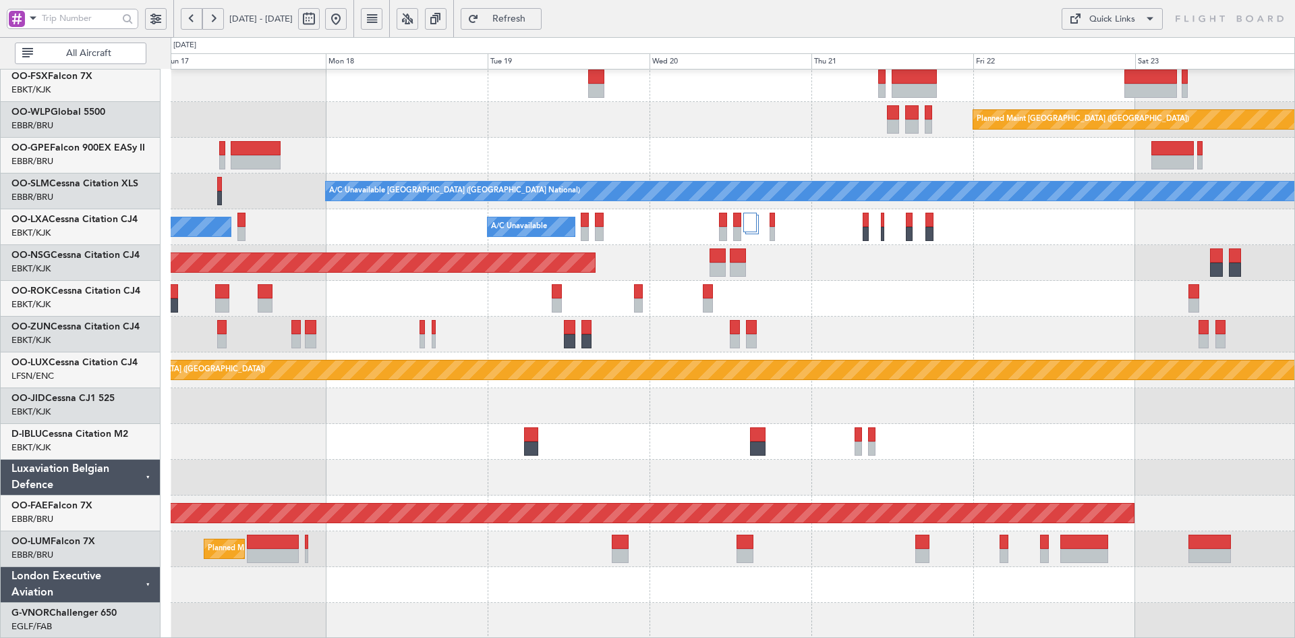
click at [998, 555] on div "Planned Maint [GEOGRAPHIC_DATA] ([GEOGRAPHIC_DATA] National)" at bounding box center [733, 549] width 1124 height 36
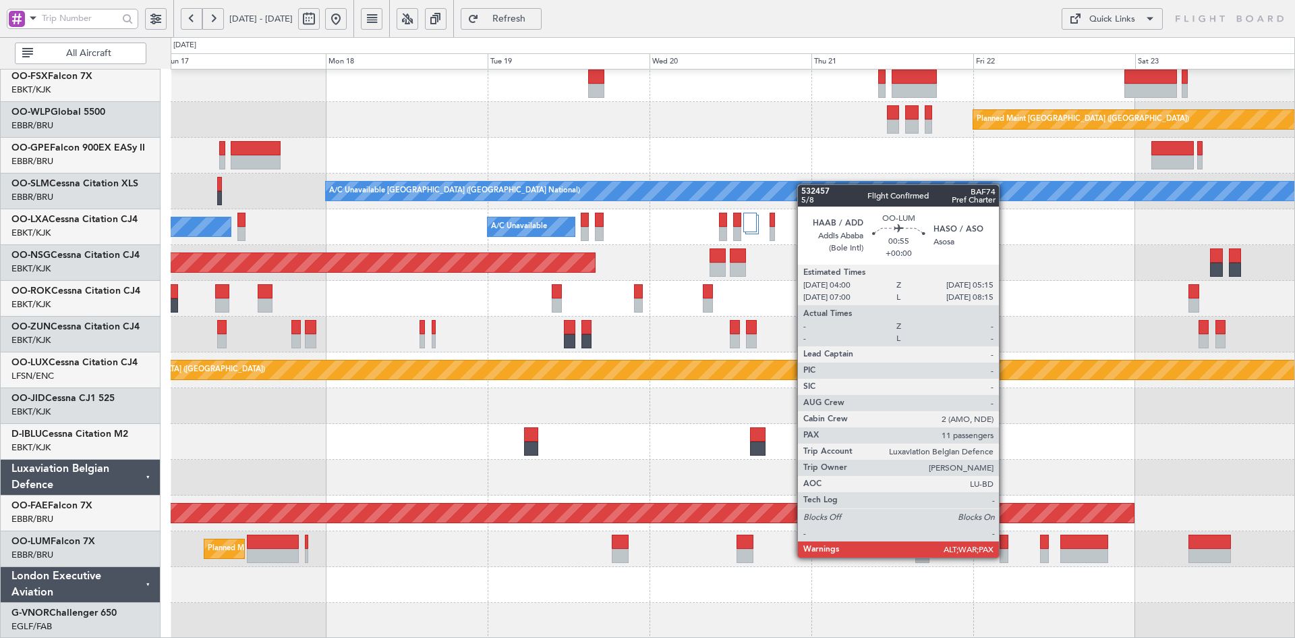
click at [1005, 556] on div at bounding box center [1004, 555] width 9 height 14
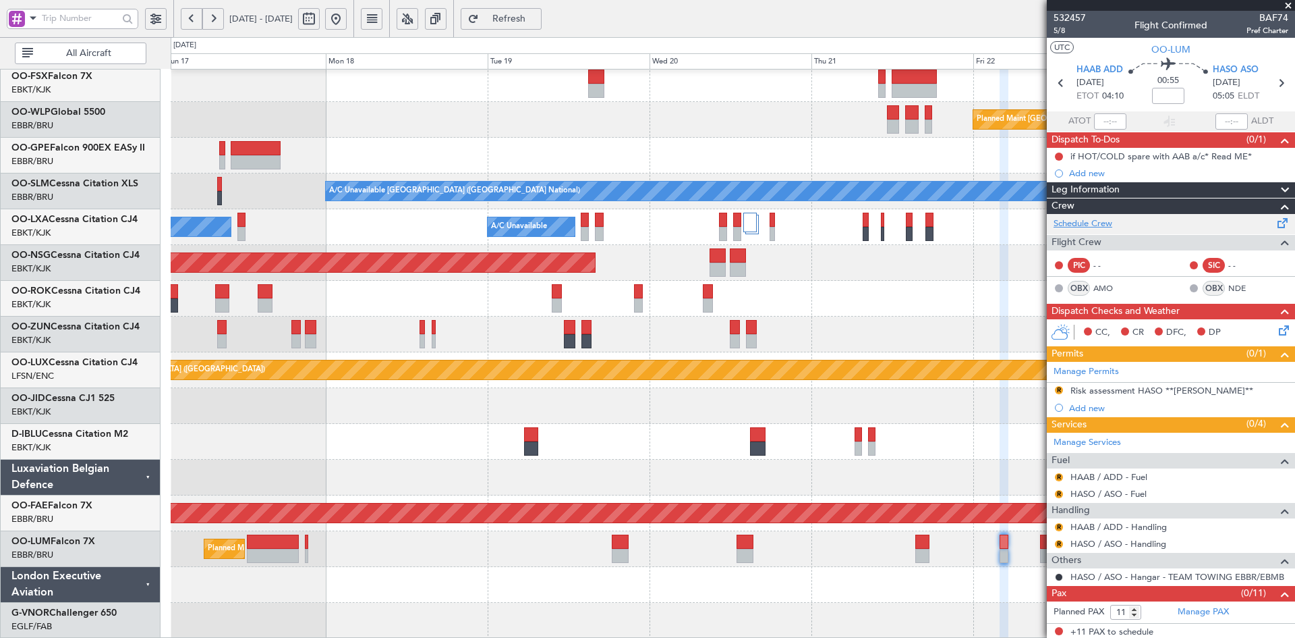
click at [1110, 224] on link "Schedule Crew" at bounding box center [1083, 223] width 59 height 13
click at [595, 161] on div "Planned Maint Berlin (Brandenburg) A/C Unavailable Brussels (Brussels National)…" at bounding box center [733, 245] width 1124 height 787
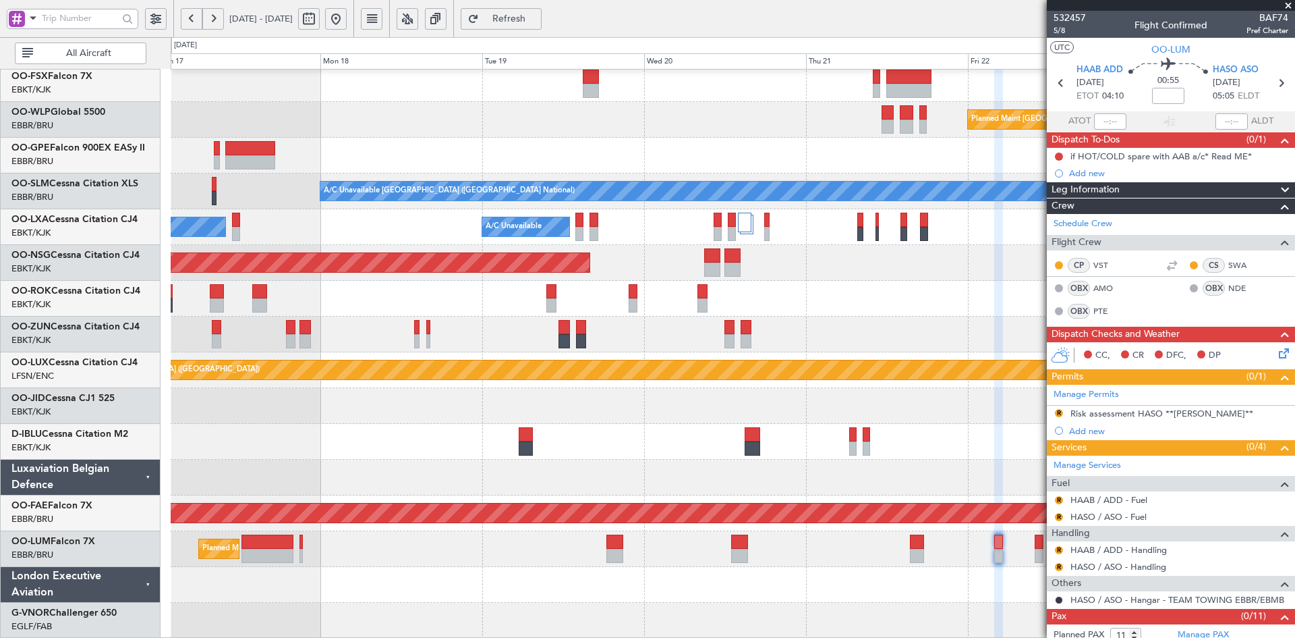
click at [362, 341] on div "Planned Maint Berlin (Brandenburg) A/C Unavailable Brussels (Brussels National)…" at bounding box center [733, 245] width 1124 height 787
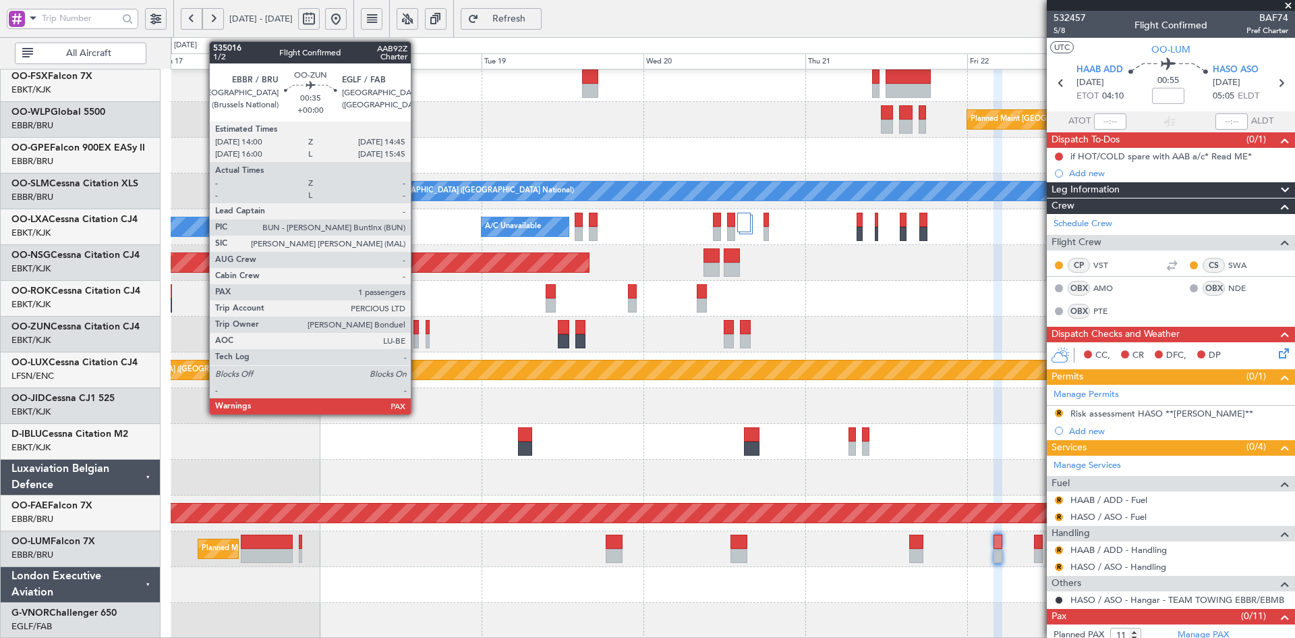
click at [417, 340] on div at bounding box center [416, 341] width 5 height 14
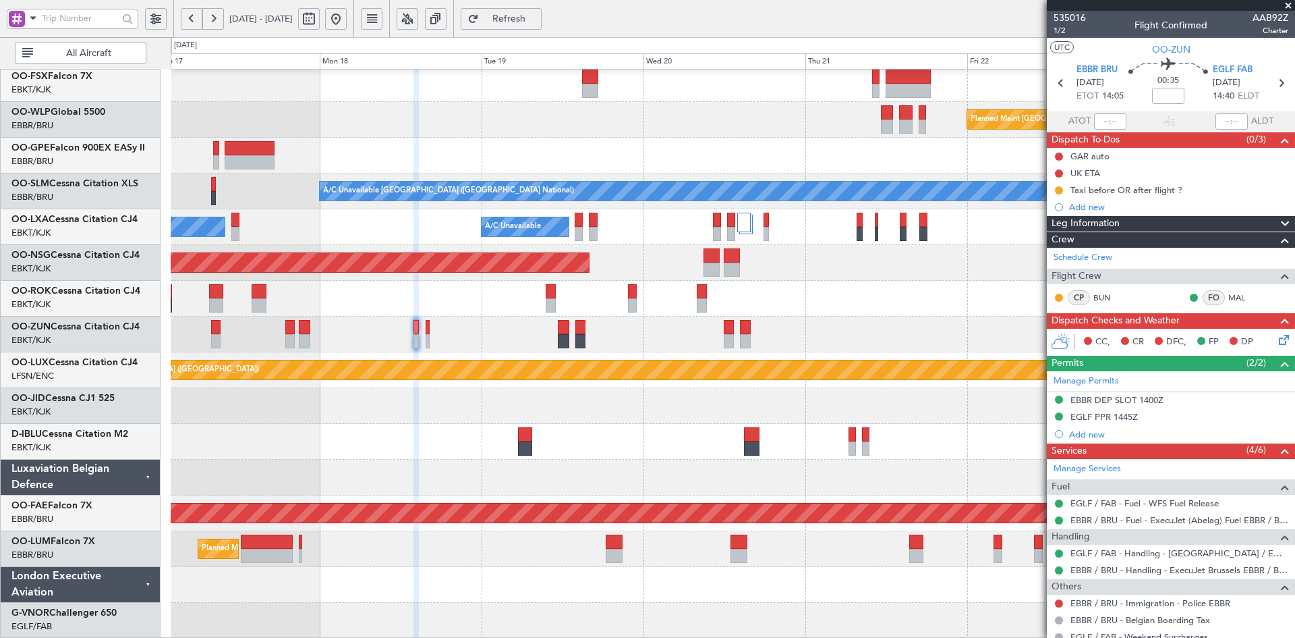
click at [1290, 3] on span at bounding box center [1288, 6] width 13 height 12
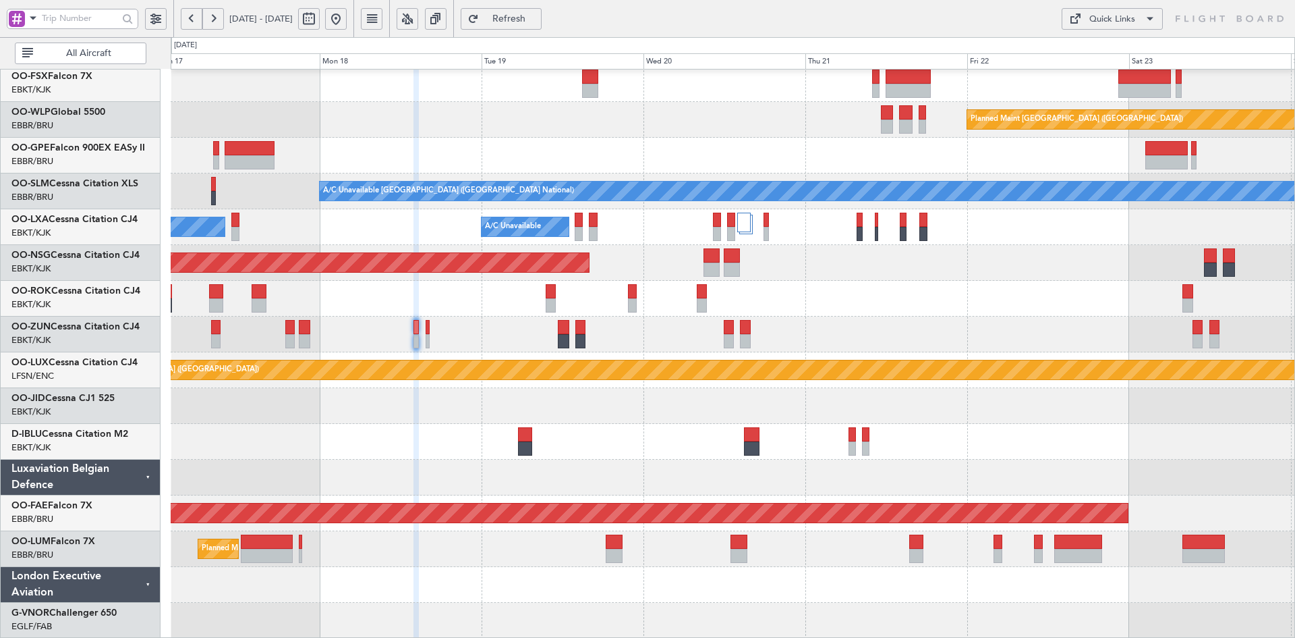
type input "0"
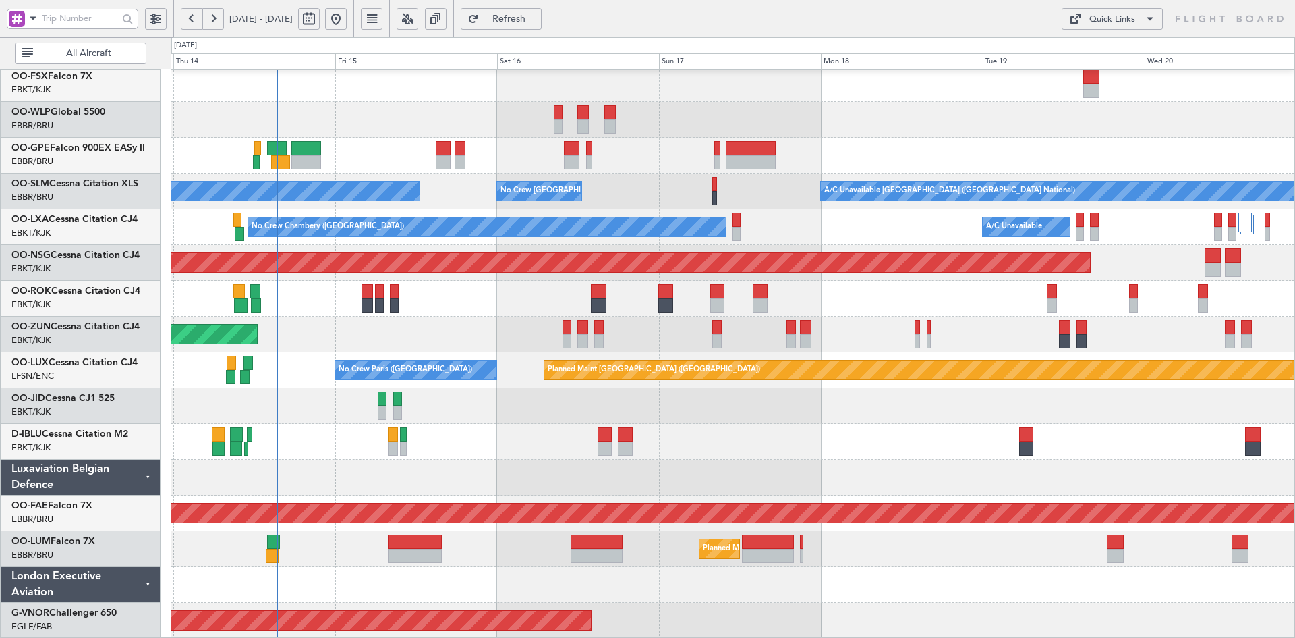
click at [863, 288] on div "Unplanned Maint [GEOGRAPHIC_DATA]-[GEOGRAPHIC_DATA]" at bounding box center [733, 299] width 1124 height 36
click at [346, 403] on div at bounding box center [733, 406] width 1124 height 36
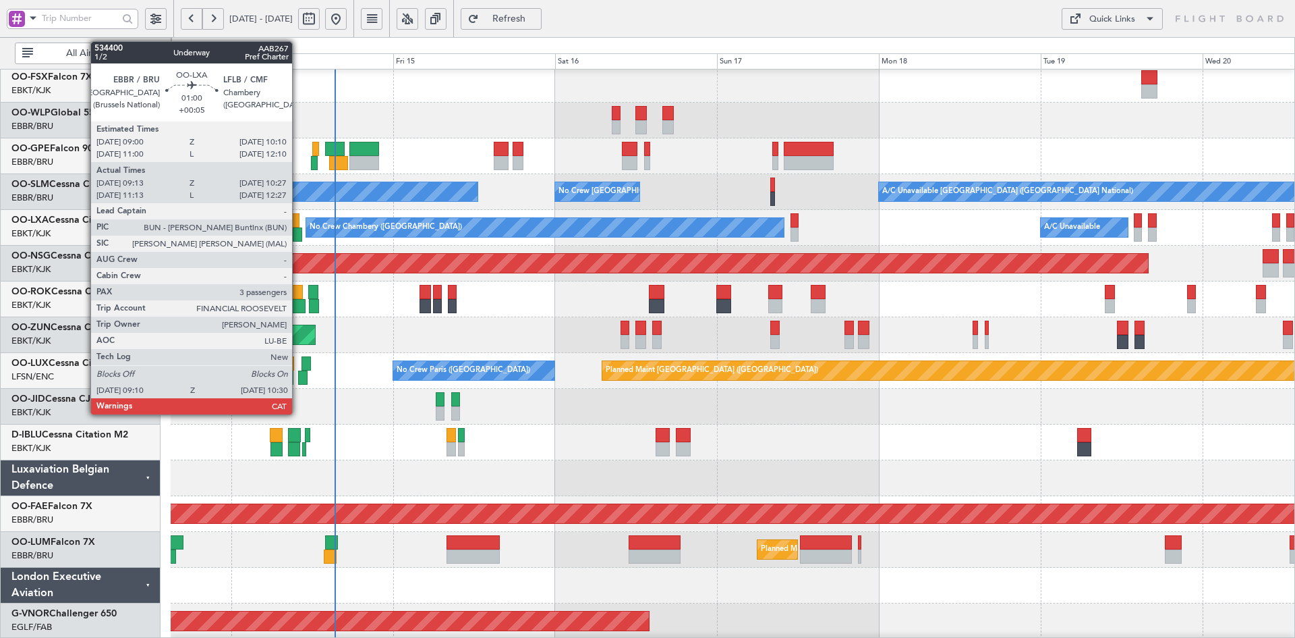
click at [298, 229] on div at bounding box center [297, 234] width 9 height 14
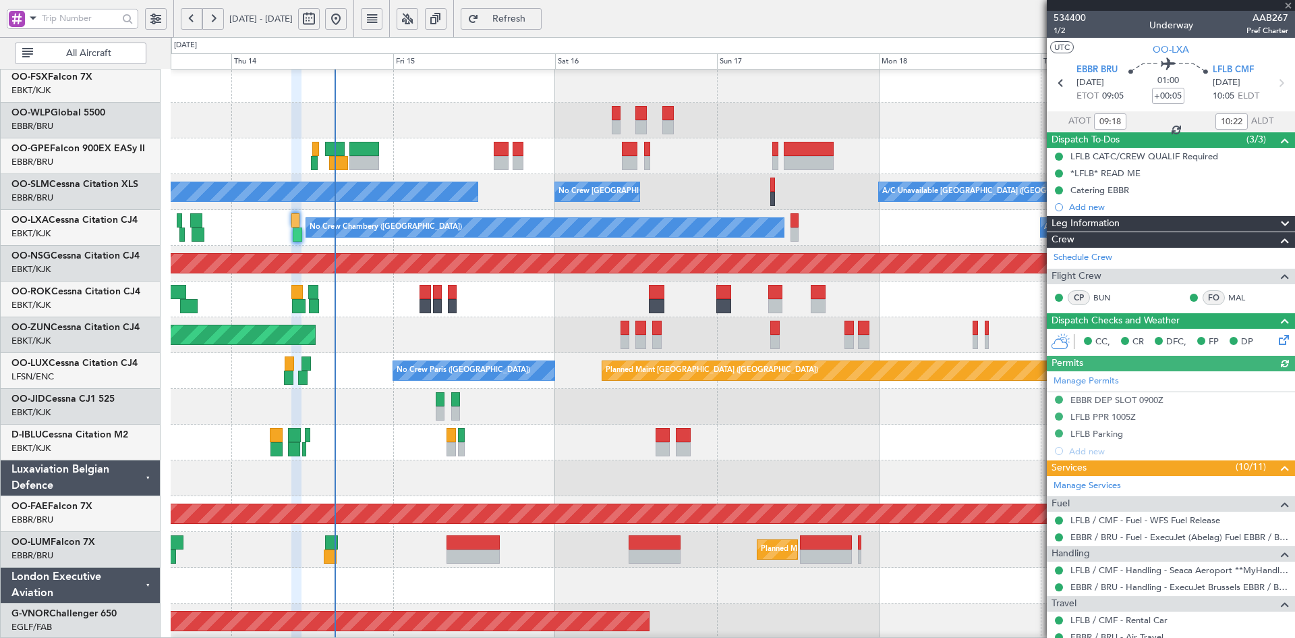
scroll to position [267, 0]
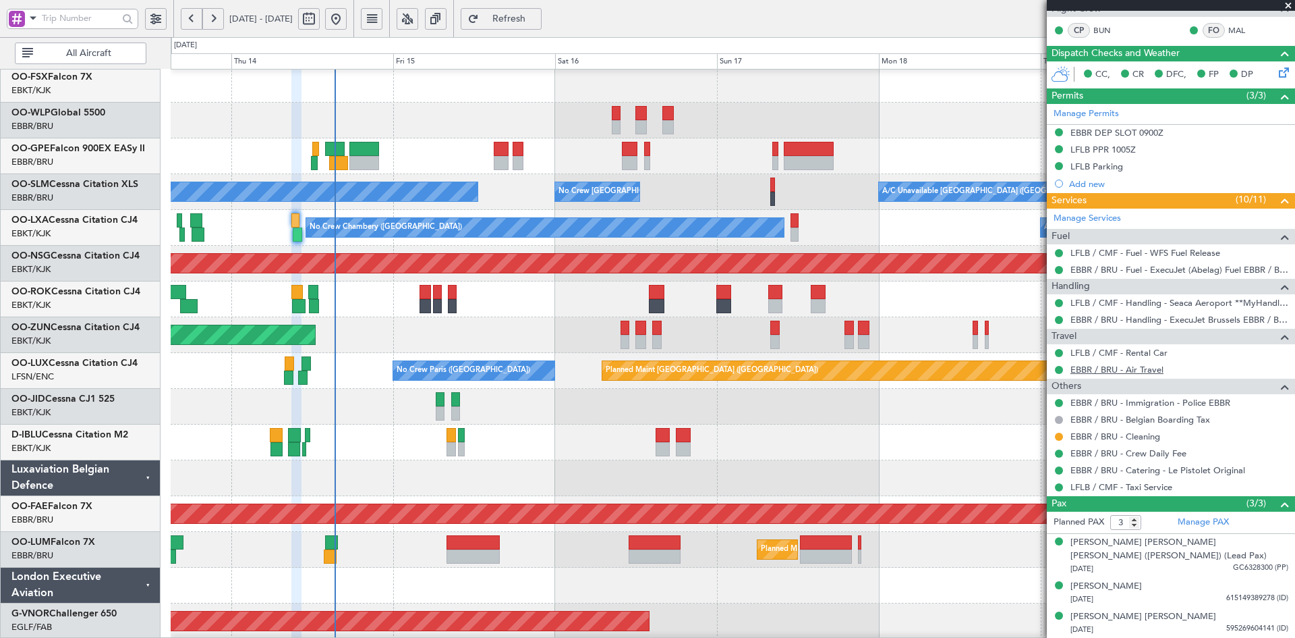
click at [1129, 364] on link "EBBR / BRU - Air Travel" at bounding box center [1117, 369] width 93 height 11
click at [1287, 5] on span at bounding box center [1288, 6] width 13 height 12
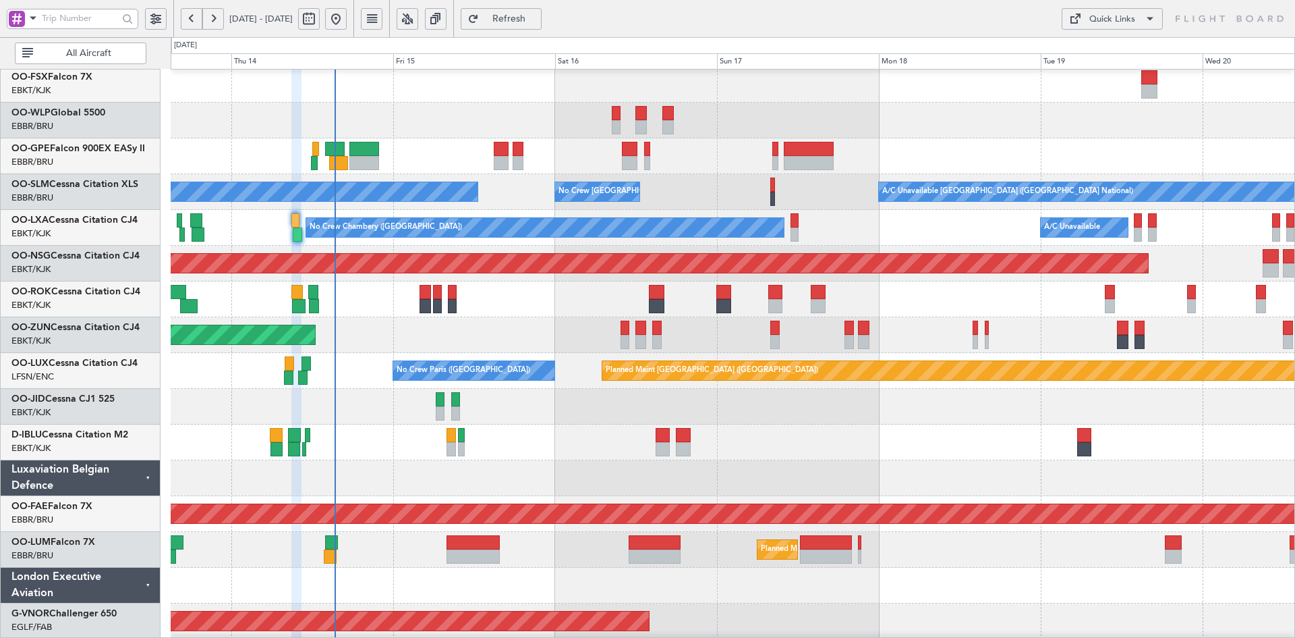
type input "0"
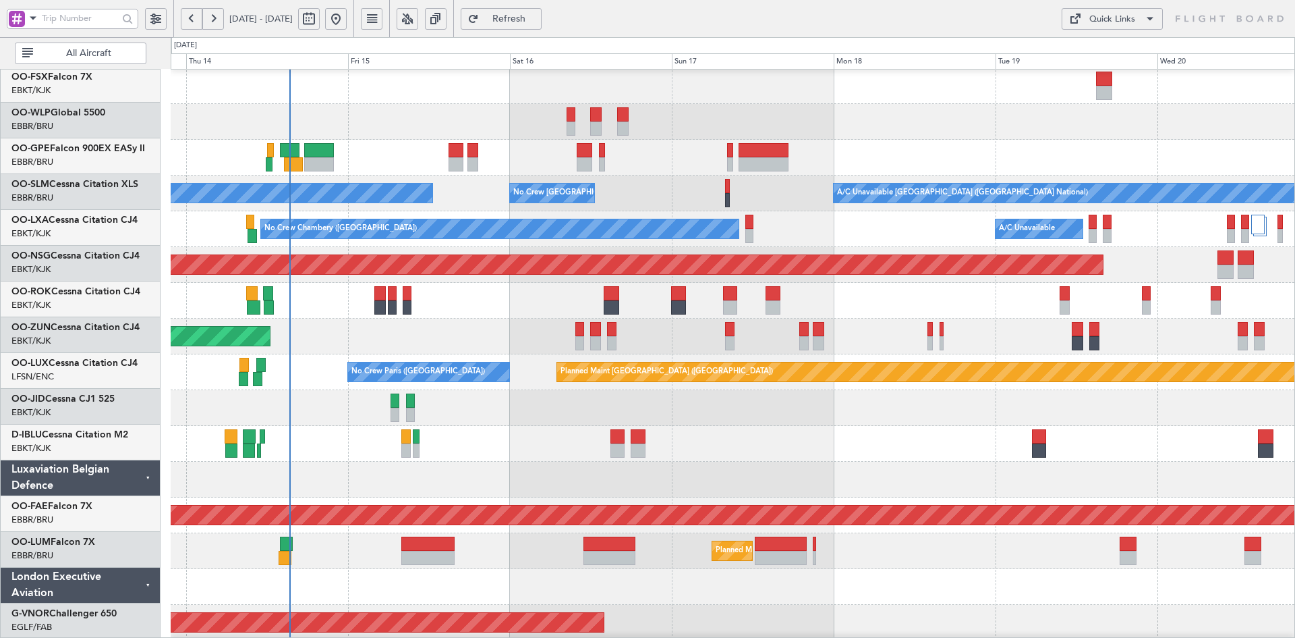
scroll to position [216, 0]
click at [1030, 126] on div "Planned Maint [GEOGRAPHIC_DATA] ([GEOGRAPHIC_DATA])" at bounding box center [733, 122] width 1124 height 36
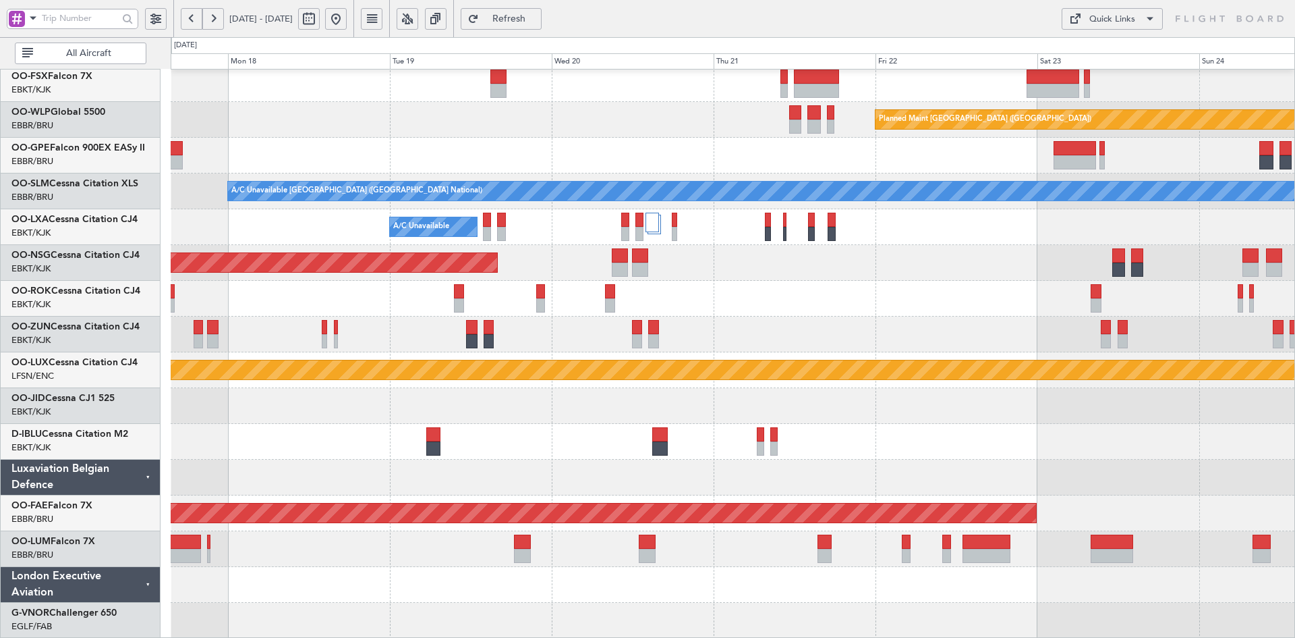
click at [585, 159] on div "No Crew [GEOGRAPHIC_DATA] ([GEOGRAPHIC_DATA] National)" at bounding box center [733, 156] width 1124 height 36
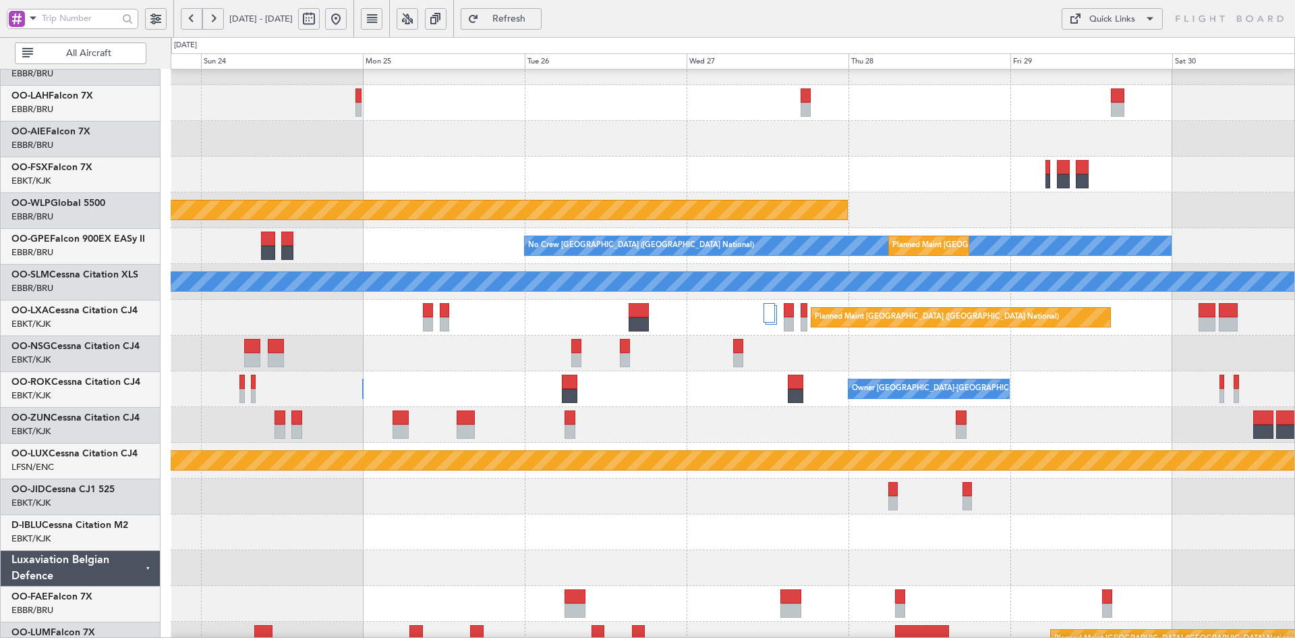
scroll to position [128, 0]
click at [1206, 140] on div "Planned Maint London (Farnborough)" at bounding box center [733, 139] width 1124 height 36
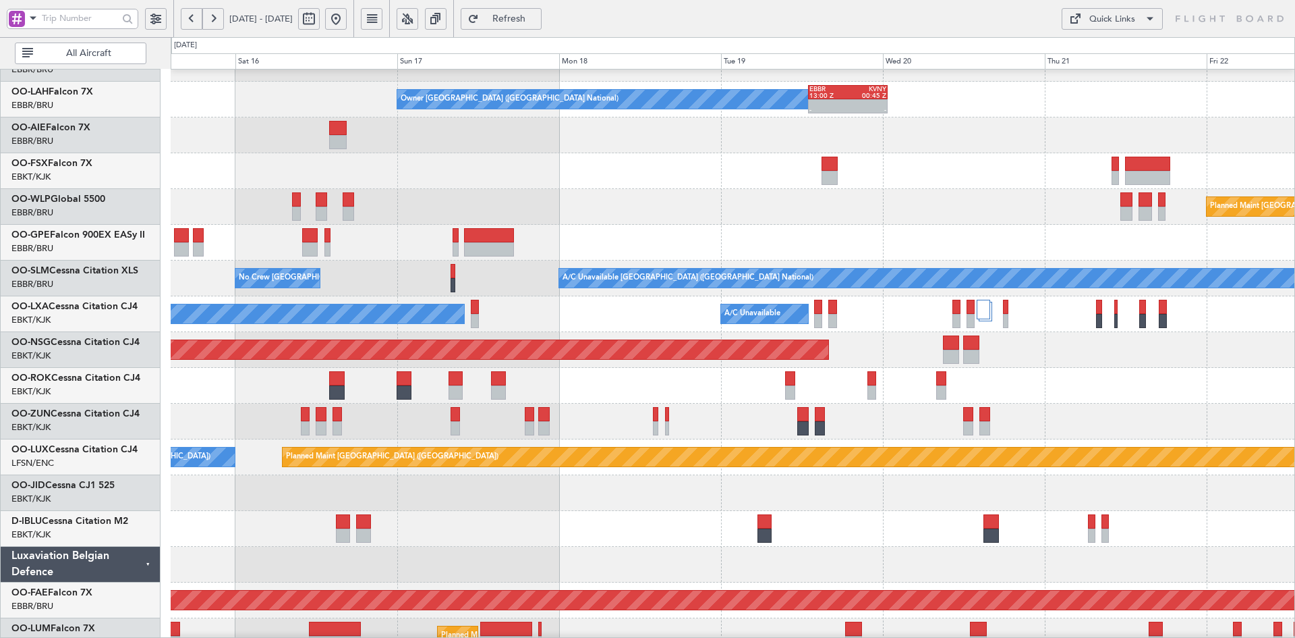
click at [1280, 343] on div "Planned Maint [GEOGRAPHIC_DATA] ([GEOGRAPHIC_DATA])" at bounding box center [733, 350] width 1124 height 36
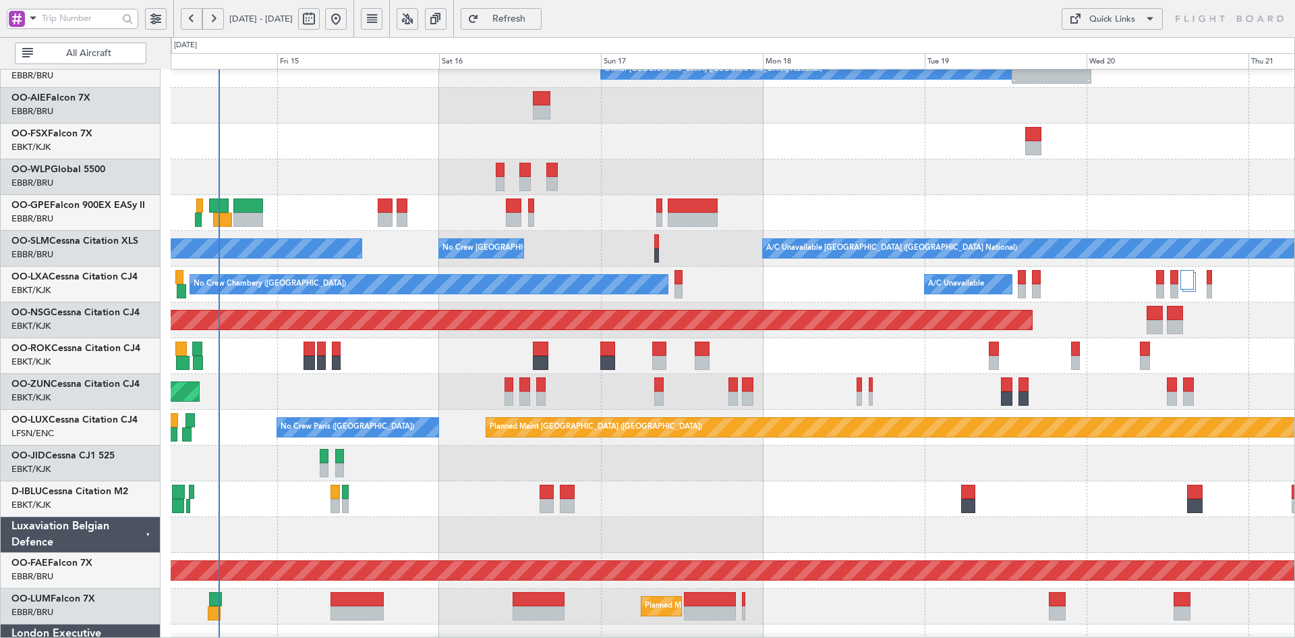
click at [920, 201] on div "No Crew [GEOGRAPHIC_DATA] ([GEOGRAPHIC_DATA] National)" at bounding box center [733, 213] width 1124 height 36
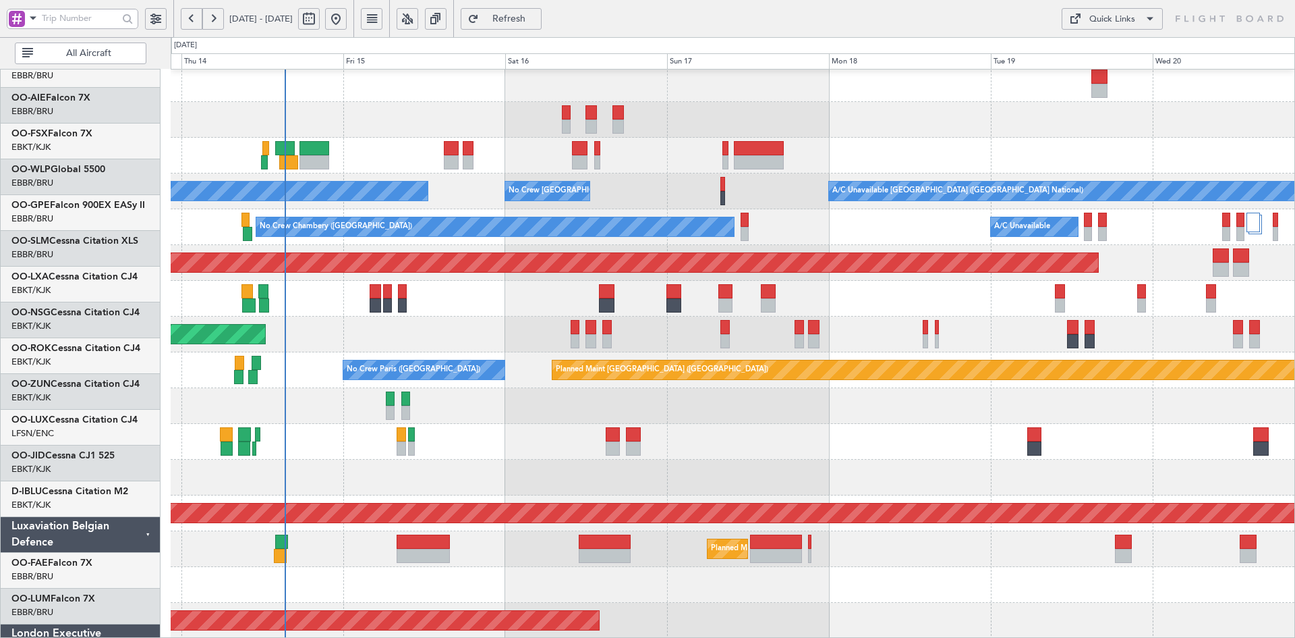
click at [906, 281] on div "Planned Maint Berlin (Brandenburg) No Crew Brussels (Brussels National) A/C Una…" at bounding box center [733, 245] width 1124 height 787
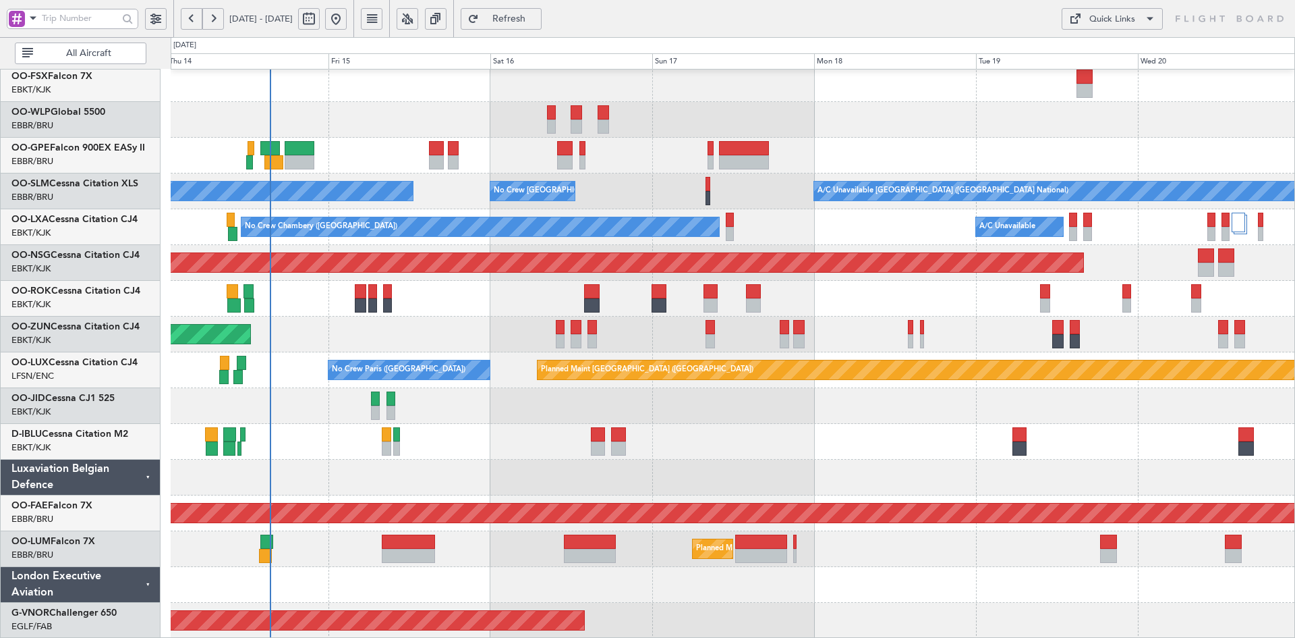
click at [1095, 438] on div "No Crew [GEOGRAPHIC_DATA] ([GEOGRAPHIC_DATA] National)" at bounding box center [733, 442] width 1124 height 36
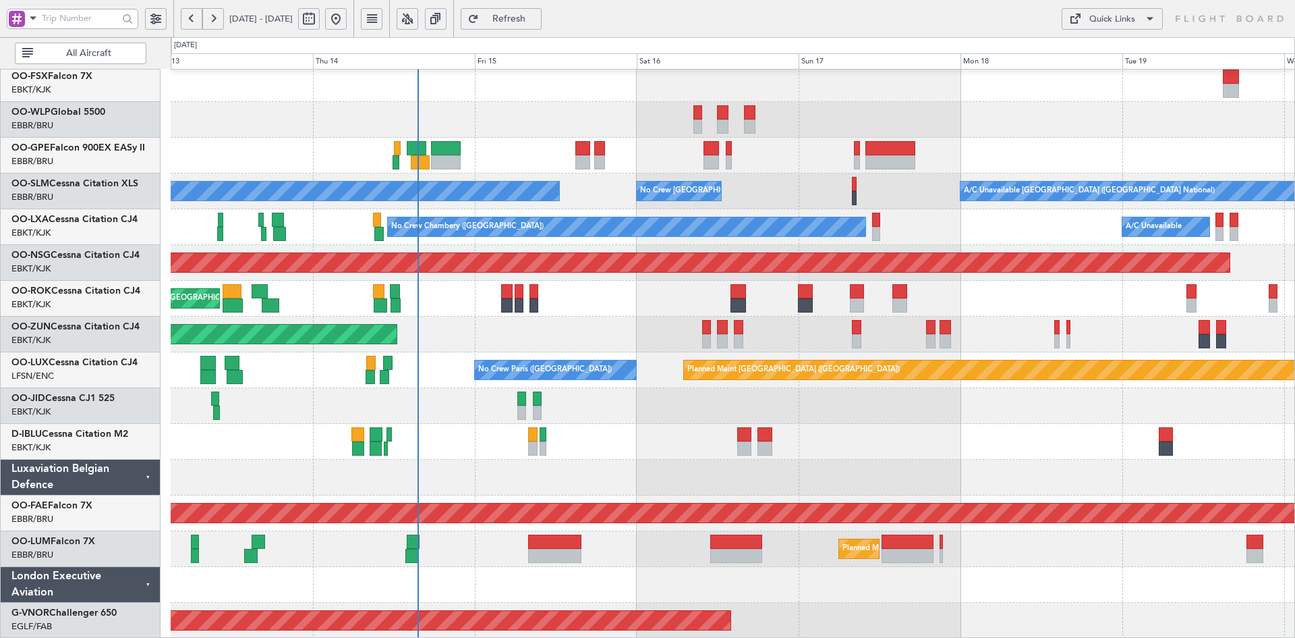
click at [662, 405] on div at bounding box center [733, 406] width 1124 height 36
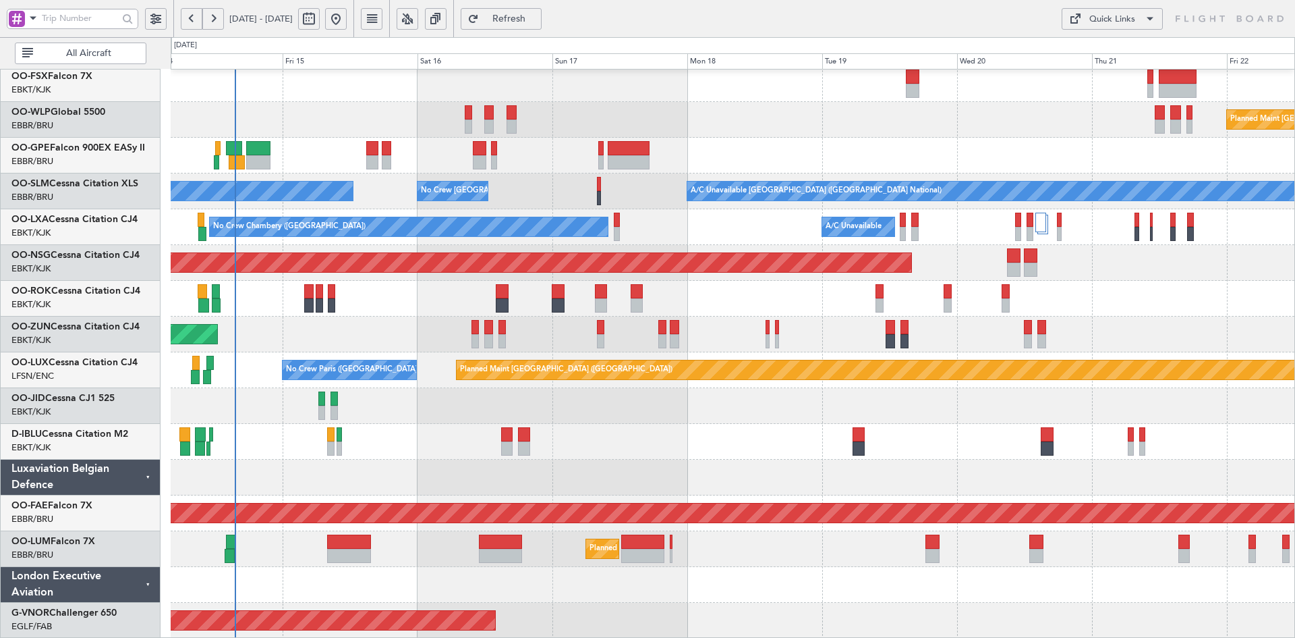
scroll to position [0, 0]
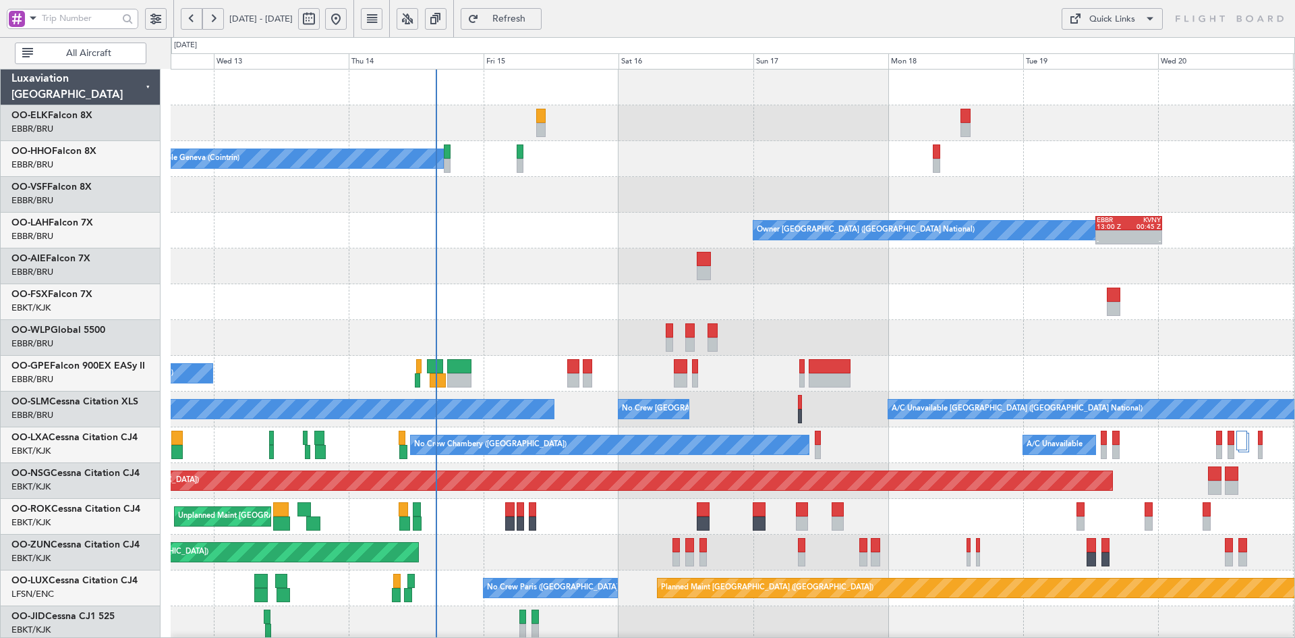
click at [523, 351] on div "A/C Unavailable Geneva (Cointrin) Owner [GEOGRAPHIC_DATA] (Brussels National) -…" at bounding box center [733, 462] width 1124 height 787
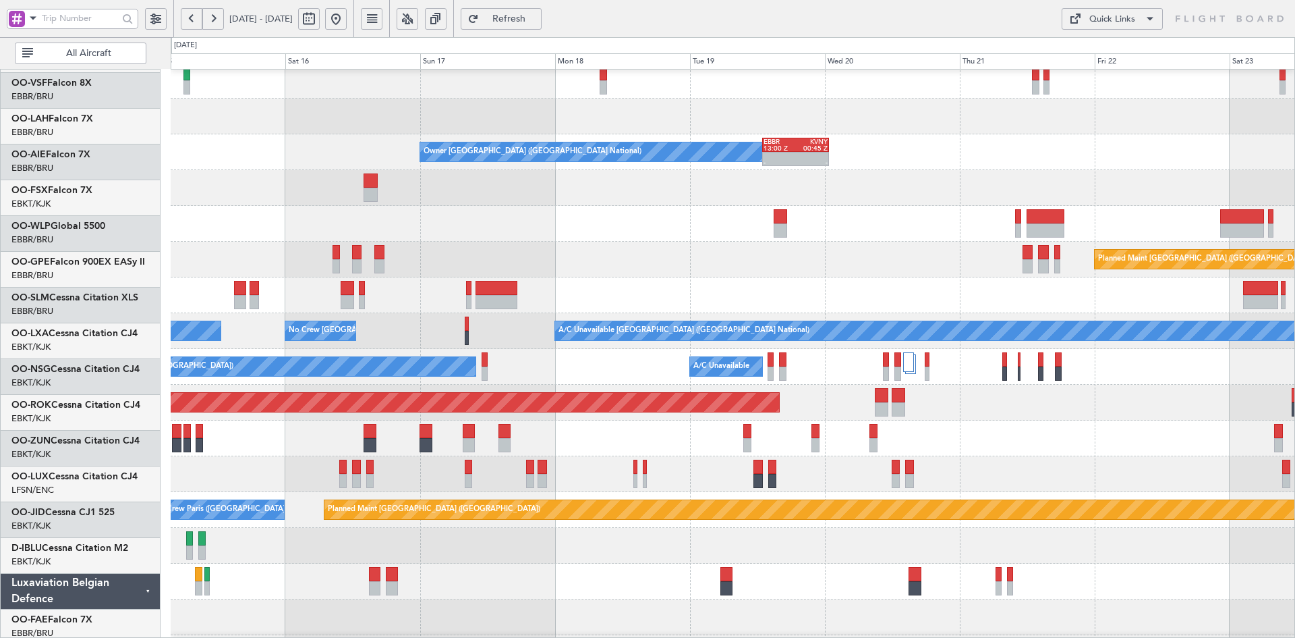
scroll to position [105, 0]
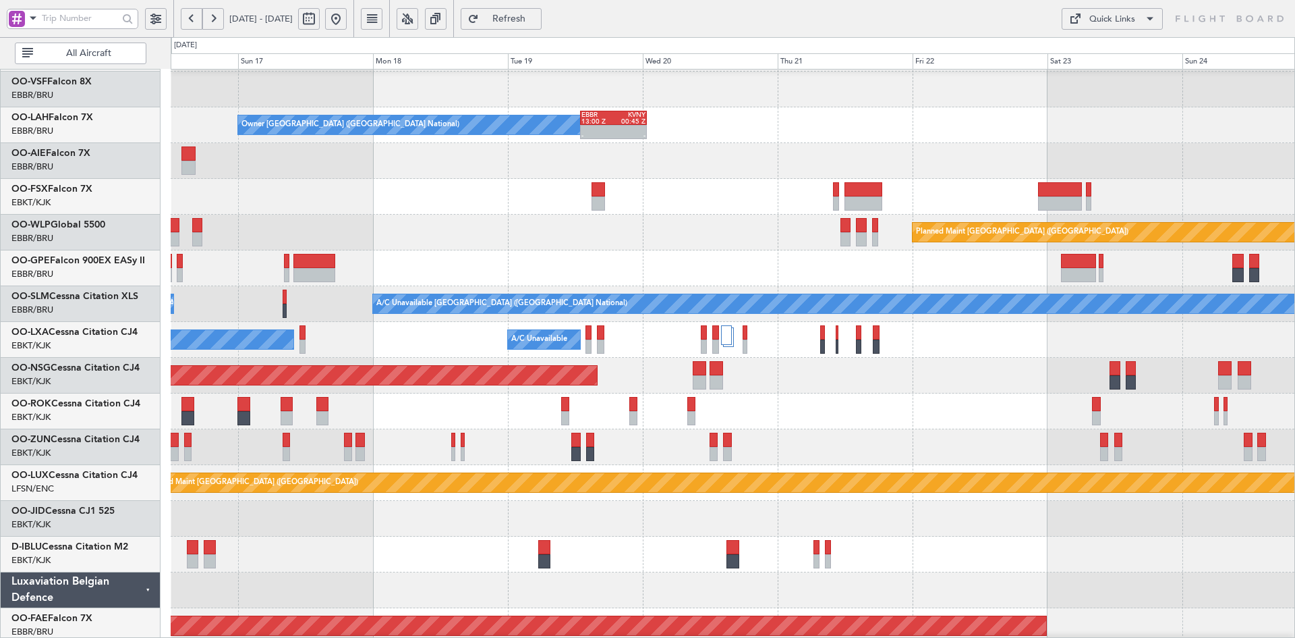
click at [672, 271] on div "No Crew [GEOGRAPHIC_DATA] ([GEOGRAPHIC_DATA] National)" at bounding box center [733, 268] width 1124 height 36
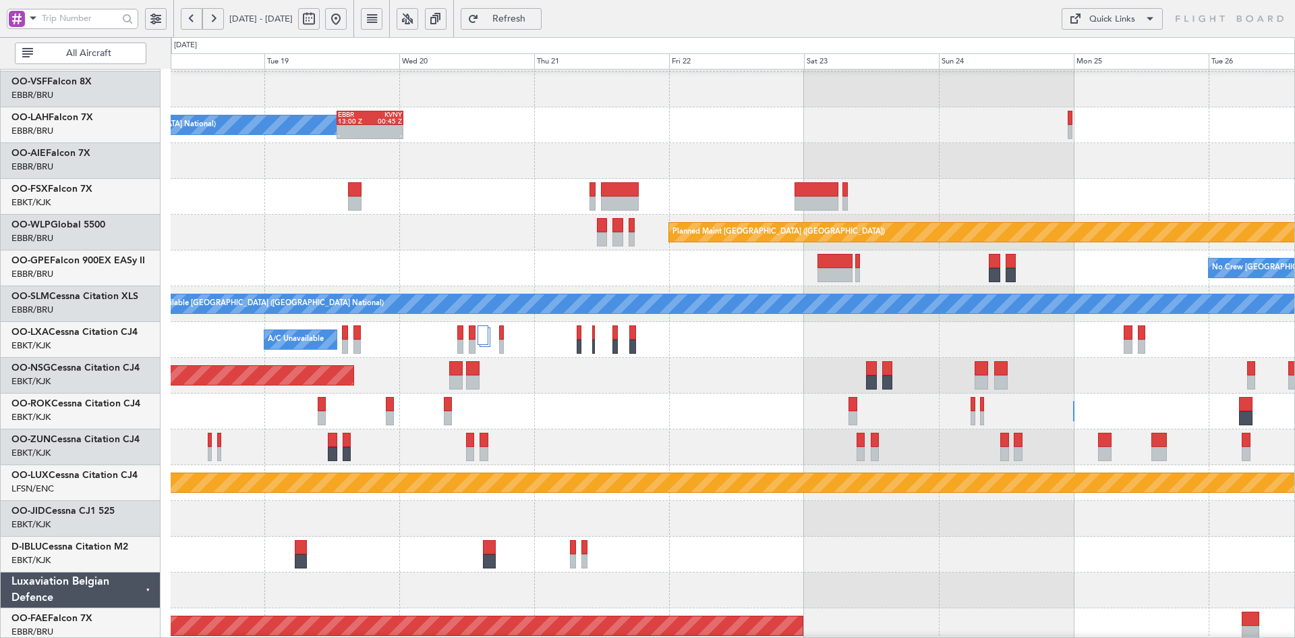
click at [746, 328] on div "A/C Unavailable Planned Maint [GEOGRAPHIC_DATA] ([GEOGRAPHIC_DATA]) No [GEOGRAP…" at bounding box center [733, 340] width 1124 height 36
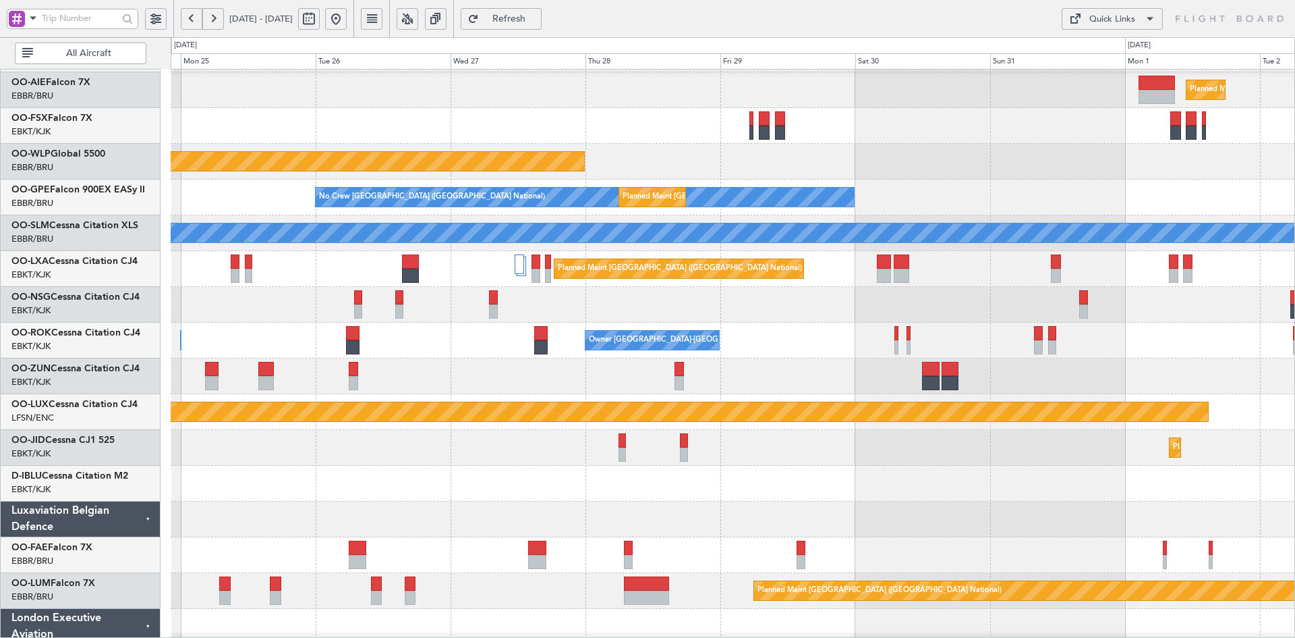
scroll to position [181, 0]
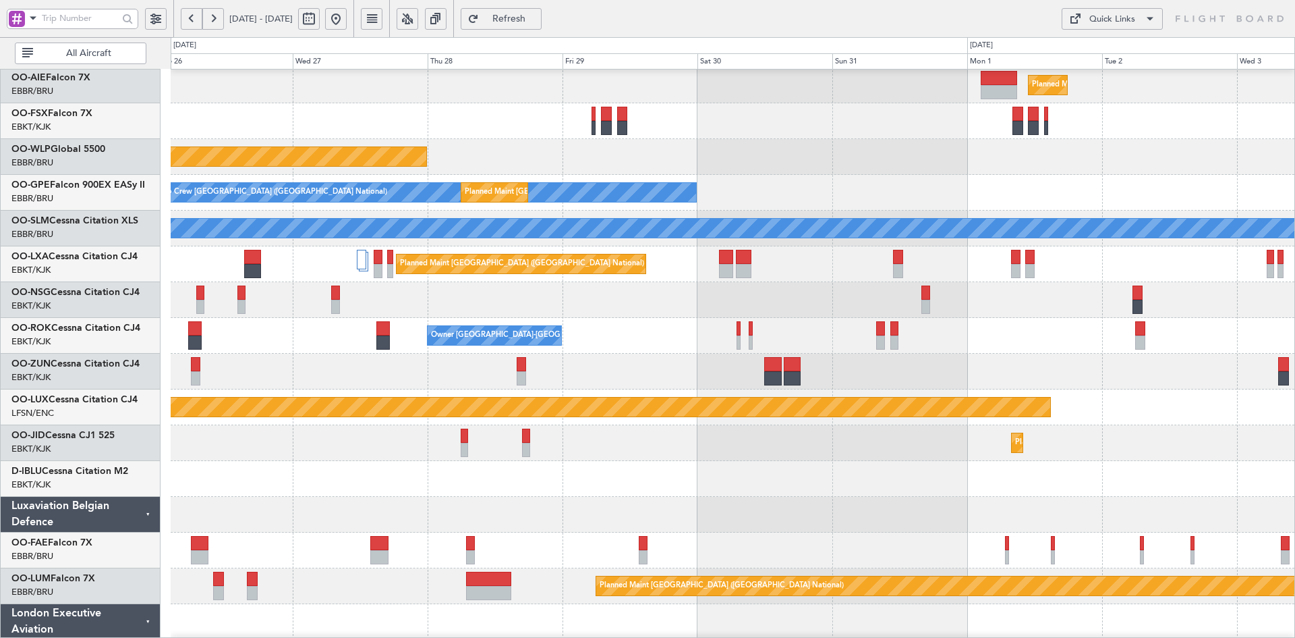
click at [501, 321] on div "Owner [GEOGRAPHIC_DATA]-[GEOGRAPHIC_DATA] Owner [GEOGRAPHIC_DATA]-[GEOGRAPHIC_D…" at bounding box center [733, 336] width 1124 height 36
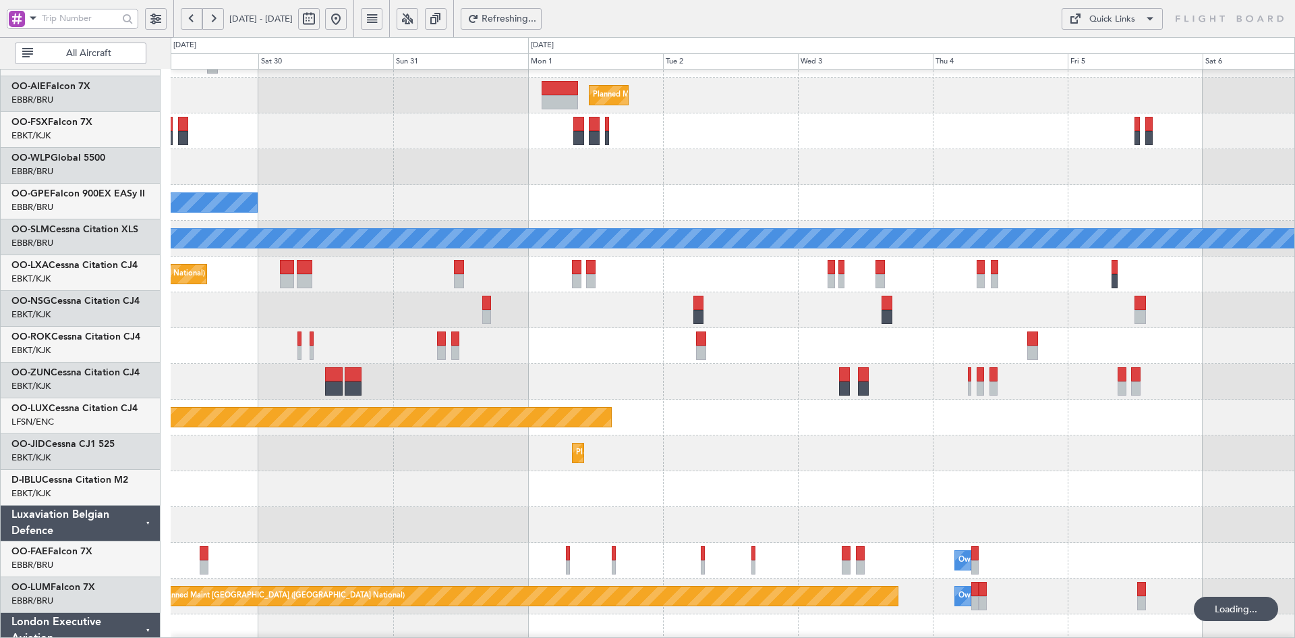
scroll to position [171, 0]
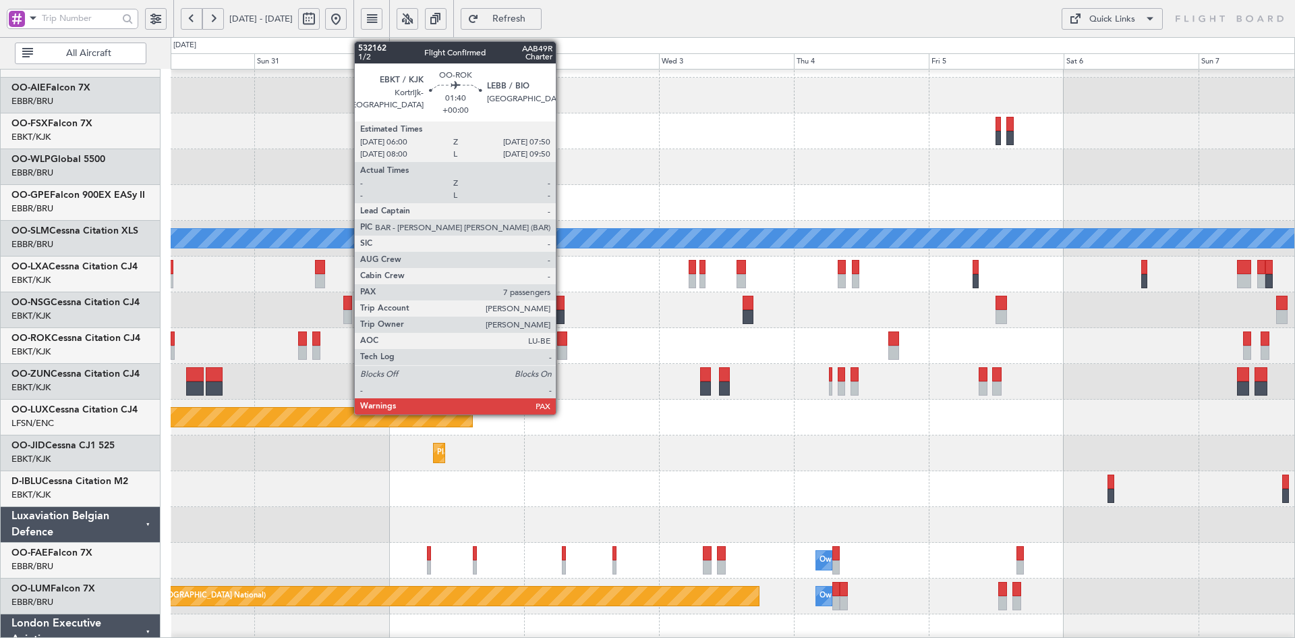
click at [562, 352] on div at bounding box center [562, 352] width 11 height 14
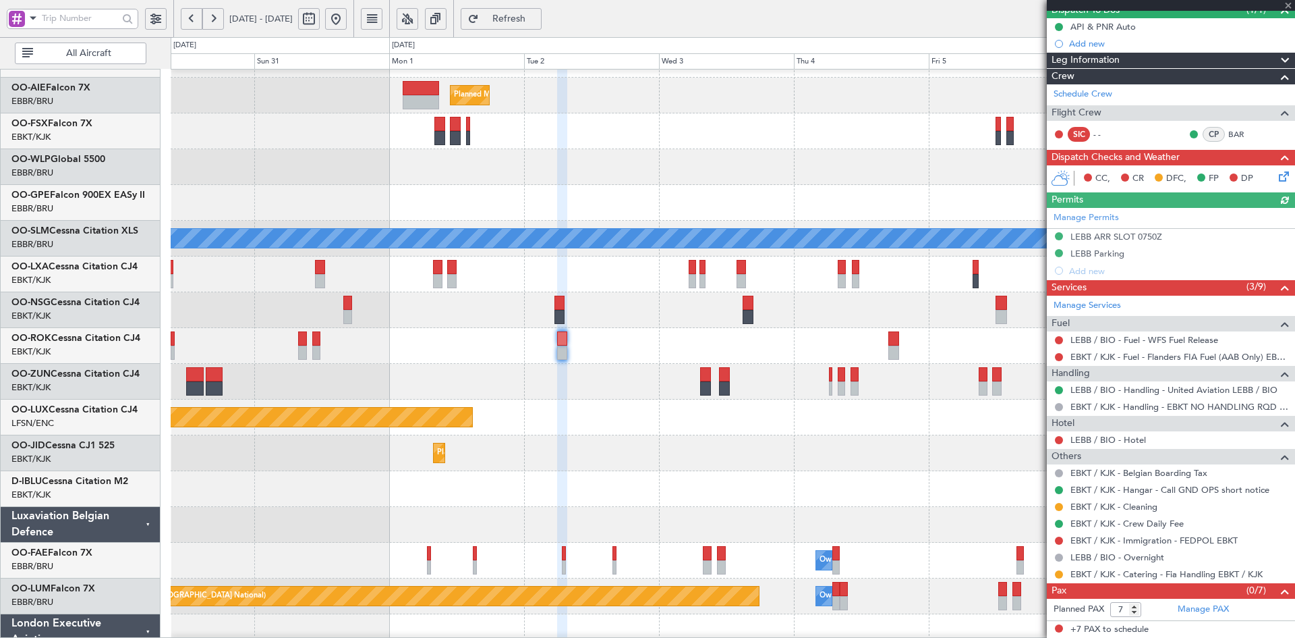
scroll to position [62, 0]
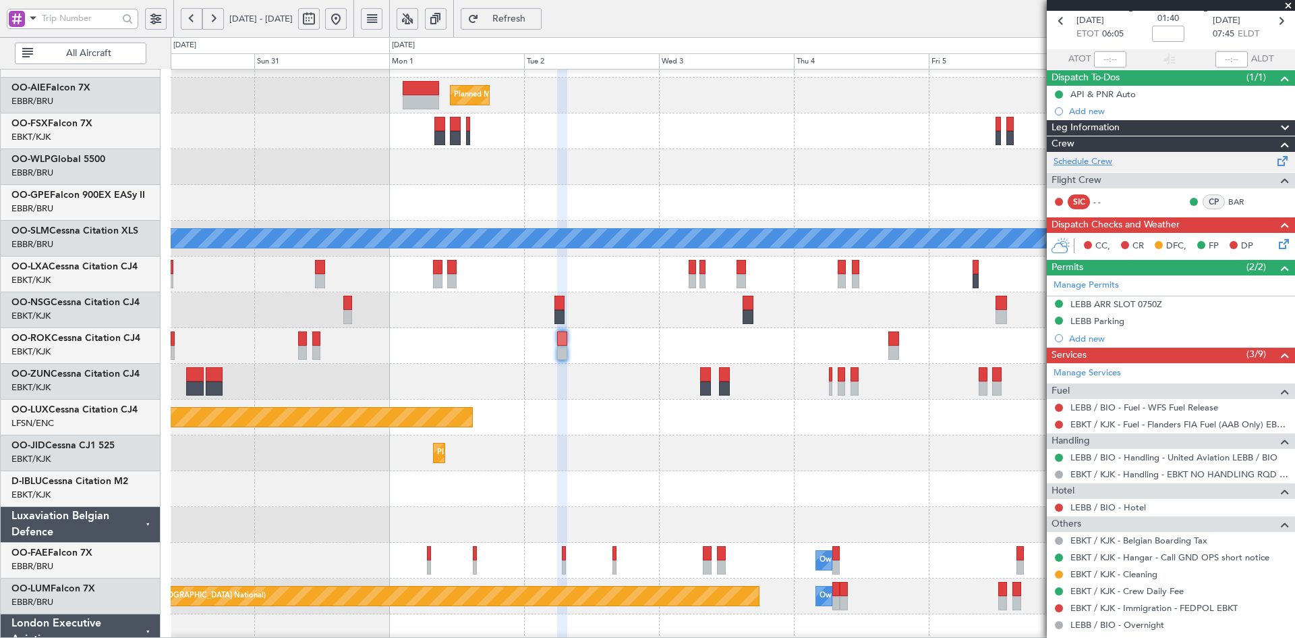
click at [1088, 158] on link "Schedule Crew" at bounding box center [1083, 161] width 59 height 13
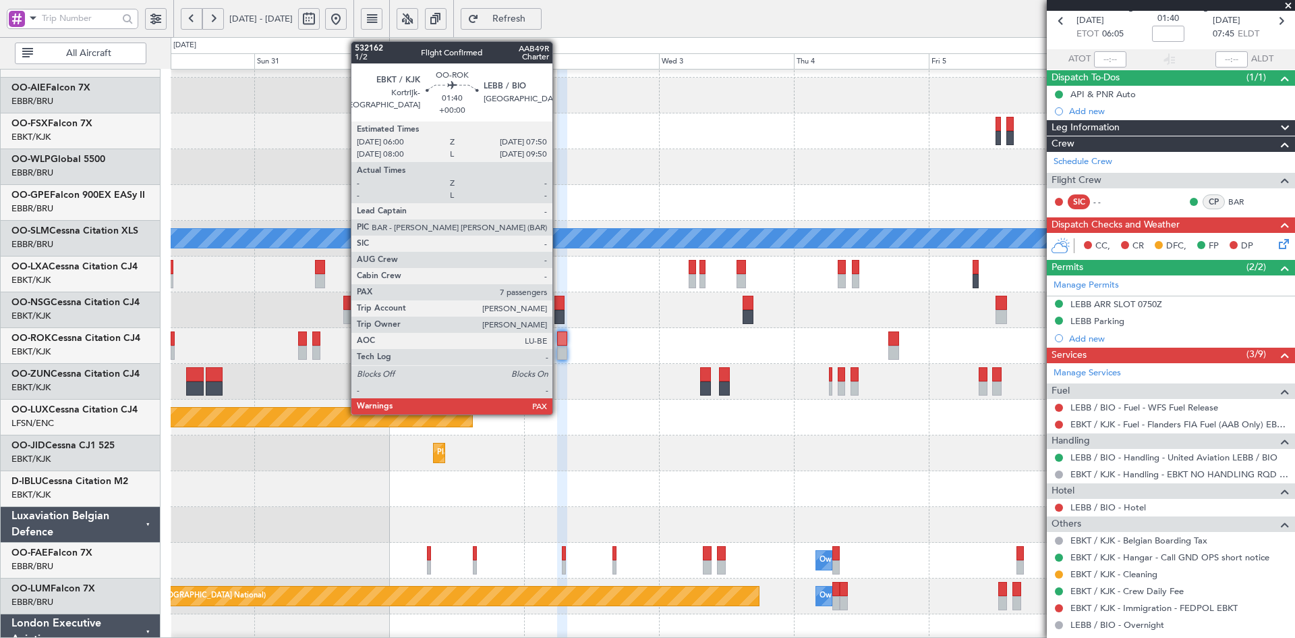
click at [559, 351] on div at bounding box center [562, 352] width 11 height 14
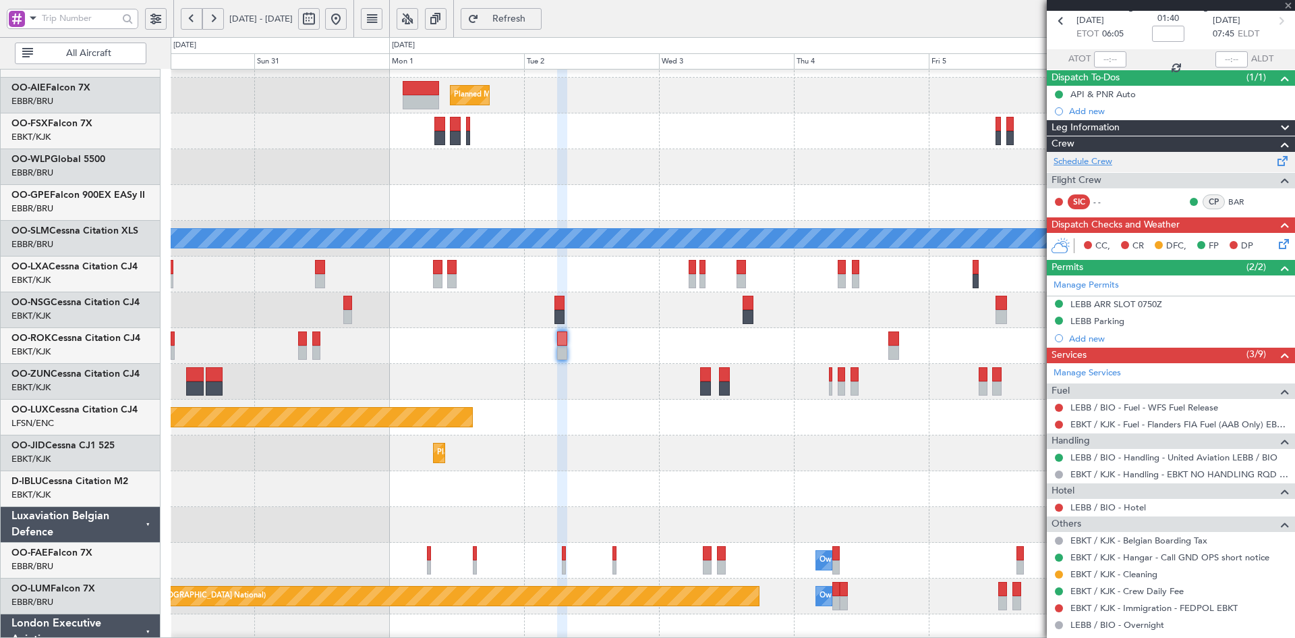
scroll to position [0, 0]
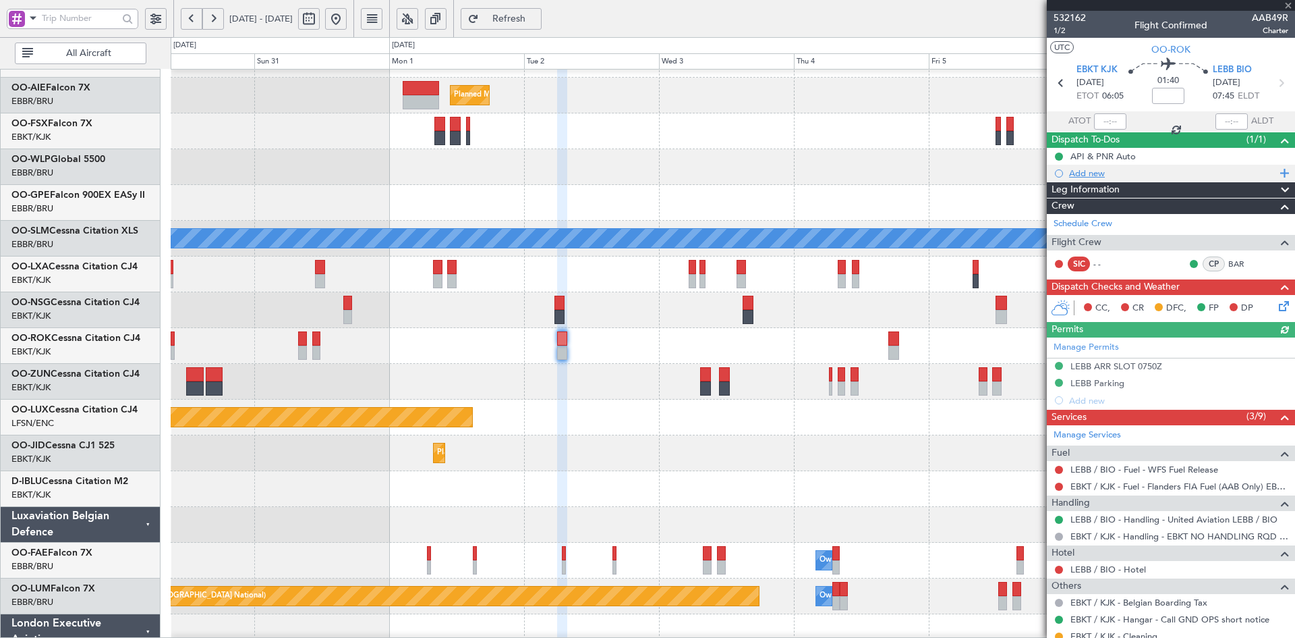
click at [1106, 174] on div "Add new" at bounding box center [1172, 172] width 207 height 11
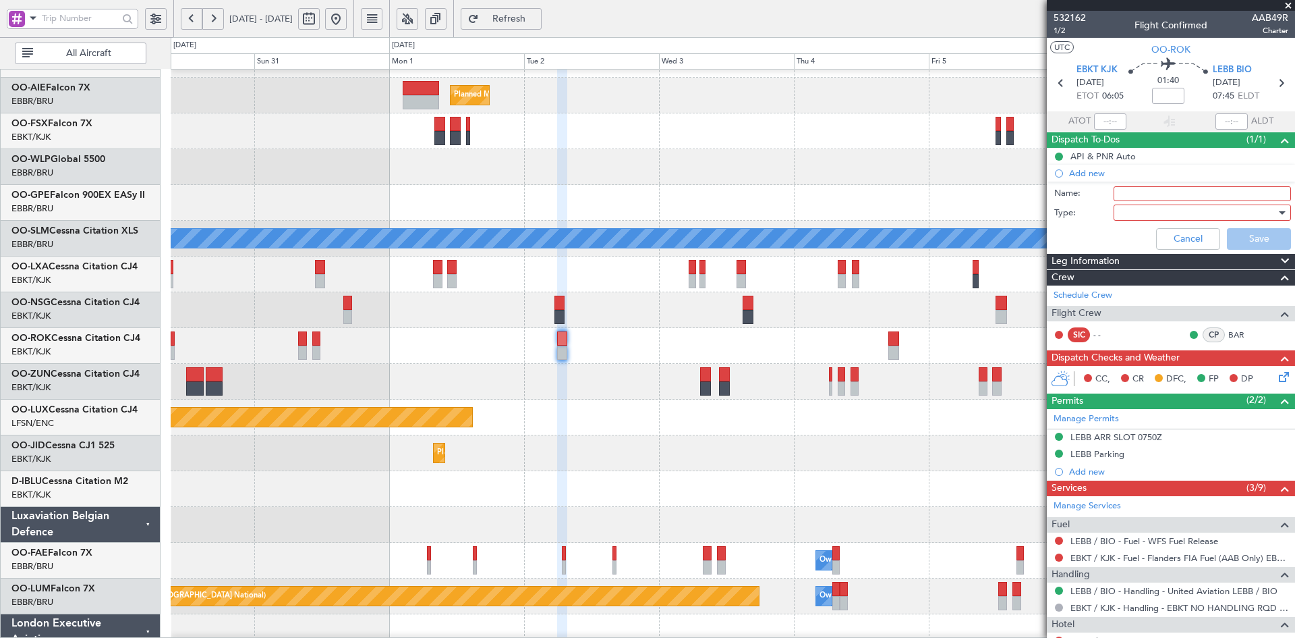
click at [1148, 190] on input "Name:" at bounding box center [1202, 193] width 177 height 15
type input "Do not change crew, BAR-CAV. Client request"
click at [1185, 210] on div at bounding box center [1197, 212] width 157 height 20
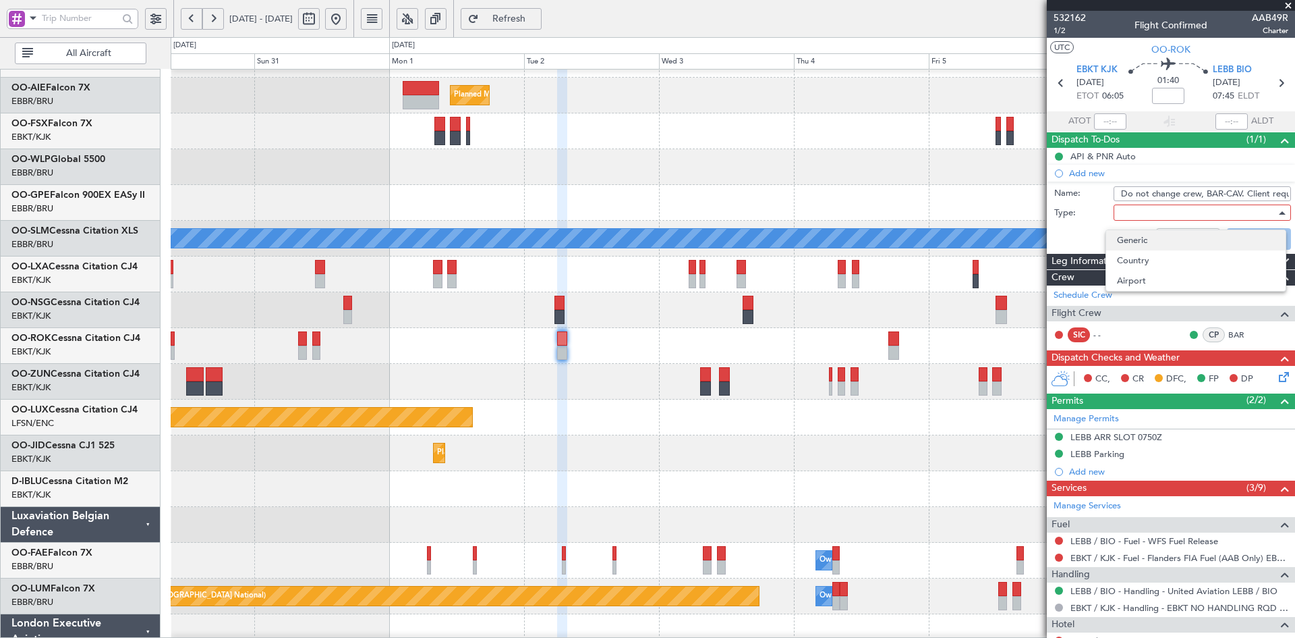
click at [1179, 237] on span "Generic" at bounding box center [1196, 240] width 158 height 20
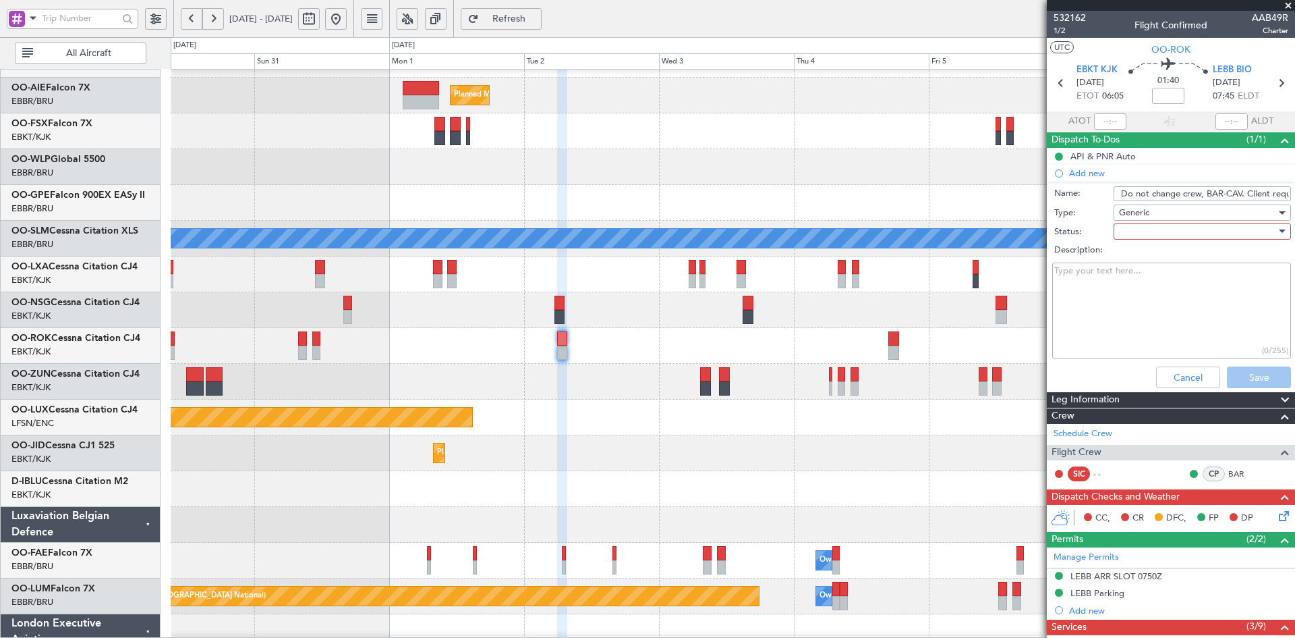
click at [1179, 237] on div at bounding box center [1197, 231] width 157 height 20
click at [1158, 298] on span "Completed" at bounding box center [1196, 299] width 158 height 20
click at [1256, 375] on button "Save" at bounding box center [1259, 377] width 64 height 22
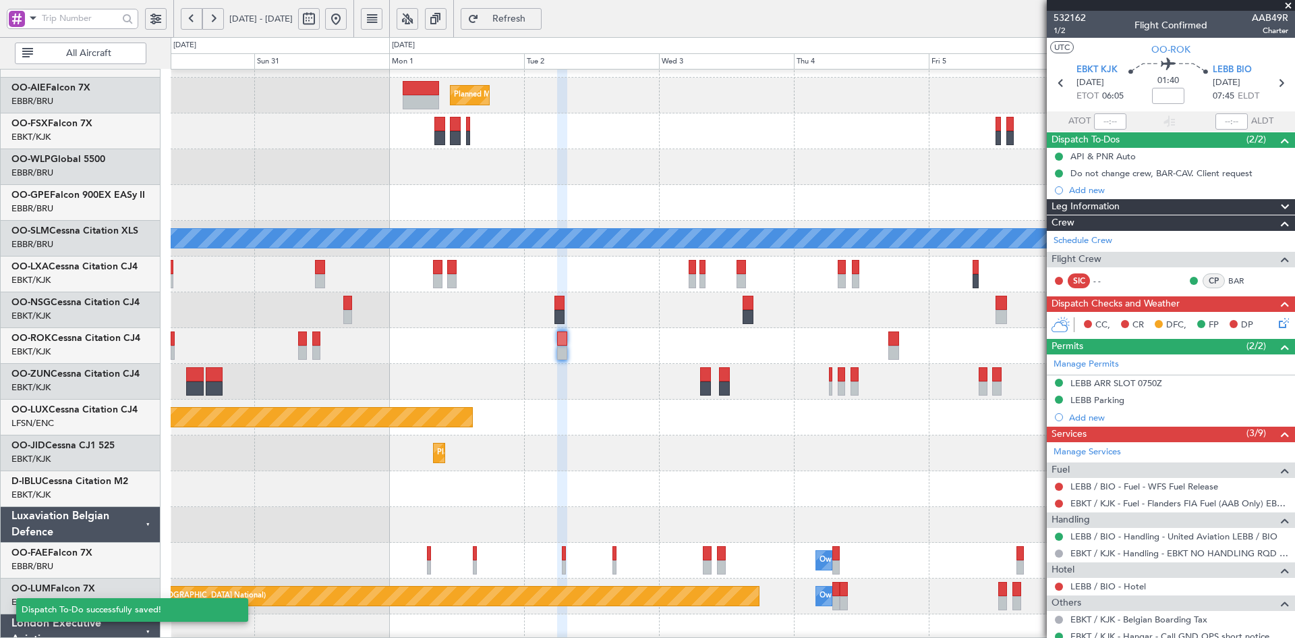
click at [1290, 6] on span at bounding box center [1288, 6] width 13 height 12
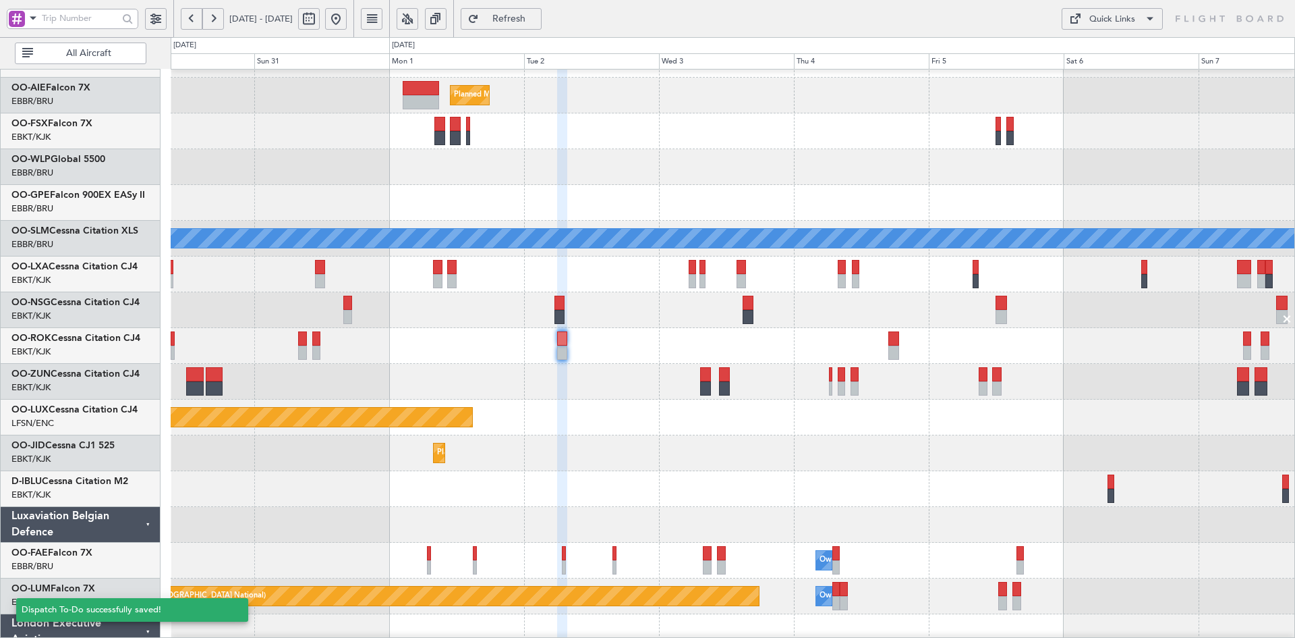
type input "0"
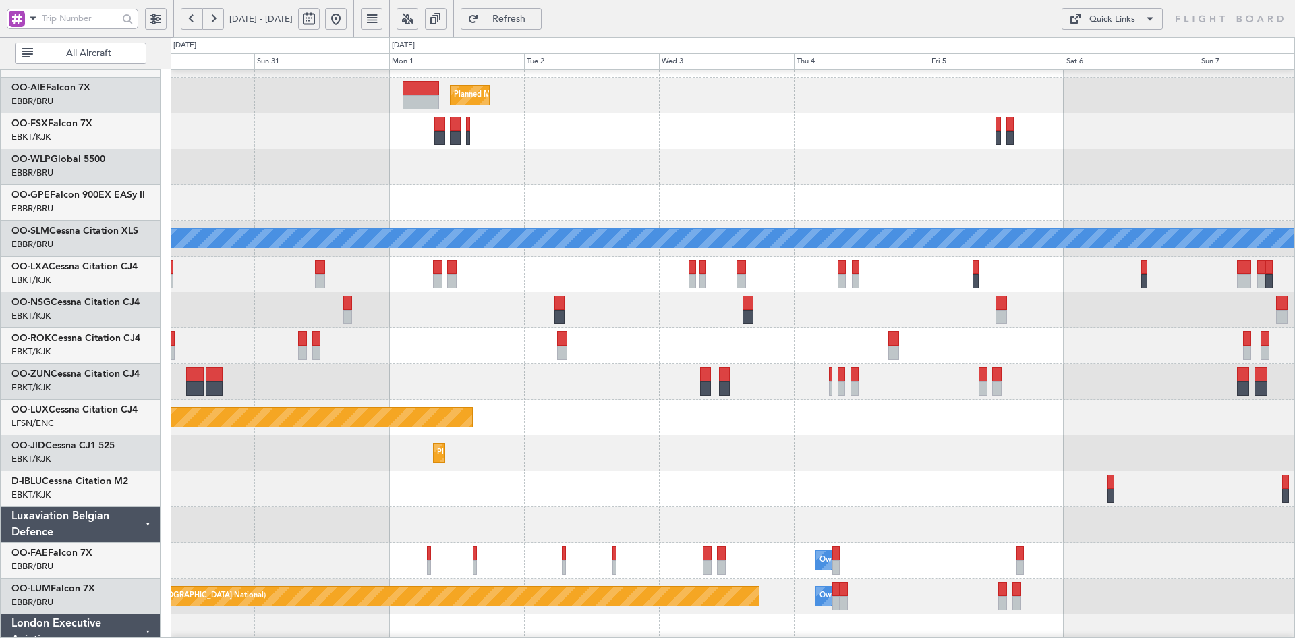
click at [347, 21] on button at bounding box center [336, 19] width 22 height 22
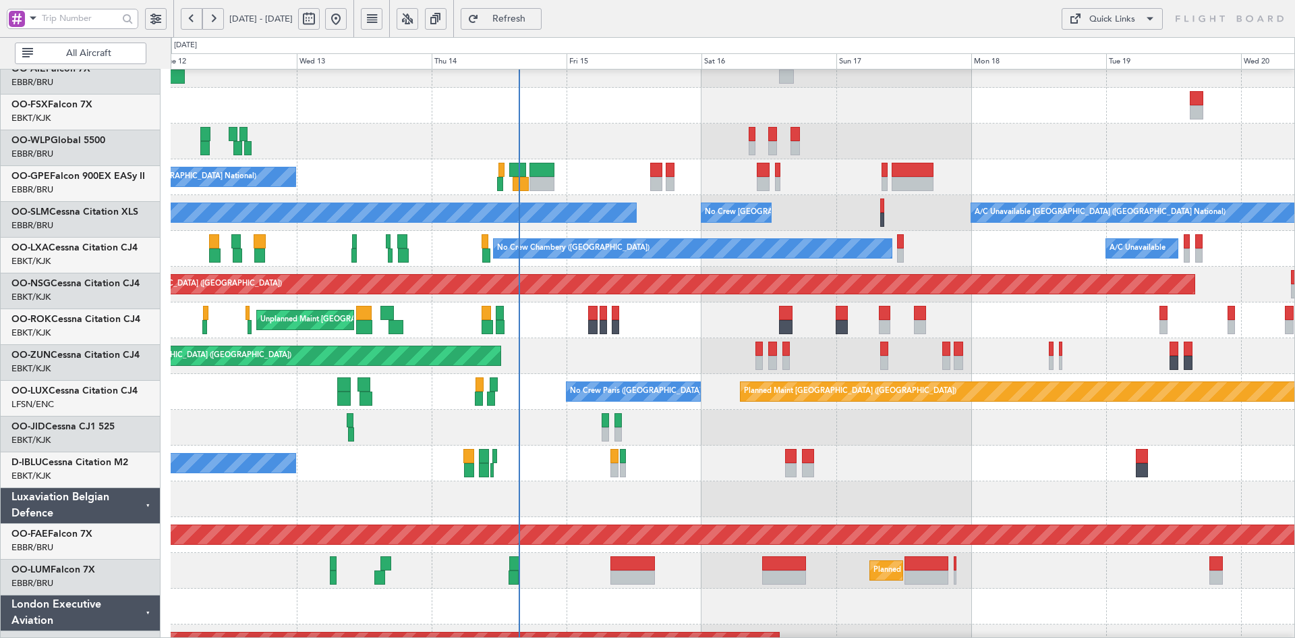
scroll to position [197, 0]
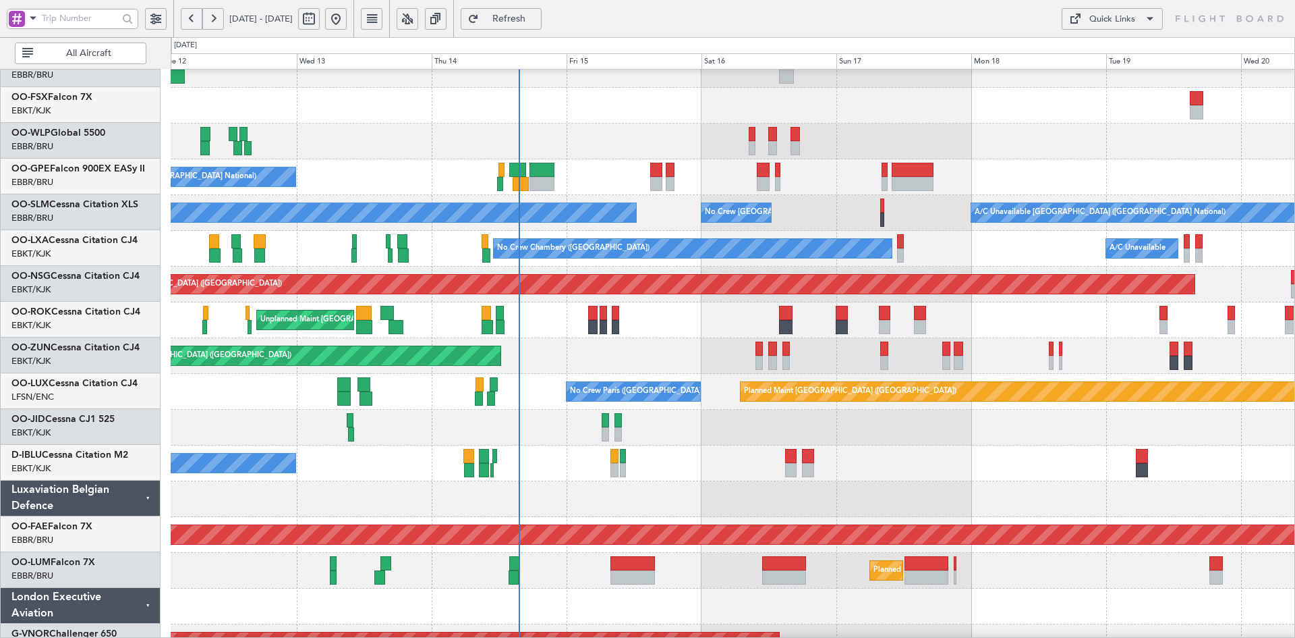
click at [891, 453] on div "No Crew [GEOGRAPHIC_DATA] ([GEOGRAPHIC_DATA] National)" at bounding box center [733, 463] width 1124 height 36
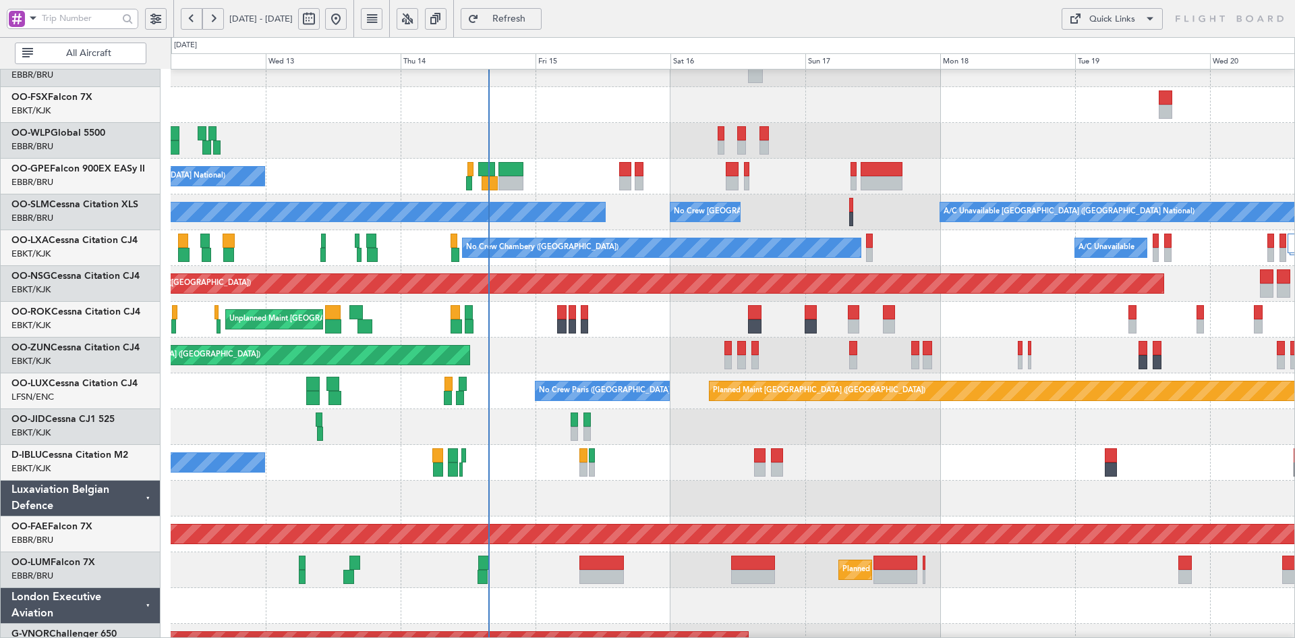
click at [1195, 444] on div "Planned Maint Berlin (Brandenburg) No Crew Brussels (Brussels National) No Crew…" at bounding box center [733, 265] width 1124 height 787
click at [504, 240] on div "Planned Maint Berlin (Brandenburg) No Crew Brussels (Brussels National) No Crew…" at bounding box center [733, 265] width 1124 height 787
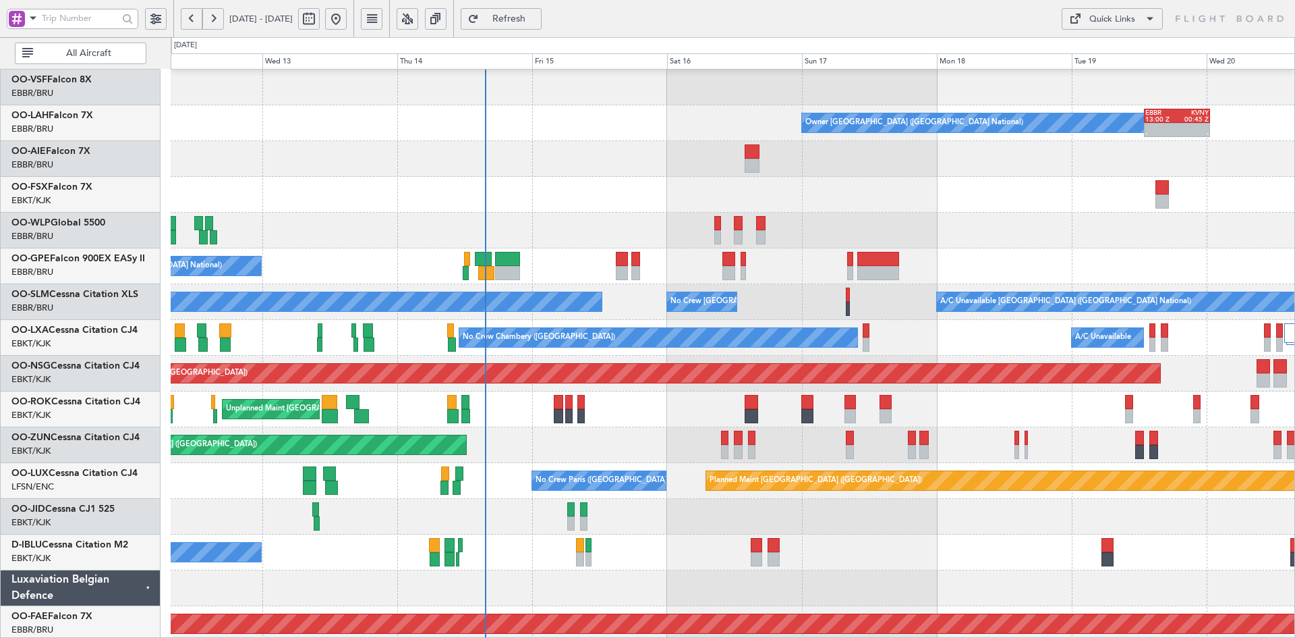
scroll to position [0, 0]
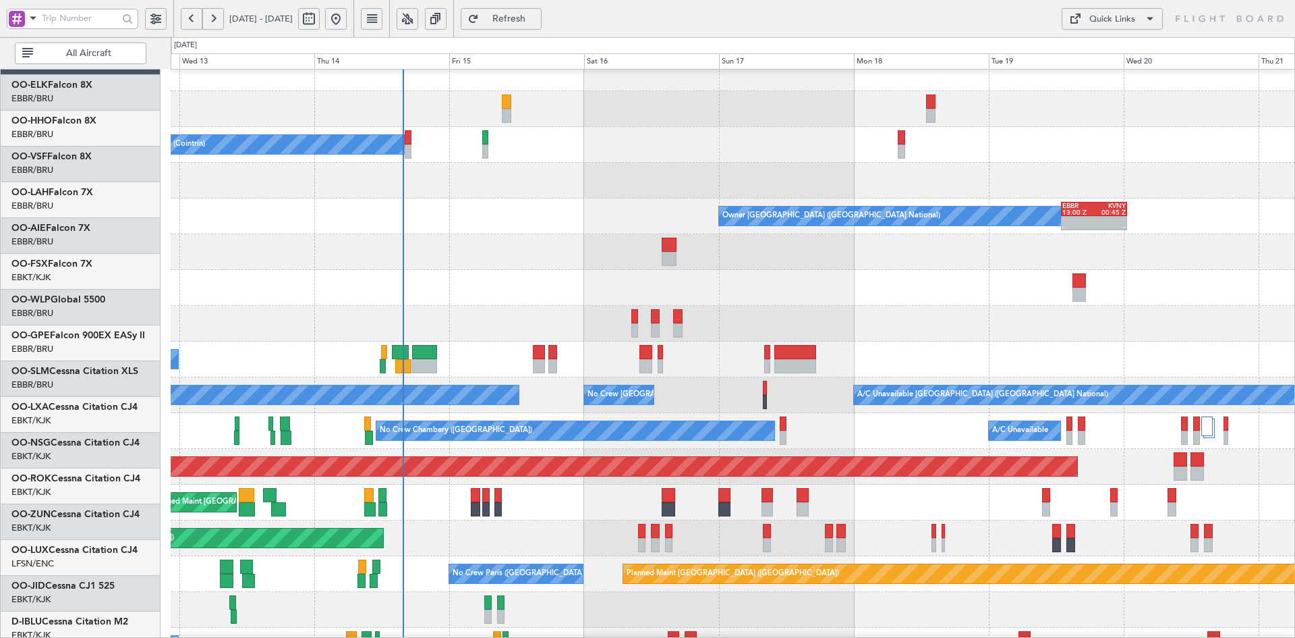
click at [770, 306] on div "Planned Maint [GEOGRAPHIC_DATA] ([GEOGRAPHIC_DATA])" at bounding box center [733, 324] width 1124 height 36
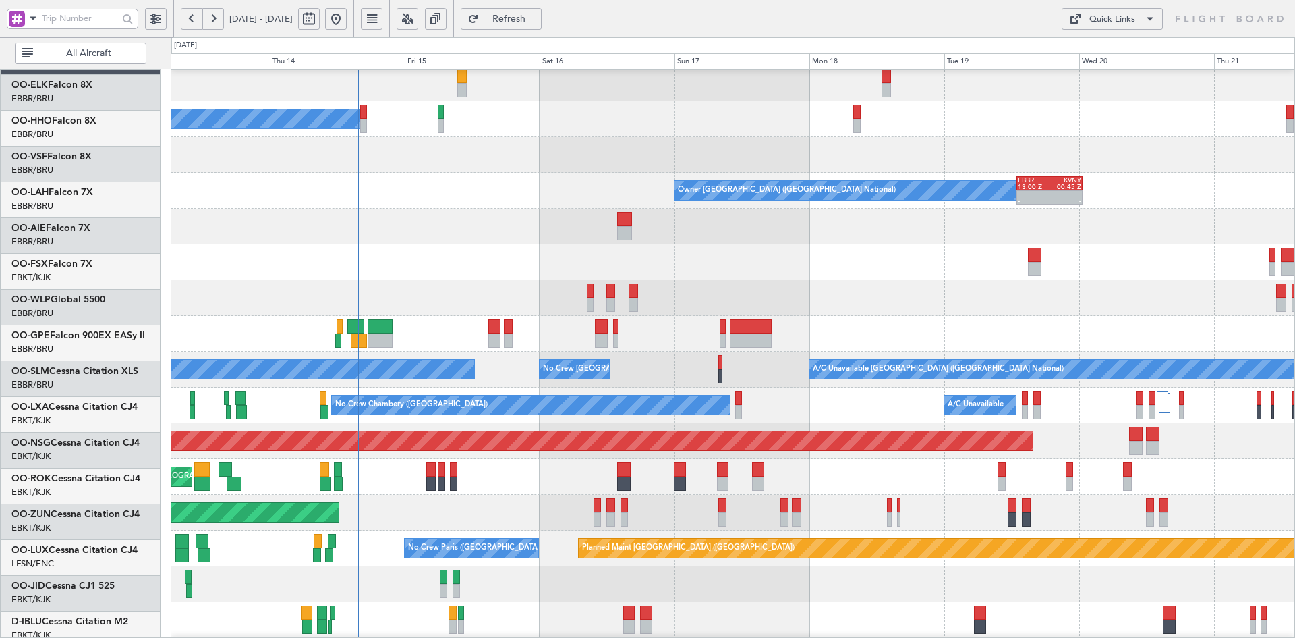
scroll to position [40, 0]
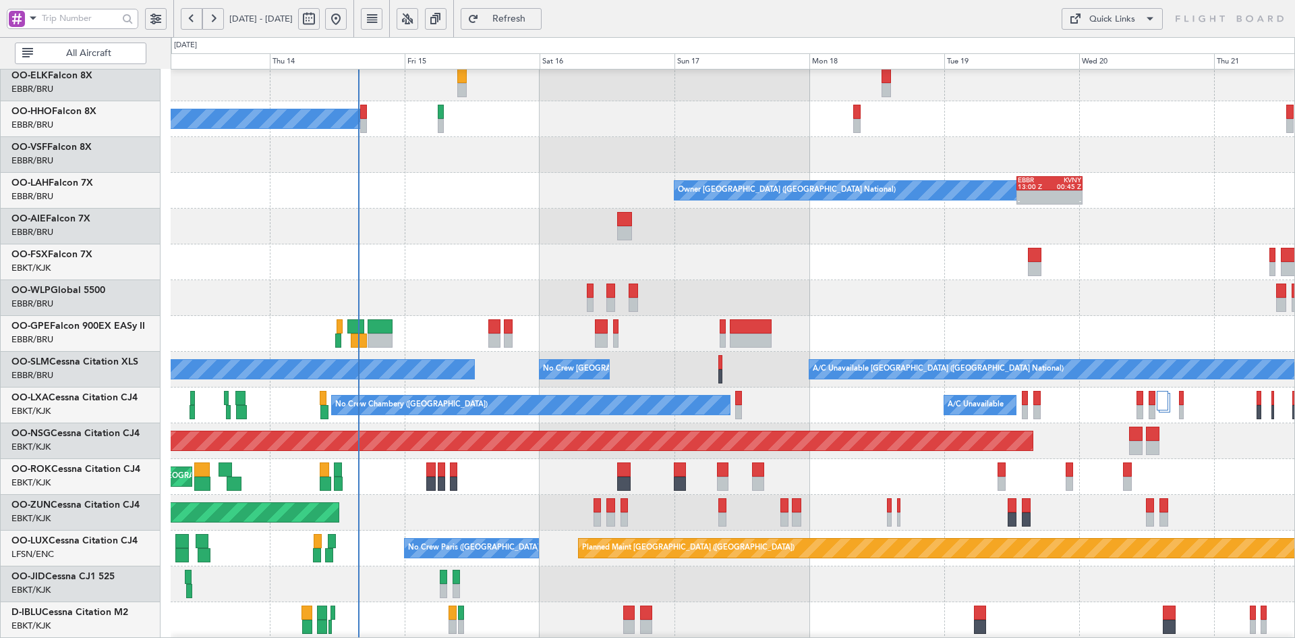
click at [509, 260] on div at bounding box center [733, 262] width 1124 height 36
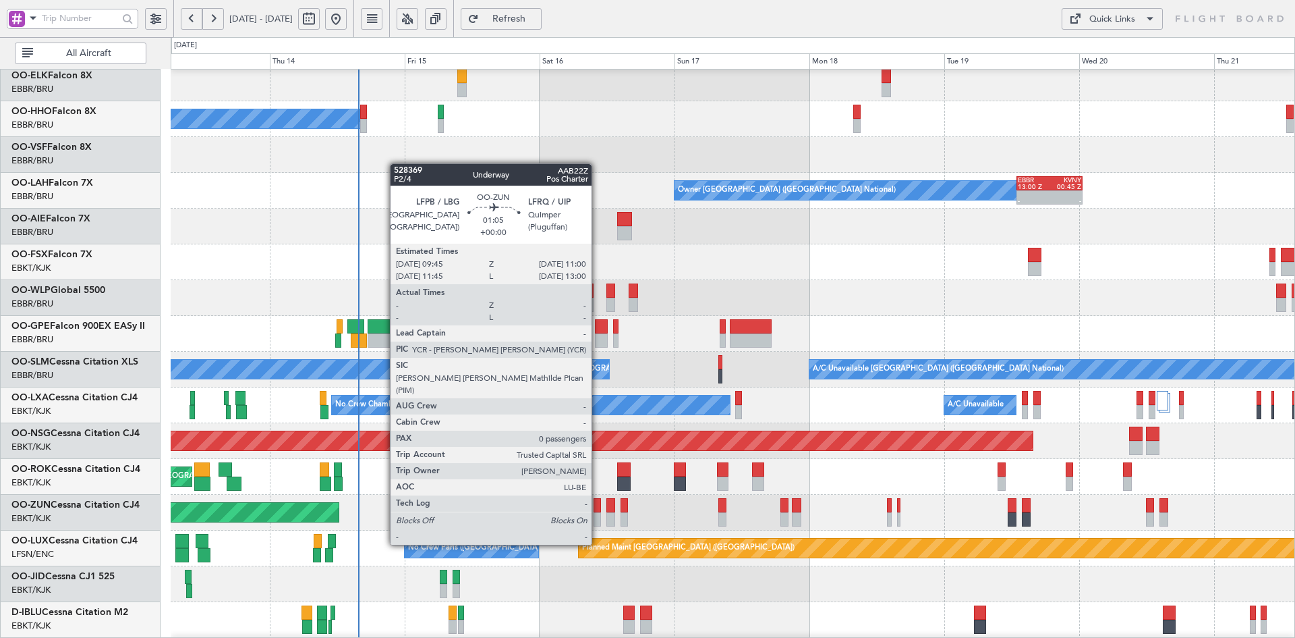
click at [598, 519] on div at bounding box center [597, 519] width 7 height 14
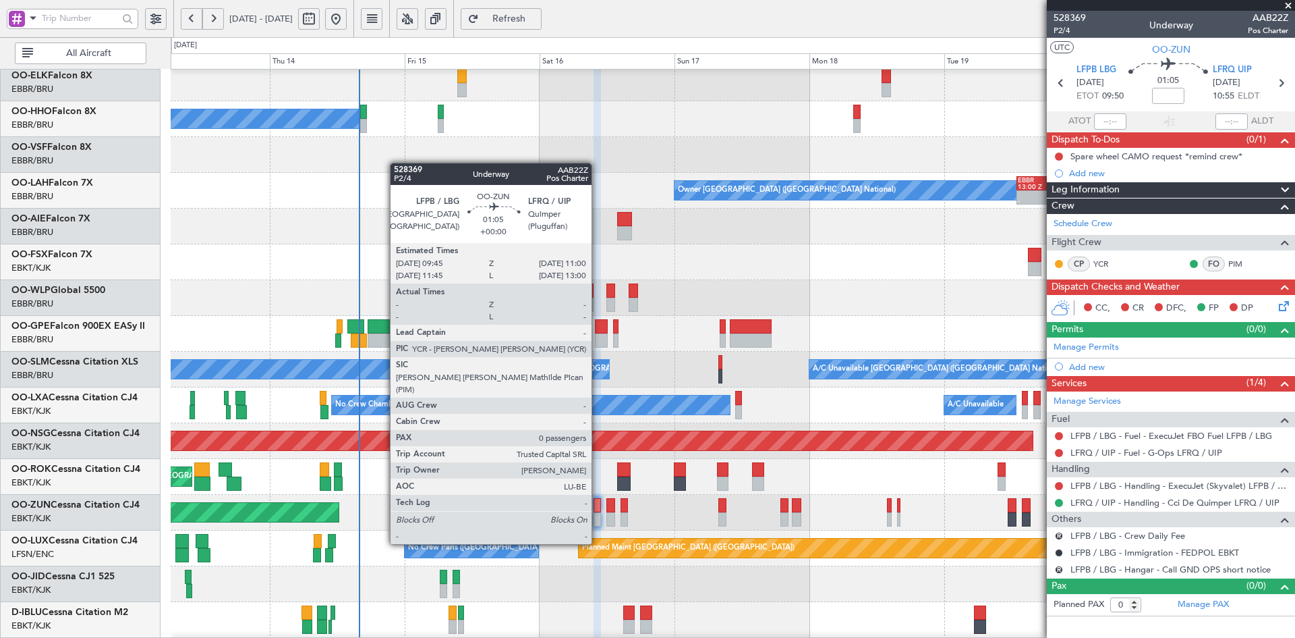
click at [598, 518] on div at bounding box center [597, 519] width 7 height 14
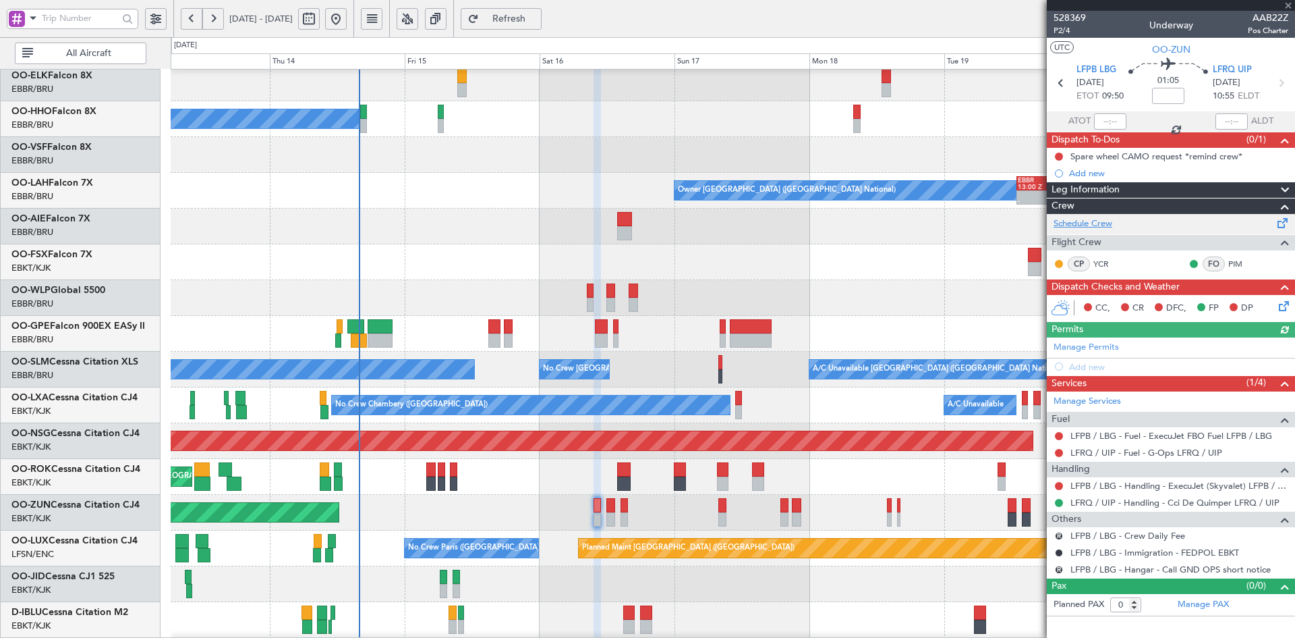
click at [1105, 220] on link "Schedule Crew" at bounding box center [1083, 223] width 59 height 13
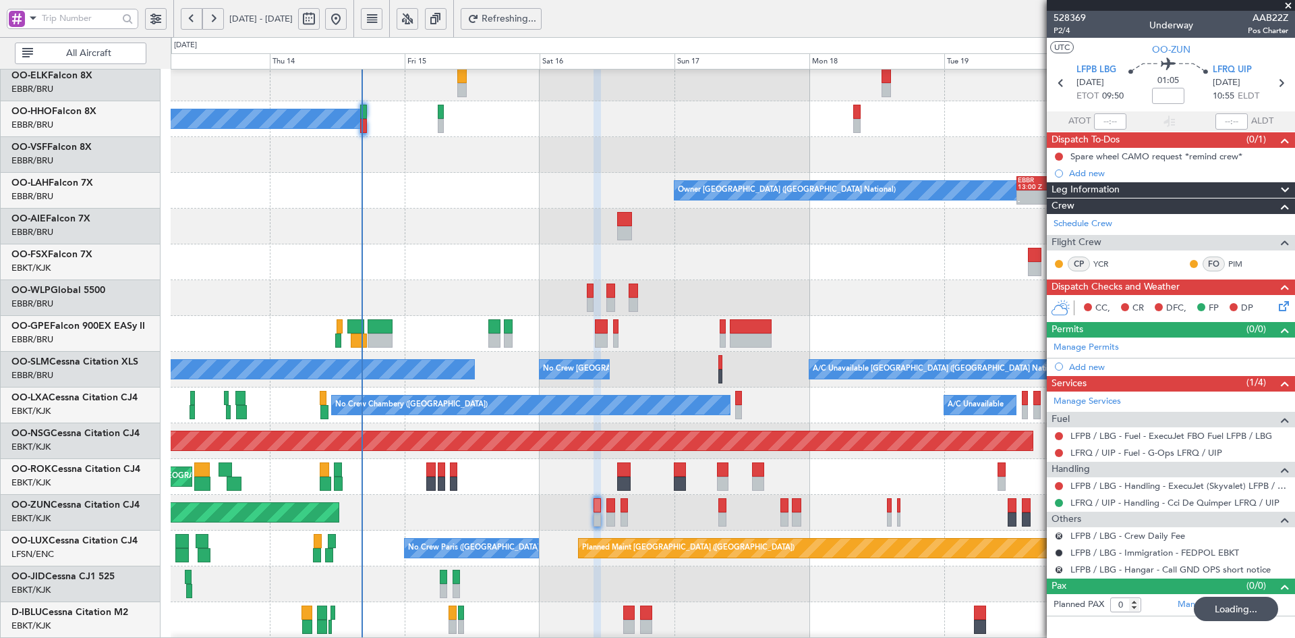
click at [851, 177] on div "A/C Unavailable Geneva (Cointrin) Owner Brussels (Brussels National) - - EBBR 1…" at bounding box center [733, 423] width 1124 height 787
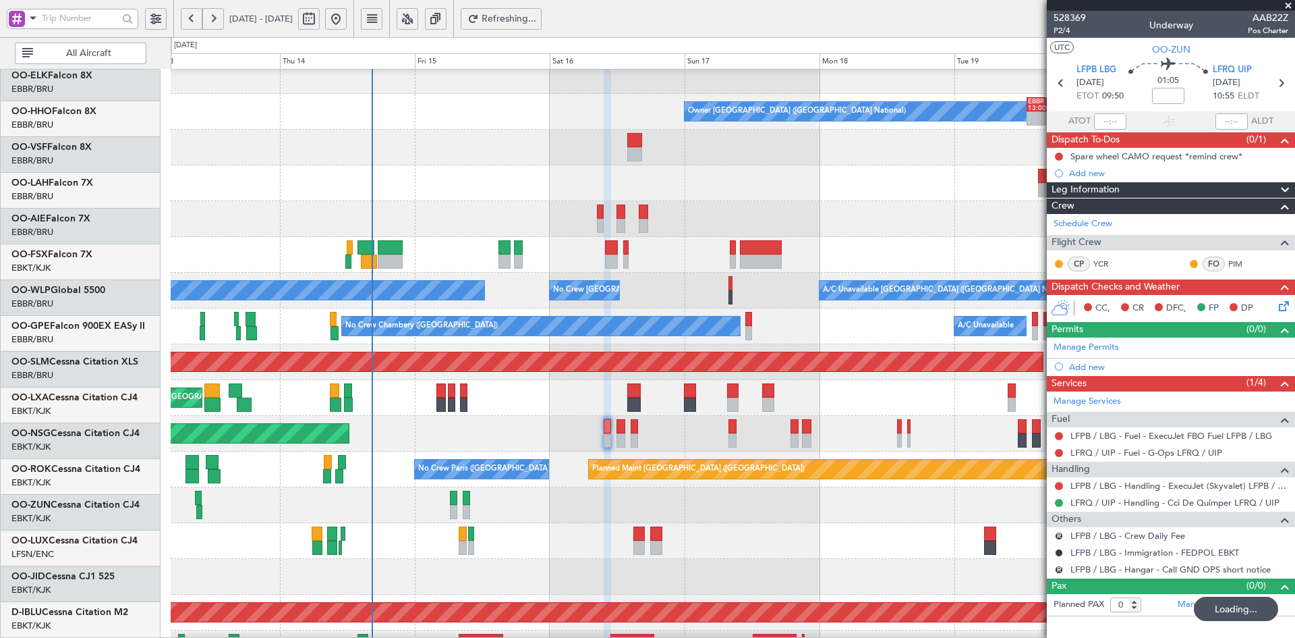
scroll to position [119, 0]
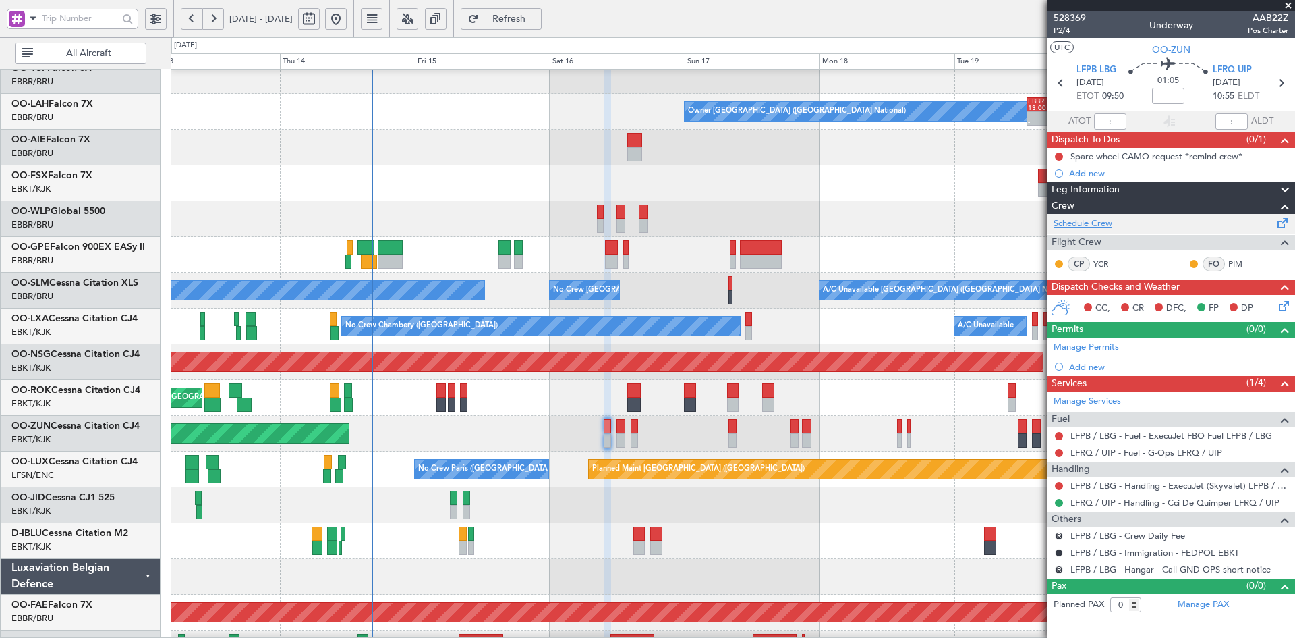
click at [1067, 220] on link "Schedule Crew" at bounding box center [1083, 223] width 59 height 13
click at [1289, 3] on span at bounding box center [1288, 6] width 13 height 12
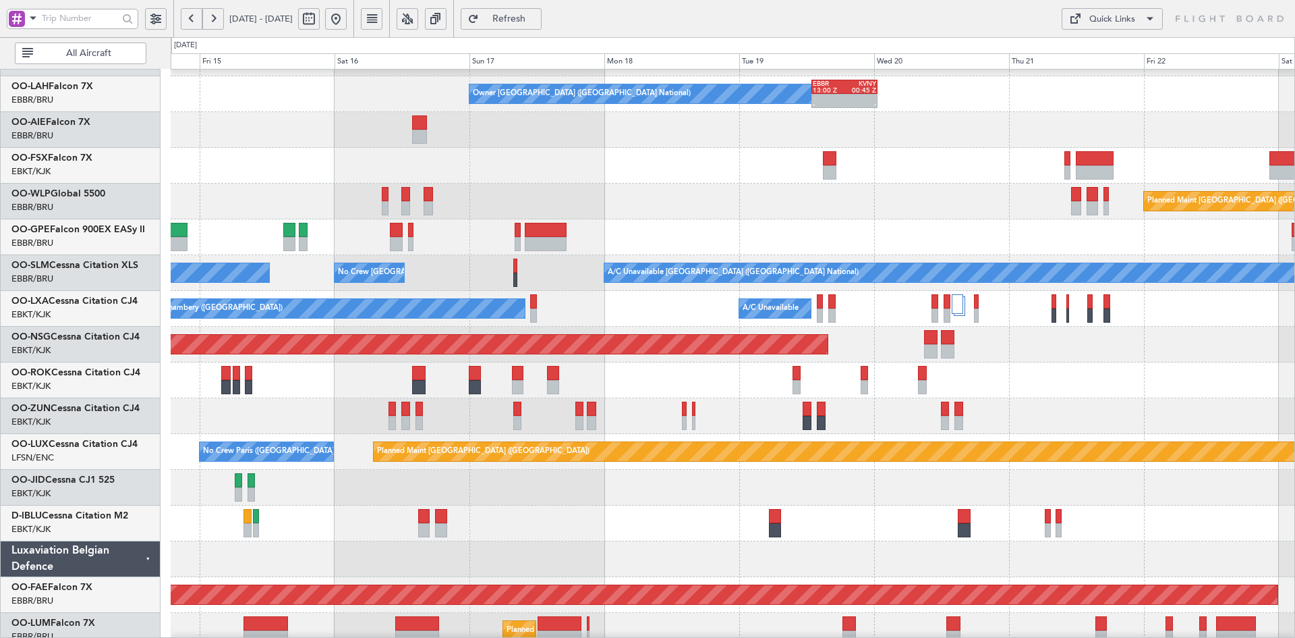
scroll to position [107, 0]
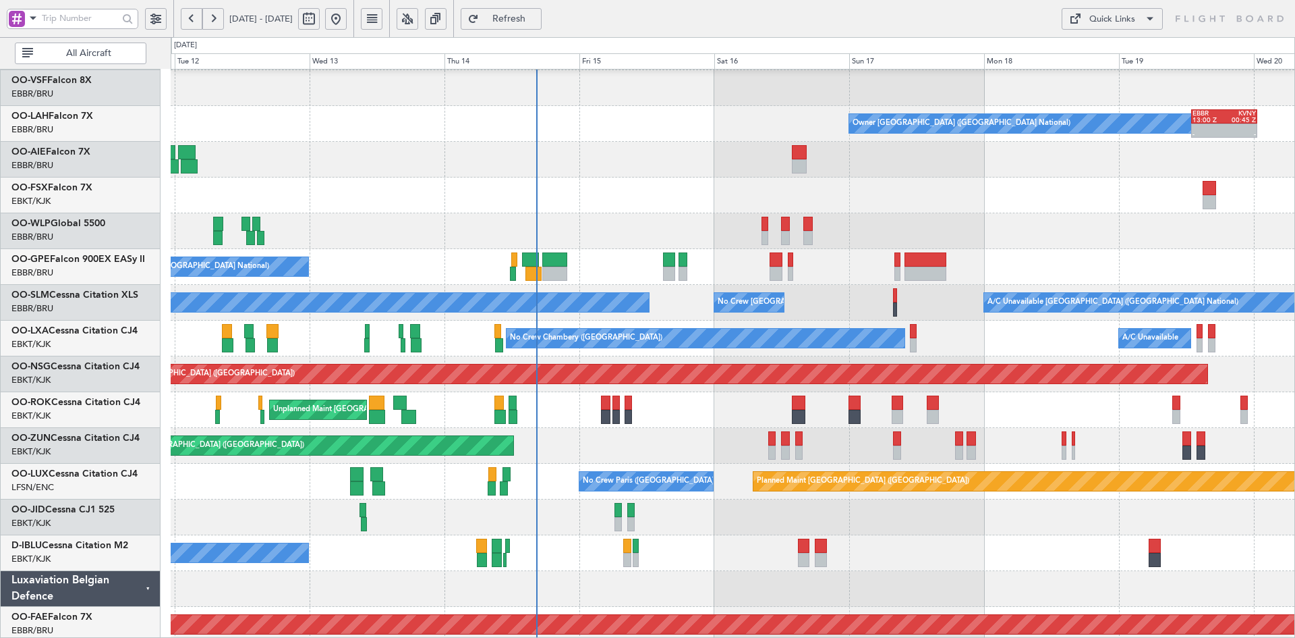
click at [1295, 212] on html "13 Aug 2025 - 21 Aug 2025 Refresh Quick Links All Aircraft A/C Unavailable Gene…" at bounding box center [647, 319] width 1295 height 638
click at [956, 249] on div "No Crew [GEOGRAPHIC_DATA] ([GEOGRAPHIC_DATA] National)" at bounding box center [733, 267] width 1124 height 36
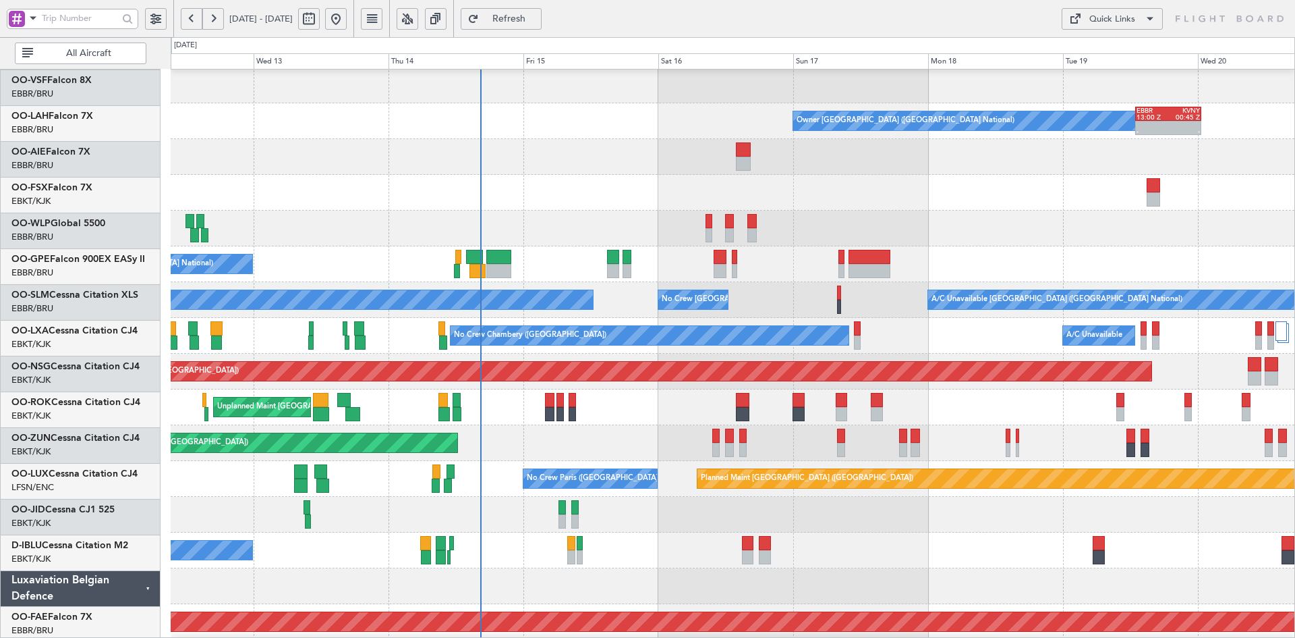
scroll to position [109, 0]
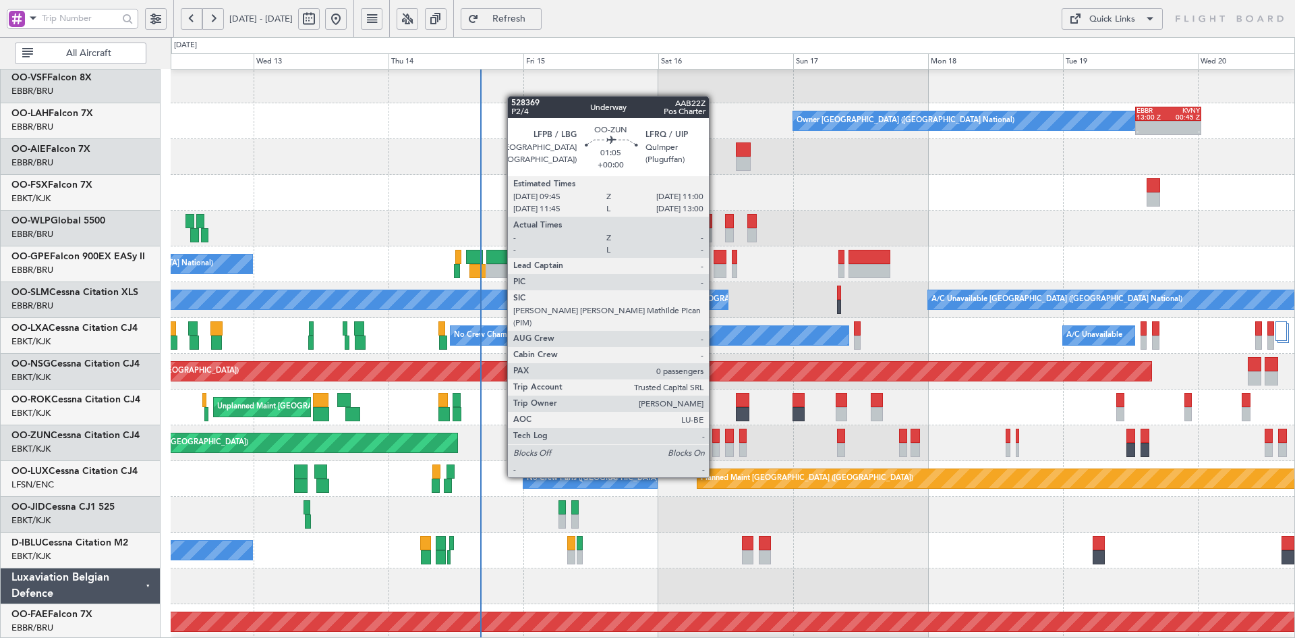
click at [715, 451] on div at bounding box center [715, 450] width 7 height 14
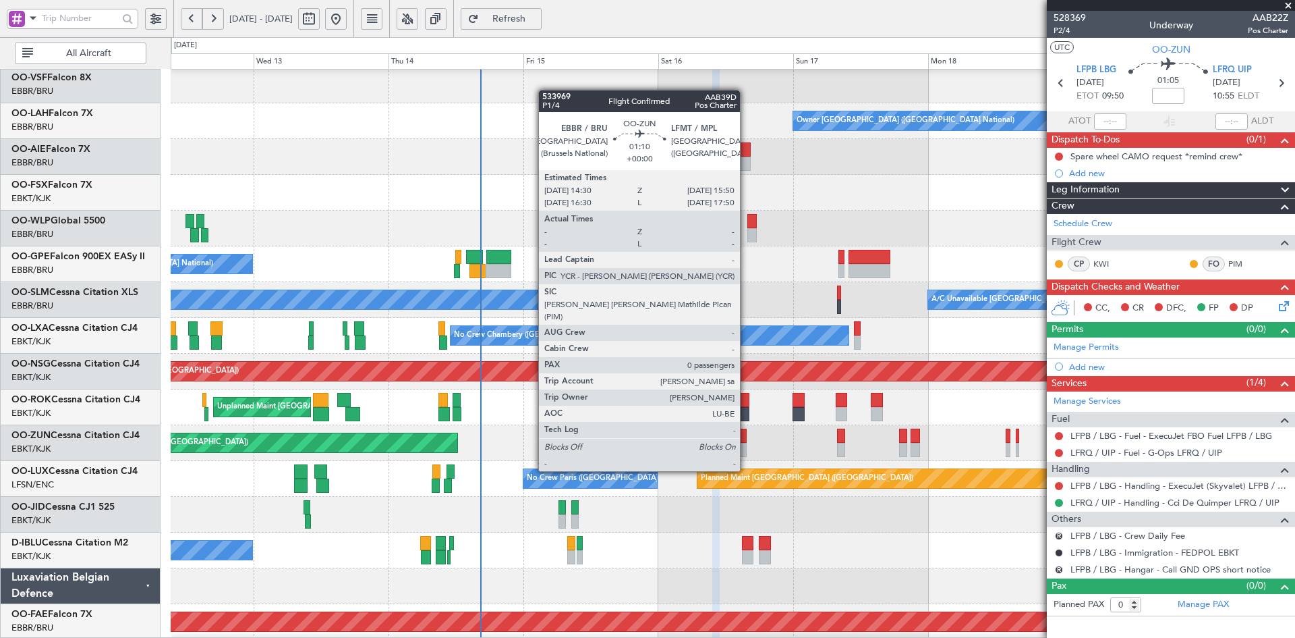
click at [746, 447] on div at bounding box center [743, 450] width 8 height 14
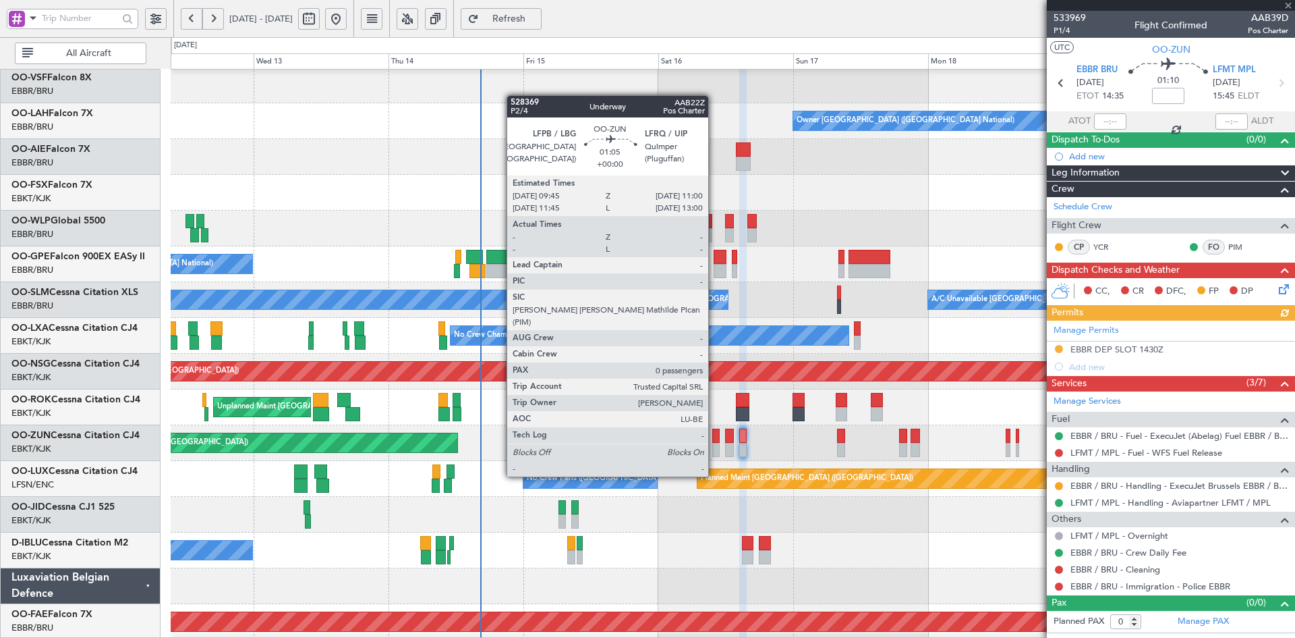
click at [714, 451] on div at bounding box center [715, 450] width 7 height 14
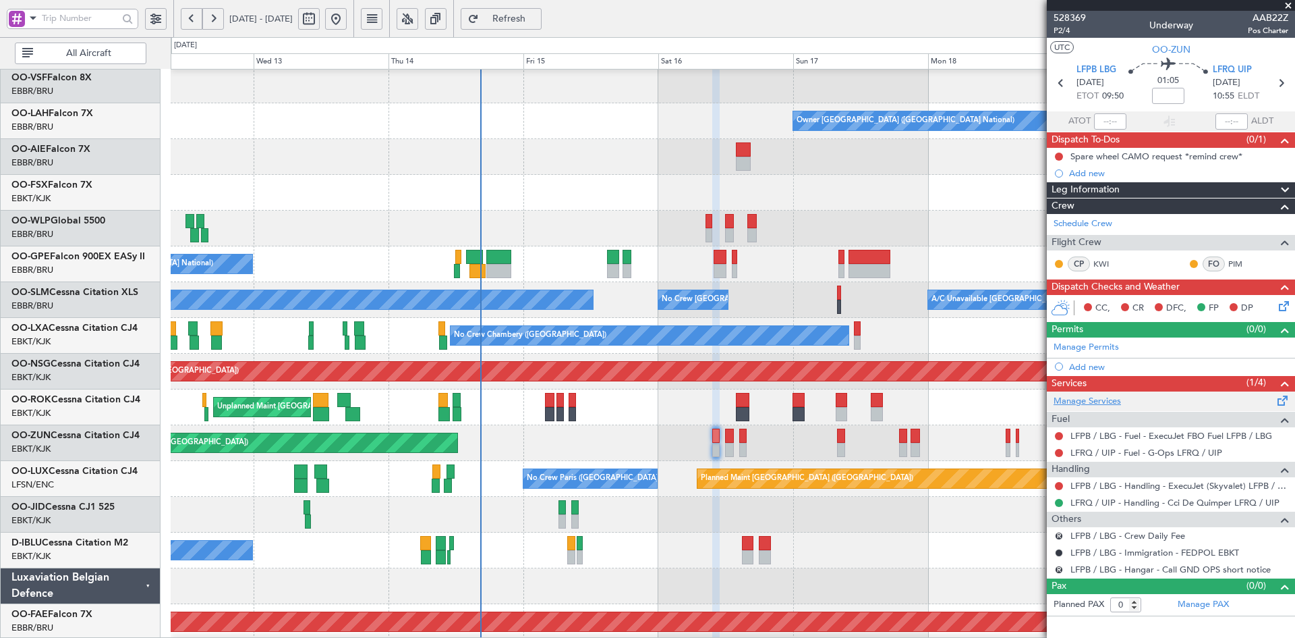
click at [1098, 401] on link "Manage Services" at bounding box center [1087, 401] width 67 height 13
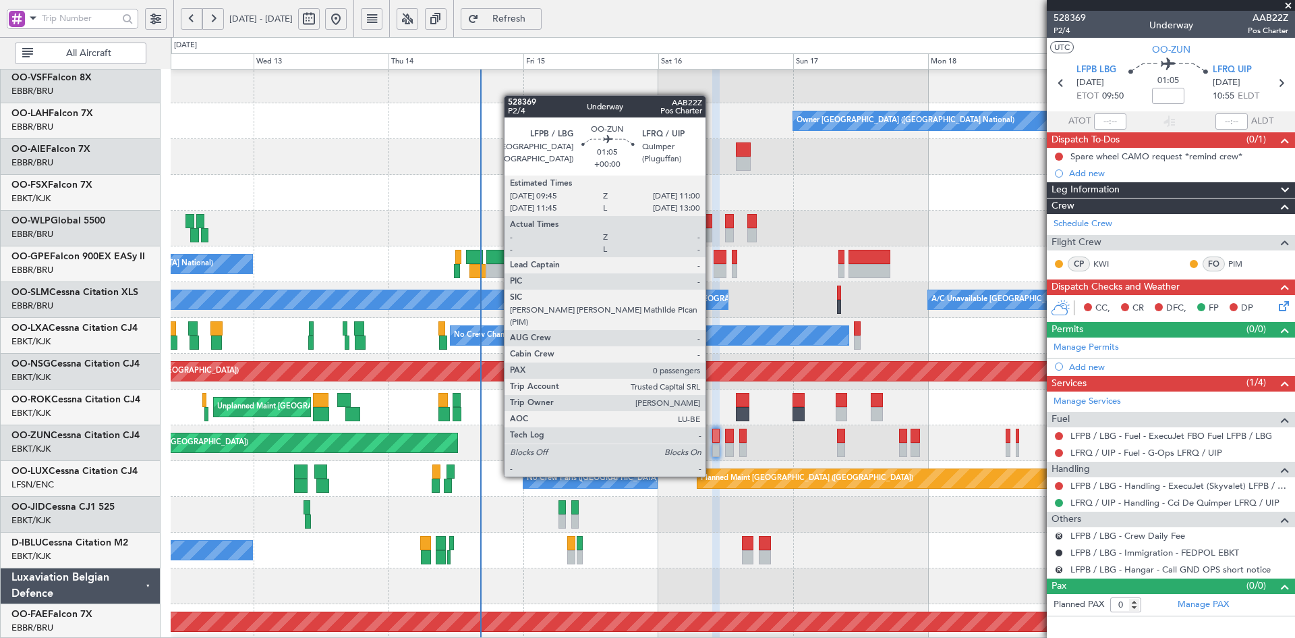
click at [712, 451] on div at bounding box center [715, 450] width 7 height 14
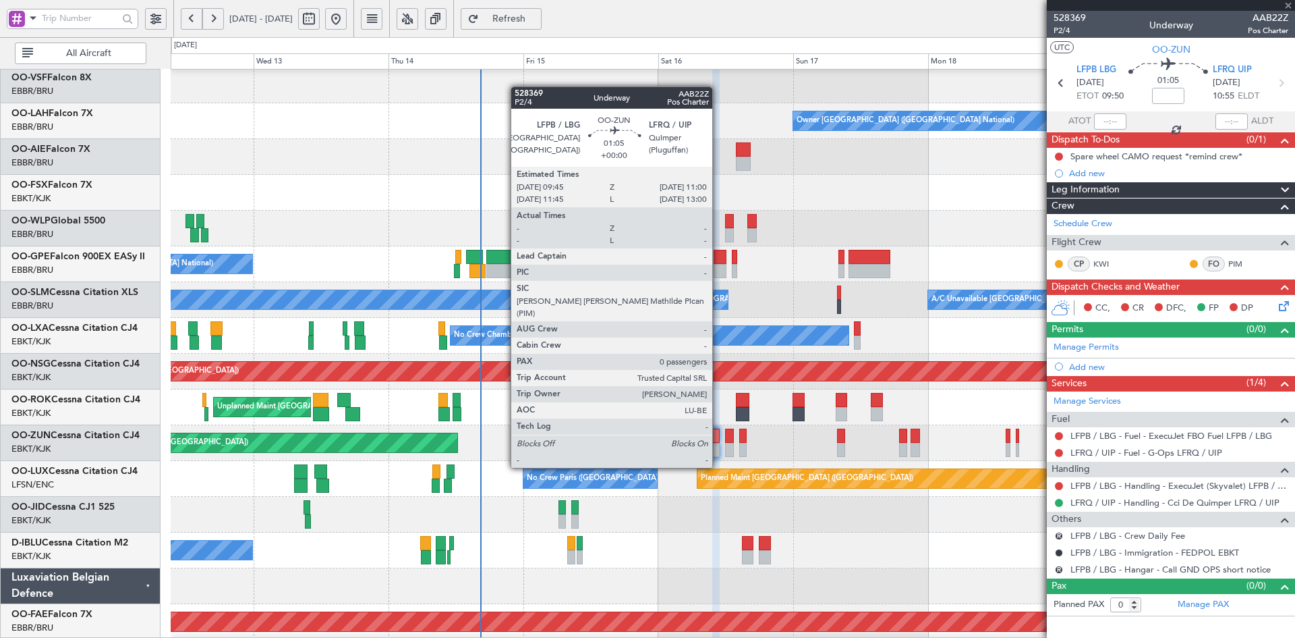
click at [718, 442] on div at bounding box center [715, 435] width 7 height 14
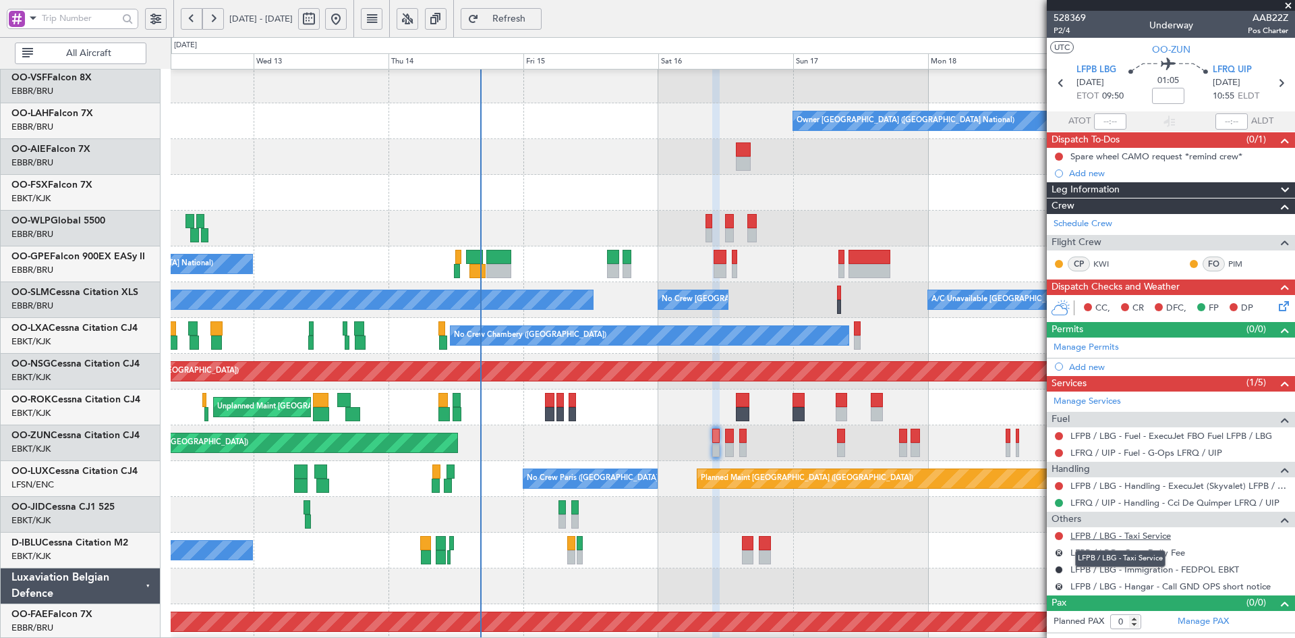
click at [1134, 536] on link "LFPB / LBG - Taxi Service" at bounding box center [1121, 535] width 101 height 11
click at [1289, 3] on div at bounding box center [1171, 5] width 248 height 11
click at [730, 258] on div "A/C Unavailable Geneva (Cointrin) Owner Brussels (Brussels National) - - EBBR 1…" at bounding box center [733, 353] width 1124 height 787
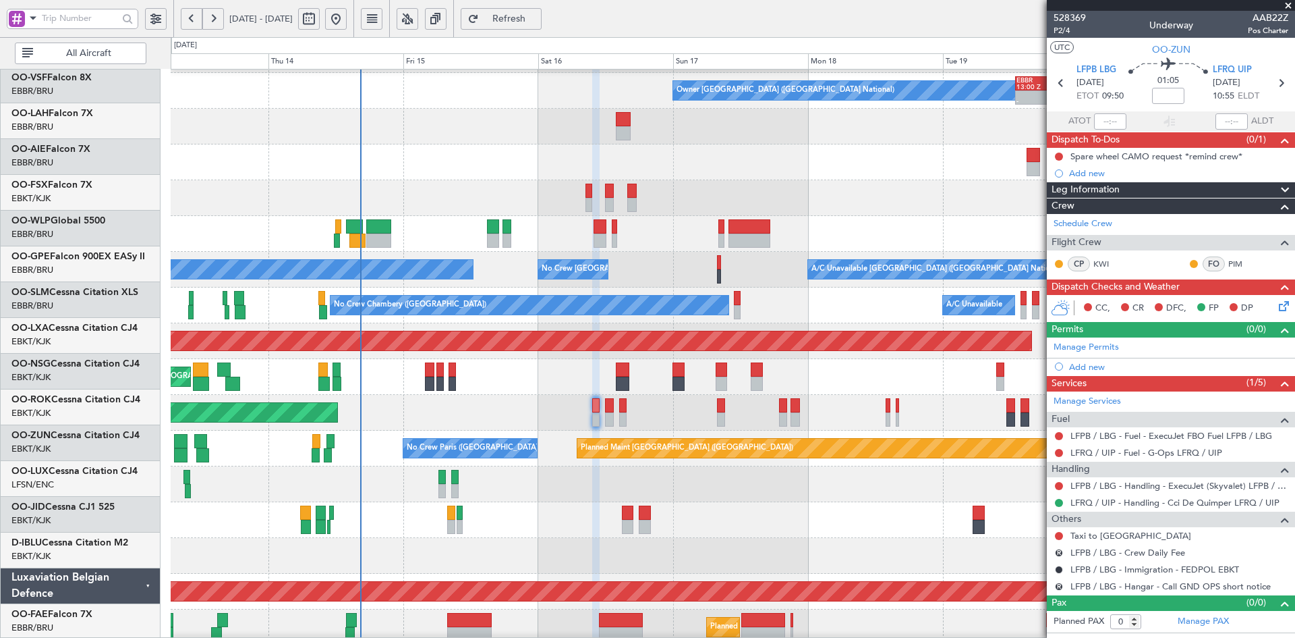
scroll to position [140, 0]
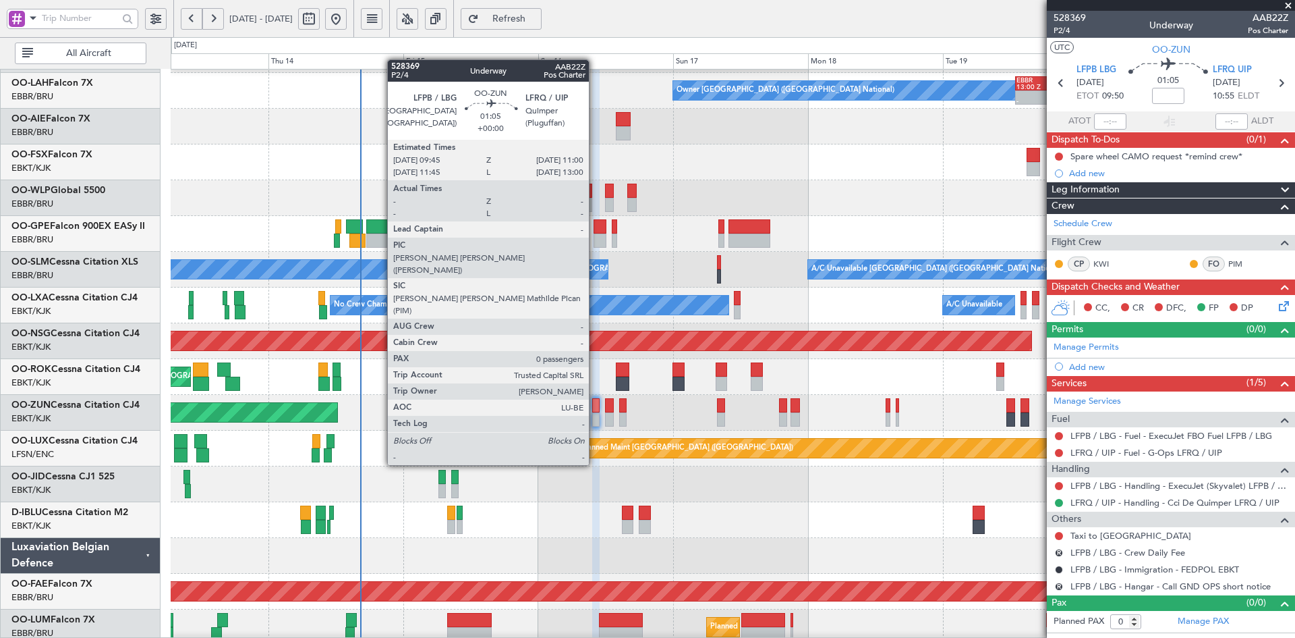
click at [595, 415] on div at bounding box center [595, 419] width 7 height 14
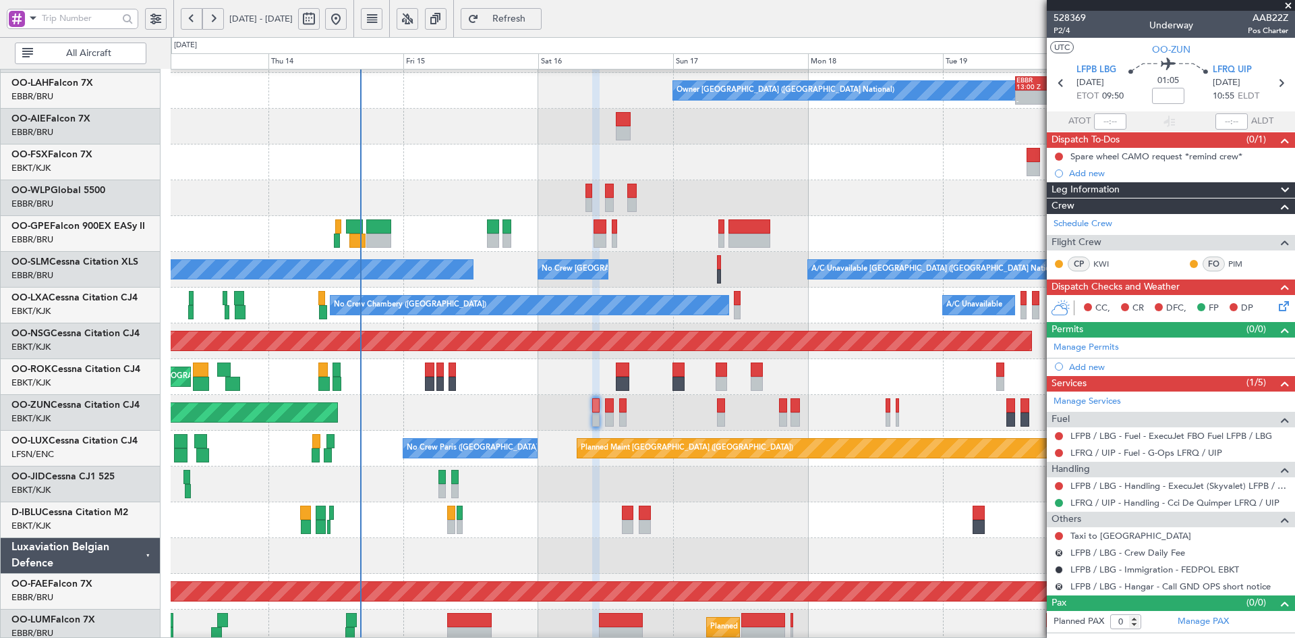
click at [1291, 1] on span at bounding box center [1288, 6] width 13 height 12
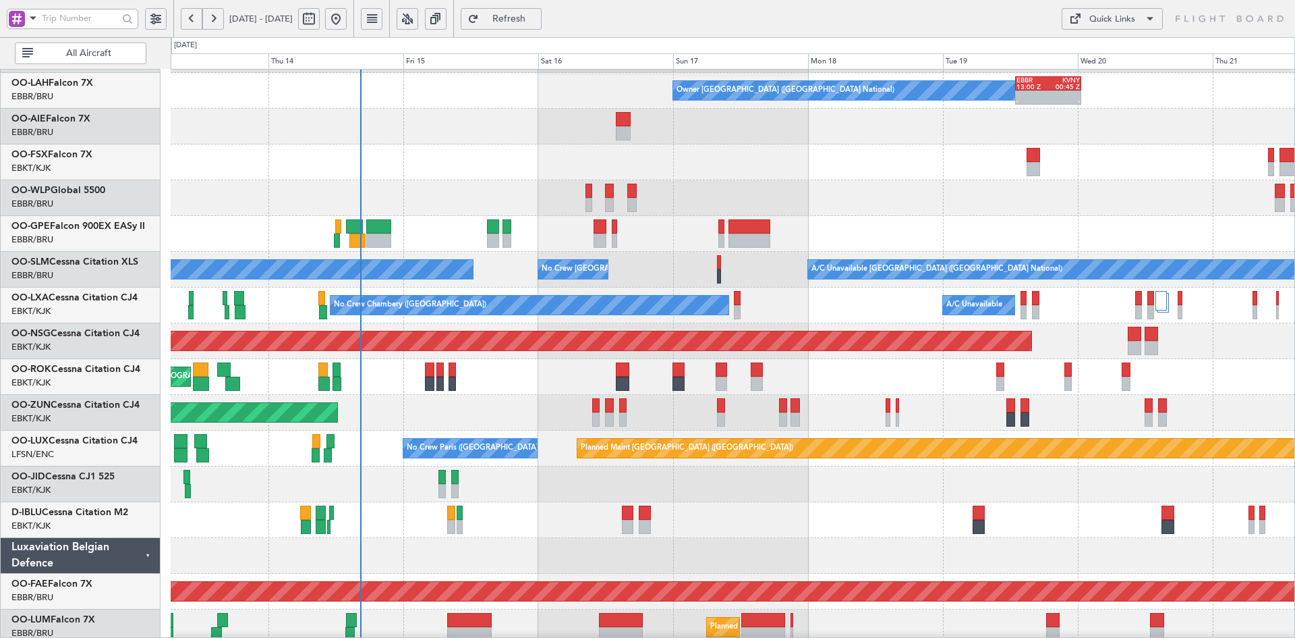
click at [943, 502] on div "No Crew [GEOGRAPHIC_DATA] ([GEOGRAPHIC_DATA] National)" at bounding box center [733, 520] width 1124 height 36
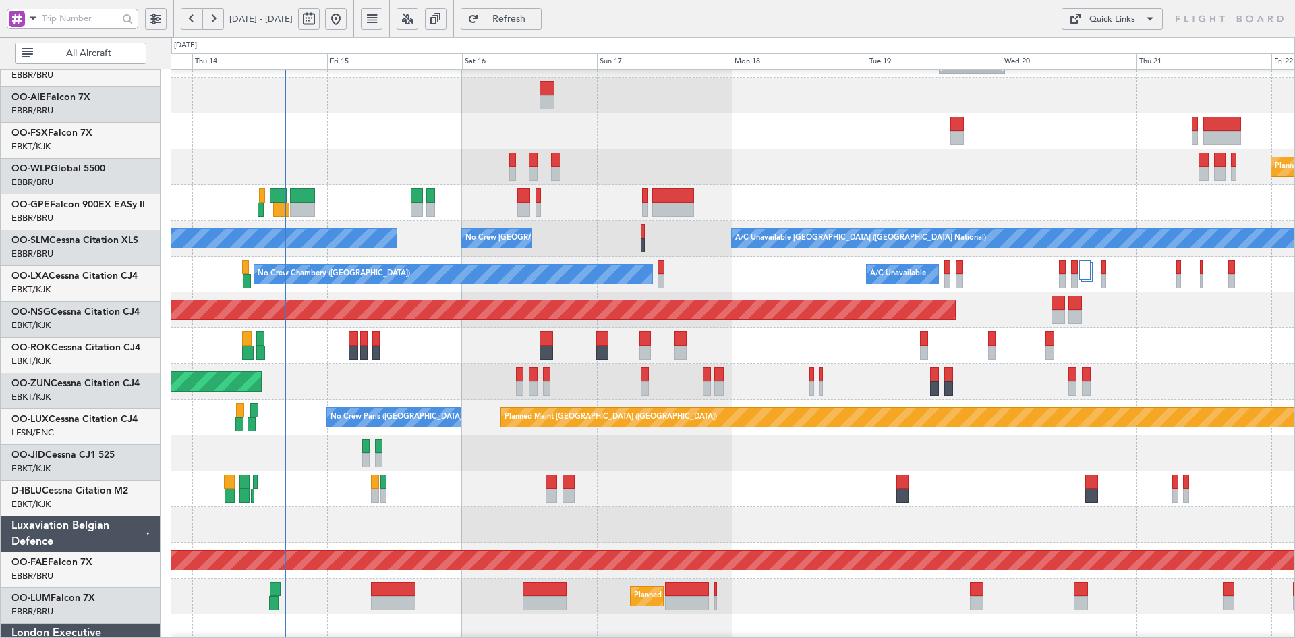
scroll to position [171, 0]
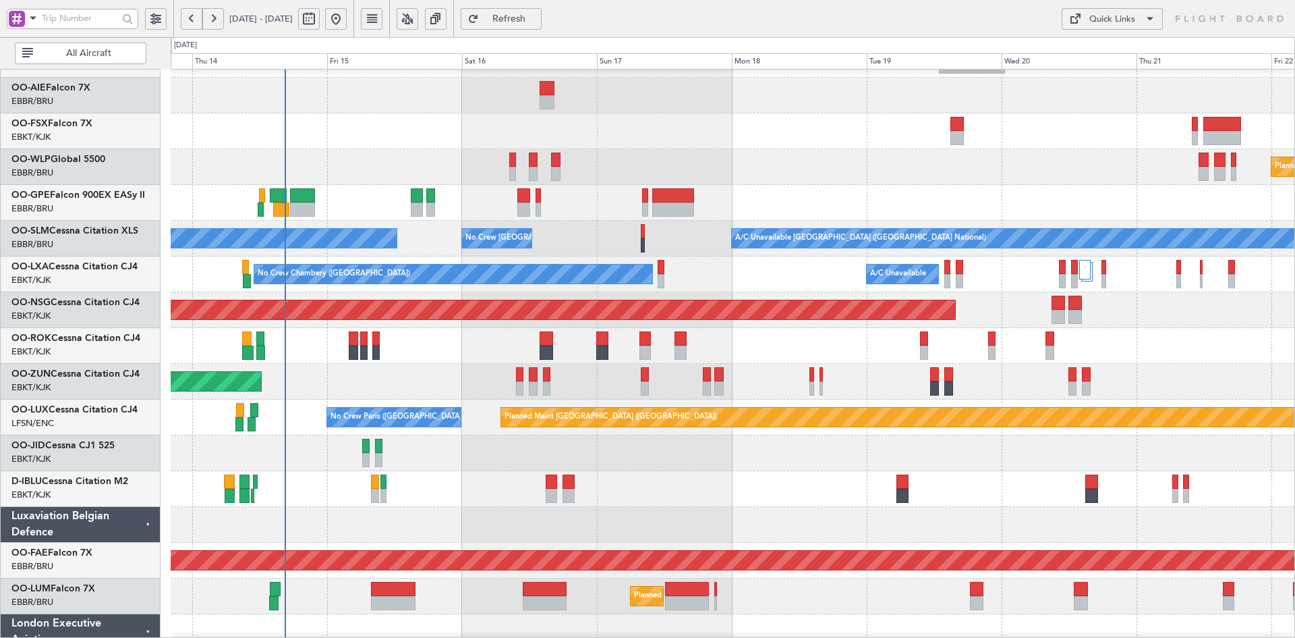
click at [716, 163] on div "Planned Maint [GEOGRAPHIC_DATA] ([GEOGRAPHIC_DATA])" at bounding box center [733, 167] width 1124 height 36
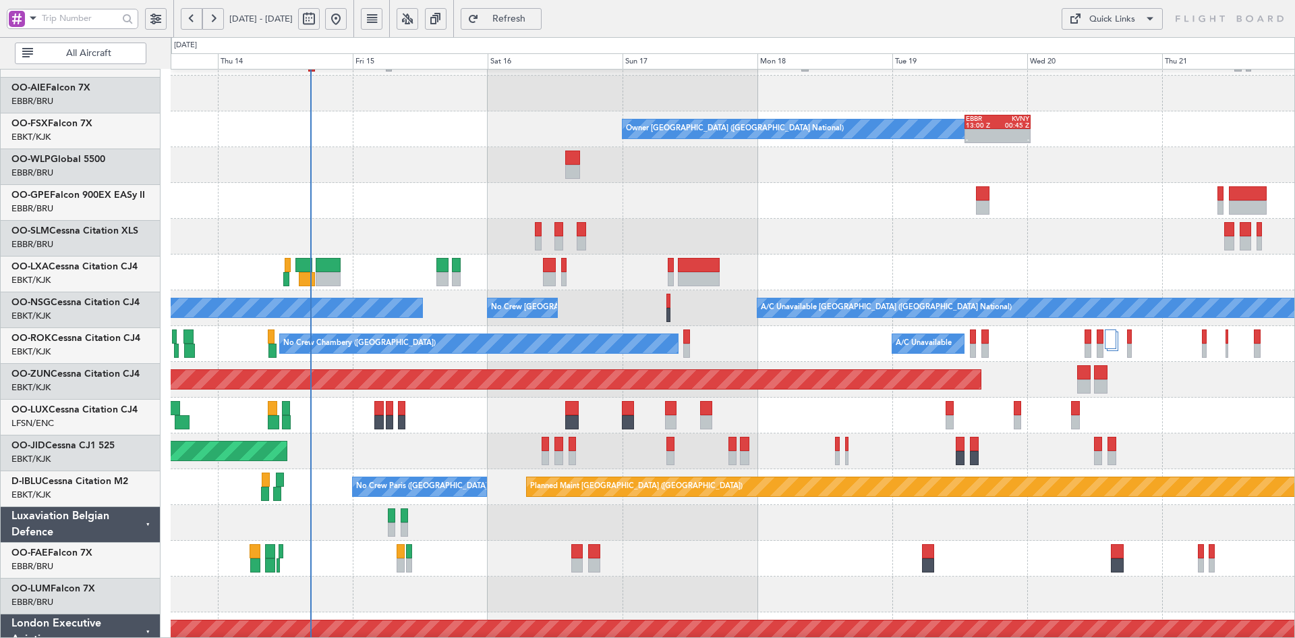
click at [697, 219] on div at bounding box center [733, 201] width 1124 height 36
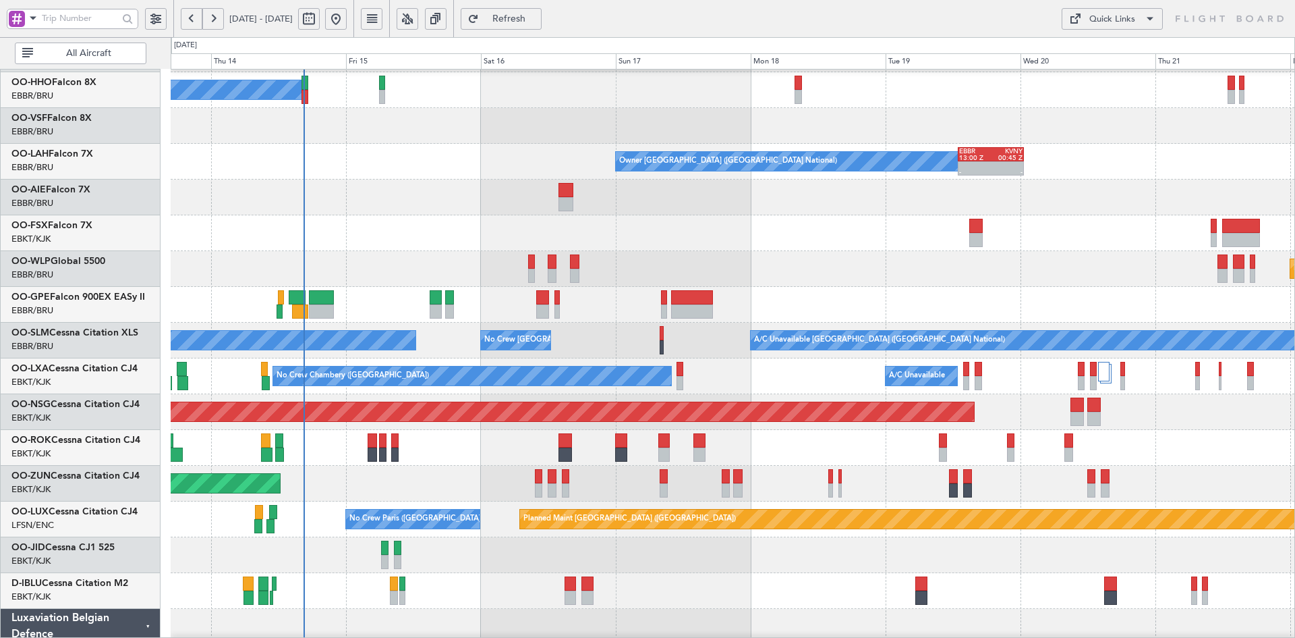
scroll to position [0, 0]
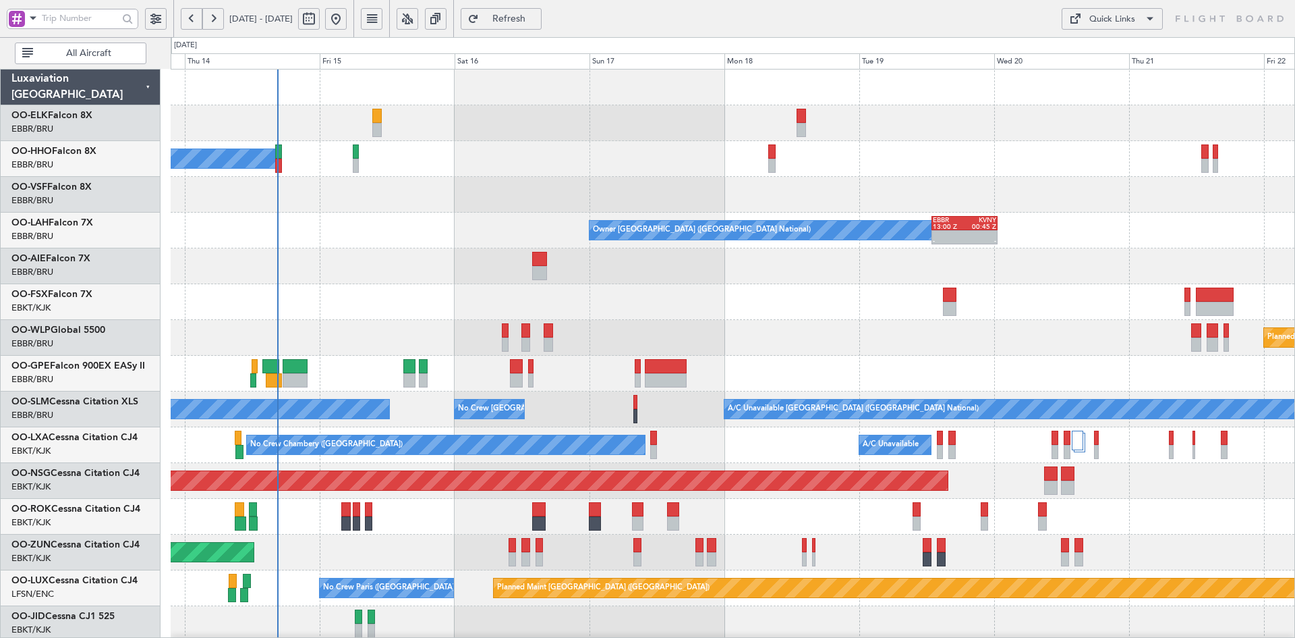
click at [1037, 149] on div "A/C Unavailable Geneva (Cointrin)" at bounding box center [733, 159] width 1124 height 36
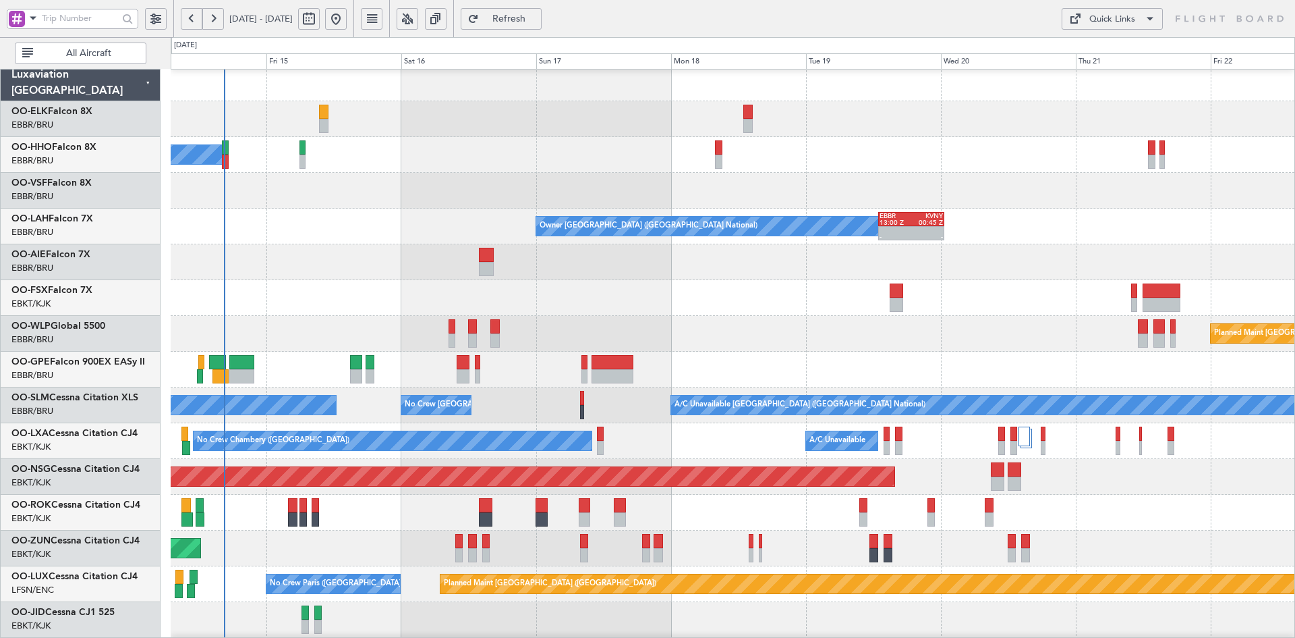
click at [875, 137] on div "A/C Unavailable Geneva (Cointrin)" at bounding box center [733, 155] width 1124 height 36
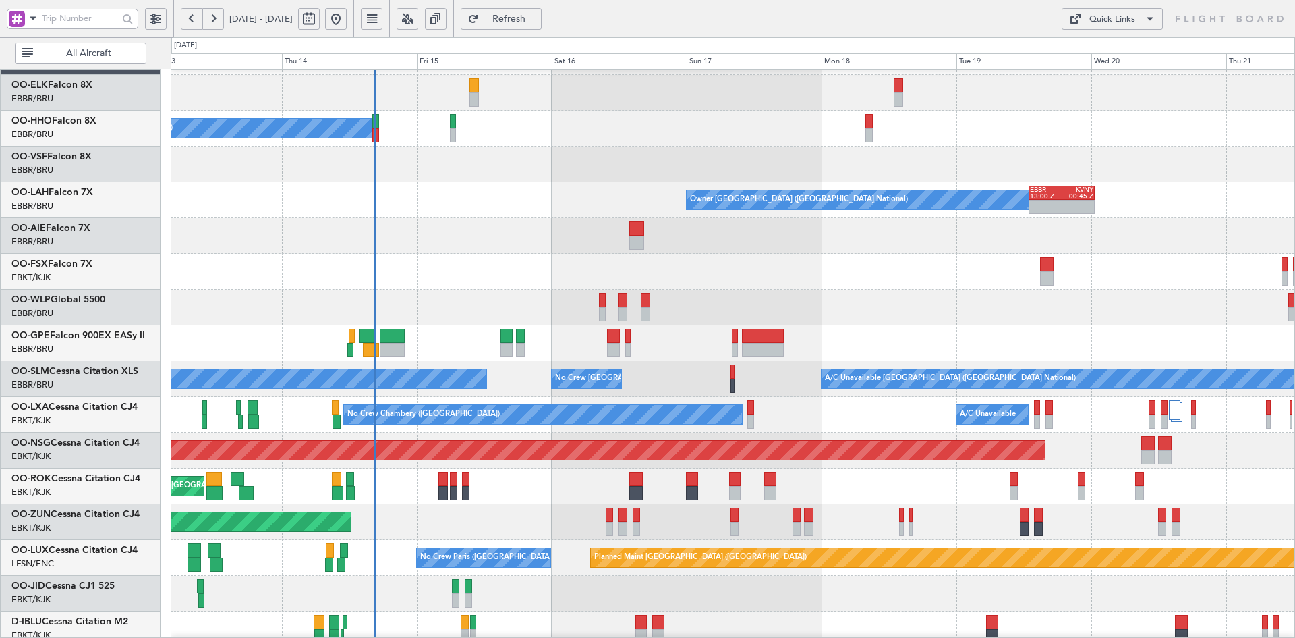
click at [926, 223] on div at bounding box center [733, 236] width 1124 height 36
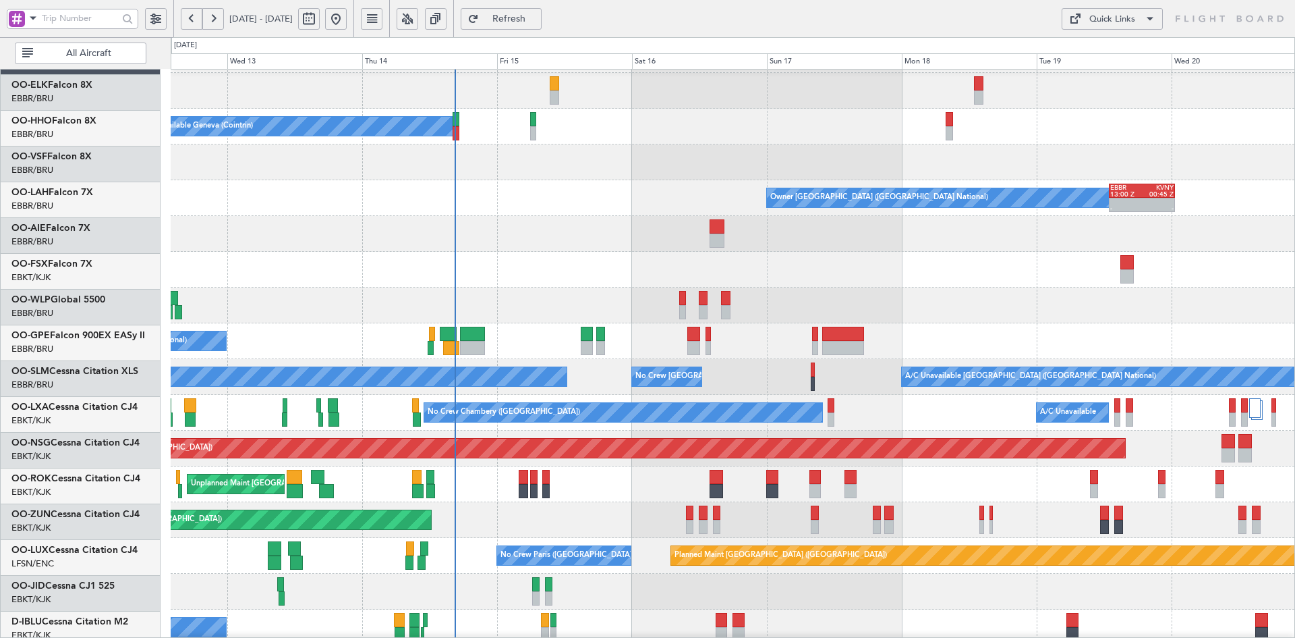
scroll to position [32, 0]
click at [1006, 300] on div "Planned Maint [GEOGRAPHIC_DATA] ([GEOGRAPHIC_DATA])" at bounding box center [733, 305] width 1124 height 36
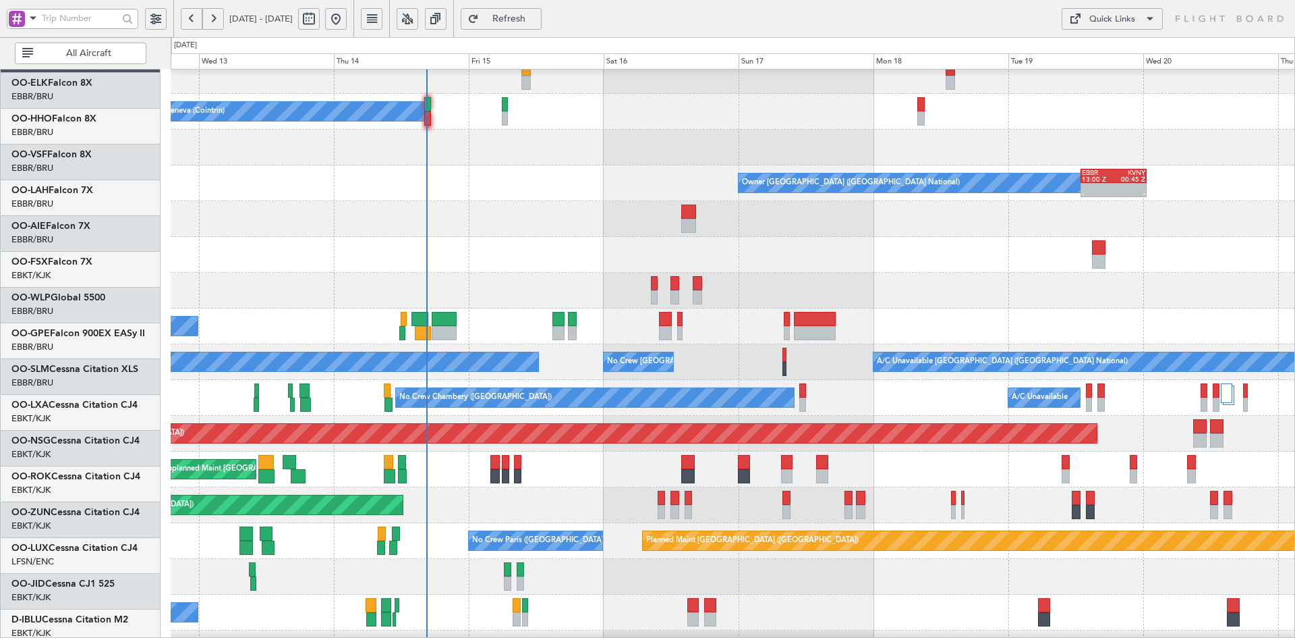
scroll to position [47, 0]
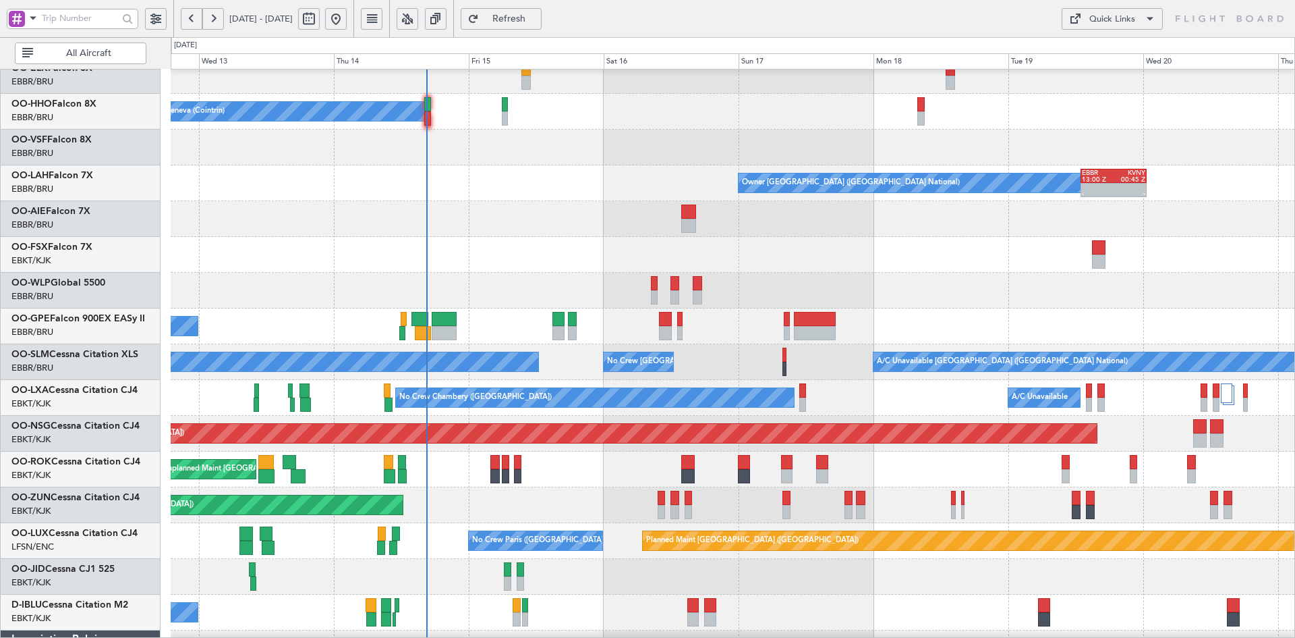
click at [656, 420] on div "A/C Unavailable Geneva (Cointrin) Owner Brussels (Brussels National) - - EBBR 1…" at bounding box center [733, 415] width 1124 height 787
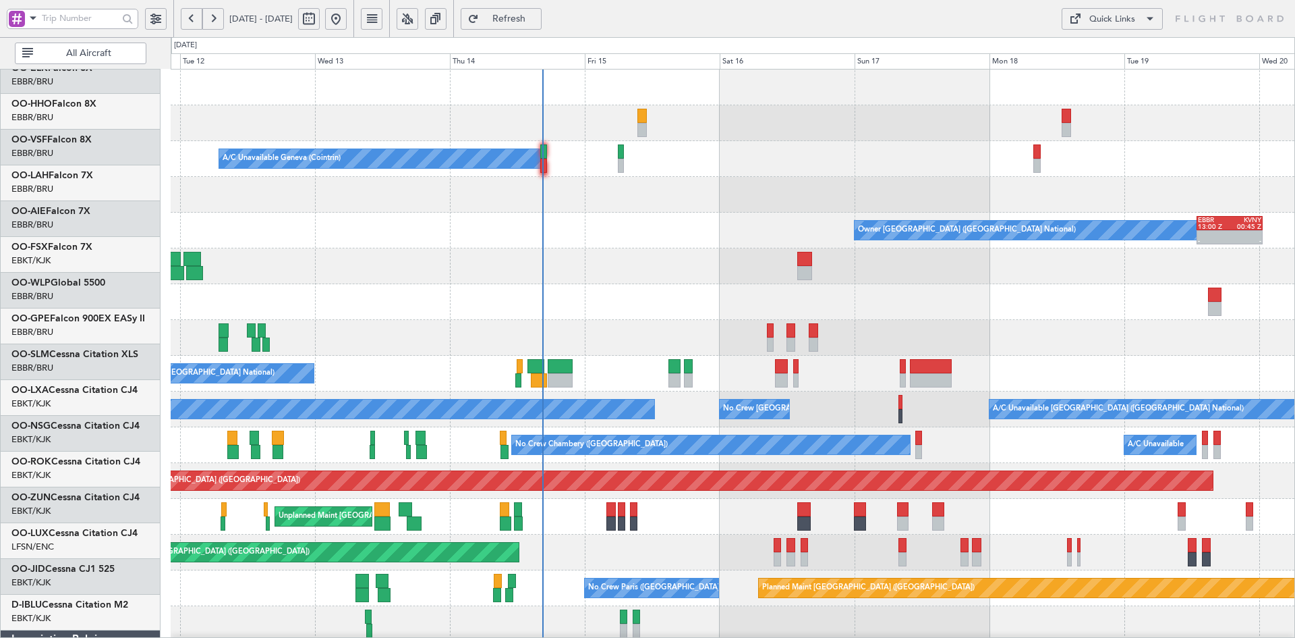
scroll to position [0, 0]
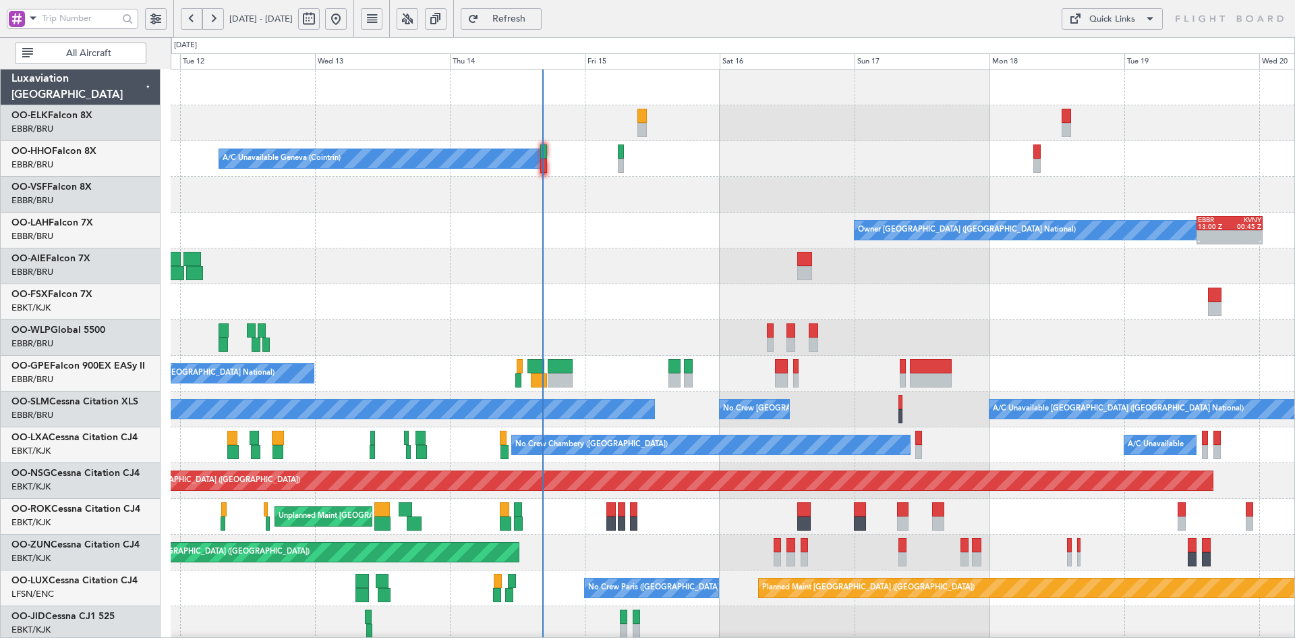
click at [741, 226] on div "A/C Unavailable Geneva (Cointrin) Owner Brussels (Brussels National) - - EBBR 1…" at bounding box center [733, 462] width 1124 height 787
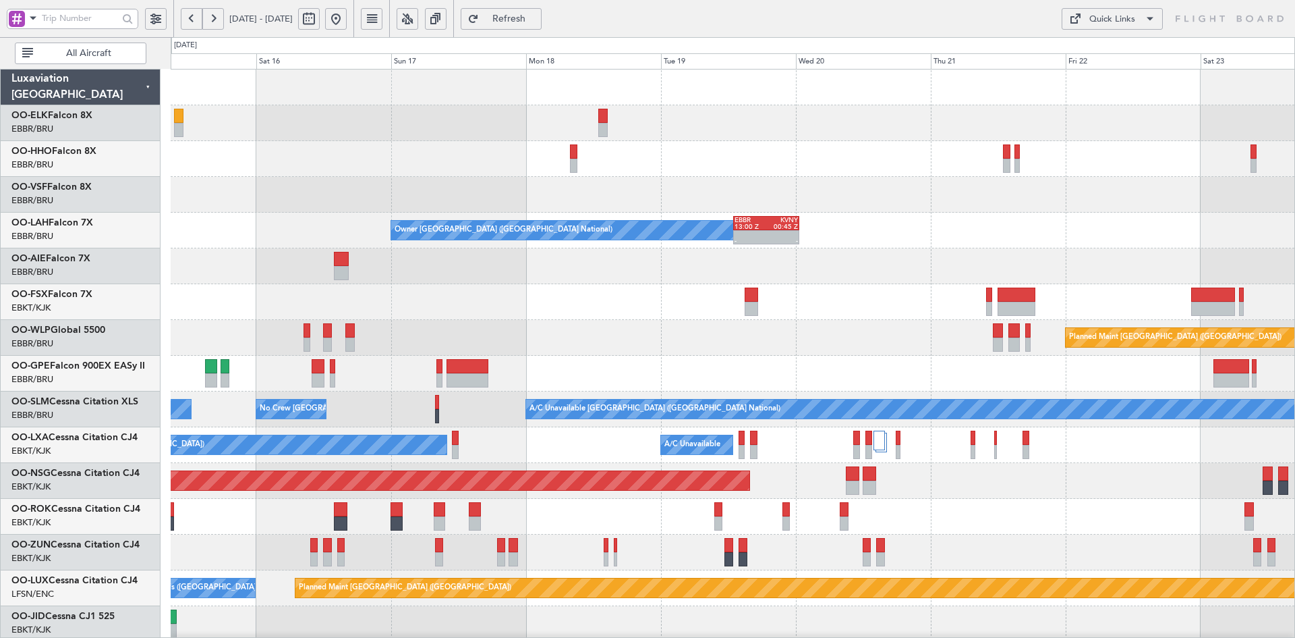
click at [756, 141] on div "A/C Unavailable Geneva (Cointrin)" at bounding box center [733, 159] width 1124 height 36
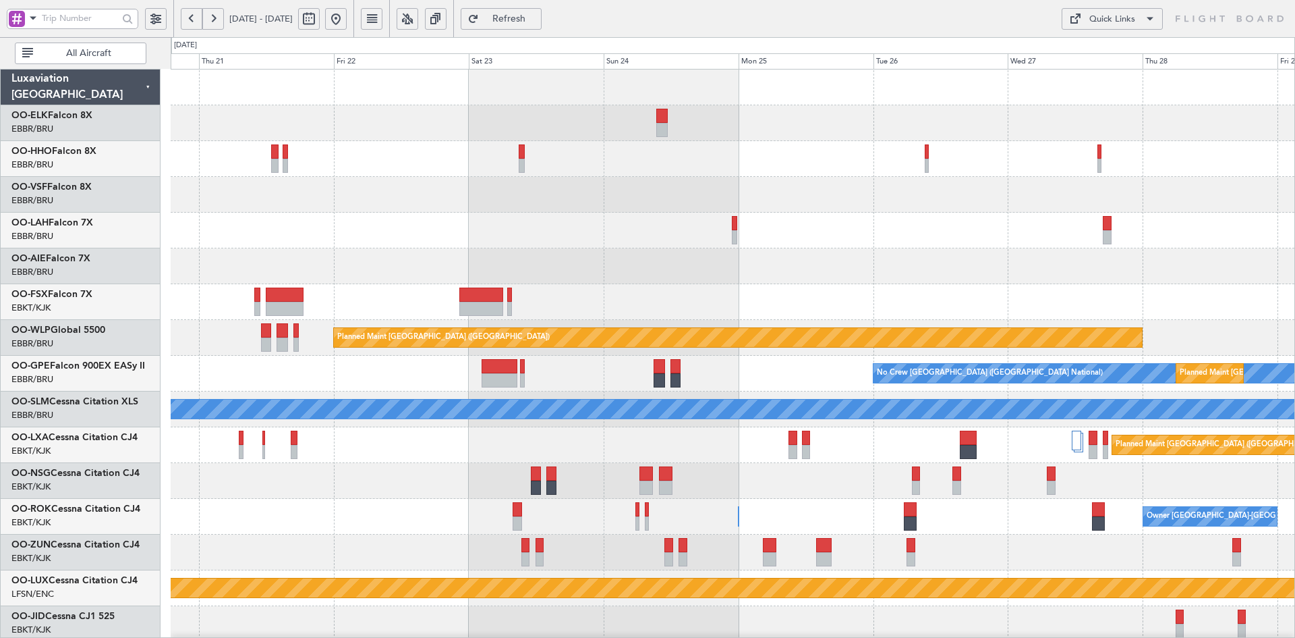
click at [671, 290] on div "EBBR 13:00 Z KVNY 00:45 Z - - Owner Brussels (Brussels National) Planned Maint …" at bounding box center [733, 462] width 1124 height 787
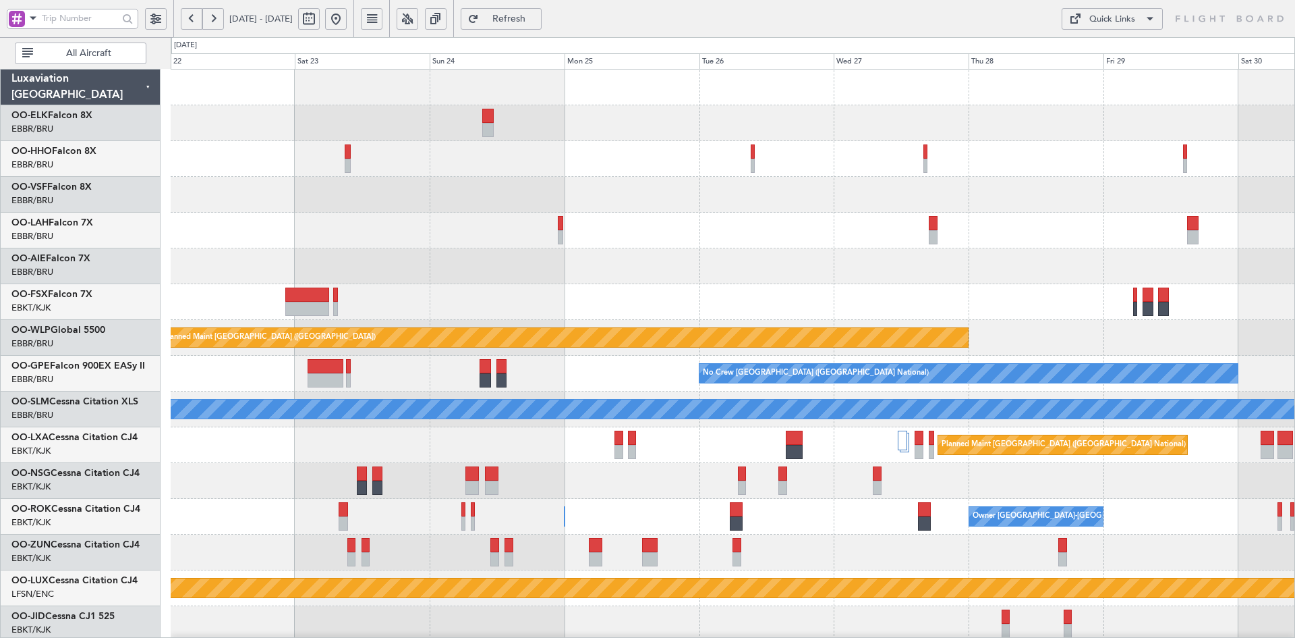
click at [1000, 174] on div at bounding box center [733, 159] width 1124 height 36
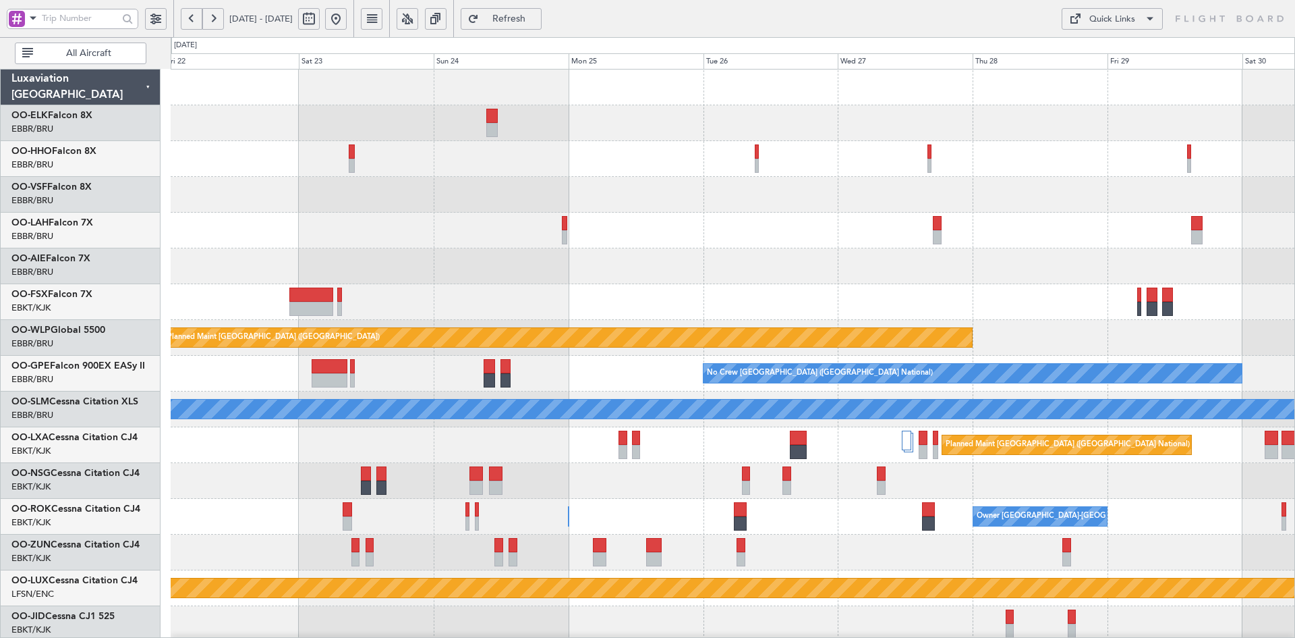
click at [881, 137] on div at bounding box center [733, 123] width 1124 height 36
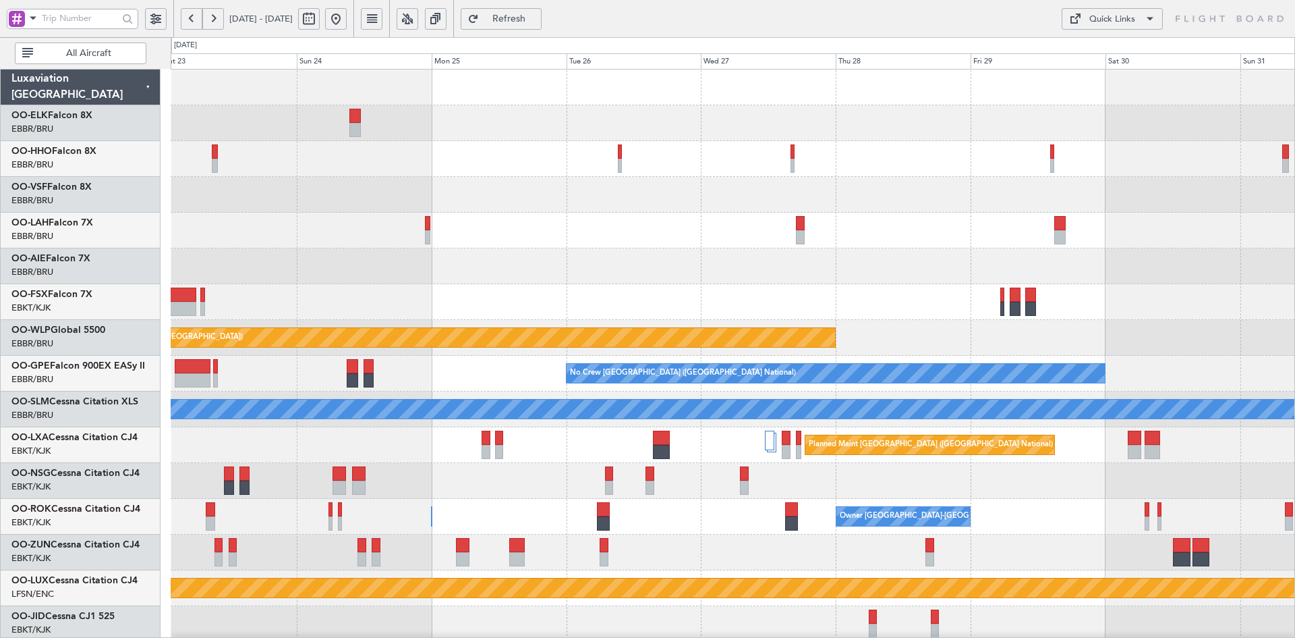
click at [927, 169] on div at bounding box center [733, 159] width 1124 height 36
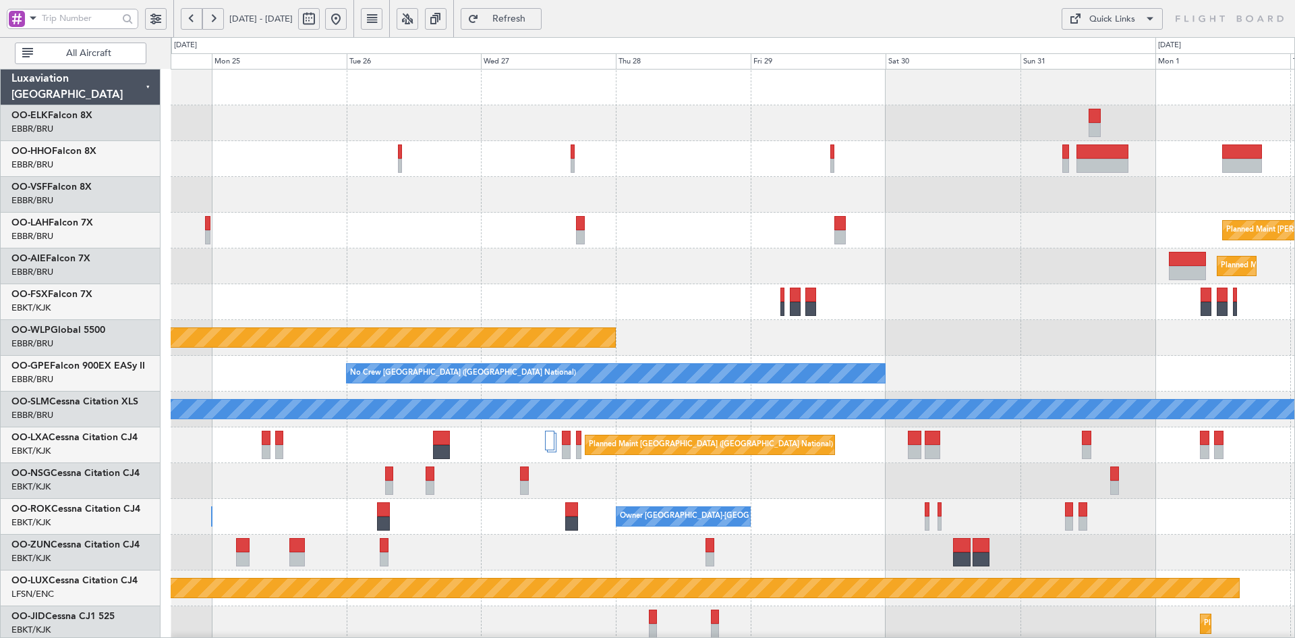
click at [973, 138] on div at bounding box center [733, 123] width 1124 height 36
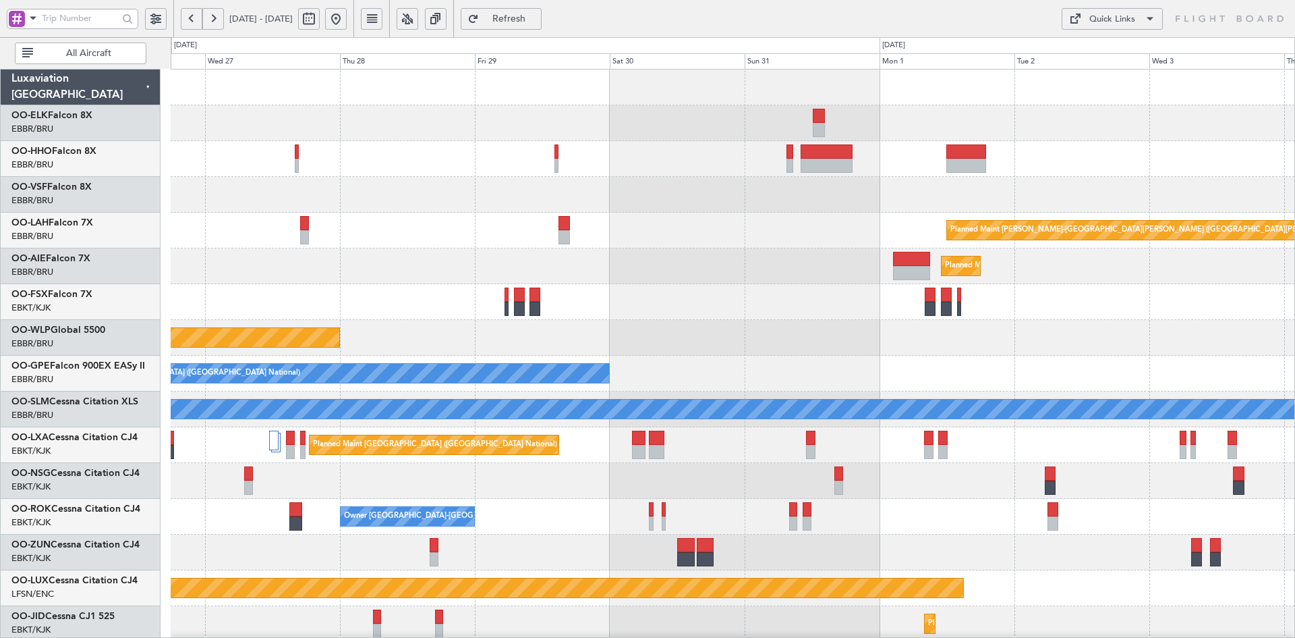
click at [886, 155] on div at bounding box center [733, 159] width 1124 height 36
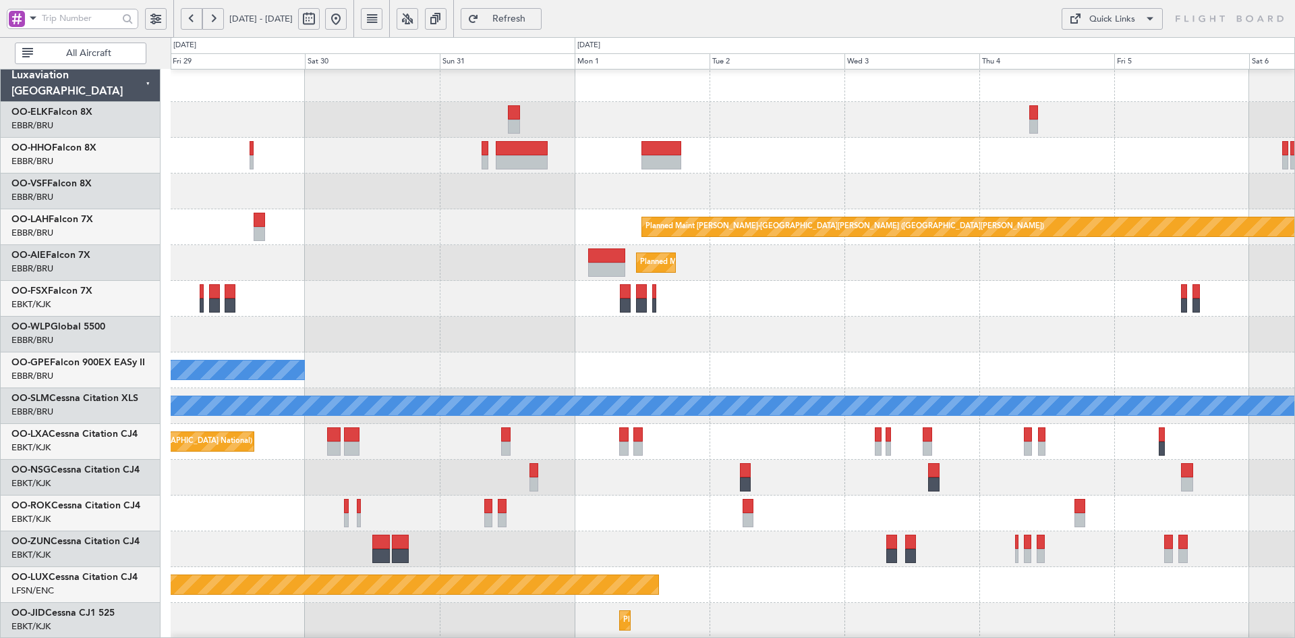
click at [878, 153] on div at bounding box center [733, 156] width 1124 height 36
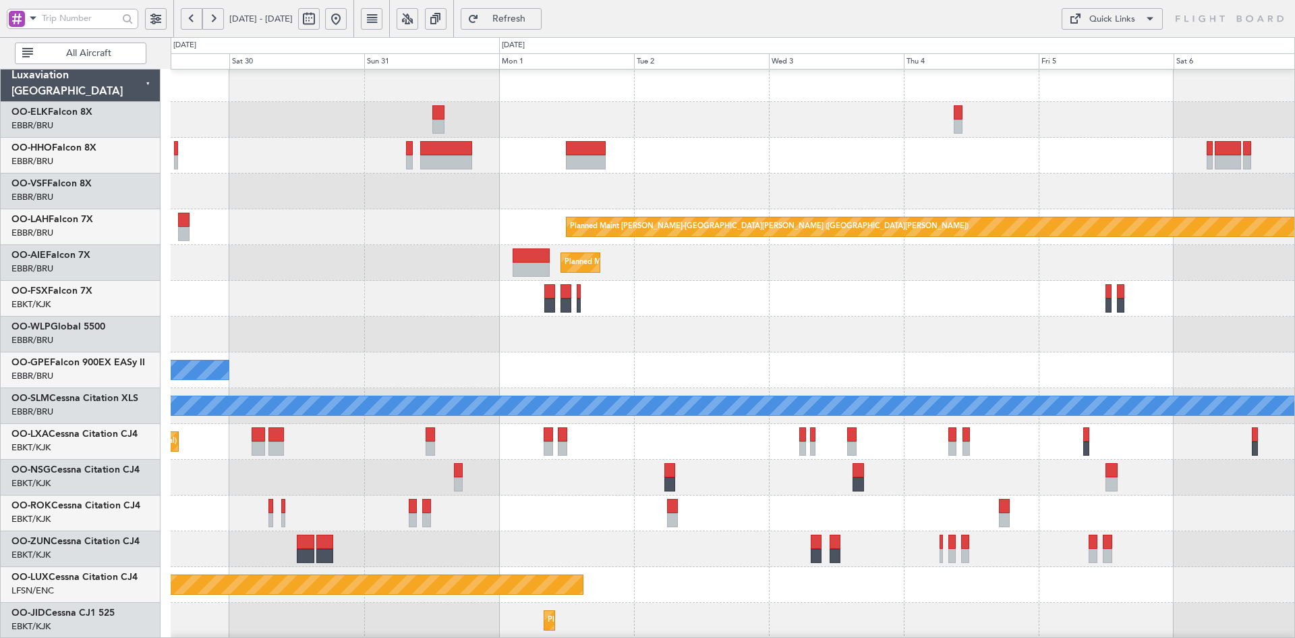
scroll to position [0, 0]
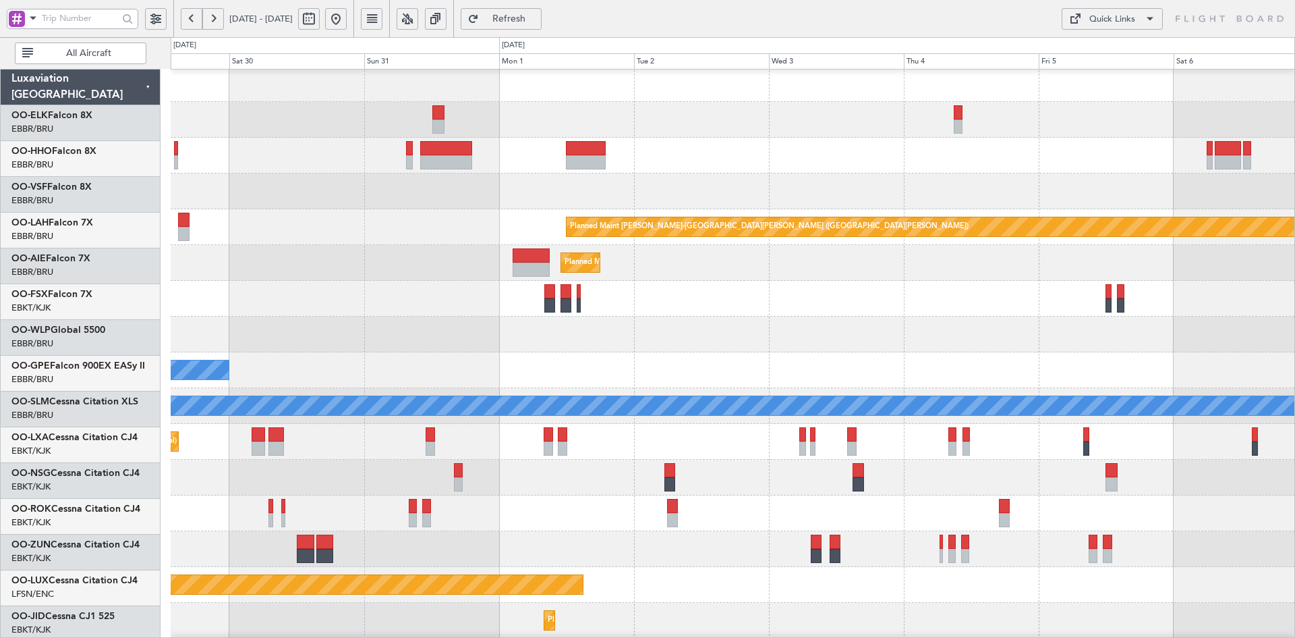
click at [992, 173] on div at bounding box center [733, 156] width 1124 height 36
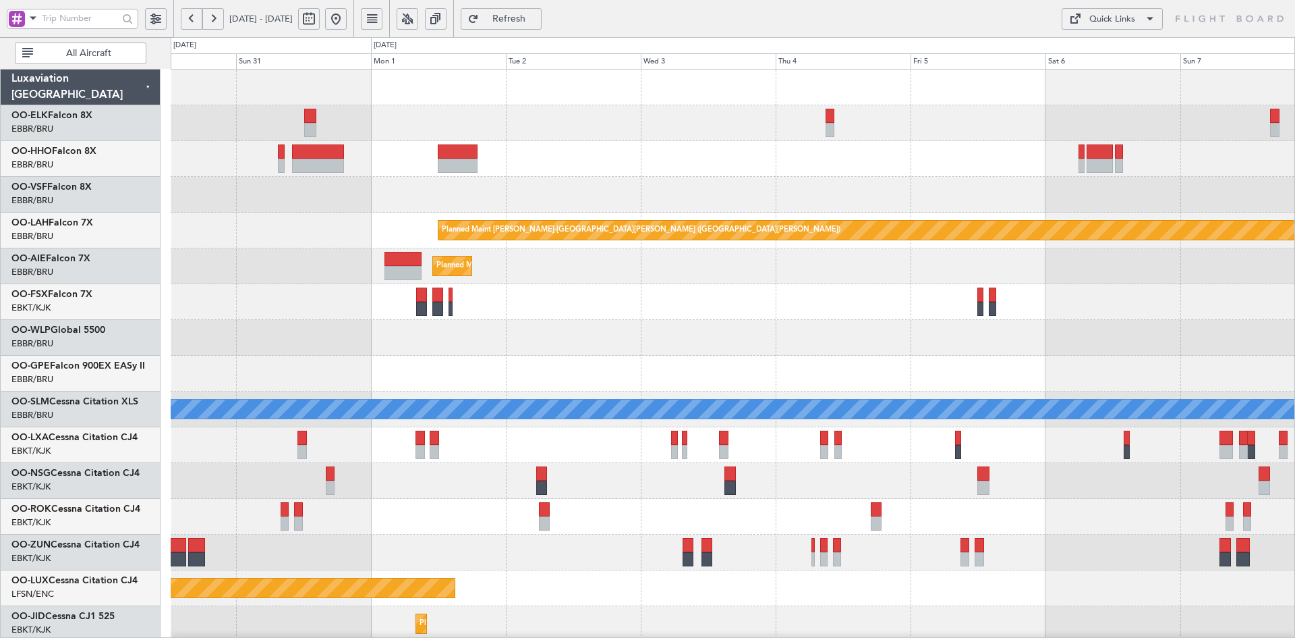
click at [878, 160] on div at bounding box center [733, 159] width 1124 height 36
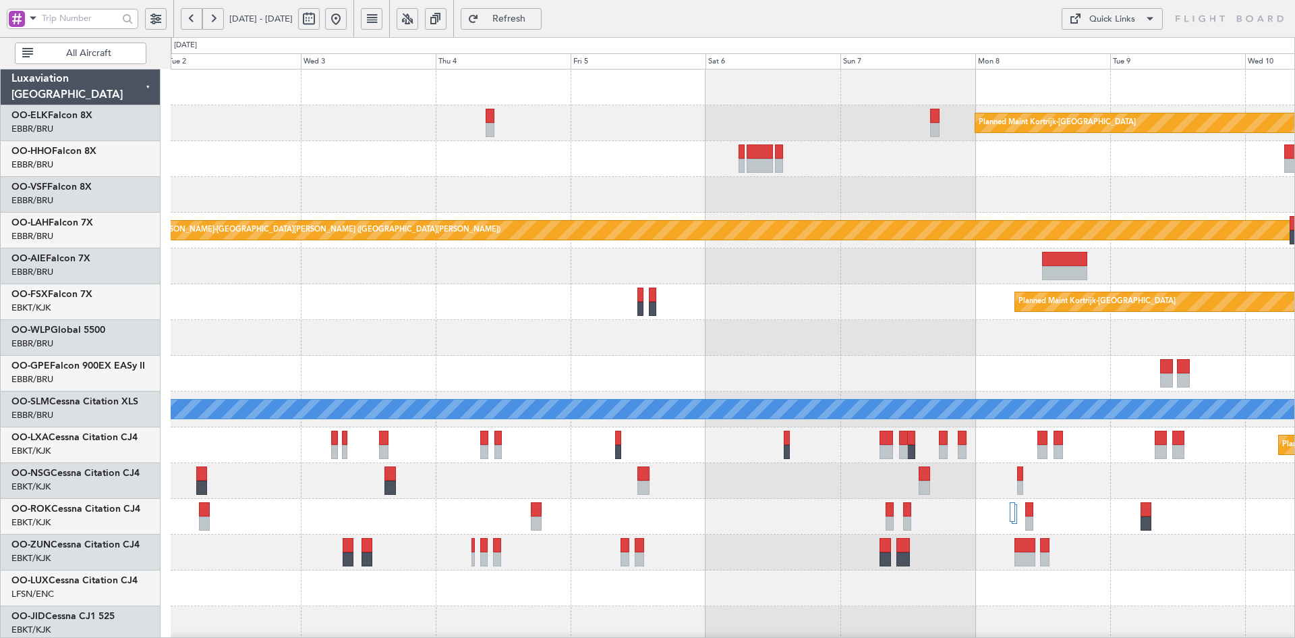
click at [878, 165] on div at bounding box center [733, 159] width 1124 height 36
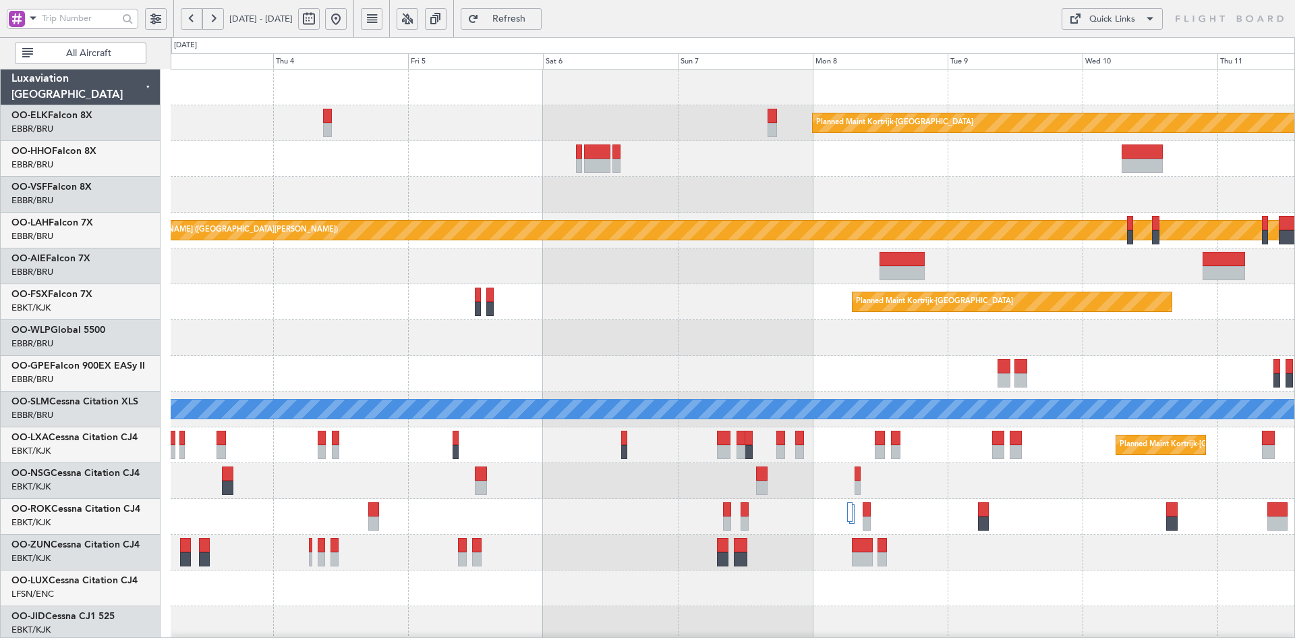
click at [1050, 177] on div "Planned Maint Kortrijk-Wevelgem Planned Maint Alton-st Louis (St Louis Regl) Pl…" at bounding box center [733, 462] width 1124 height 787
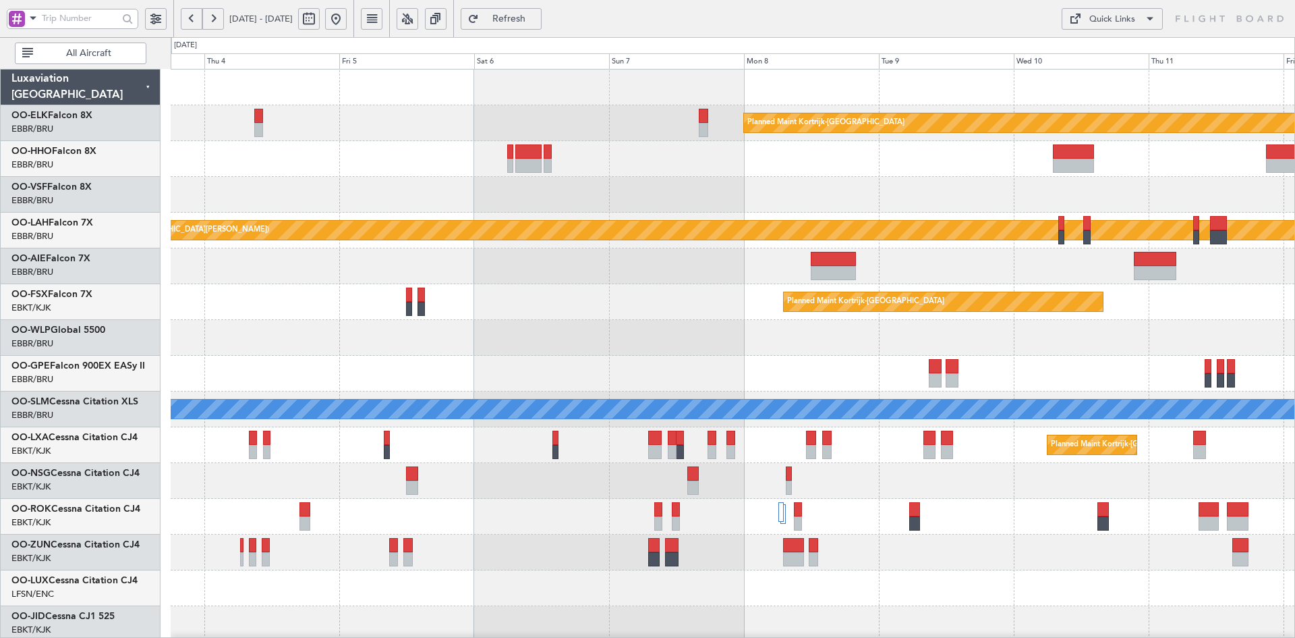
click at [994, 159] on div at bounding box center [733, 159] width 1124 height 36
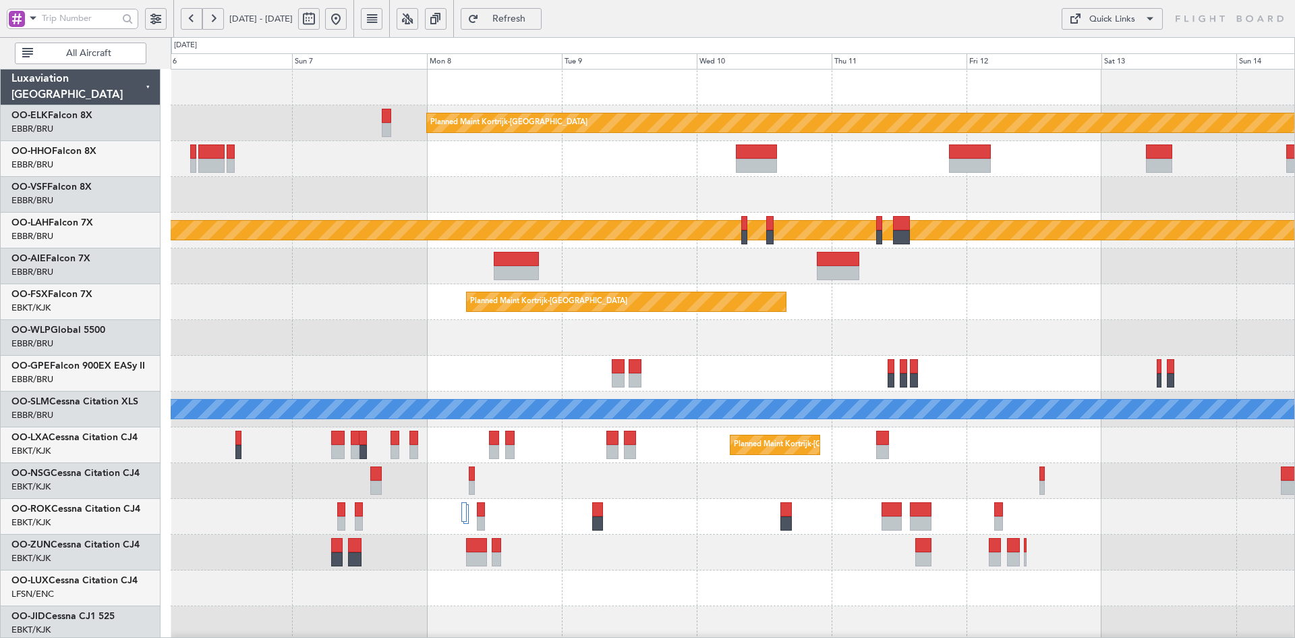
click at [1041, 161] on div at bounding box center [733, 159] width 1124 height 36
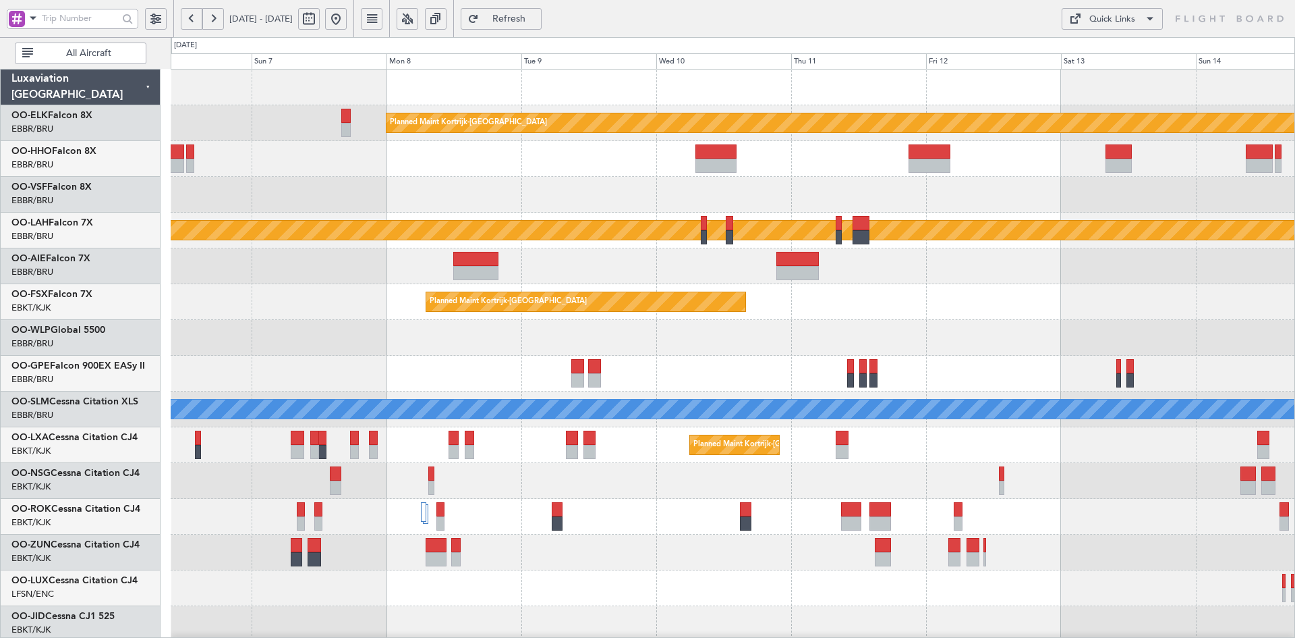
click at [917, 164] on div at bounding box center [733, 159] width 1124 height 36
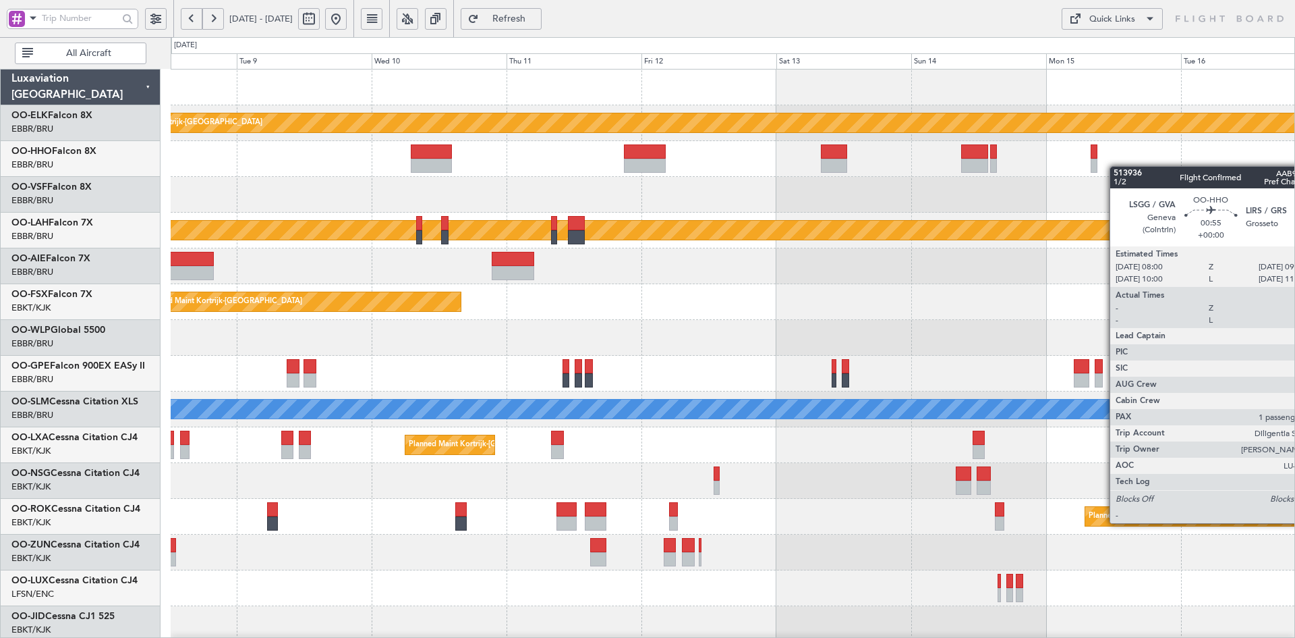
scroll to position [8, 0]
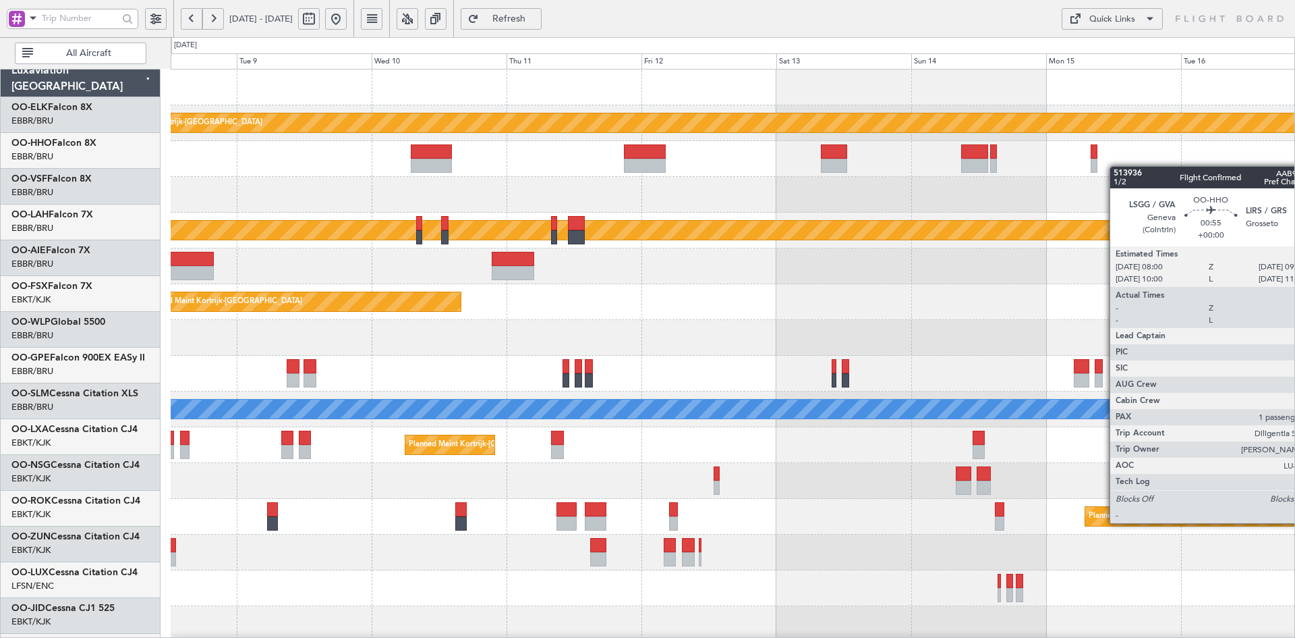
click at [897, 156] on div at bounding box center [733, 159] width 1124 height 36
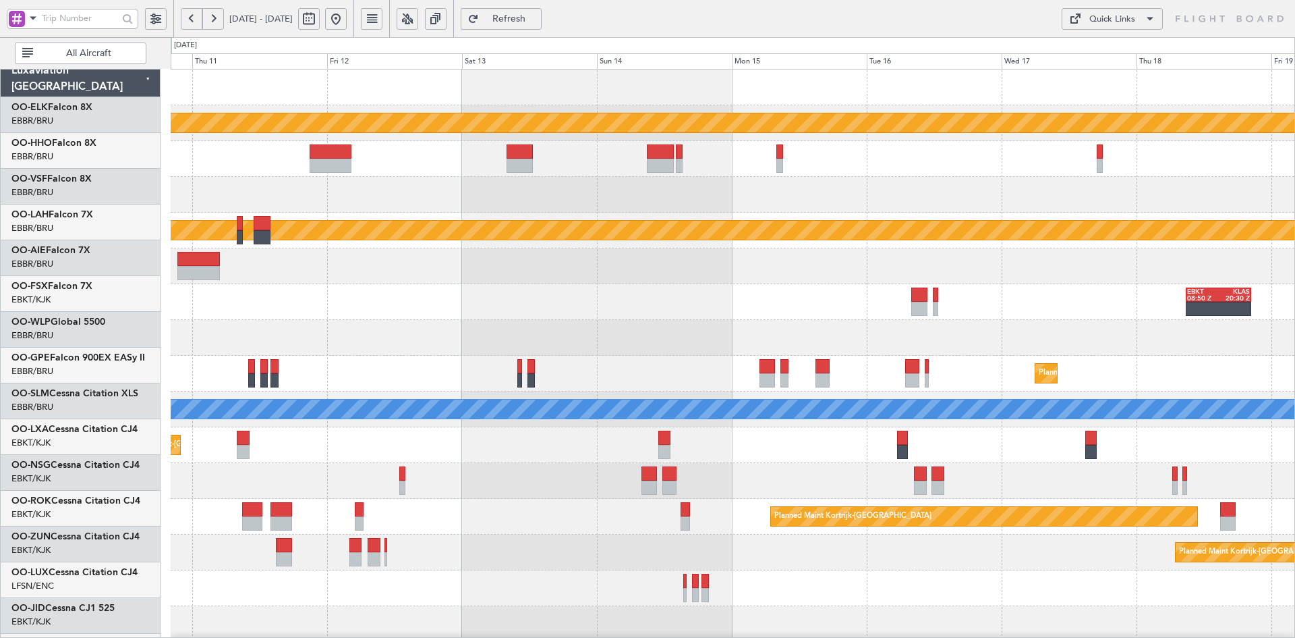
scroll to position [0, 0]
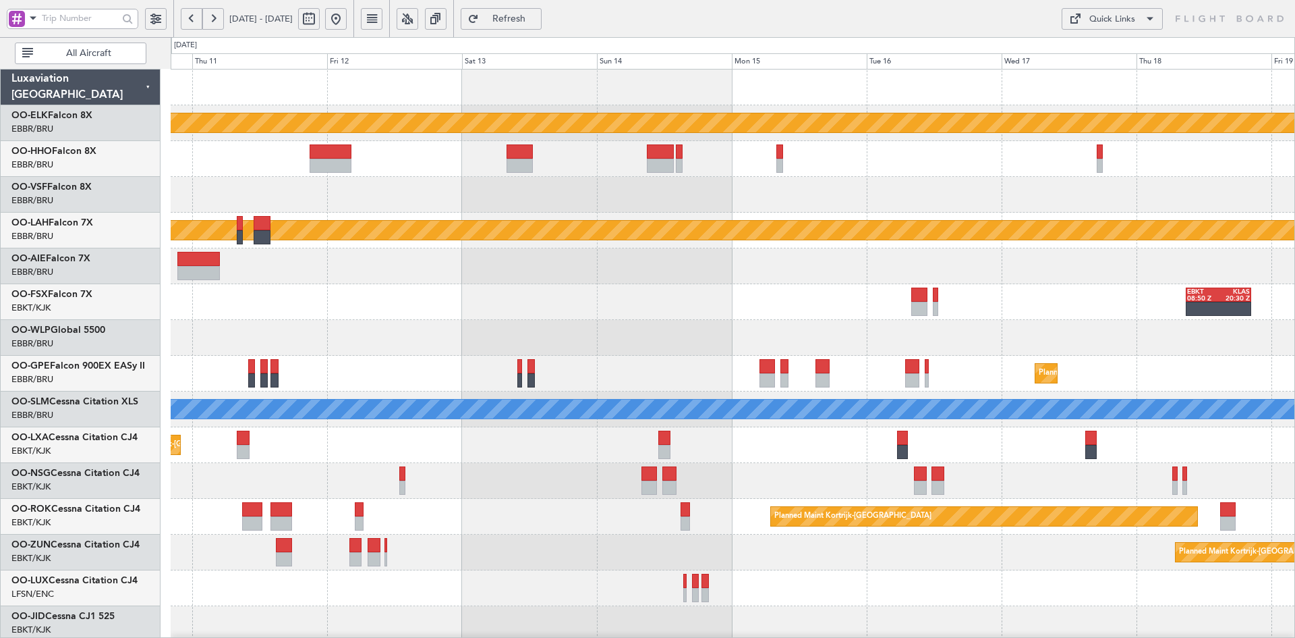
click at [993, 168] on div at bounding box center [733, 159] width 1124 height 36
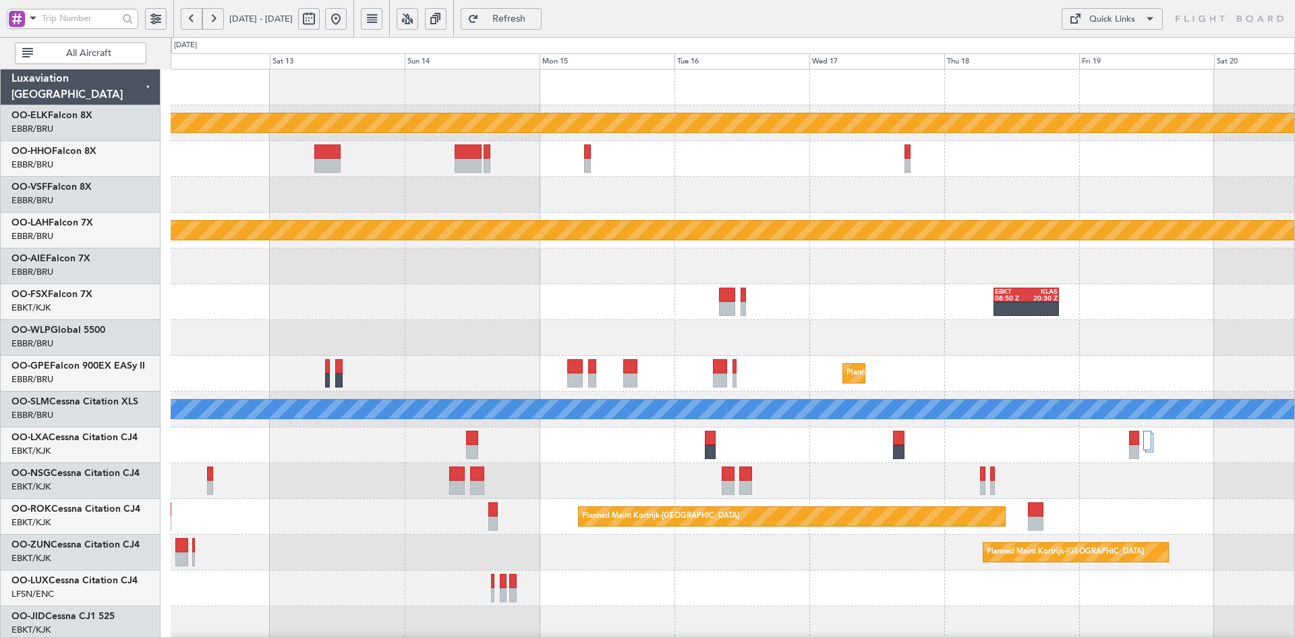
scroll to position [21, 0]
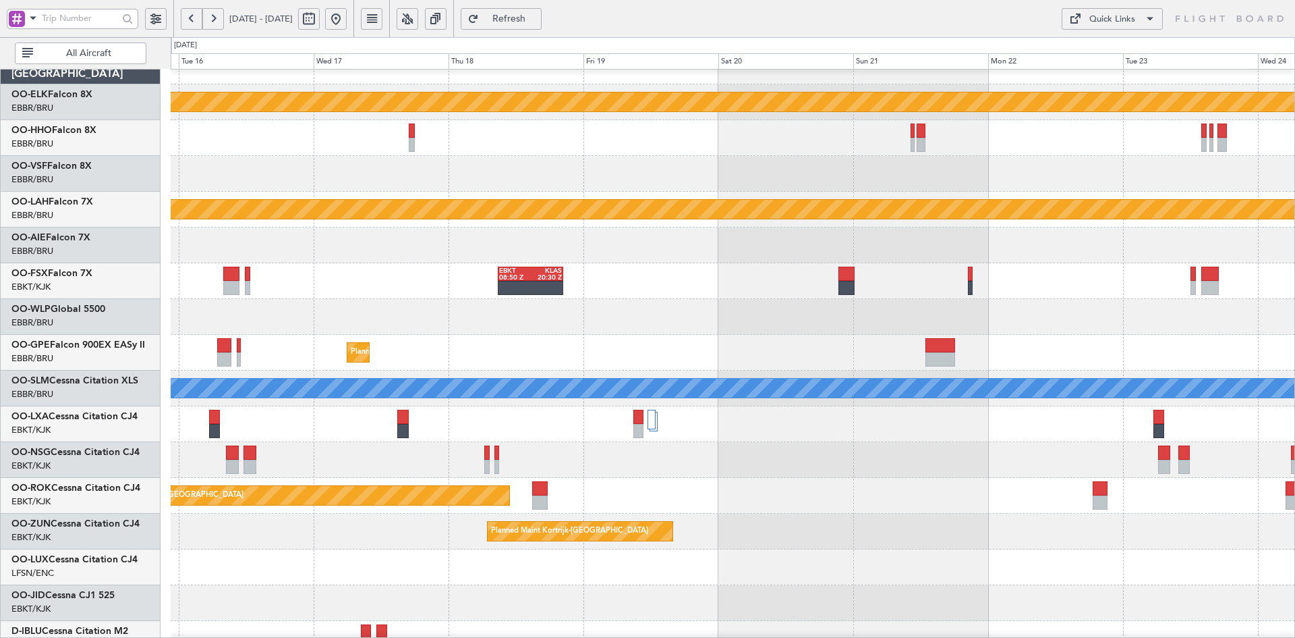
click at [652, 168] on div at bounding box center [733, 174] width 1124 height 36
click at [677, 134] on div at bounding box center [733, 138] width 1124 height 36
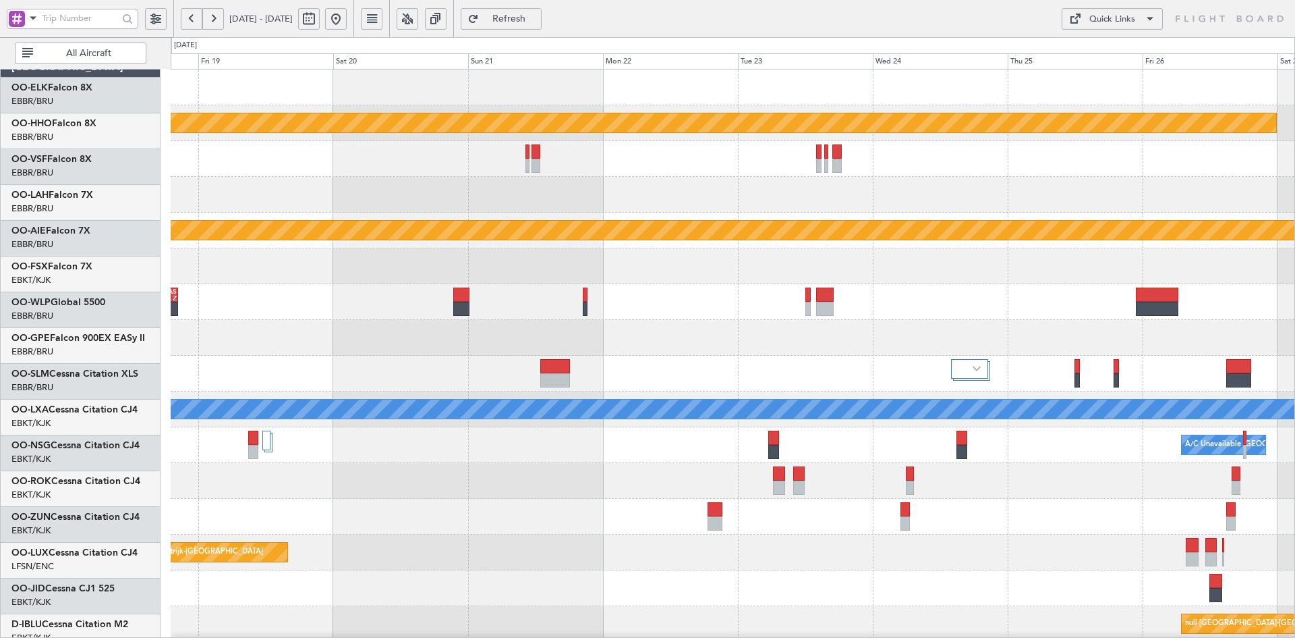
scroll to position [0, 0]
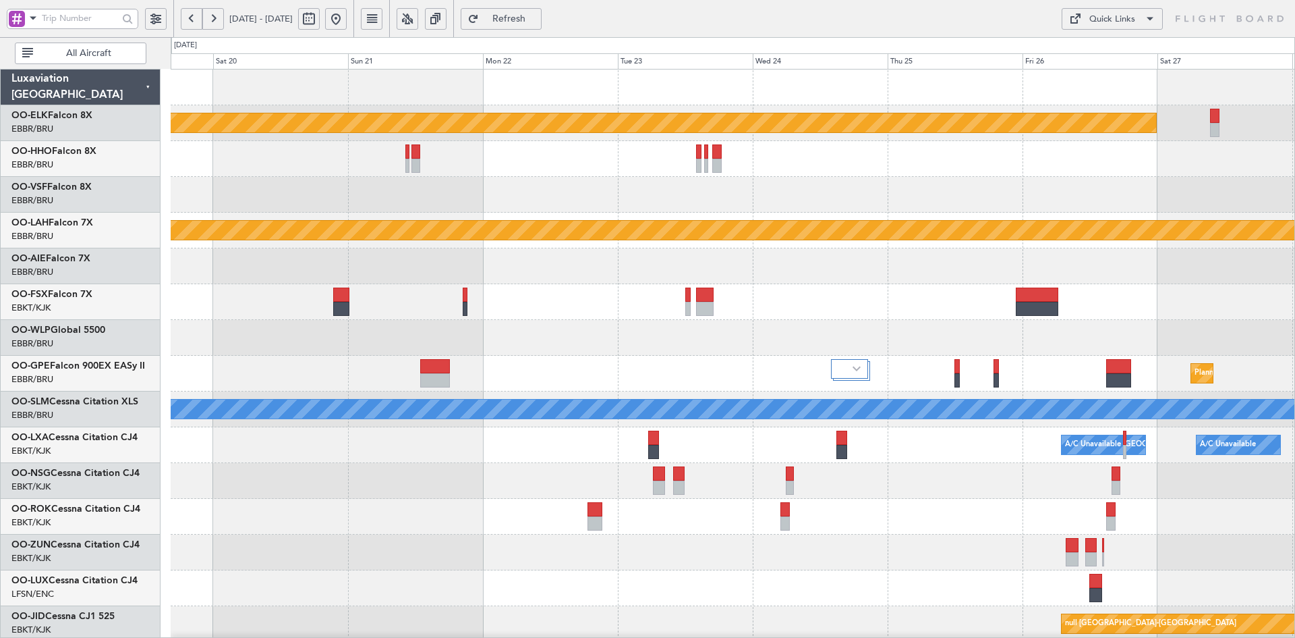
click at [840, 218] on div "Planned Maint Kortrijk-Wevelgem Planned Maint Alton-st Louis (St Louis Regl) EB…" at bounding box center [733, 462] width 1124 height 787
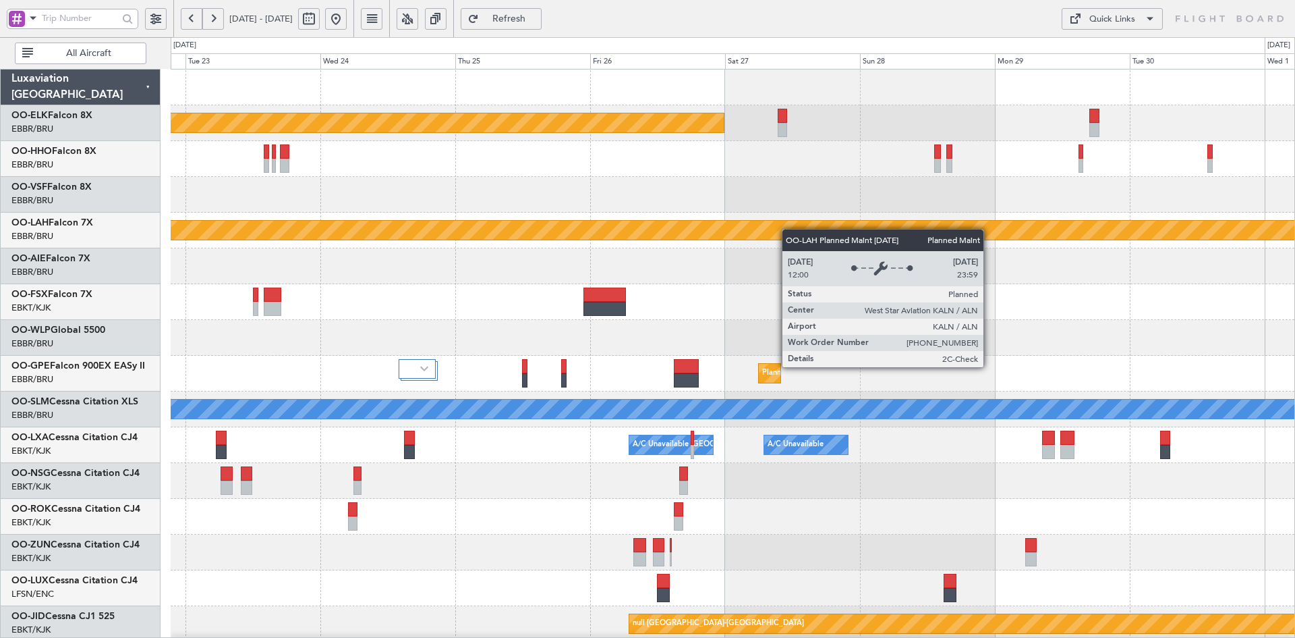
click at [741, 239] on div "Planned Maint Kortrijk-Wevelgem Planned Maint Alton-st Louis (St Louis Regl) Pl…" at bounding box center [733, 462] width 1124 height 787
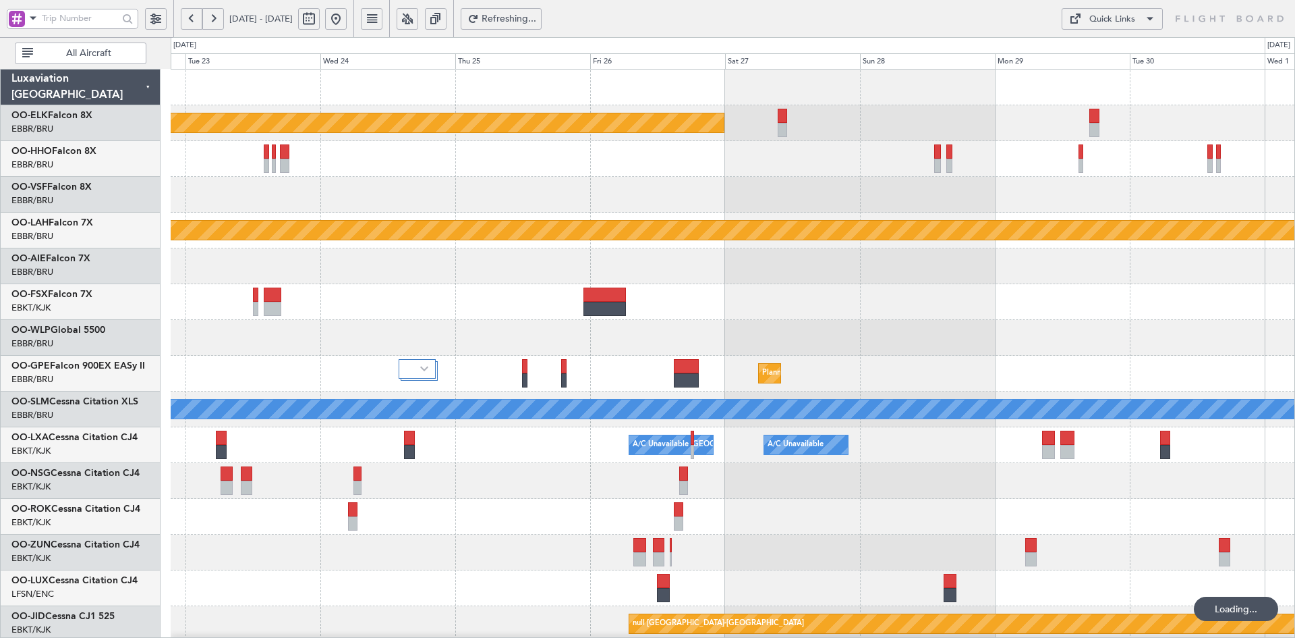
click at [1156, 173] on div at bounding box center [733, 159] width 1124 height 36
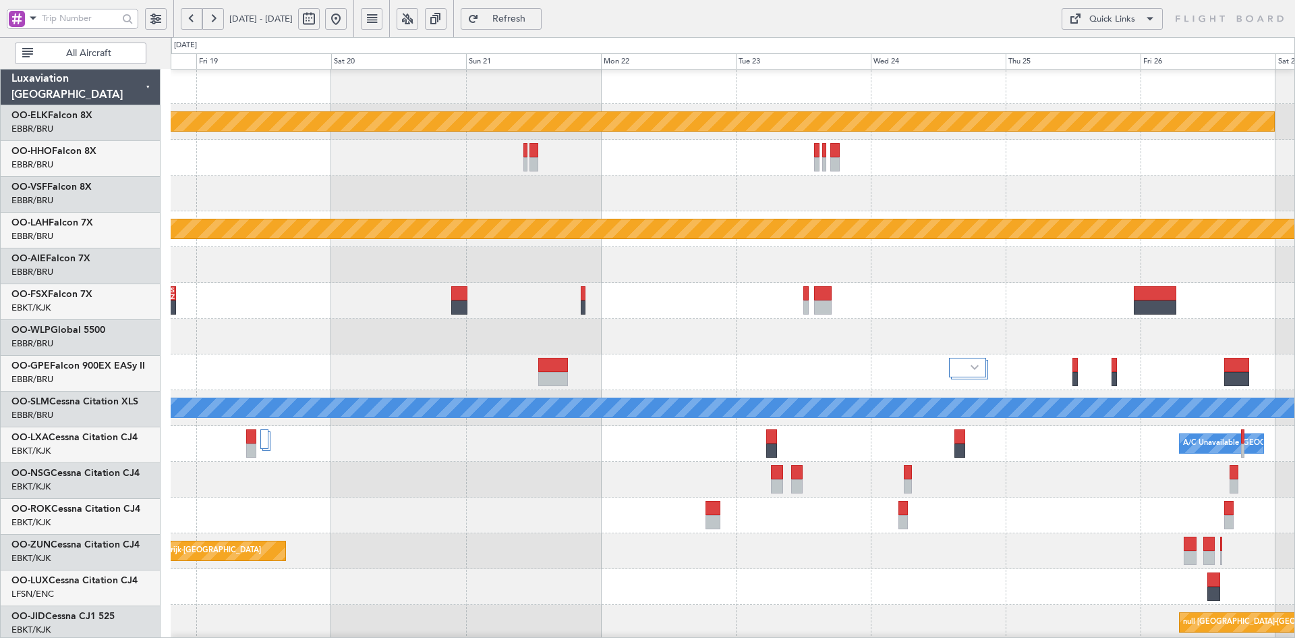
scroll to position [1, 0]
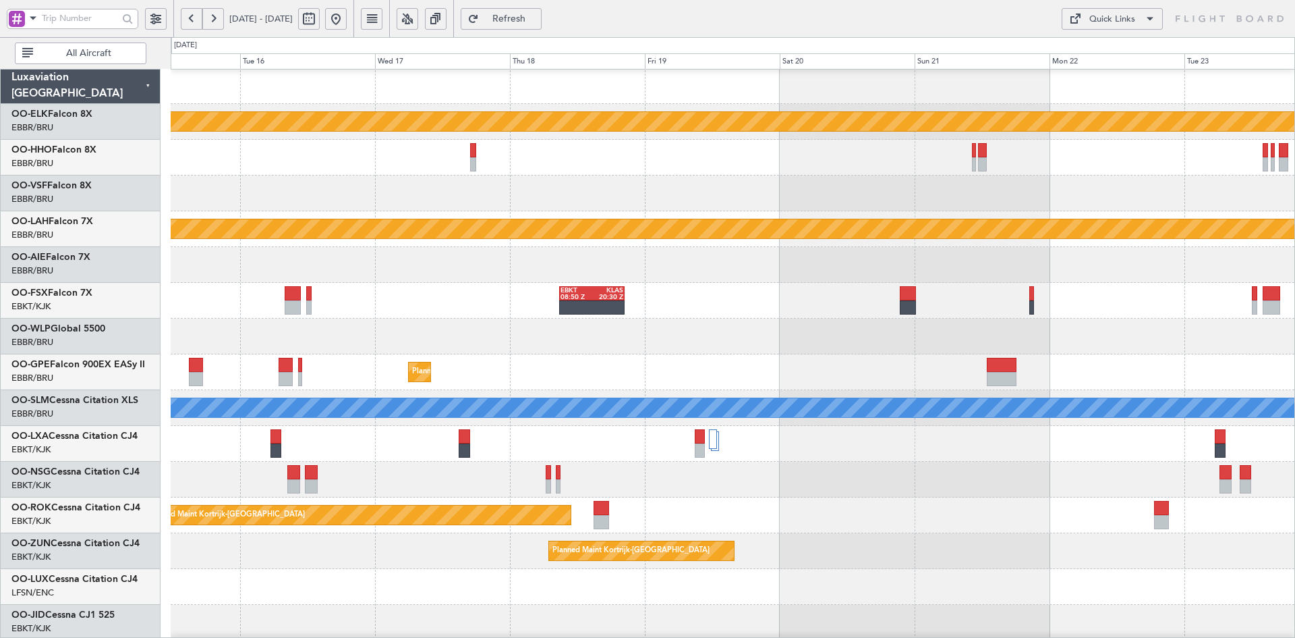
click at [938, 301] on div "EBKT 08:50 Z KLAS 20:30 Z" at bounding box center [733, 301] width 1124 height 36
click at [347, 24] on button at bounding box center [336, 19] width 22 height 22
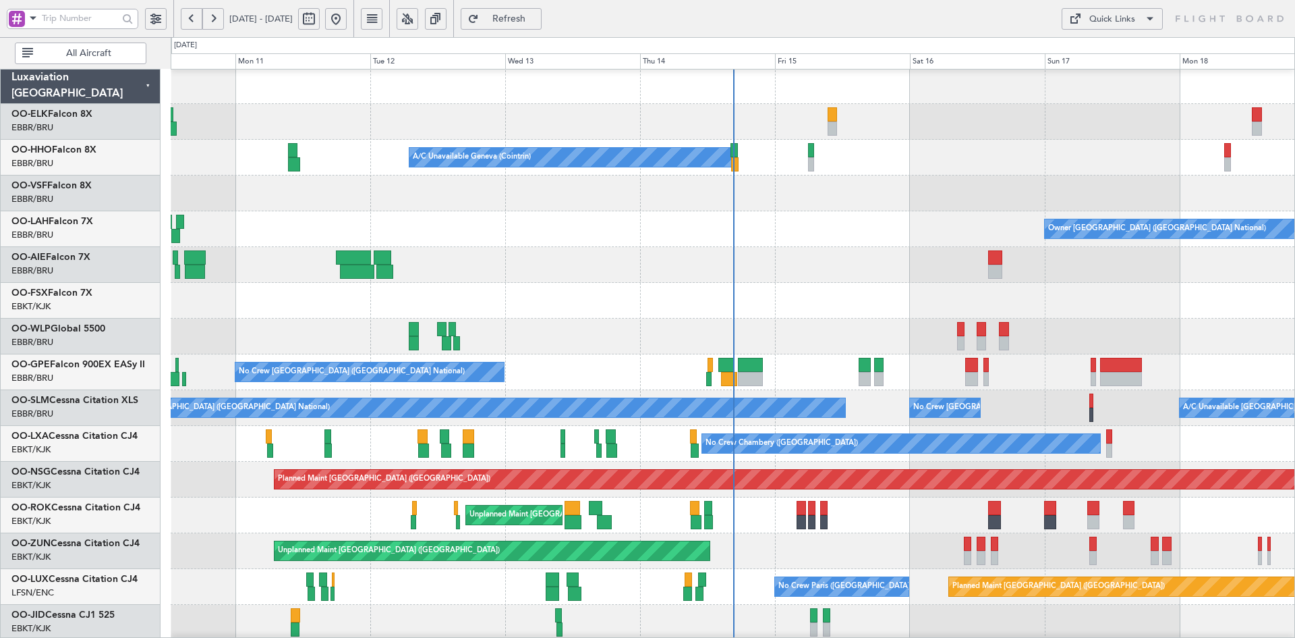
click at [968, 179] on div at bounding box center [733, 193] width 1124 height 36
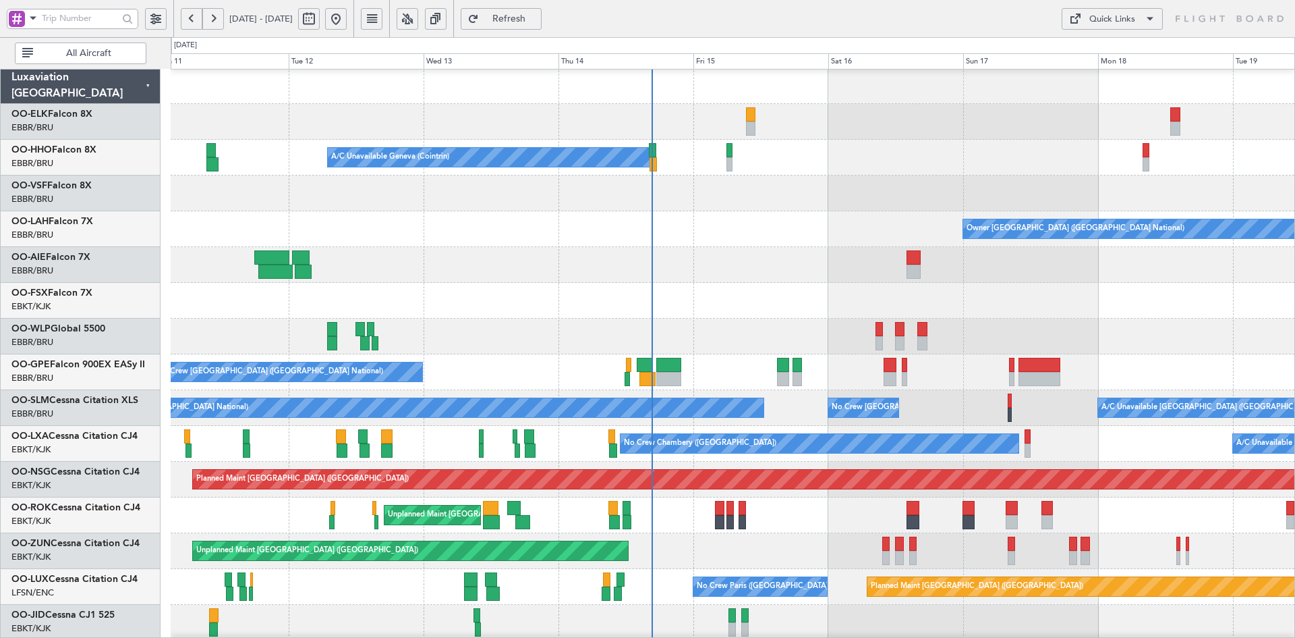
click at [803, 170] on div "A/C Unavailable Geneva (Cointrin)" at bounding box center [733, 158] width 1124 height 36
click at [942, 350] on div "A/C Unavailable Geneva (Cointrin) Owner Brussels (Brussels National) - - EBBR 1…" at bounding box center [733, 461] width 1124 height 787
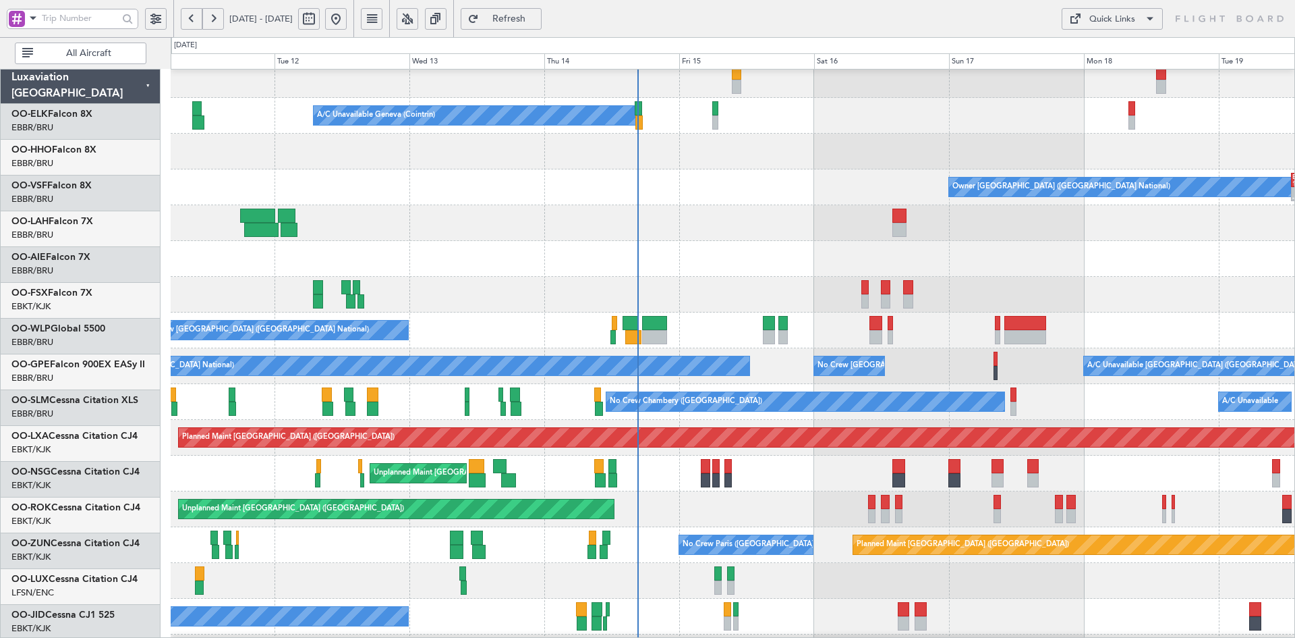
scroll to position [43, 0]
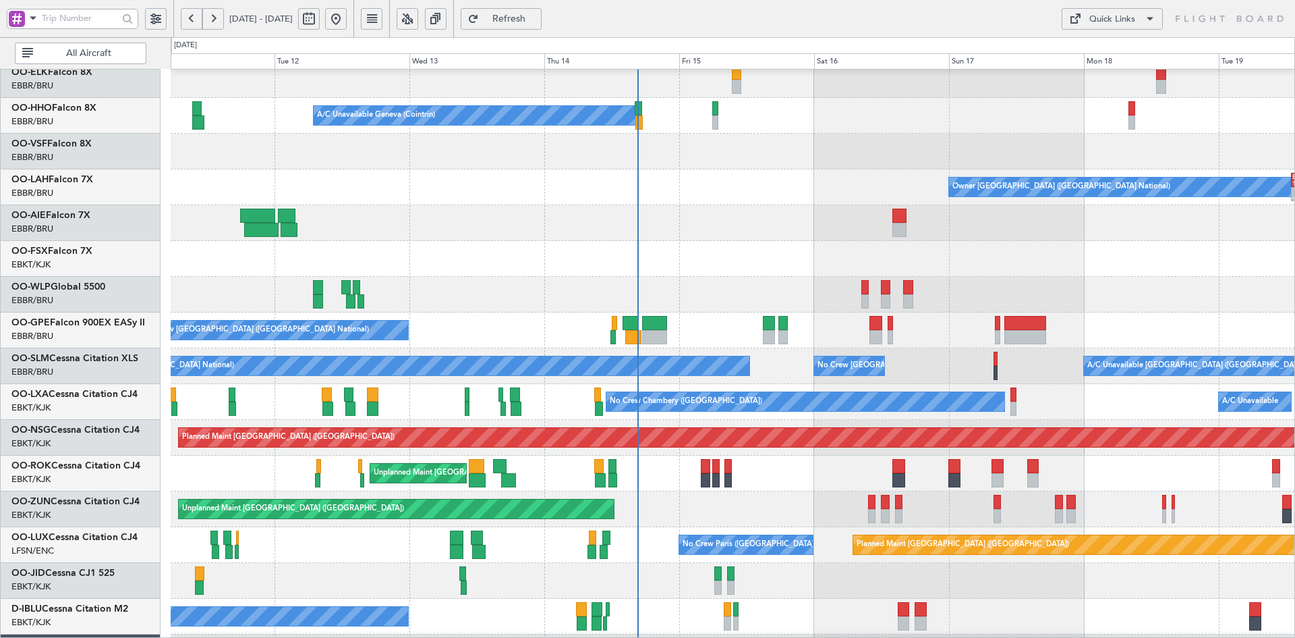
click at [999, 348] on div "A/C Unavailable [GEOGRAPHIC_DATA] ([GEOGRAPHIC_DATA] National) No Crew [GEOGRAP…" at bounding box center [733, 366] width 1124 height 36
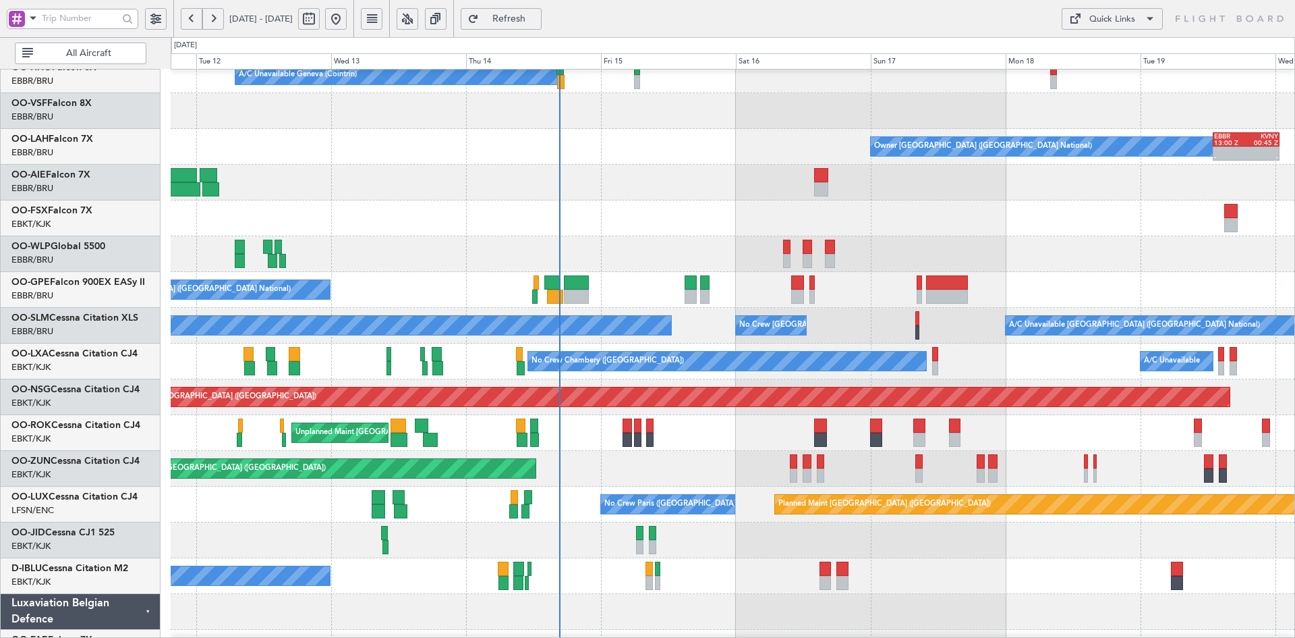
scroll to position [87, 0]
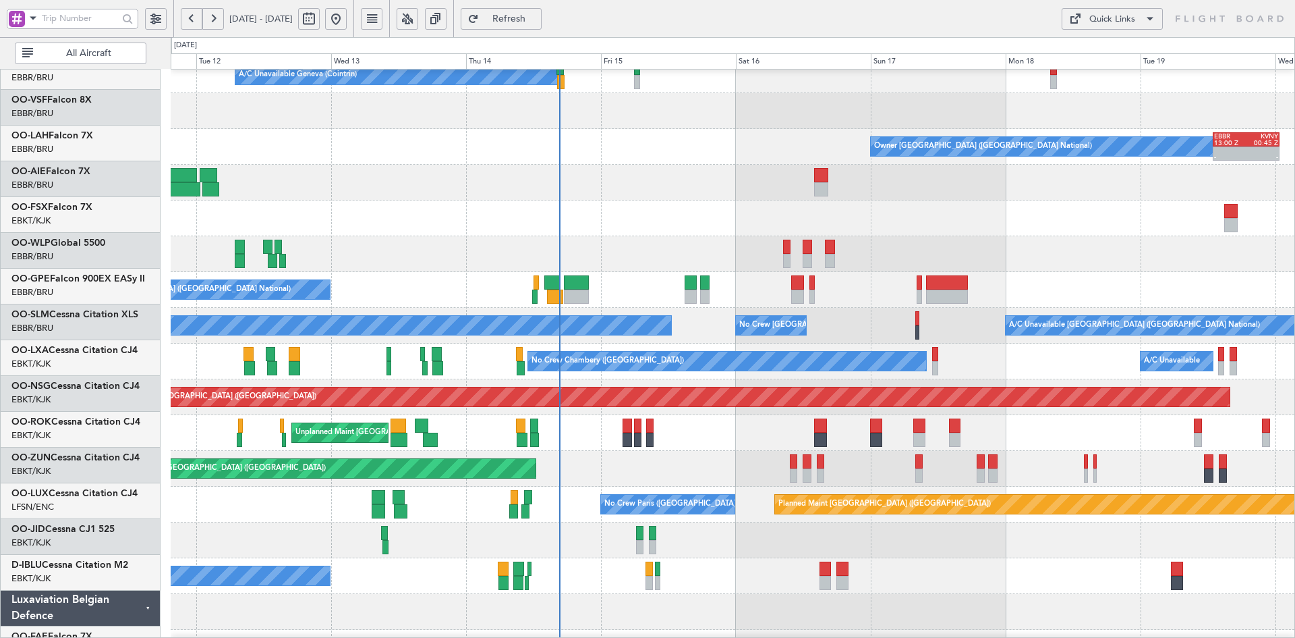
click at [1021, 338] on div "A/C Unavailable [GEOGRAPHIC_DATA] ([GEOGRAPHIC_DATA] National) No Crew [GEOGRAP…" at bounding box center [733, 326] width 1124 height 36
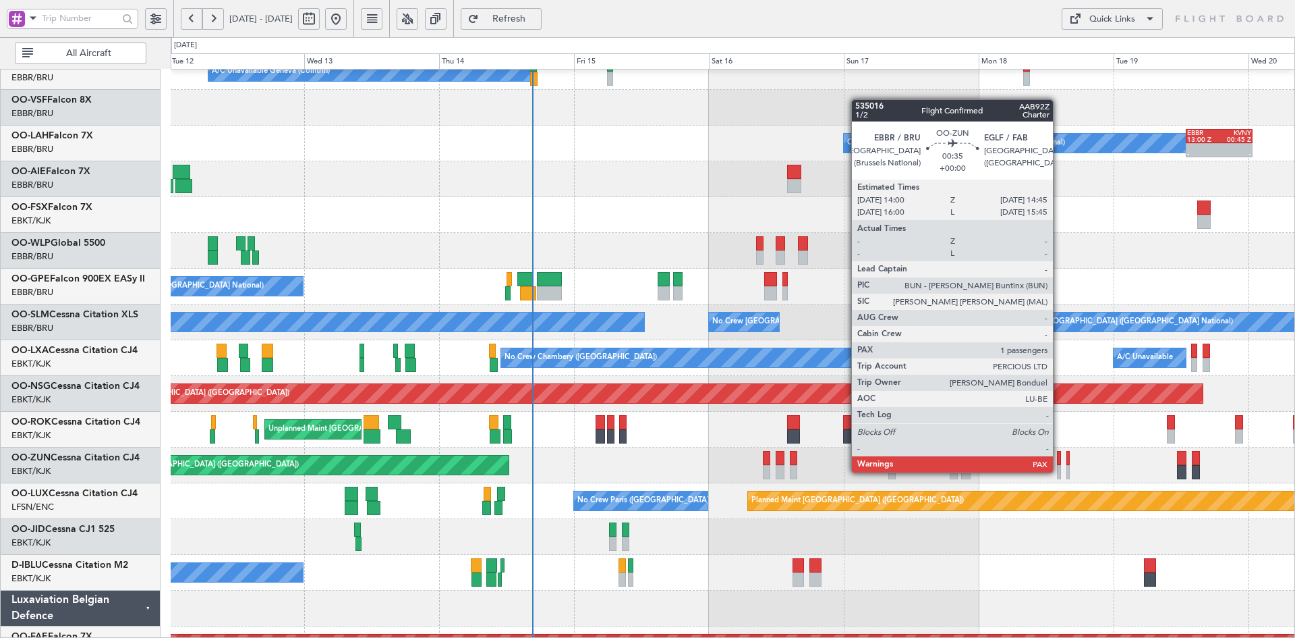
click at [1059, 472] on div at bounding box center [1059, 472] width 5 height 14
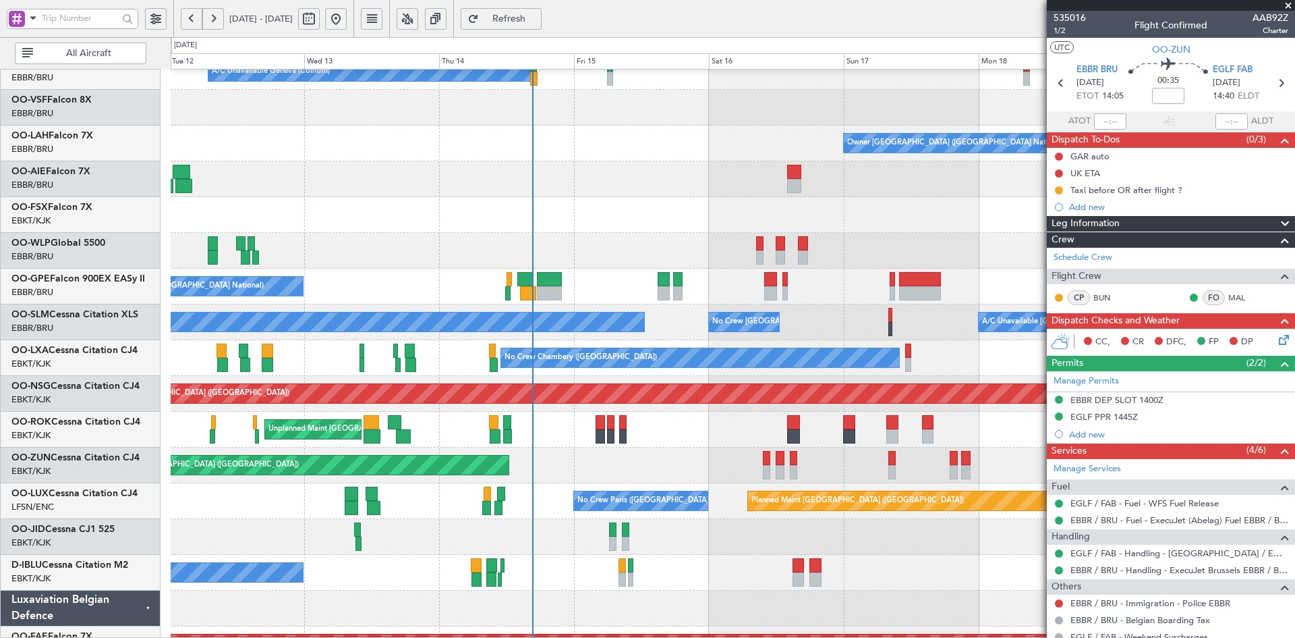
click at [1289, 5] on span at bounding box center [1288, 6] width 13 height 12
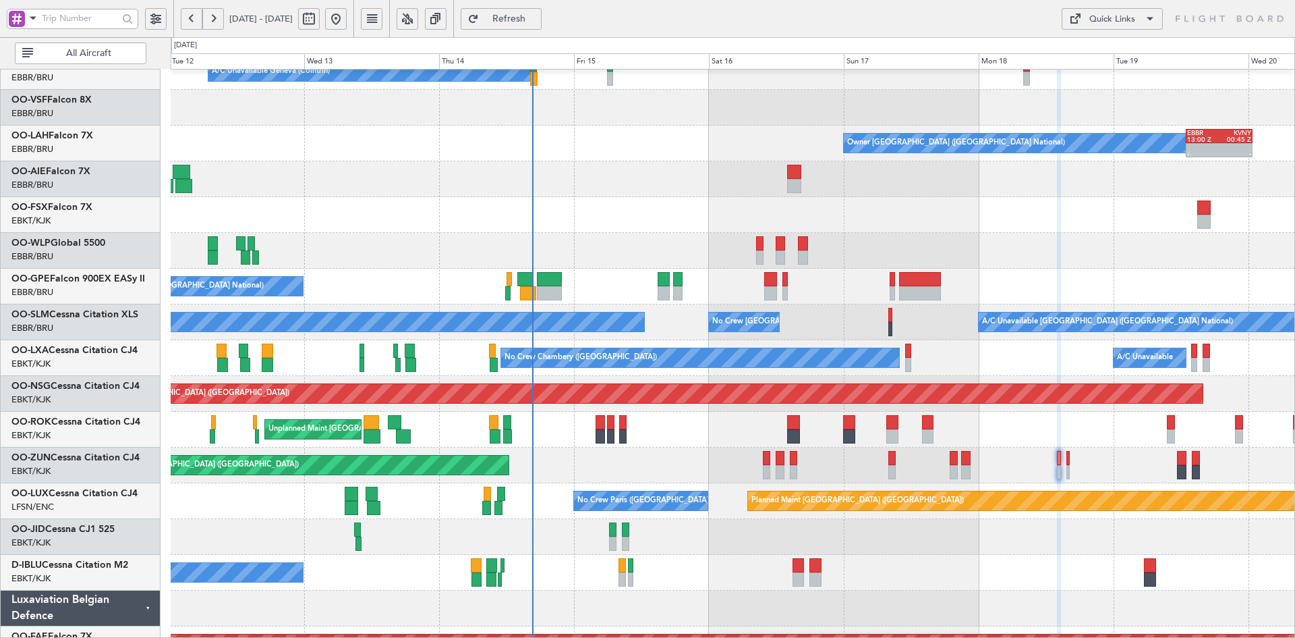
type input "0"
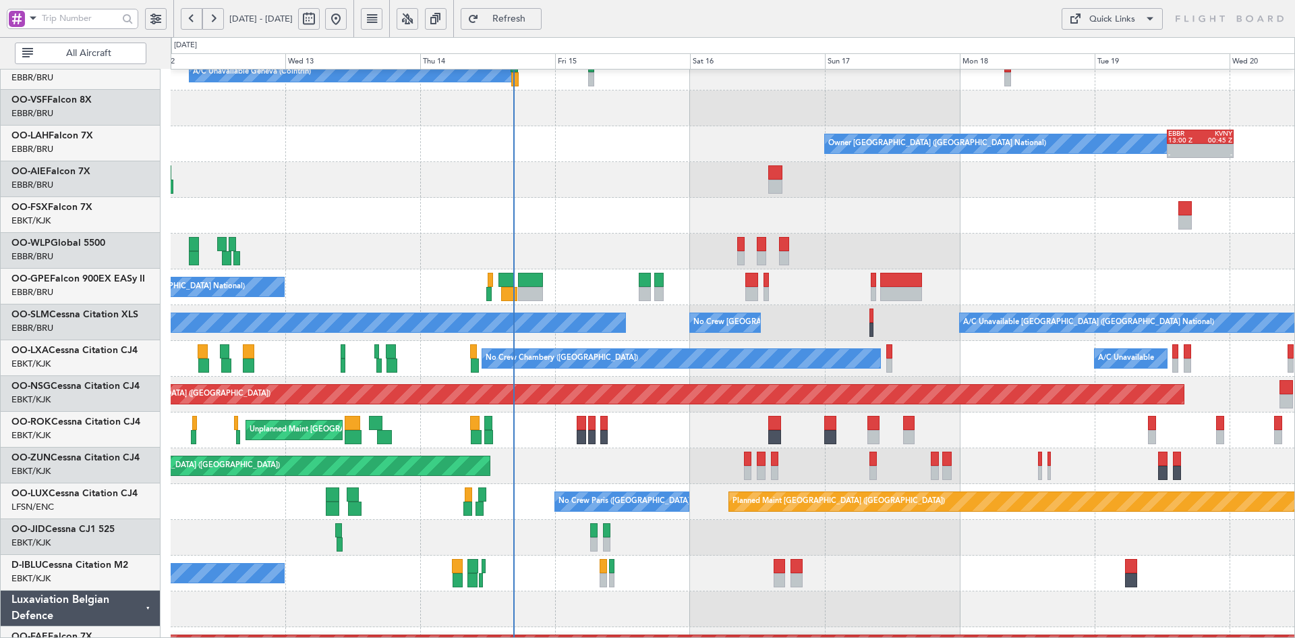
click at [1091, 444] on div "Unplanned Maint [GEOGRAPHIC_DATA]-[GEOGRAPHIC_DATA]" at bounding box center [733, 430] width 1124 height 36
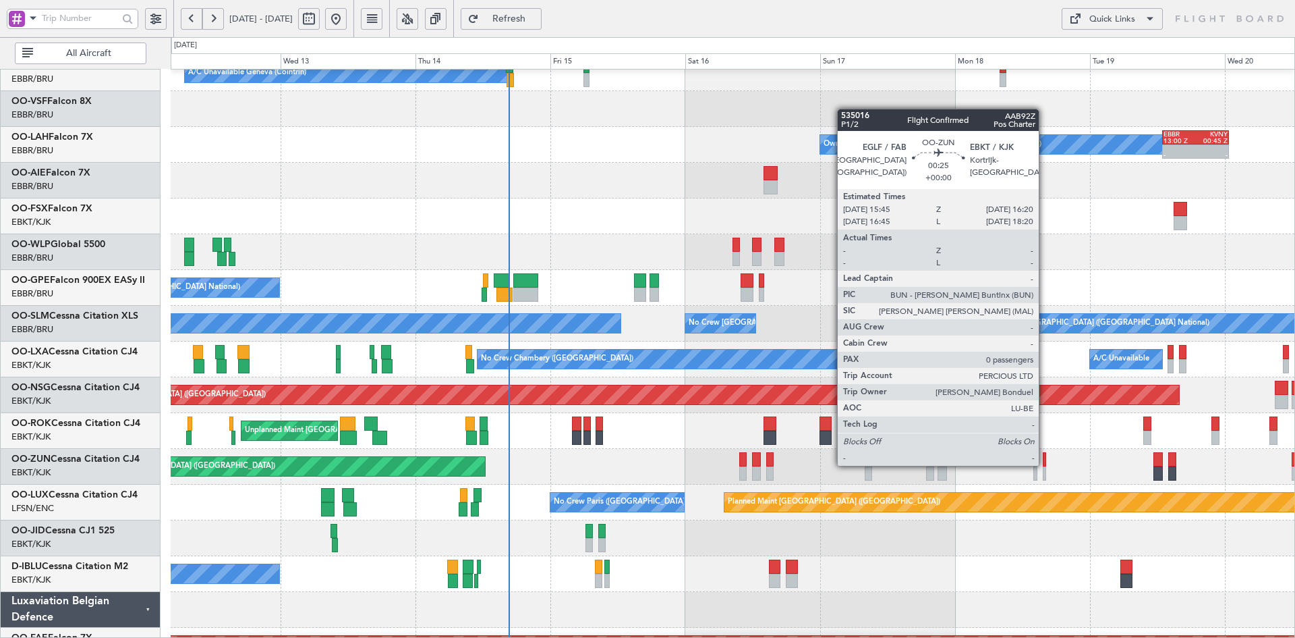
click at [1043, 461] on div at bounding box center [1044, 459] width 3 height 14
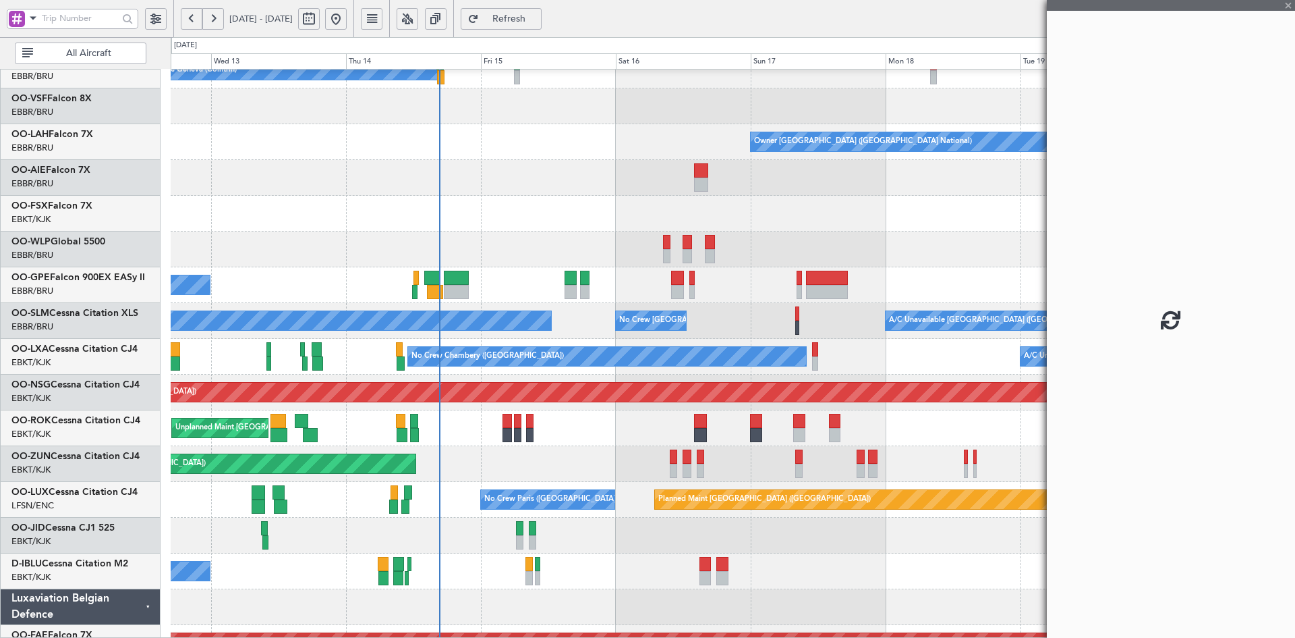
click at [1059, 463] on div at bounding box center [1171, 319] width 248 height 638
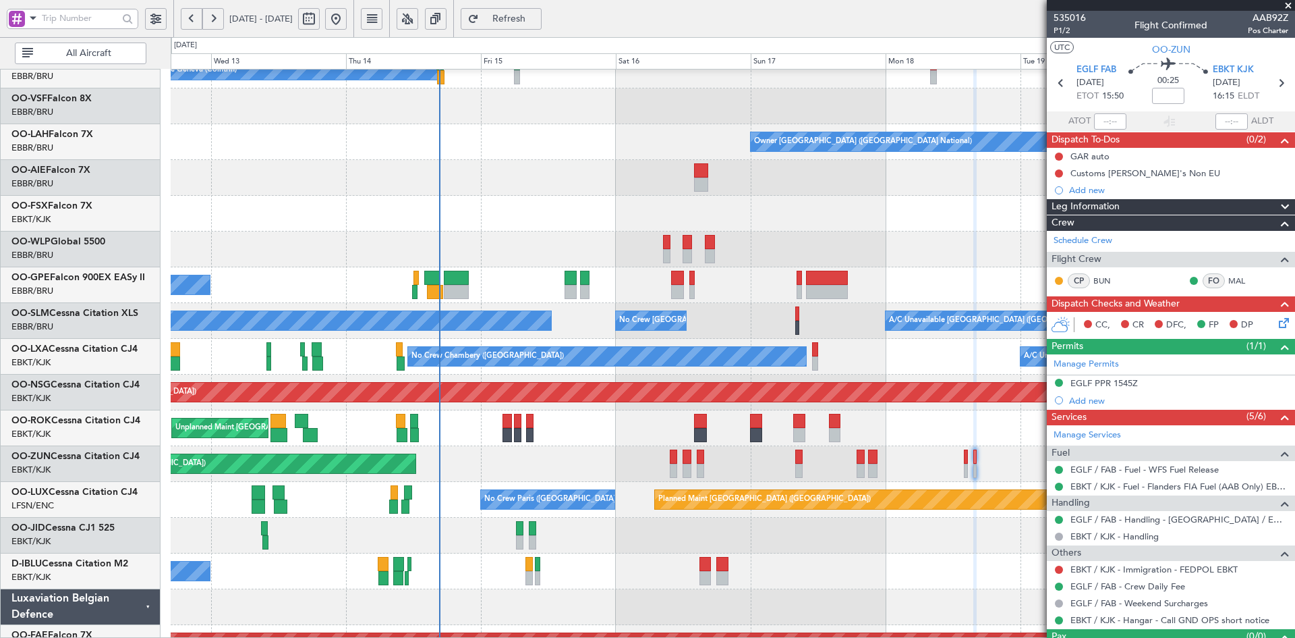
click at [1287, 3] on span at bounding box center [1288, 6] width 13 height 12
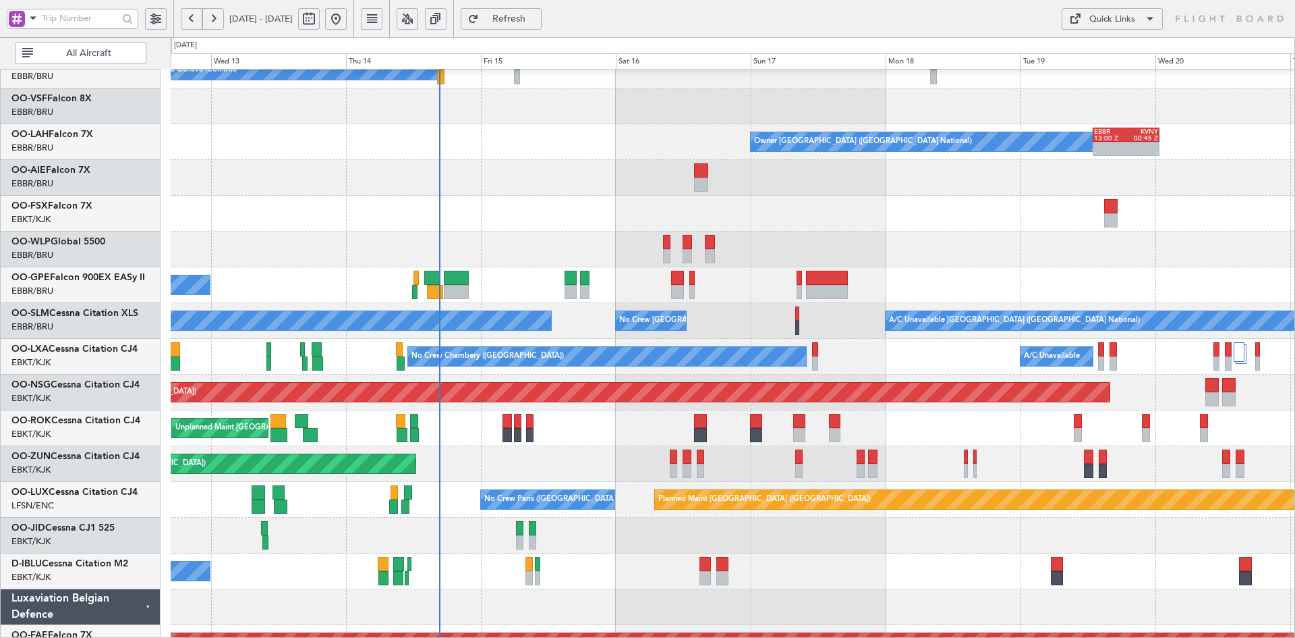
click at [1077, 410] on div "Planned Maint [GEOGRAPHIC_DATA] ([GEOGRAPHIC_DATA])" at bounding box center [733, 392] width 1124 height 36
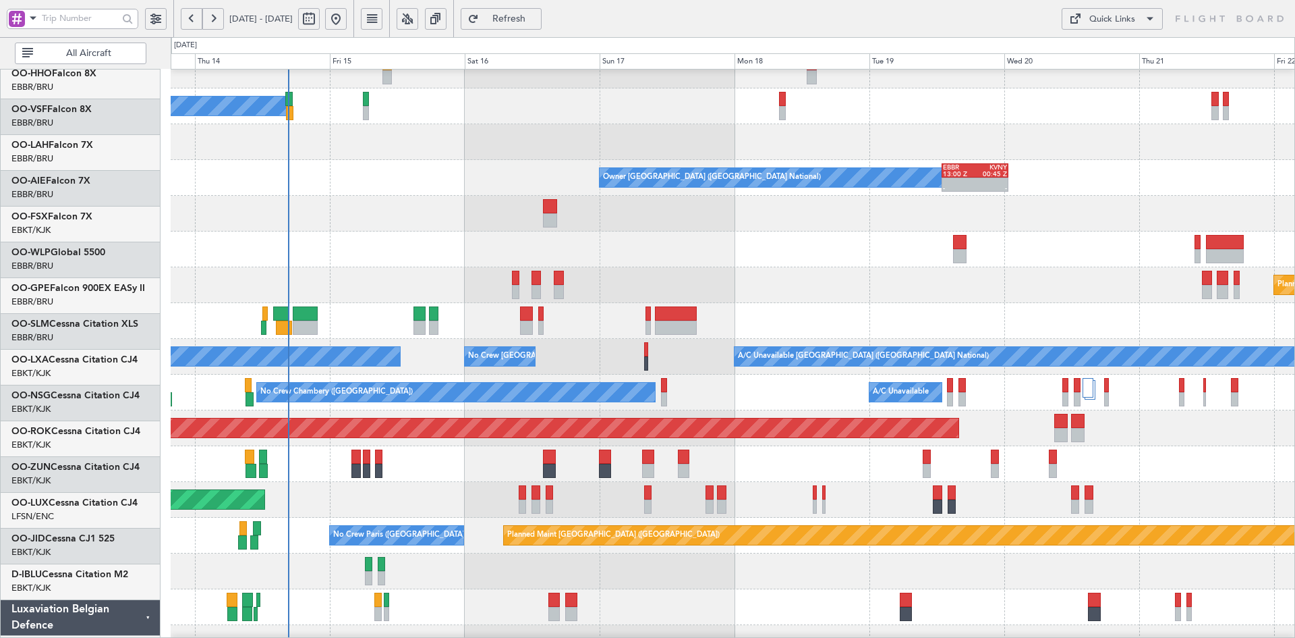
click at [1125, 442] on div "Planned Maint [GEOGRAPHIC_DATA] ([GEOGRAPHIC_DATA])" at bounding box center [733, 428] width 1124 height 36
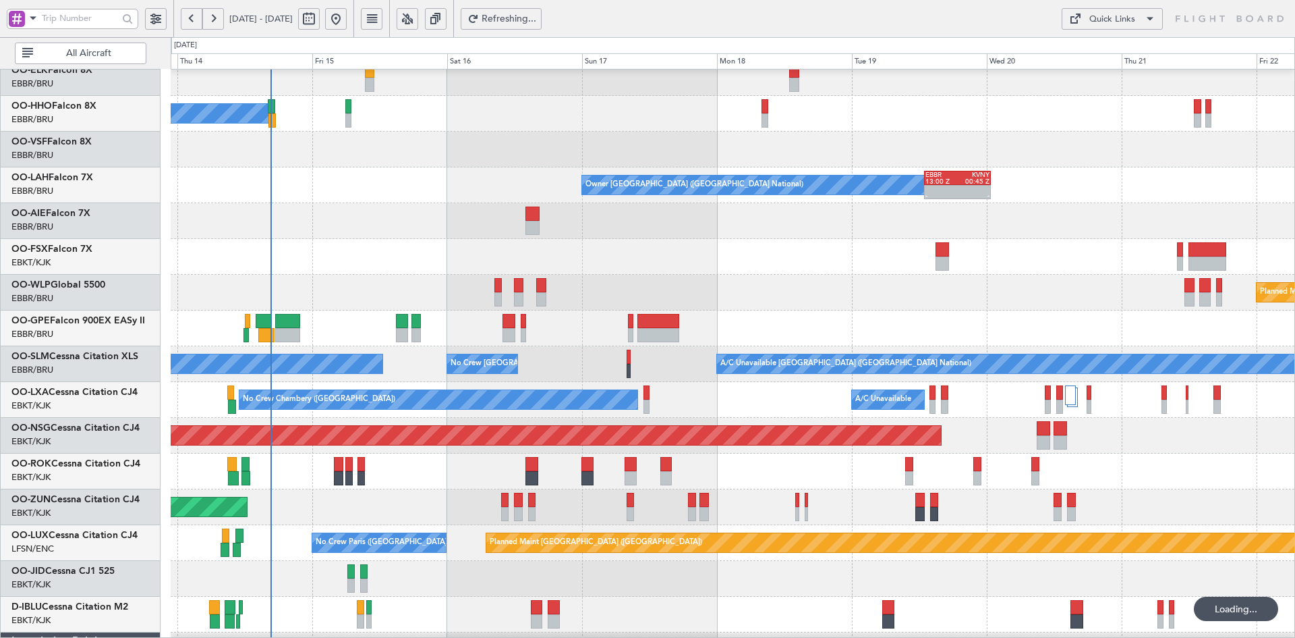
click at [1112, 453] on div "Unplanned Maint [GEOGRAPHIC_DATA]-[GEOGRAPHIC_DATA]" at bounding box center [733, 471] width 1124 height 36
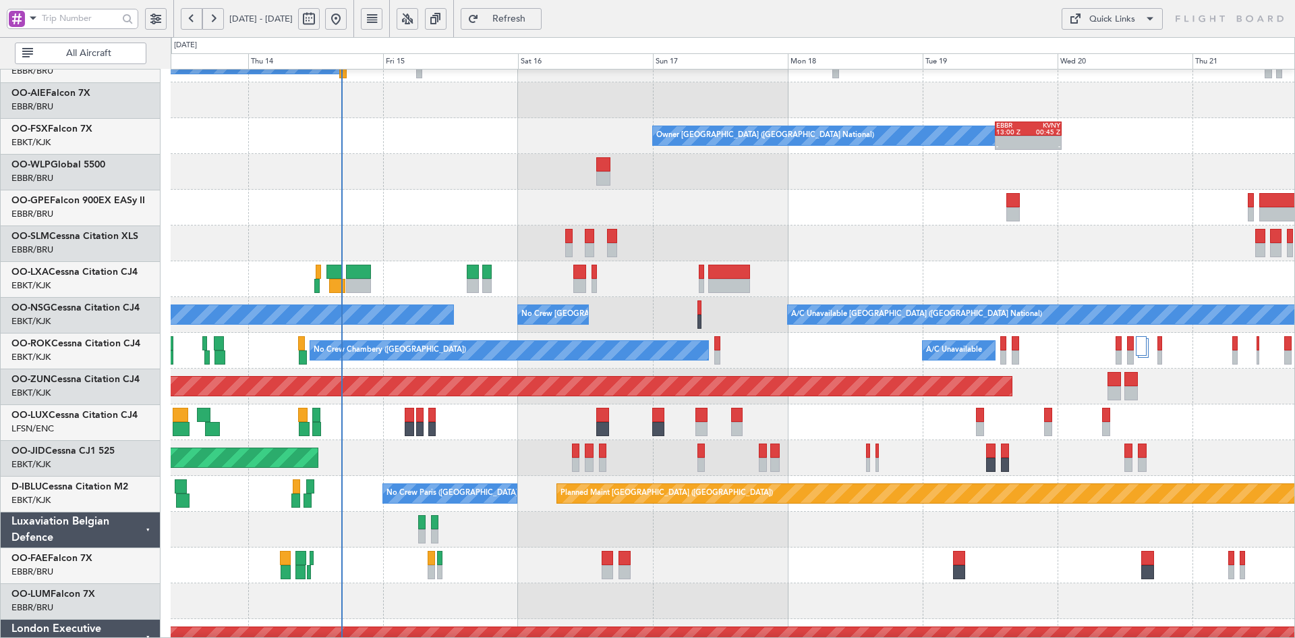
scroll to position [83, 0]
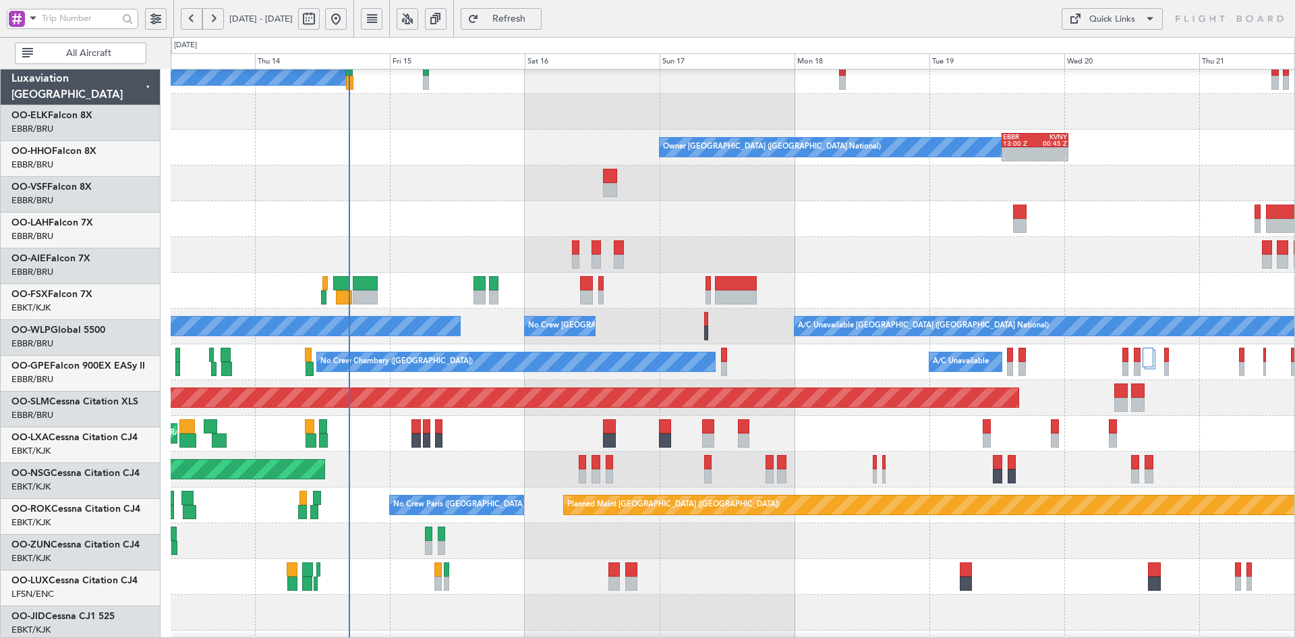
scroll to position [83, 0]
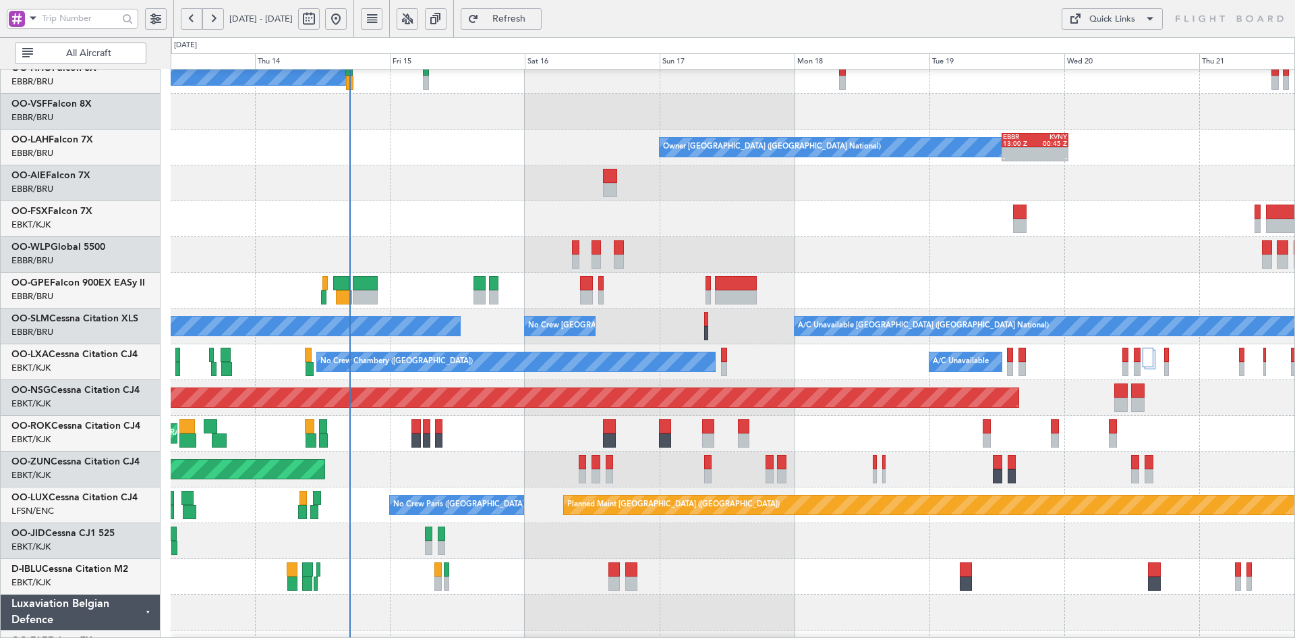
click at [901, 266] on div "Planned Maint [GEOGRAPHIC_DATA] ([GEOGRAPHIC_DATA])" at bounding box center [733, 255] width 1124 height 36
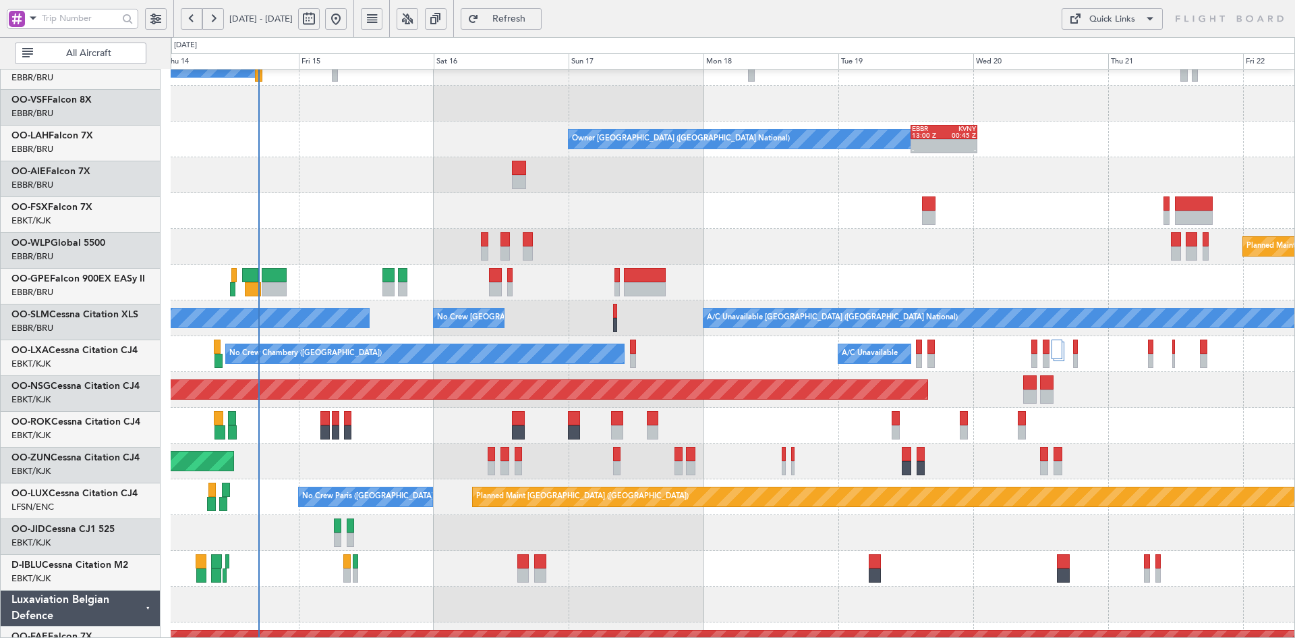
click at [787, 239] on div "Planned Maint [GEOGRAPHIC_DATA] ([GEOGRAPHIC_DATA])" at bounding box center [733, 247] width 1124 height 36
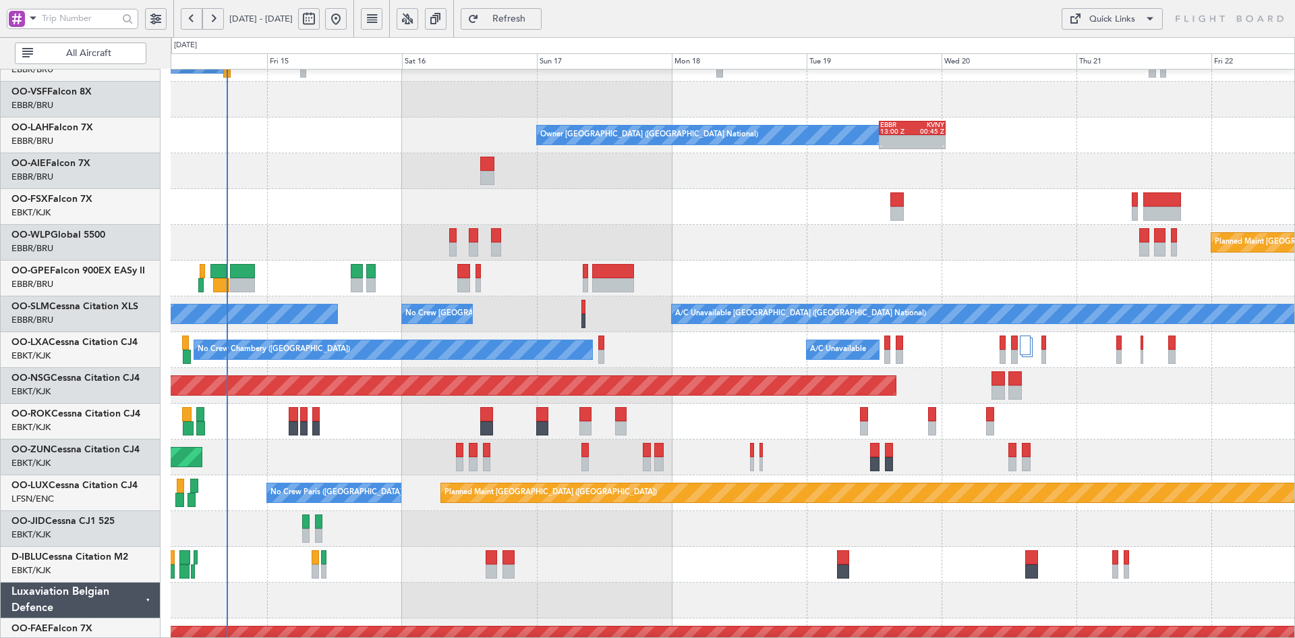
click at [776, 164] on div "A/C Unavailable Geneva (Cointrin) Owner [GEOGRAPHIC_DATA] (Brussels National) -…" at bounding box center [733, 367] width 1124 height 787
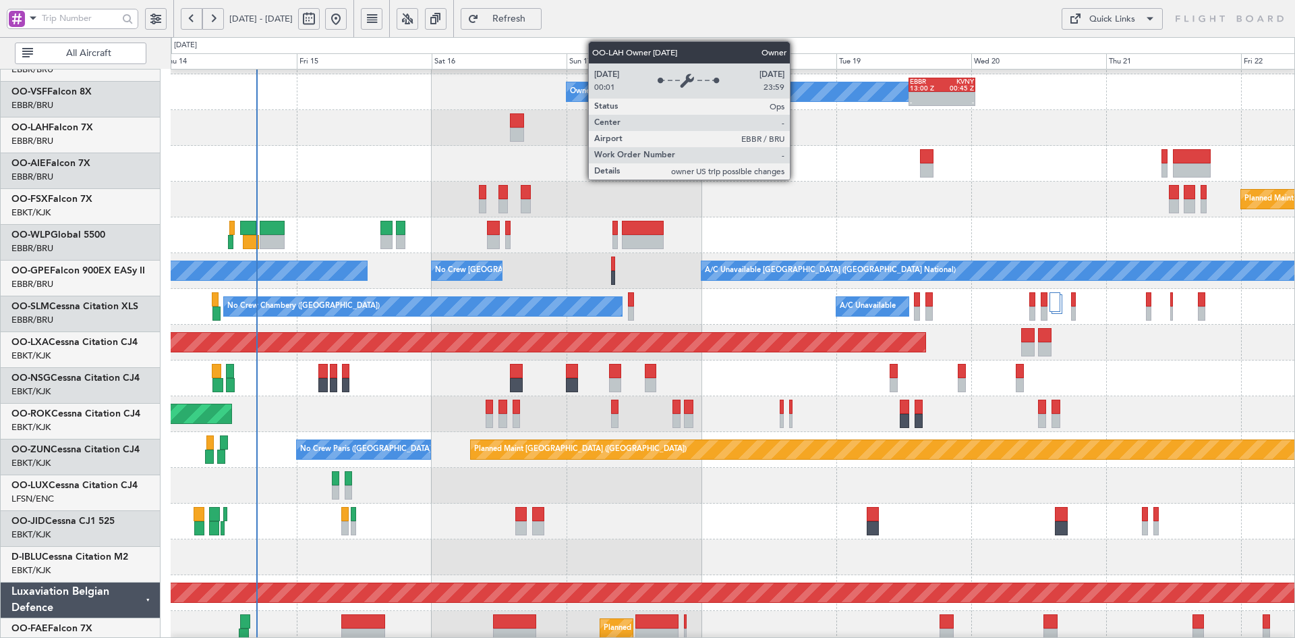
scroll to position [138, 0]
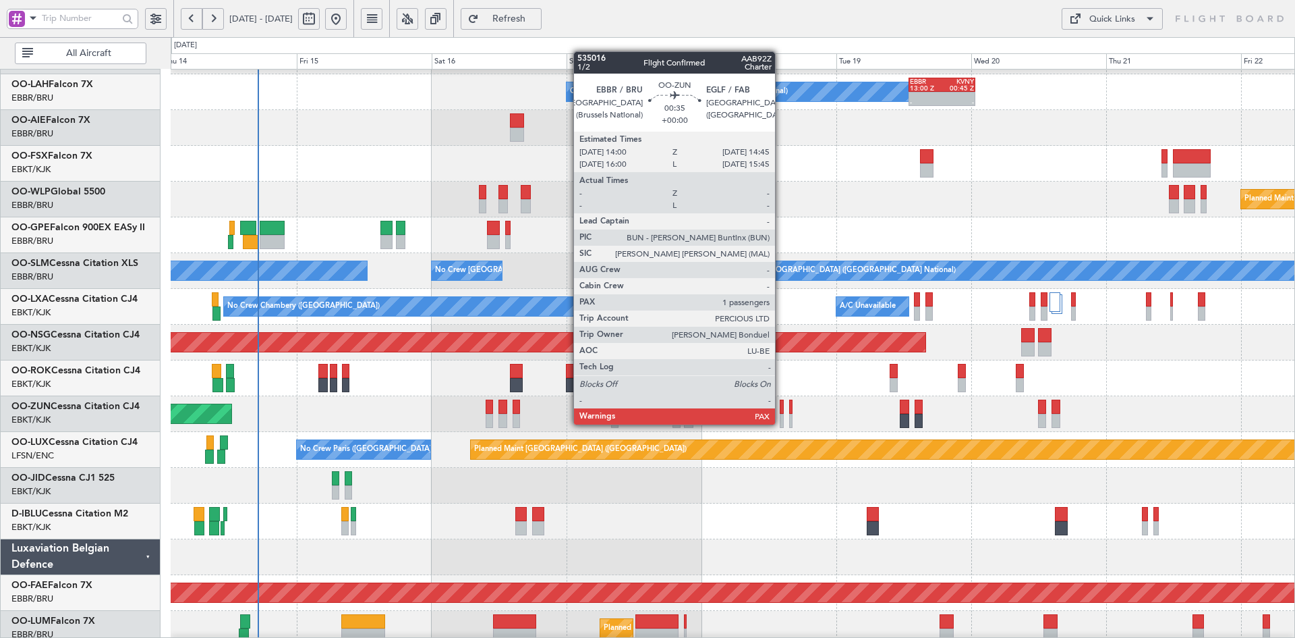
click at [781, 424] on div at bounding box center [782, 421] width 5 height 14
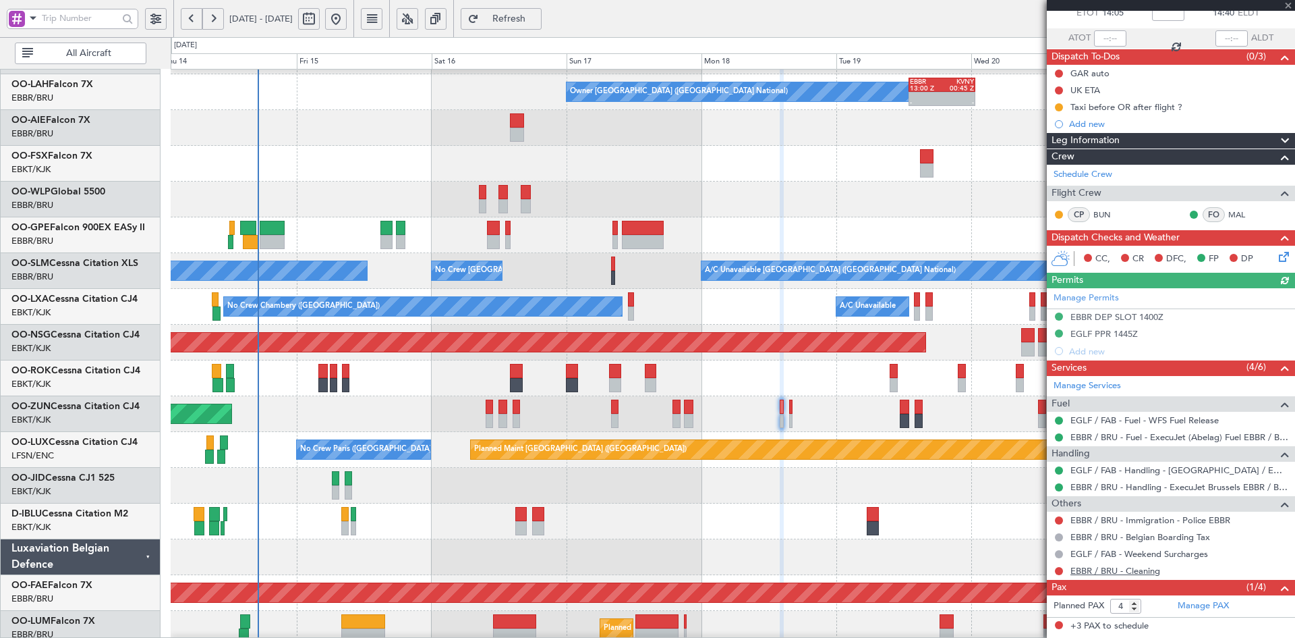
scroll to position [110, 0]
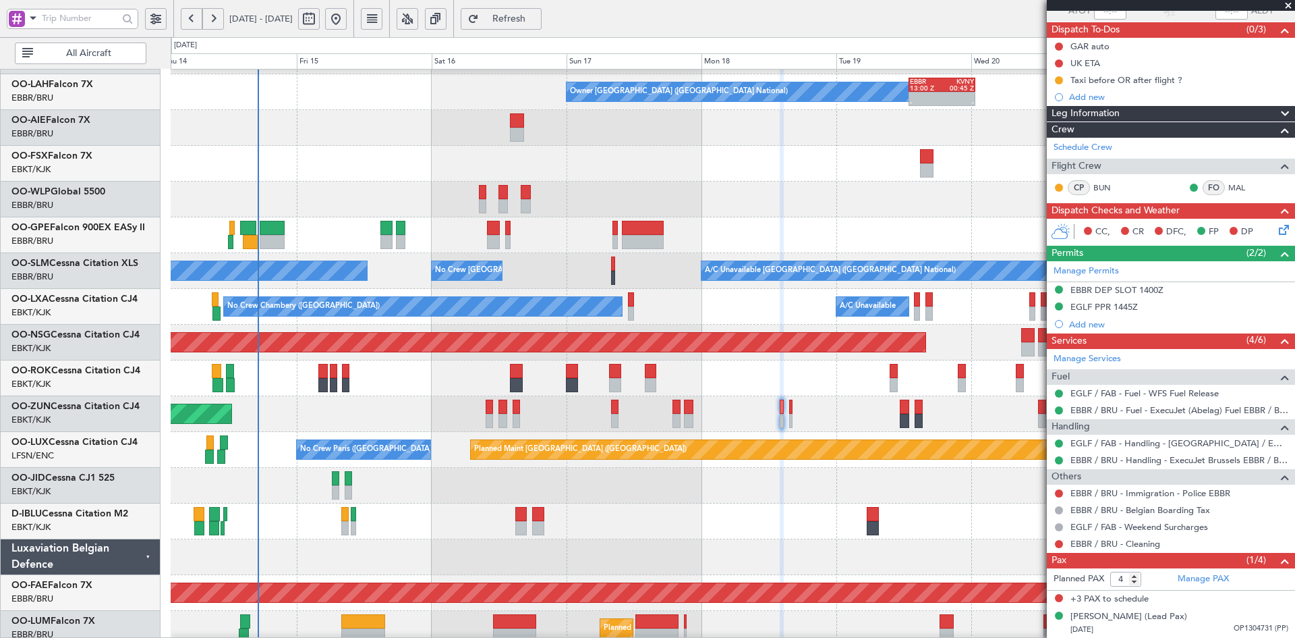
click at [1287, 6] on span at bounding box center [1288, 6] width 13 height 12
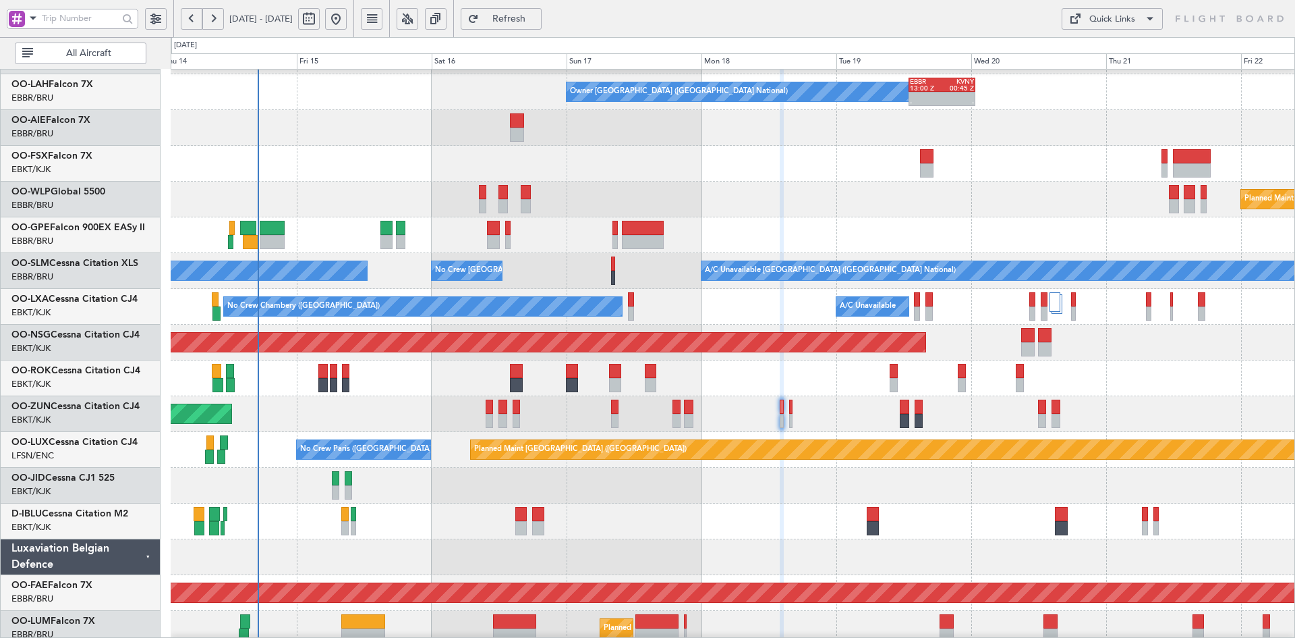
type input "0"
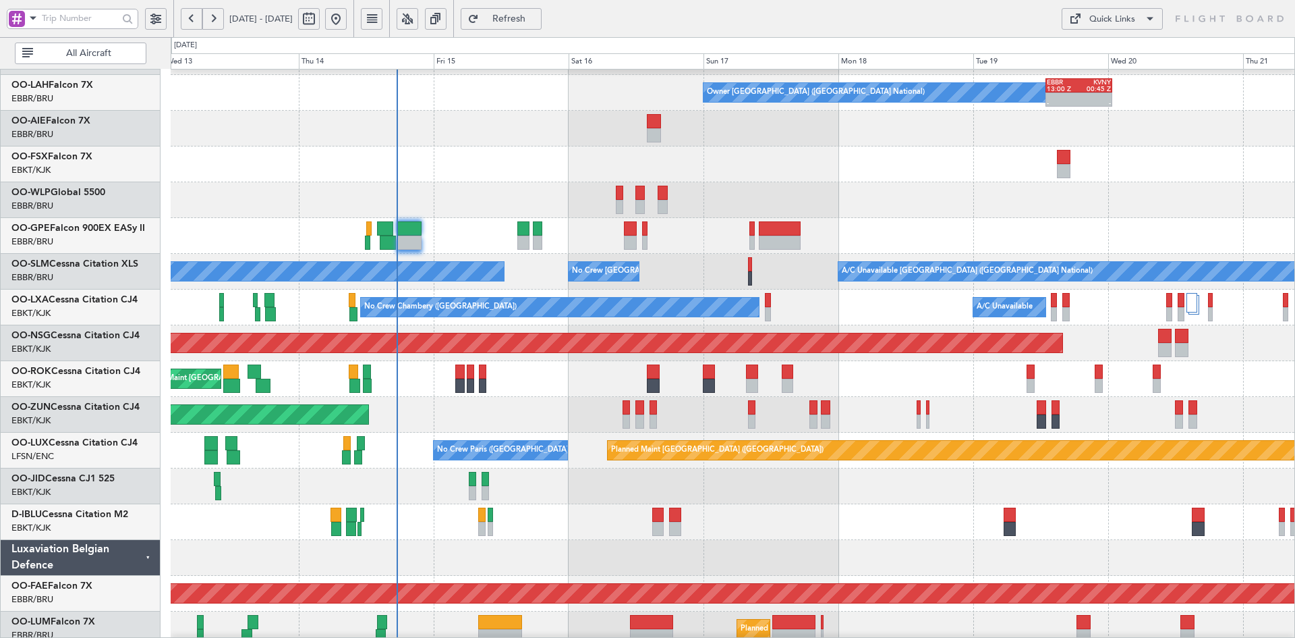
click at [974, 192] on div "Planned Maint [GEOGRAPHIC_DATA] ([GEOGRAPHIC_DATA])" at bounding box center [733, 200] width 1124 height 36
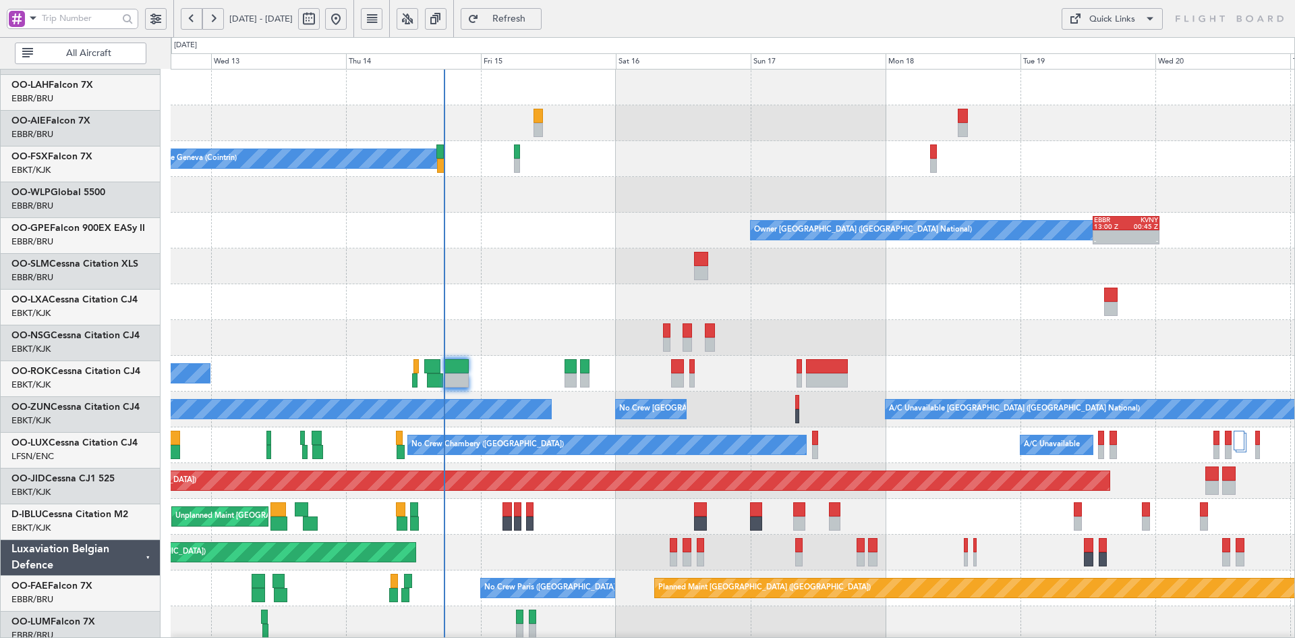
scroll to position [0, 0]
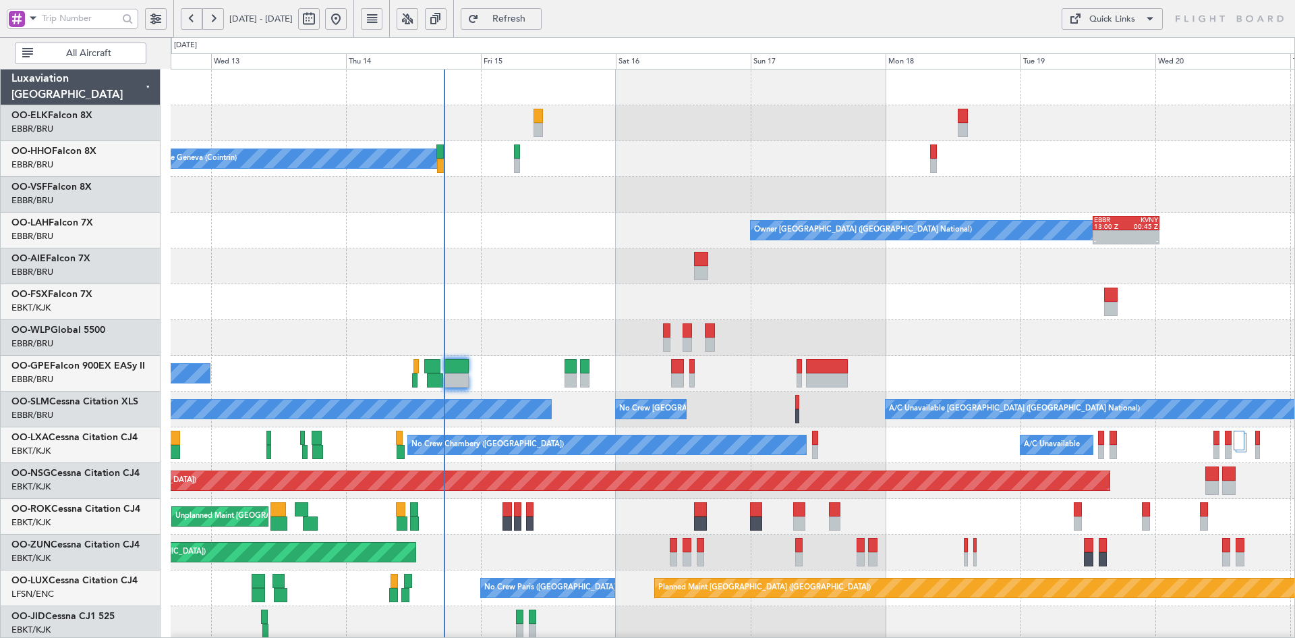
click at [562, 532] on div "A/C Unavailable Geneva (Cointrin) Owner [GEOGRAPHIC_DATA] (Brussels National) -…" at bounding box center [733, 462] width 1124 height 787
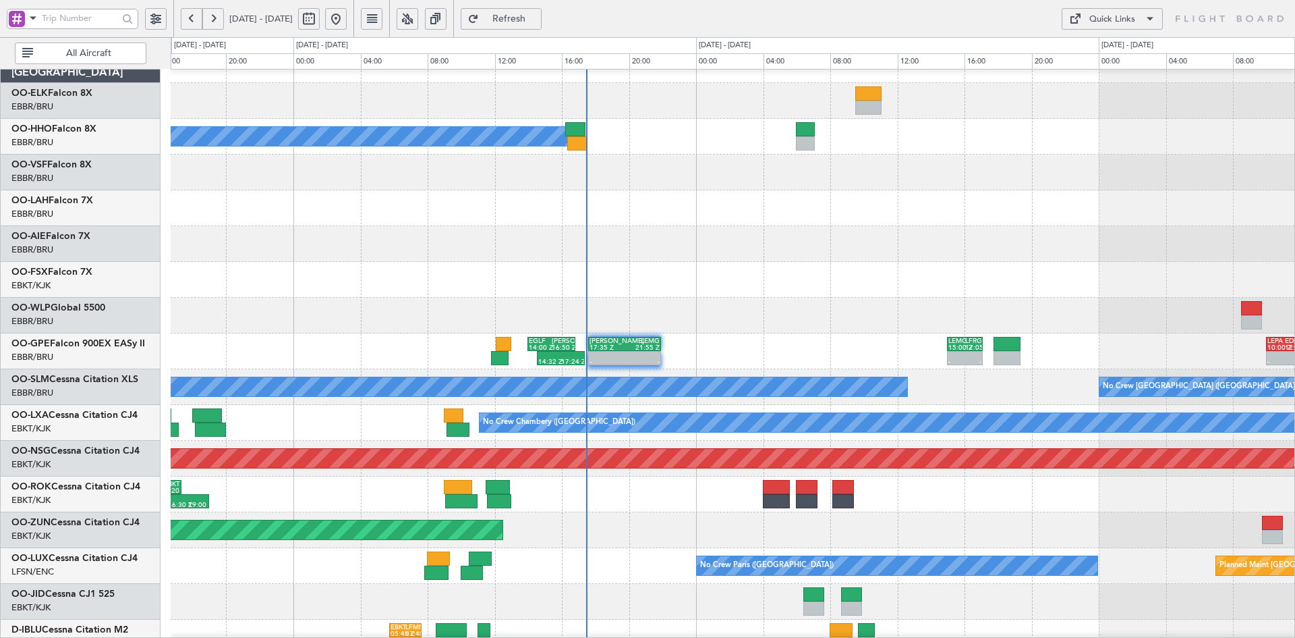
click at [841, 186] on div at bounding box center [733, 172] width 1124 height 36
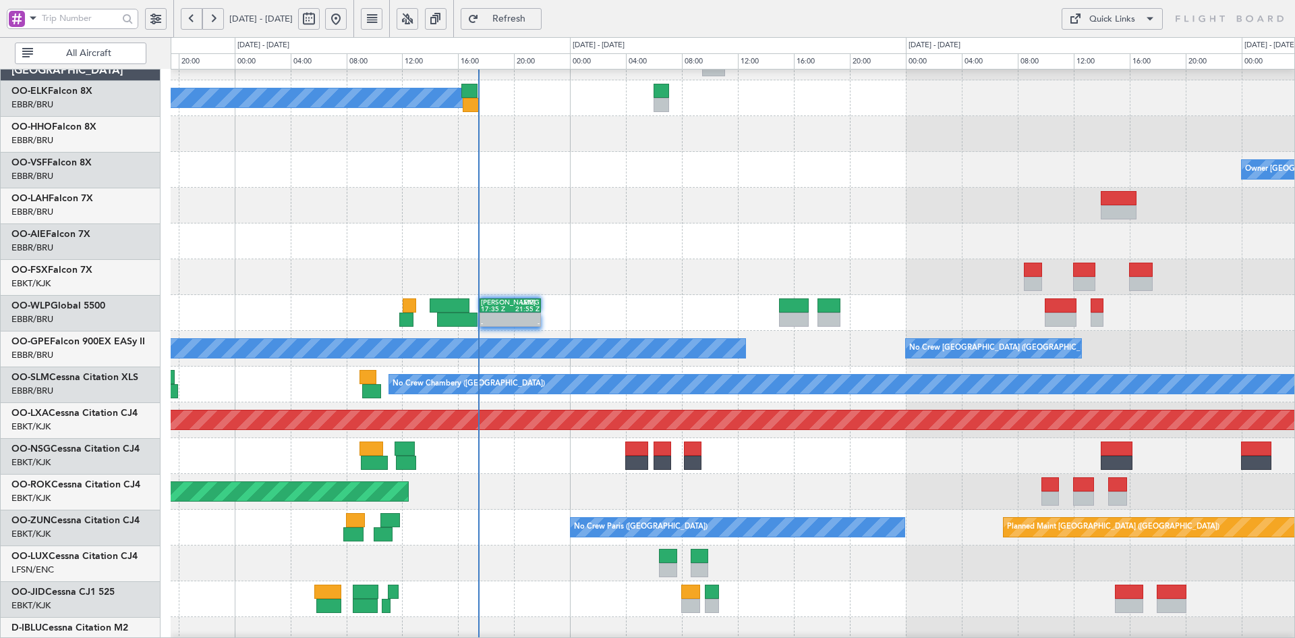
scroll to position [70, 0]
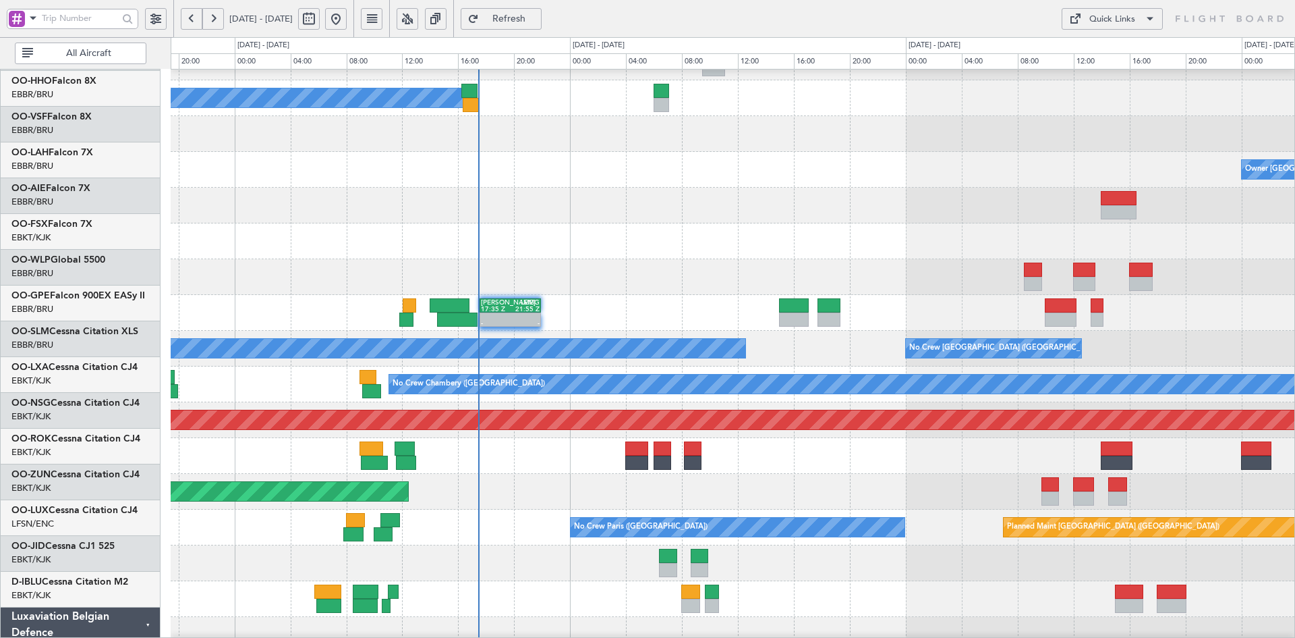
click at [814, 188] on div at bounding box center [733, 206] width 1124 height 36
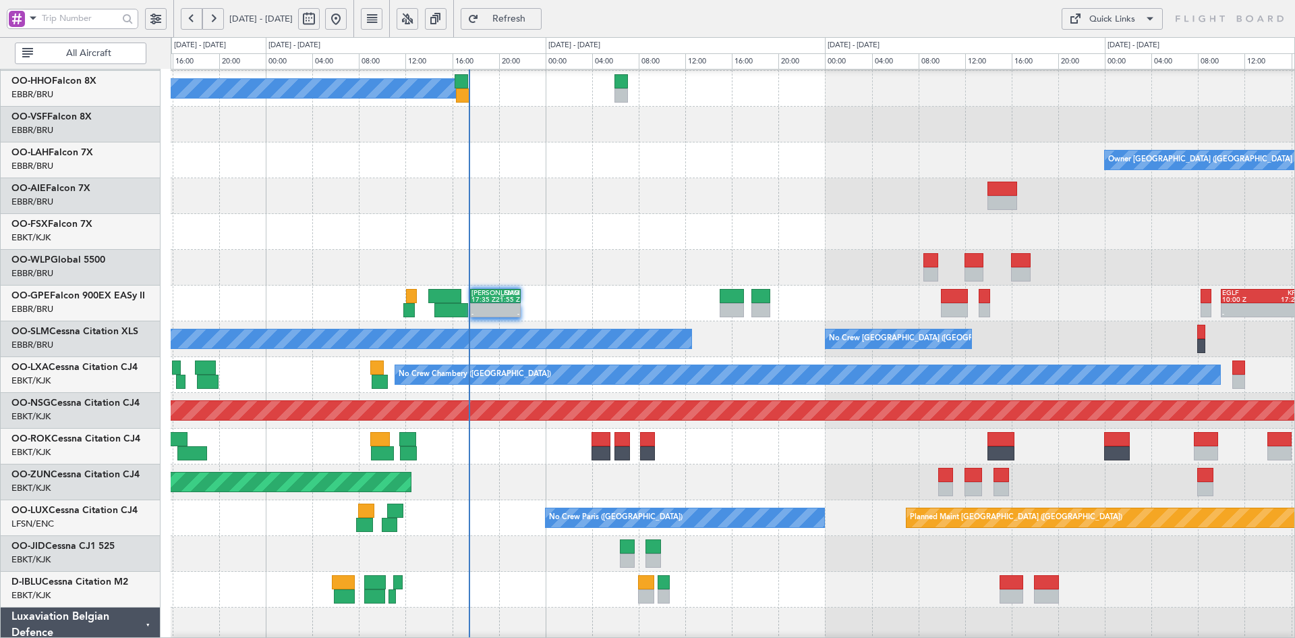
scroll to position [140, 0]
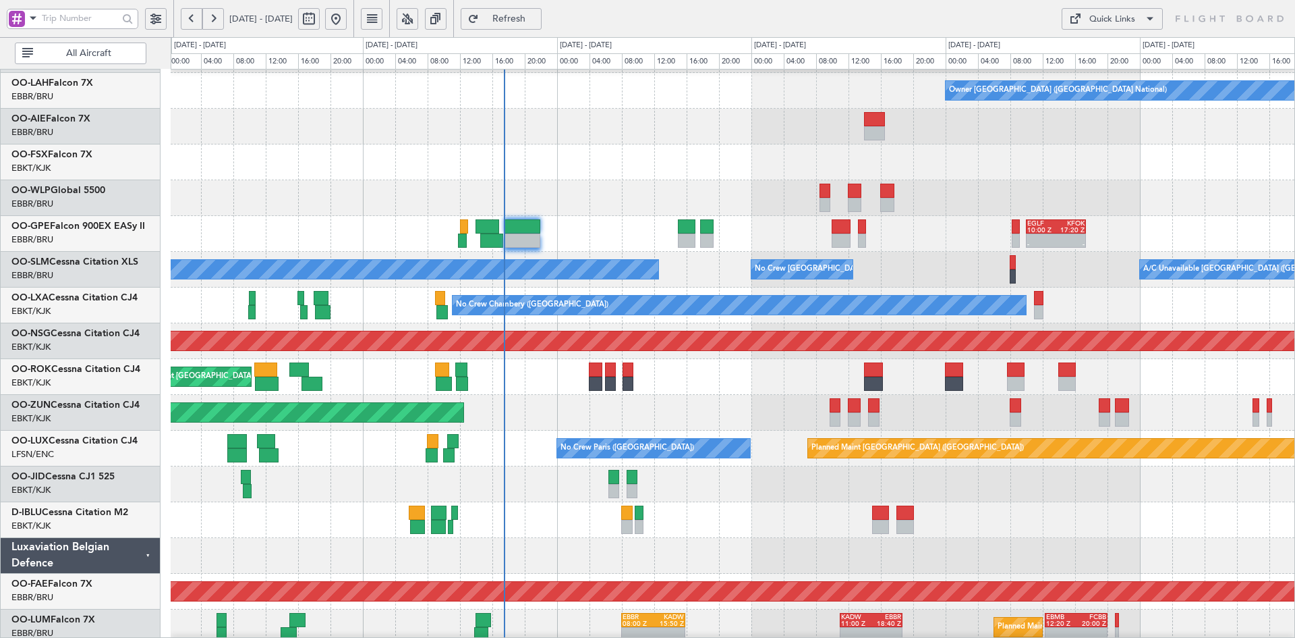
click at [634, 180] on div at bounding box center [733, 198] width 1124 height 36
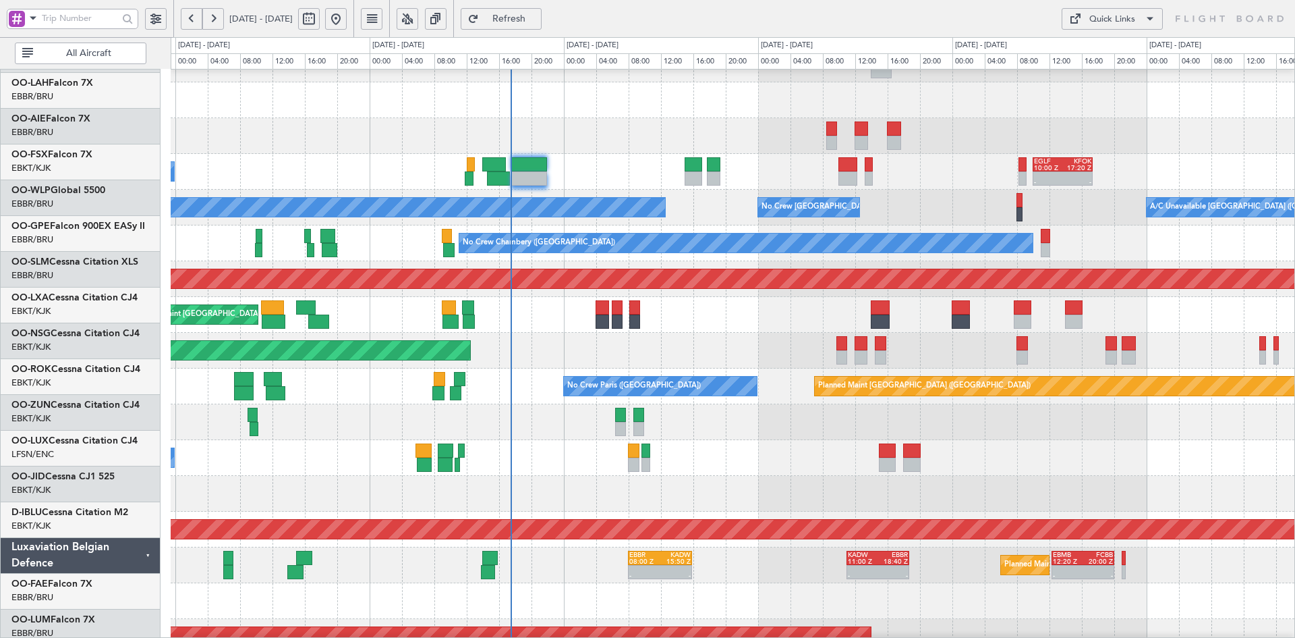
scroll to position [202, 0]
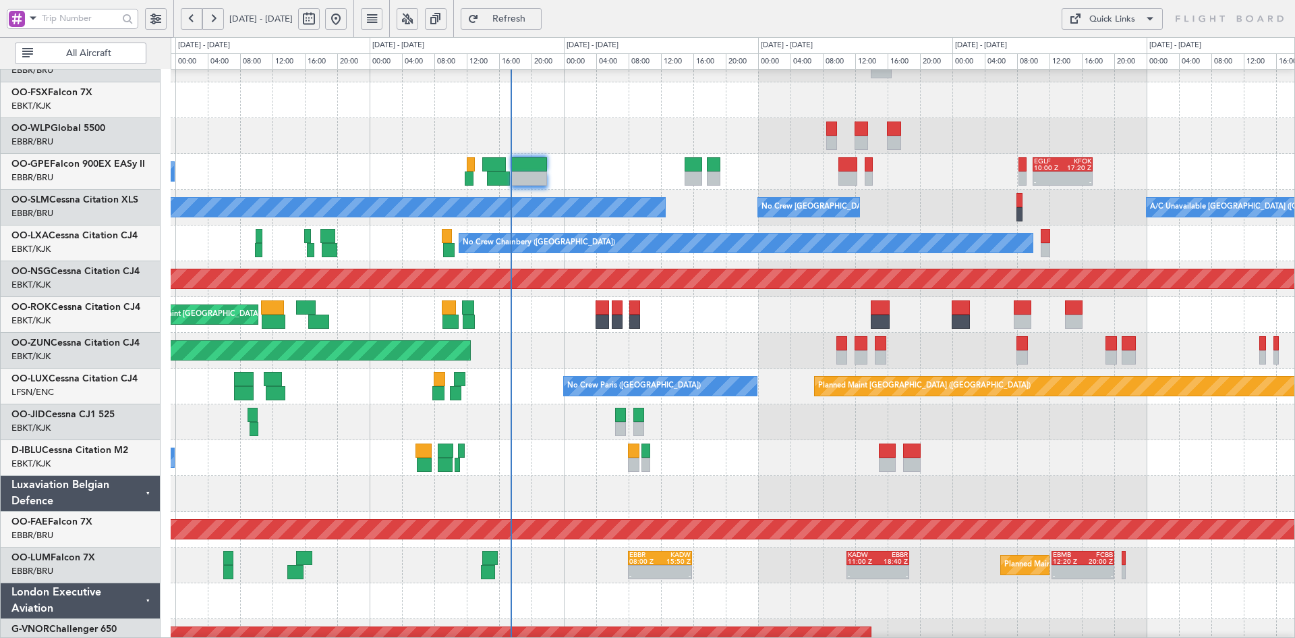
click at [667, 427] on div "- - EGLF 10:00 Z KFOK 17:20 Z No Crew [GEOGRAPHIC_DATA] (Brussels National) No …" at bounding box center [733, 261] width 1124 height 787
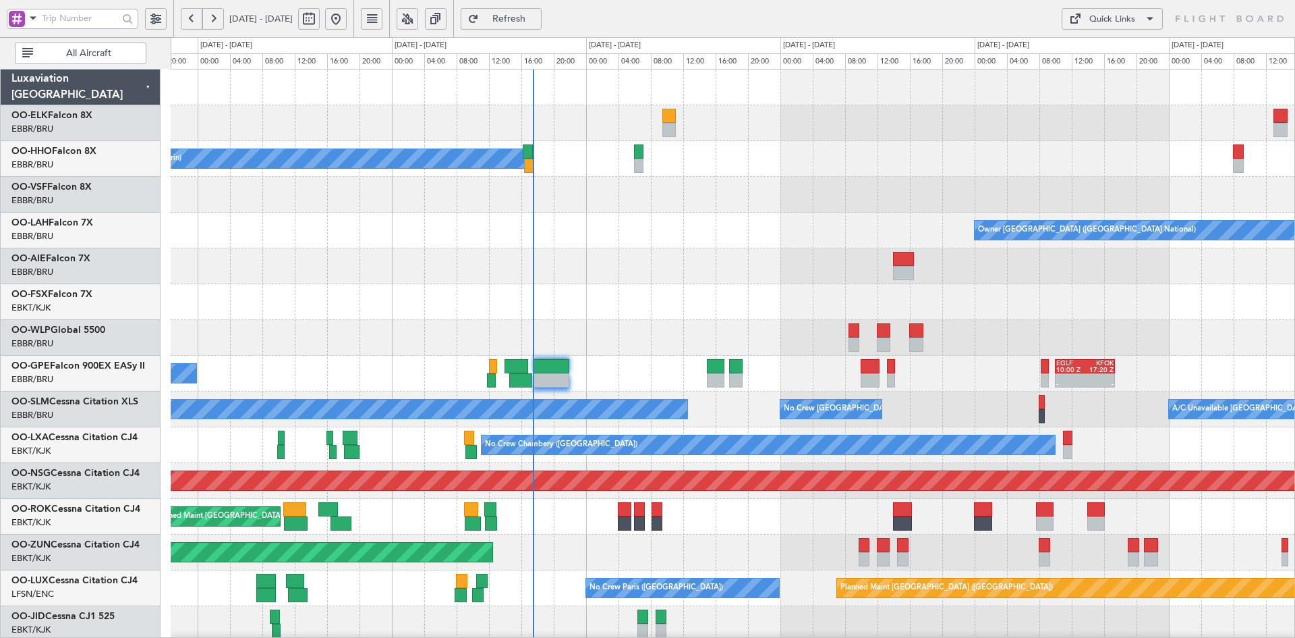
click at [631, 196] on div at bounding box center [733, 195] width 1124 height 36
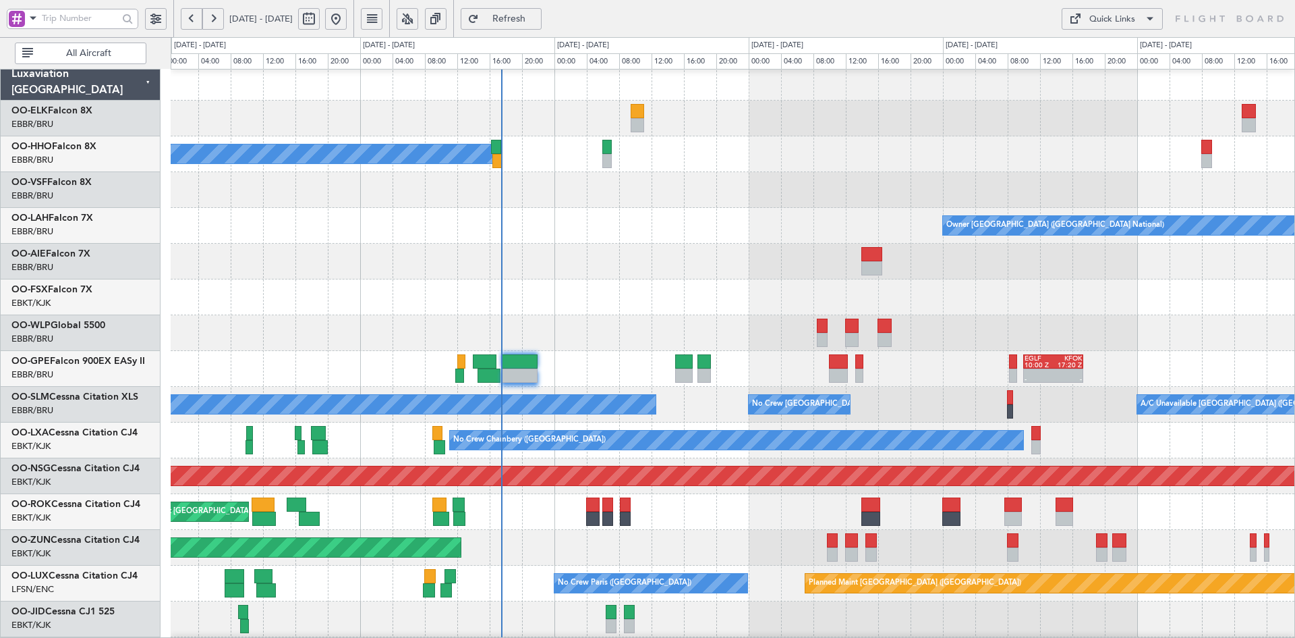
click at [707, 172] on div at bounding box center [733, 190] width 1124 height 36
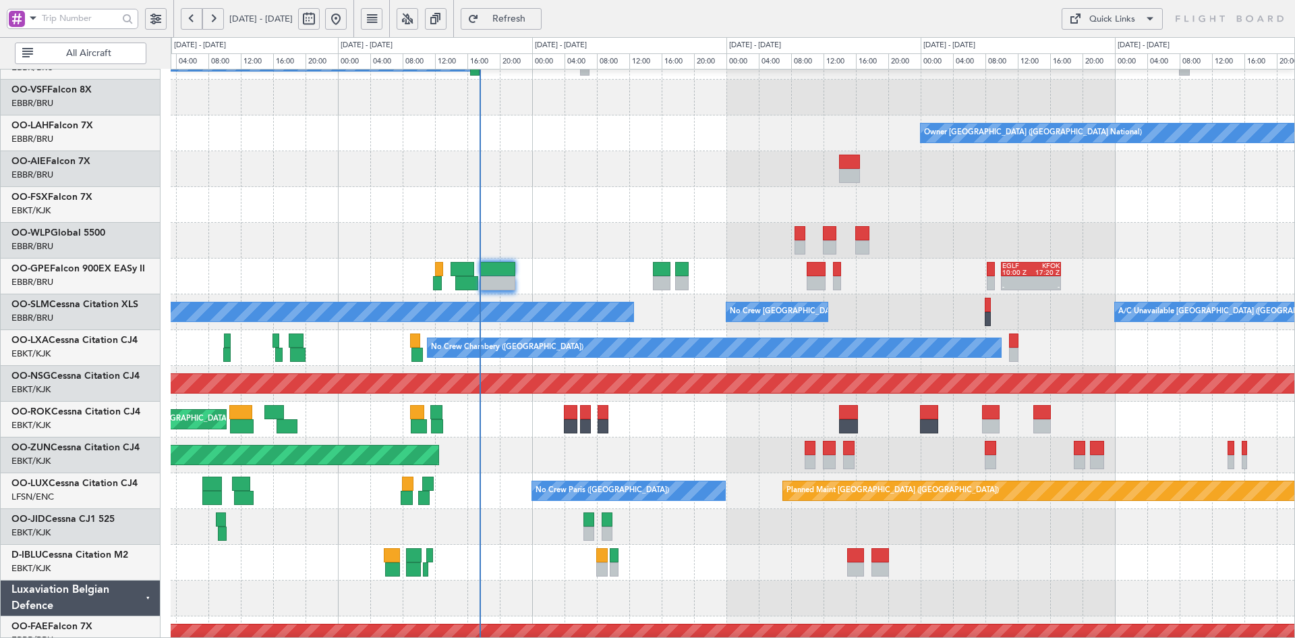
click at [1295, 391] on html "[DATE] - [DATE] Refresh Quick Links All Aircraft A/C Unavailable Geneva (Cointr…" at bounding box center [647, 319] width 1295 height 638
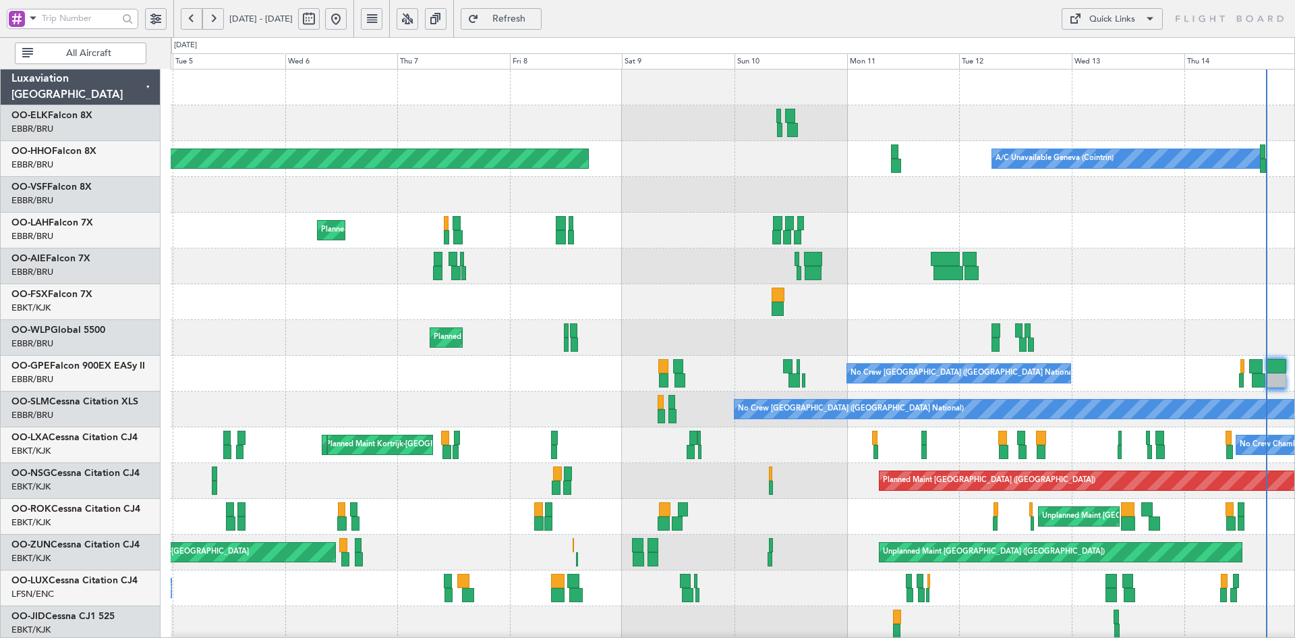
click at [587, 244] on div "Planned Maint [GEOGRAPHIC_DATA] ([GEOGRAPHIC_DATA] National) Owner [GEOGRAPHIC_…" at bounding box center [733, 231] width 1124 height 36
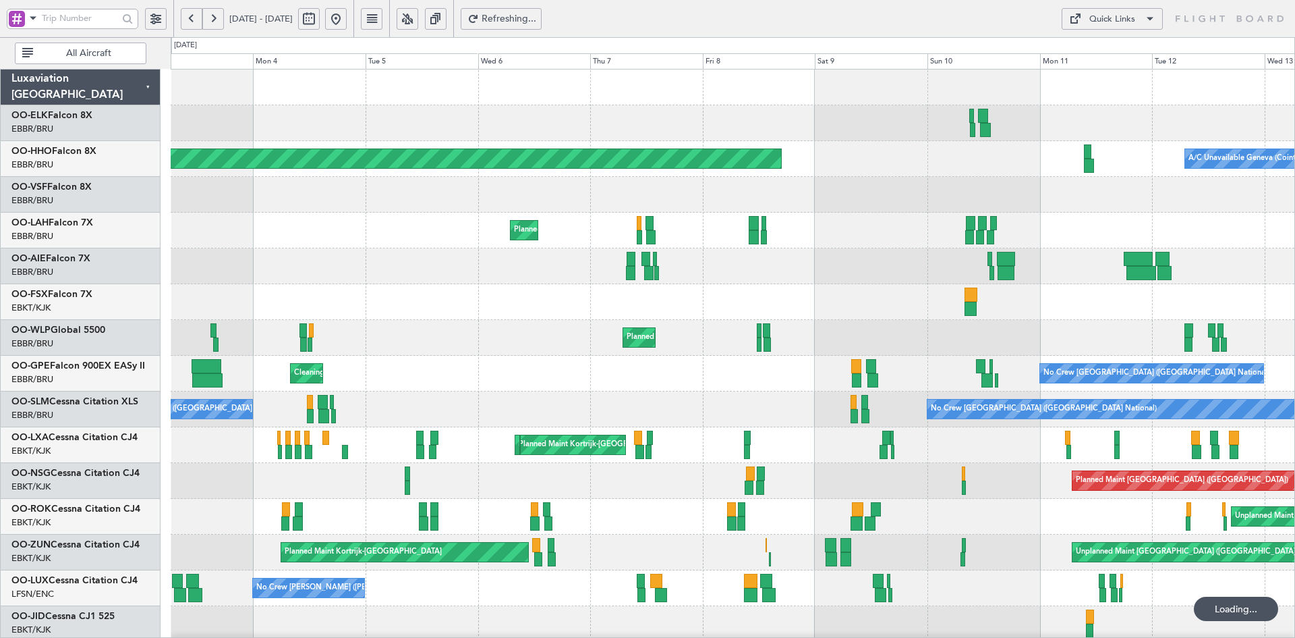
click at [729, 256] on div at bounding box center [733, 266] width 1124 height 36
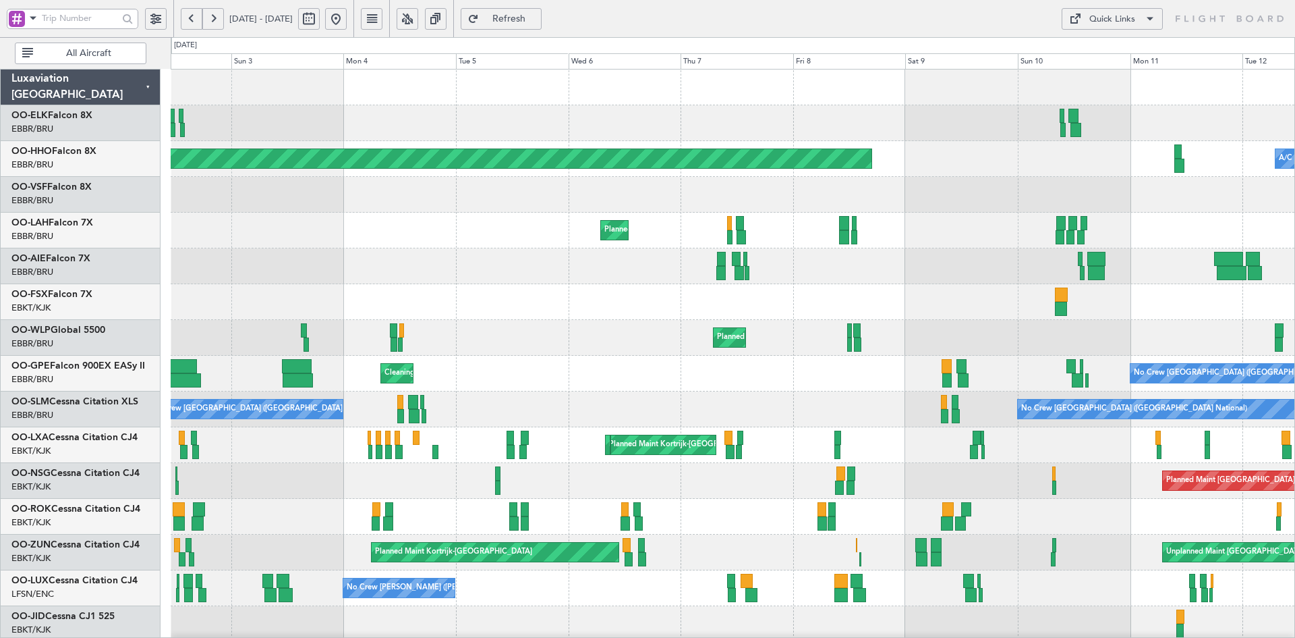
click at [704, 229] on div "Planned Maint [GEOGRAPHIC_DATA] ([GEOGRAPHIC_DATA] National)" at bounding box center [733, 231] width 1124 height 36
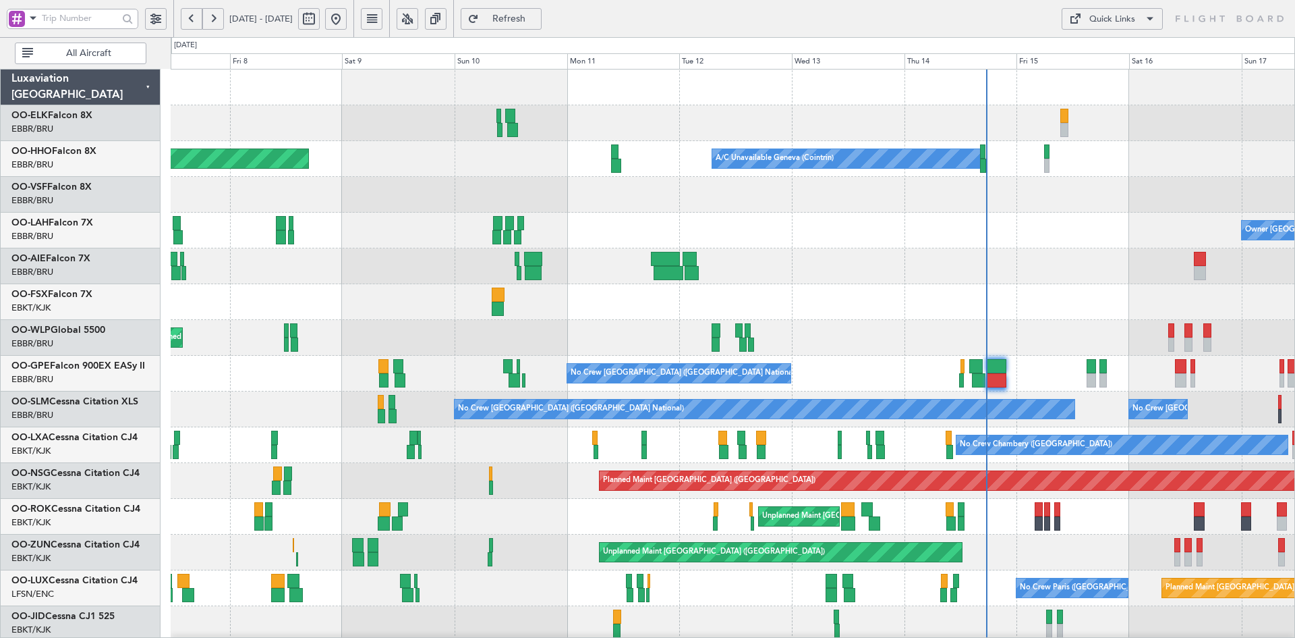
click at [766, 223] on div "Owner [GEOGRAPHIC_DATA] ([GEOGRAPHIC_DATA] National) Planned Maint [GEOGRAPHIC_…" at bounding box center [733, 231] width 1124 height 36
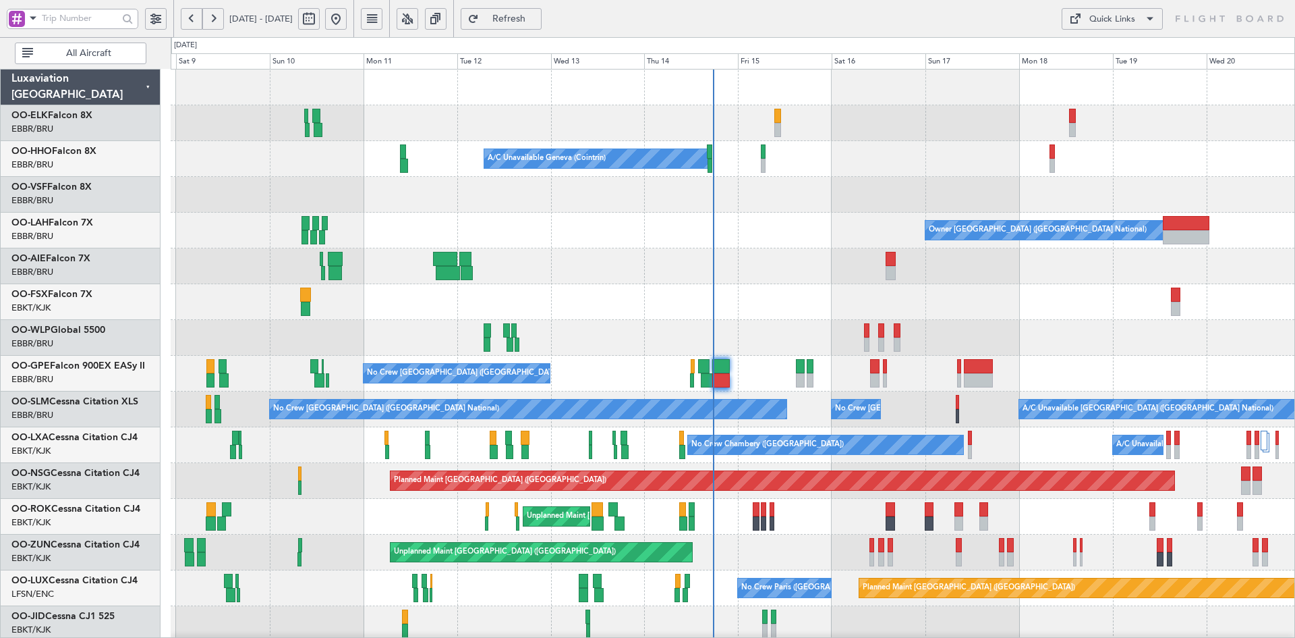
click at [789, 261] on div at bounding box center [733, 266] width 1124 height 36
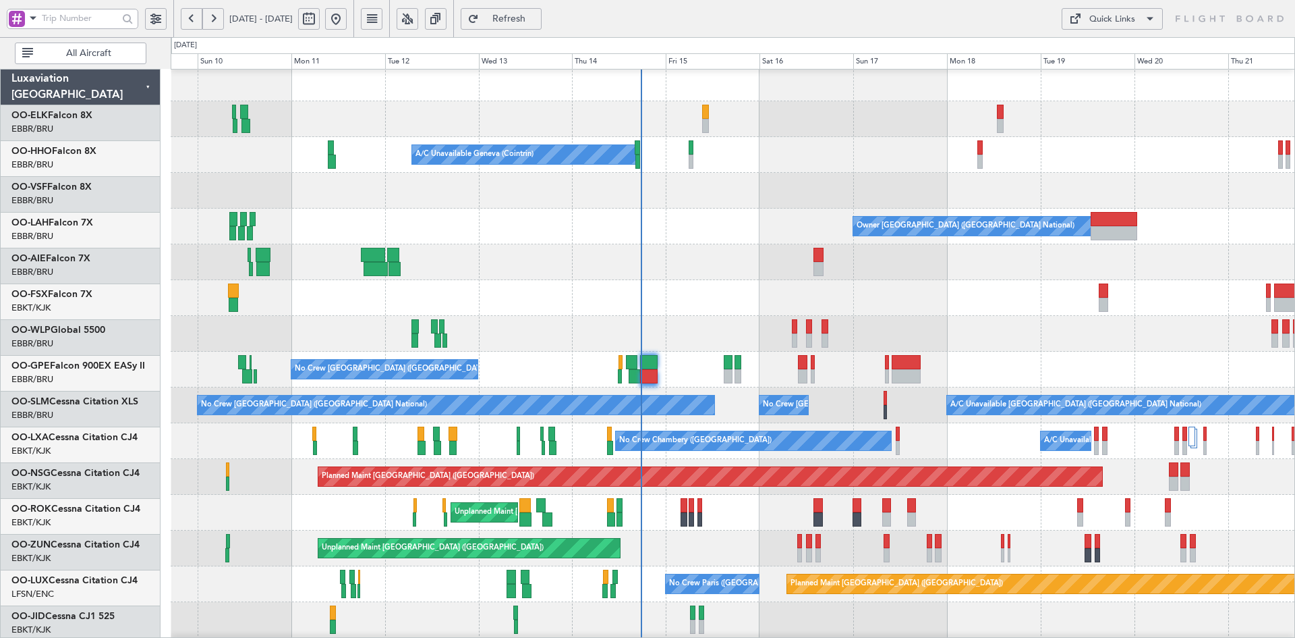
scroll to position [4, 0]
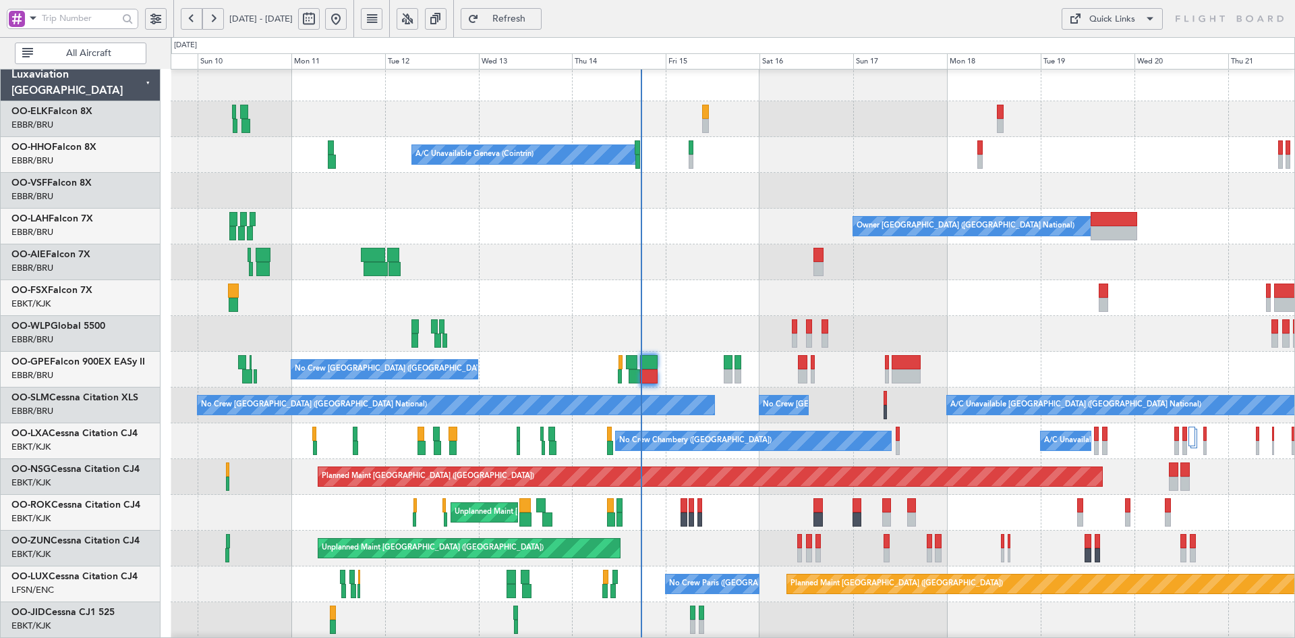
click at [730, 225] on div "Owner [GEOGRAPHIC_DATA] ([GEOGRAPHIC_DATA] National)" at bounding box center [733, 226] width 1124 height 36
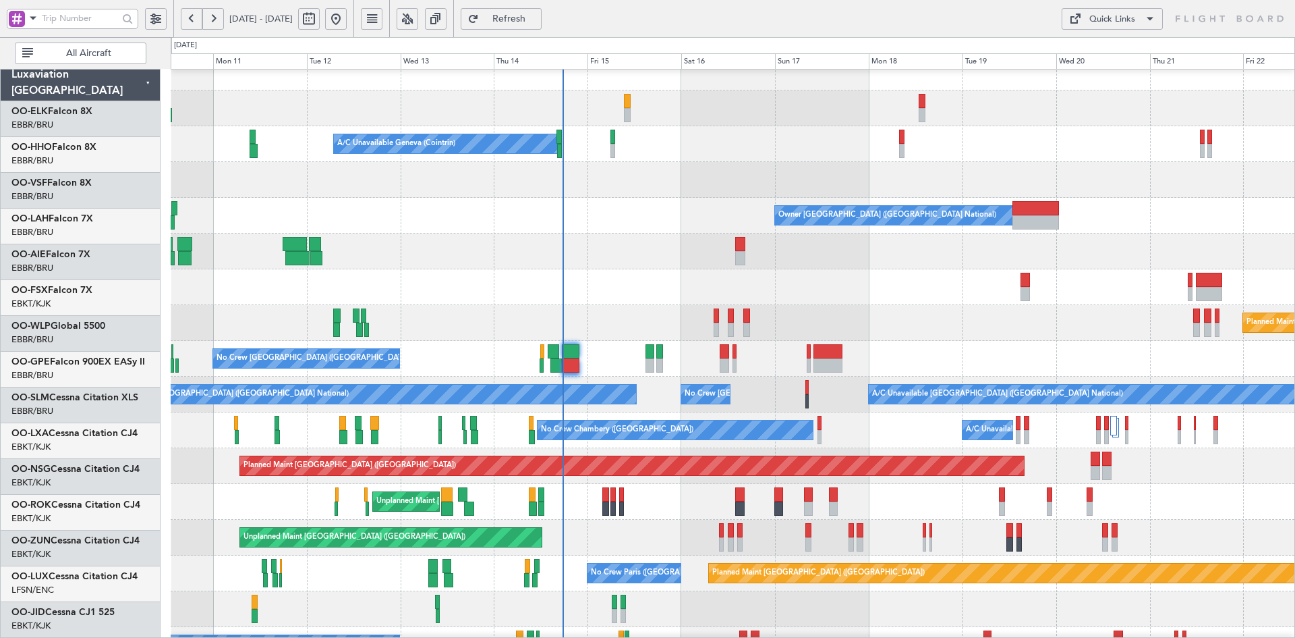
scroll to position [15, 0]
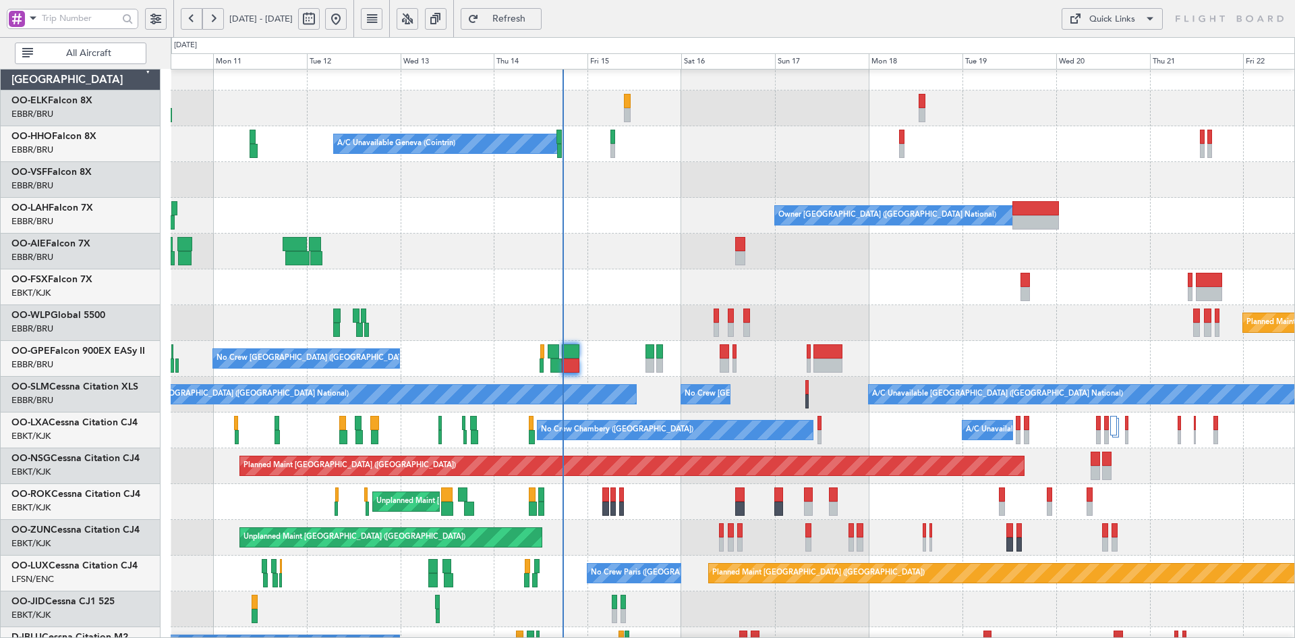
click at [917, 327] on div "Planned Maint [GEOGRAPHIC_DATA] ([GEOGRAPHIC_DATA]) Planned Maint Milan ([GEOGR…" at bounding box center [733, 323] width 1124 height 36
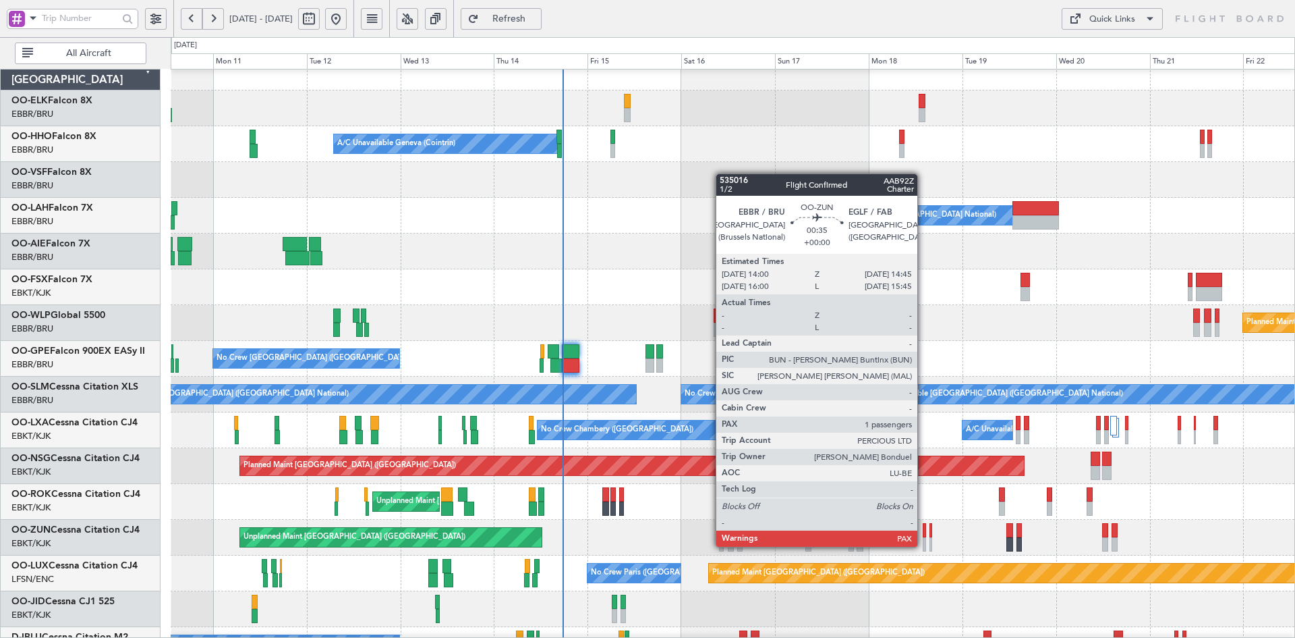
click at [924, 546] on div at bounding box center [924, 544] width 3 height 14
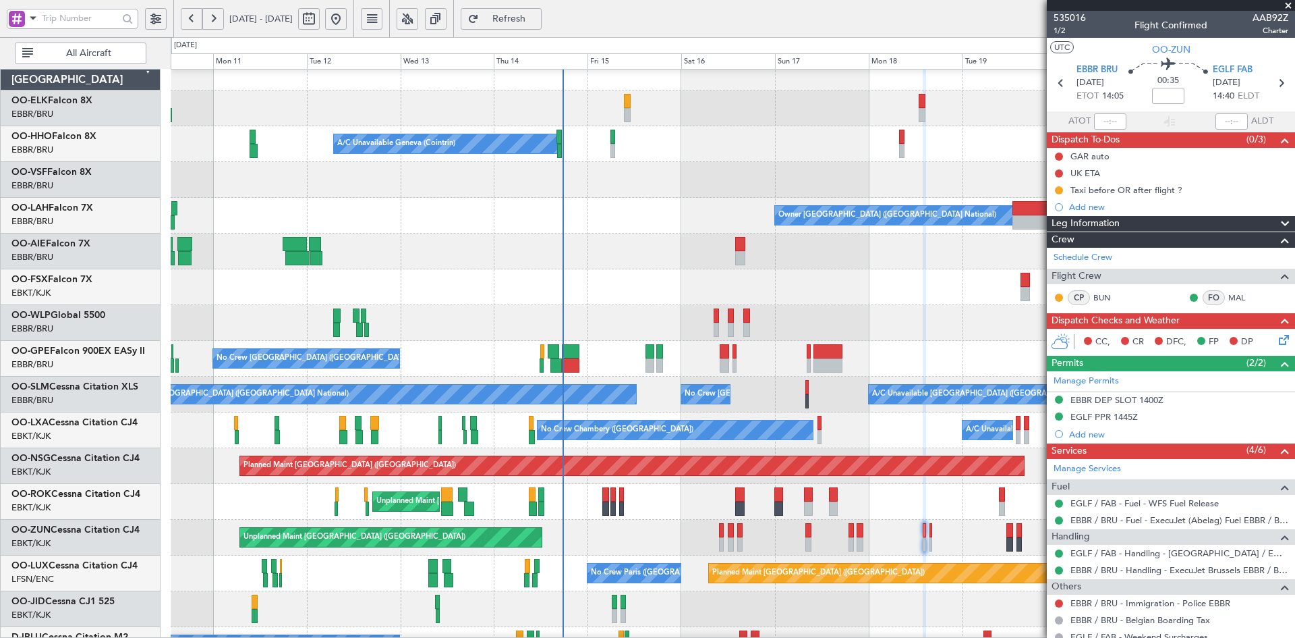
click at [1287, 3] on span at bounding box center [1288, 6] width 13 height 12
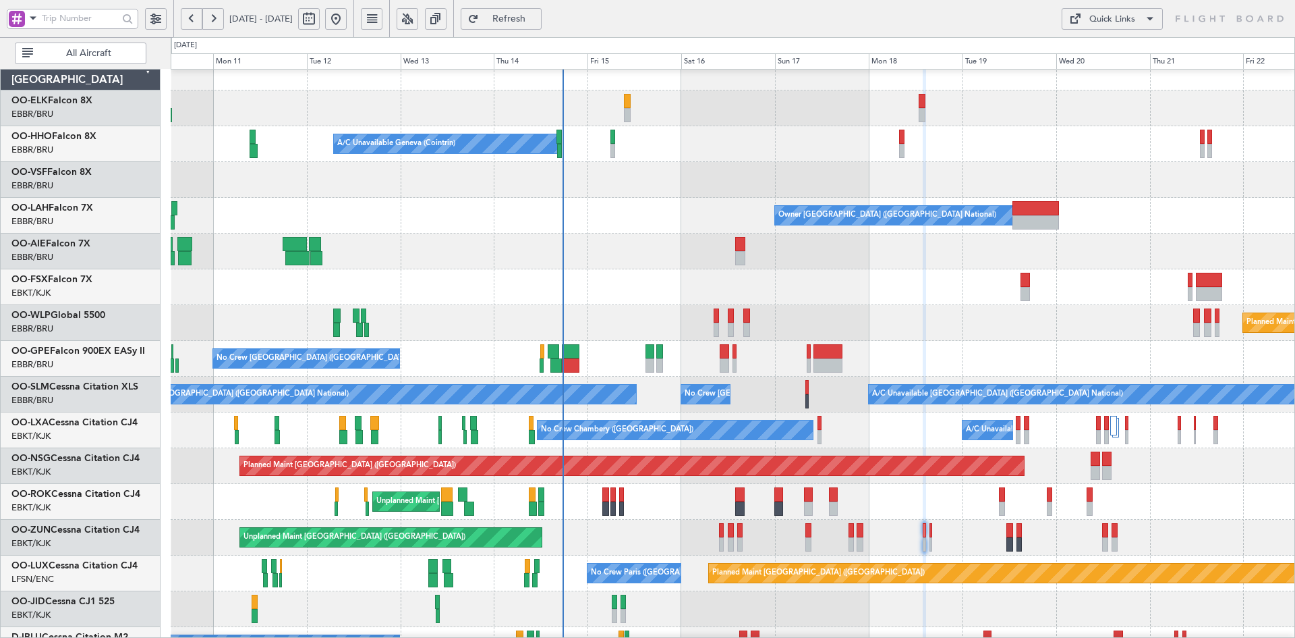
type input "0"
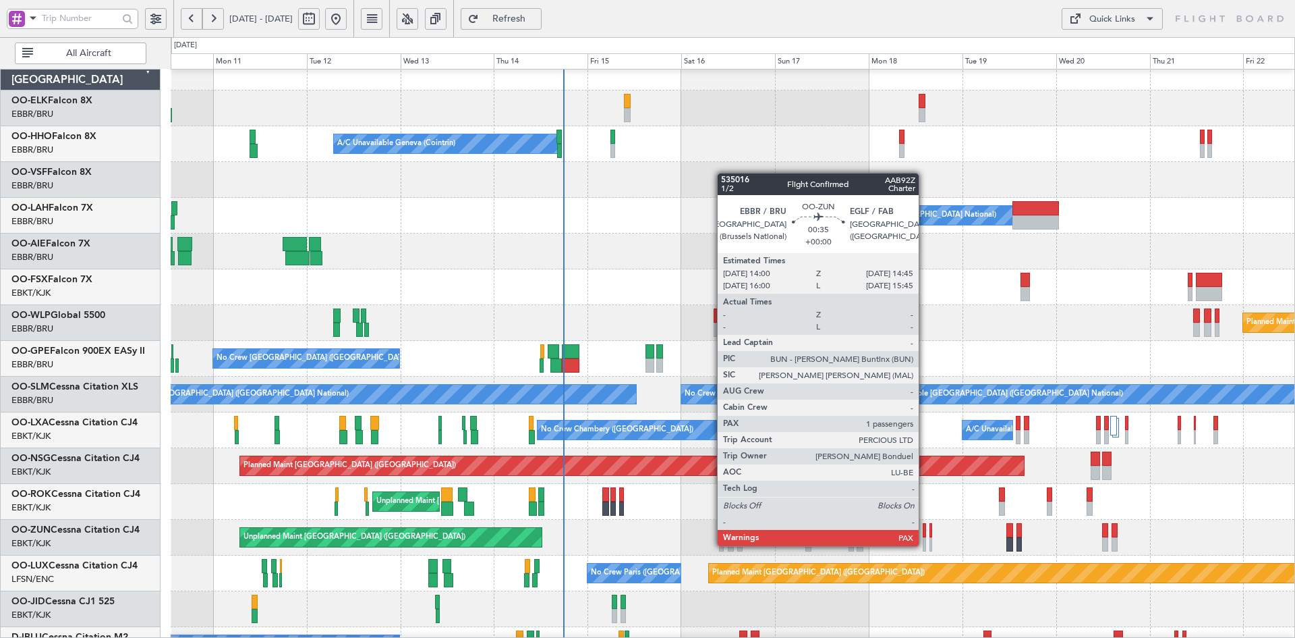
click at [925, 546] on div at bounding box center [924, 544] width 3 height 14
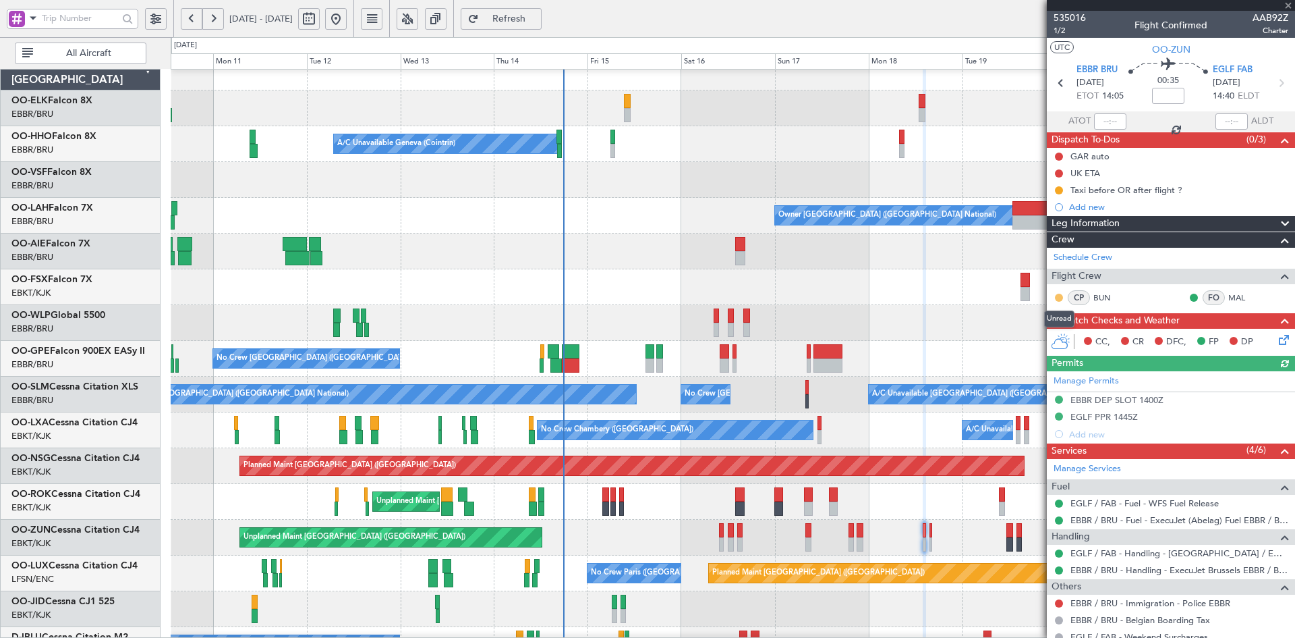
click at [1056, 297] on button at bounding box center [1059, 297] width 8 height 8
click at [1054, 341] on span "Acknowledged" at bounding box center [1062, 336] width 59 height 13
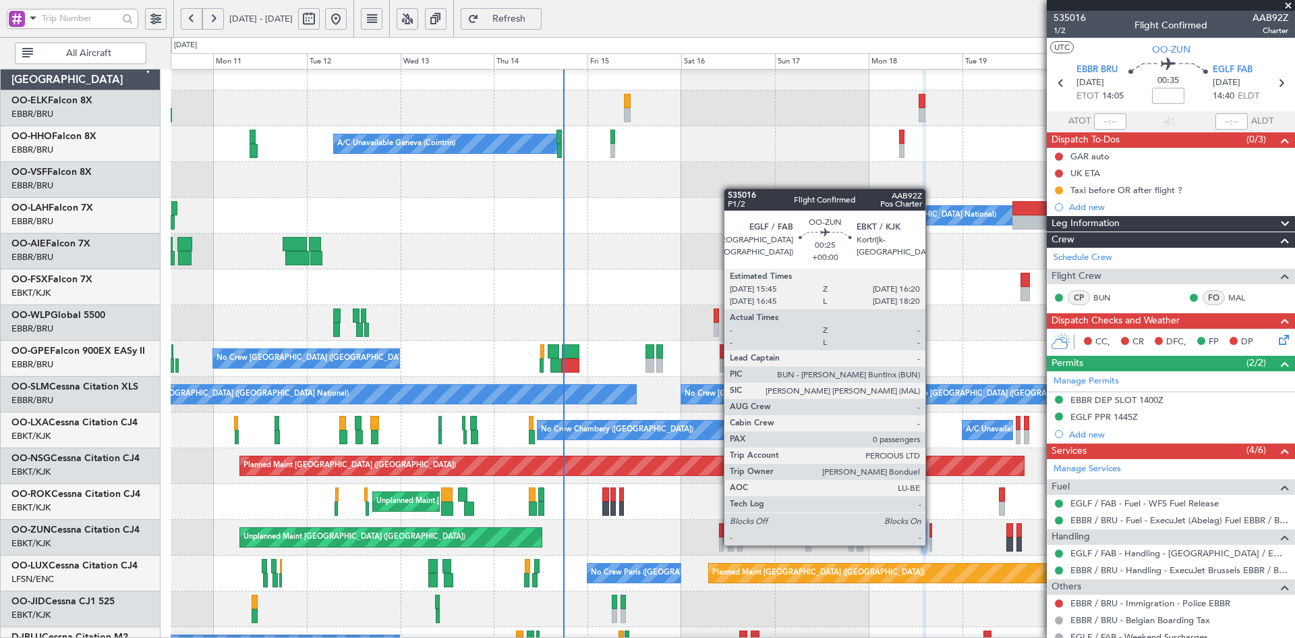
click at [932, 544] on div at bounding box center [931, 544] width 3 height 14
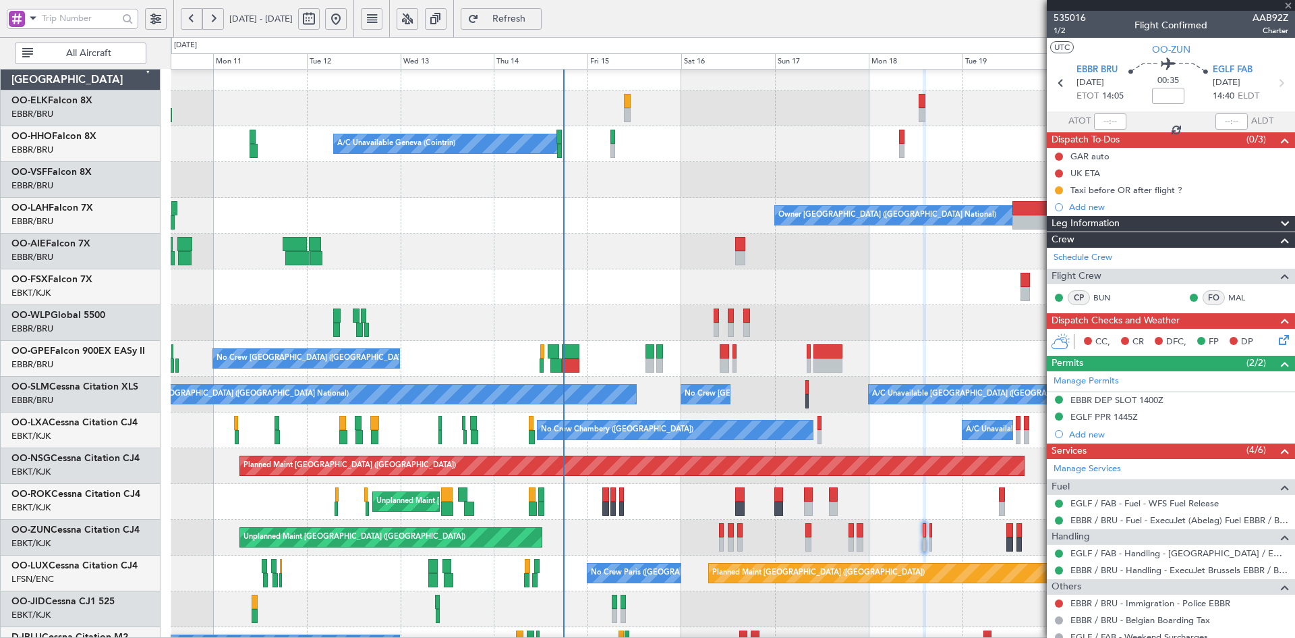
type input "0"
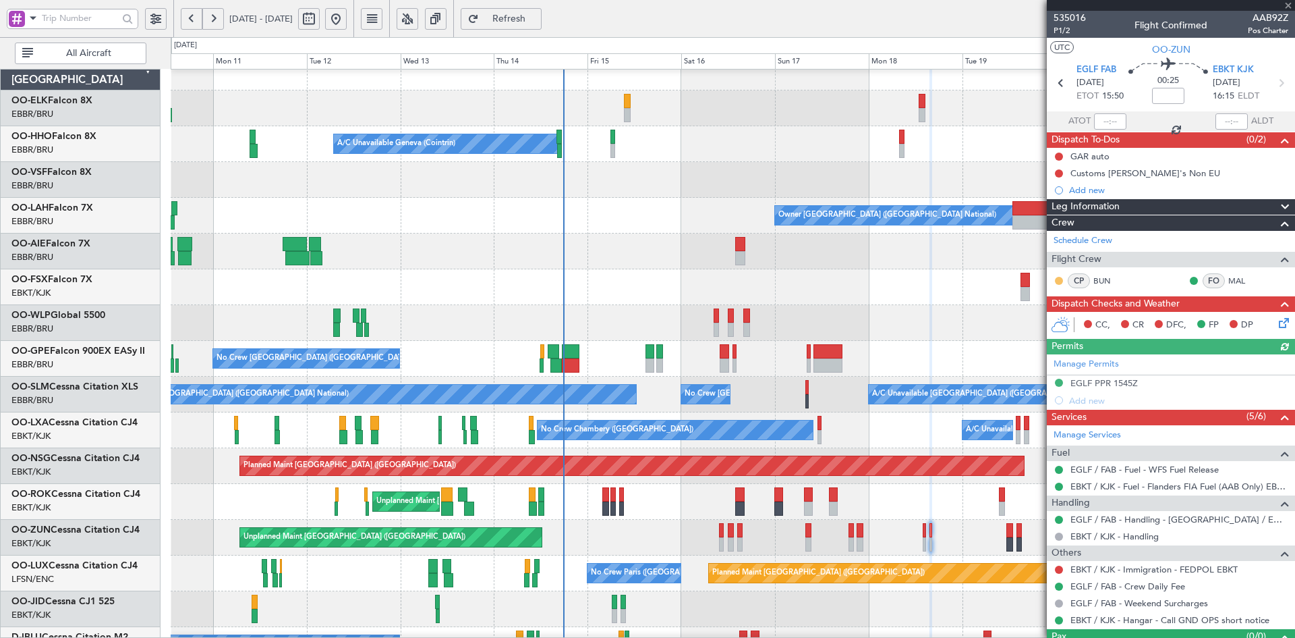
click at [1058, 282] on button at bounding box center [1059, 281] width 8 height 8
click at [1049, 319] on span "Acknowledged" at bounding box center [1062, 319] width 59 height 13
click at [1289, 5] on span at bounding box center [1288, 6] width 13 height 12
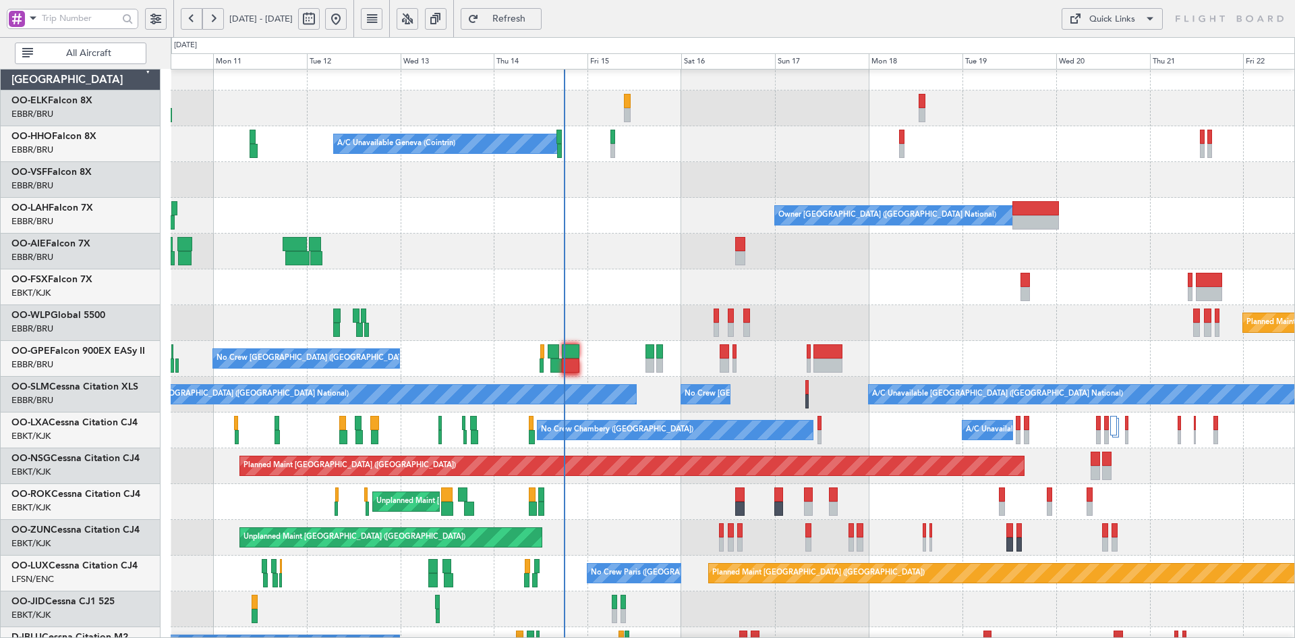
scroll to position [38, 0]
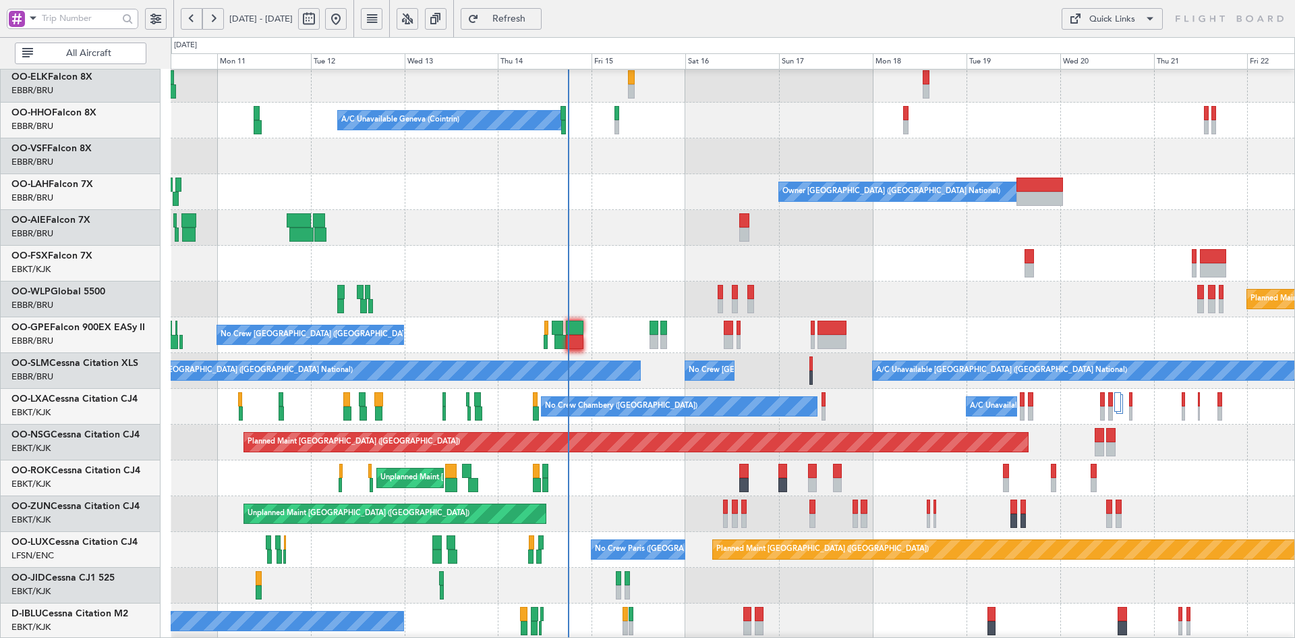
click at [963, 173] on div at bounding box center [733, 156] width 1124 height 36
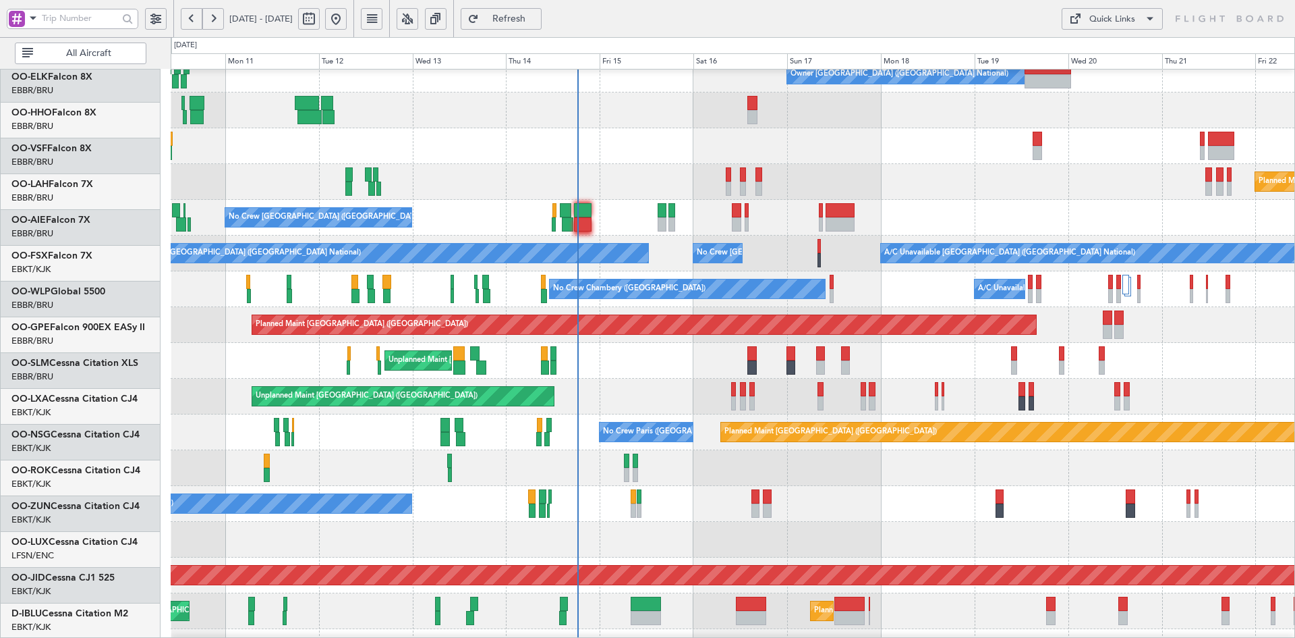
click at [675, 474] on div at bounding box center [733, 468] width 1124 height 36
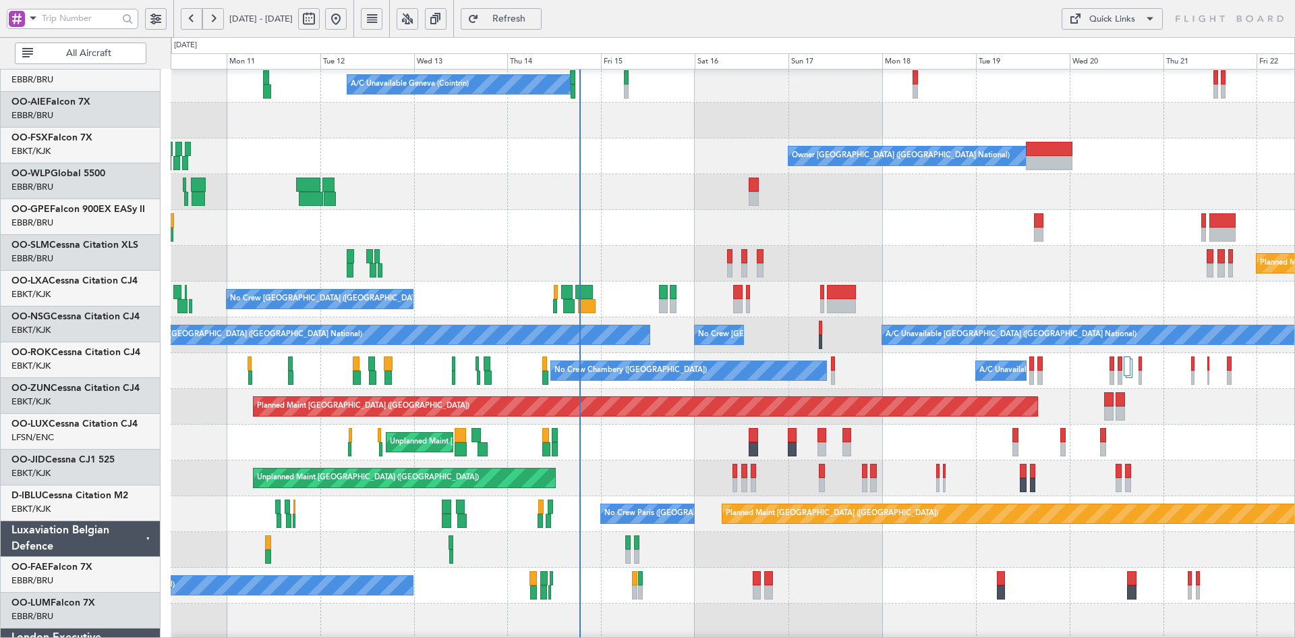
scroll to position [74, 0]
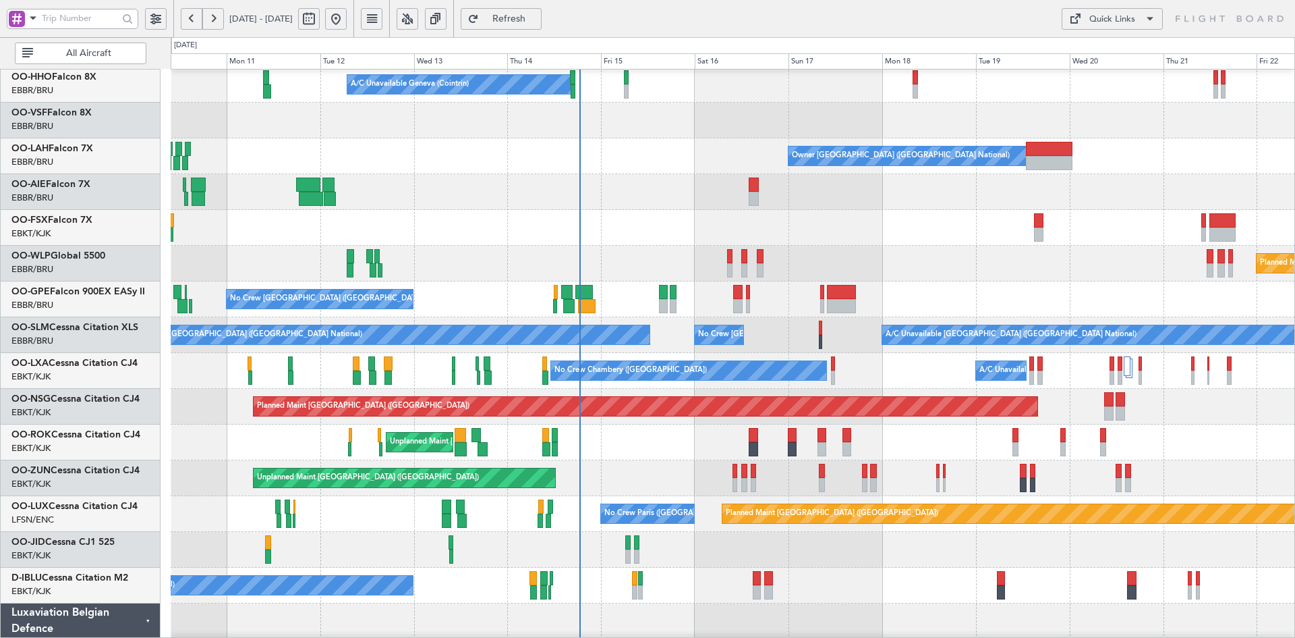
click at [824, 224] on div at bounding box center [733, 228] width 1124 height 36
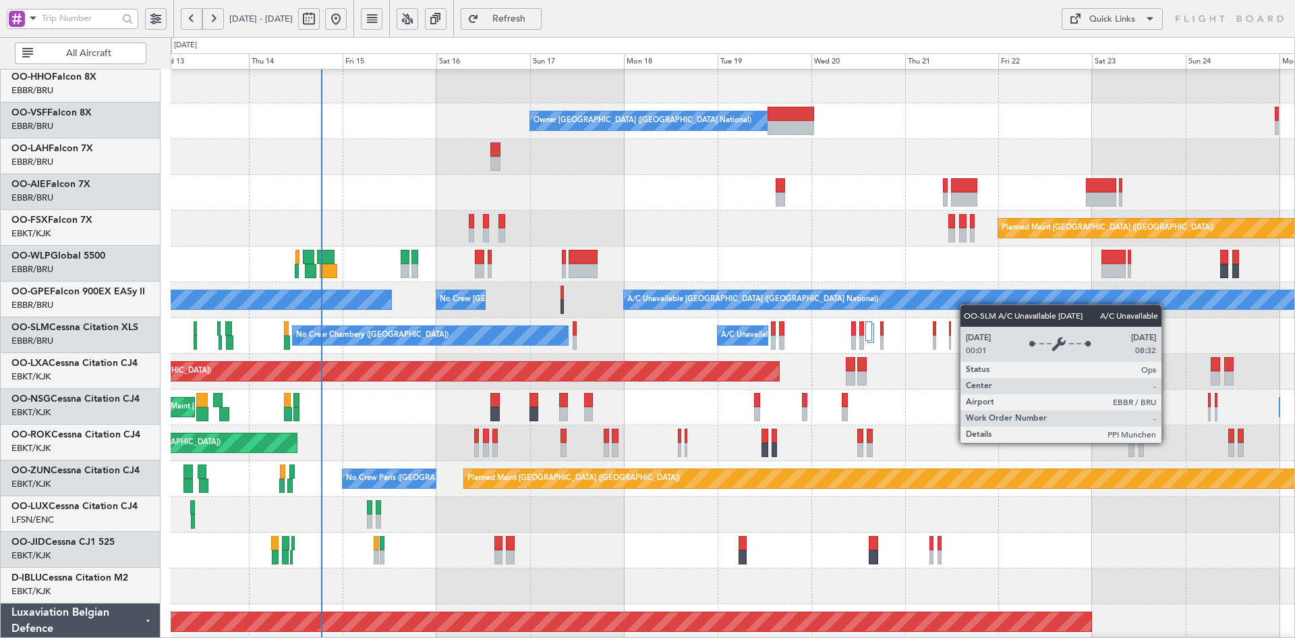
scroll to position [115, 0]
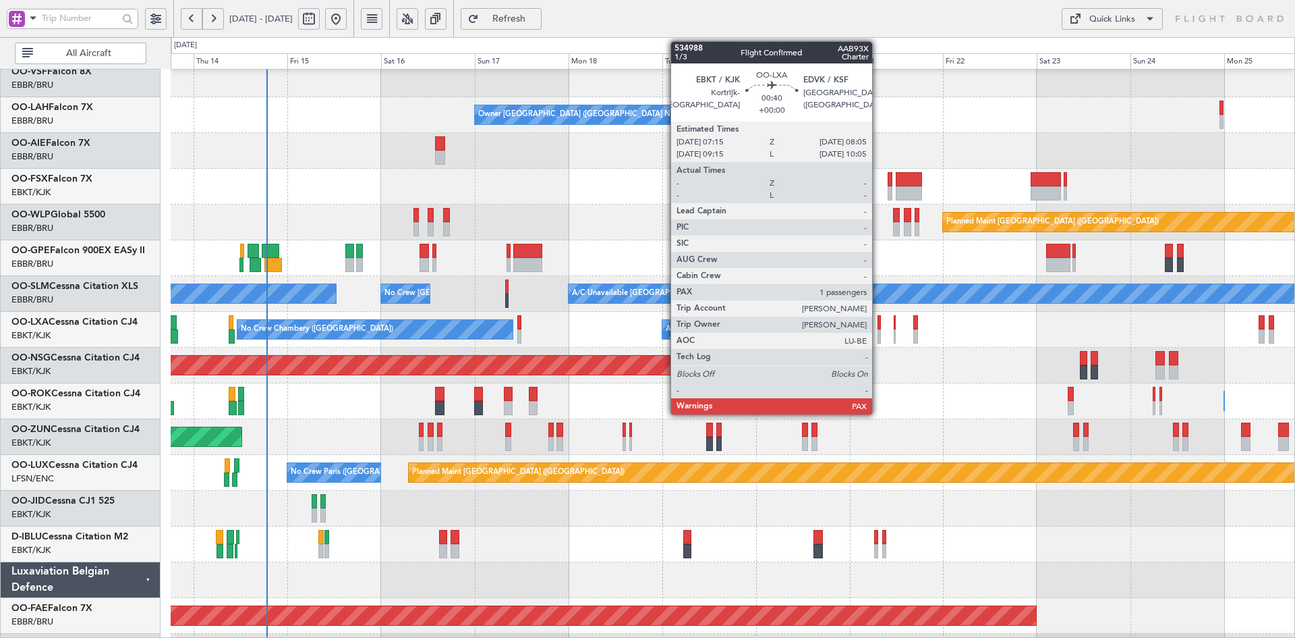
click at [878, 339] on div at bounding box center [879, 336] width 3 height 14
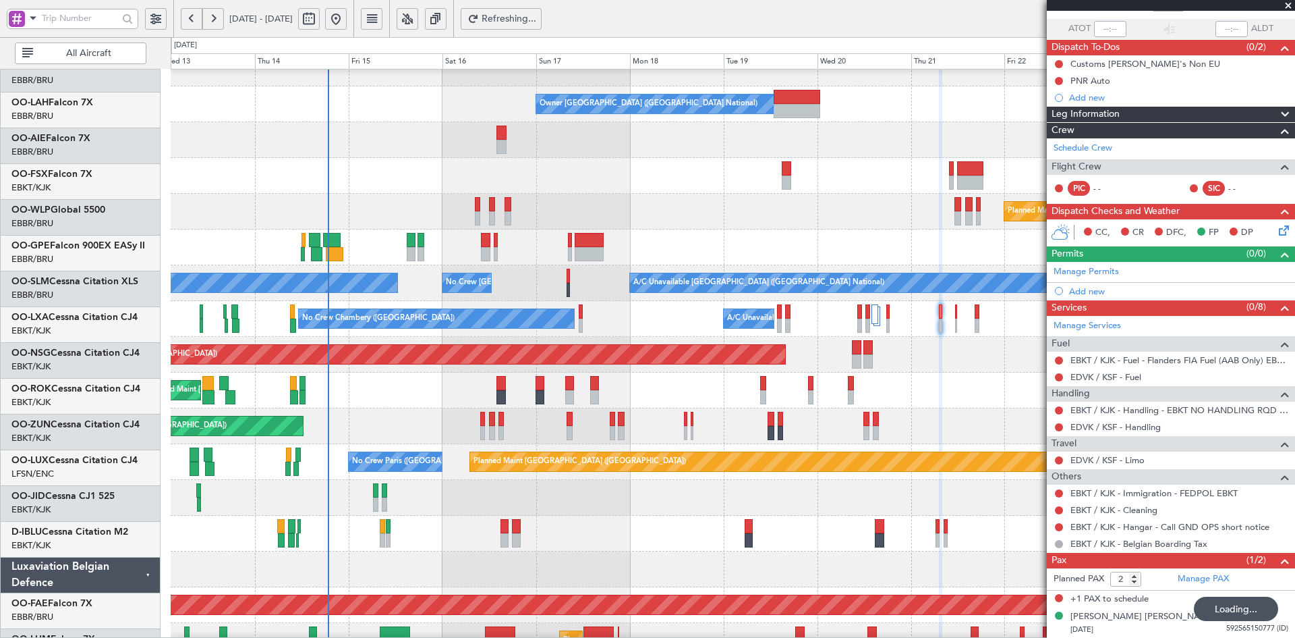
scroll to position [126, 0]
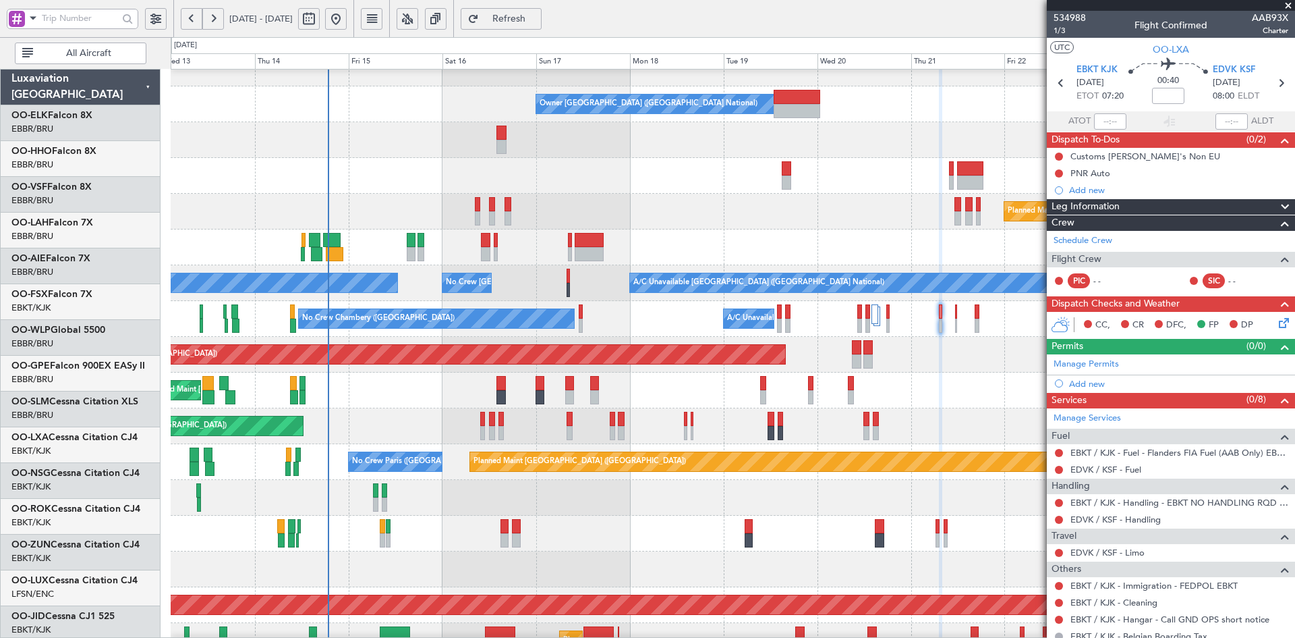
scroll to position [92, 0]
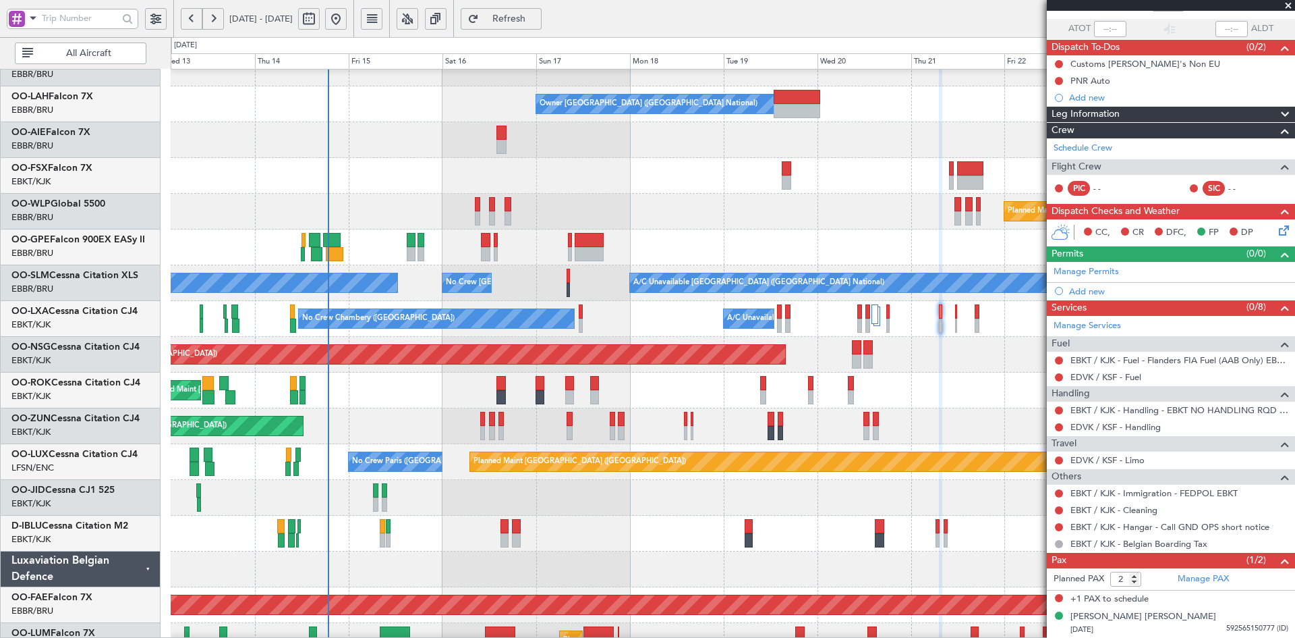
click at [571, 289] on div "A/C Unavailable [GEOGRAPHIC_DATA] ([GEOGRAPHIC_DATA] National) No Crew [GEOGRAP…" at bounding box center [733, 283] width 1124 height 36
click at [570, 290] on div "A/C Unavailable [GEOGRAPHIC_DATA] ([GEOGRAPHIC_DATA] National) No Crew [GEOGRAP…" at bounding box center [733, 283] width 1124 height 36
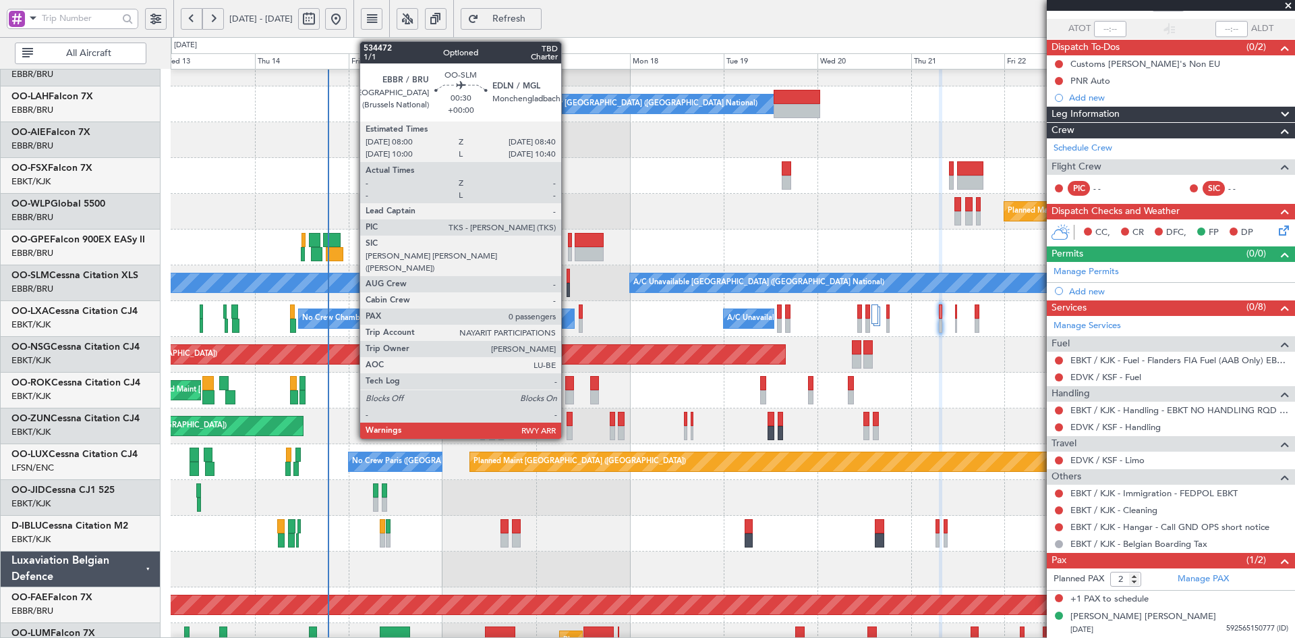
click at [567, 293] on div at bounding box center [568, 290] width 3 height 14
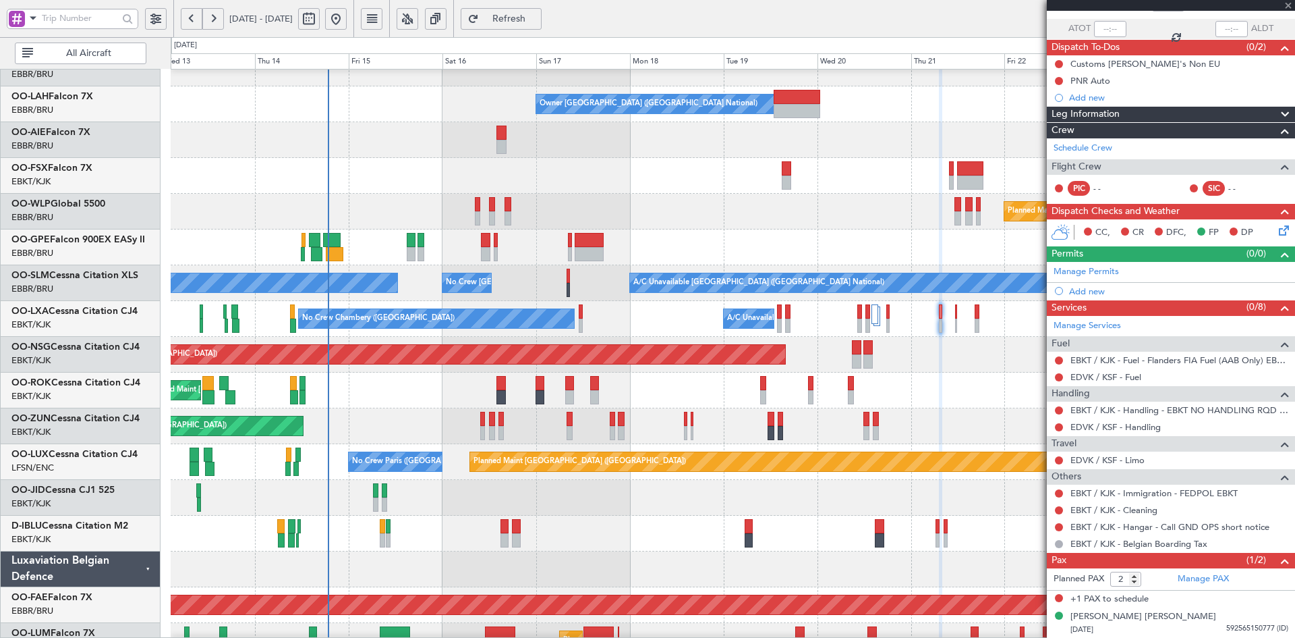
type input "0"
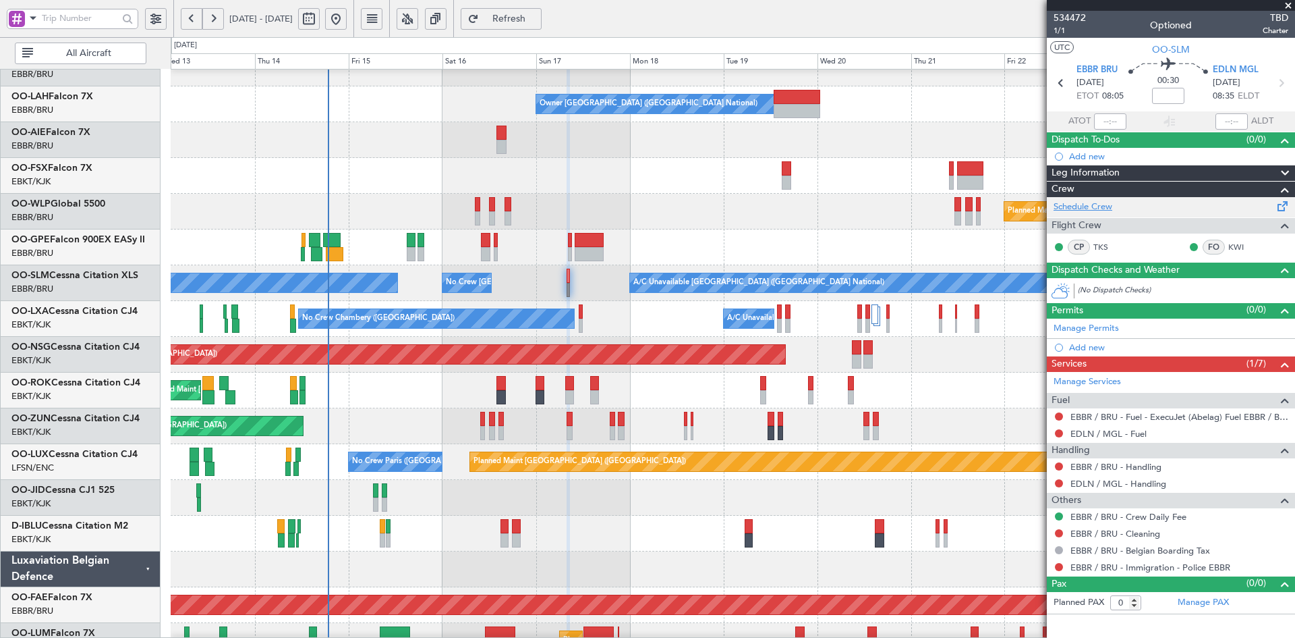
click at [1090, 203] on link "Schedule Crew" at bounding box center [1083, 206] width 59 height 13
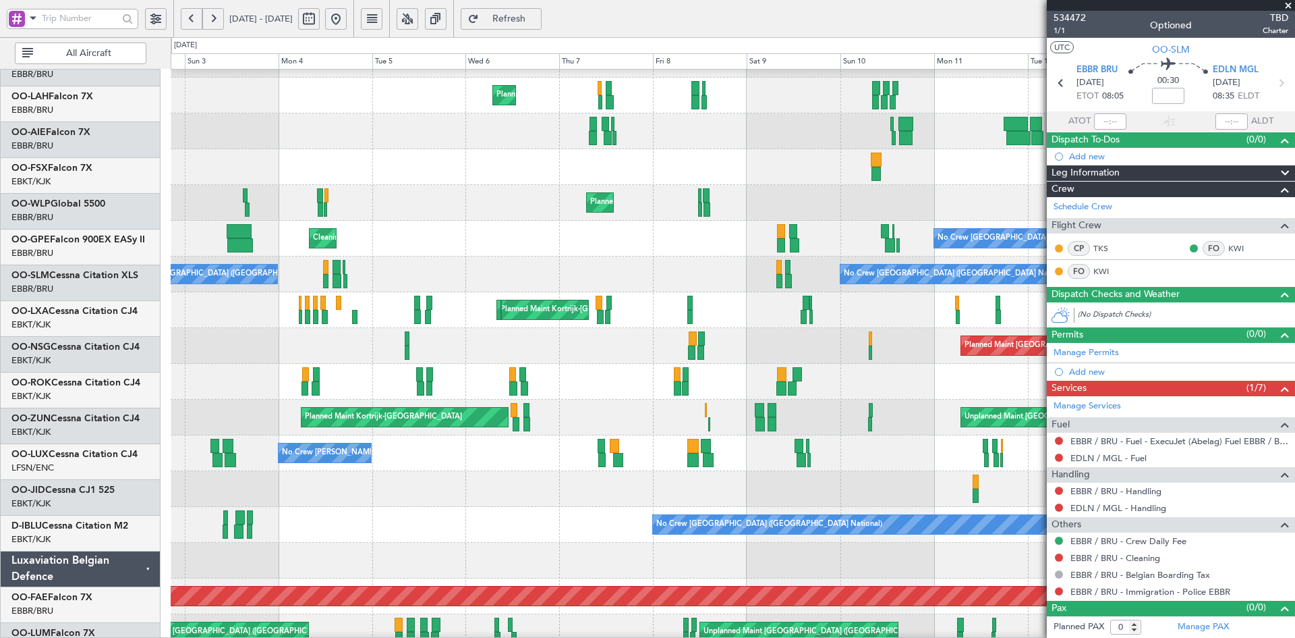
scroll to position [135, 0]
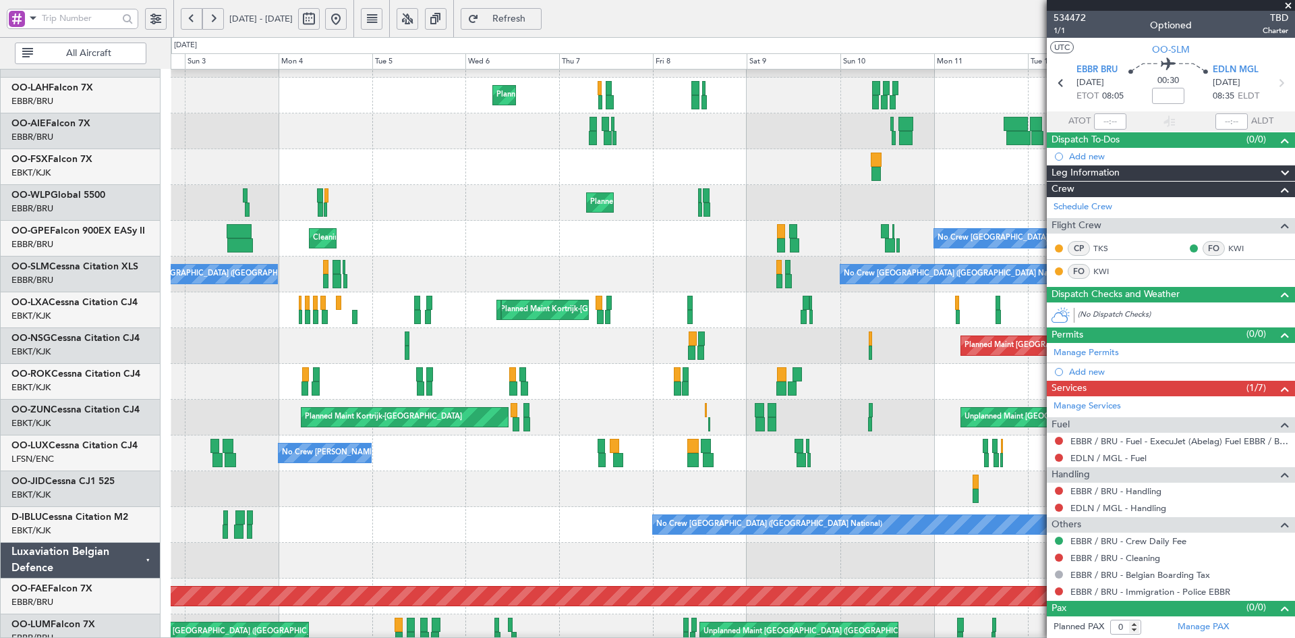
click at [1236, 145] on fb-app "[DATE] - [DATE] Refresh Quick Links All Aircraft Planned Maint [GEOGRAPHIC_DATA…" at bounding box center [647, 327] width 1295 height 621
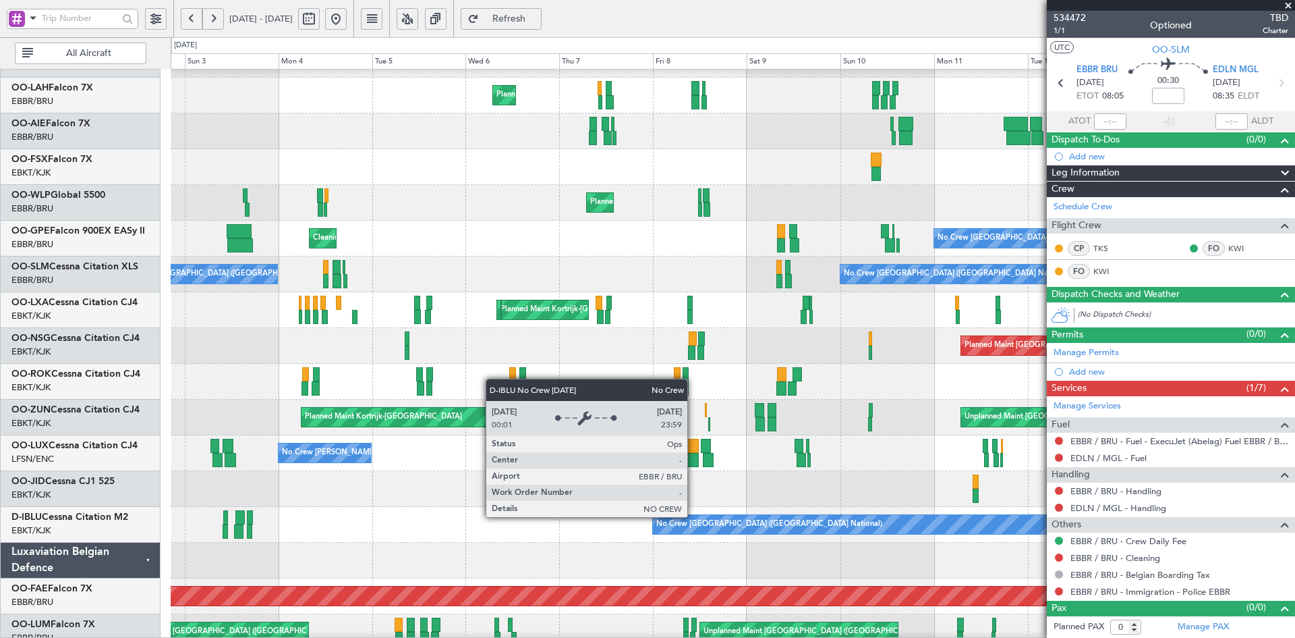
click at [578, 311] on div "Planned Maint [GEOGRAPHIC_DATA] ([GEOGRAPHIC_DATA] National) Owner [GEOGRAPHIC_…" at bounding box center [733, 328] width 1124 height 787
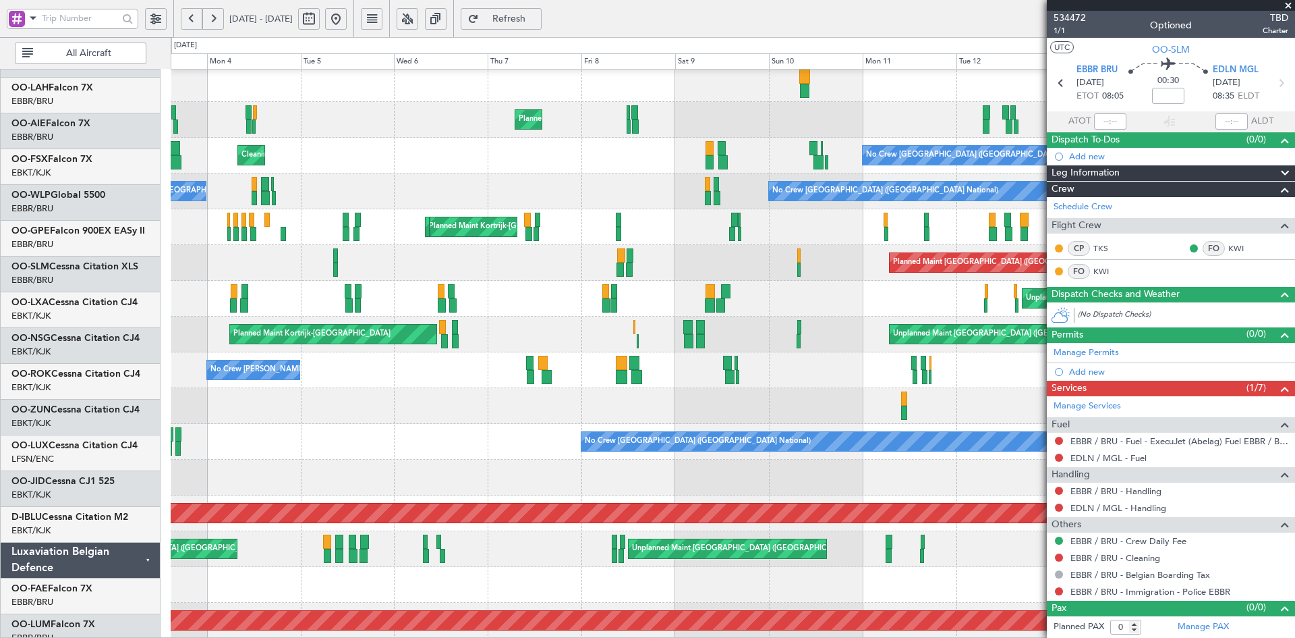
scroll to position [218, 0]
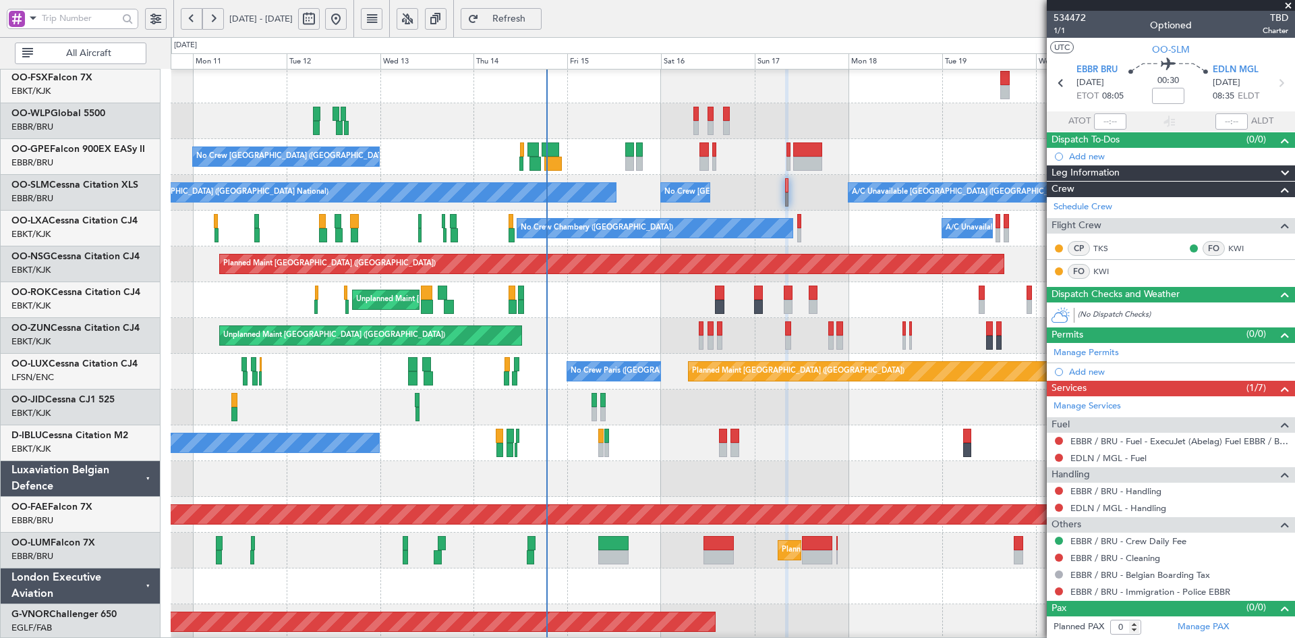
click at [48, 380] on div "Planned Maint [GEOGRAPHIC_DATA] ([GEOGRAPHIC_DATA]) No Crew [GEOGRAPHIC_DATA] (…" at bounding box center [647, 337] width 1295 height 600
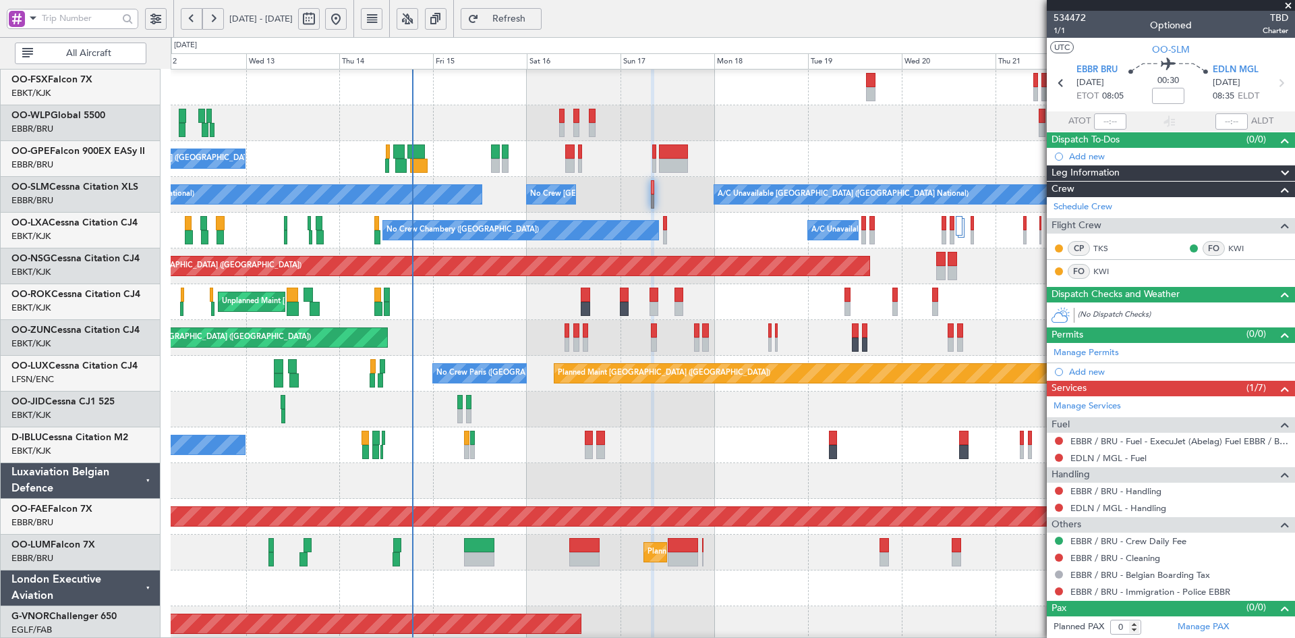
click at [507, 470] on div at bounding box center [733, 481] width 1124 height 36
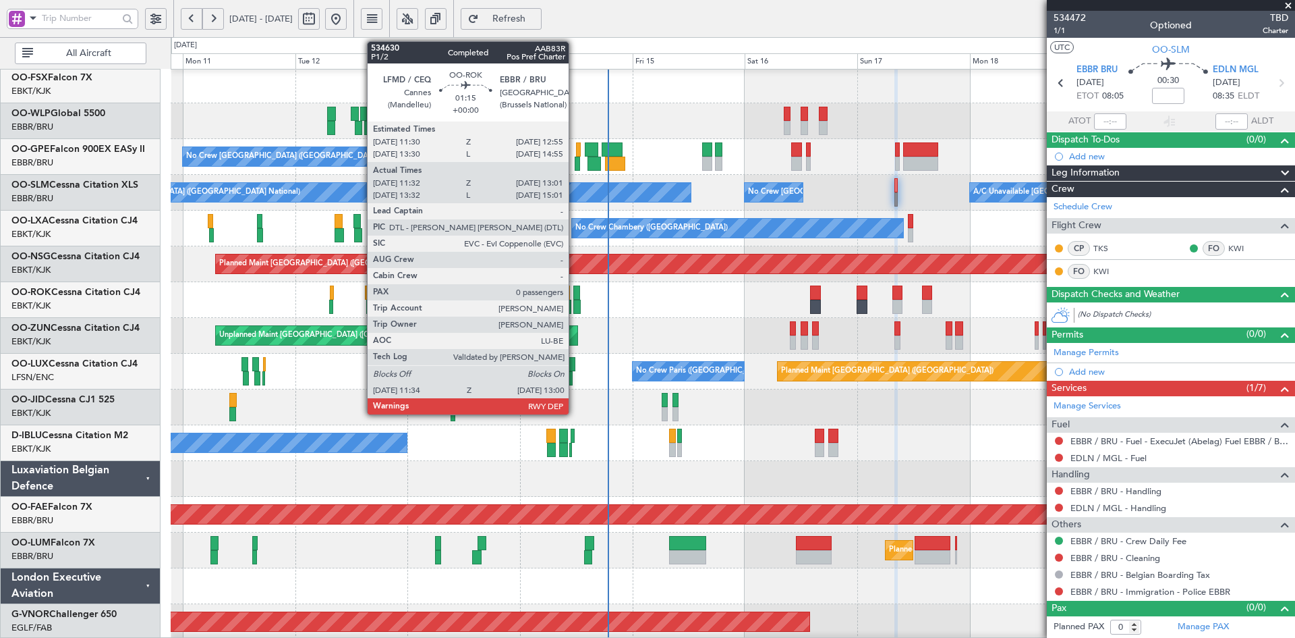
click at [575, 304] on div at bounding box center [576, 307] width 7 height 14
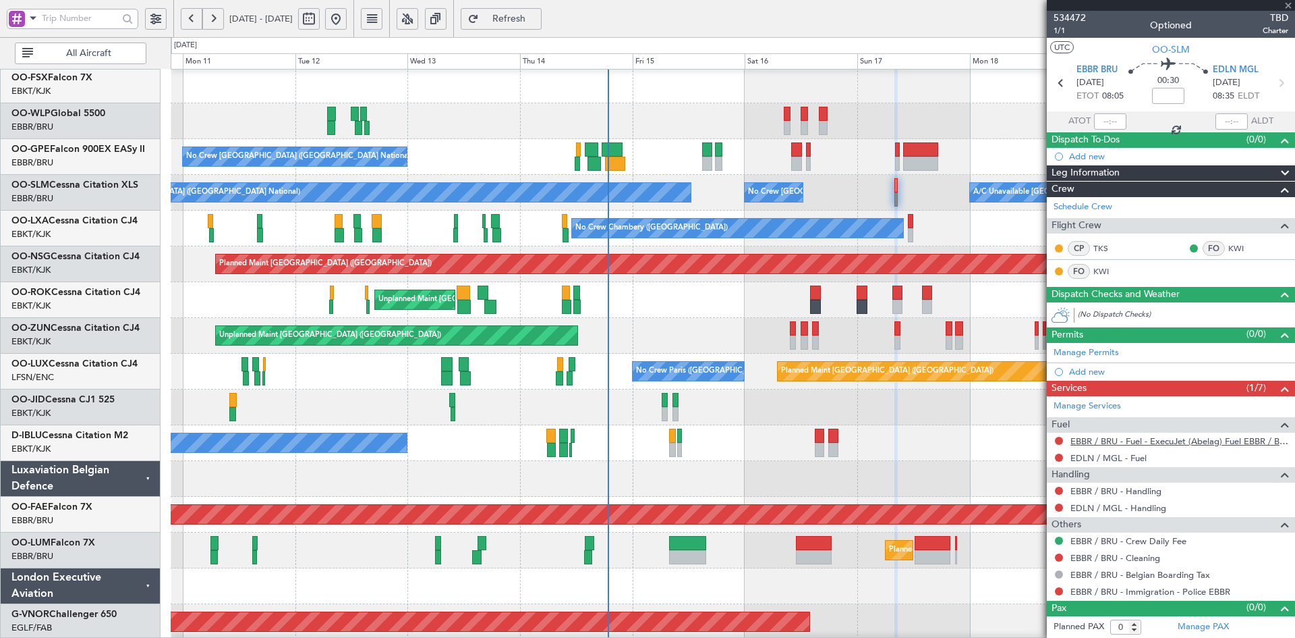
type input "11:37"
type input "12:56"
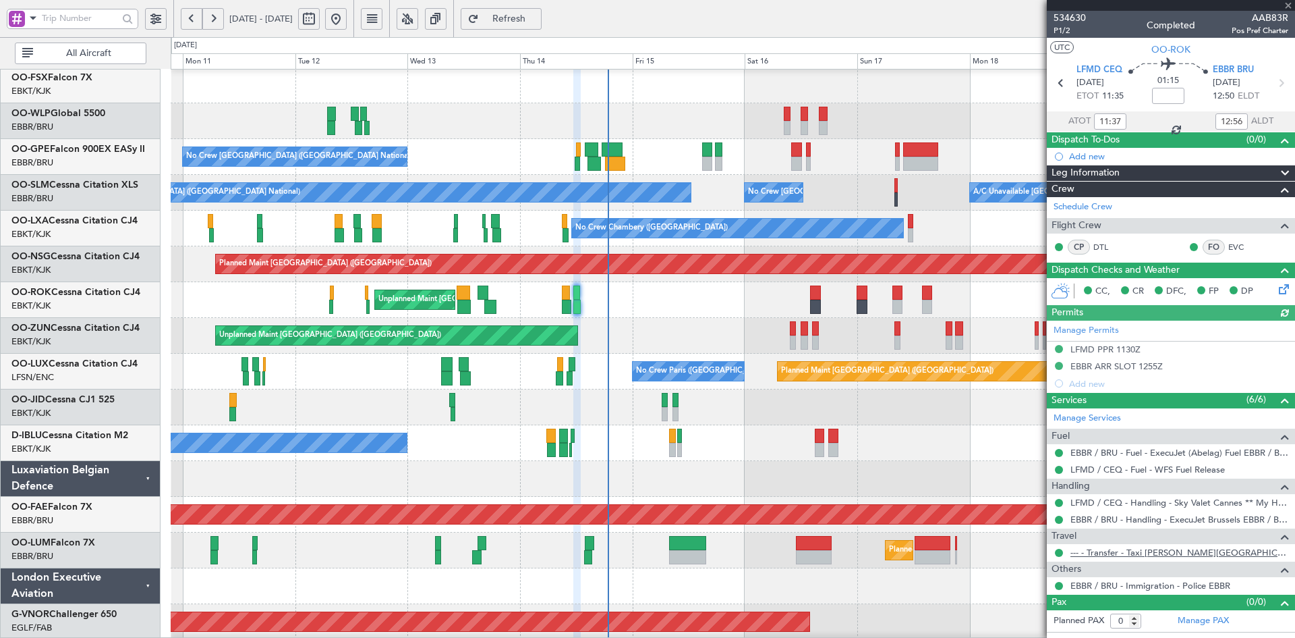
click at [1157, 553] on link "--- - Transfer - Taxi [PERSON_NAME][GEOGRAPHIC_DATA]" at bounding box center [1180, 551] width 218 height 11
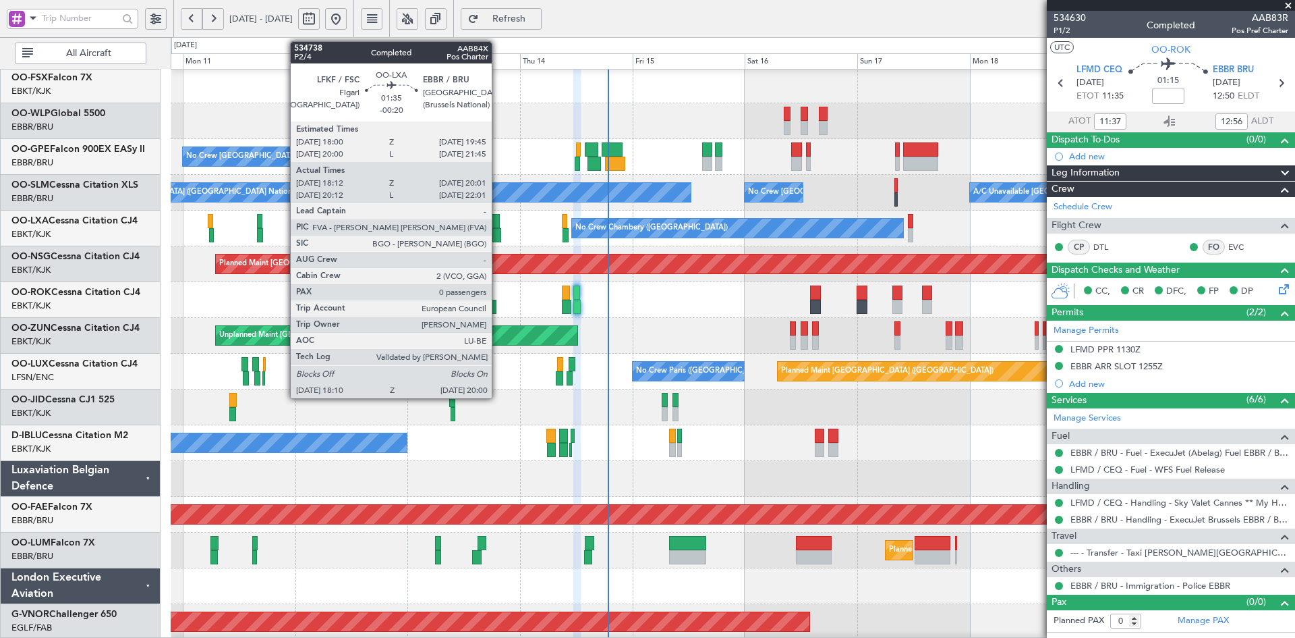
click at [498, 233] on div at bounding box center [496, 235] width 9 height 14
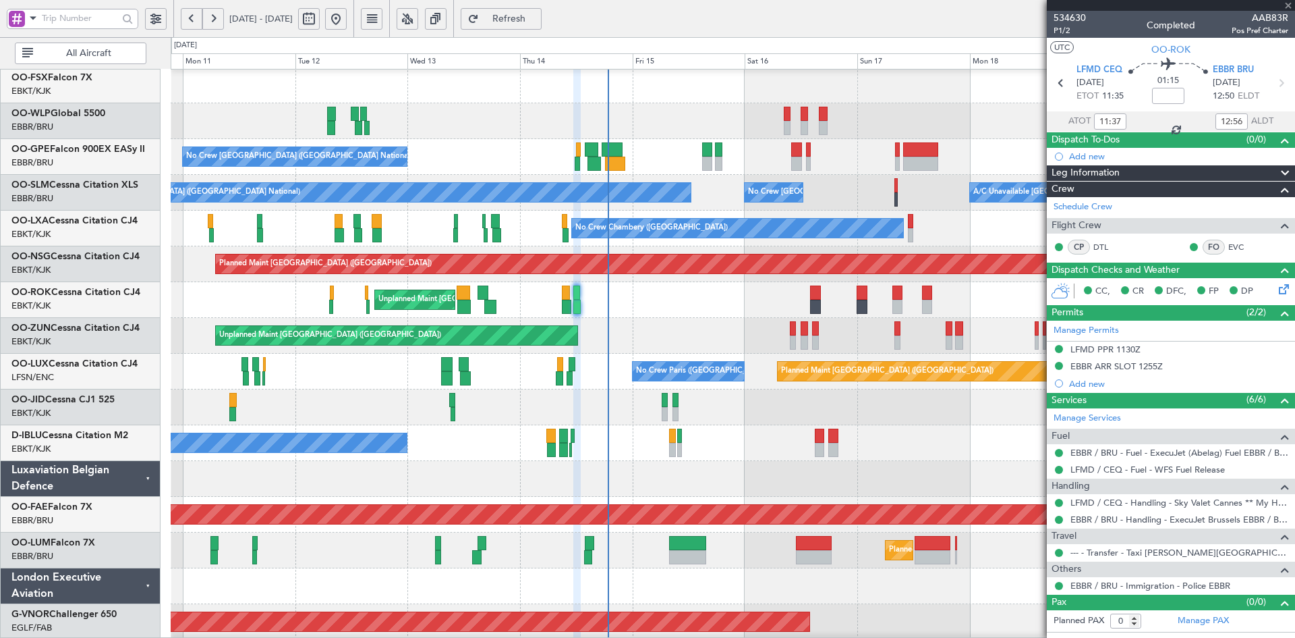
type input "-00:20"
type input "18:17"
type input "19:56"
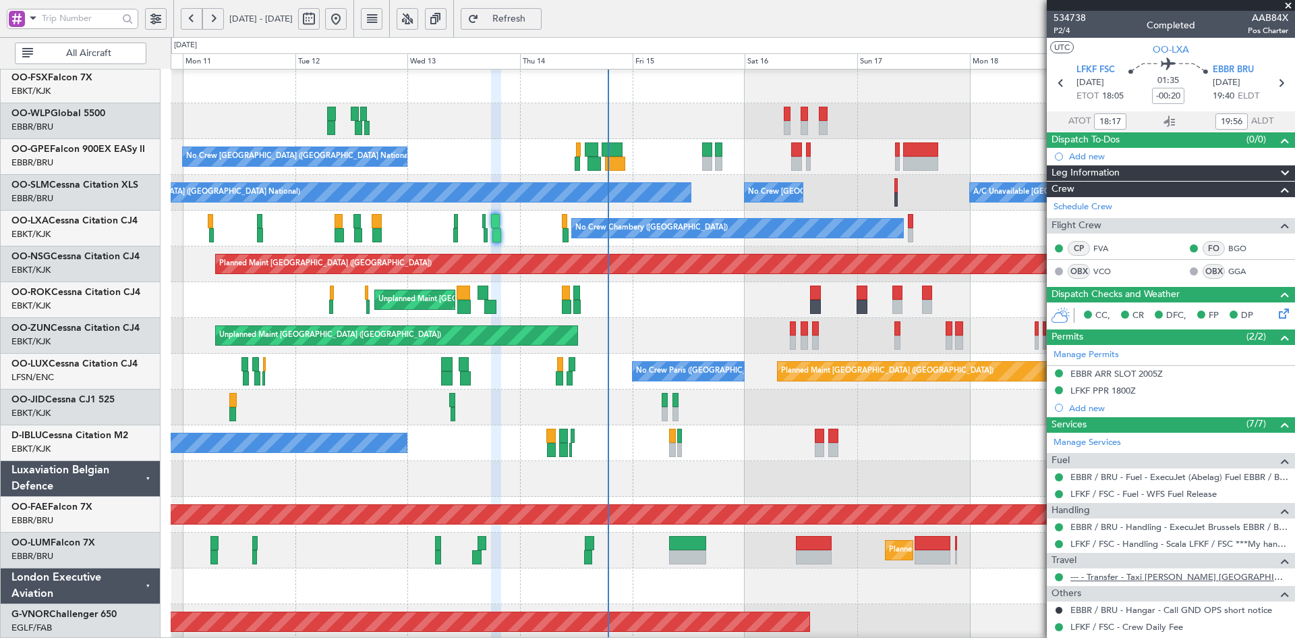
click at [1125, 574] on link "--- - Transfer - Taxi [PERSON_NAME] [GEOGRAPHIC_DATA]" at bounding box center [1180, 576] width 218 height 11
type input "20:17"
type input "21:56"
type input "18:17"
type input "19:56"
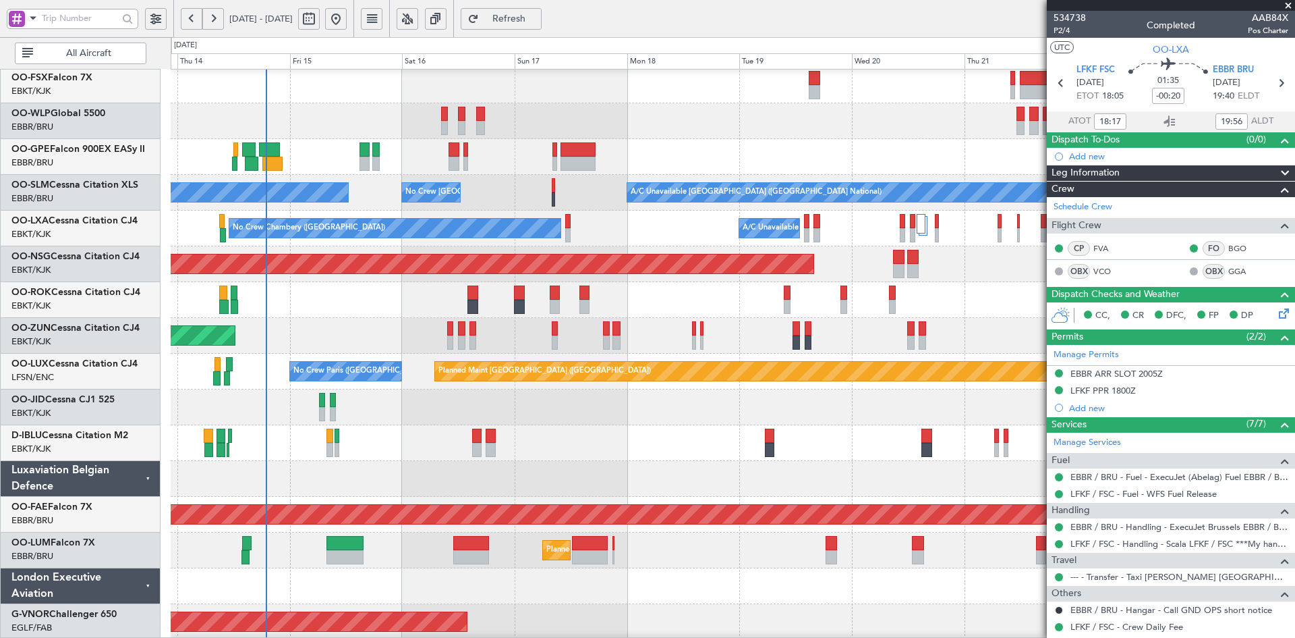
click at [602, 295] on div "Unplanned Maint [GEOGRAPHIC_DATA]-[GEOGRAPHIC_DATA] Owner [GEOGRAPHIC_DATA]-[GE…" at bounding box center [733, 300] width 1124 height 36
